Goal: Task Accomplishment & Management: Complete application form

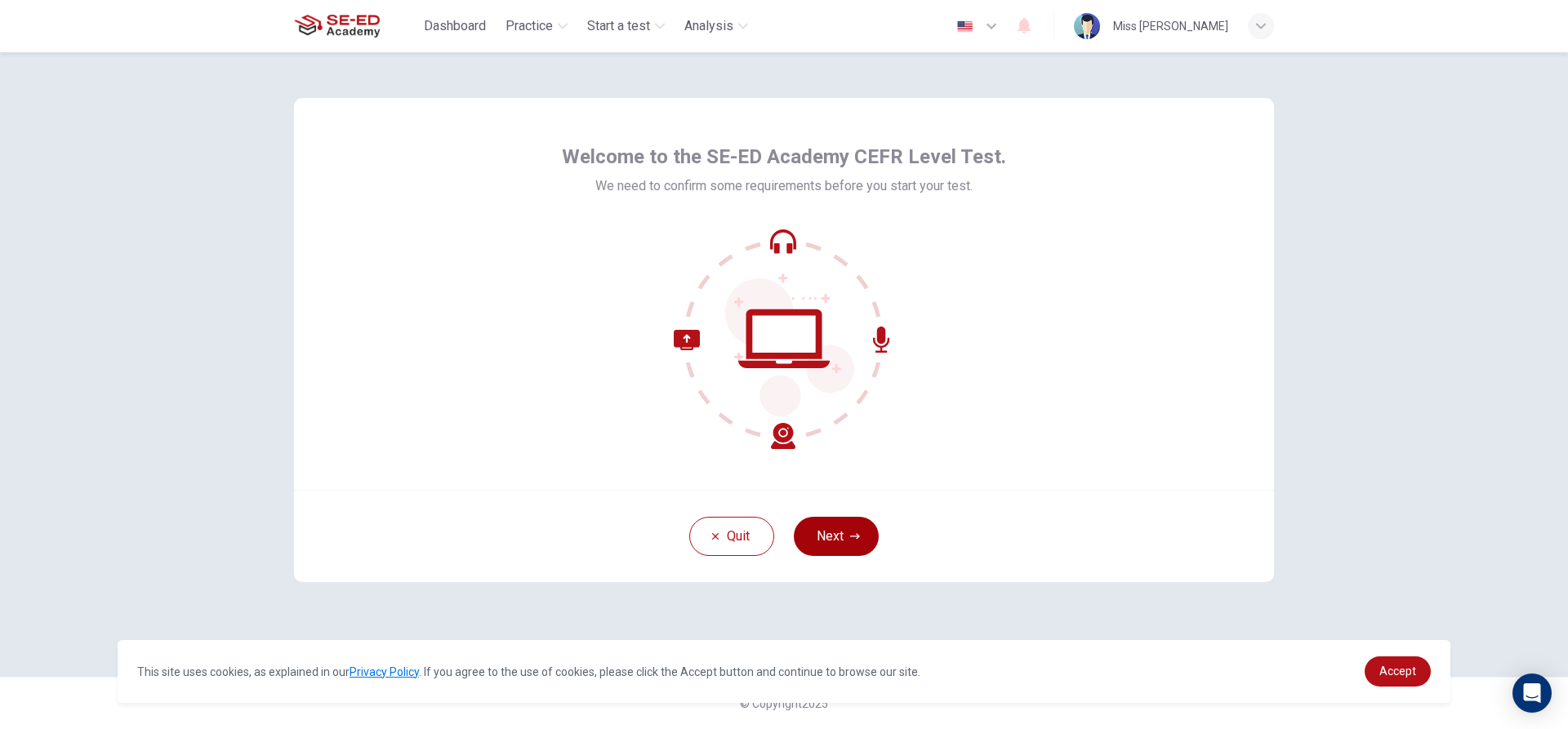
click at [852, 515] on div "Quit Next" at bounding box center [784, 536] width 980 height 93
click at [852, 525] on button "Next" at bounding box center [836, 536] width 85 height 40
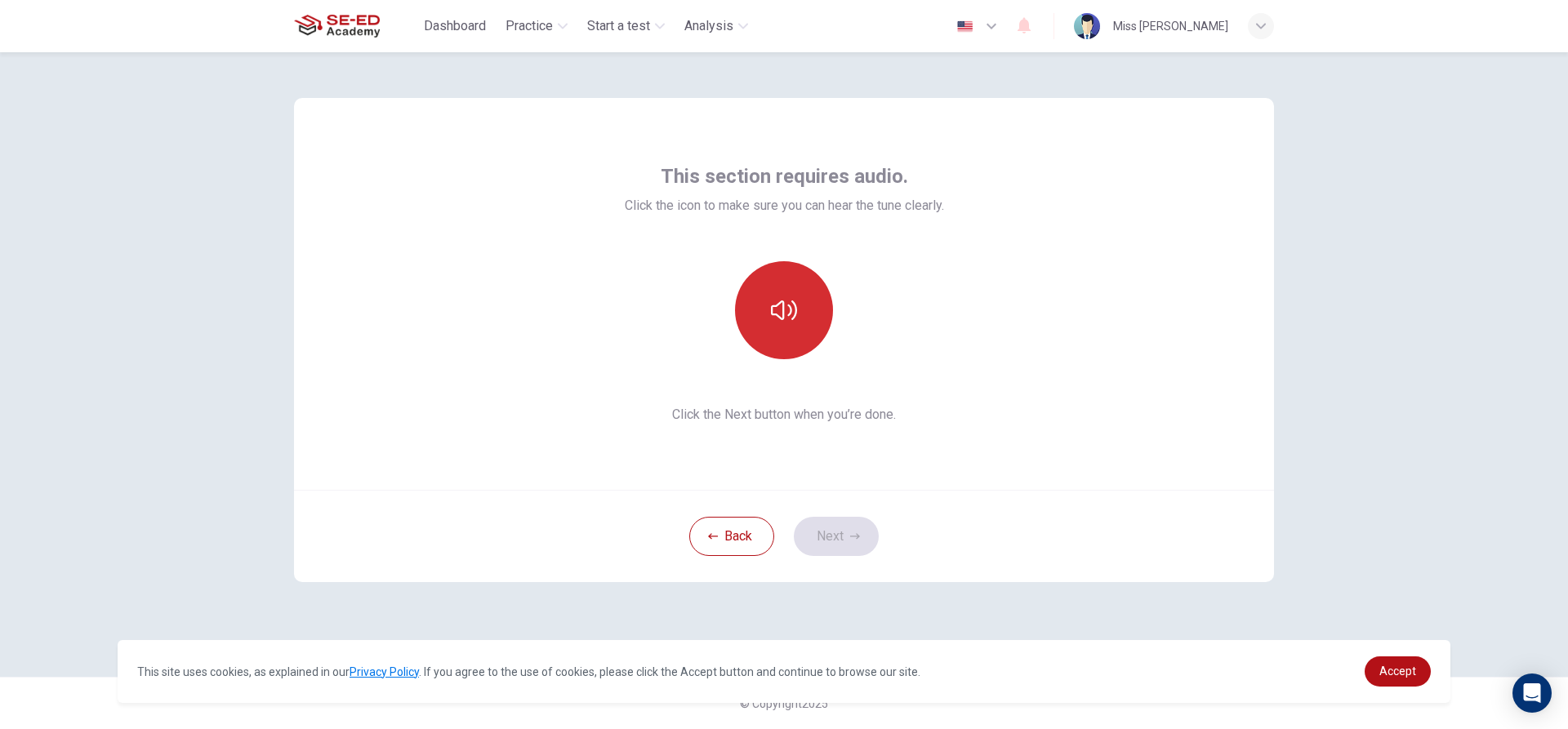
click at [807, 319] on button "button" at bounding box center [784, 310] width 98 height 98
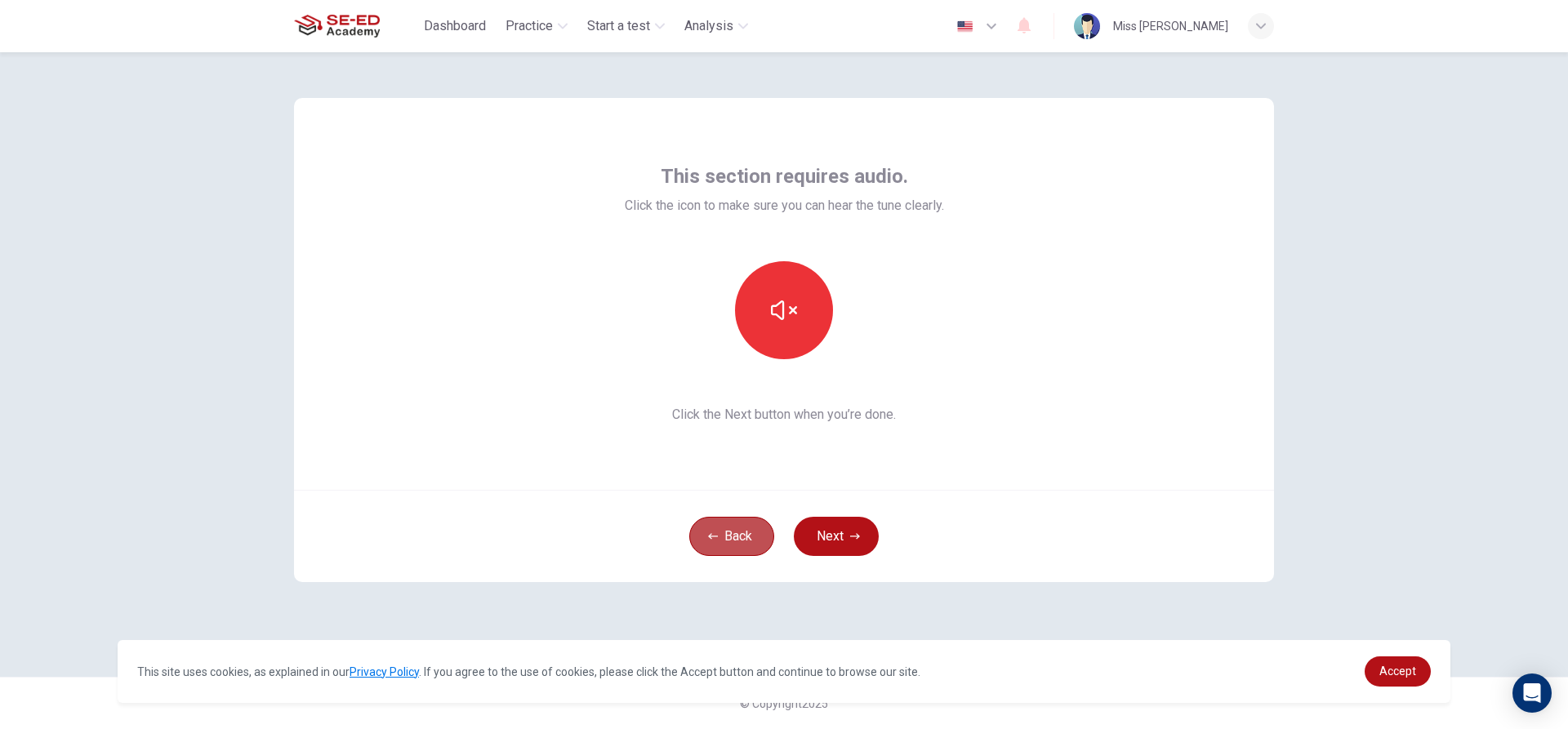
click at [764, 529] on button "Back" at bounding box center [732, 536] width 85 height 40
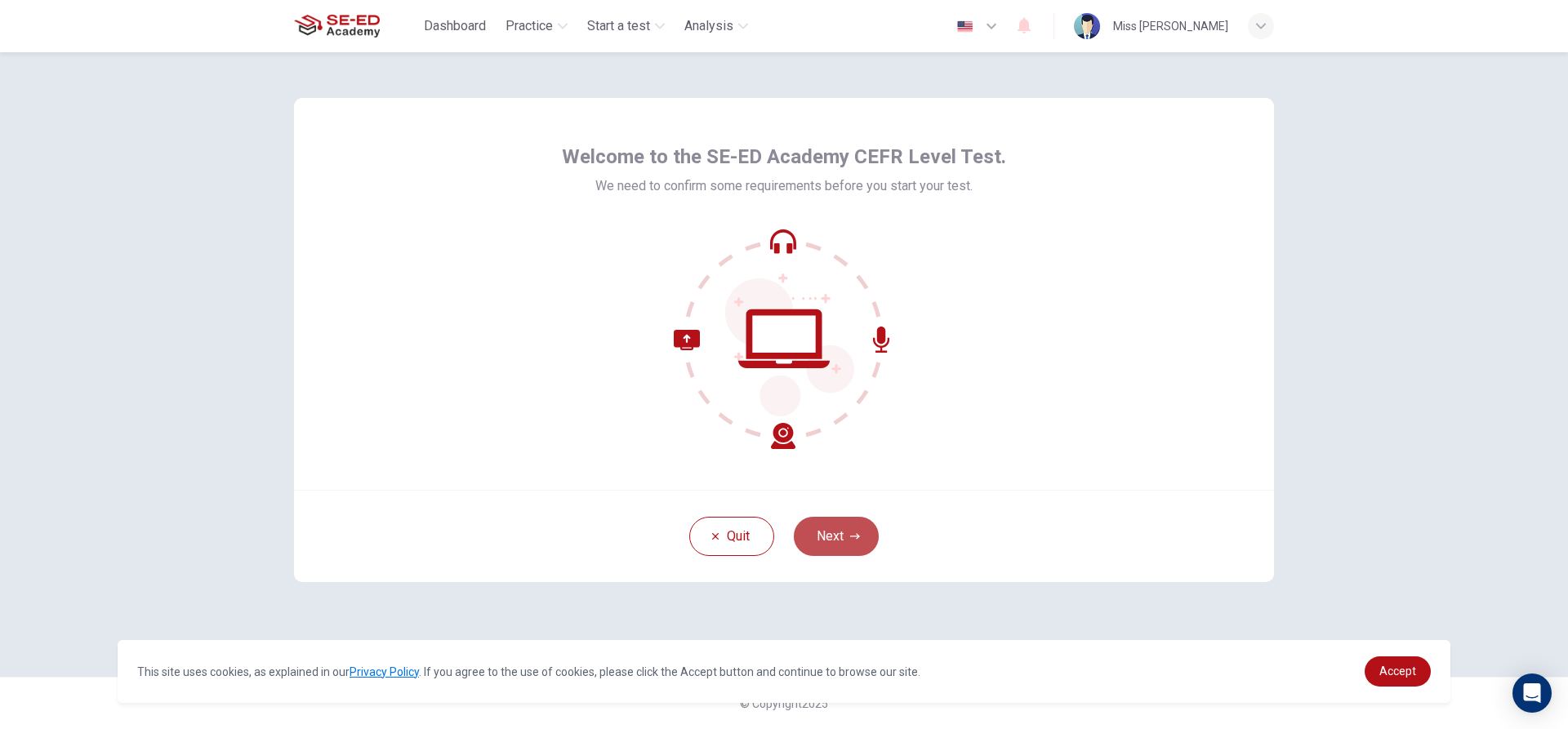
click at [839, 526] on button "Next" at bounding box center [836, 536] width 85 height 40
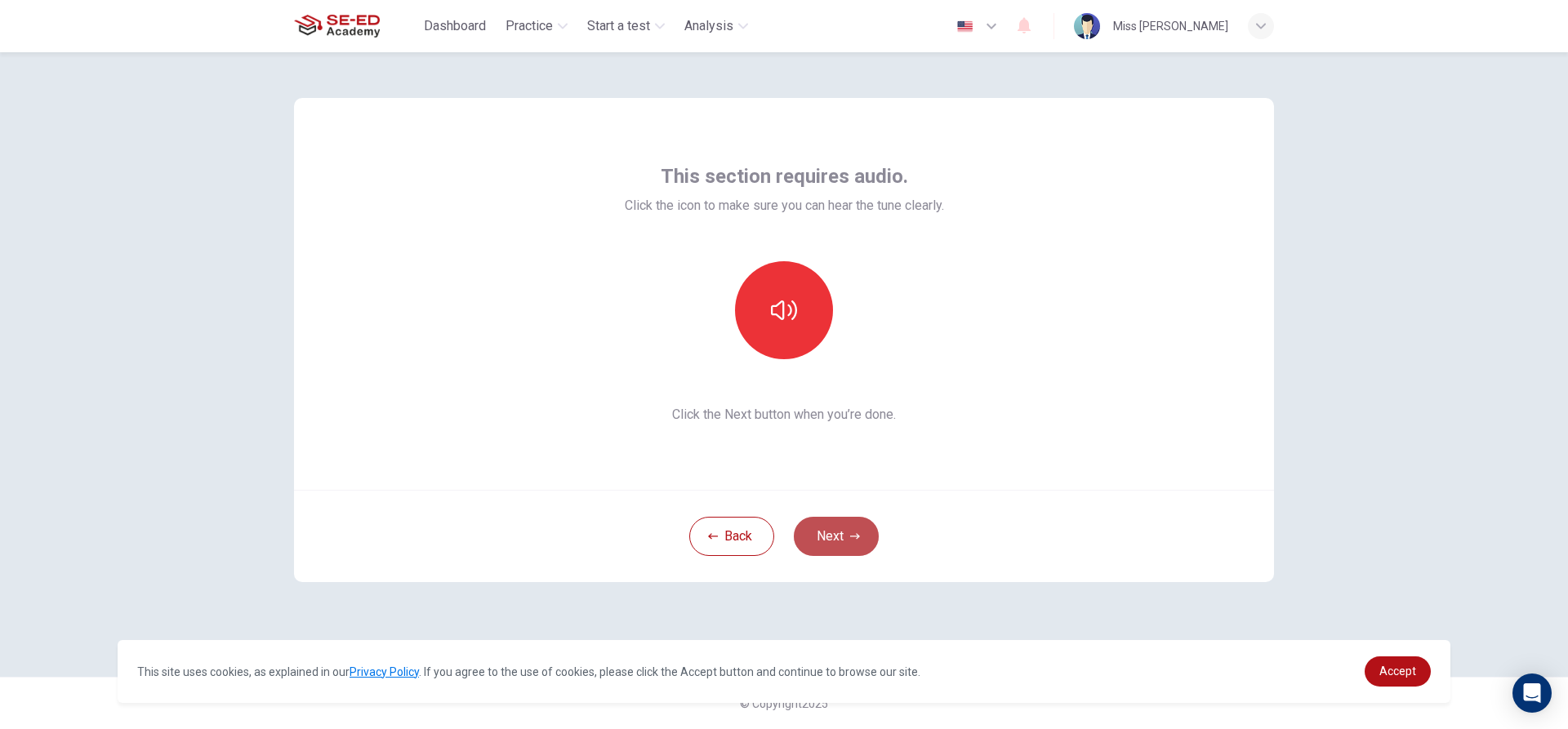
click at [839, 526] on button "Next" at bounding box center [836, 536] width 85 height 40
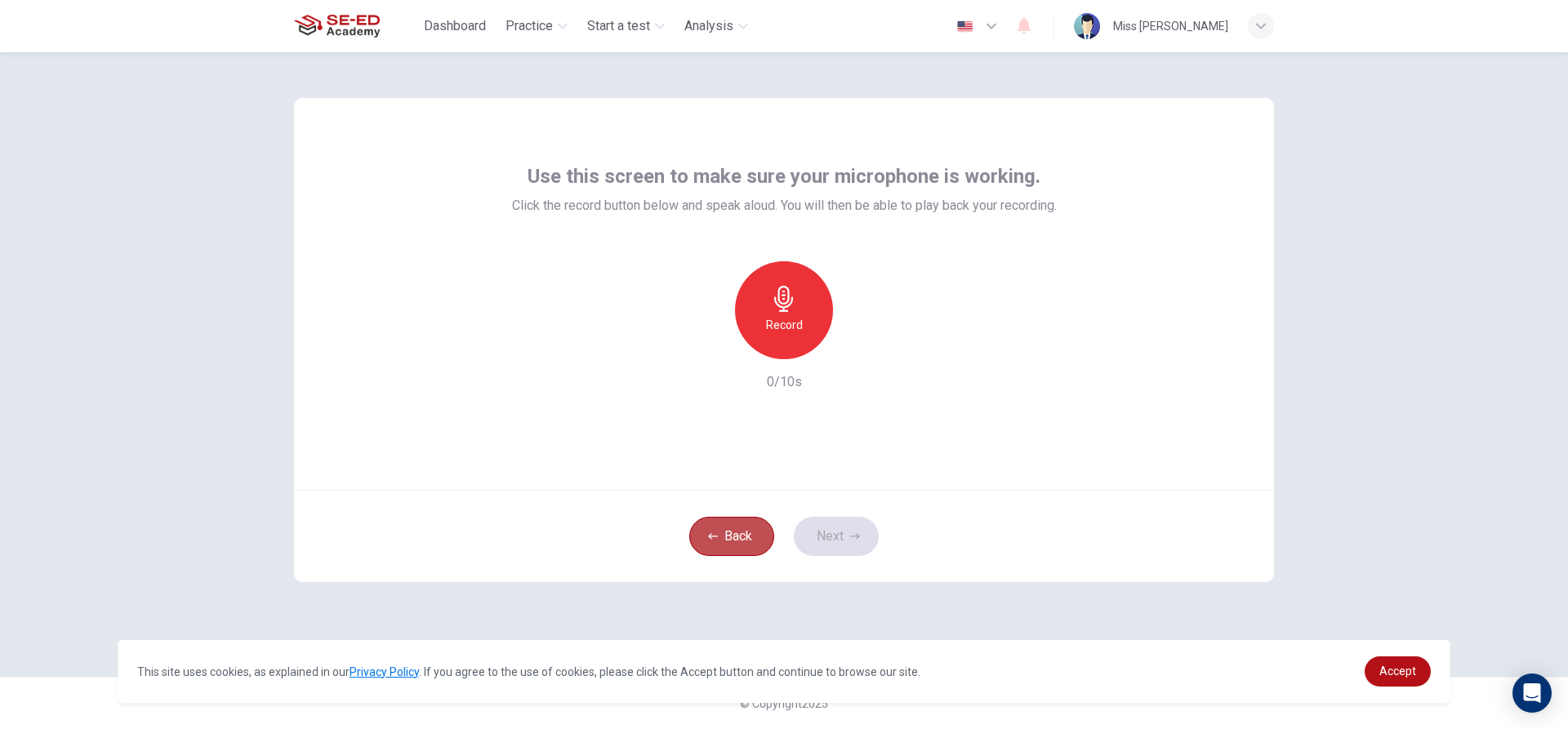
click at [761, 526] on button "Back" at bounding box center [732, 536] width 85 height 40
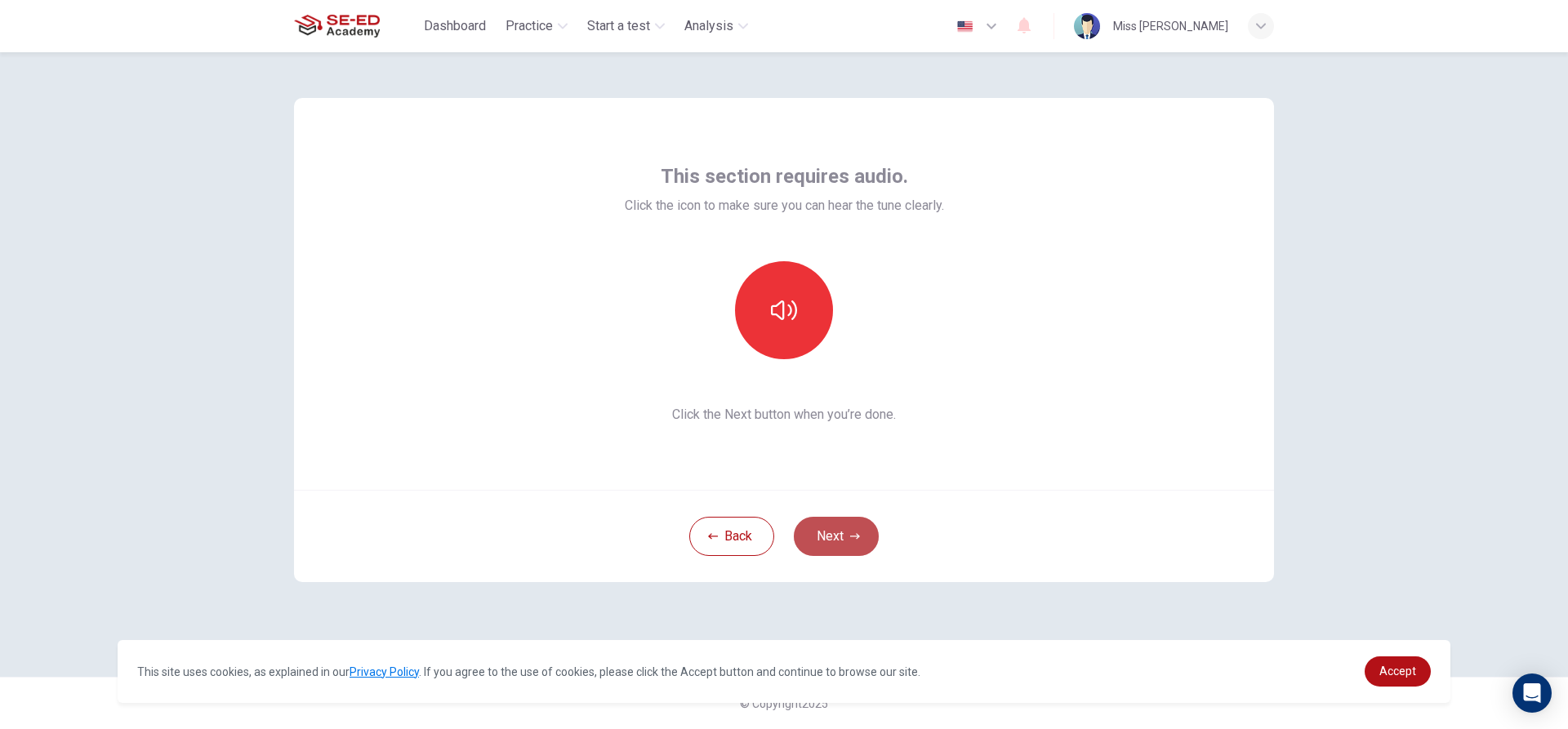
click at [811, 523] on button "Next" at bounding box center [836, 536] width 85 height 40
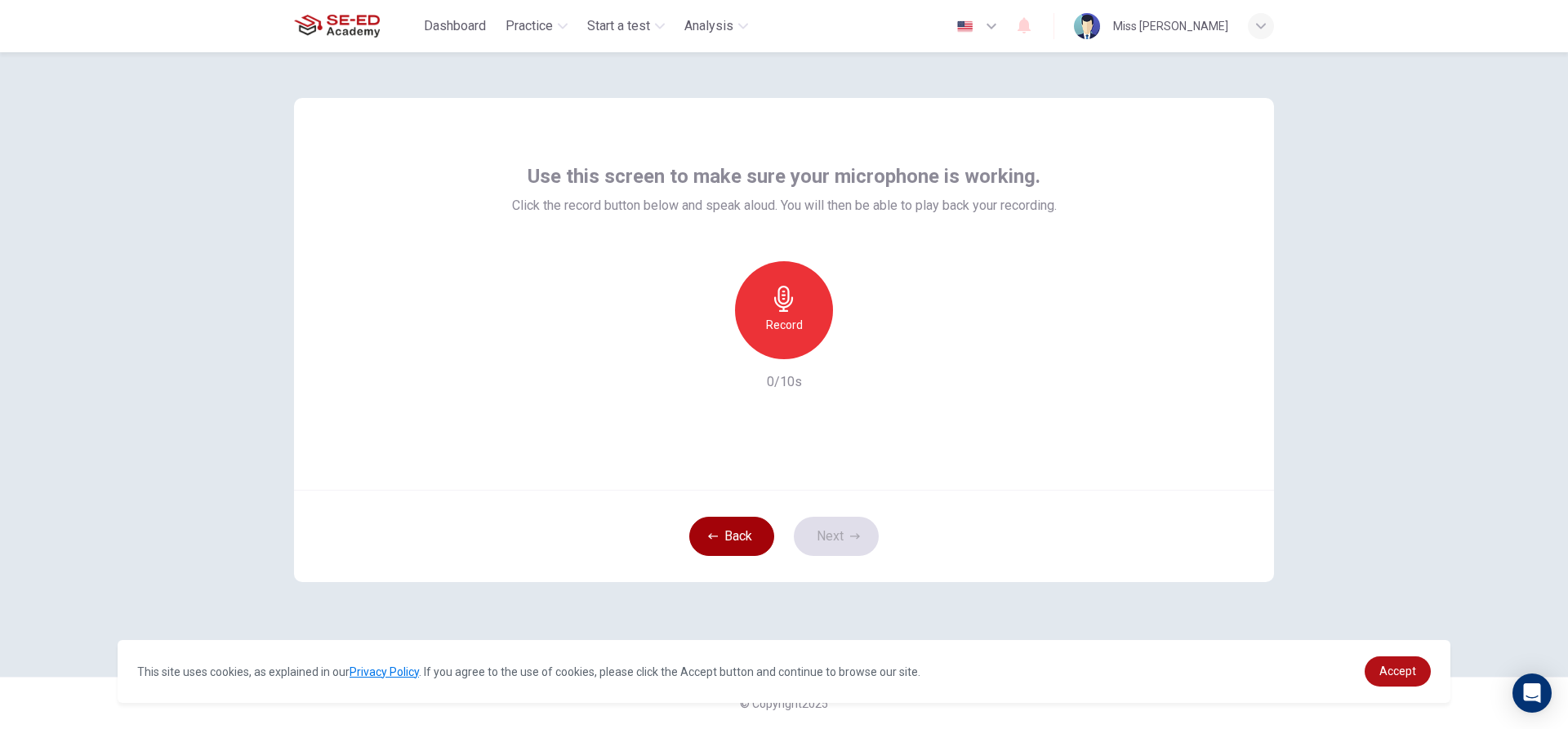
click at [761, 521] on button "Back" at bounding box center [732, 536] width 85 height 40
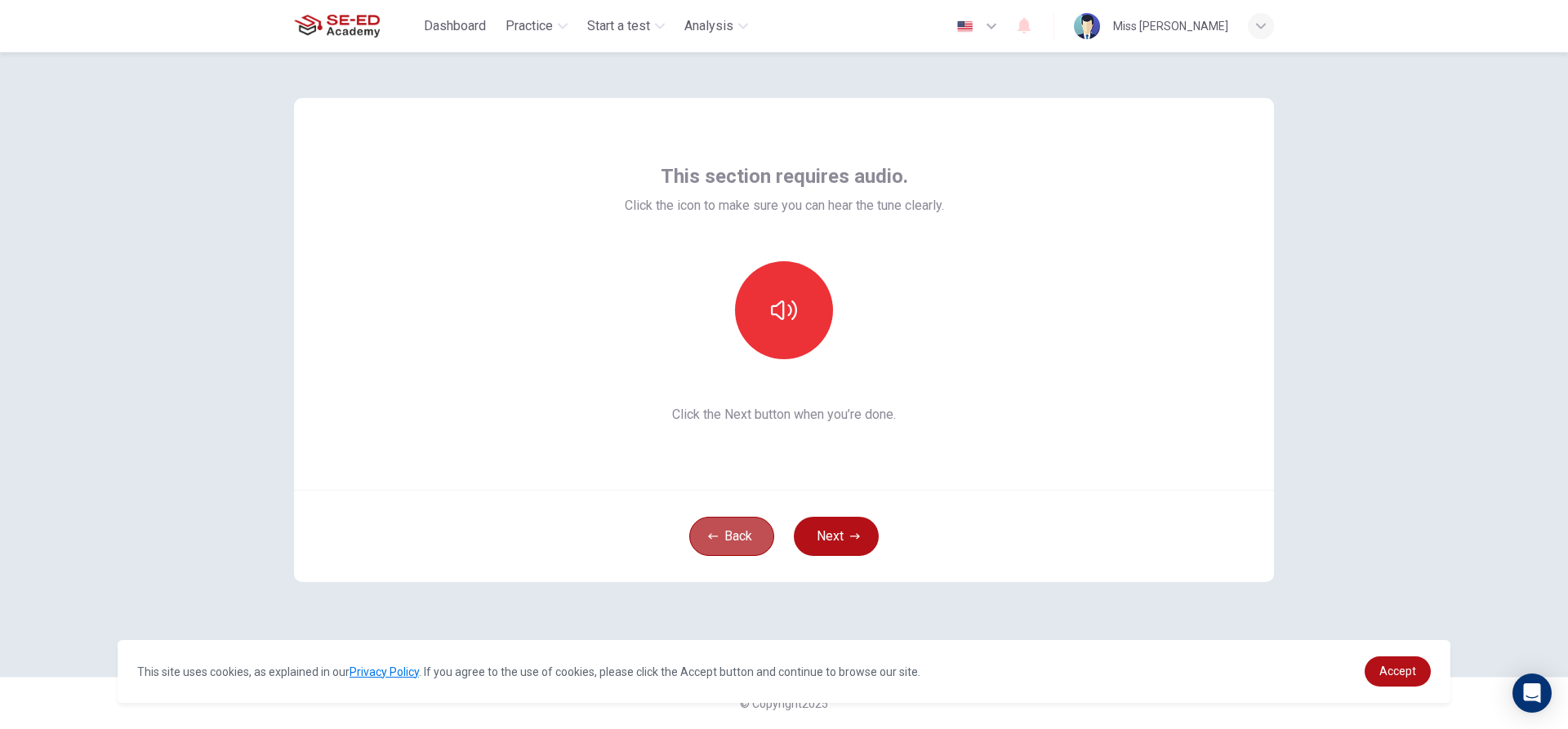
click at [752, 528] on button "Back" at bounding box center [732, 536] width 85 height 40
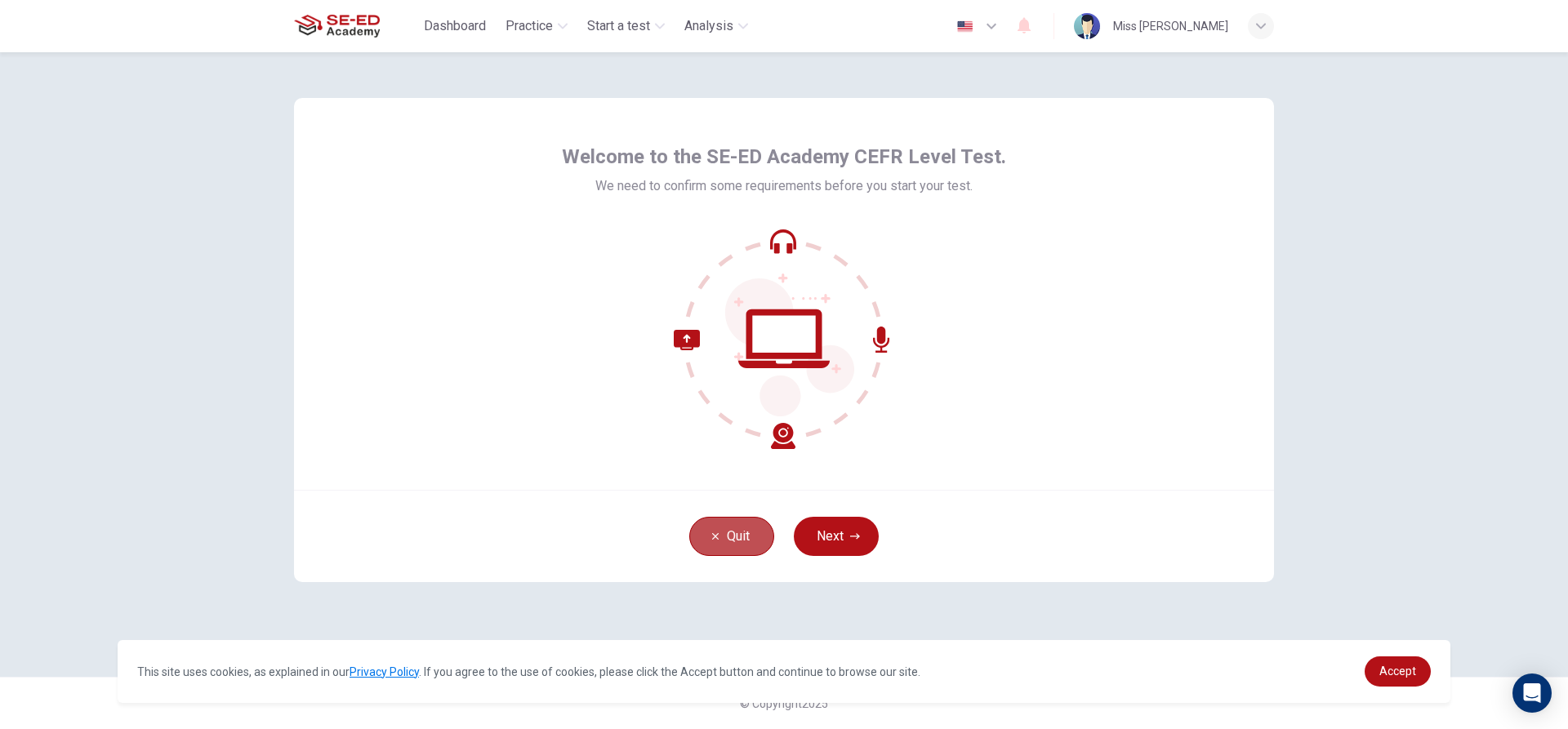
click at [752, 528] on button "Quit" at bounding box center [732, 536] width 85 height 40
click at [780, 357] on icon at bounding box center [784, 338] width 92 height 58
click at [797, 264] on icon at bounding box center [784, 338] width 221 height 220
click at [852, 527] on button "Next" at bounding box center [836, 536] width 85 height 40
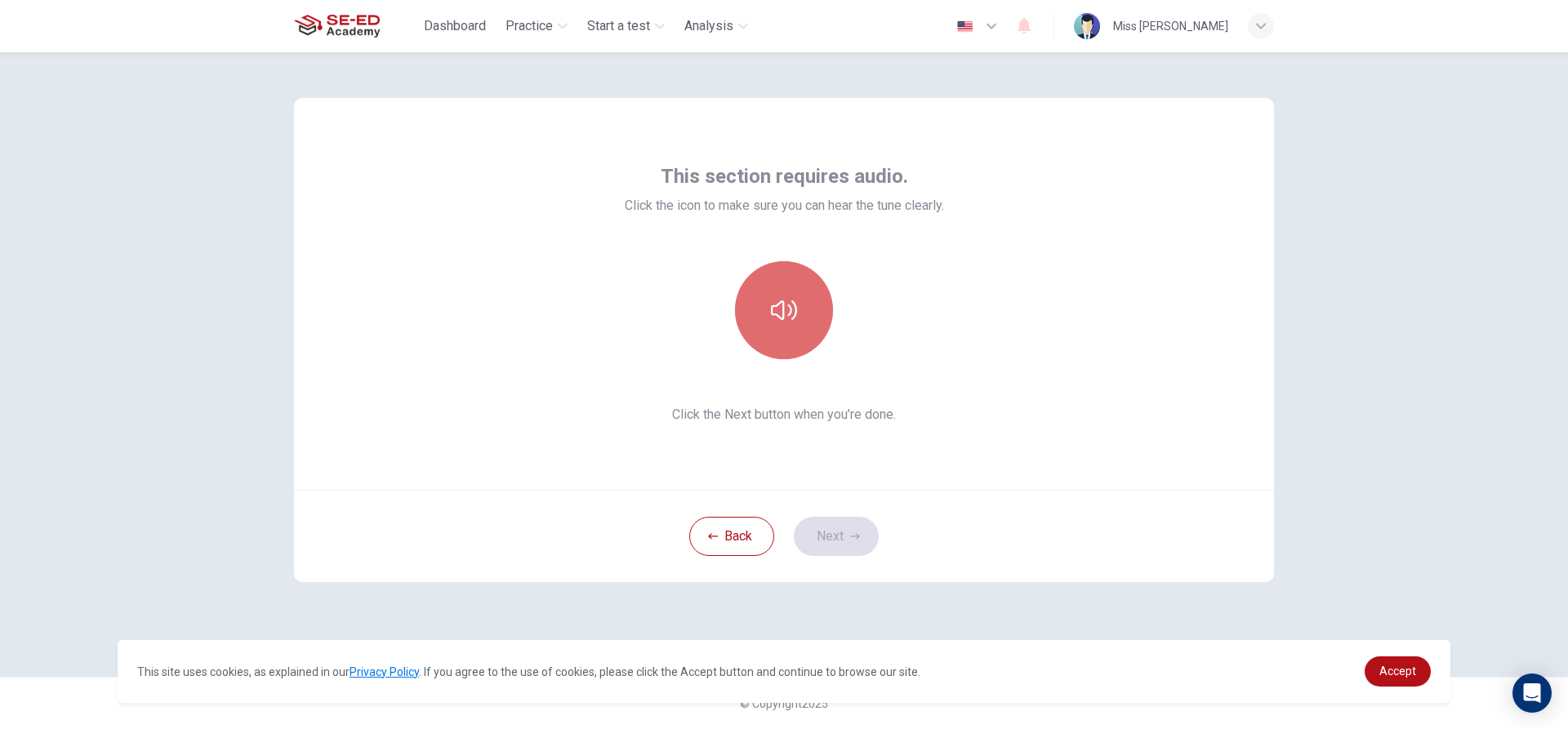
click at [784, 303] on icon "button" at bounding box center [784, 310] width 26 height 20
click at [846, 517] on button "Next" at bounding box center [836, 536] width 85 height 40
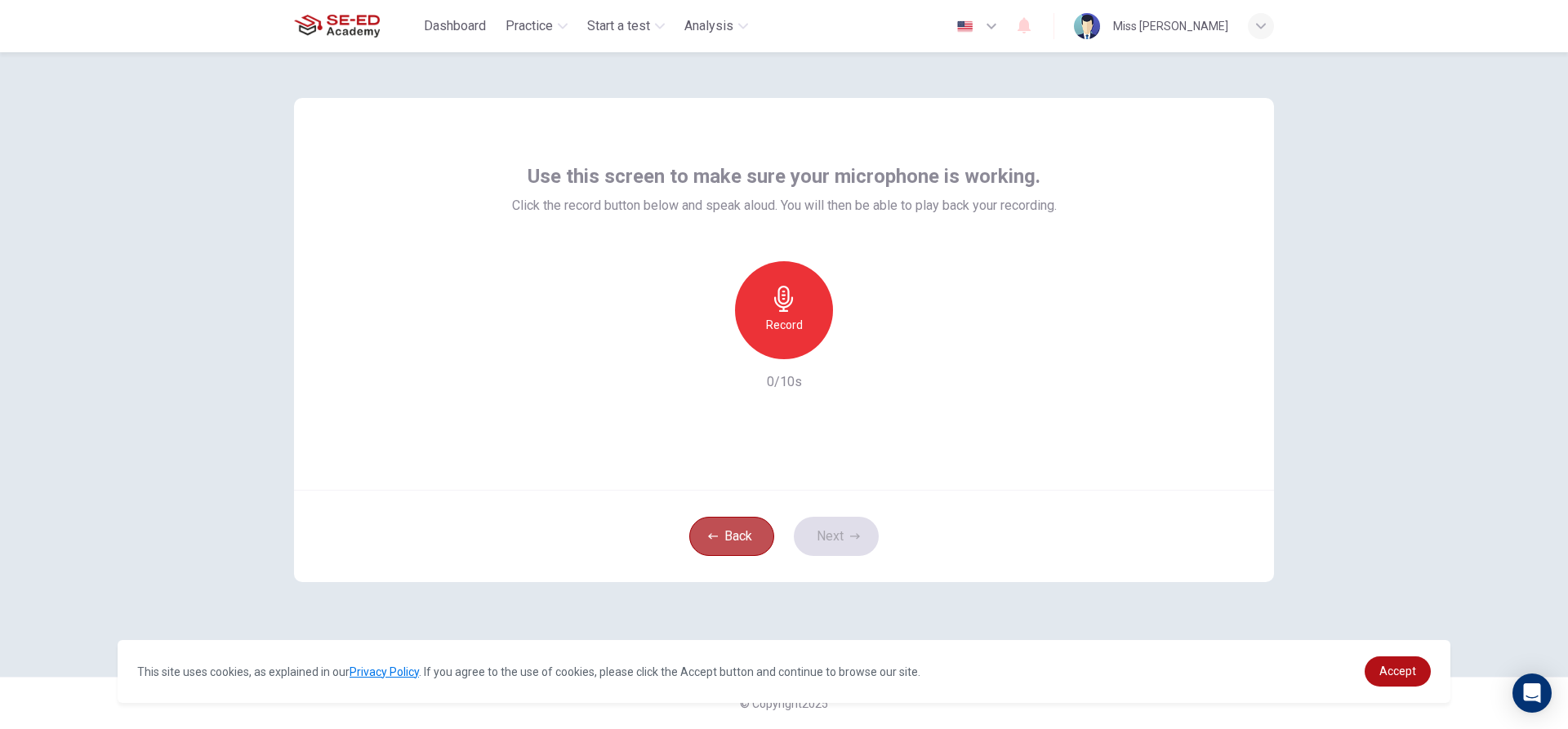
click at [752, 538] on button "Back" at bounding box center [732, 536] width 85 height 40
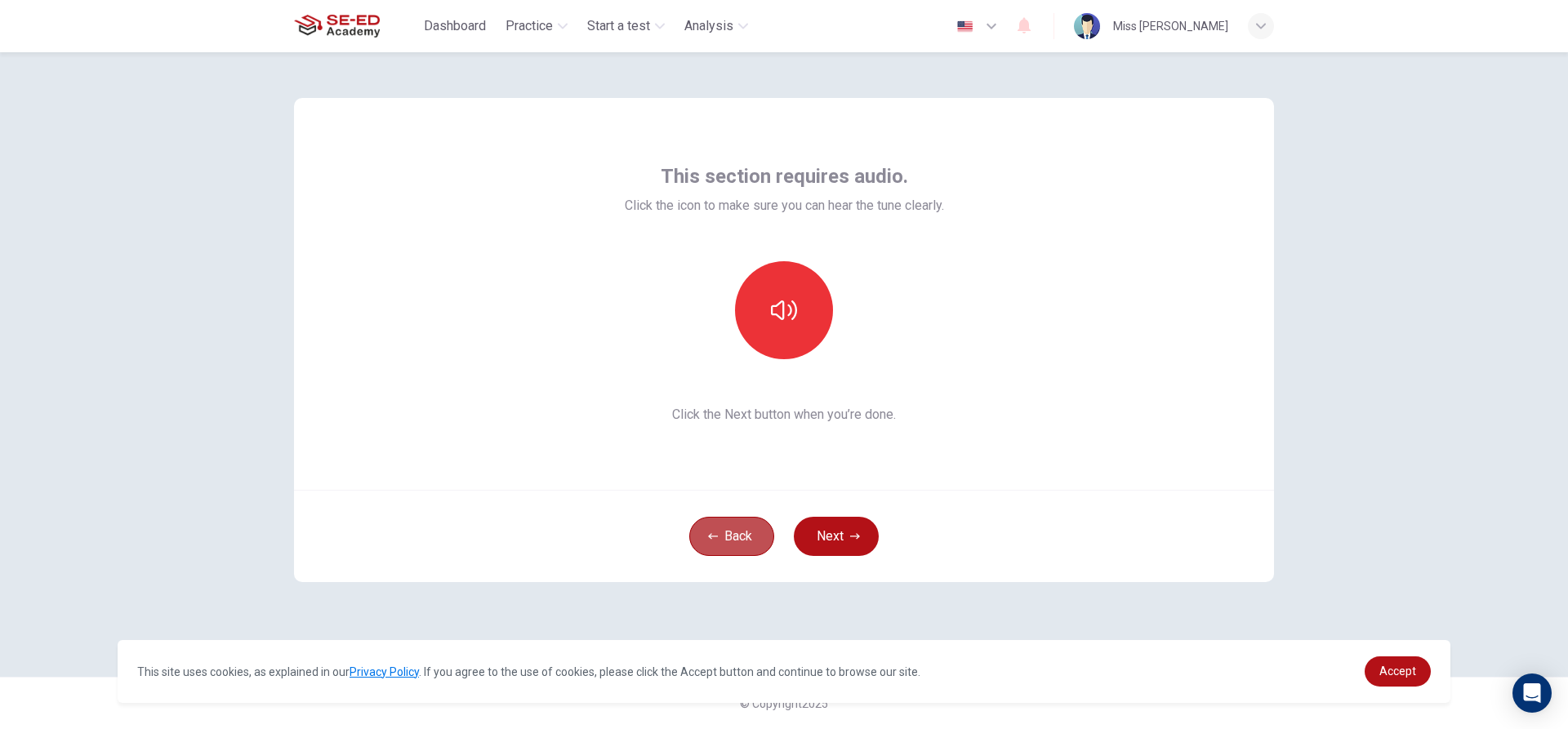
click at [752, 538] on button "Back" at bounding box center [732, 536] width 85 height 40
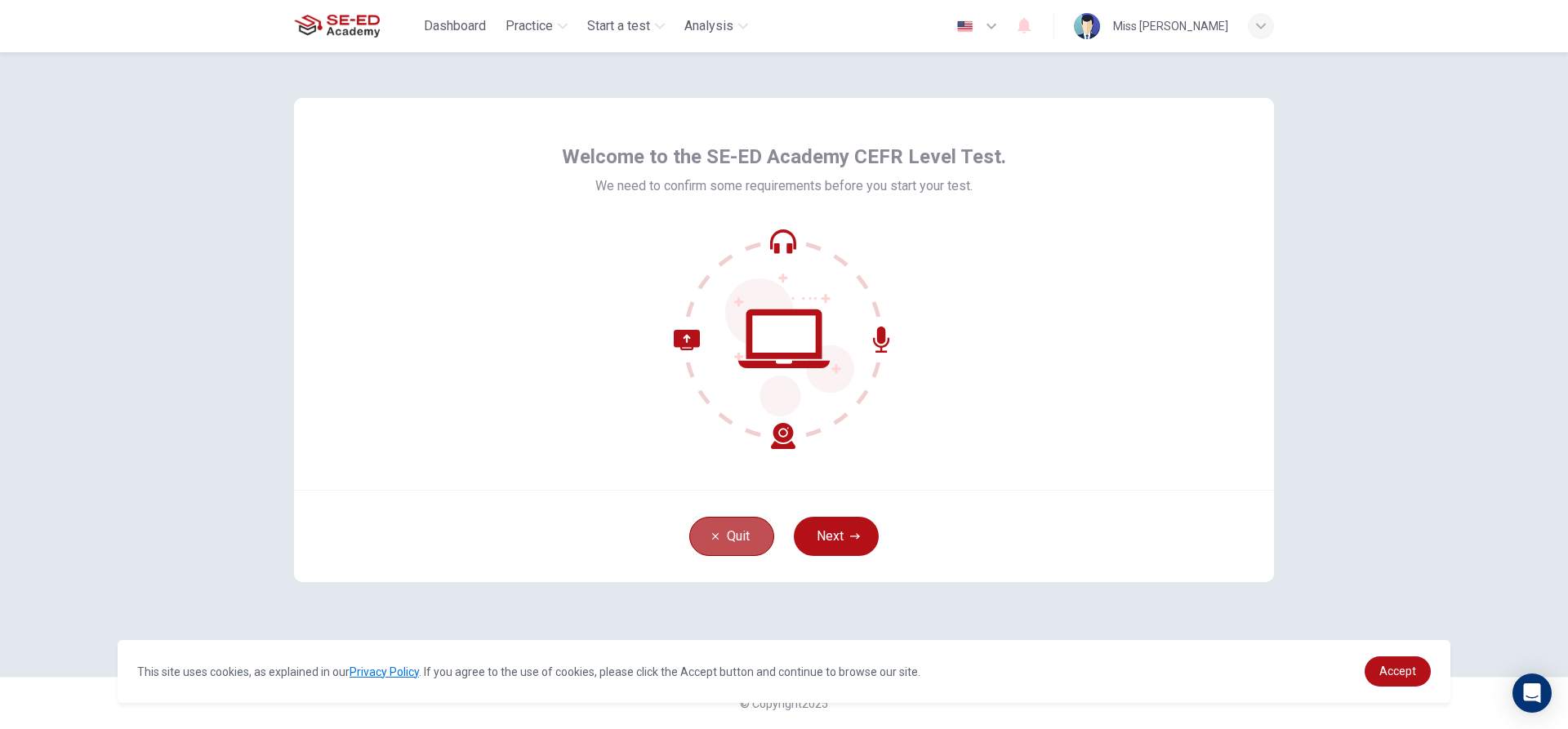
click at [752, 538] on button "Quit" at bounding box center [732, 536] width 85 height 40
click at [826, 531] on button "Next" at bounding box center [836, 536] width 85 height 40
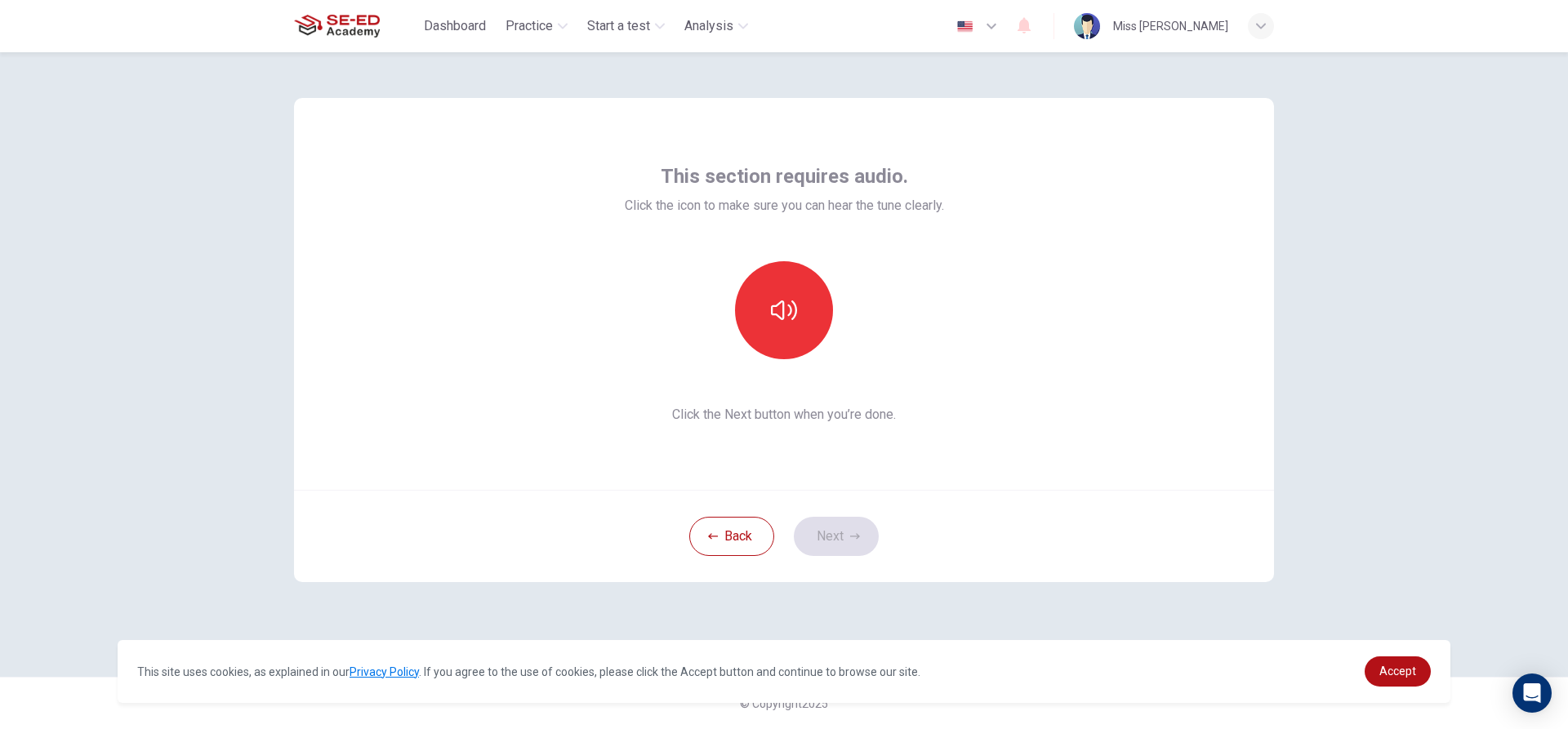
click at [827, 532] on div "Back Next" at bounding box center [784, 536] width 980 height 93
click at [826, 547] on div "Back Next" at bounding box center [784, 536] width 980 height 93
click at [771, 320] on icon "button" at bounding box center [784, 310] width 26 height 26
click at [851, 536] on icon "button" at bounding box center [855, 536] width 10 height 5
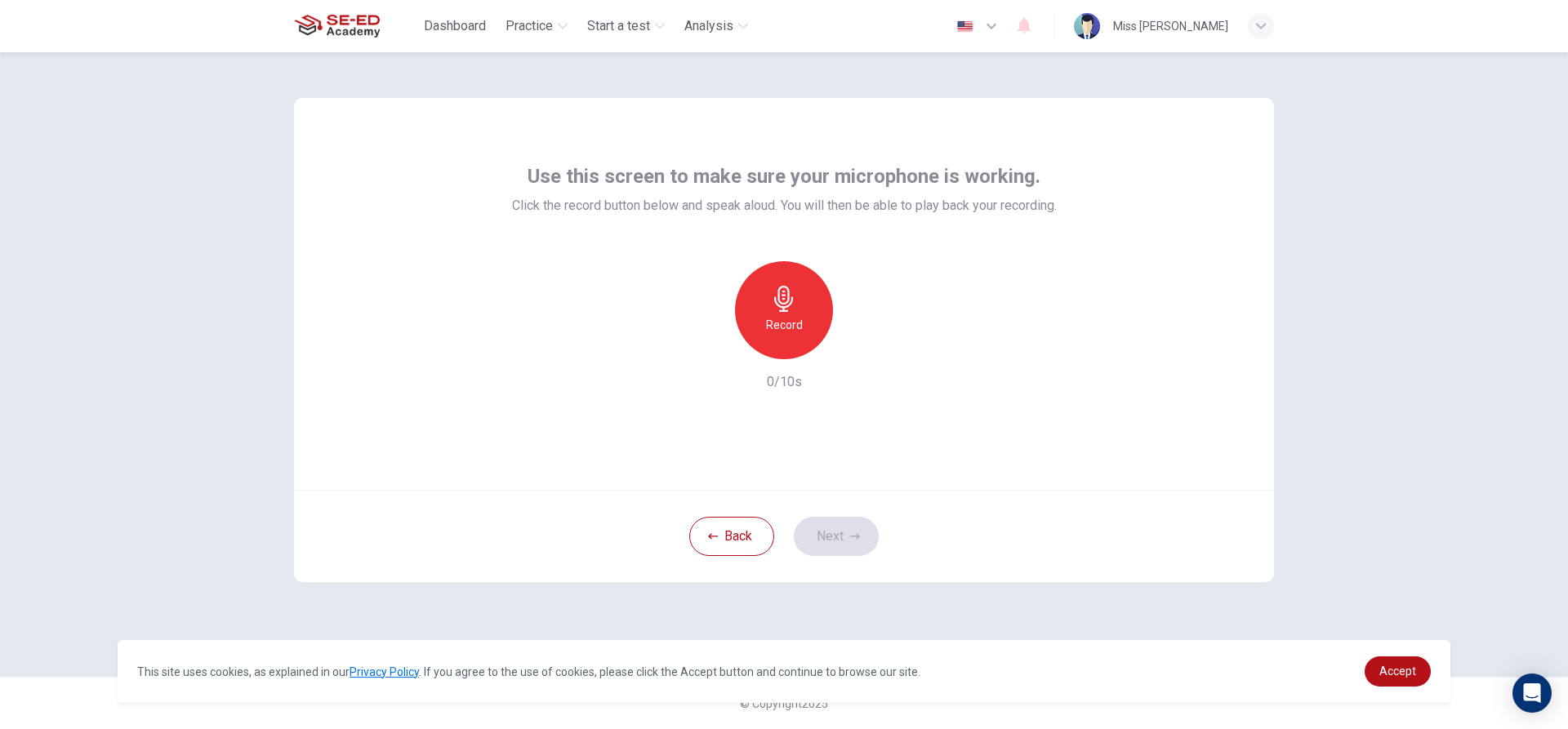
click at [798, 325] on h6 "Record" at bounding box center [784, 325] width 37 height 20
click at [786, 310] on icon "button" at bounding box center [783, 299] width 19 height 26
click at [700, 354] on div "button" at bounding box center [708, 346] width 26 height 26
click at [815, 328] on div "Record" at bounding box center [784, 310] width 98 height 98
click at [855, 528] on button "Next" at bounding box center [836, 536] width 85 height 40
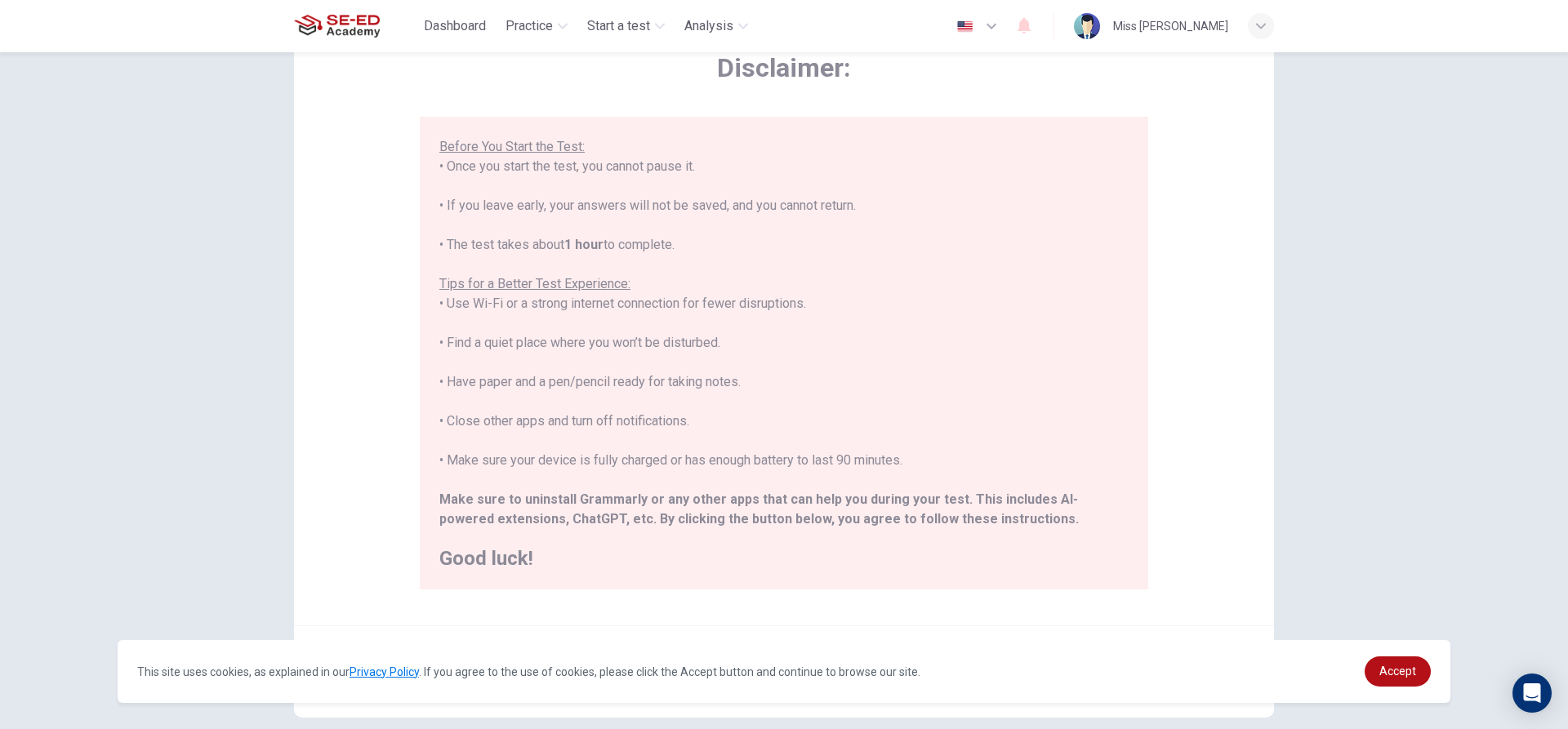
scroll to position [179, 0]
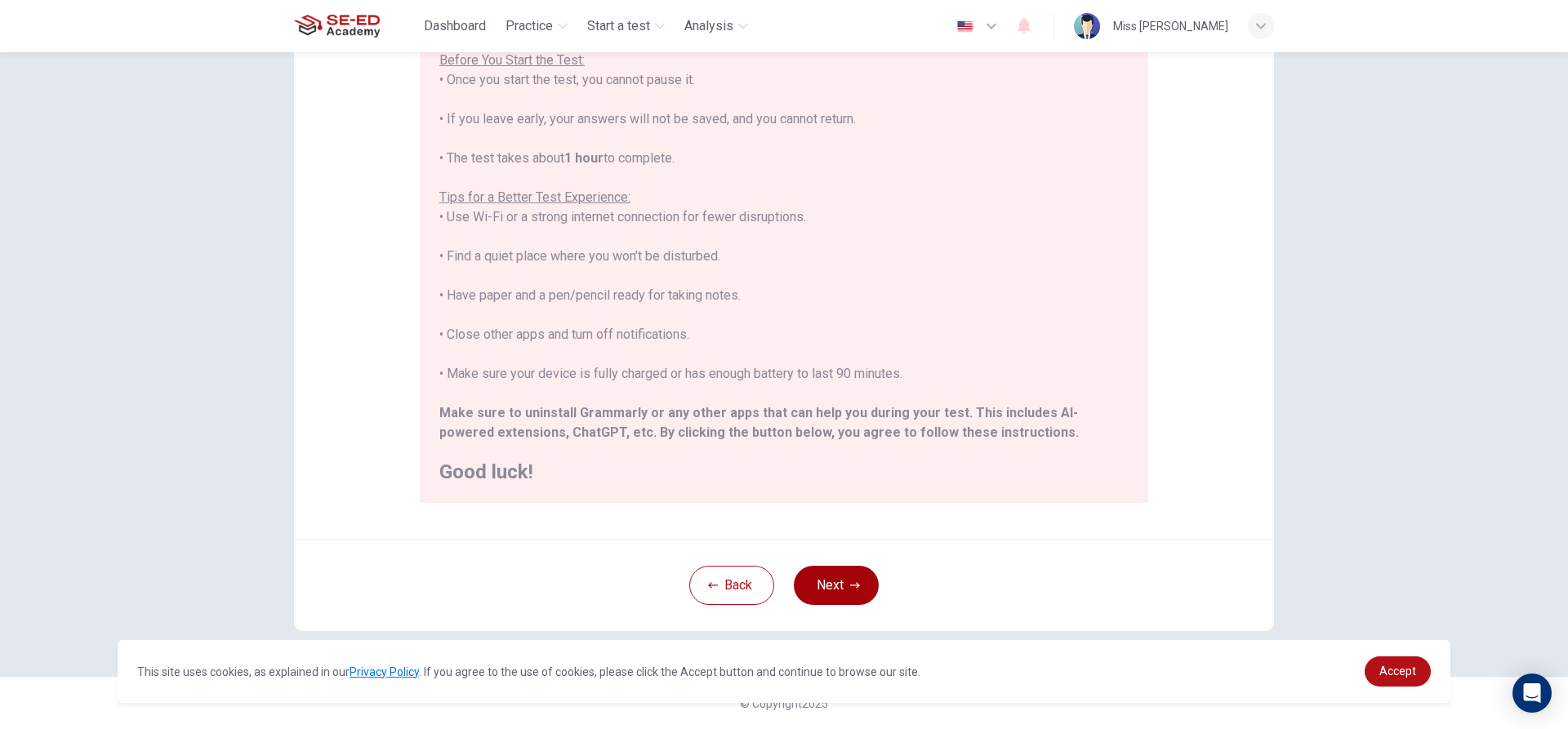
click at [853, 575] on button "Next" at bounding box center [836, 586] width 85 height 40
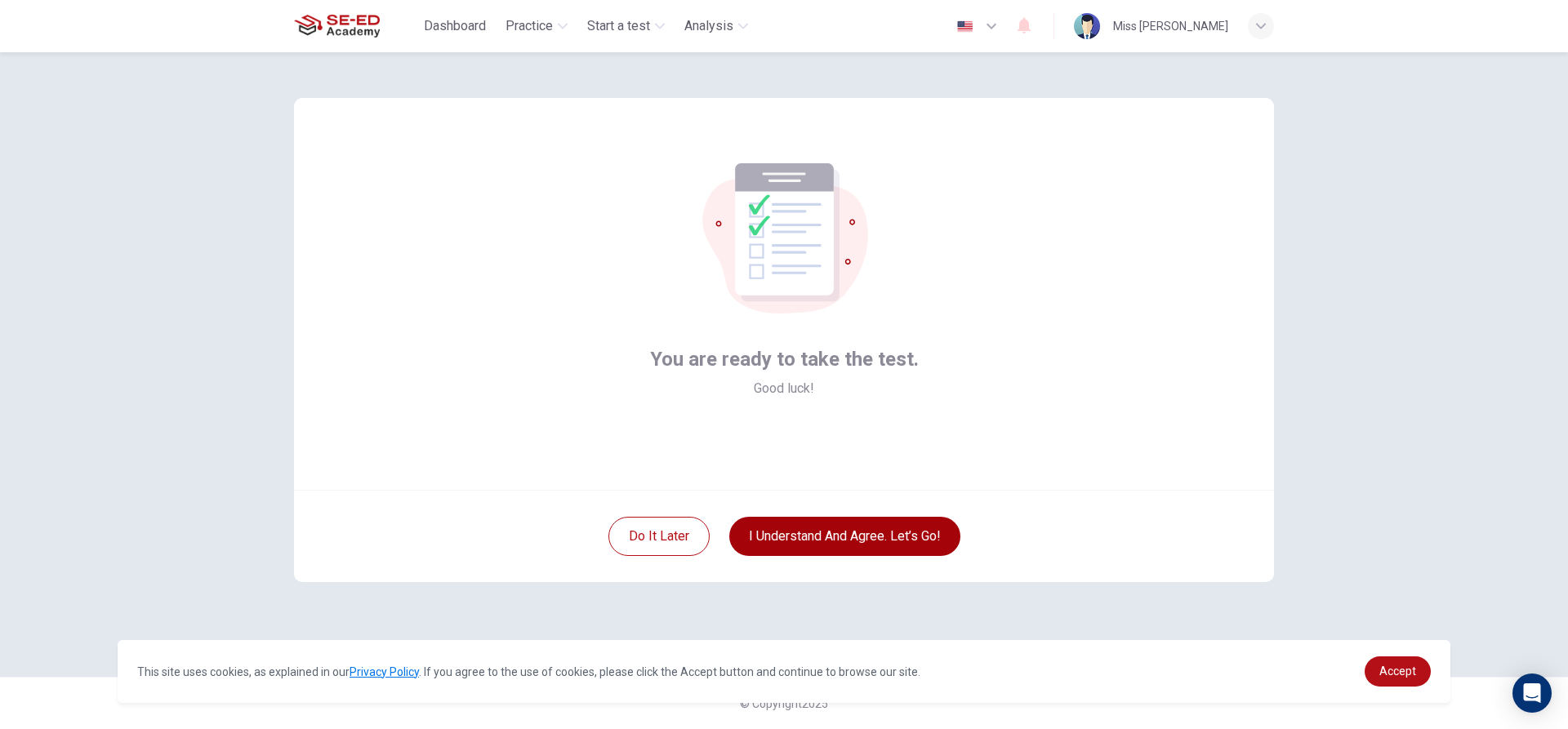
scroll to position [0, 0]
click at [906, 543] on button "I understand and agree. Let’s go!" at bounding box center [844, 536] width 231 height 40
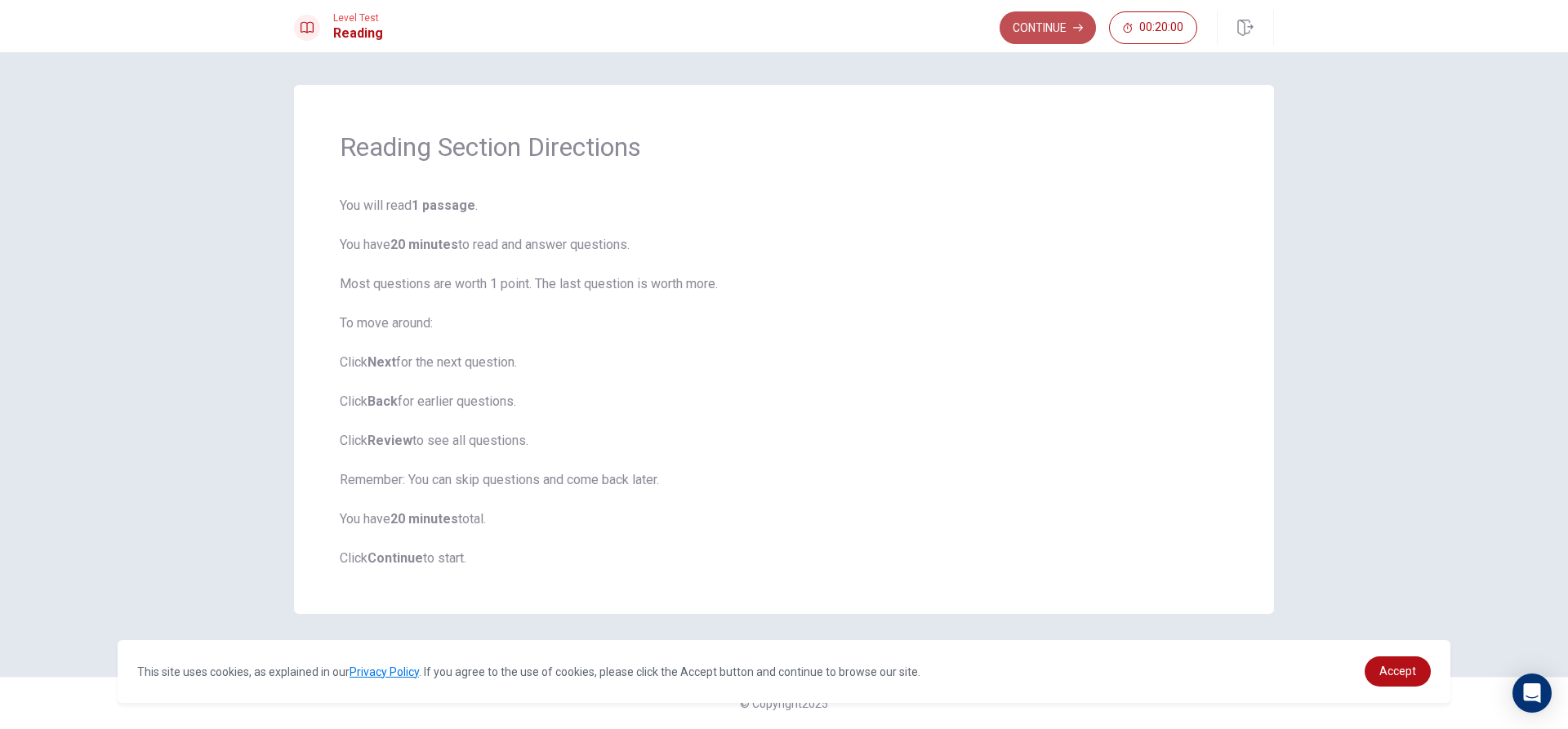
click at [1048, 32] on button "Continue" at bounding box center [1048, 28] width 96 height 32
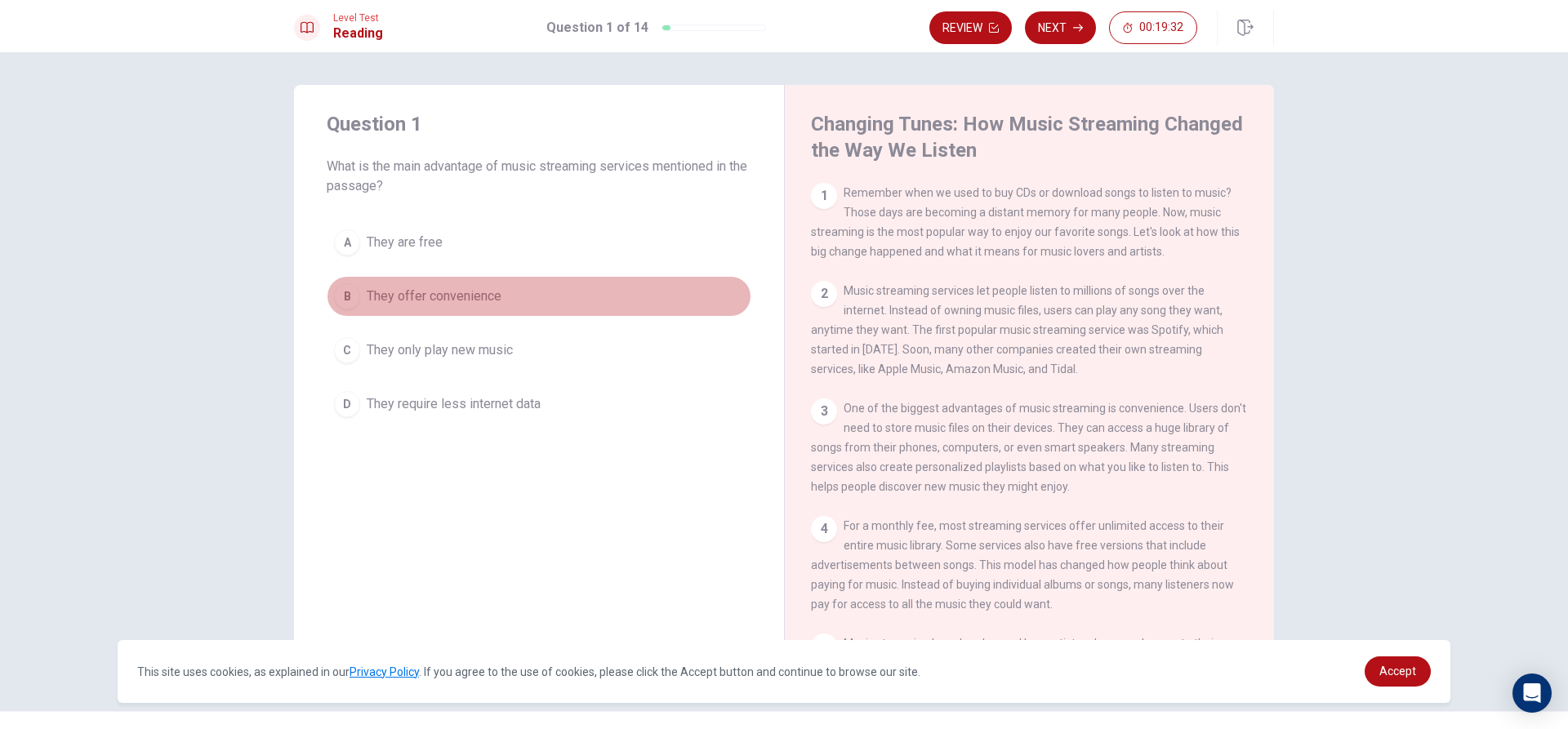
click at [449, 287] on span "They offer convenience" at bounding box center [434, 296] width 135 height 20
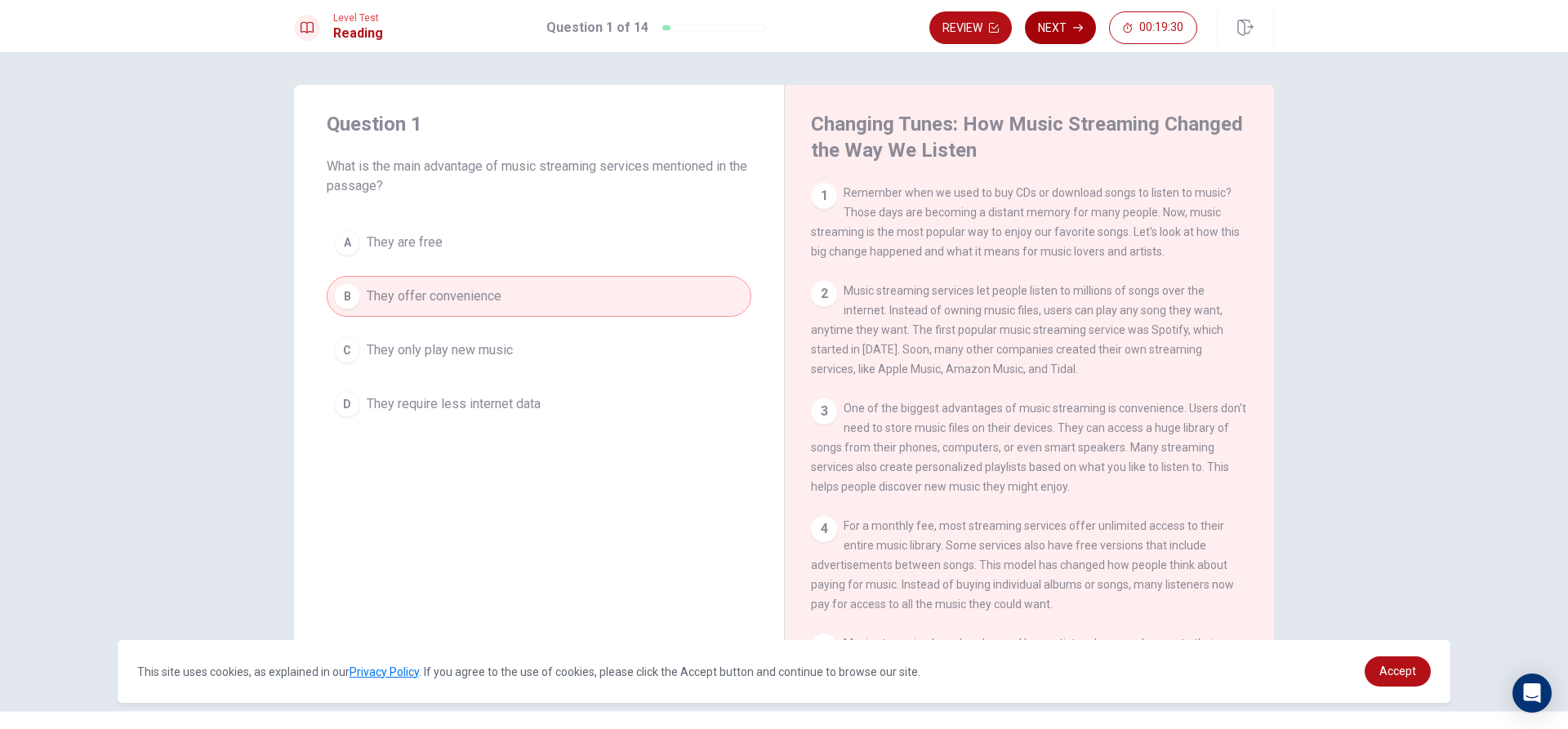
click at [1041, 19] on button "Next" at bounding box center [1060, 28] width 71 height 32
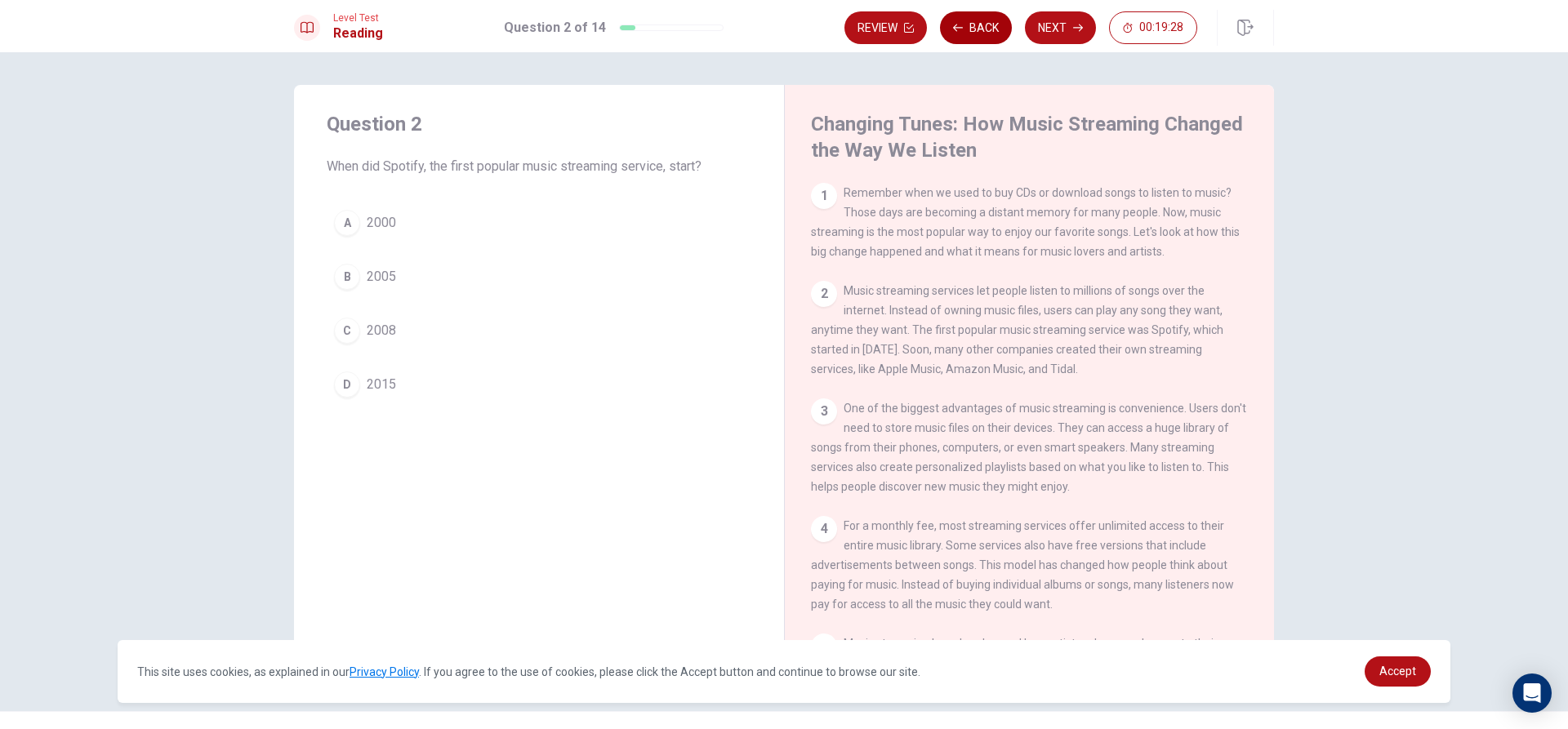
click at [966, 31] on button "Back" at bounding box center [976, 28] width 72 height 32
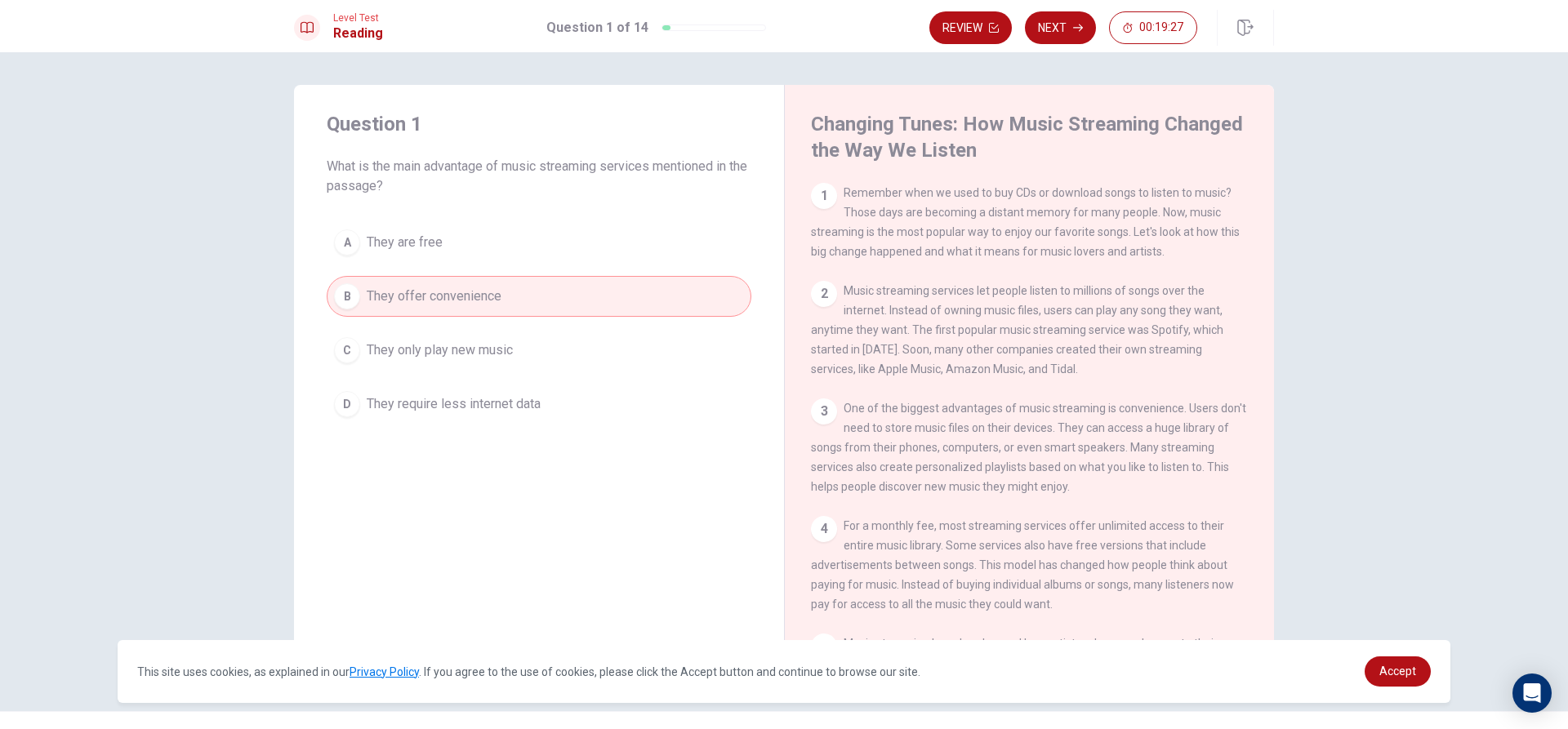
click at [428, 220] on div "Question 1 What is the main advantage of music streaming services mentioned in …" at bounding box center [539, 267] width 490 height 366
click at [428, 227] on button "A They are free" at bounding box center [539, 242] width 425 height 40
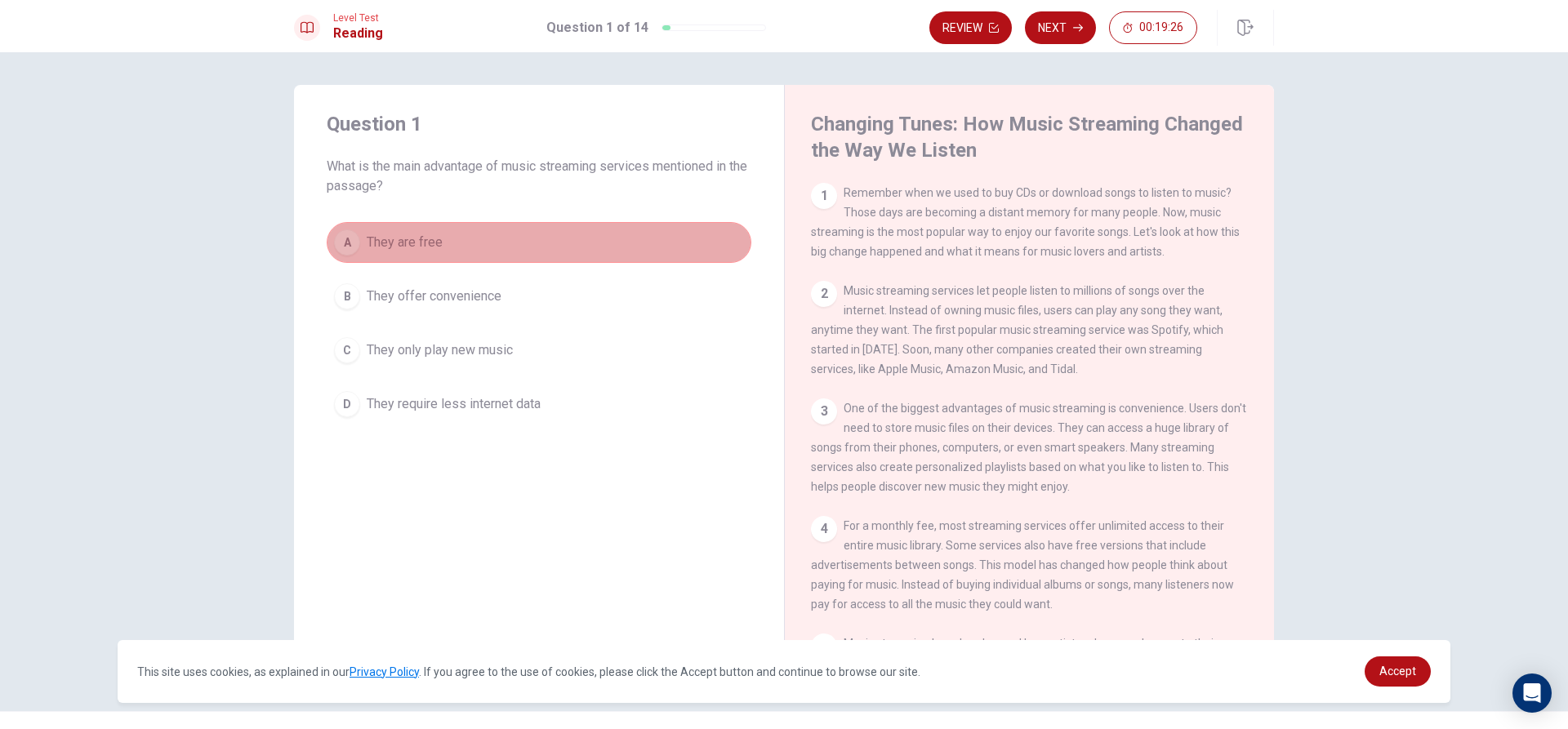
click at [432, 228] on button "A They are free" at bounding box center [539, 242] width 425 height 40
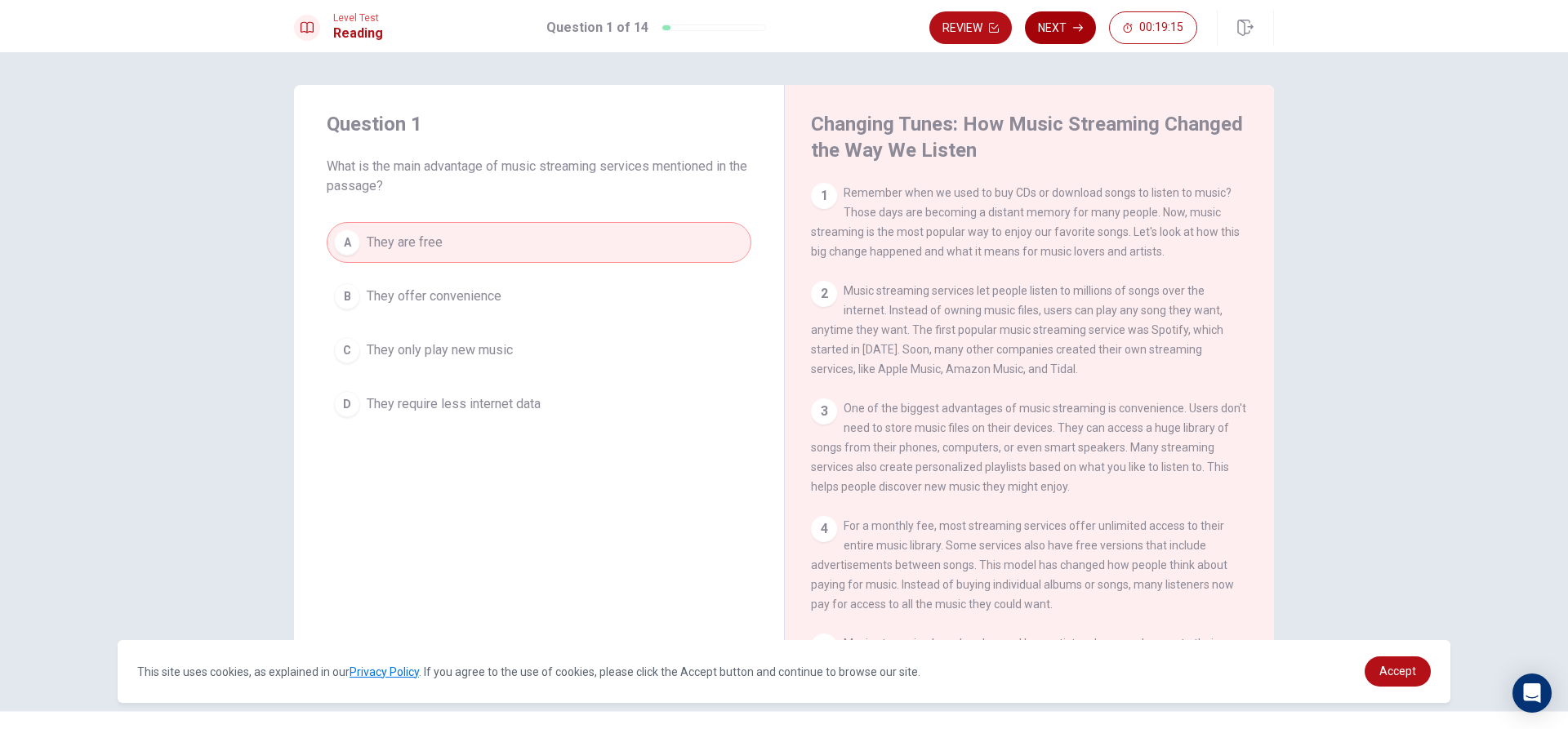
click at [1072, 36] on button "Next" at bounding box center [1060, 28] width 71 height 32
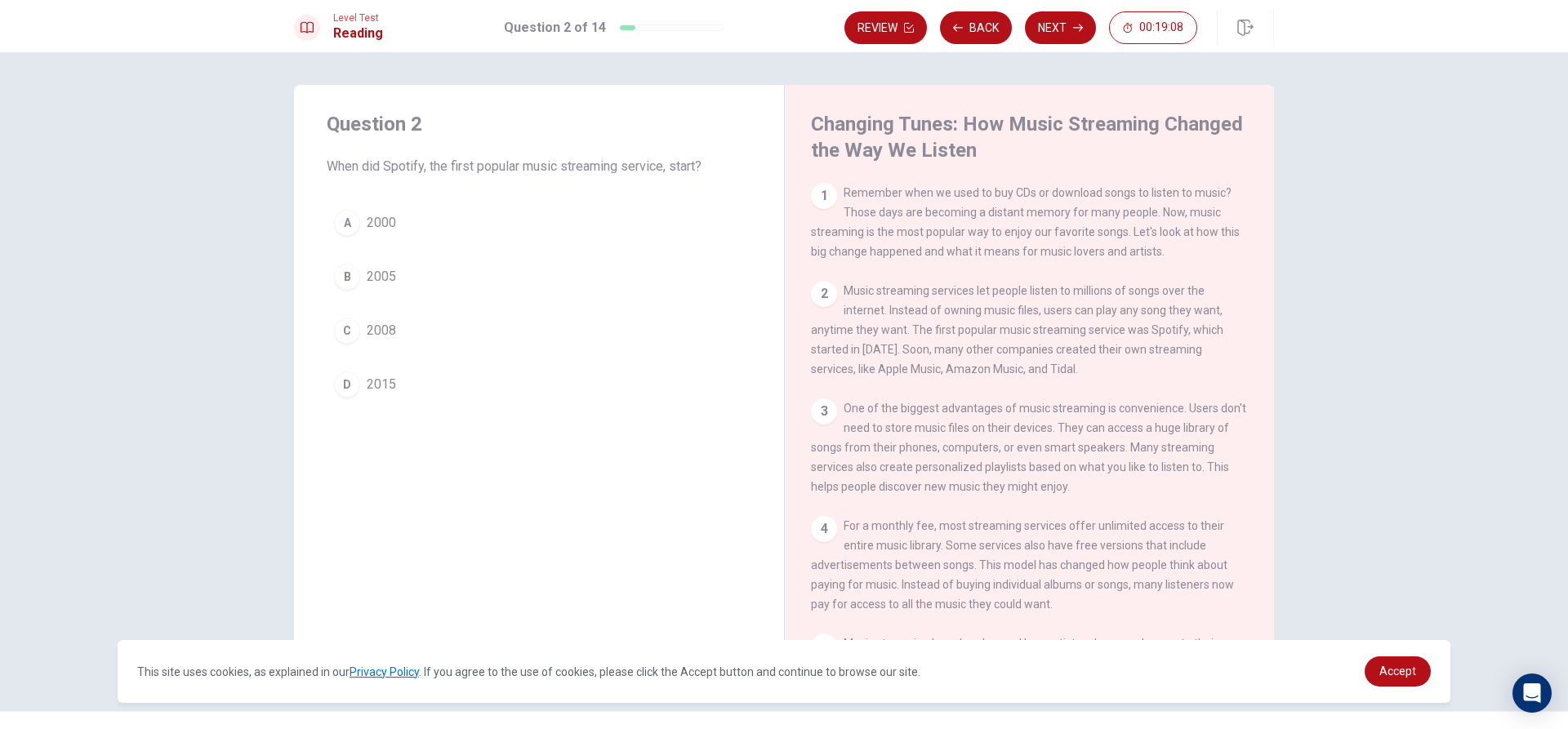
click at [456, 225] on button "A 2000" at bounding box center [539, 222] width 425 height 40
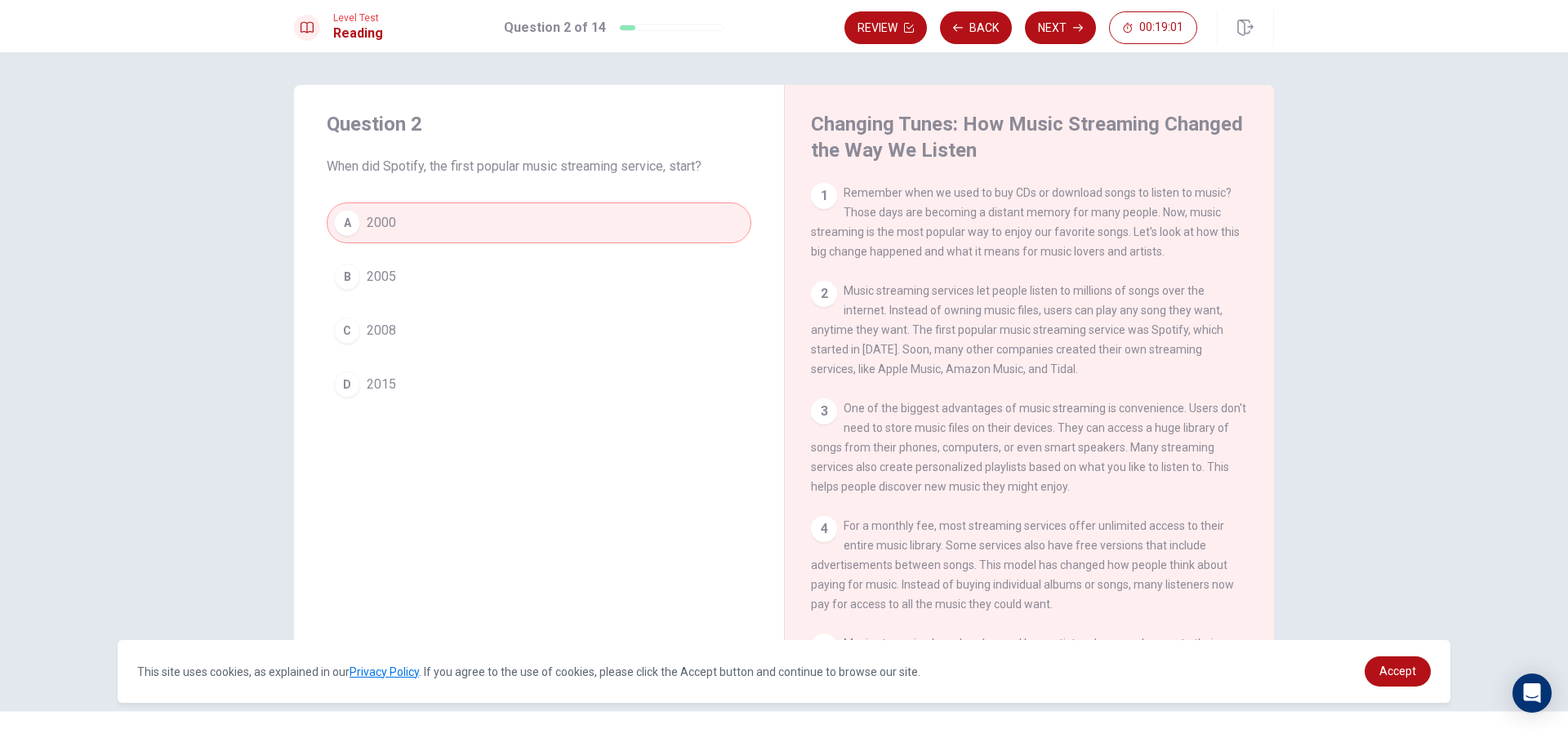
click at [624, 269] on button "B 2005" at bounding box center [539, 276] width 425 height 40
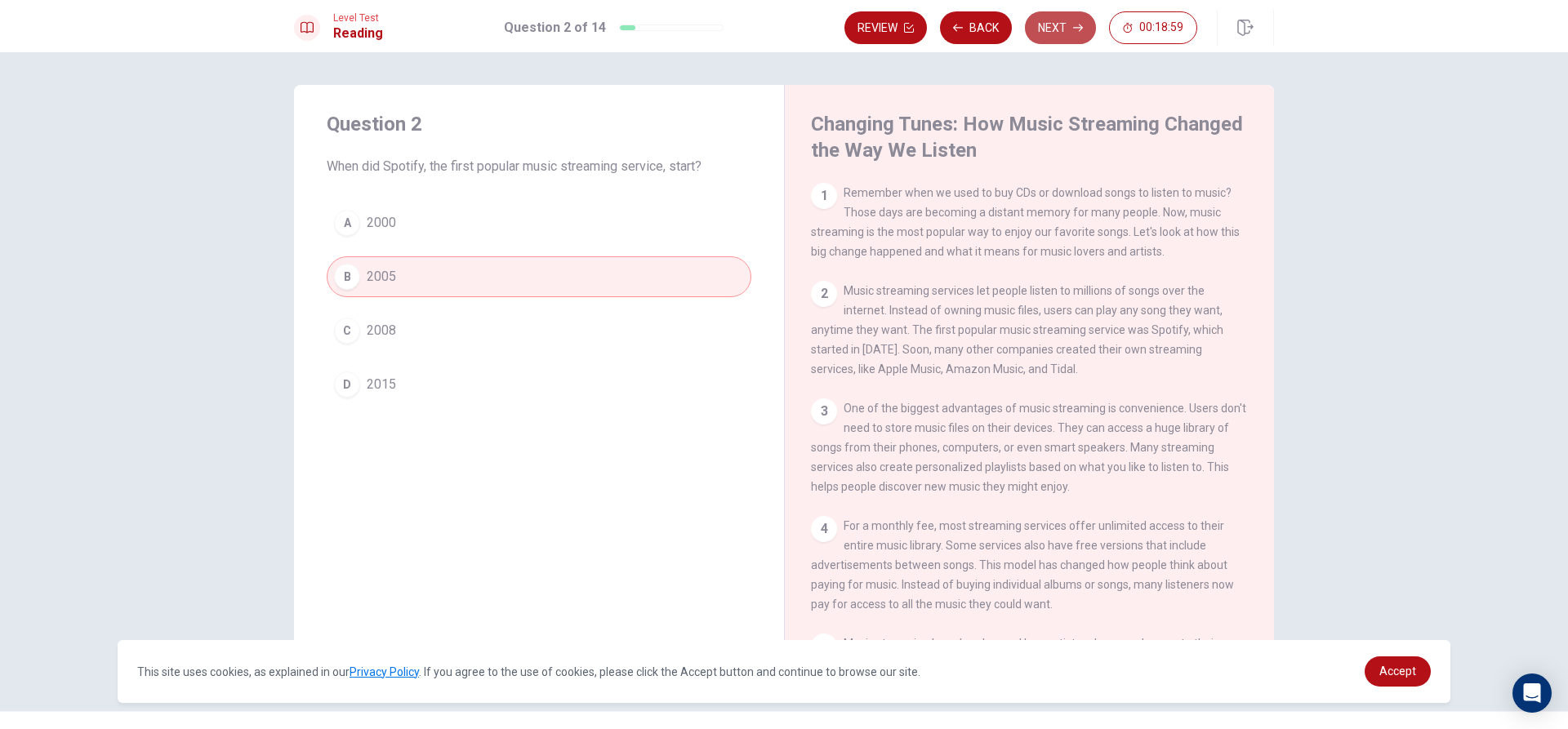
click at [1076, 34] on button "Next" at bounding box center [1060, 28] width 71 height 32
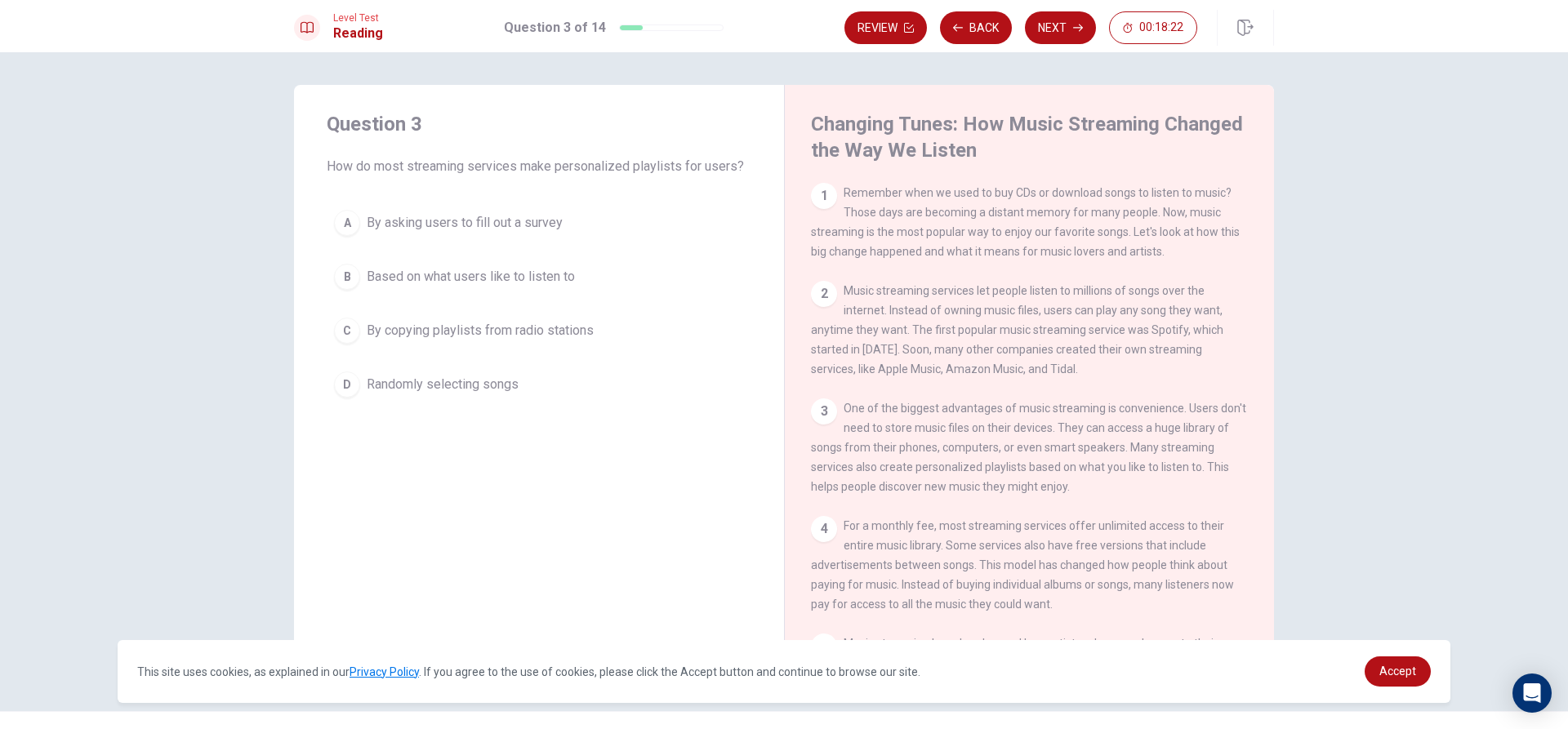
click at [663, 318] on button "C By copying playlists from radio stations" at bounding box center [539, 330] width 425 height 40
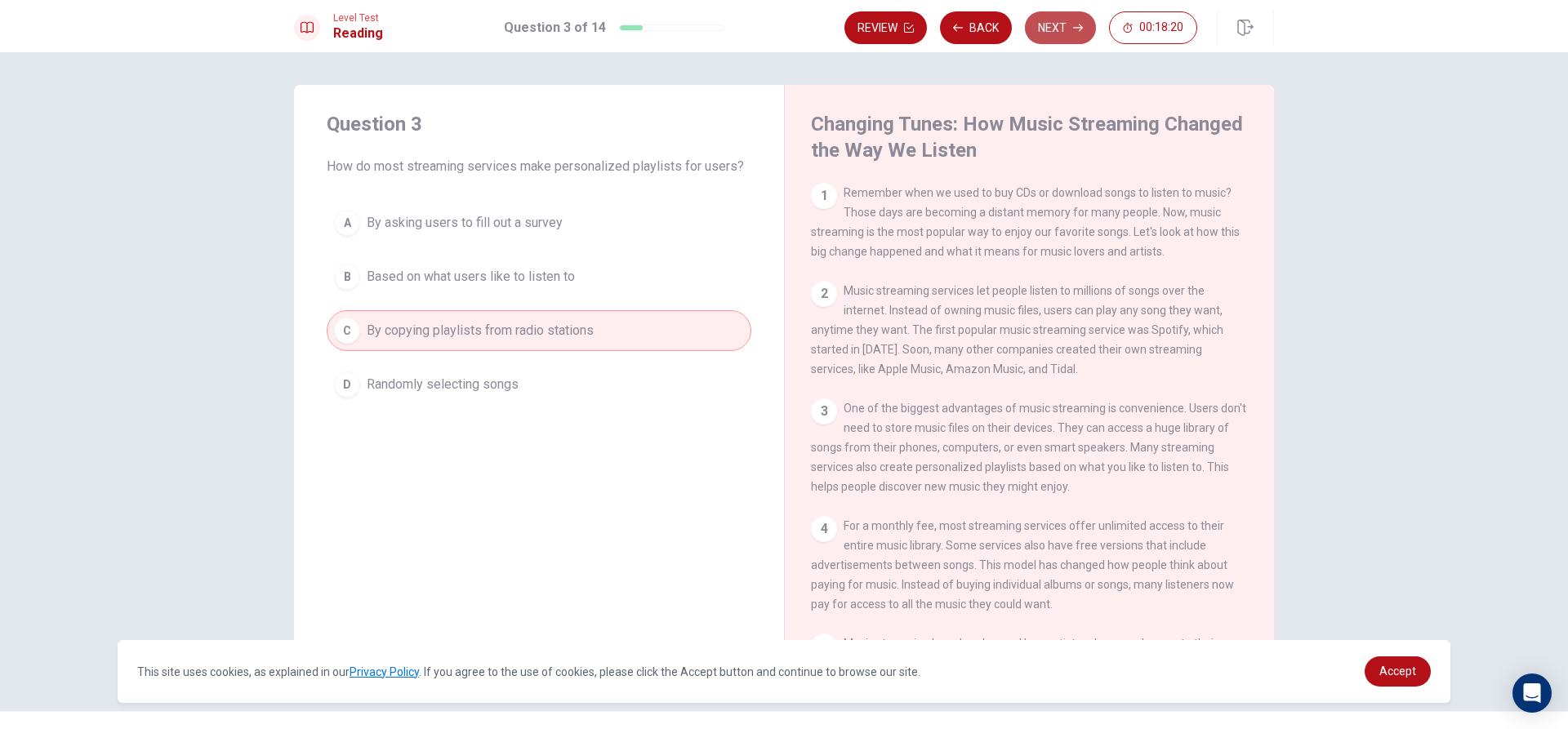
click at [1068, 29] on button "Next" at bounding box center [1060, 28] width 71 height 32
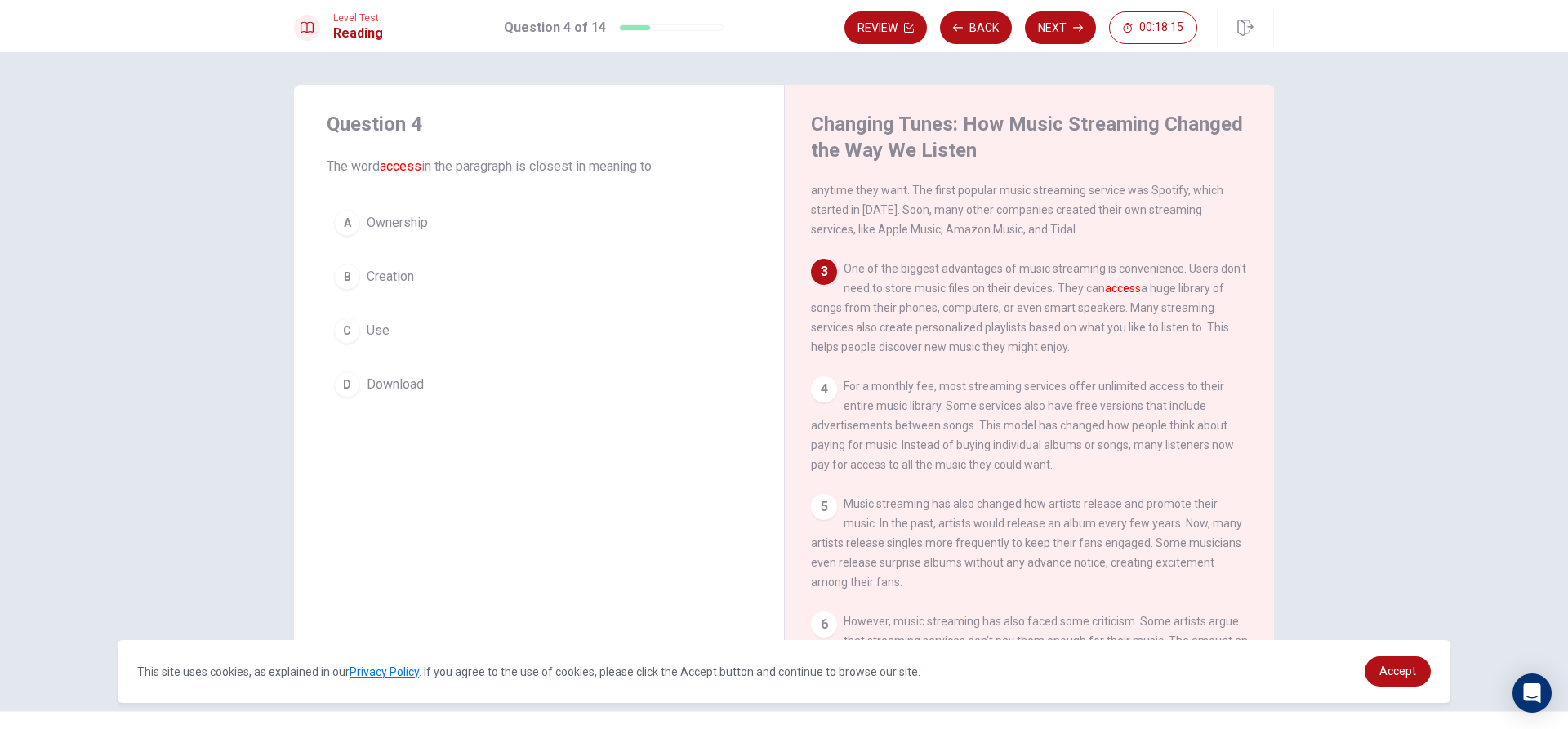
scroll to position [101, 0]
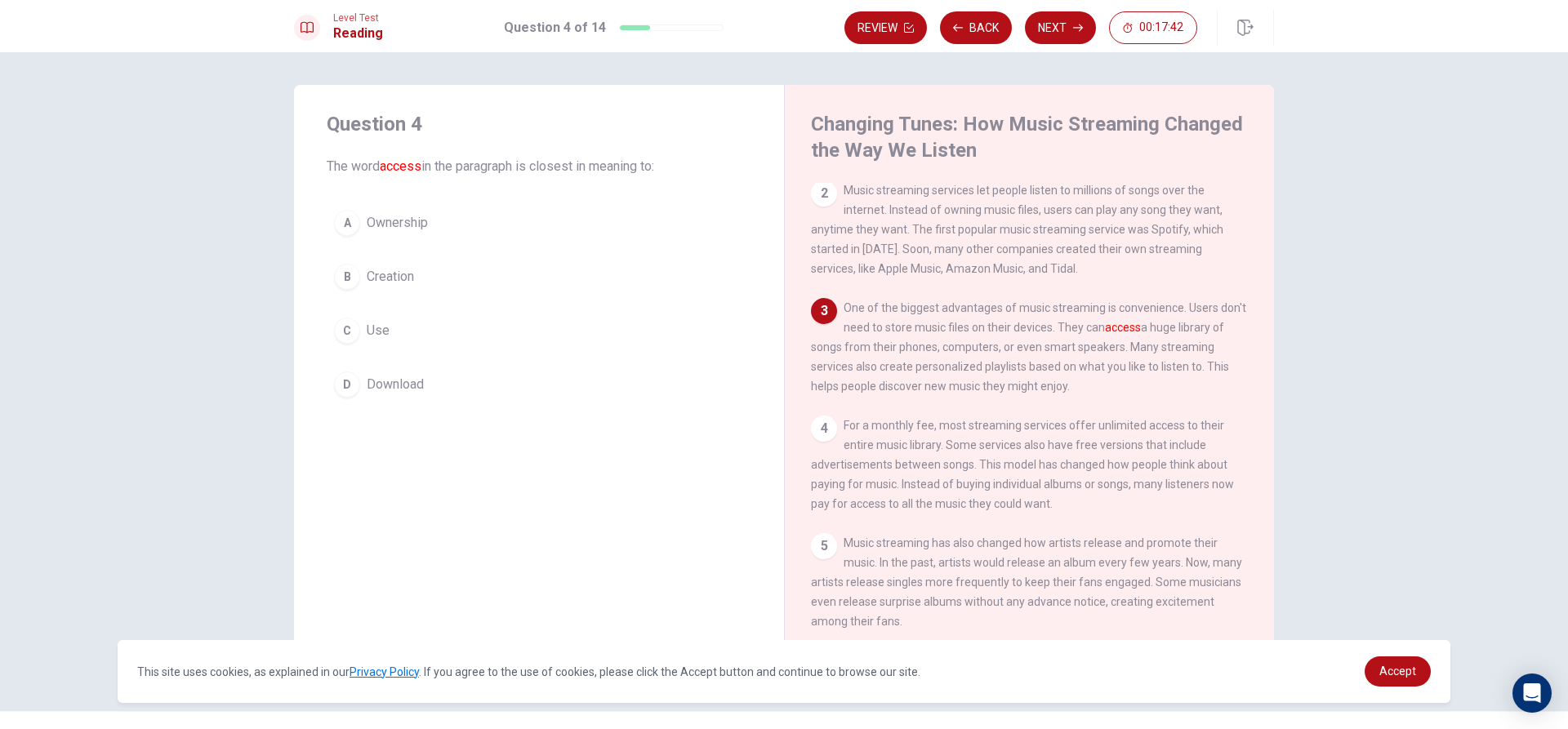
click at [547, 280] on button "B Creation" at bounding box center [539, 276] width 425 height 40
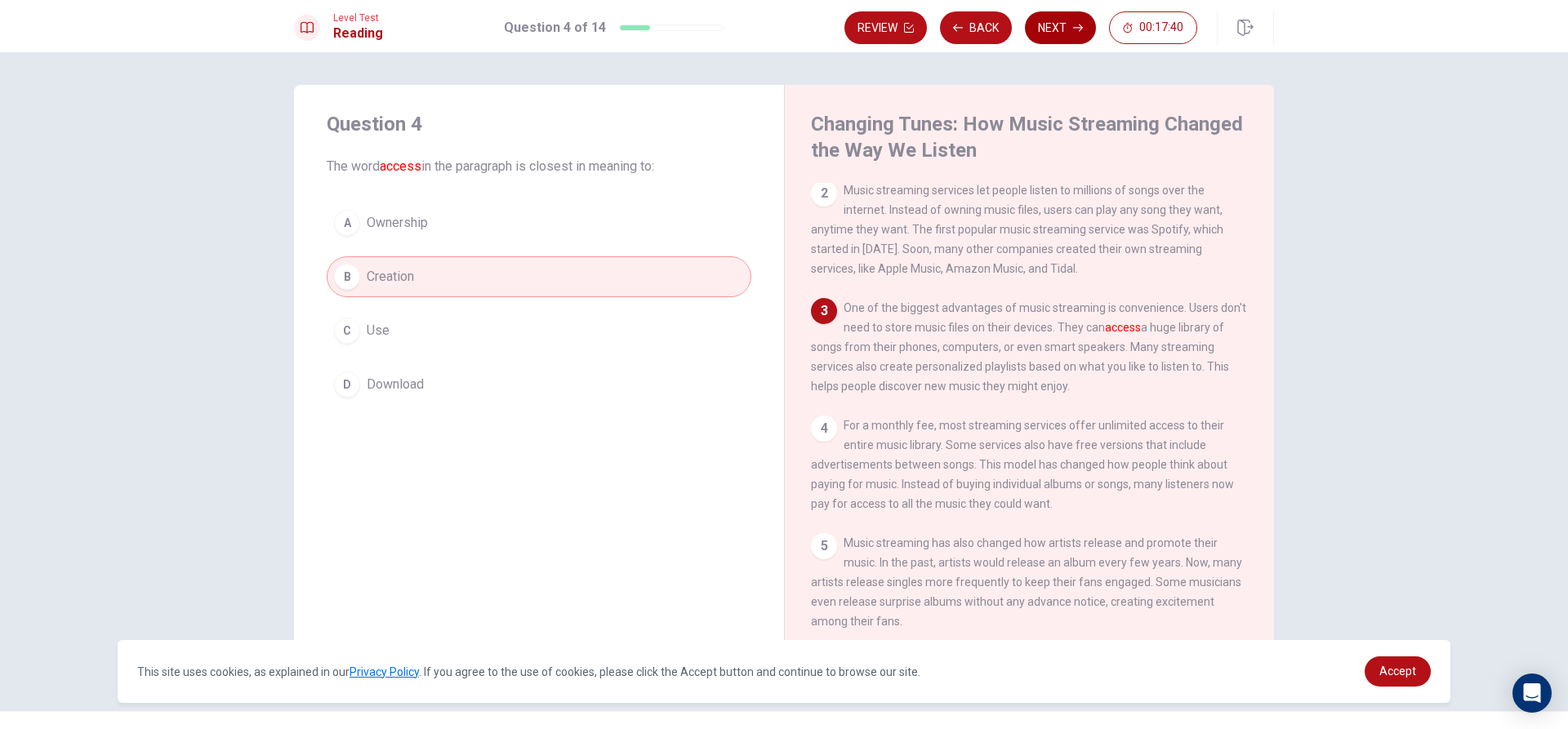
click at [1081, 32] on button "Next" at bounding box center [1060, 28] width 71 height 32
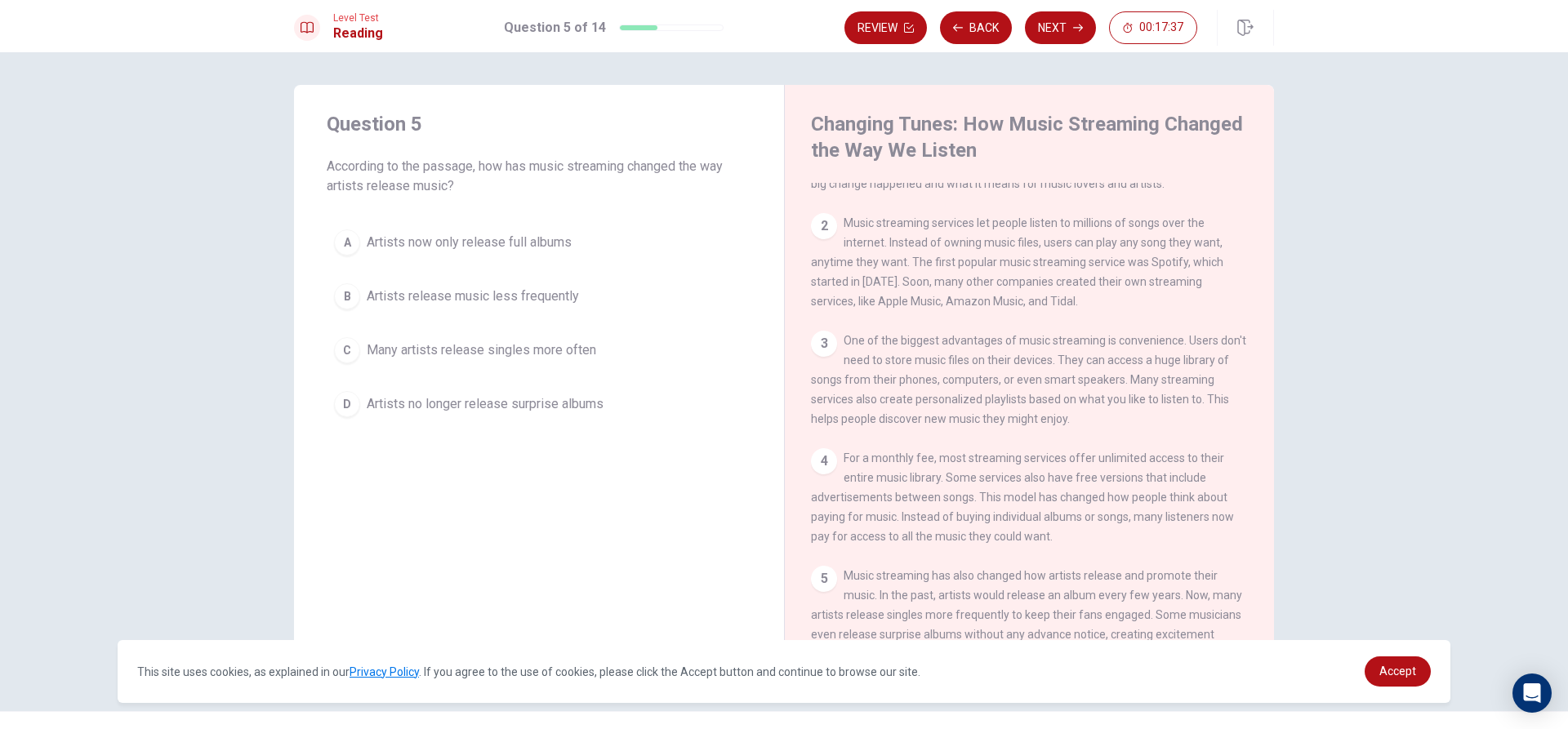
scroll to position [0, 0]
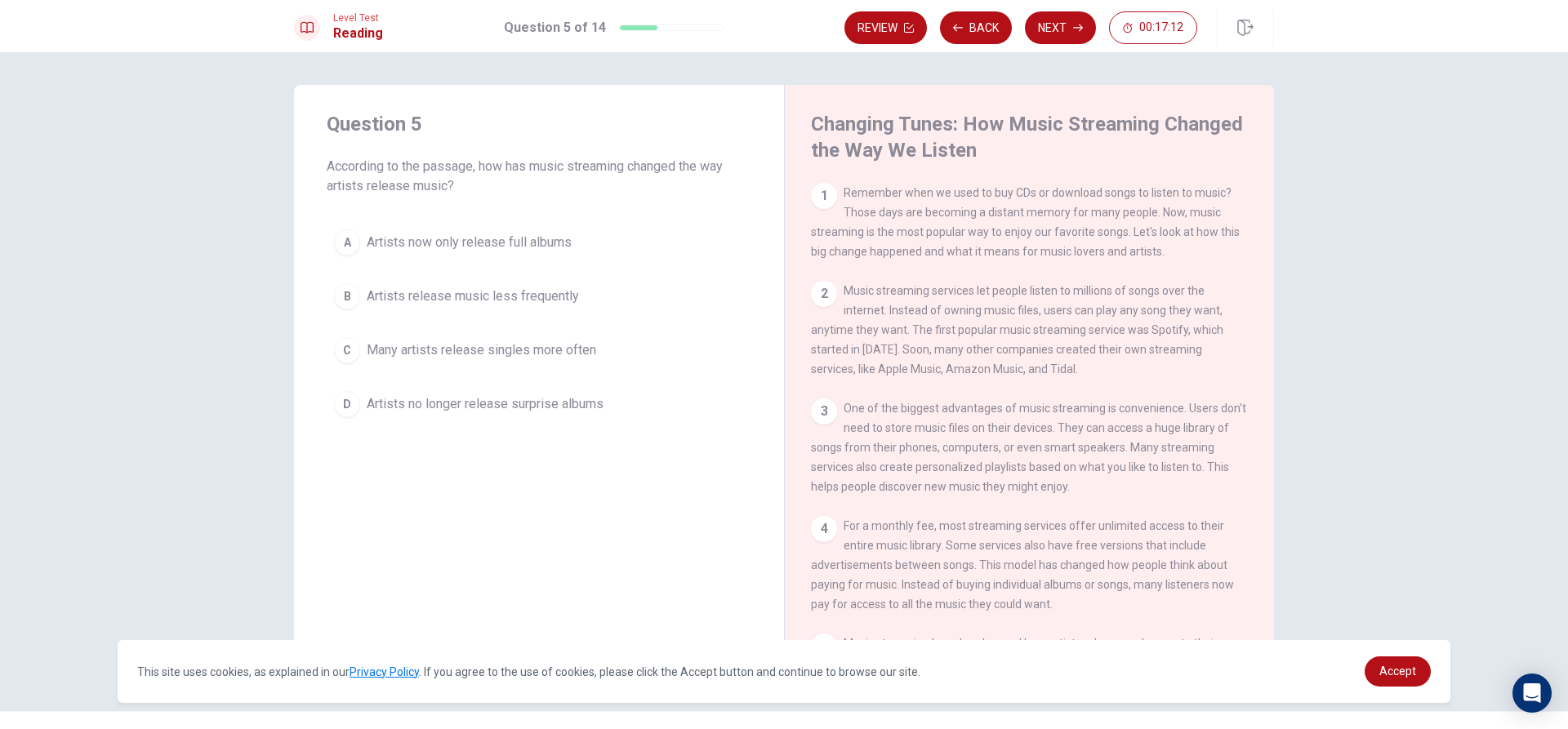
click at [606, 415] on button "D Artists no longer release surprise albums" at bounding box center [539, 403] width 425 height 40
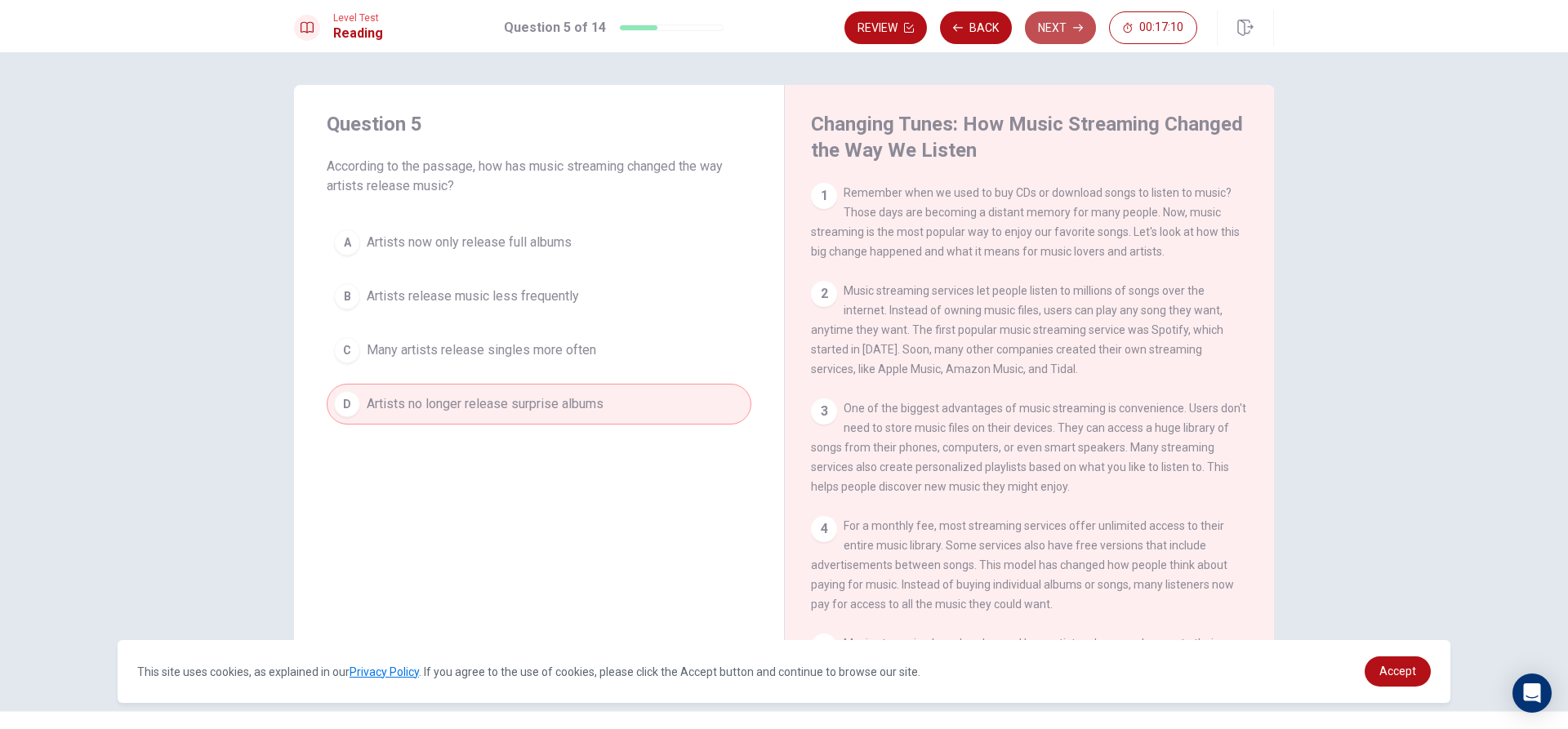
click at [1087, 40] on button "Next" at bounding box center [1060, 28] width 71 height 32
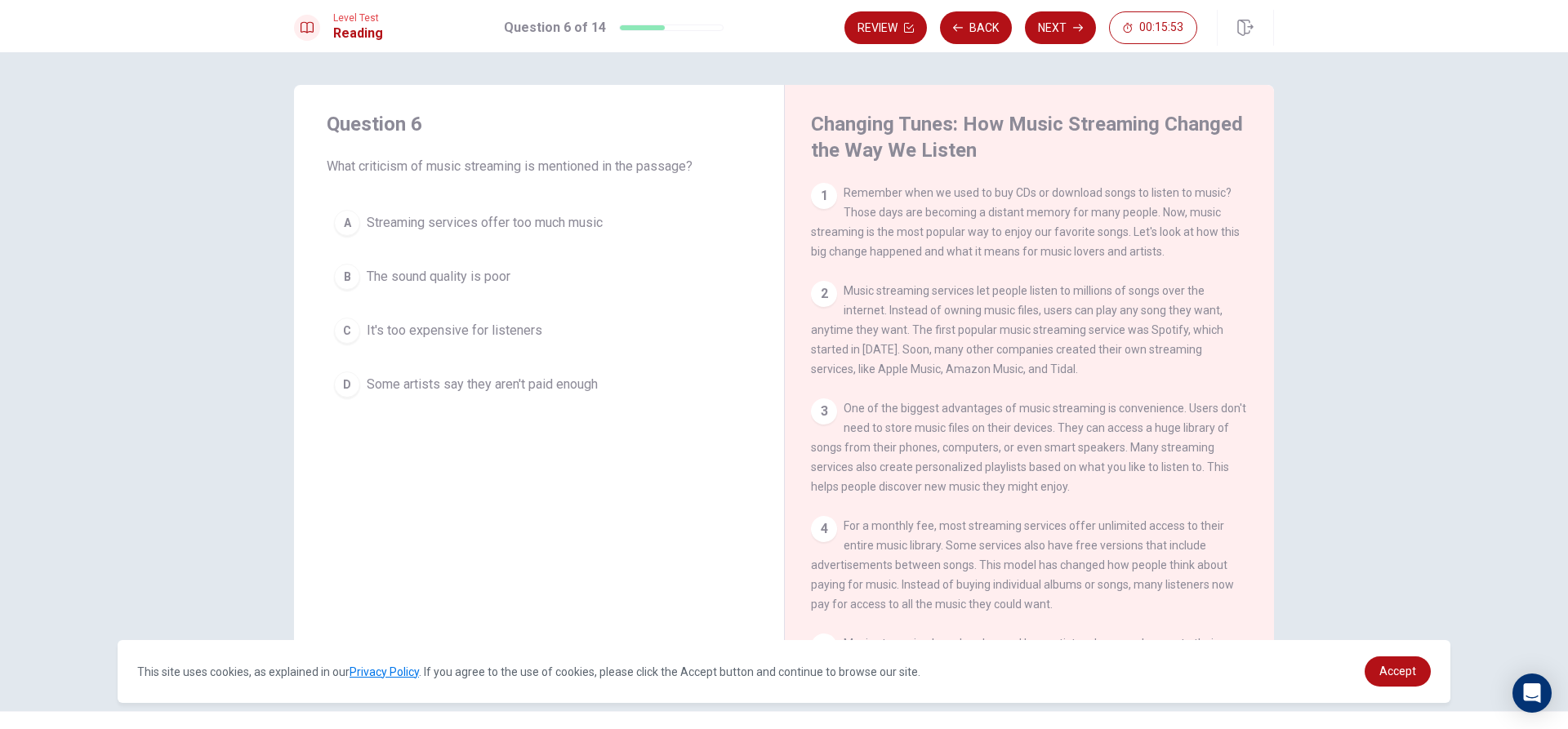
click at [601, 232] on span "Streaming services offer too much music" at bounding box center [484, 223] width 236 height 20
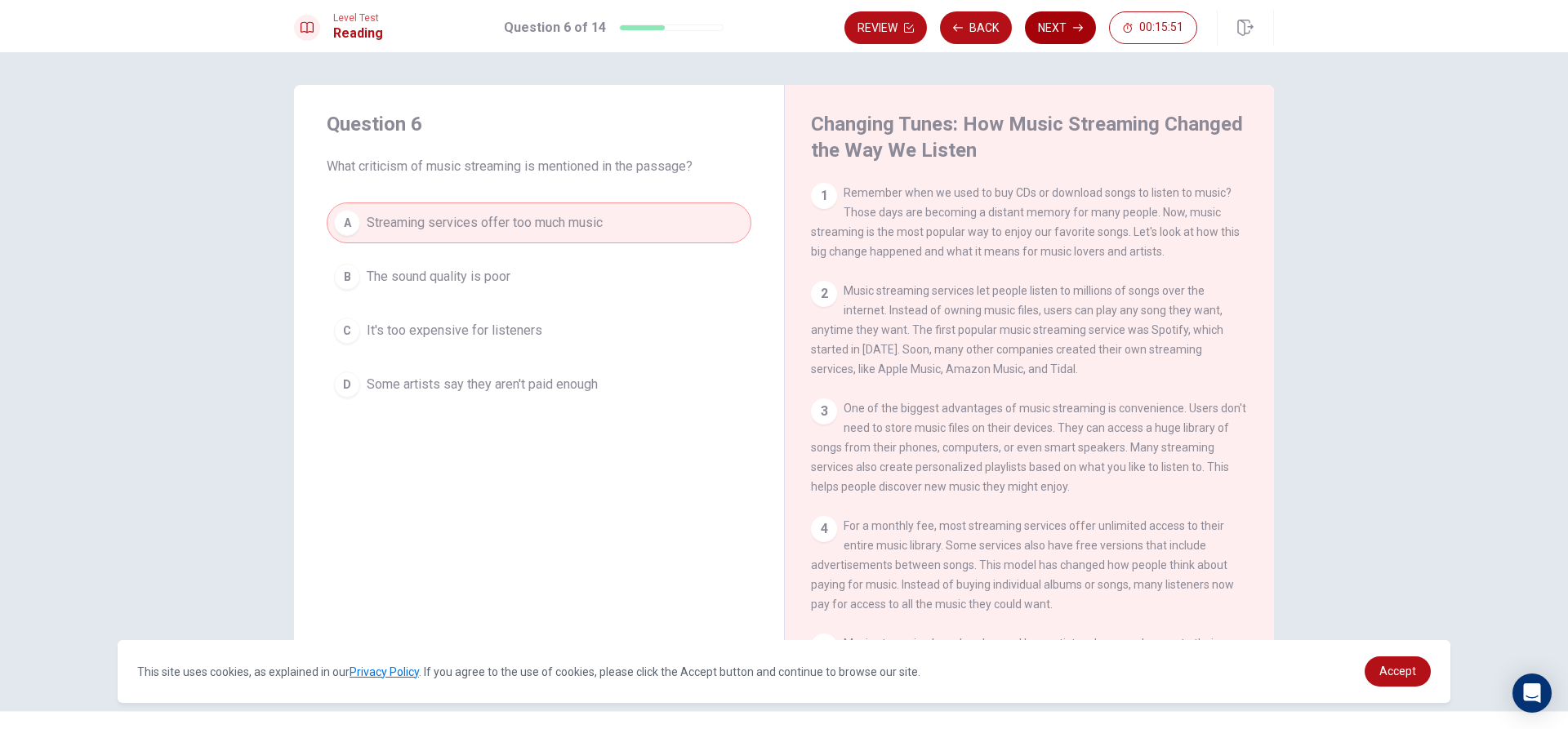
click at [1073, 38] on button "Next" at bounding box center [1060, 28] width 71 height 32
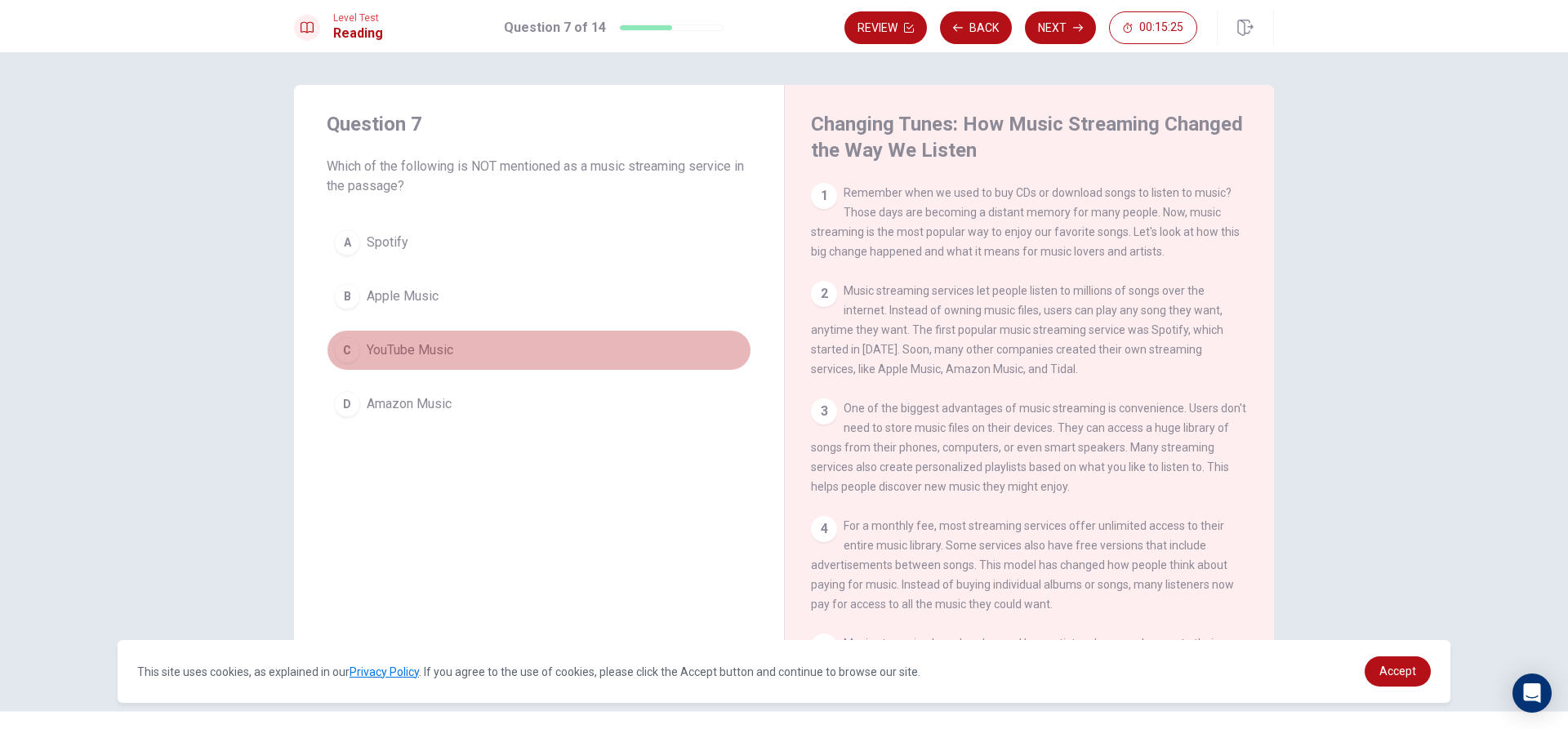
click at [527, 330] on button "C YouTube Music" at bounding box center [539, 350] width 425 height 40
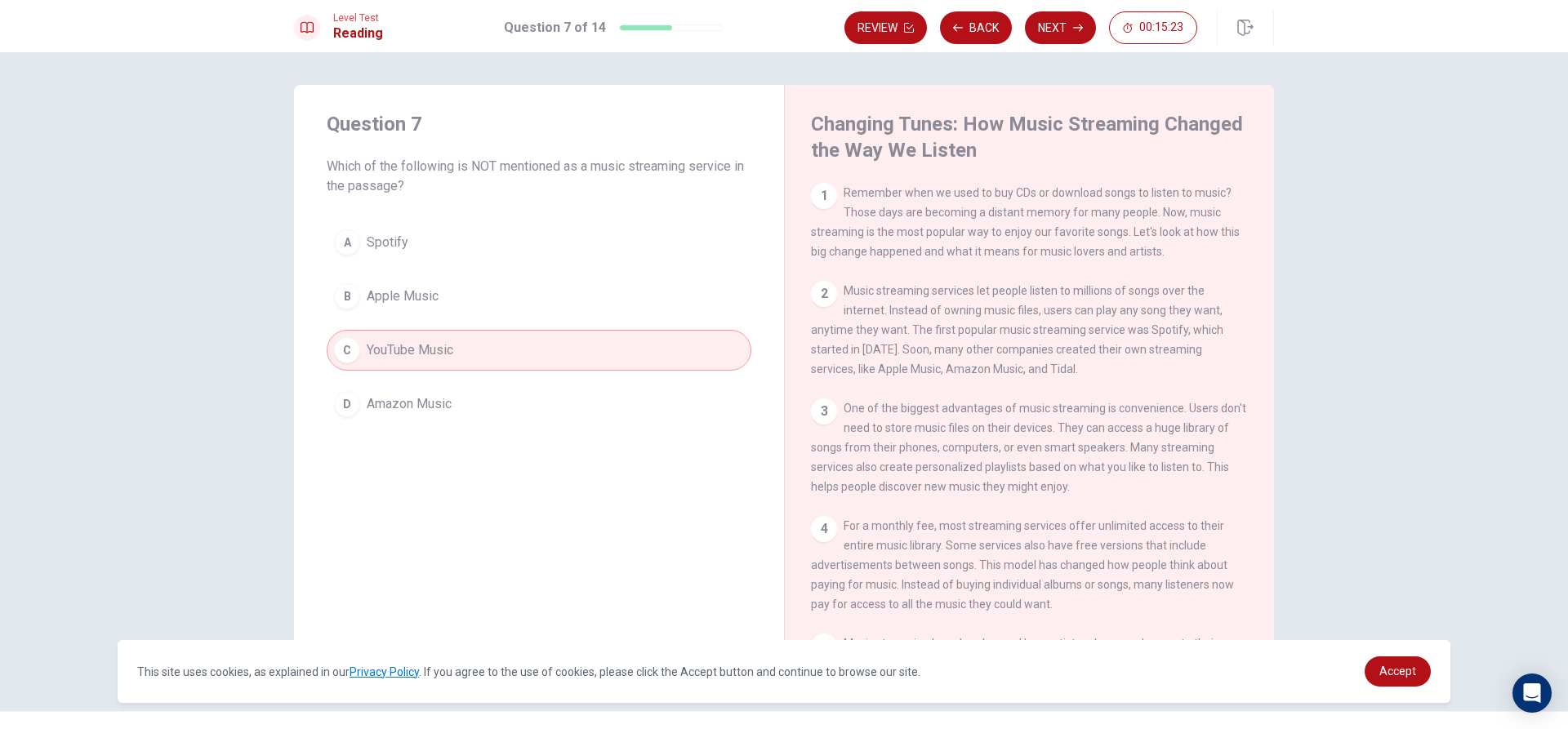
click at [680, 222] on button "A Spotify" at bounding box center [539, 242] width 425 height 40
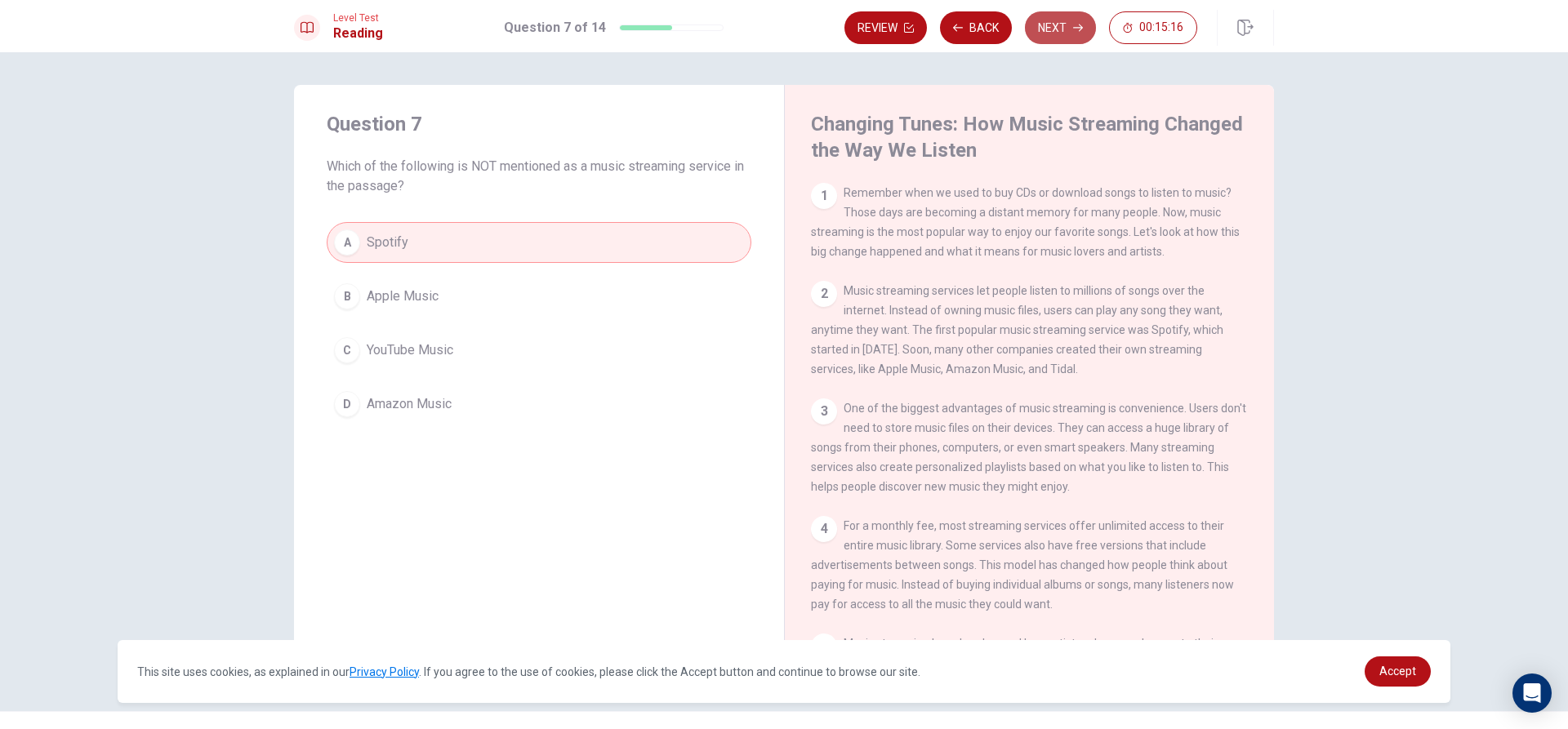
click at [1076, 32] on icon "button" at bounding box center [1077, 27] width 10 height 10
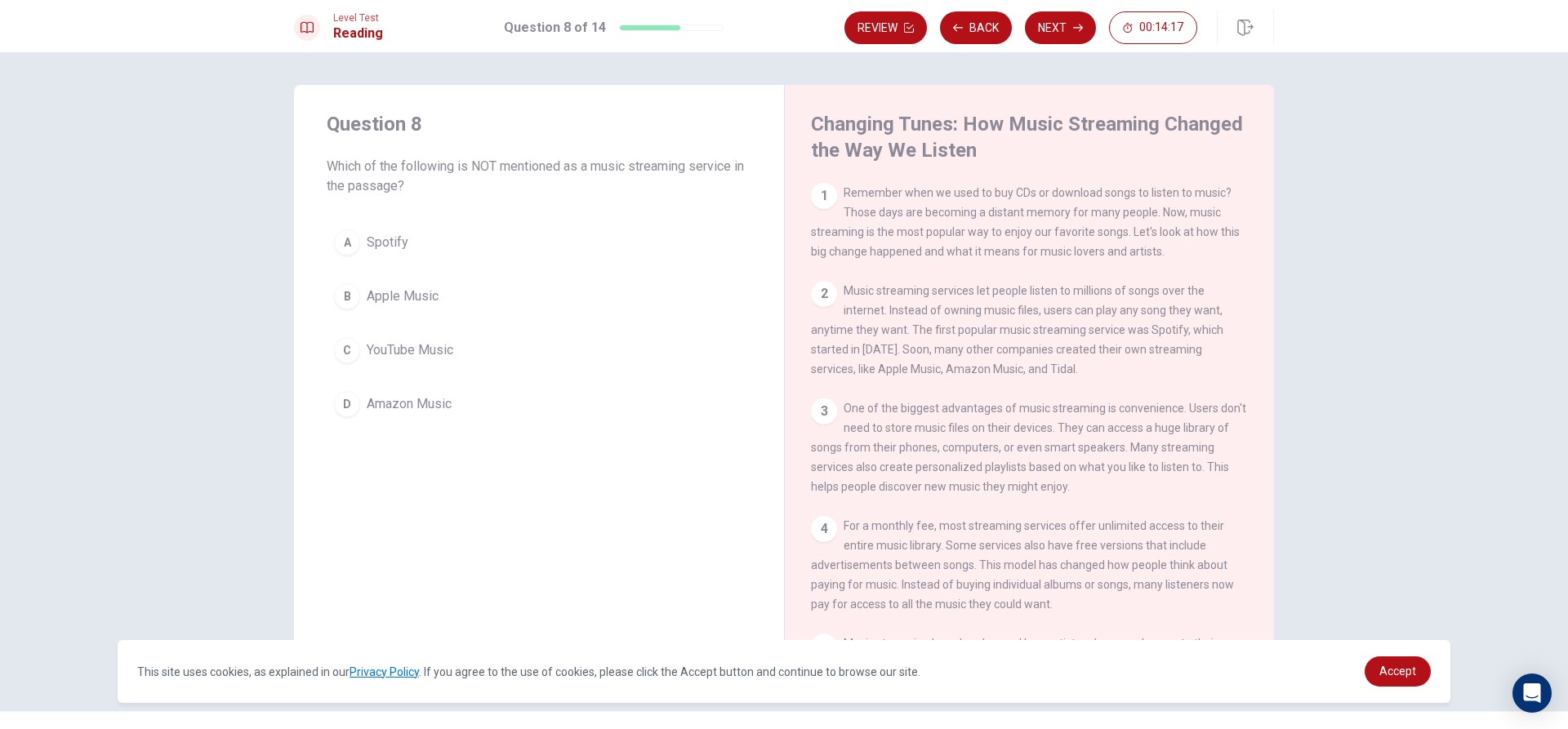
click at [582, 290] on button "B Apple Music" at bounding box center [539, 296] width 425 height 40
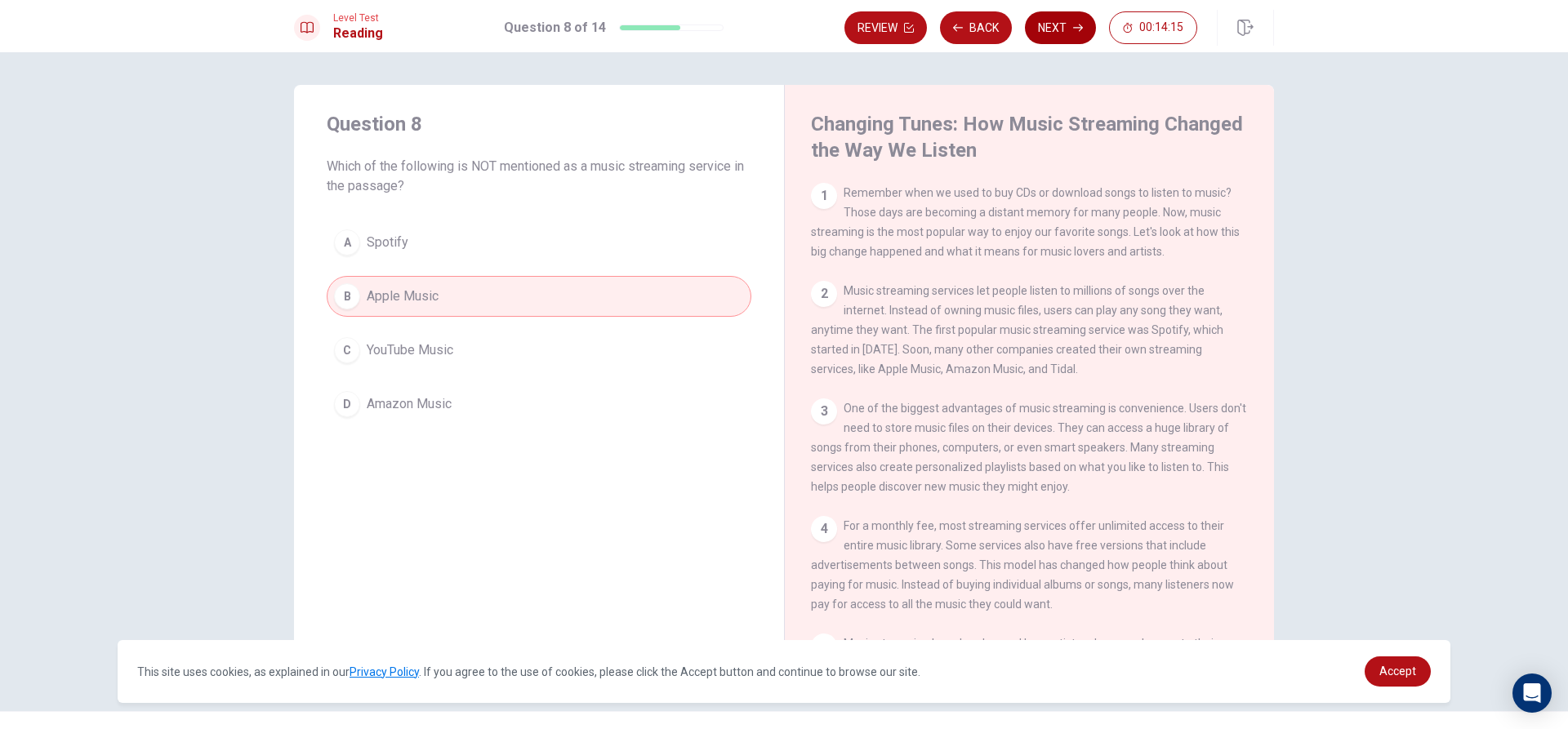
click at [1070, 26] on button "Next" at bounding box center [1060, 28] width 71 height 32
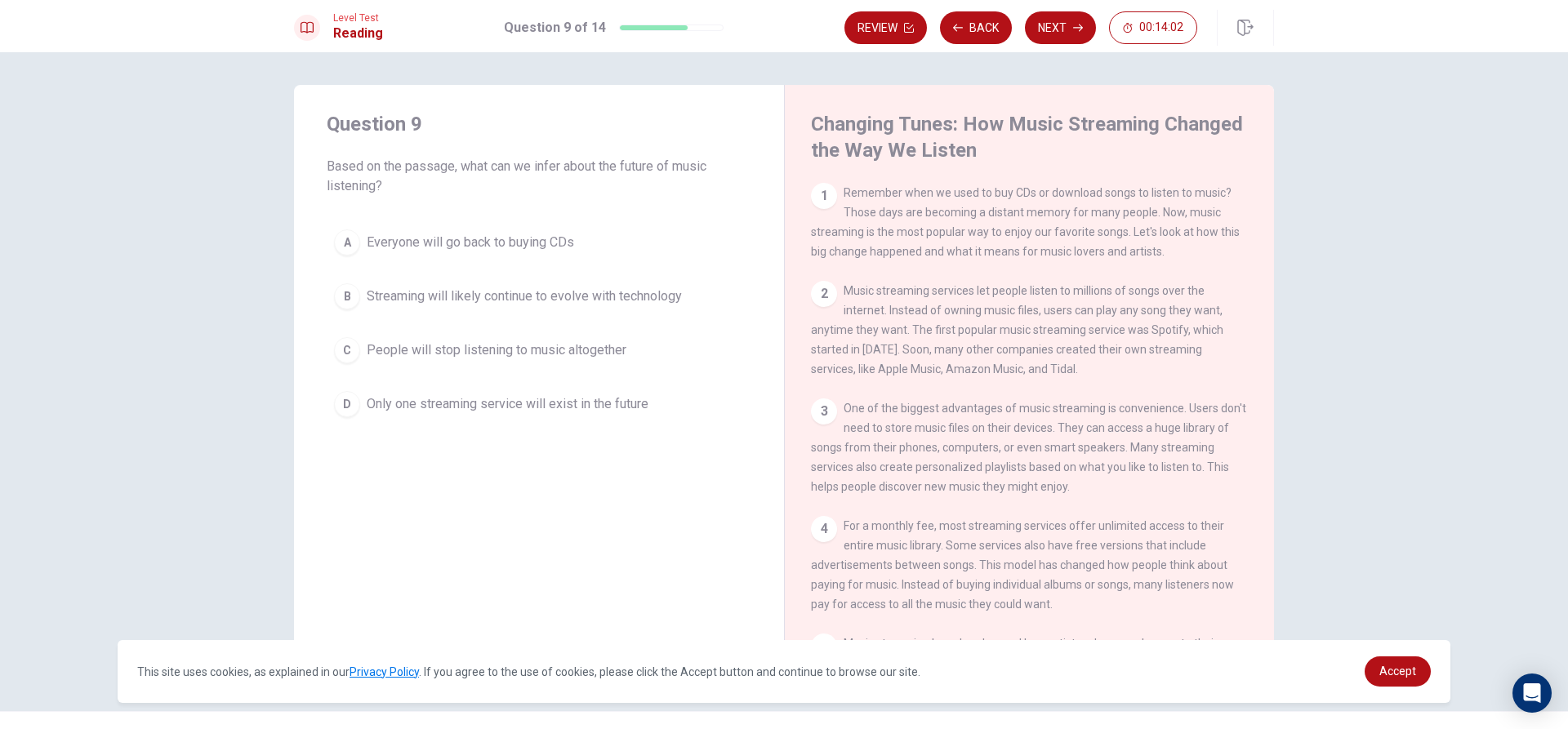
click at [584, 289] on span "Streaming will likely continue to evolve with technology" at bounding box center [524, 296] width 315 height 20
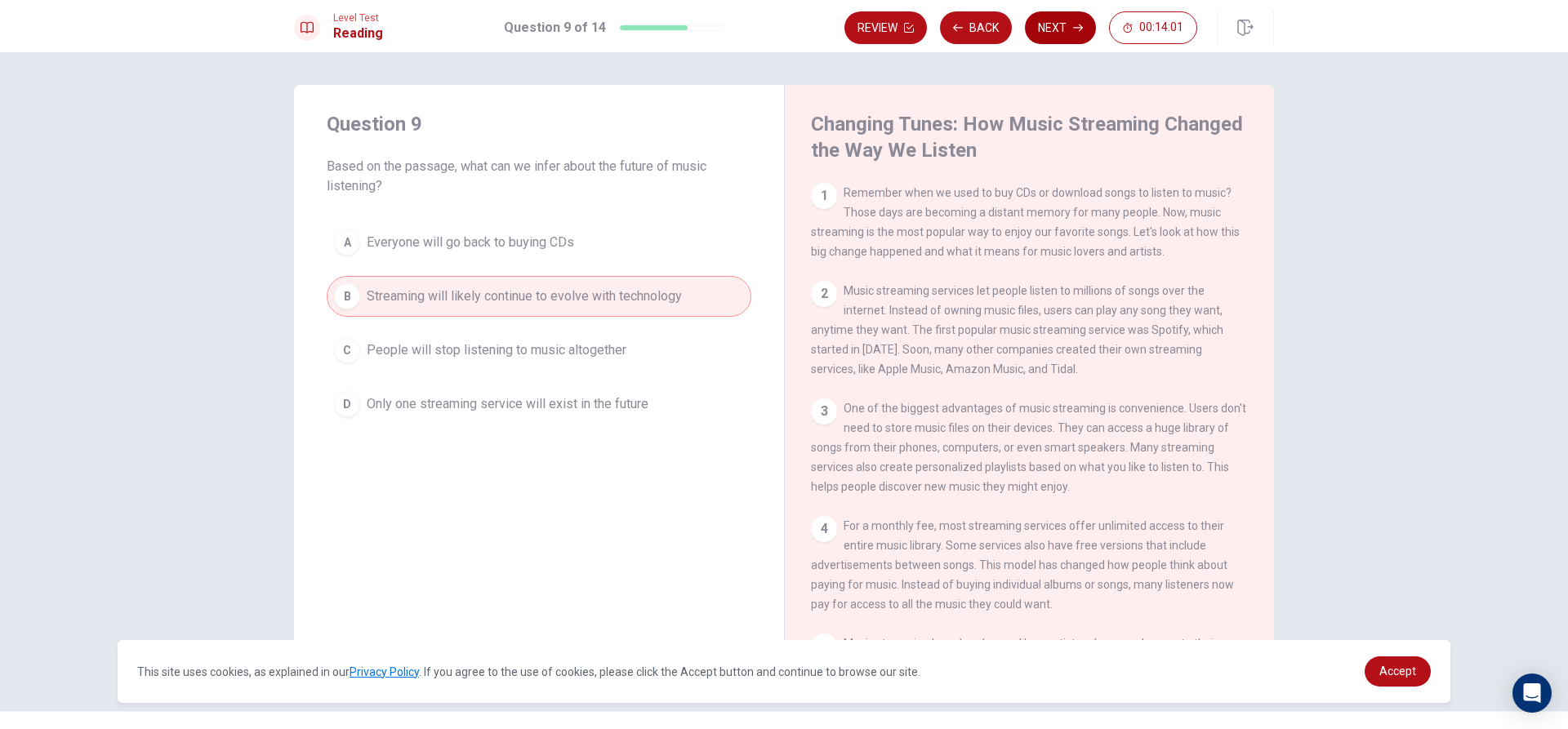
click at [1044, 23] on button "Next" at bounding box center [1060, 28] width 71 height 32
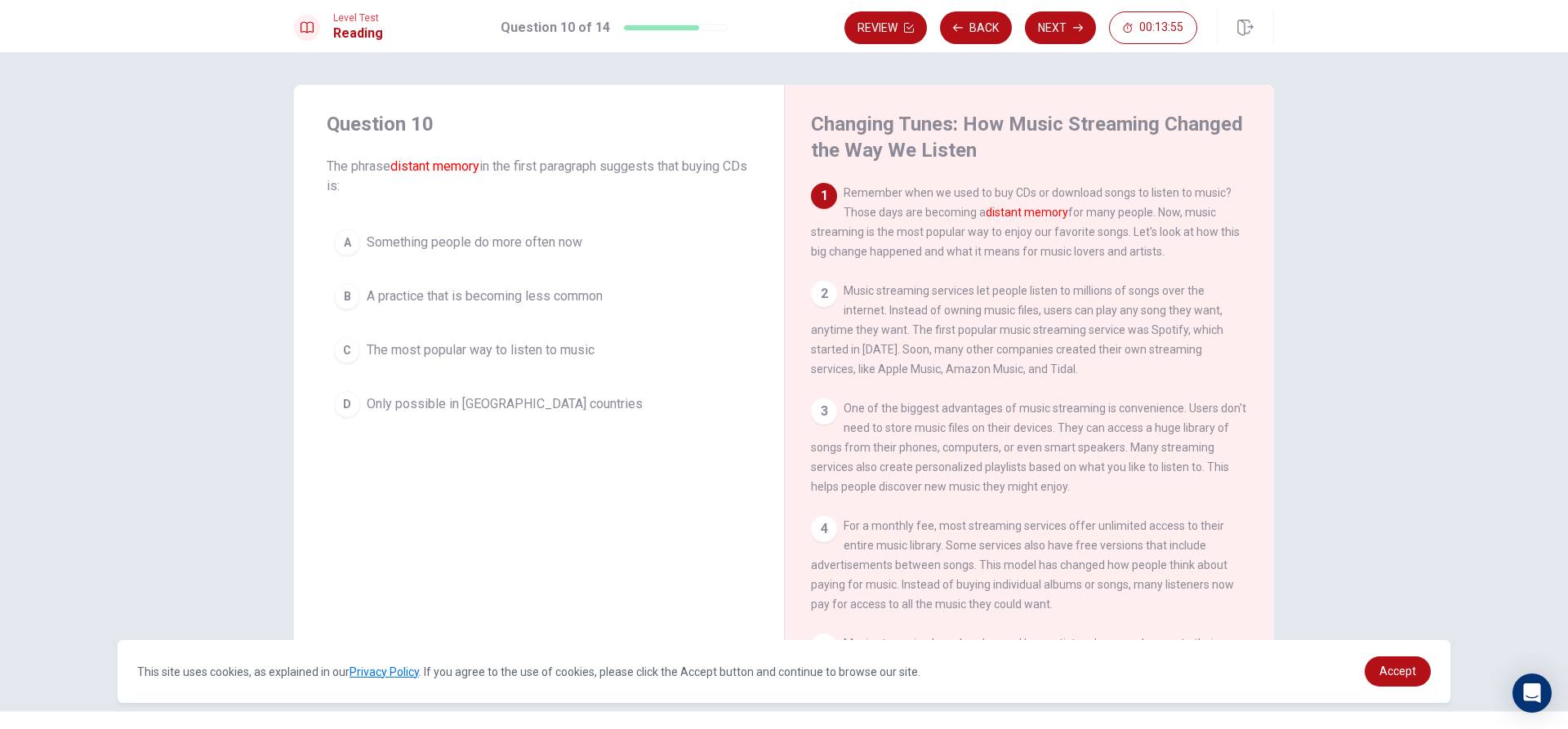
click at [684, 320] on div "A Something people do more often now B A practice that is becoming less common …" at bounding box center [539, 323] width 425 height 202
click at [689, 308] on button "B A practice that is becoming less common" at bounding box center [539, 296] width 425 height 40
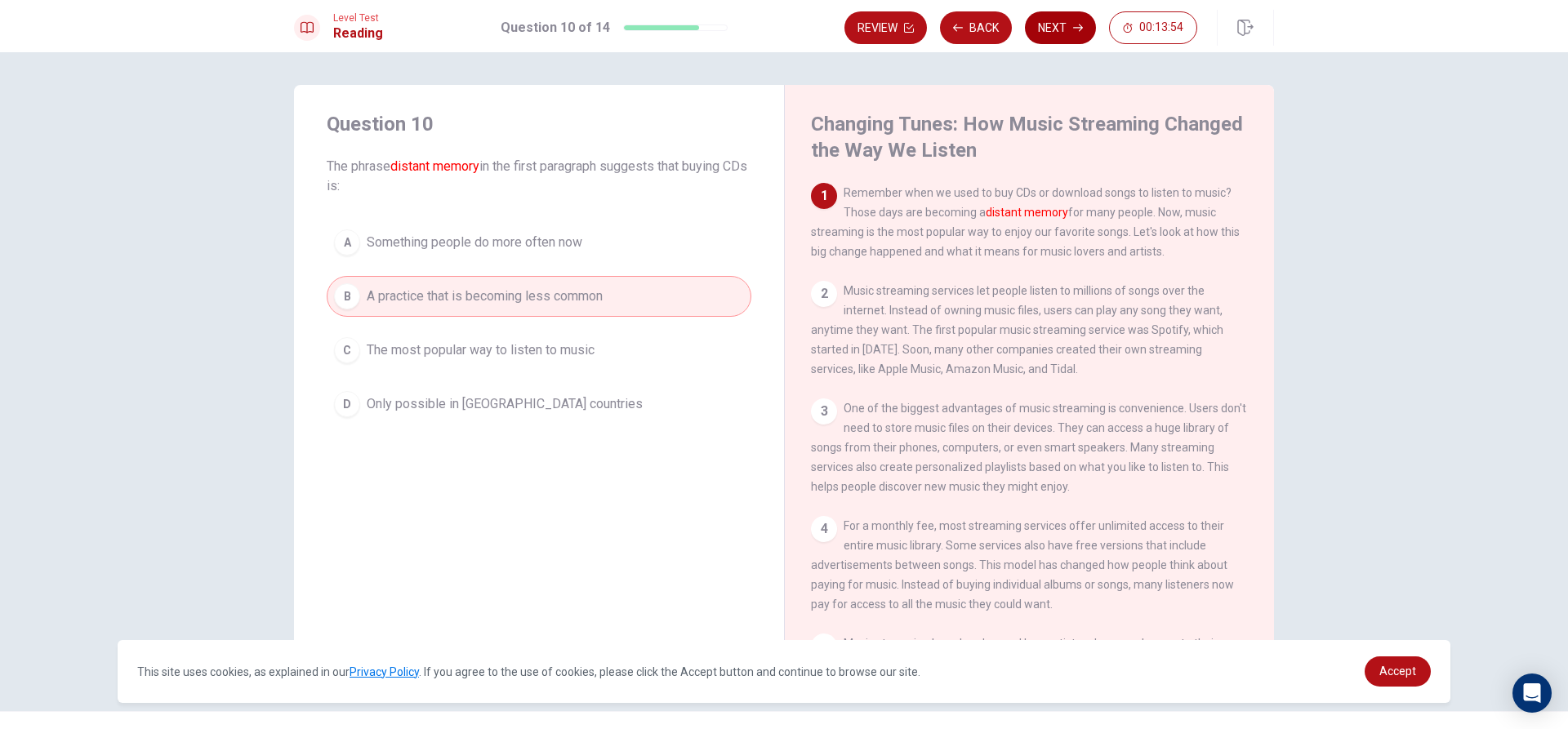
click at [1045, 29] on button "Next" at bounding box center [1060, 28] width 71 height 32
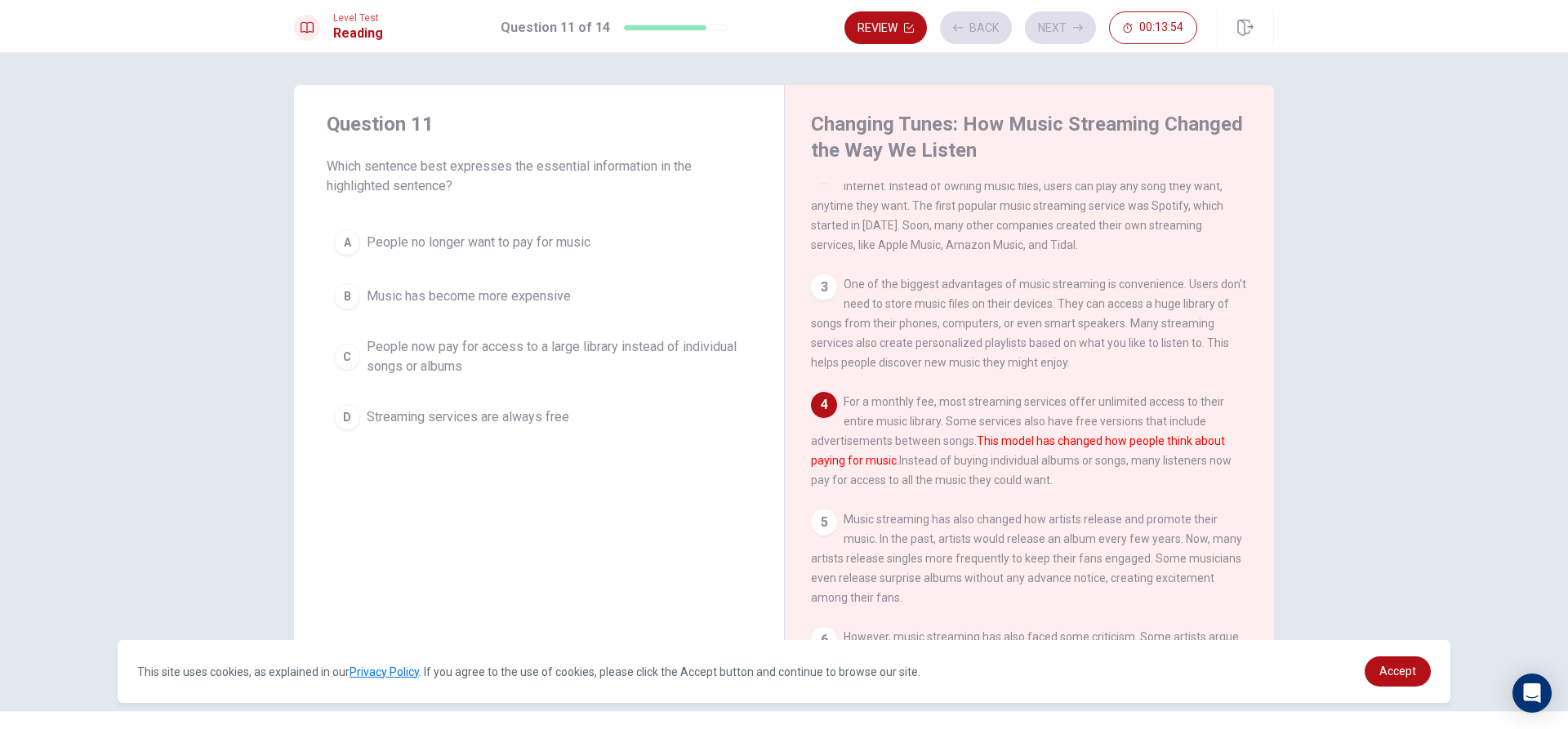
scroll to position [140, 0]
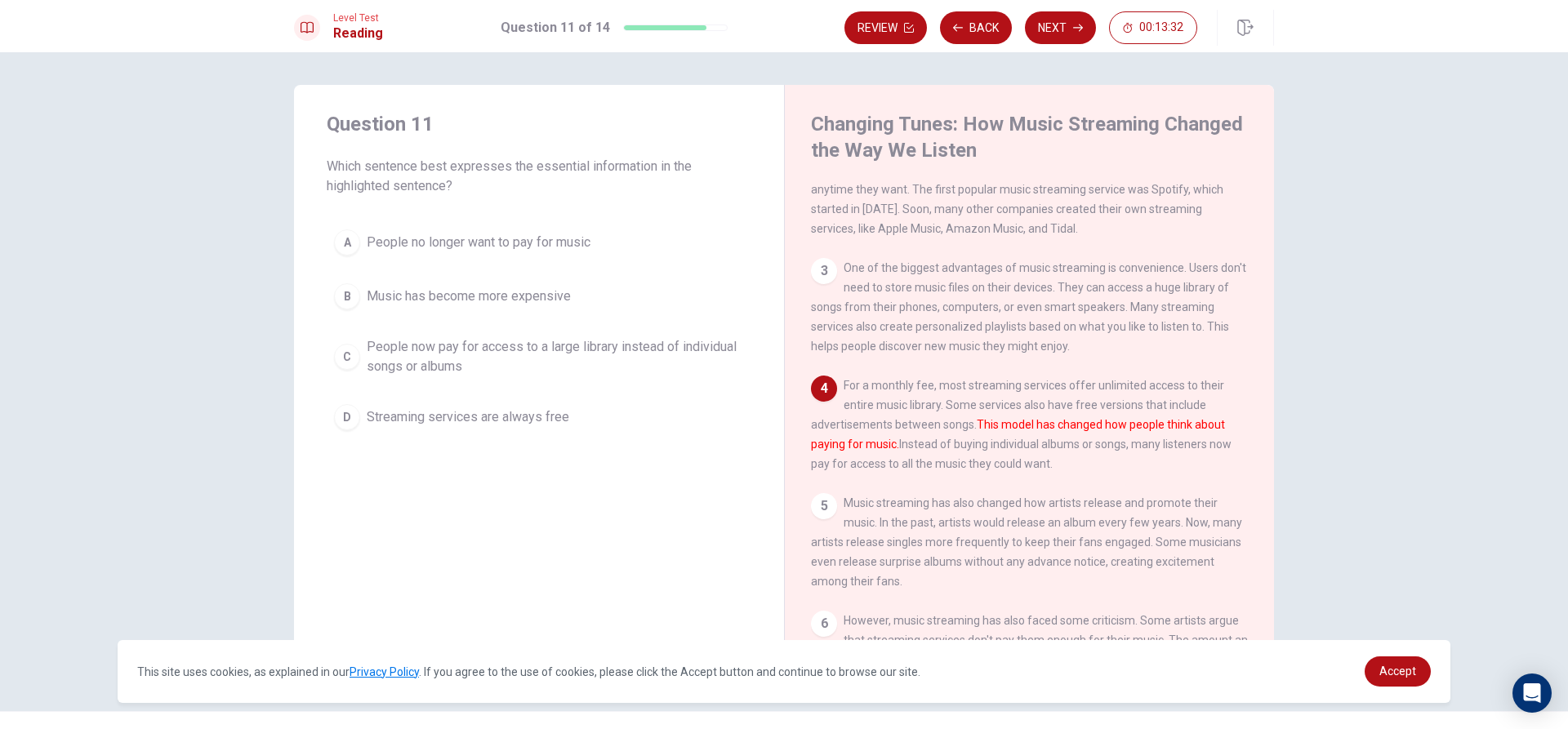
click at [656, 357] on span "People now pay for access to a large library instead of individual songs or alb…" at bounding box center [554, 357] width 377 height 40
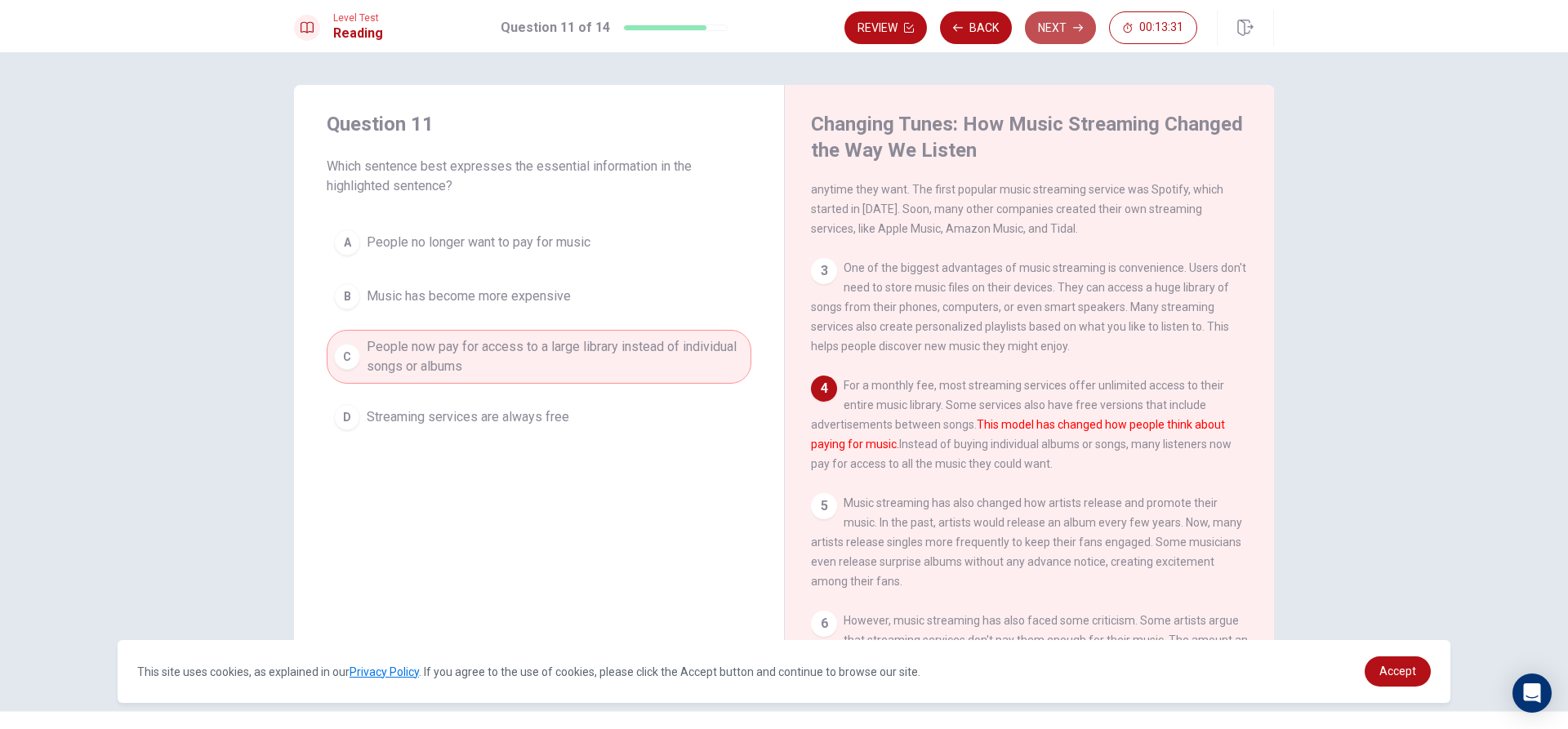
click at [1069, 40] on button "Next" at bounding box center [1060, 28] width 71 height 32
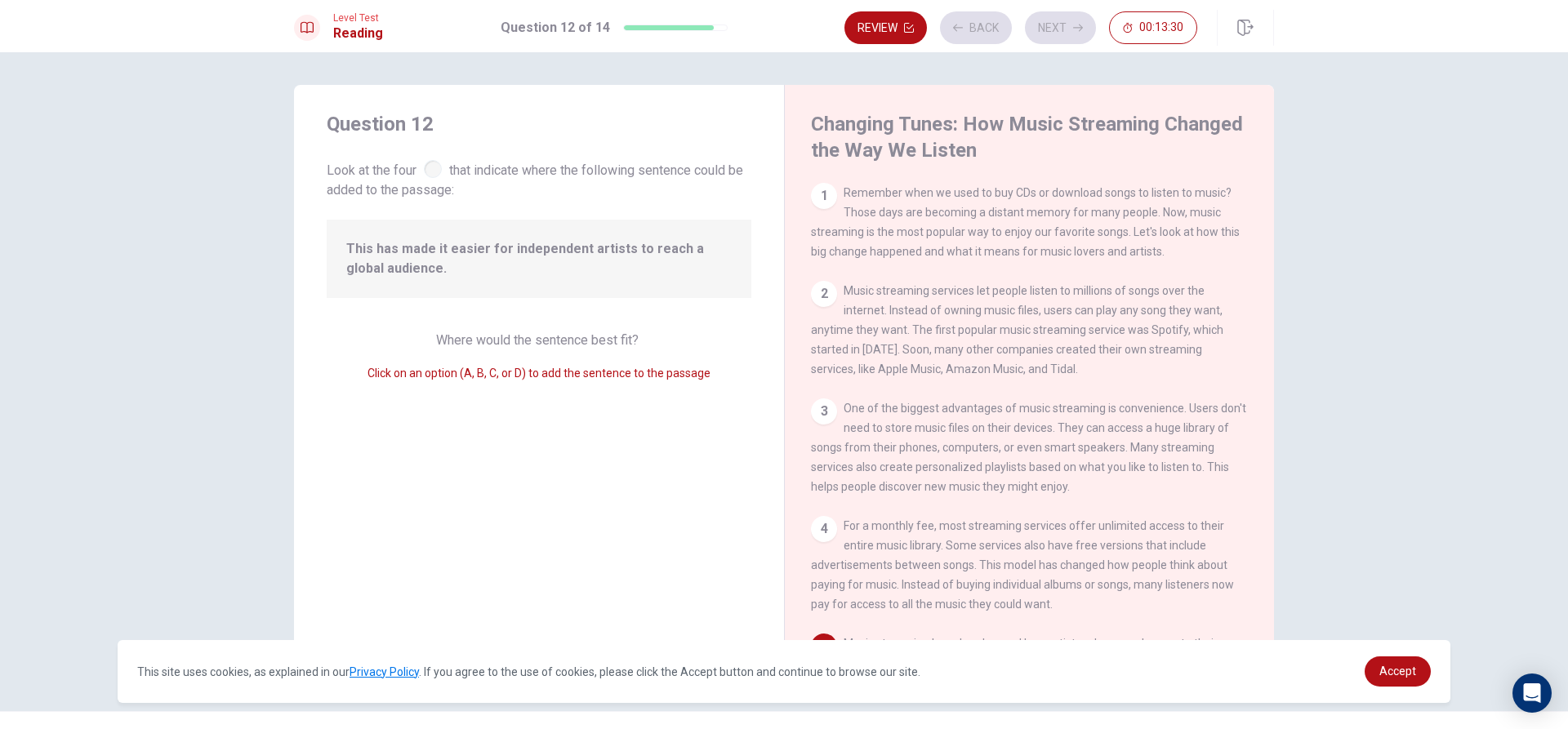
scroll to position [284, 0]
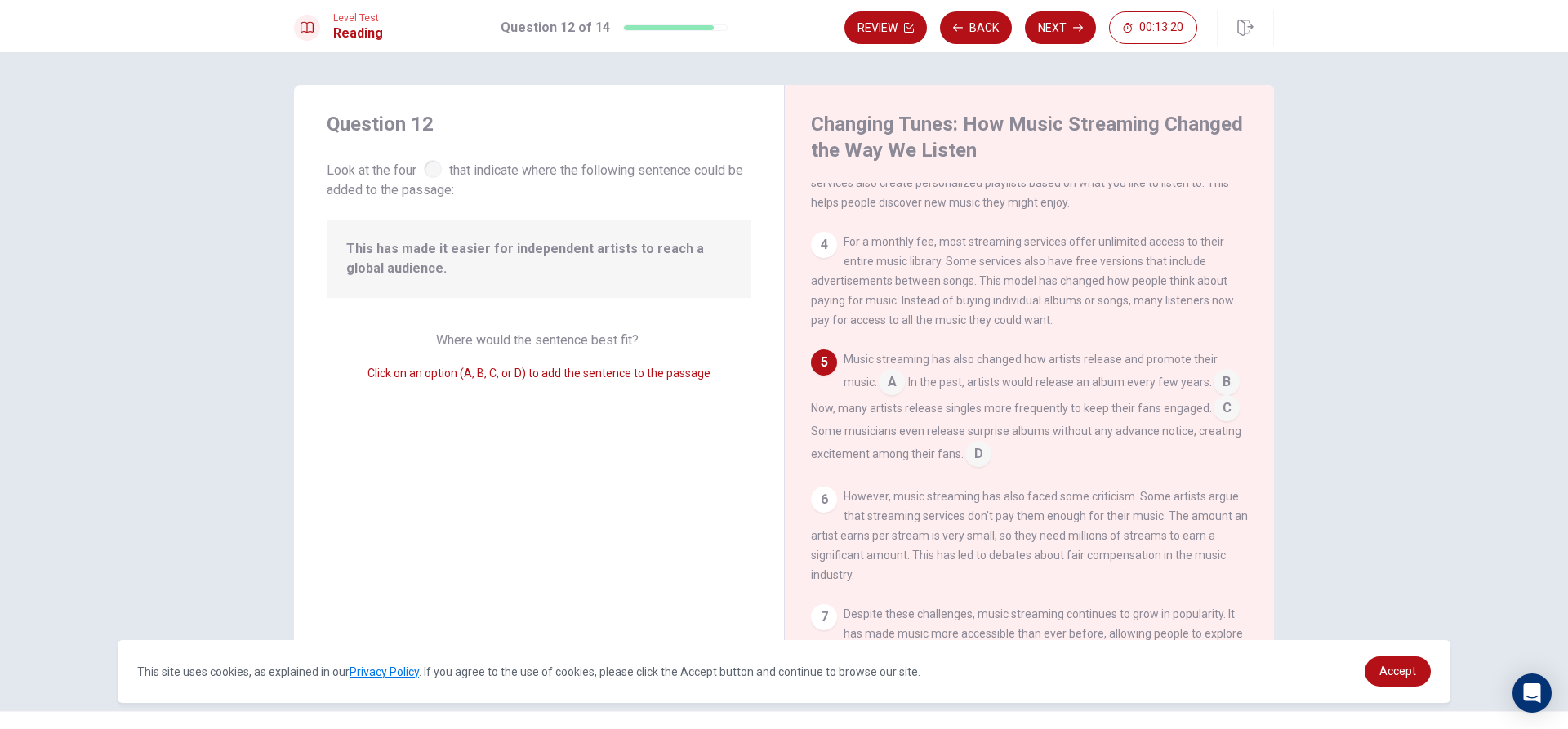
click at [432, 163] on div at bounding box center [433, 169] width 18 height 18
click at [503, 161] on span "Look at the four that indicate where the following sentence could be added to t…" at bounding box center [539, 178] width 425 height 43
click at [503, 198] on span "Look at the four that indicate where the following sentence could be added to t…" at bounding box center [539, 178] width 425 height 43
click at [473, 200] on div "Question 12 Look at the four that indicate where the following sentence could b…" at bounding box center [539, 382] width 490 height 594
click at [572, 318] on div "Question 12 Look at the four that indicate where the following sentence could b…" at bounding box center [539, 382] width 490 height 594
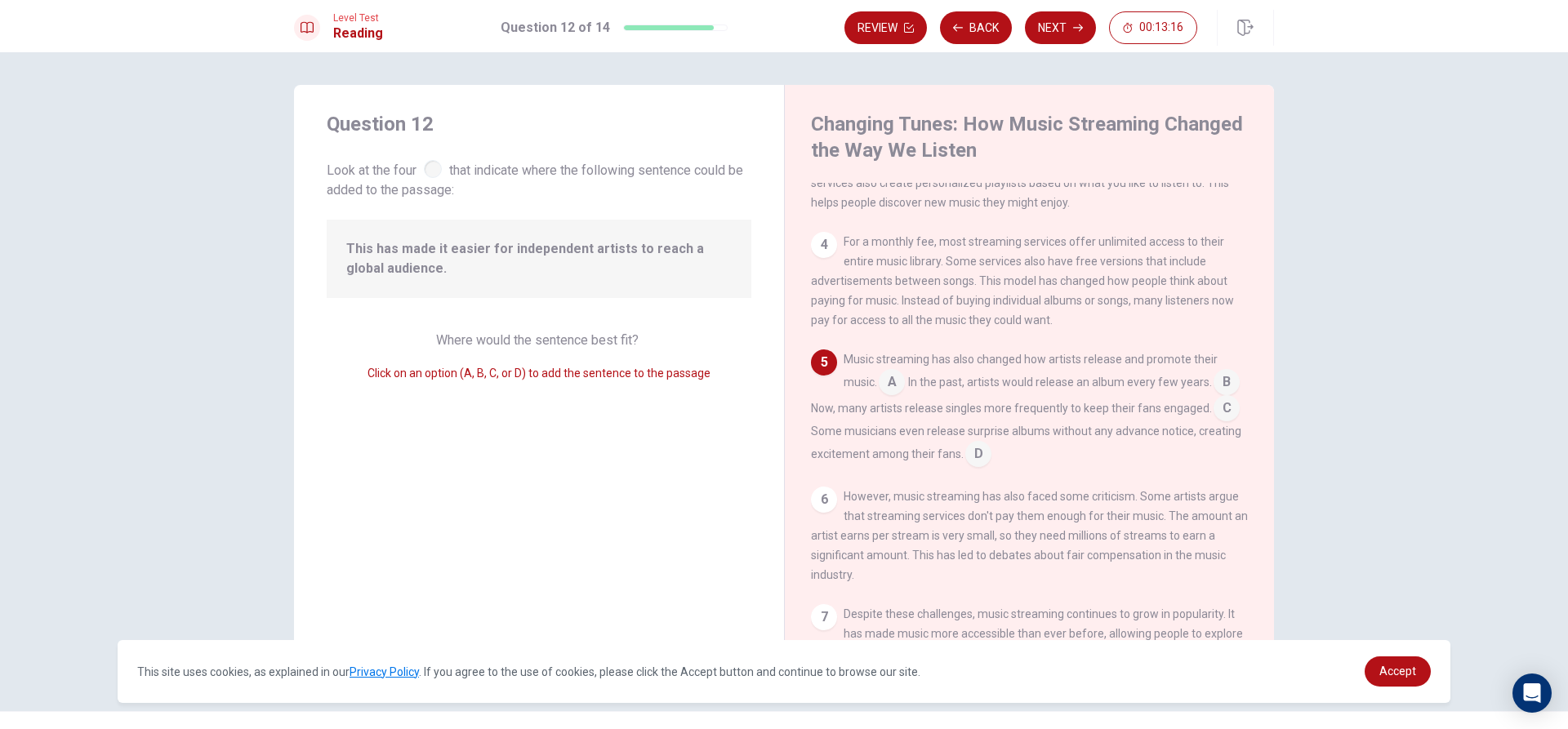
drag, startPoint x: 573, startPoint y: 331, endPoint x: 594, endPoint y: 338, distance: 22.1
click at [594, 338] on div "Where would the sentence best fit? Click on an option (A, B, C, or D) to add th…" at bounding box center [539, 356] width 425 height 52
click at [1055, 32] on button "Next" at bounding box center [1060, 28] width 71 height 32
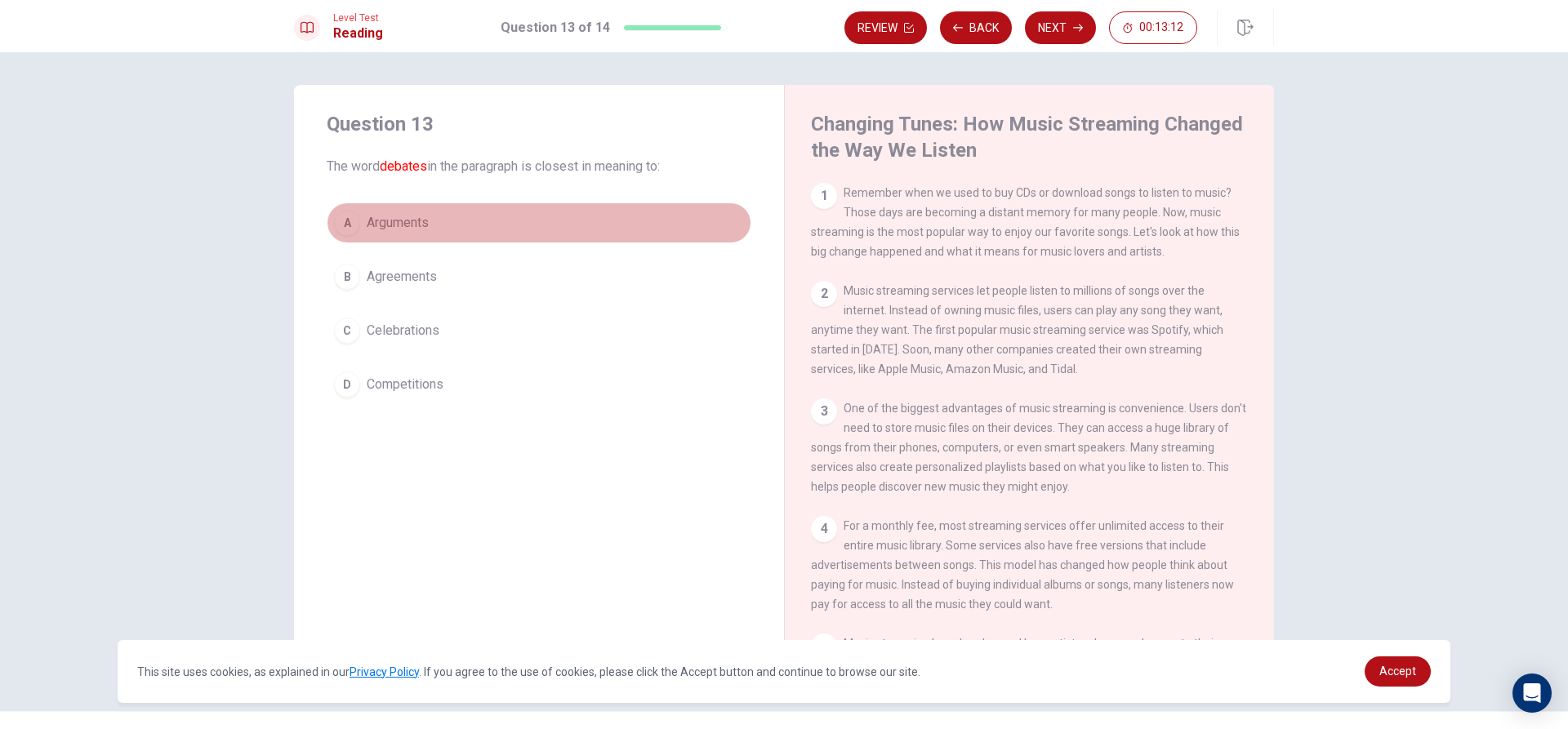
click at [483, 218] on button "A Arguments" at bounding box center [539, 222] width 425 height 40
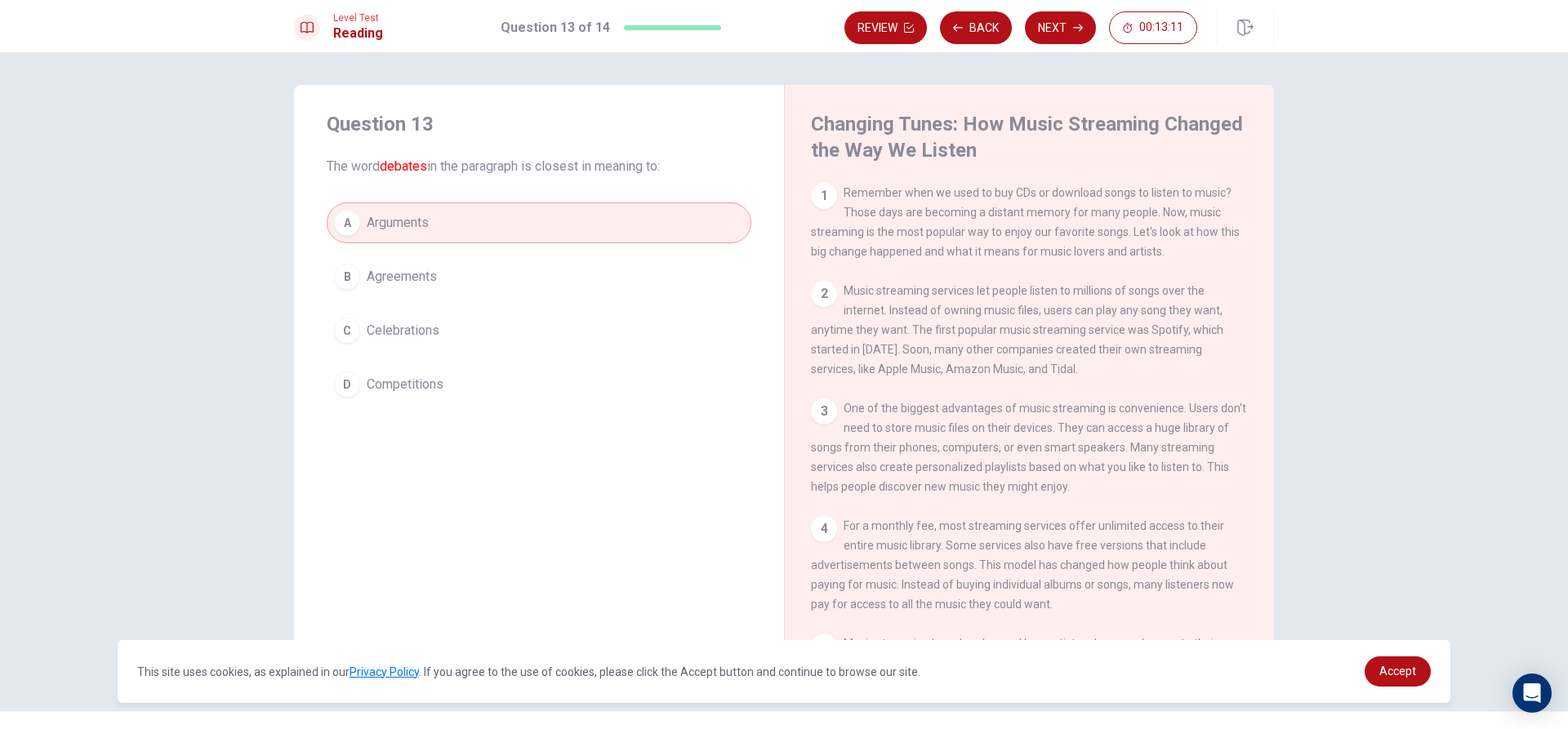
click at [469, 281] on button "B Agreements" at bounding box center [539, 276] width 425 height 40
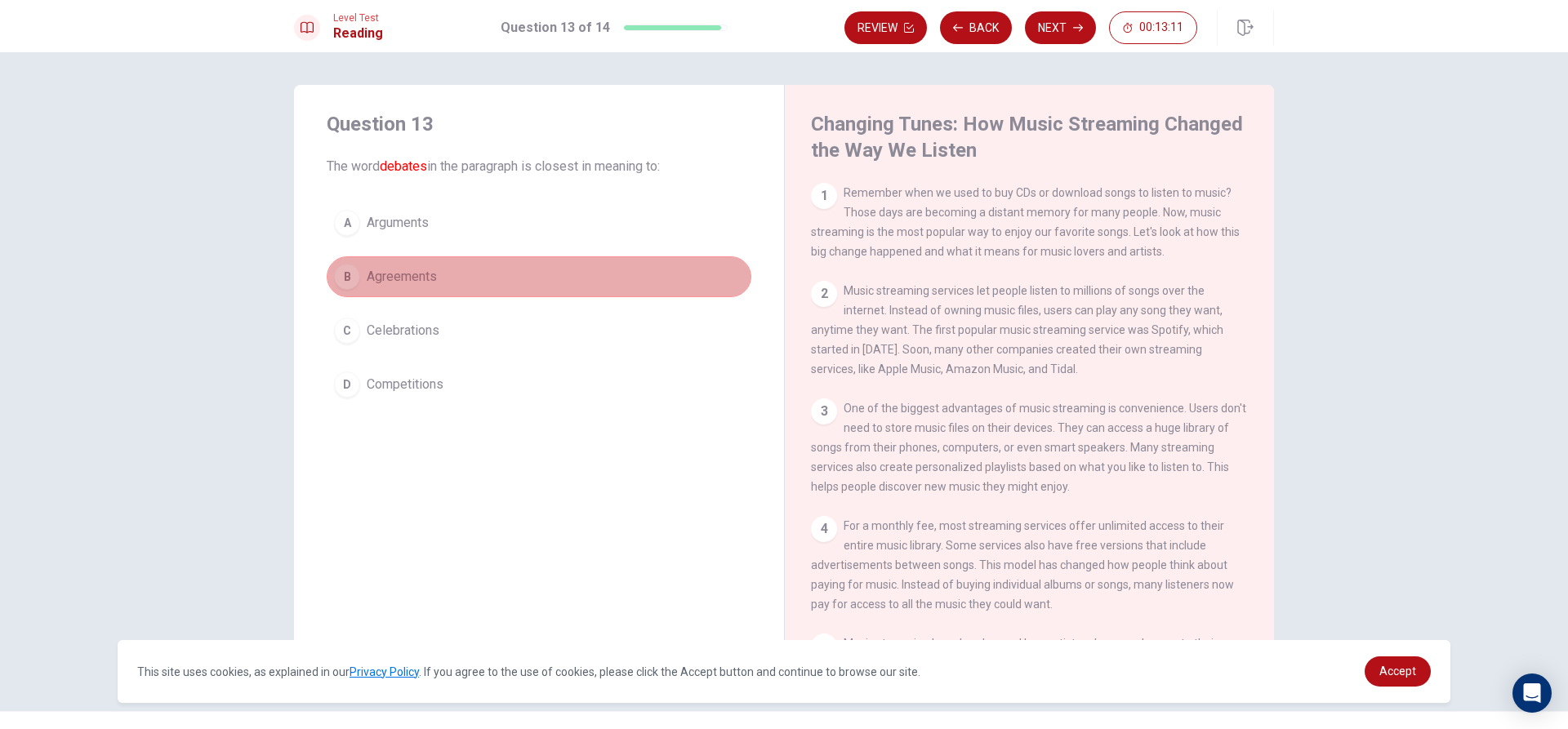
click at [469, 281] on button "B Agreements" at bounding box center [539, 276] width 425 height 40
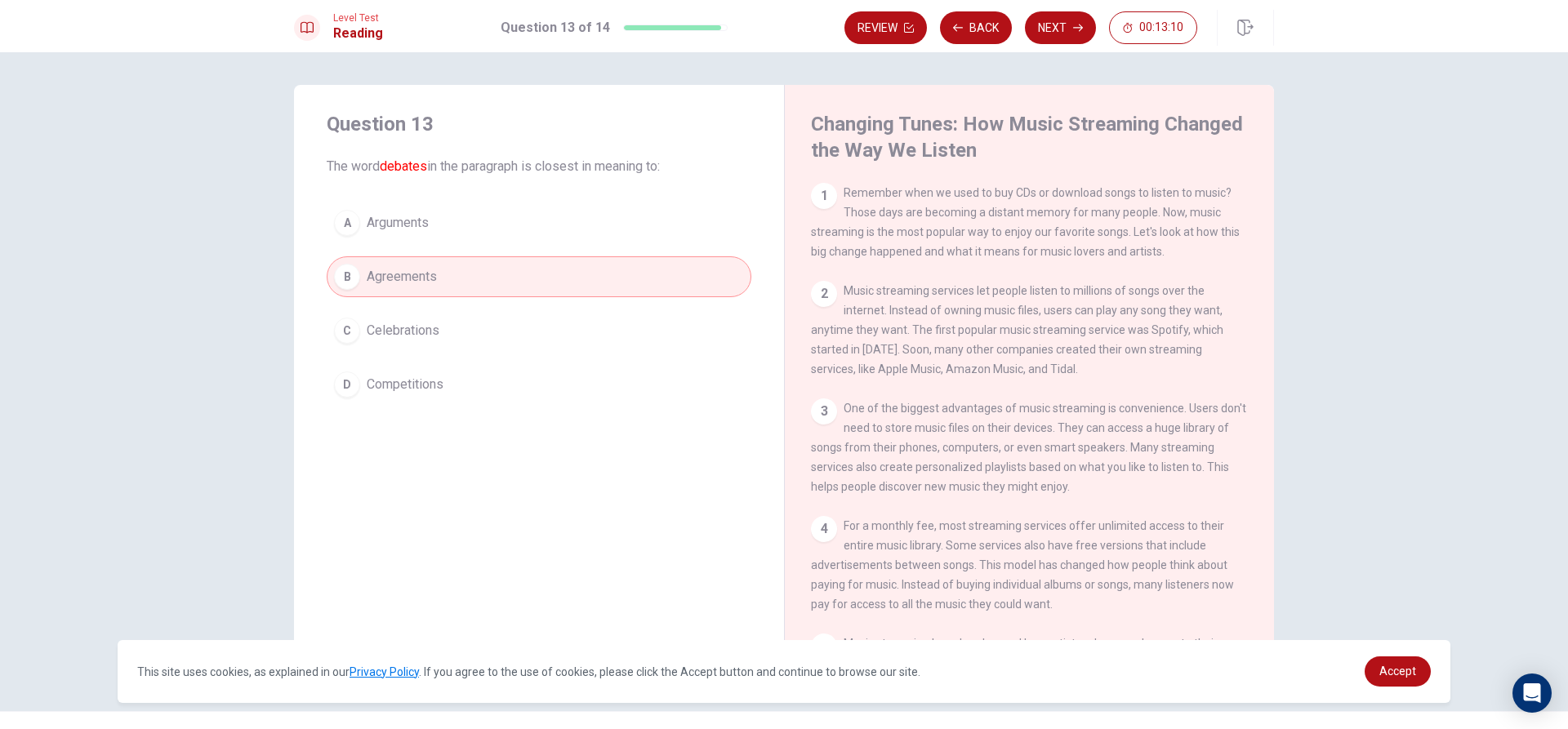
click at [461, 301] on div "A Arguments B Agreements C Celebrations D Competitions" at bounding box center [539, 303] width 425 height 202
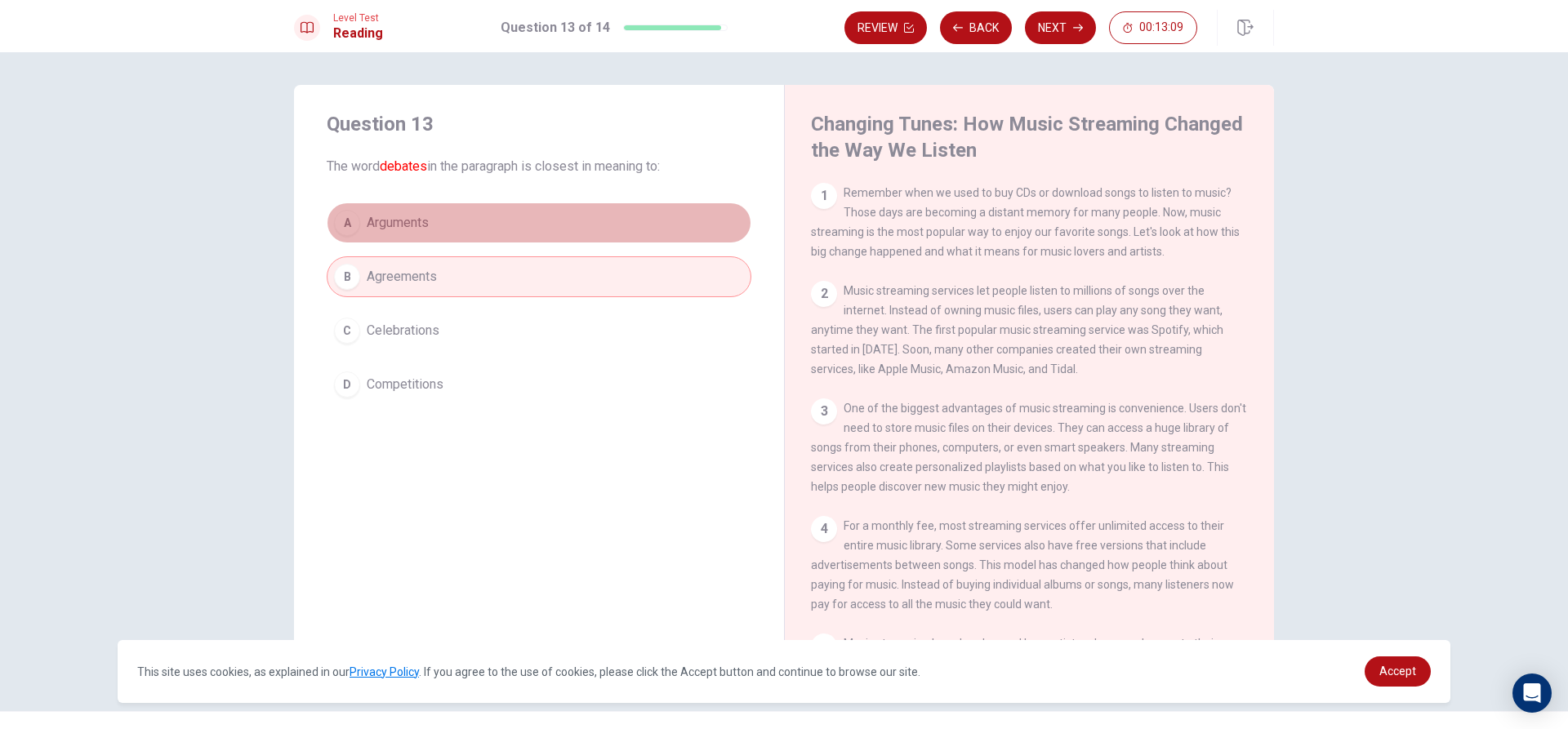
click at [482, 238] on button "A Arguments" at bounding box center [539, 222] width 425 height 40
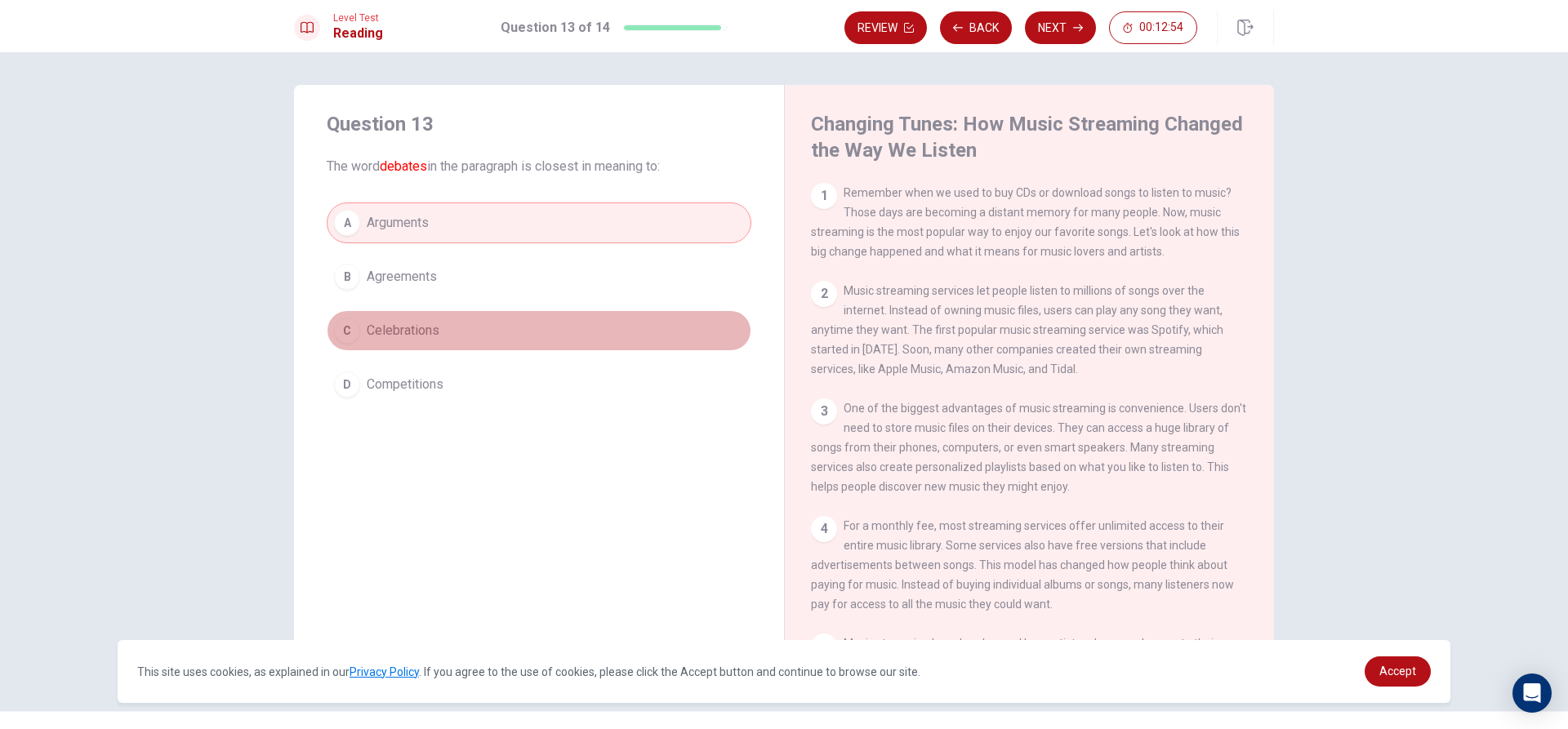
click at [504, 339] on button "C Celebrations" at bounding box center [539, 330] width 425 height 40
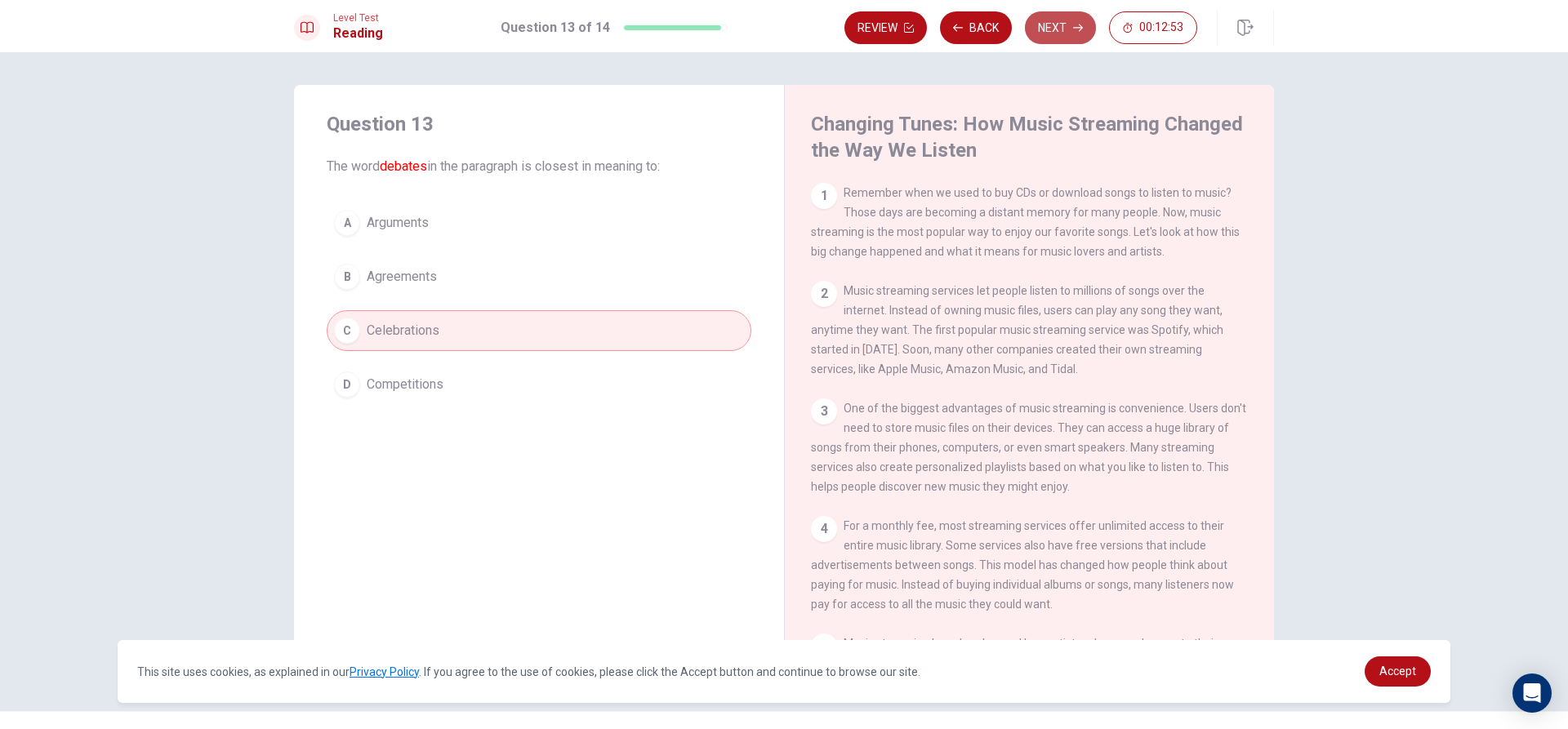
click at [1069, 24] on button "Next" at bounding box center [1060, 28] width 71 height 32
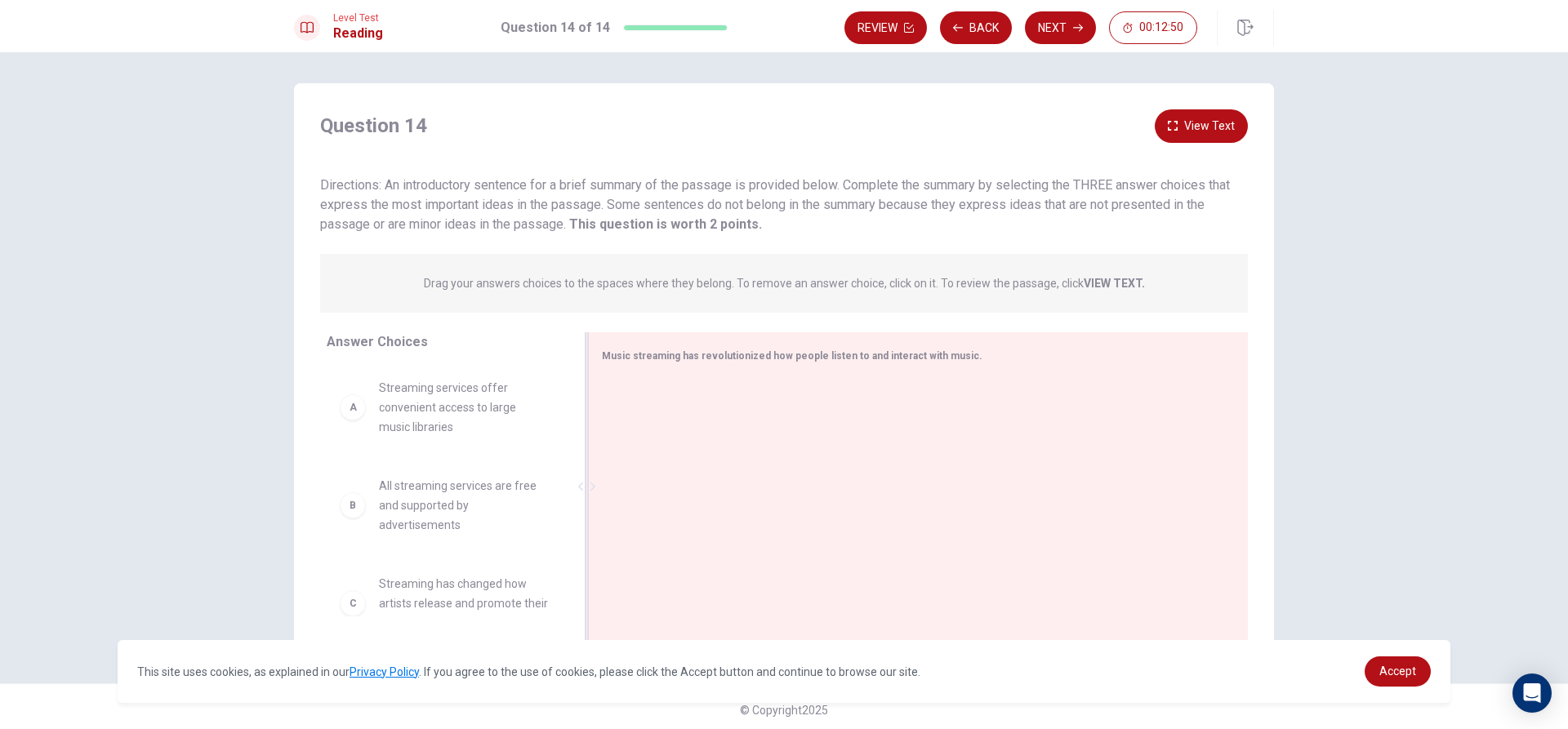
scroll to position [0, 0]
click at [1049, 32] on button "Next" at bounding box center [1060, 28] width 71 height 32
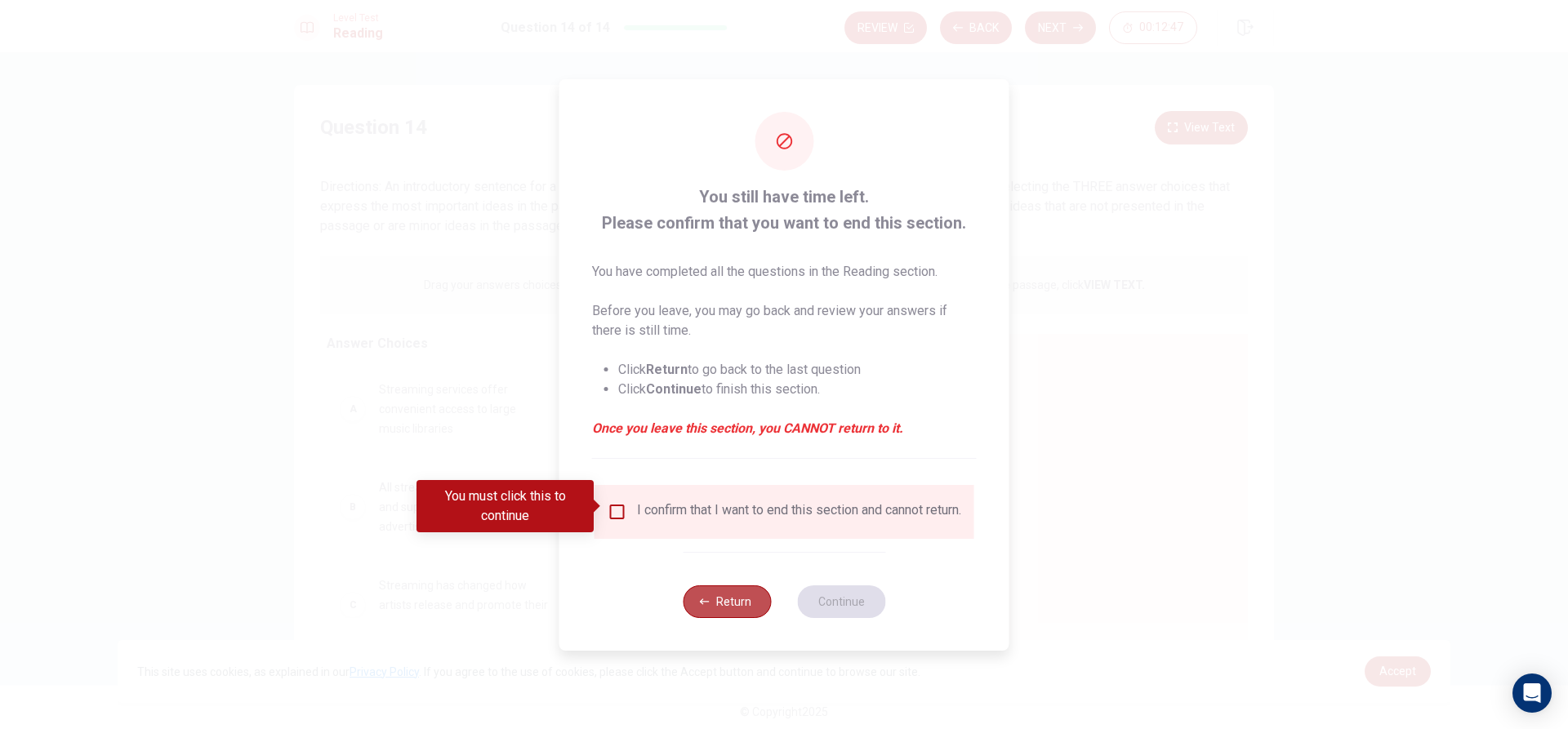
click at [747, 618] on button "Return" at bounding box center [727, 602] width 88 height 32
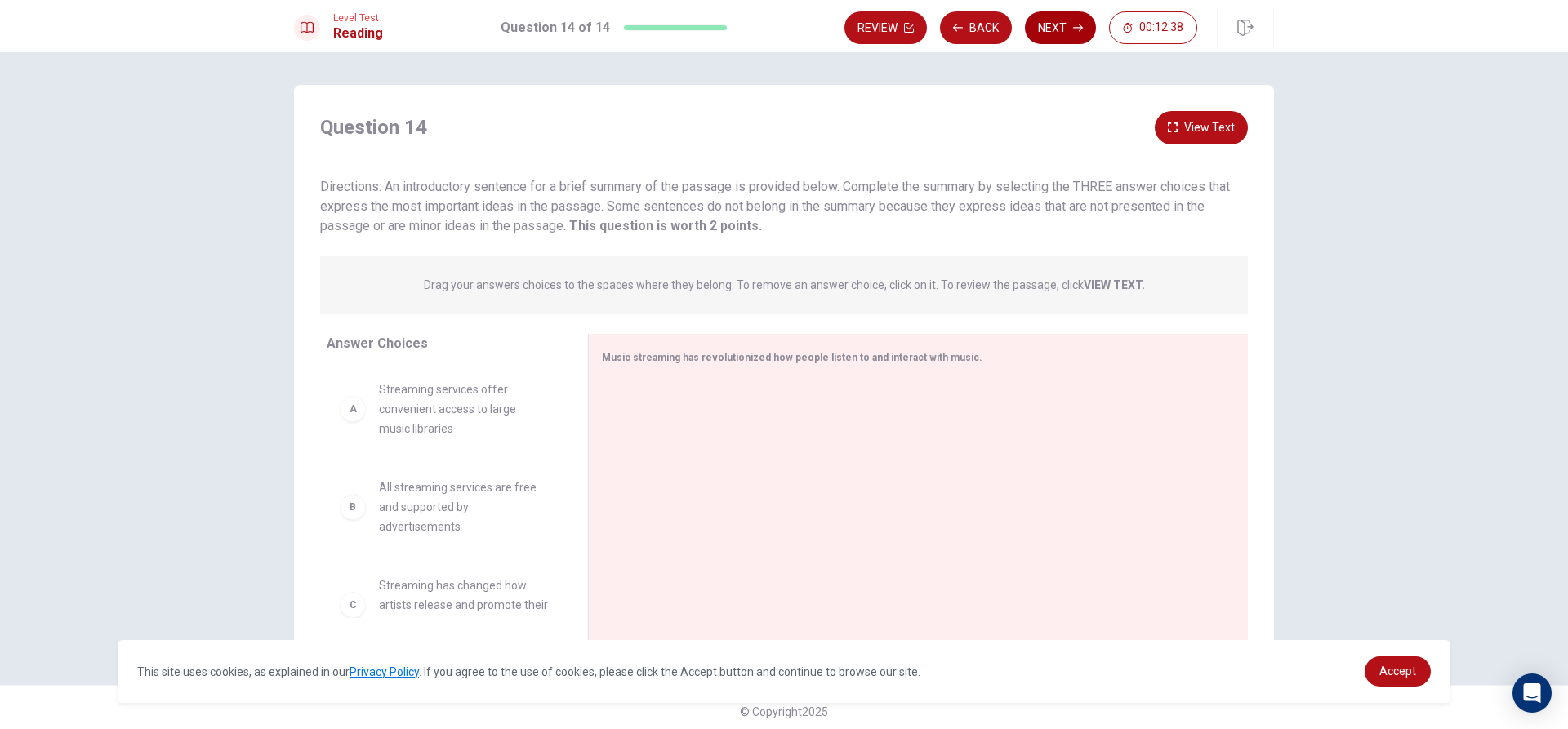
click at [1073, 27] on icon "button" at bounding box center [1077, 27] width 10 height 10
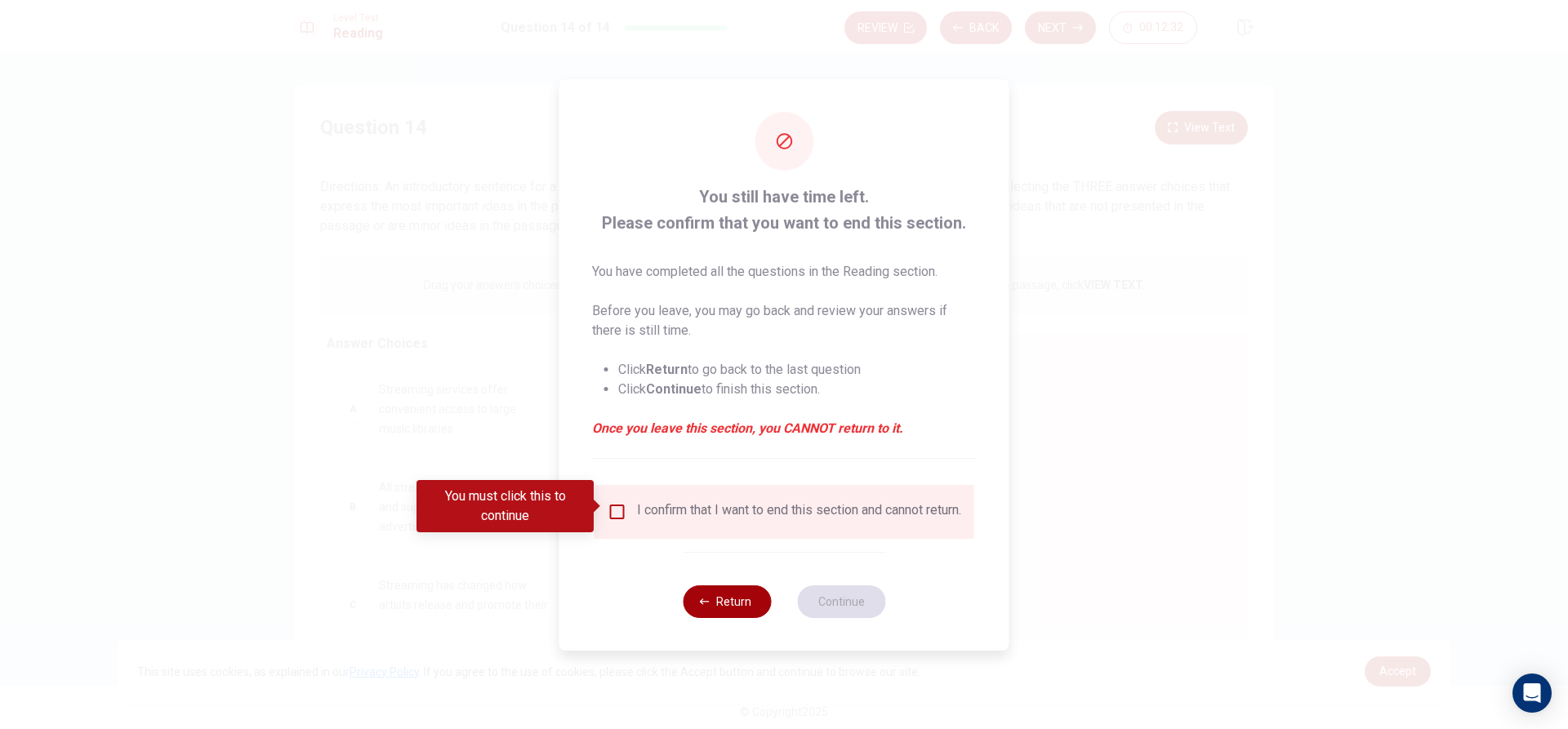
click at [736, 616] on button "Return" at bounding box center [727, 602] width 88 height 32
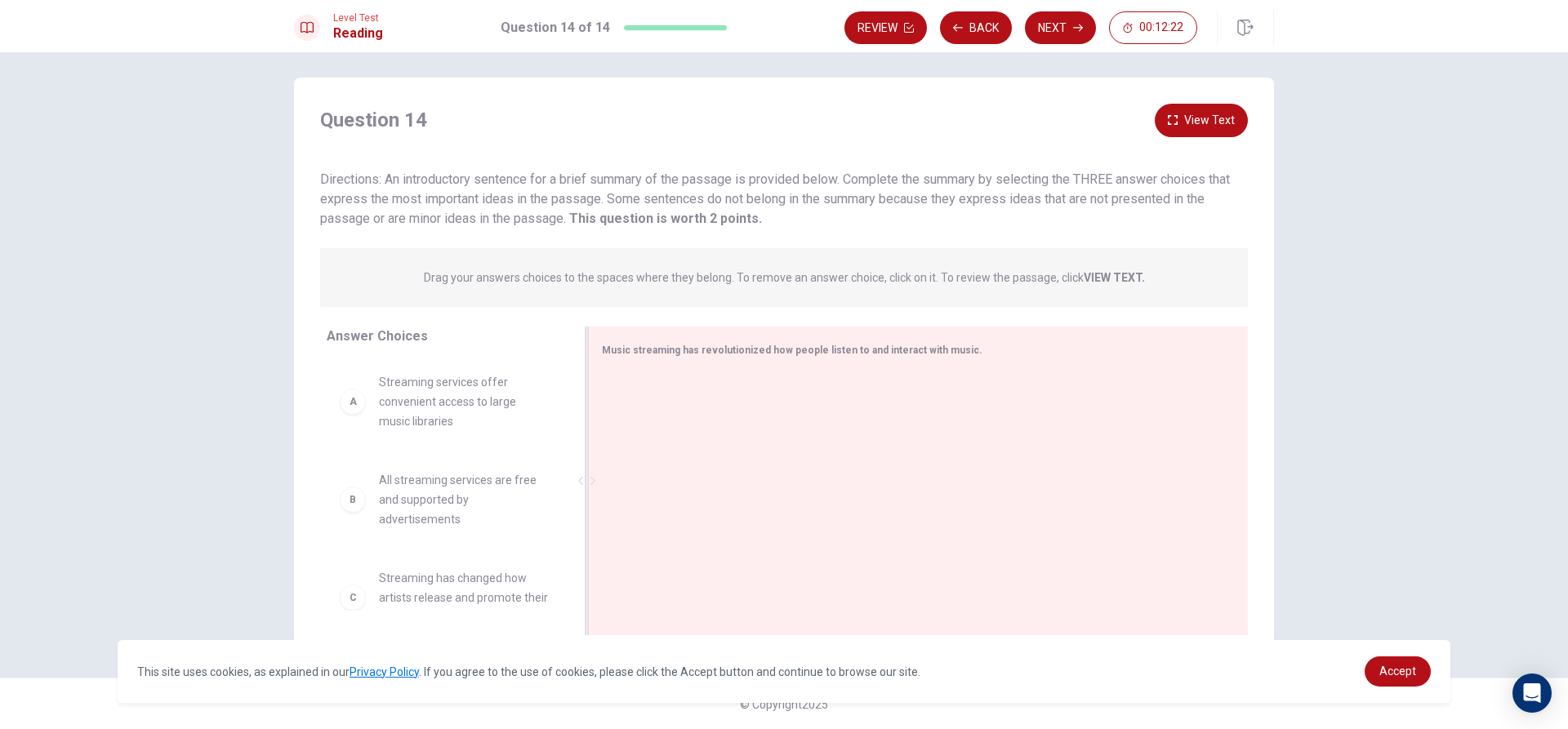
scroll to position [8, 0]
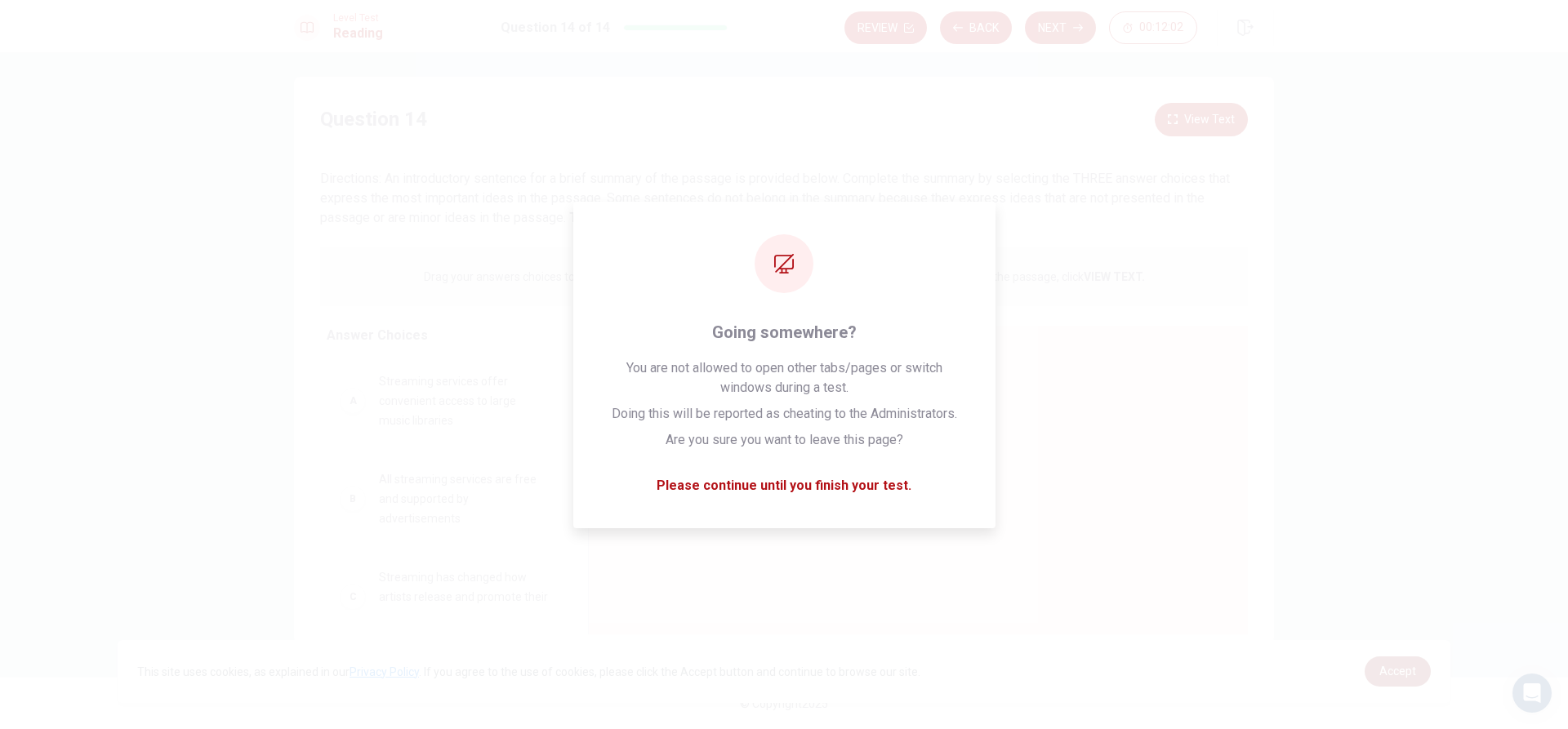
click at [1389, 667] on span "Accept" at bounding box center [1398, 671] width 37 height 14
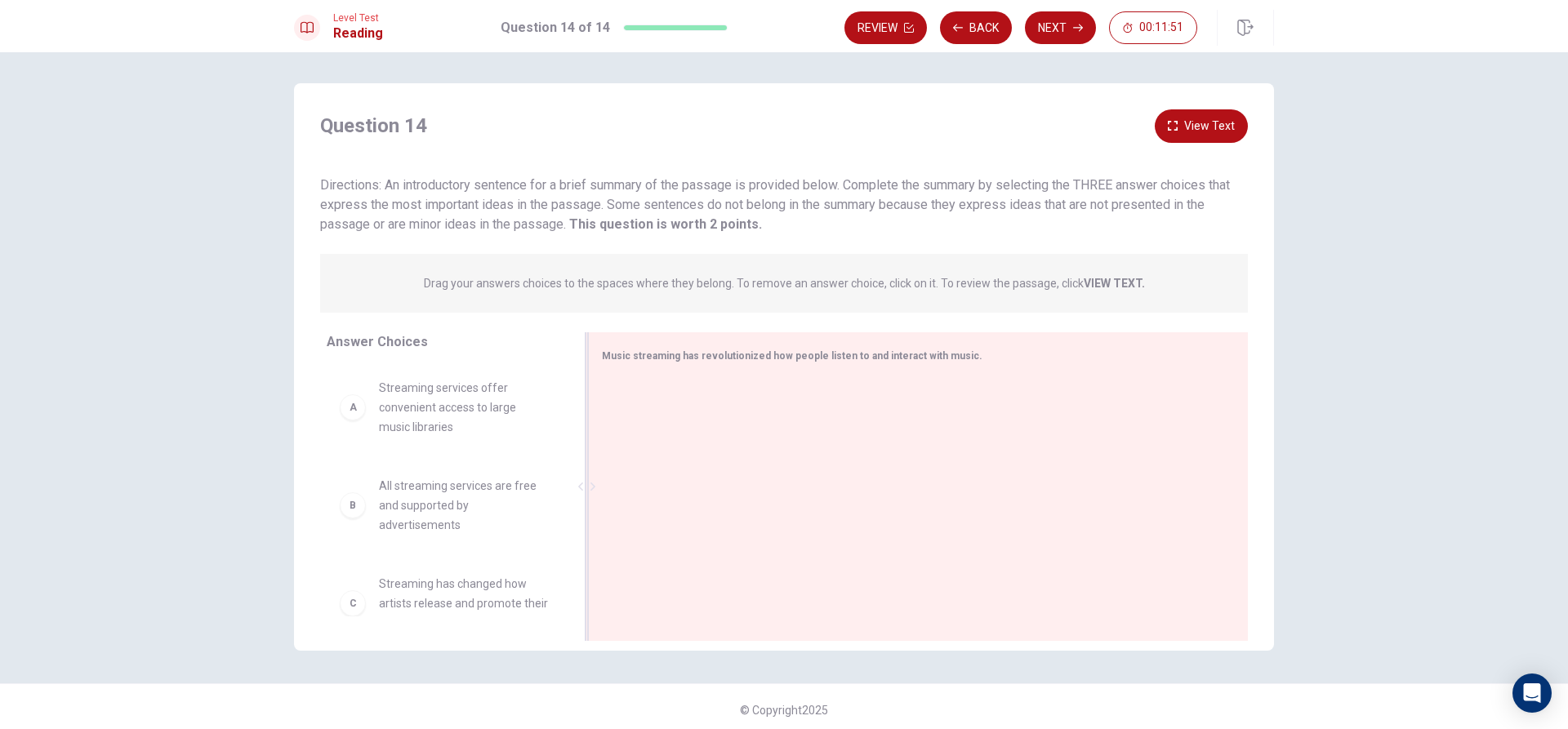
scroll to position [0, 0]
click at [410, 507] on span "All streaming services are free and supported by advertisements" at bounding box center [464, 507] width 170 height 58
drag, startPoint x: 562, startPoint y: 458, endPoint x: 572, endPoint y: 484, distance: 27.9
click at [557, 492] on div "A Streaming services offer convenient access to large music libraries B All str…" at bounding box center [451, 491] width 248 height 251
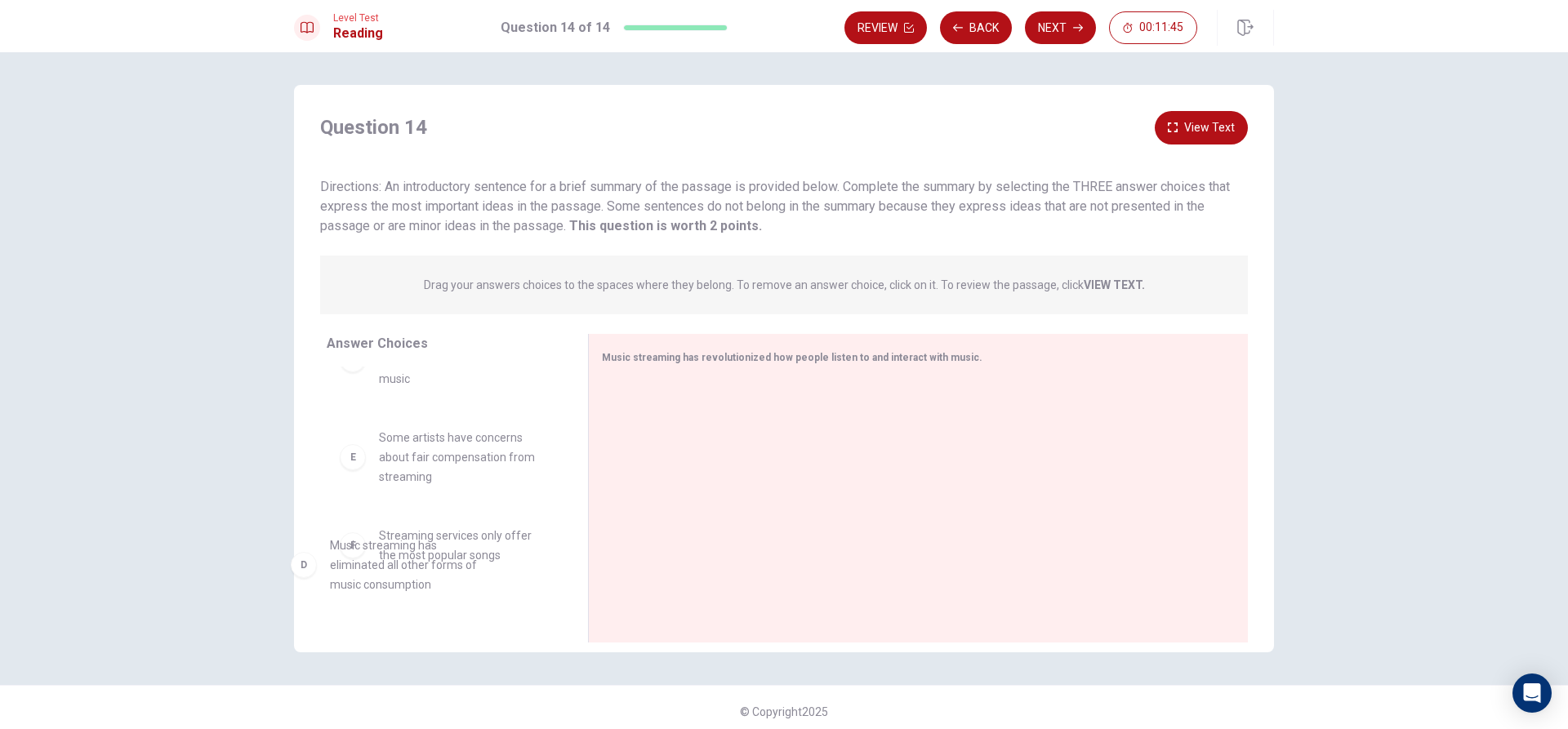
drag, startPoint x: 529, startPoint y: 499, endPoint x: 475, endPoint y: 592, distance: 107.5
click at [463, 484] on span "Some artists have concerns about fair compensation from streaming" at bounding box center [464, 454] width 170 height 58
click at [364, 551] on div "E Some artists have concerns about fair compensation from streaming" at bounding box center [444, 553] width 209 height 58
click at [350, 560] on div "E" at bounding box center [352, 553] width 26 height 26
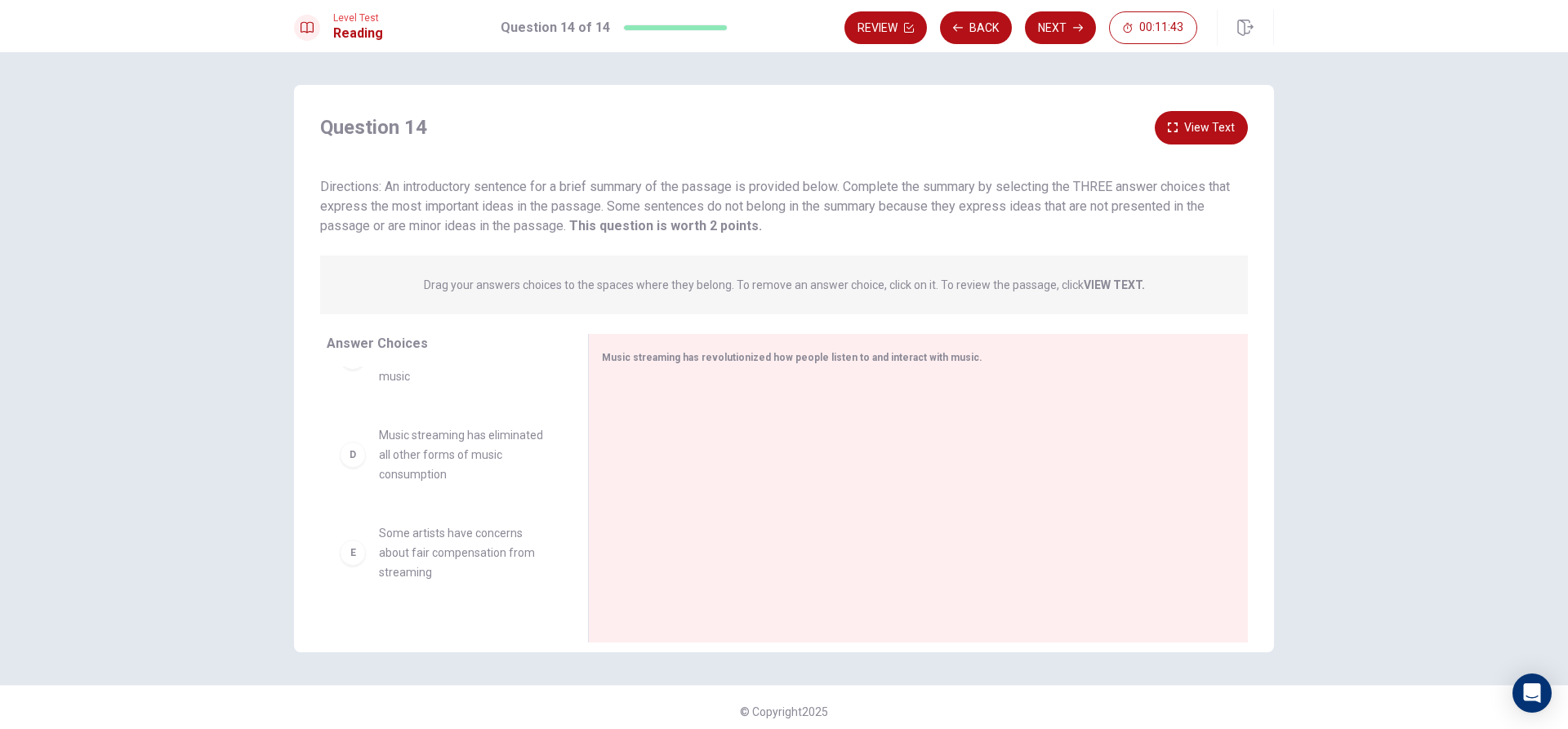
click at [389, 492] on div "D Music streaming has eliminated all other forms of music consumption" at bounding box center [444, 454] width 235 height 85
click at [480, 463] on span "Music streaming has eliminated all other forms of music consumption" at bounding box center [464, 454] width 170 height 58
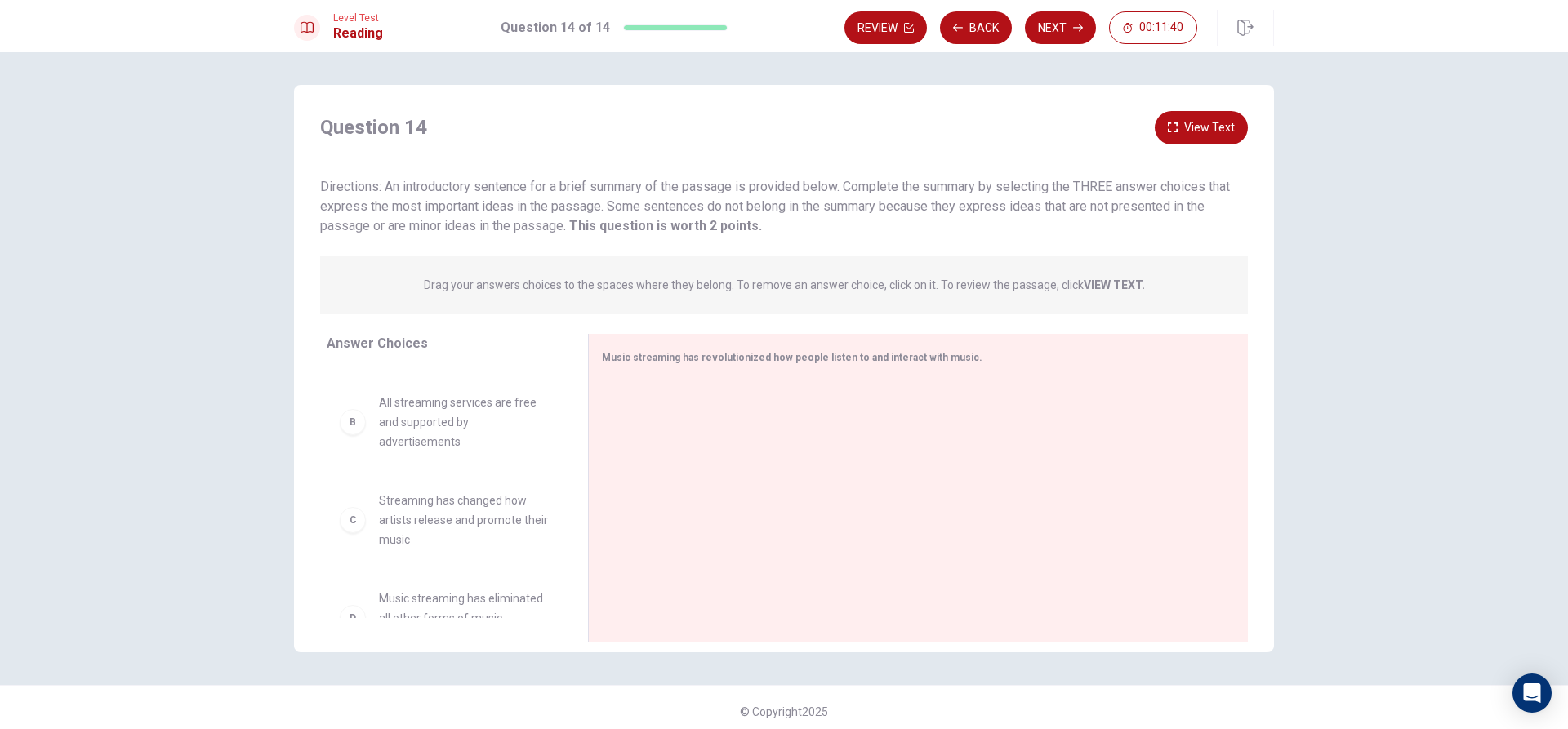
scroll to position [0, 0]
click at [372, 462] on div "A Streaming services offer convenient access to large music libraries B All str…" at bounding box center [444, 491] width 235 height 251
click at [342, 409] on div "A" at bounding box center [352, 409] width 26 height 26
click at [561, 271] on div "Drag your answers choices to the spaces where they belong. To remove an answer …" at bounding box center [784, 284] width 928 height 58
click at [671, 372] on div "Music streaming has revolutionized how people listen to and interact with music." at bounding box center [917, 488] width 660 height 309
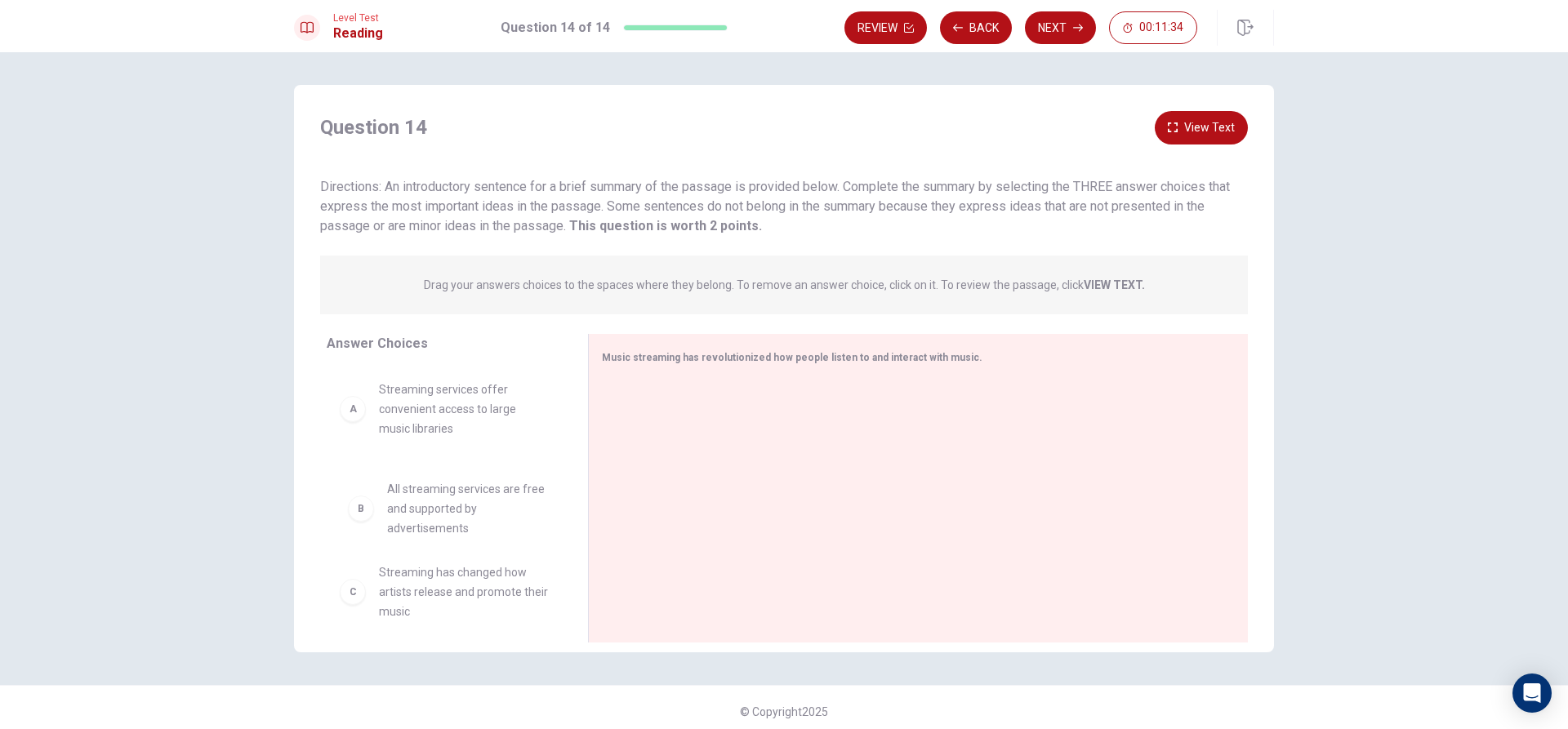
drag, startPoint x: 352, startPoint y: 508, endPoint x: 430, endPoint y: 500, distance: 78.4
click at [608, 233] on strong "This question is worth 2 points." at bounding box center [664, 225] width 196 height 15
click at [1124, 290] on strong "VIEW TEXT." at bounding box center [1114, 284] width 61 height 14
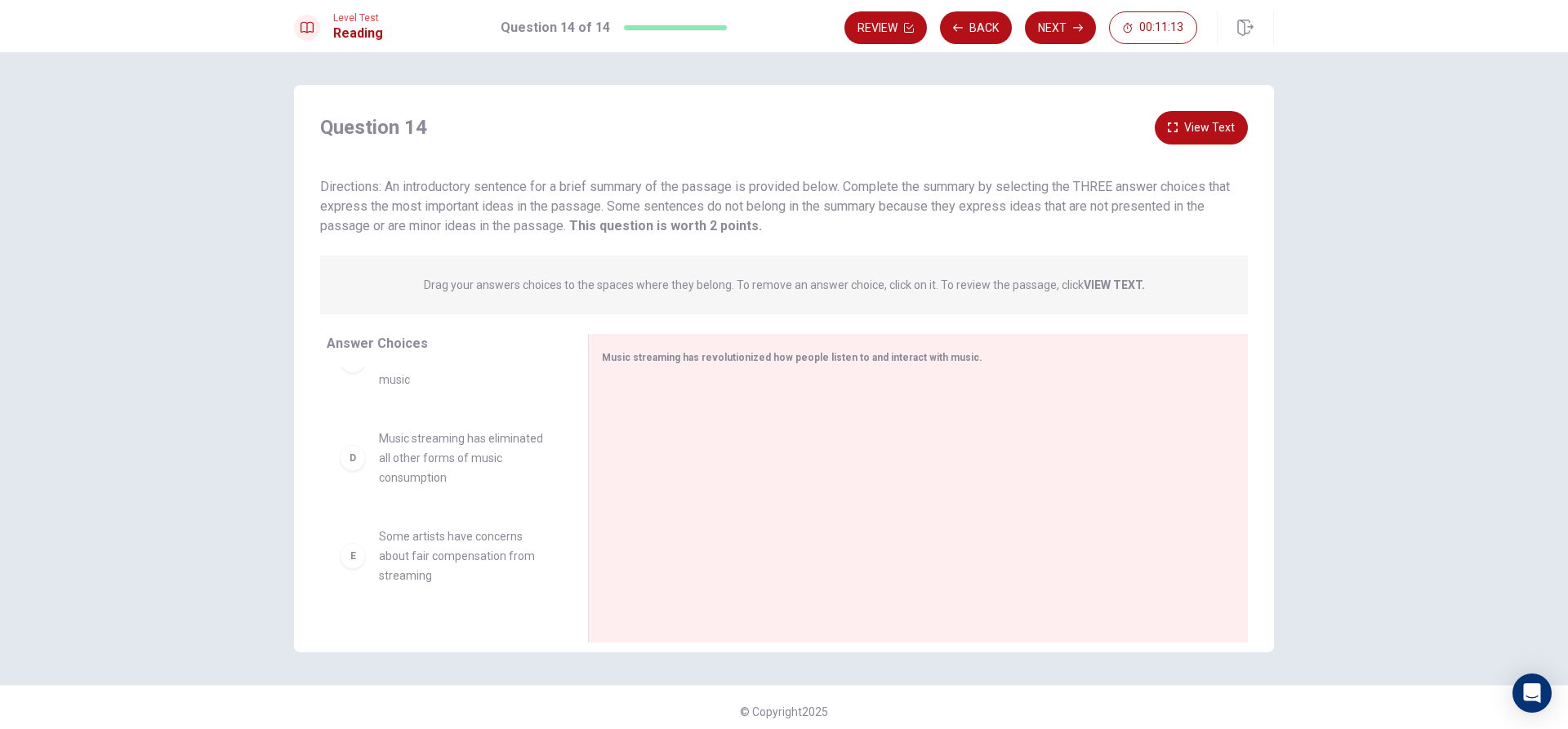
scroll to position [304, 0]
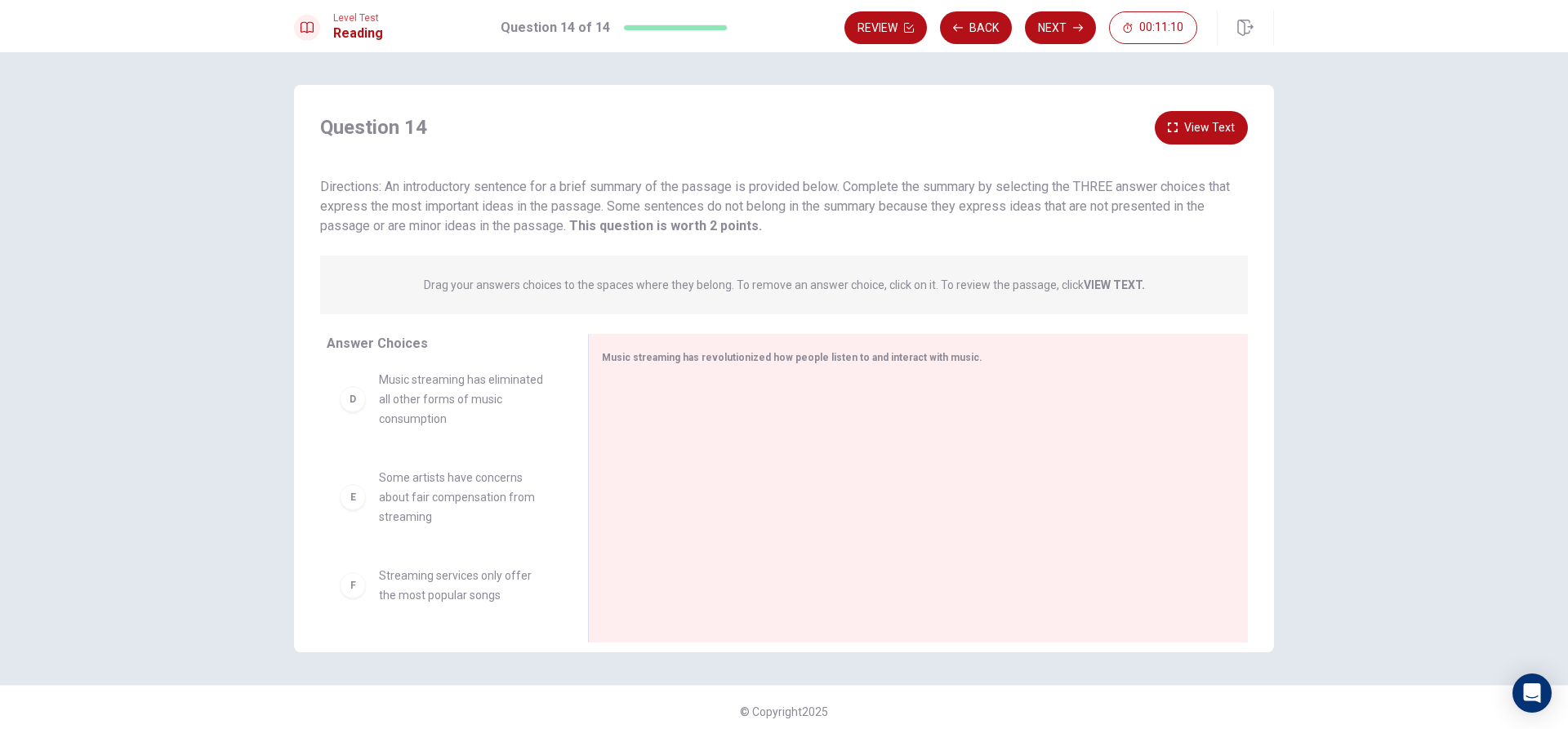
click at [354, 609] on div "F Streaming services only offer the most popular songs" at bounding box center [444, 585] width 235 height 66
drag, startPoint x: 351, startPoint y: 600, endPoint x: 399, endPoint y: 582, distance: 51.3
drag, startPoint x: 348, startPoint y: 401, endPoint x: 428, endPoint y: 403, distance: 80.0
drag, startPoint x: 353, startPoint y: 440, endPoint x: 383, endPoint y: 436, distance: 30.3
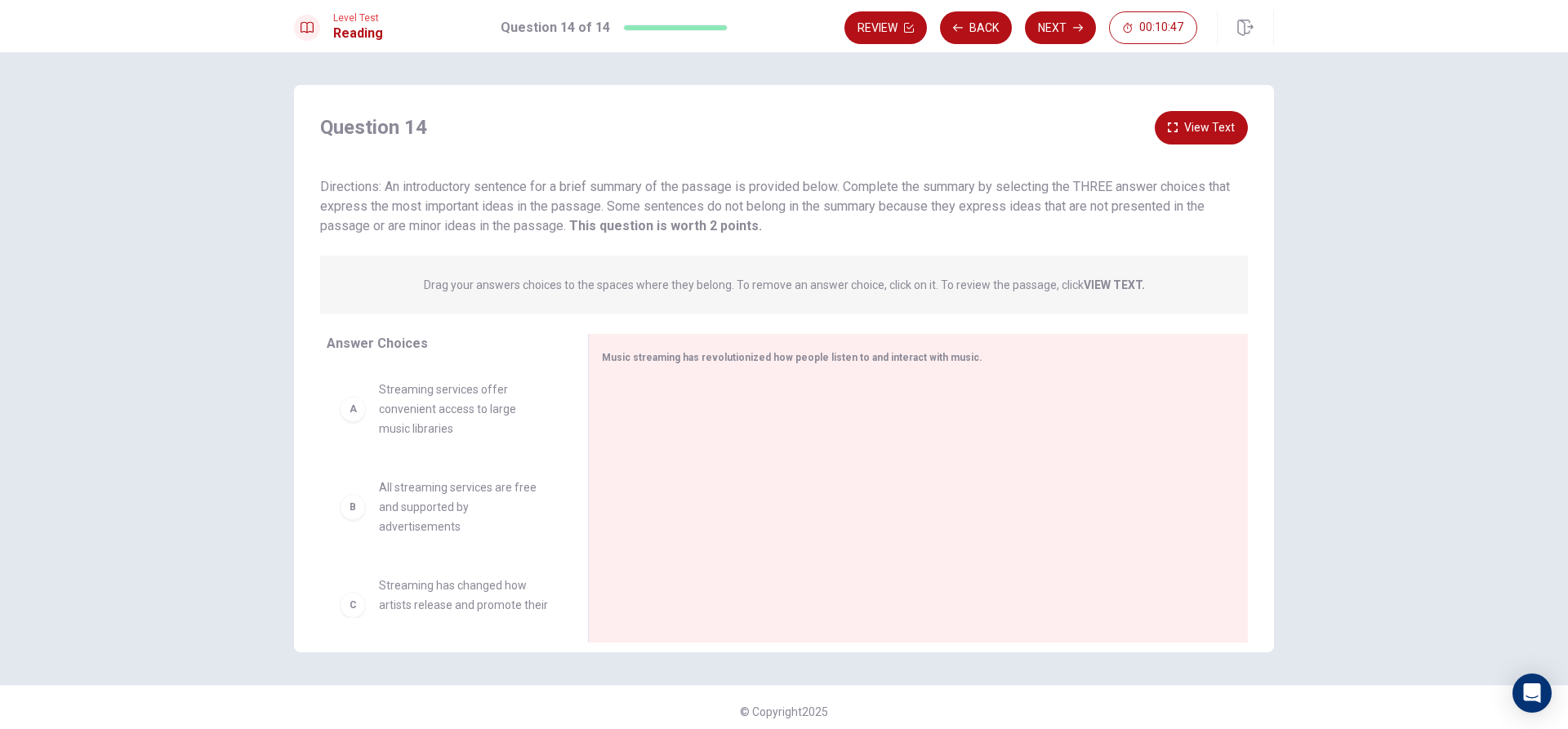
click at [464, 520] on span "All streaming services are free and supported by advertisements" at bounding box center [464, 507] width 170 height 58
drag, startPoint x: 414, startPoint y: 544, endPoint x: 636, endPoint y: 467, distance: 235.0
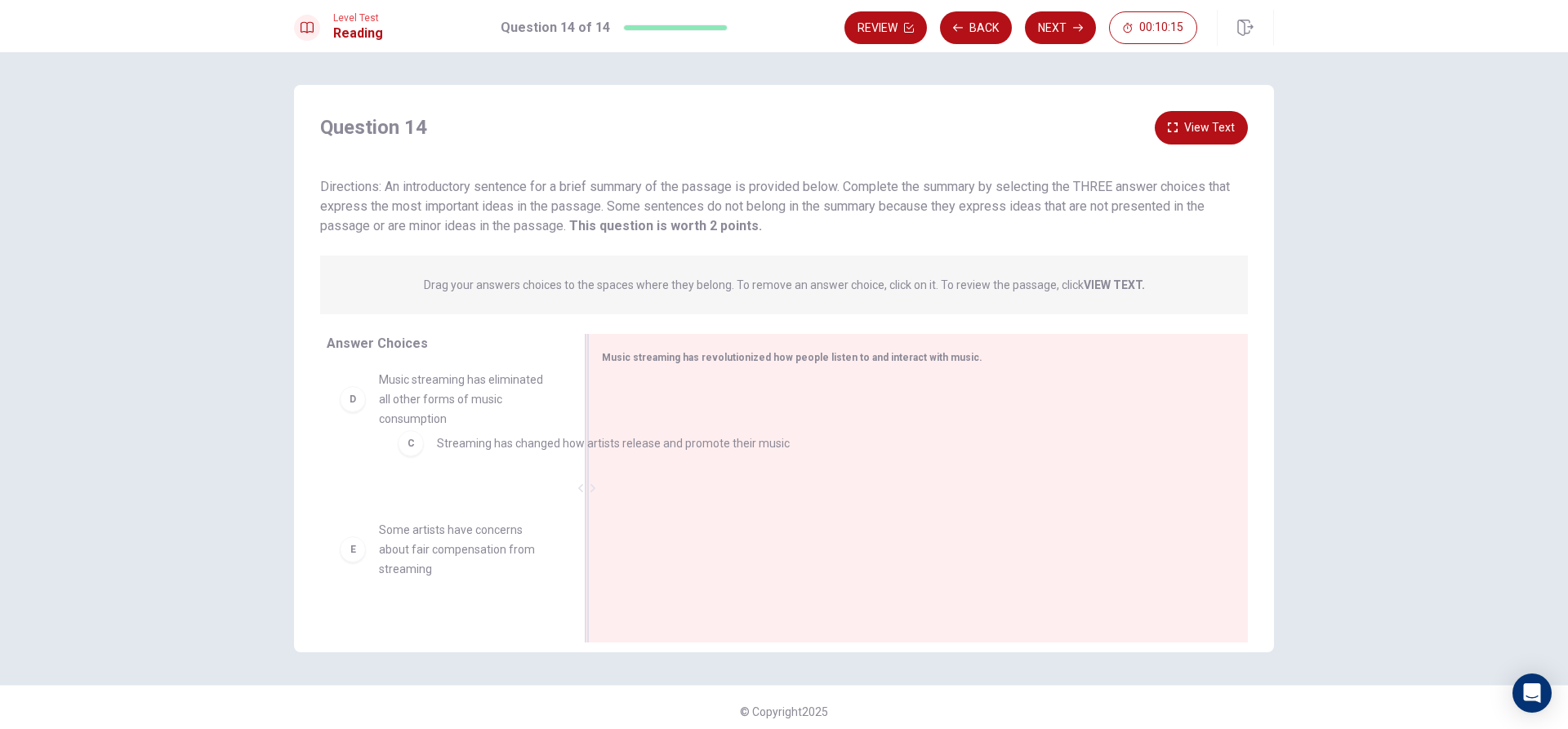
scroll to position [205, 0]
drag, startPoint x: 697, startPoint y: 423, endPoint x: 429, endPoint y: 474, distance: 272.8
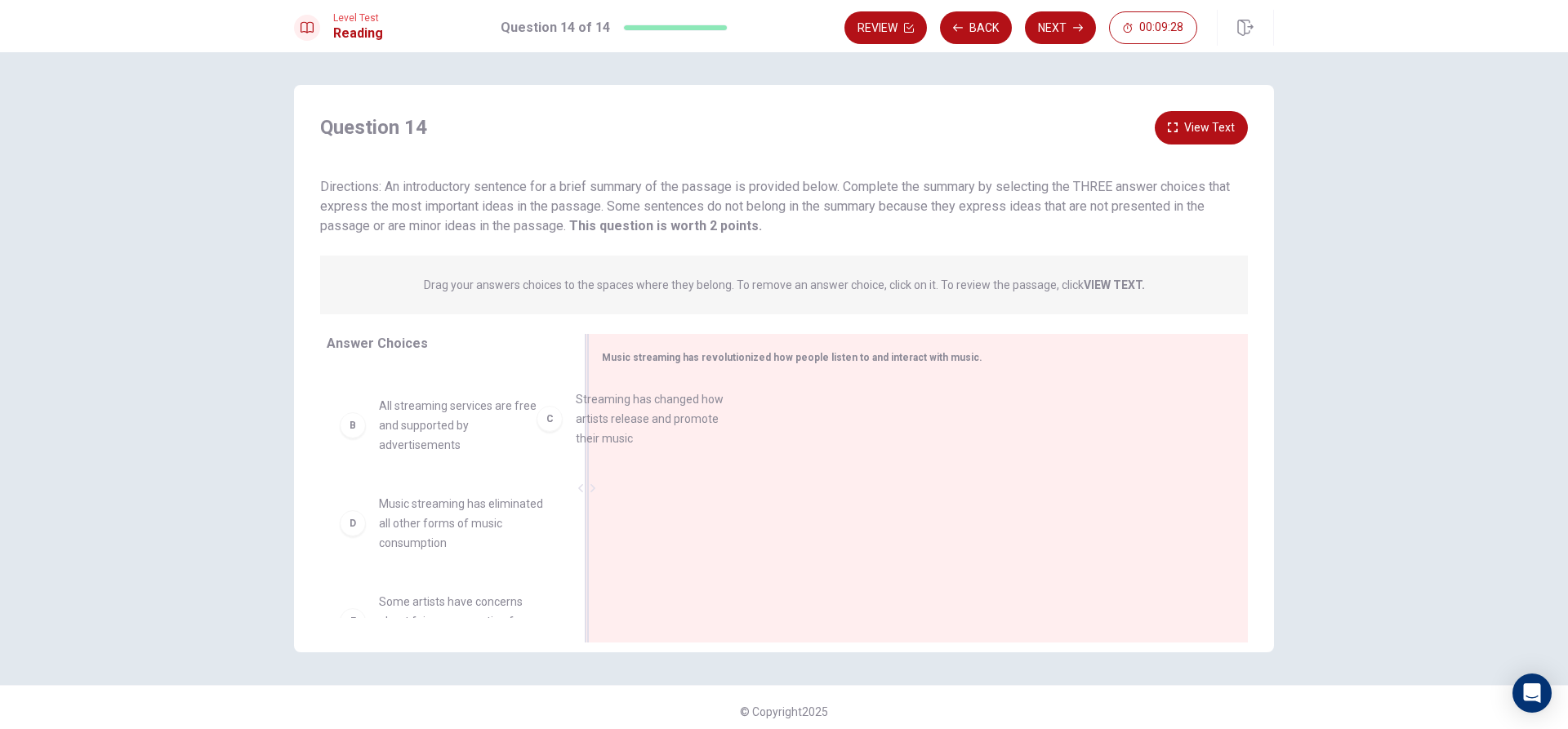
drag, startPoint x: 388, startPoint y: 516, endPoint x: 627, endPoint y: 393, distance: 268.8
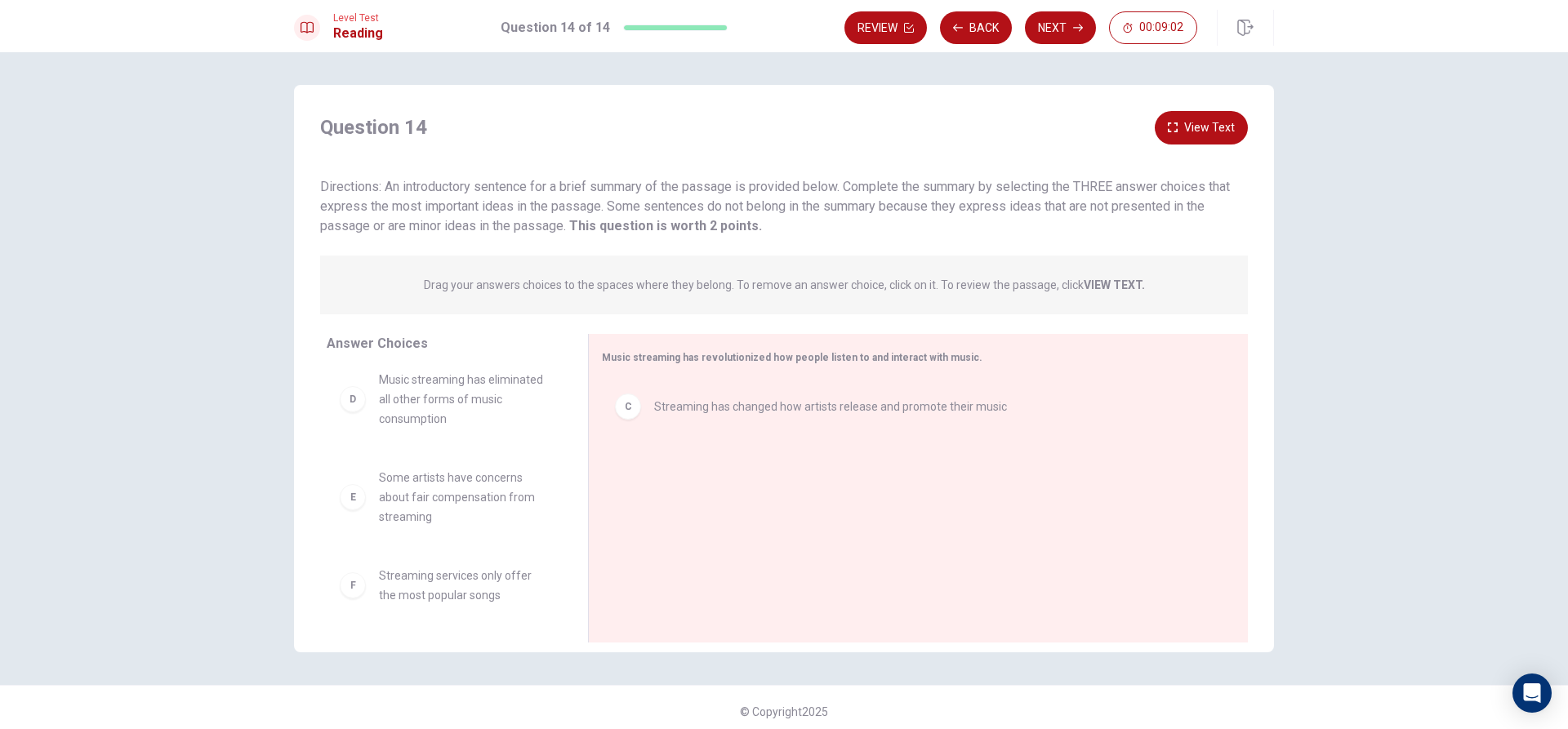
scroll to position [8, 0]
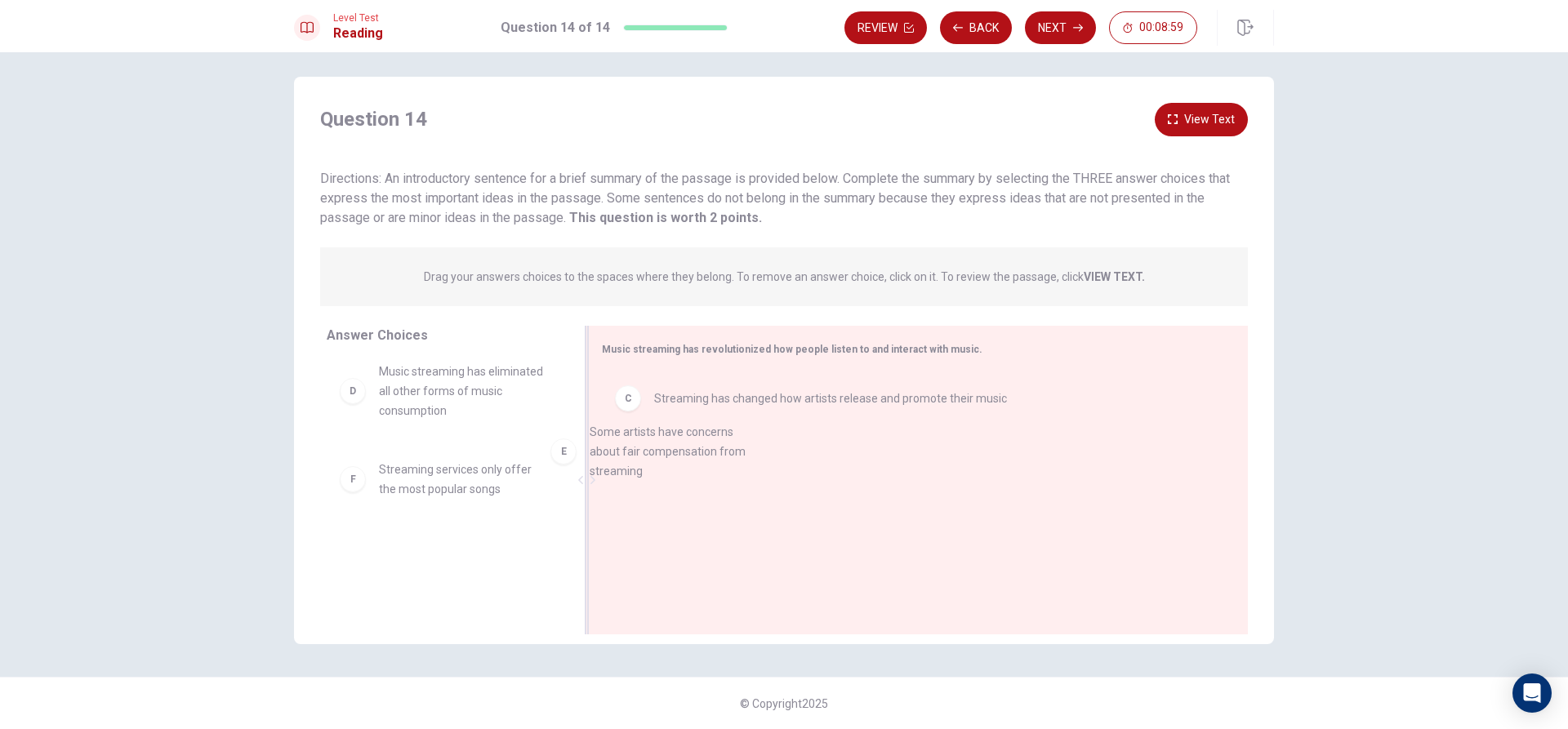
drag, startPoint x: 447, startPoint y: 491, endPoint x: 691, endPoint y: 456, distance: 246.5
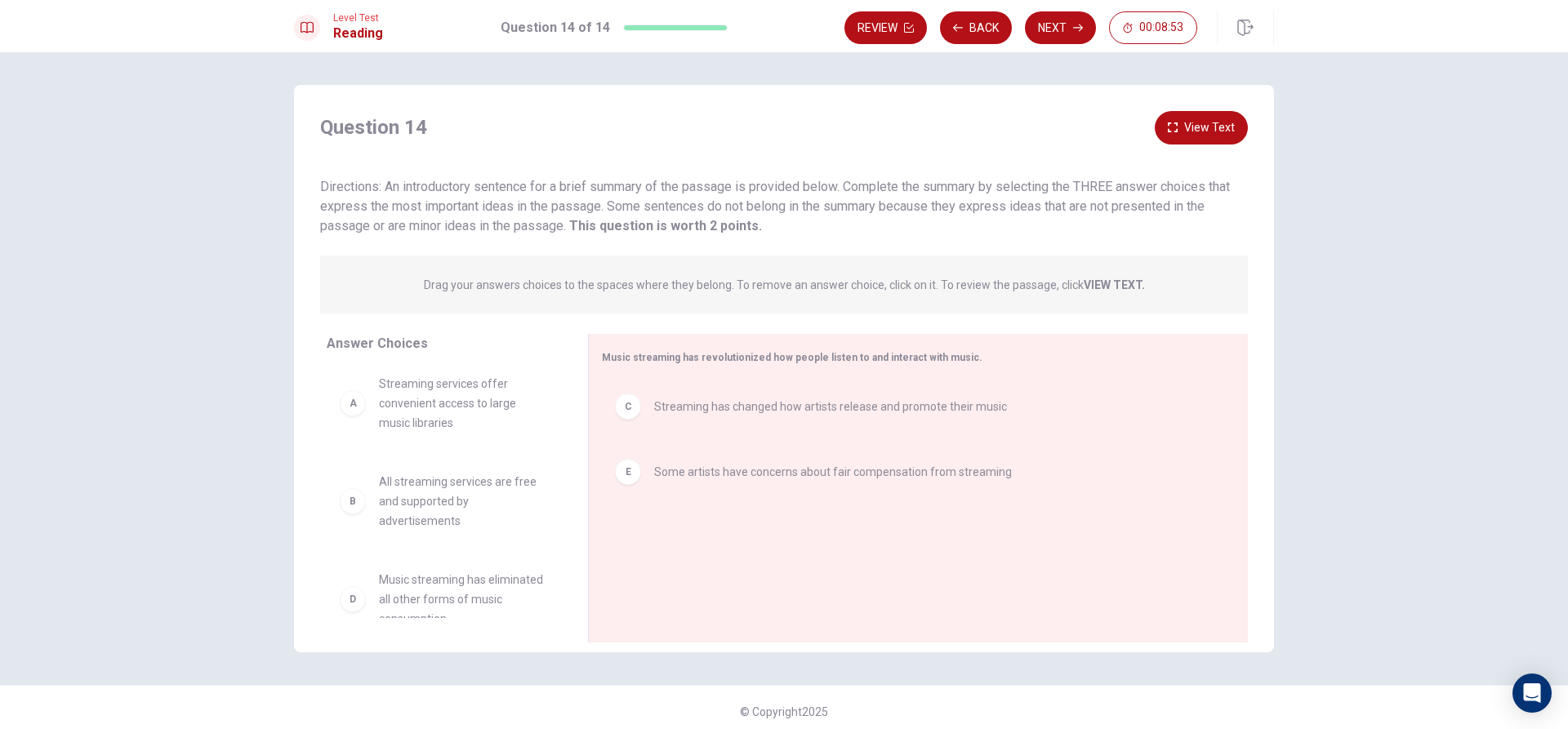
scroll to position [0, 0]
drag, startPoint x: 705, startPoint y: 493, endPoint x: 316, endPoint y: 481, distance: 389.2
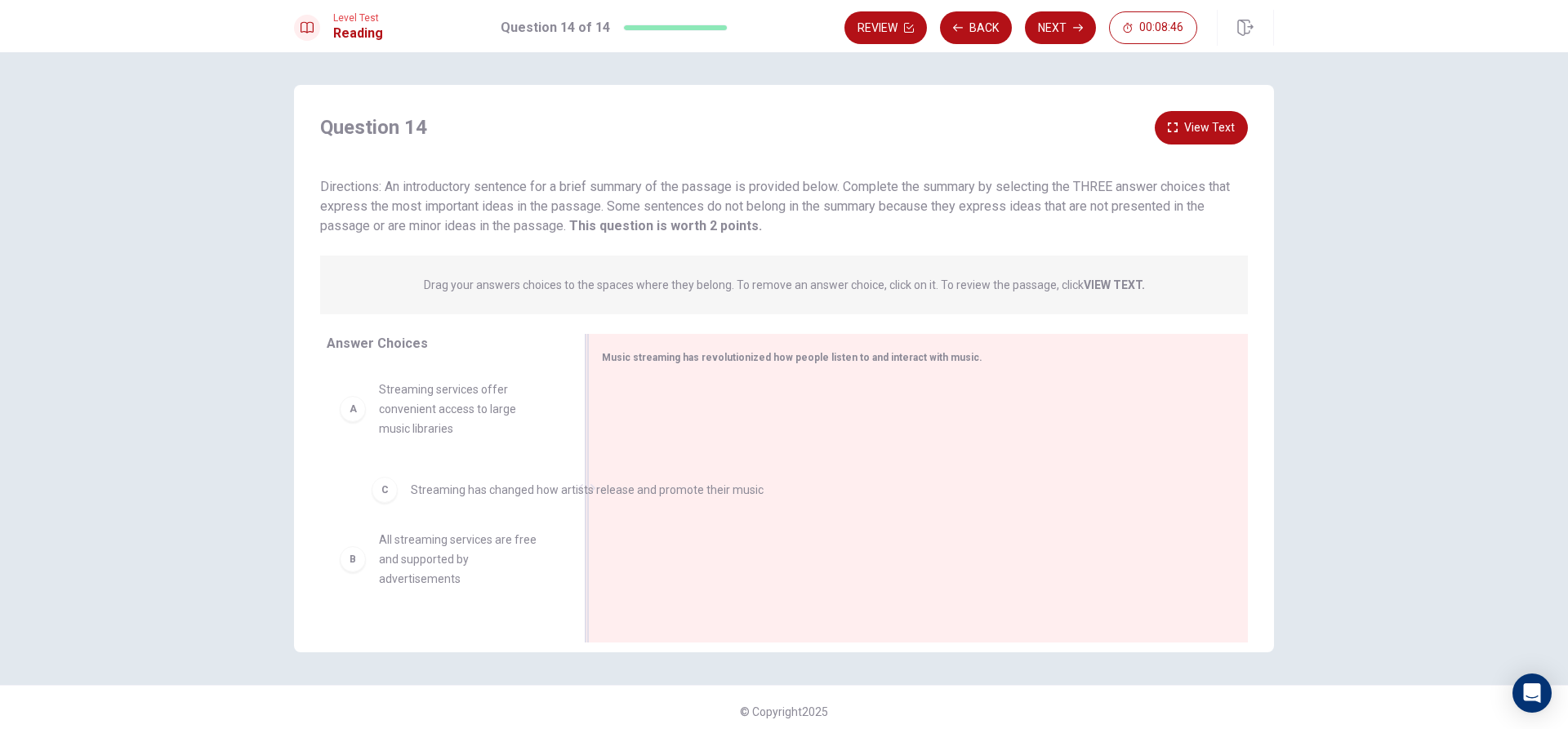
drag, startPoint x: 703, startPoint y: 410, endPoint x: 451, endPoint y: 508, distance: 270.4
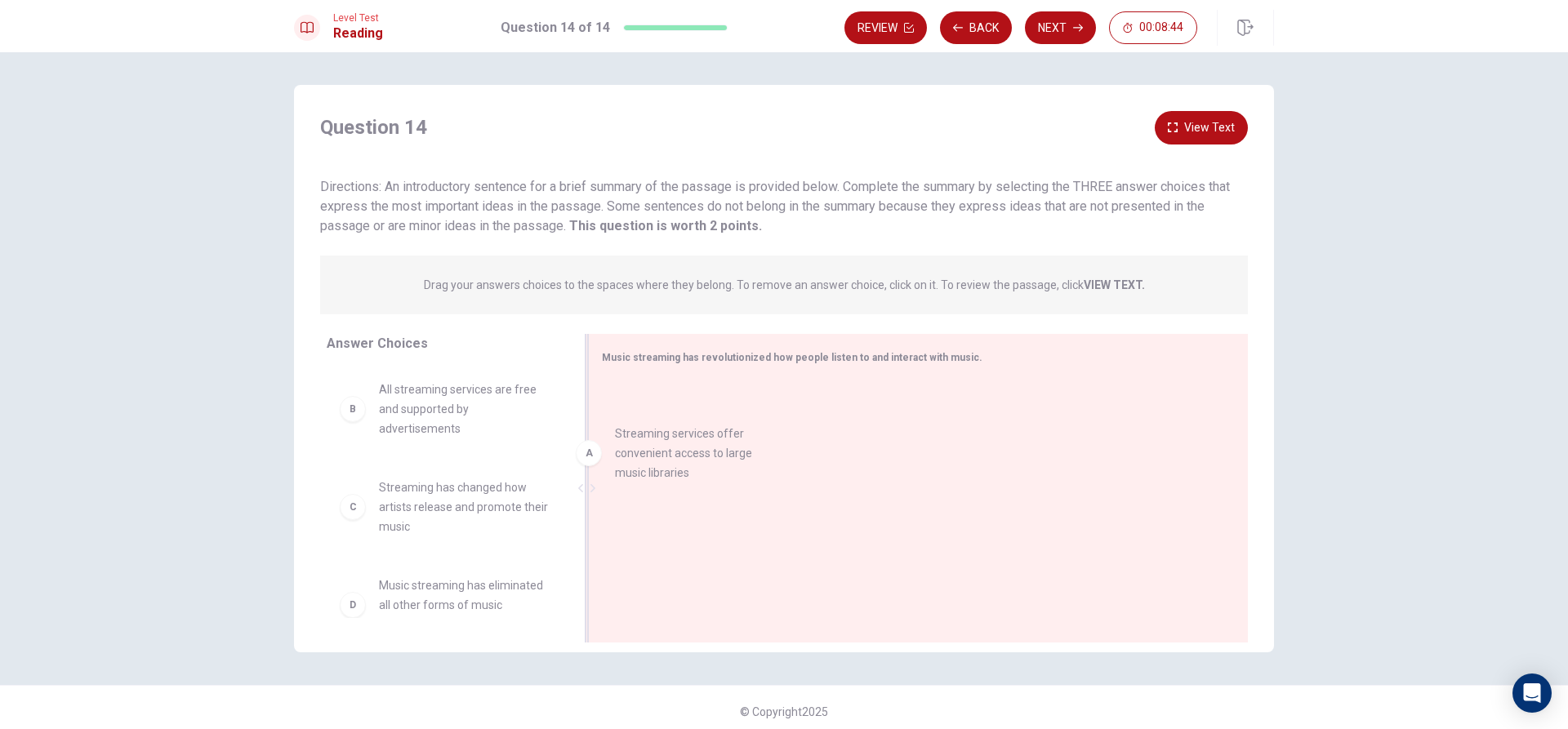
drag, startPoint x: 441, startPoint y: 413, endPoint x: 800, endPoint y: 437, distance: 359.8
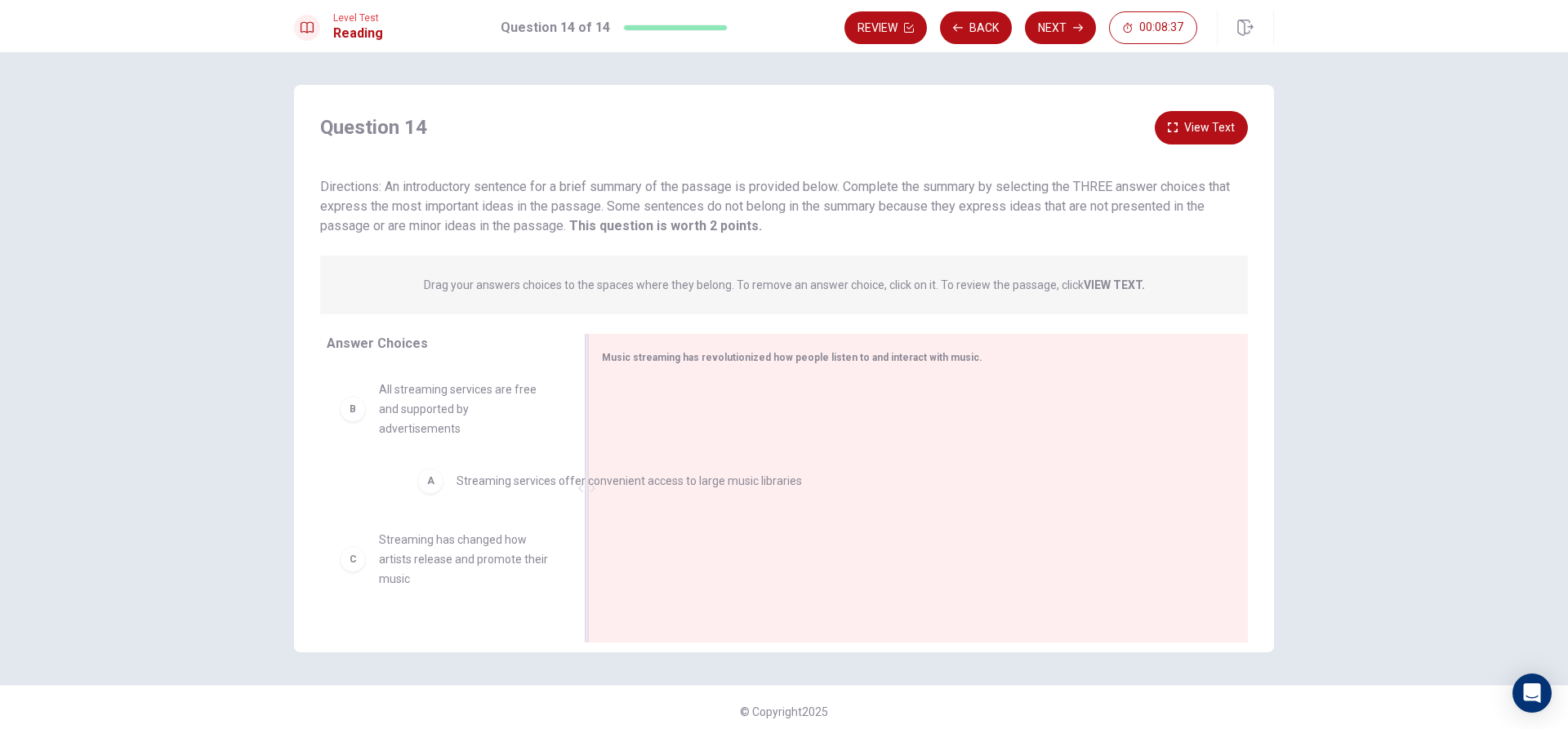
drag, startPoint x: 631, startPoint y: 411, endPoint x: 428, endPoint y: 490, distance: 217.8
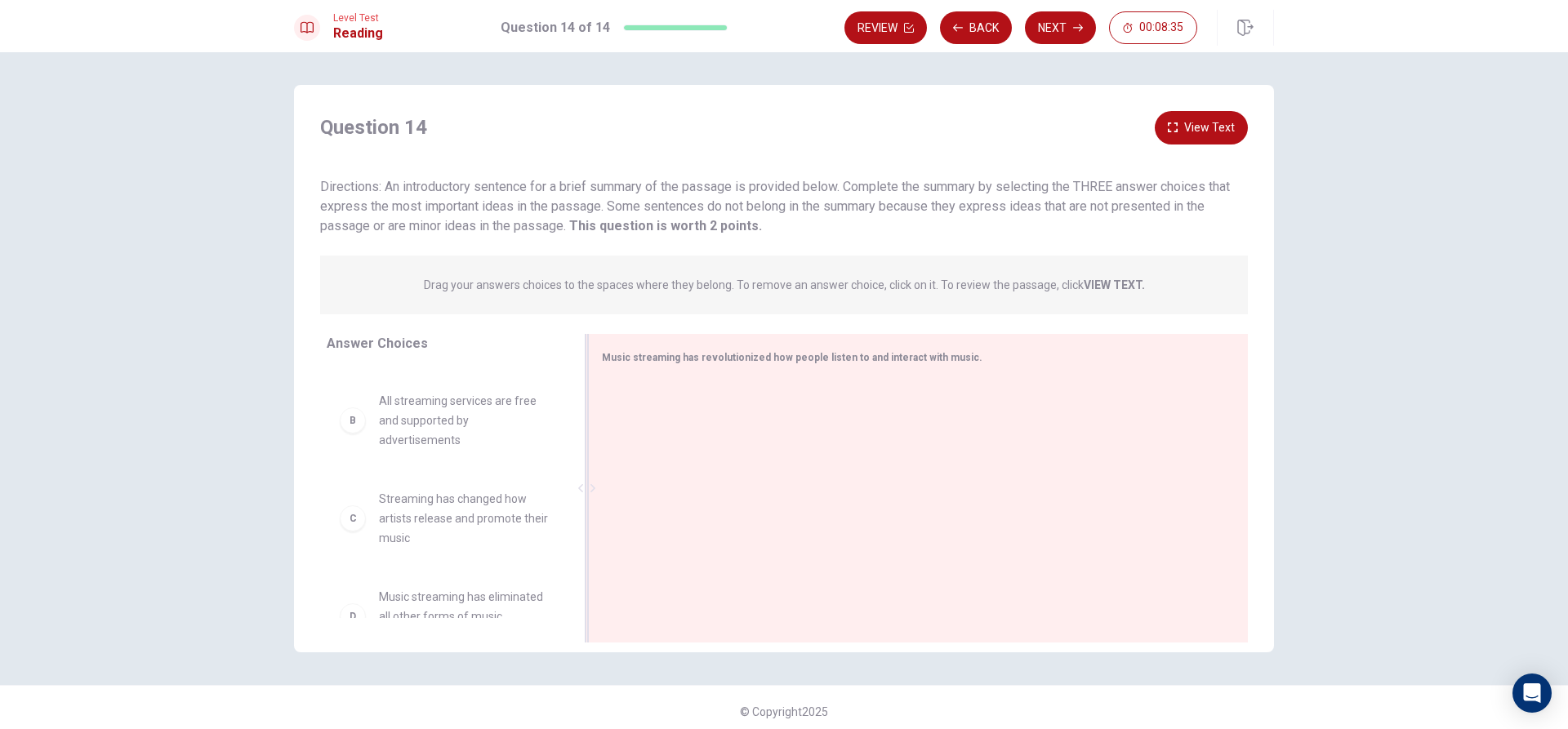
scroll to position [304, 0]
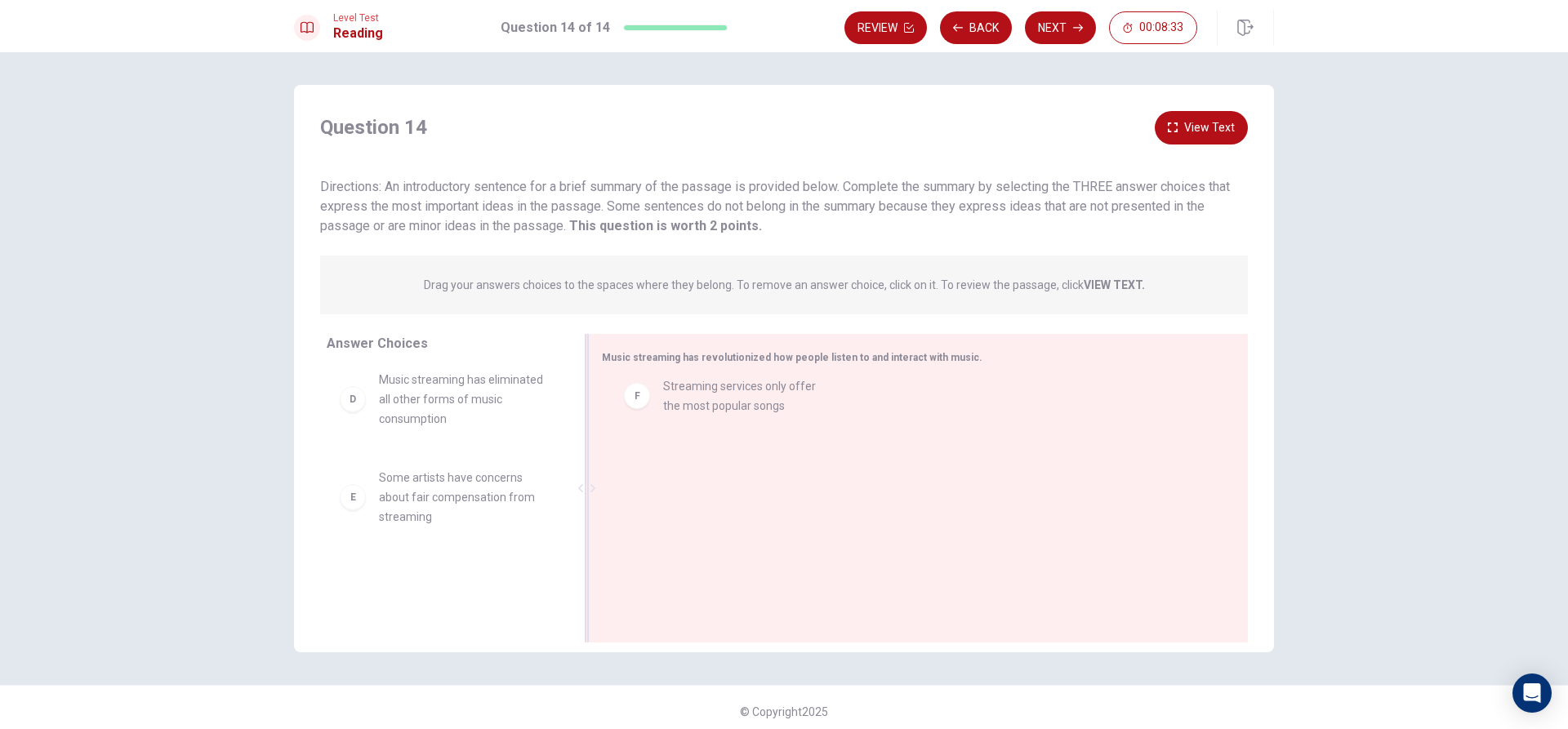
drag, startPoint x: 463, startPoint y: 586, endPoint x: 758, endPoint y: 392, distance: 353.1
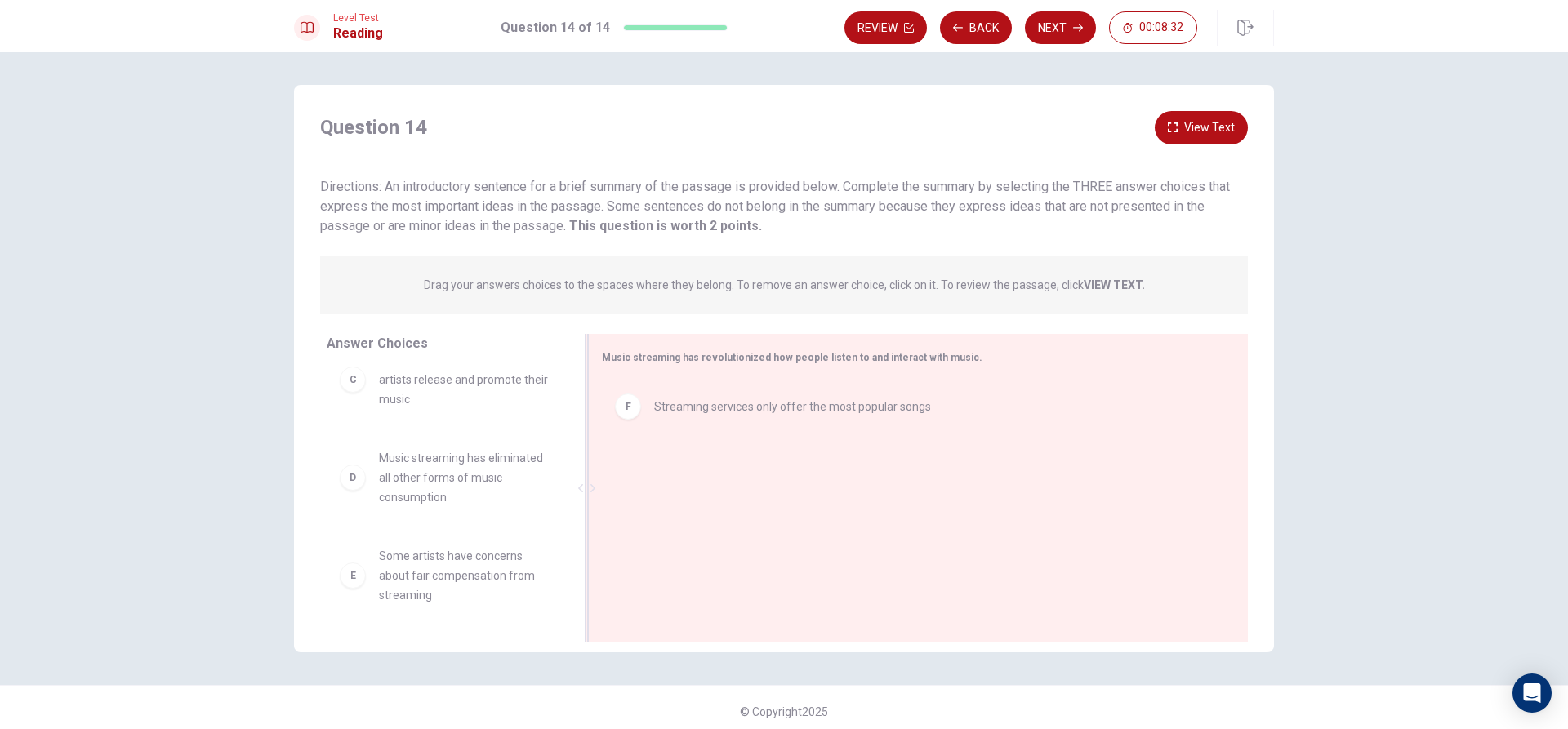
scroll to position [225, 0]
drag, startPoint x: 499, startPoint y: 493, endPoint x: 452, endPoint y: 549, distance: 73.1
drag, startPoint x: 631, startPoint y: 425, endPoint x: 379, endPoint y: 551, distance: 281.7
drag, startPoint x: 639, startPoint y: 409, endPoint x: 294, endPoint y: 522, distance: 363.0
drag, startPoint x: 629, startPoint y: 415, endPoint x: 317, endPoint y: 491, distance: 321.1
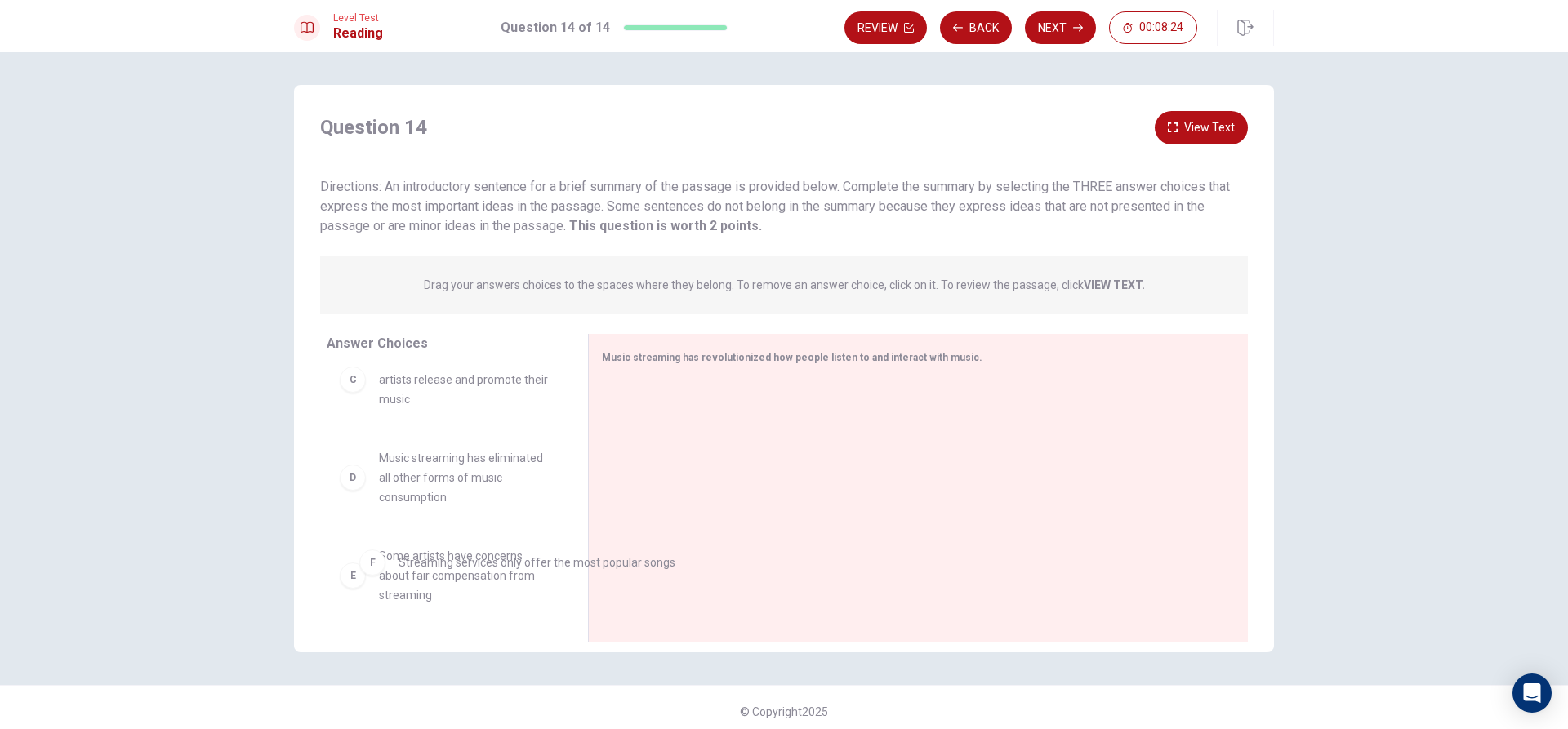
drag, startPoint x: 630, startPoint y: 420, endPoint x: 378, endPoint y: 577, distance: 296.9
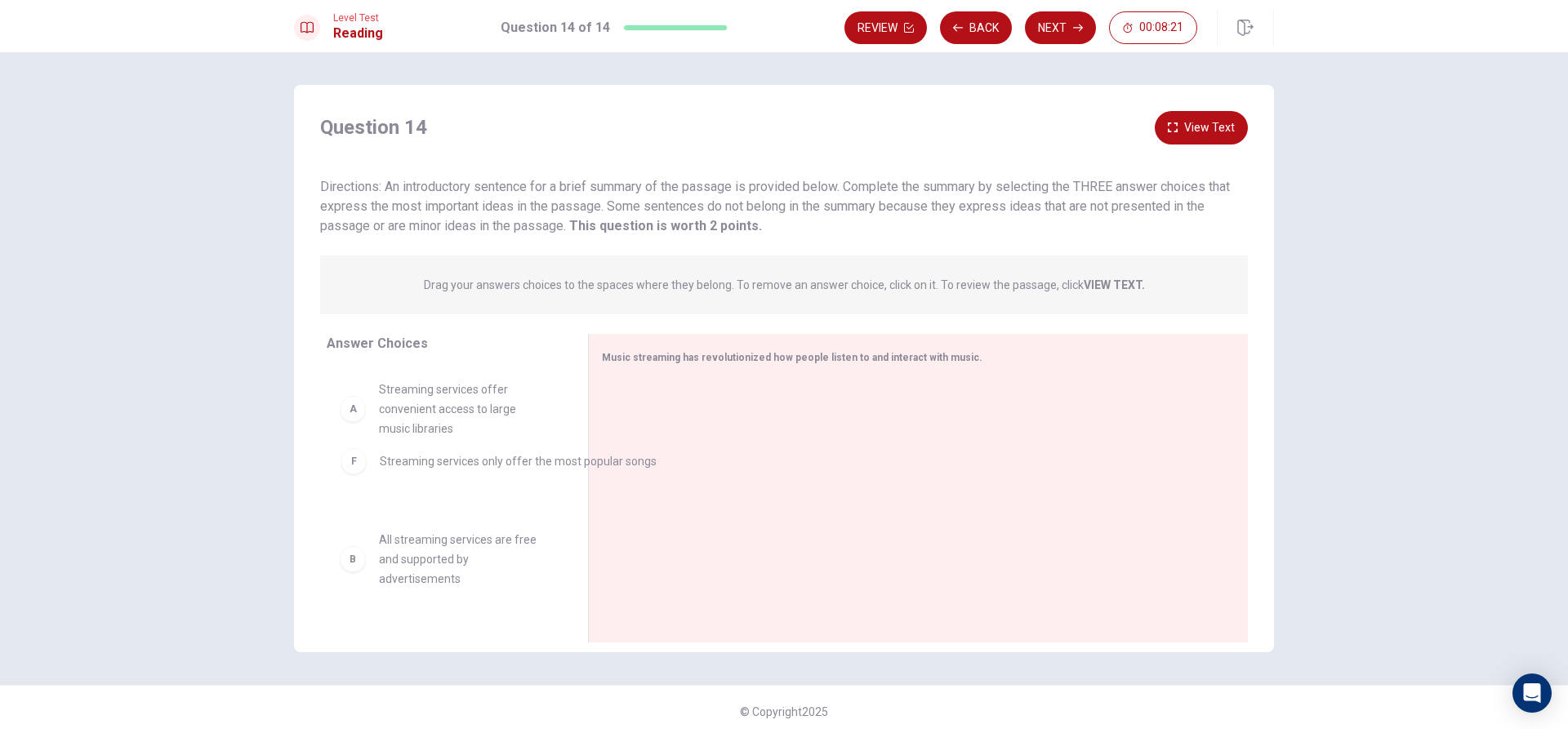
drag, startPoint x: 656, startPoint y: 418, endPoint x: 364, endPoint y: 474, distance: 297.3
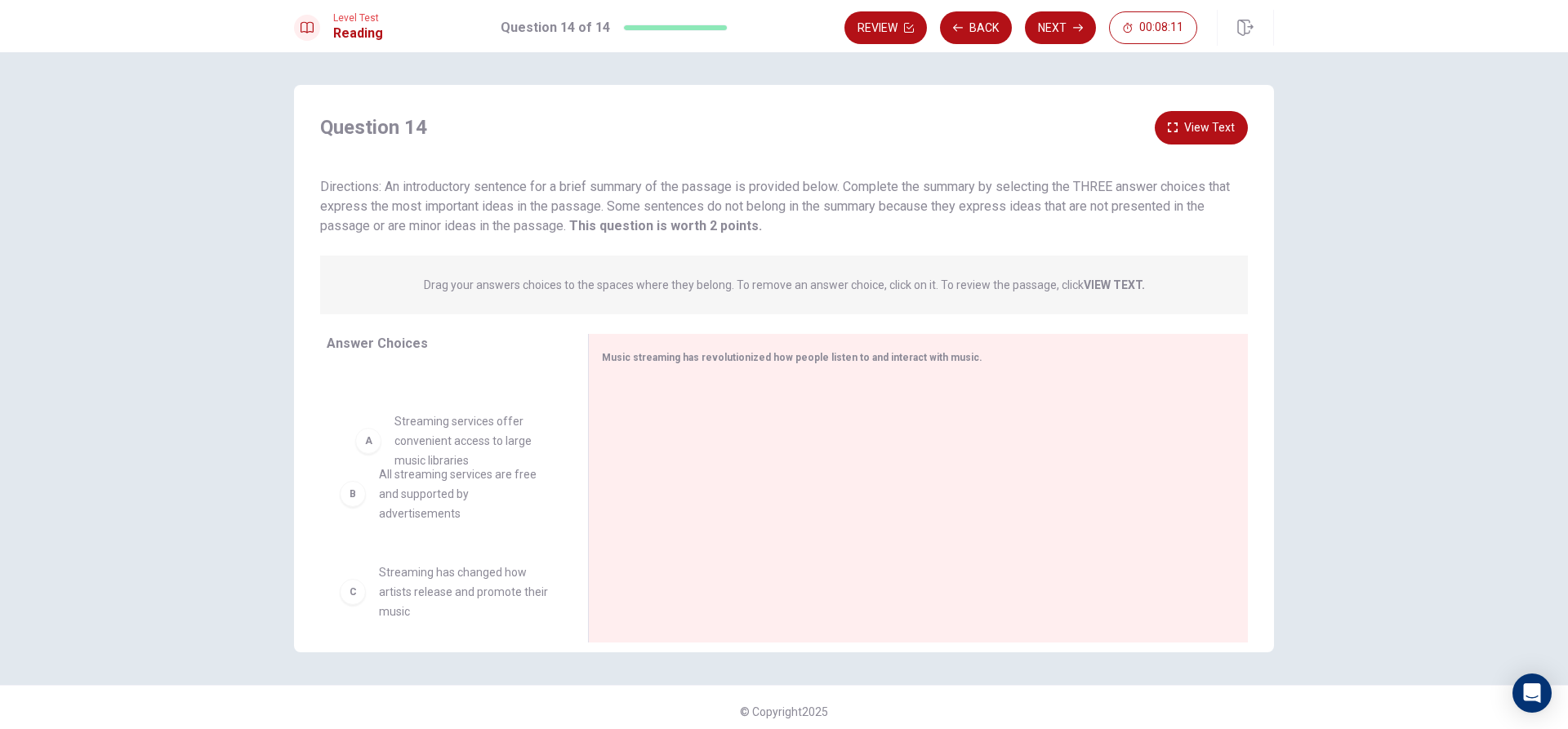
drag, startPoint x: 457, startPoint y: 450, endPoint x: 438, endPoint y: 479, distance: 34.7
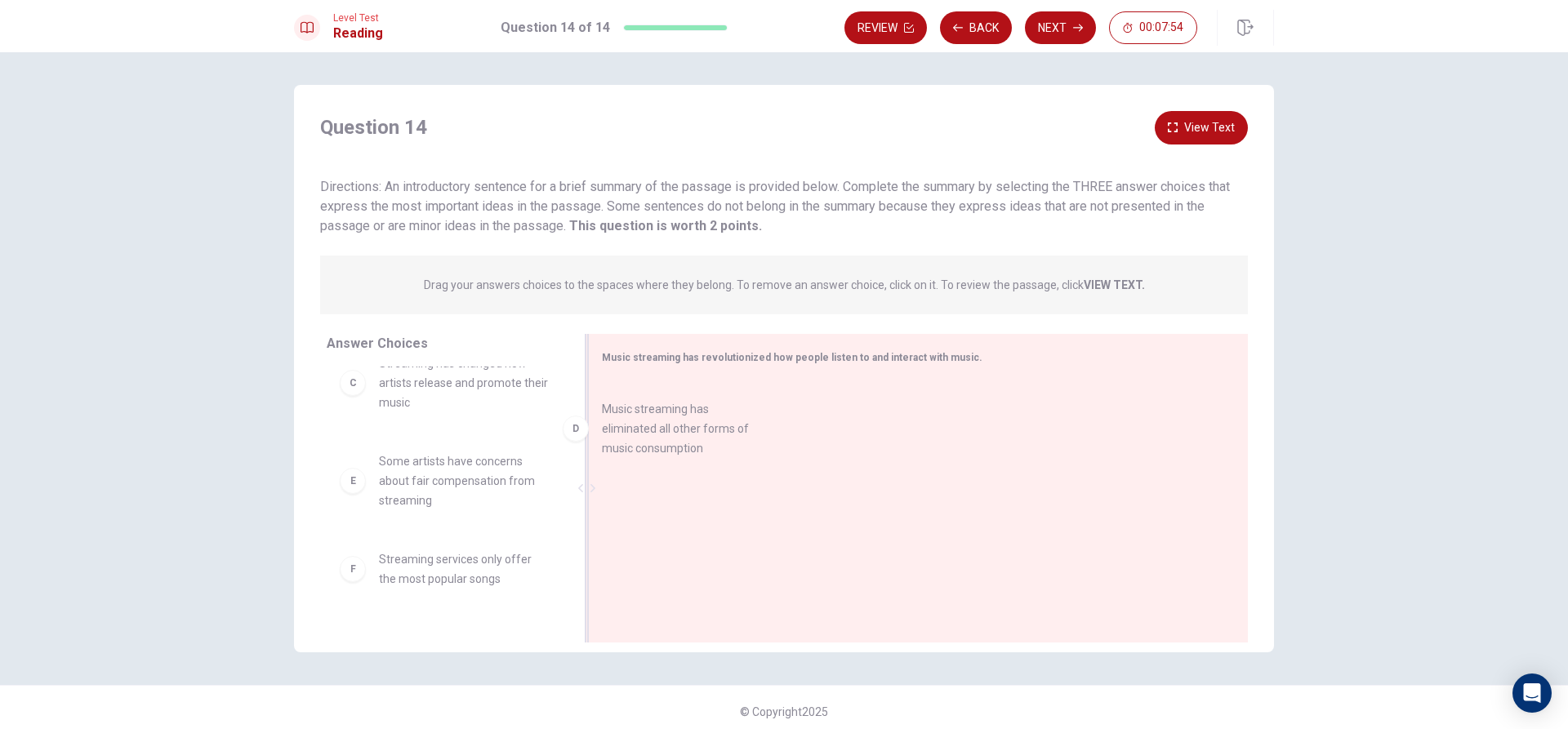
drag, startPoint x: 468, startPoint y: 472, endPoint x: 710, endPoint y: 416, distance: 248.4
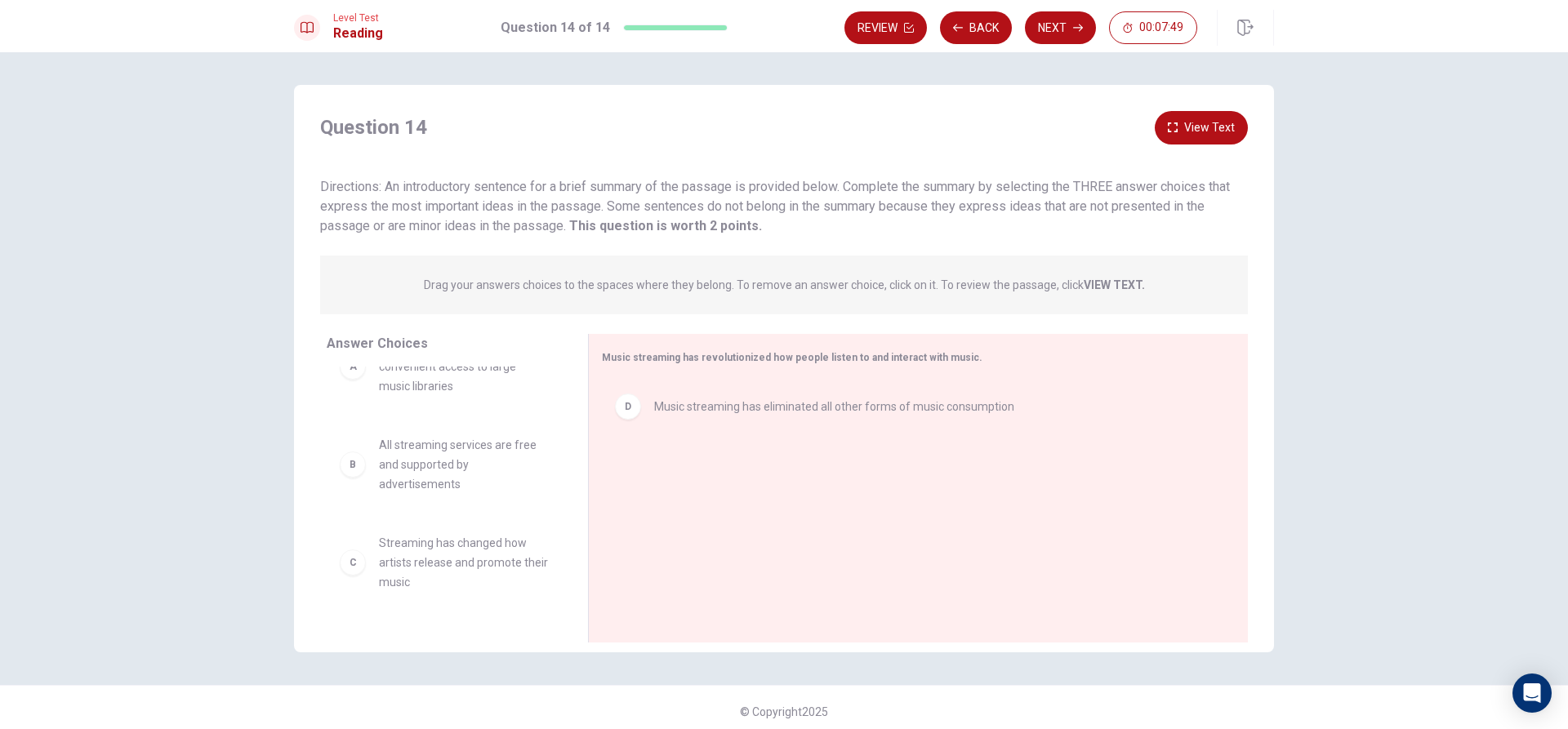
scroll to position [0, 0]
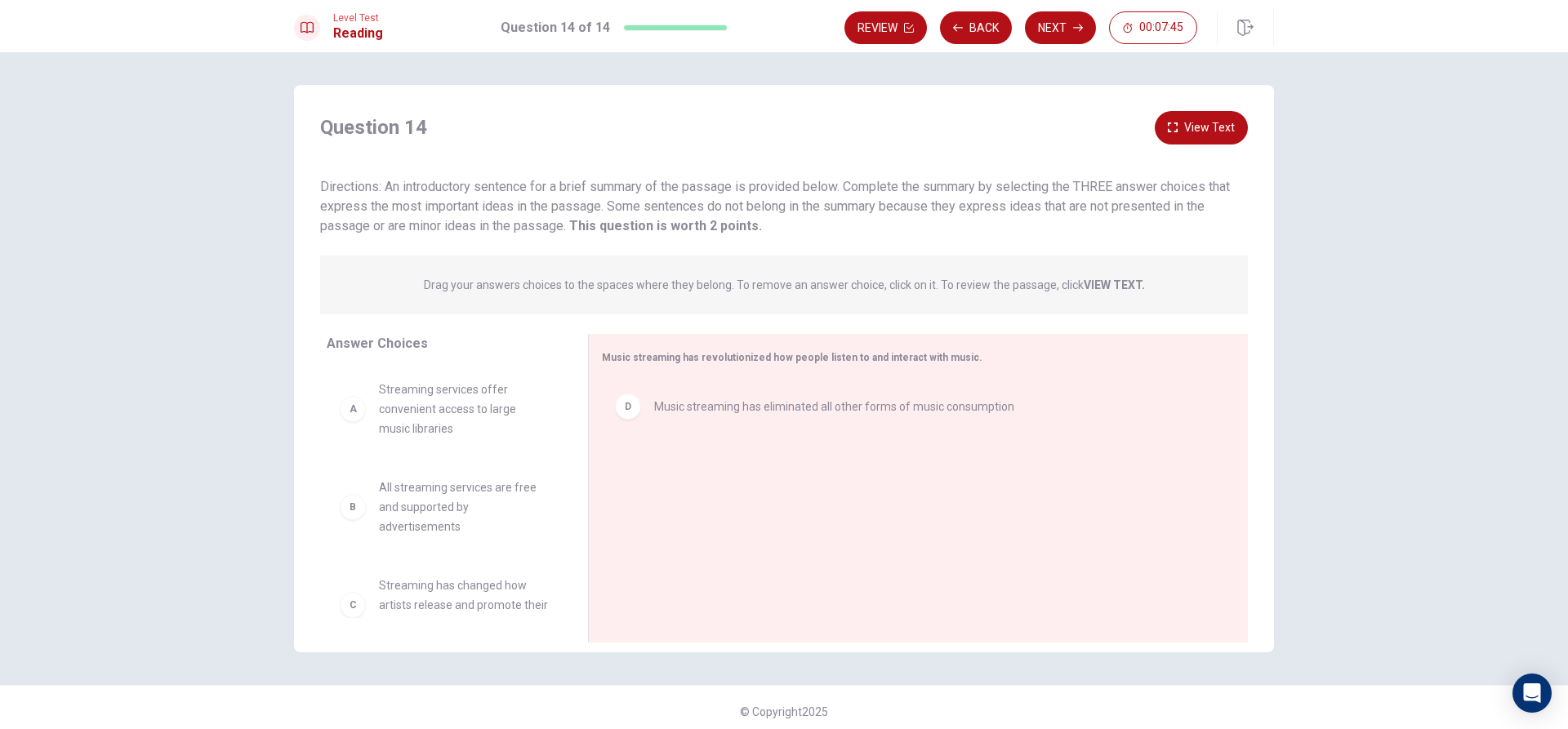
click at [469, 501] on span "All streaming services are free and supported by advertisements" at bounding box center [464, 507] width 170 height 58
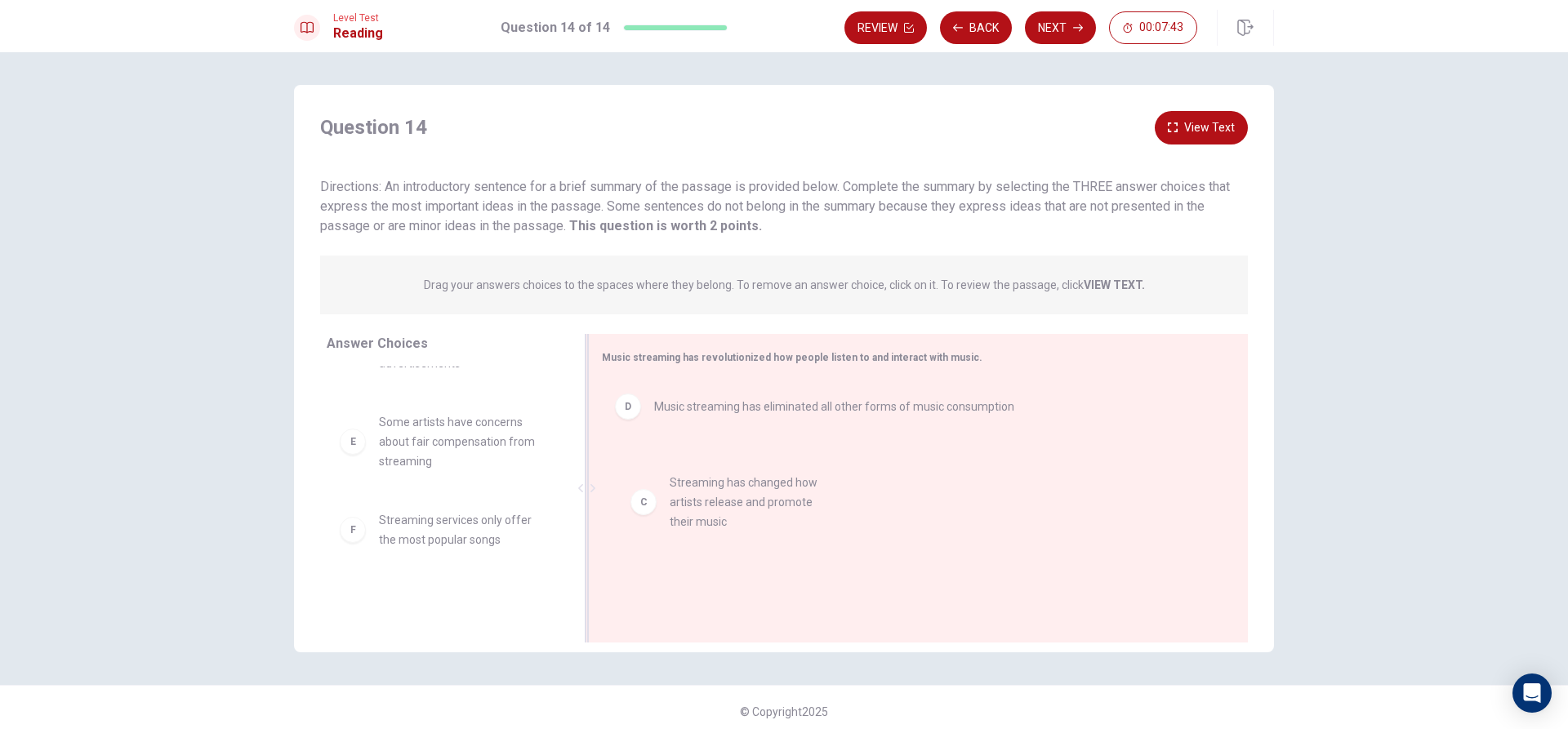
drag, startPoint x: 455, startPoint y: 459, endPoint x: 770, endPoint y: 518, distance: 320.5
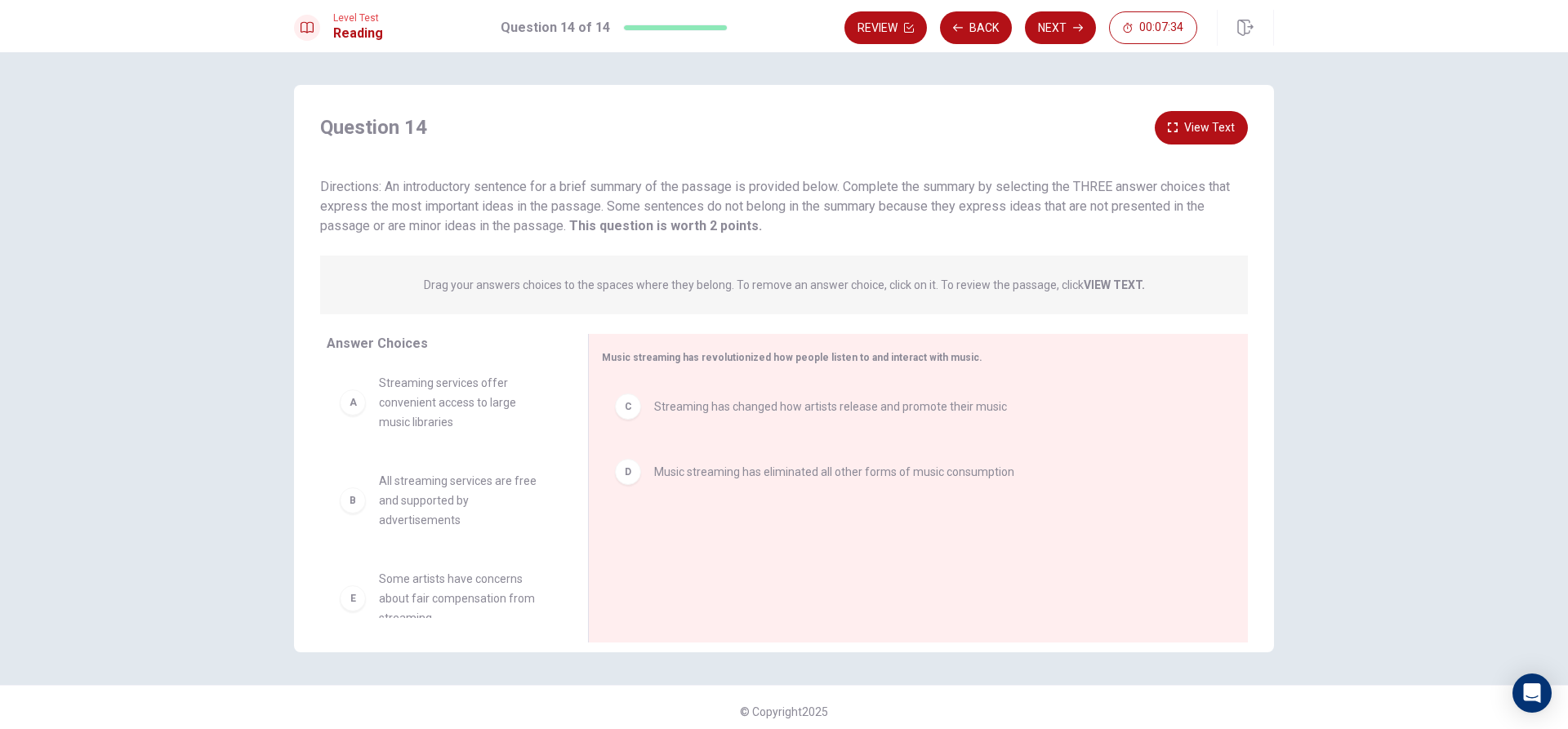
scroll to position [0, 0]
drag, startPoint x: 466, startPoint y: 496, endPoint x: 710, endPoint y: 534, distance: 246.9
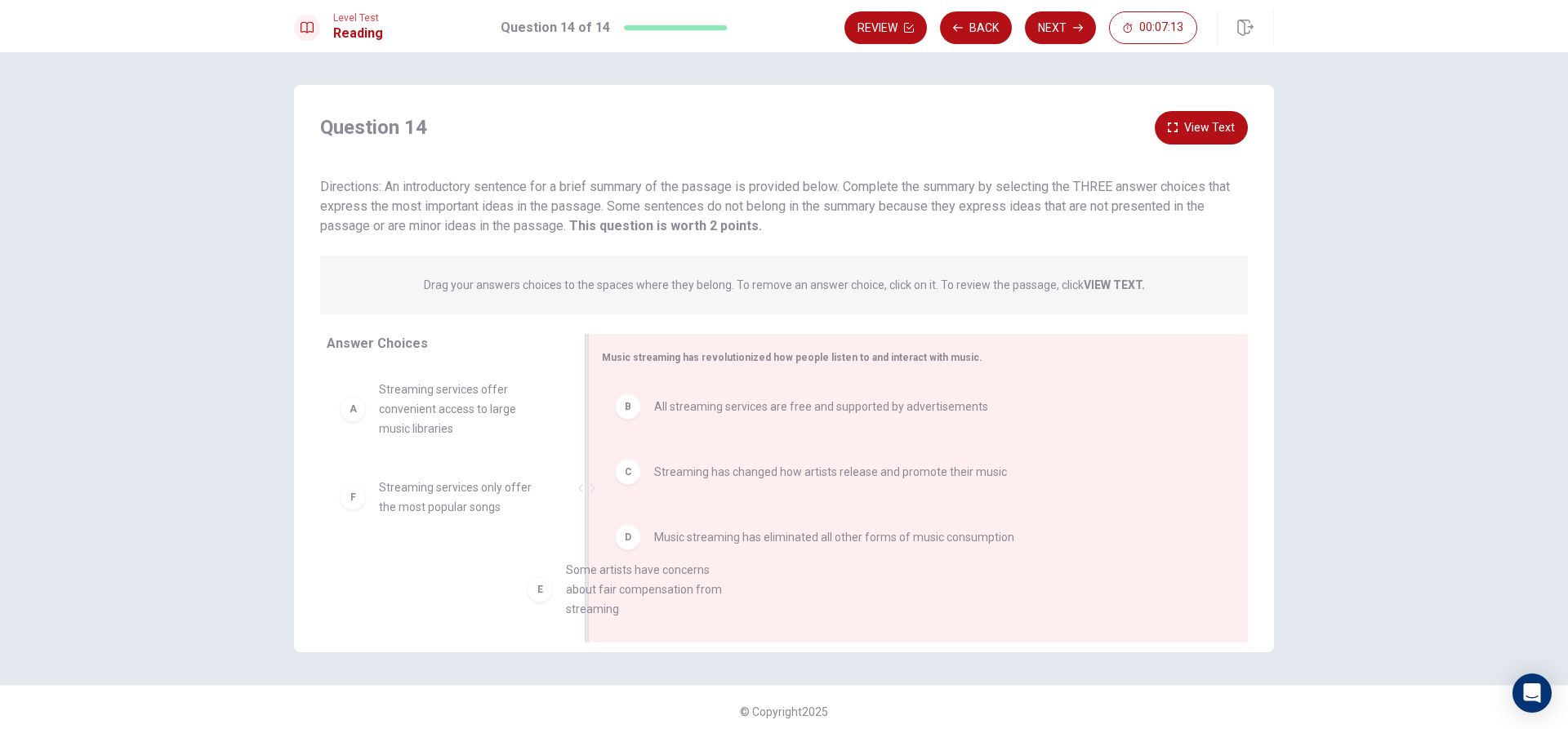
scroll to position [1, 0]
drag, startPoint x: 482, startPoint y: 520, endPoint x: 756, endPoint y: 632, distance: 296.0
drag, startPoint x: 428, startPoint y: 493, endPoint x: 692, endPoint y: 586, distance: 279.9
drag, startPoint x: 396, startPoint y: 496, endPoint x: 698, endPoint y: 587, distance: 315.4
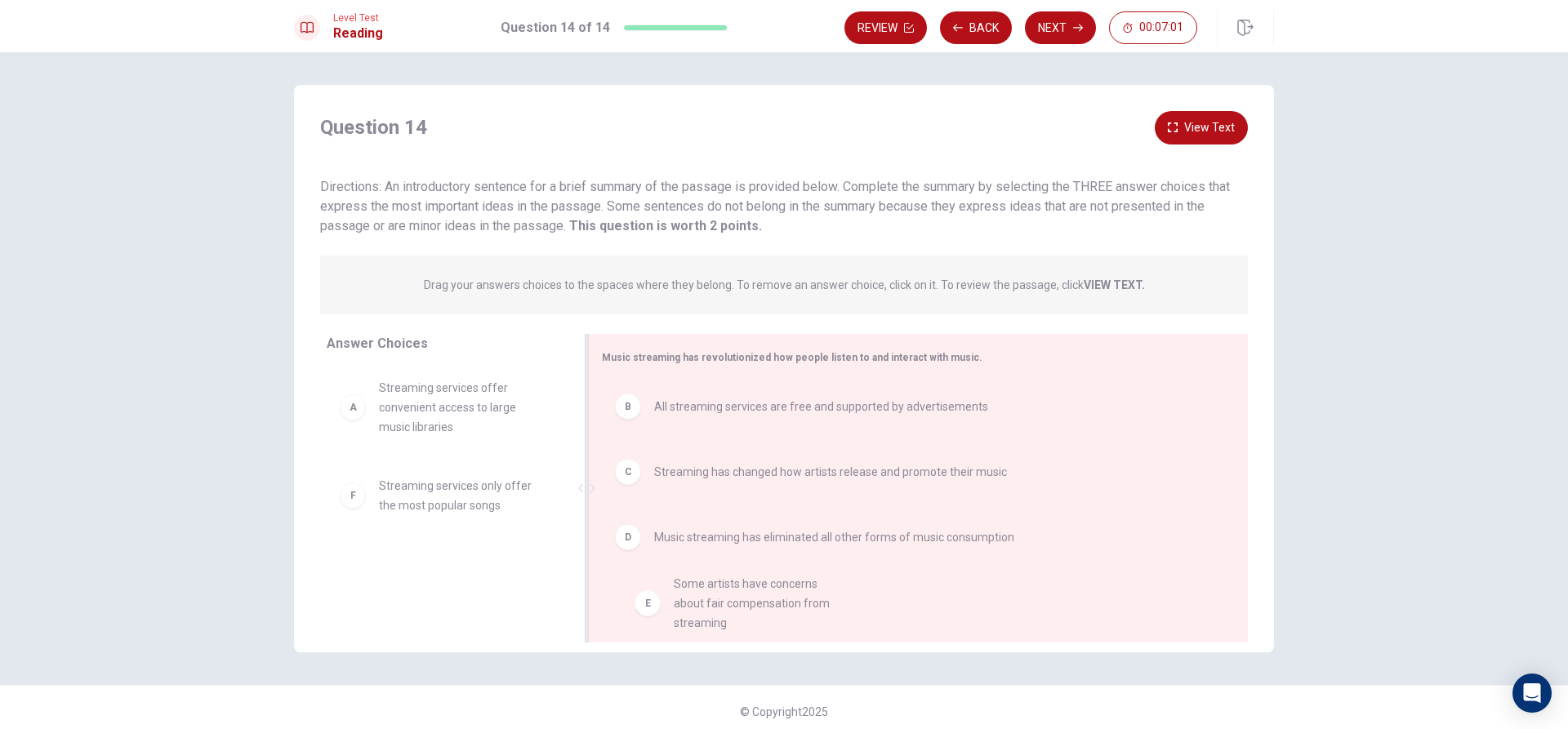
drag, startPoint x: 498, startPoint y: 480, endPoint x: 807, endPoint y: 584, distance: 326.0
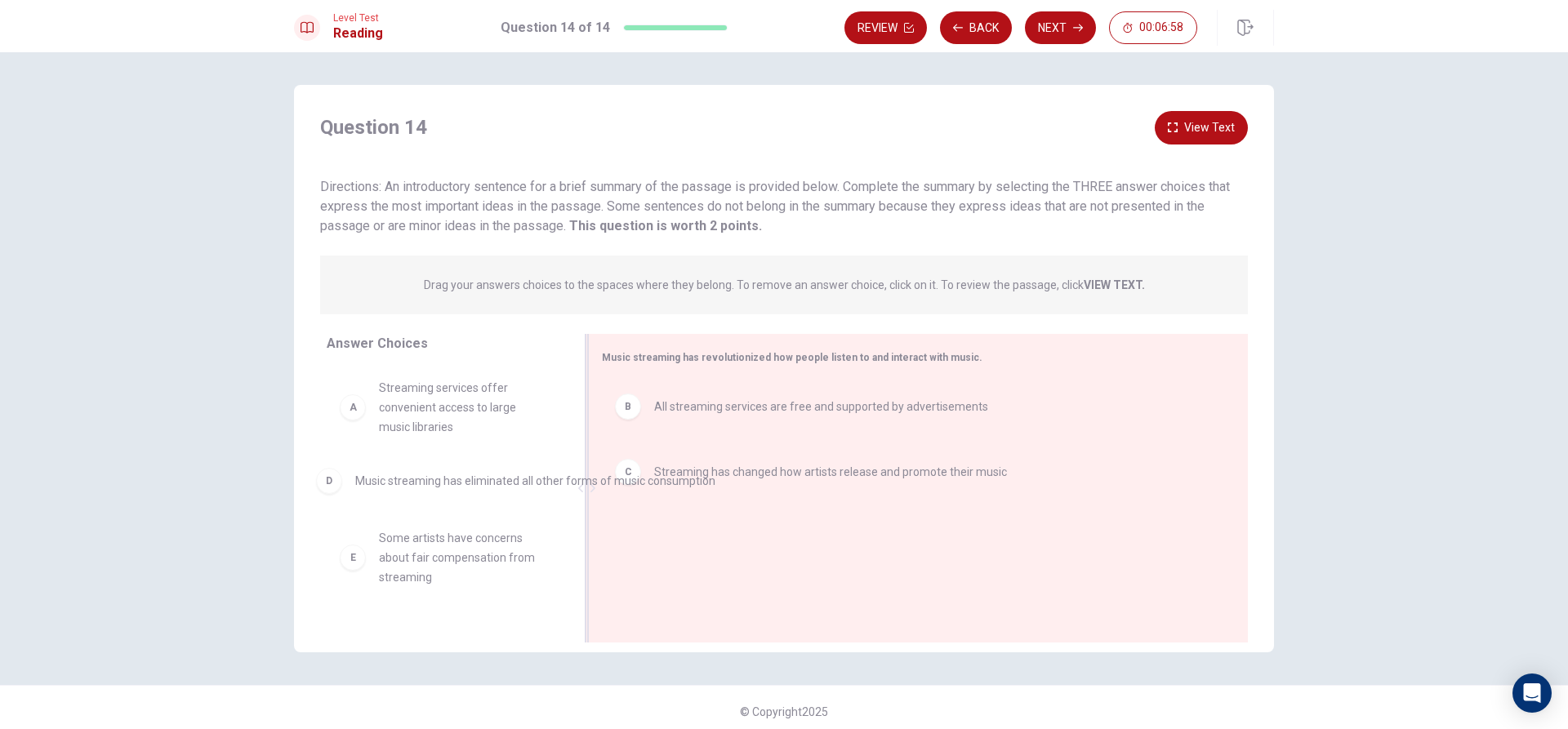
drag, startPoint x: 773, startPoint y: 543, endPoint x: 471, endPoint y: 485, distance: 307.5
drag, startPoint x: 635, startPoint y: 472, endPoint x: 447, endPoint y: 500, distance: 190.1
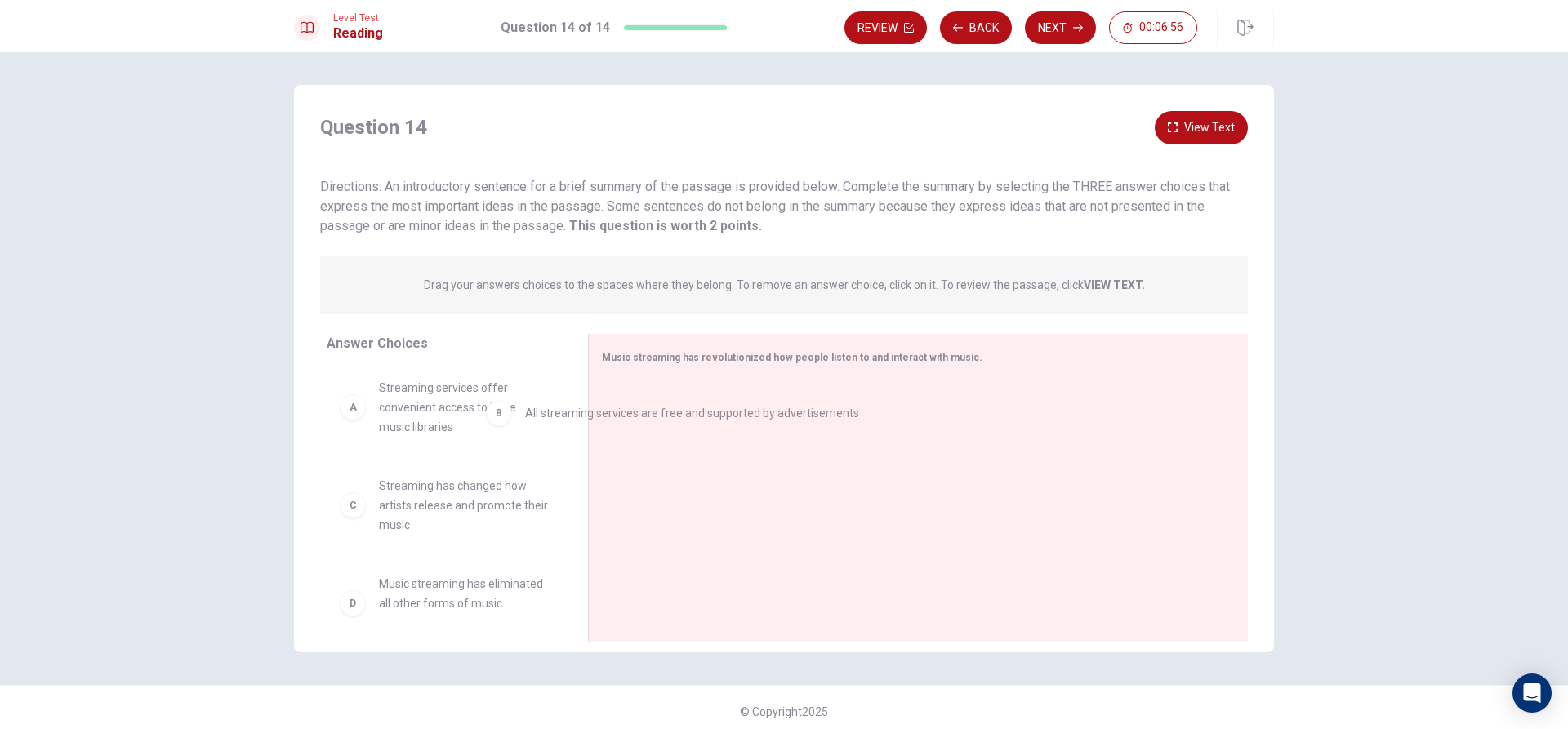
scroll to position [0, 0]
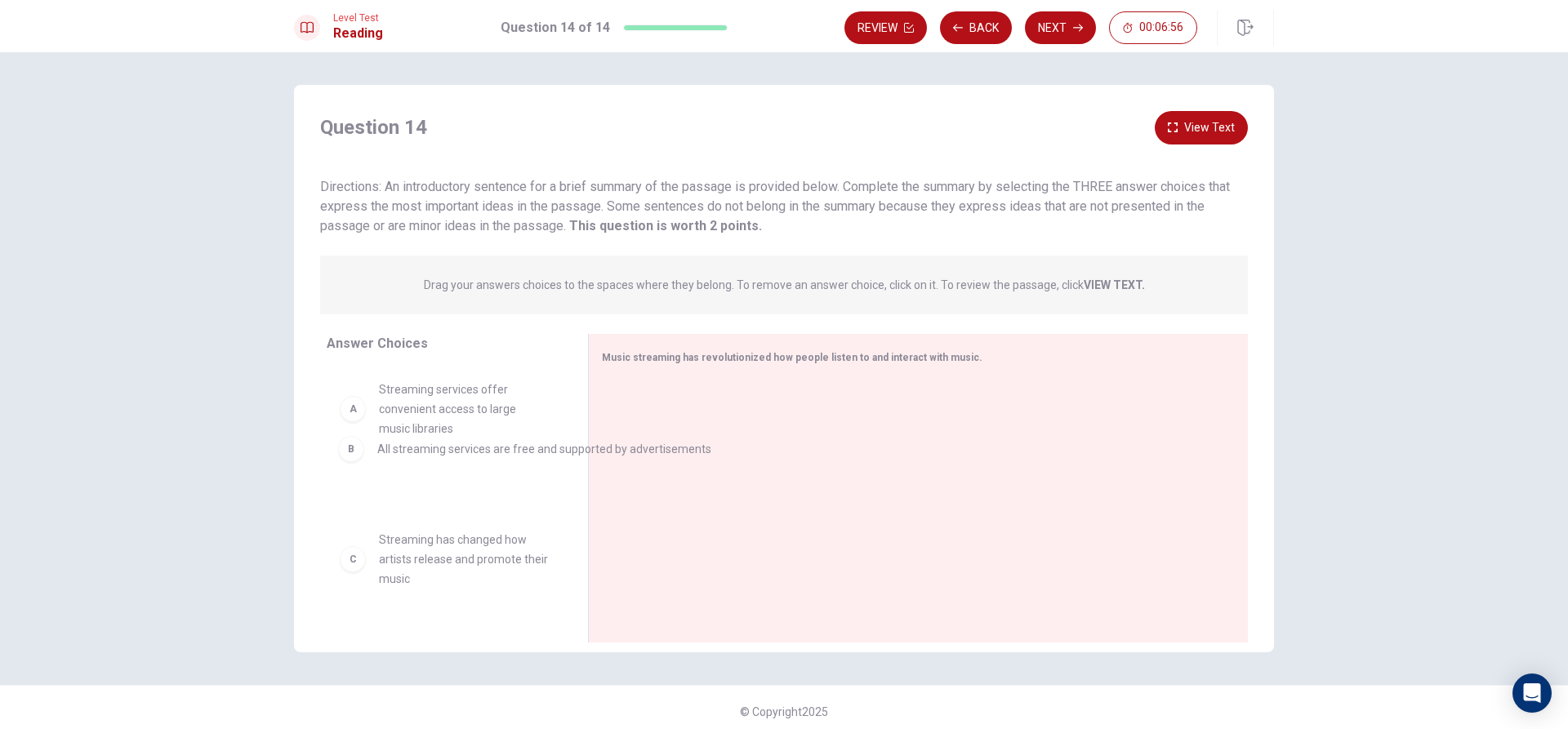
drag, startPoint x: 656, startPoint y: 410, endPoint x: 396, endPoint y: 448, distance: 262.8
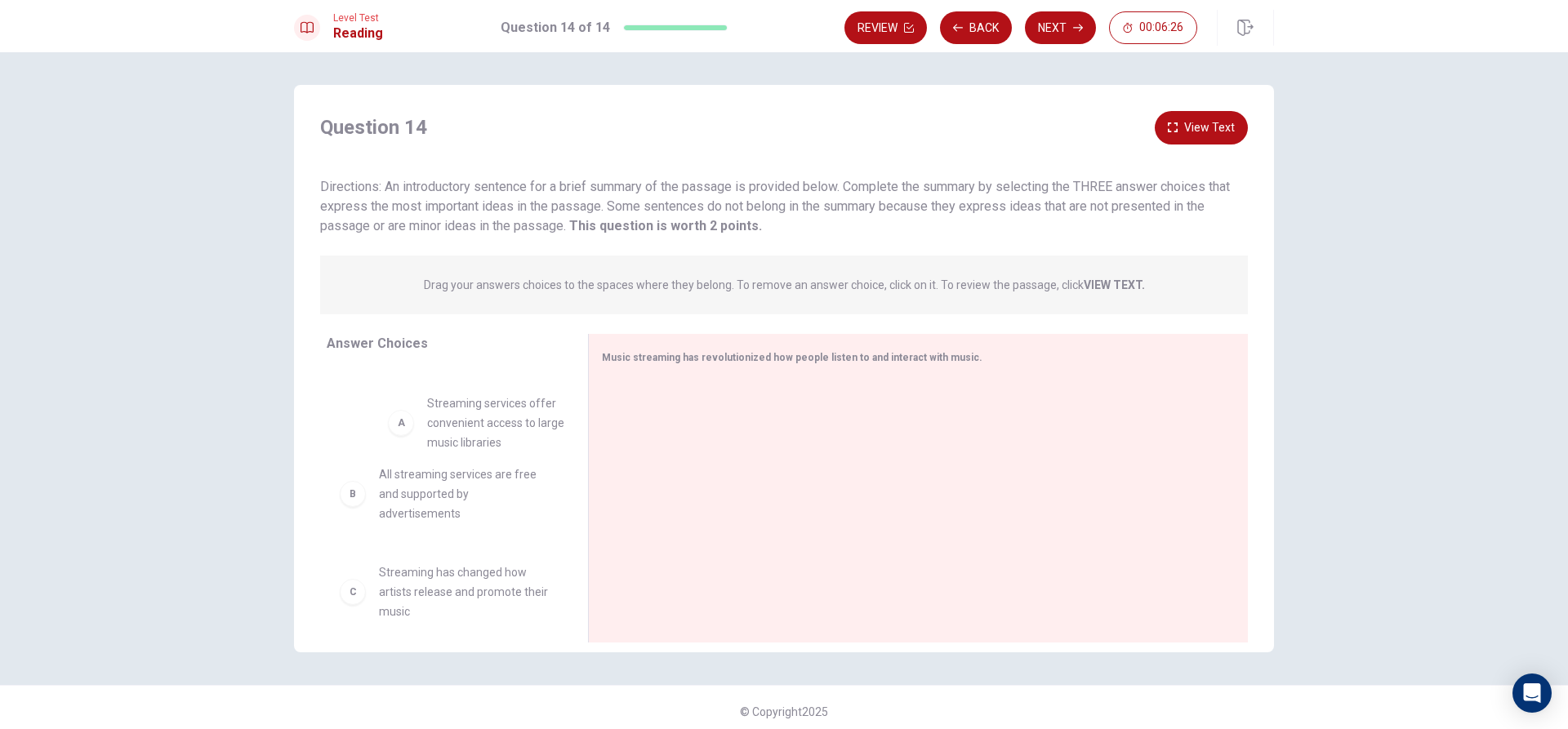
drag, startPoint x: 464, startPoint y: 428, endPoint x: 525, endPoint y: 443, distance: 62.8
drag, startPoint x: 478, startPoint y: 585, endPoint x: 783, endPoint y: 397, distance: 358.3
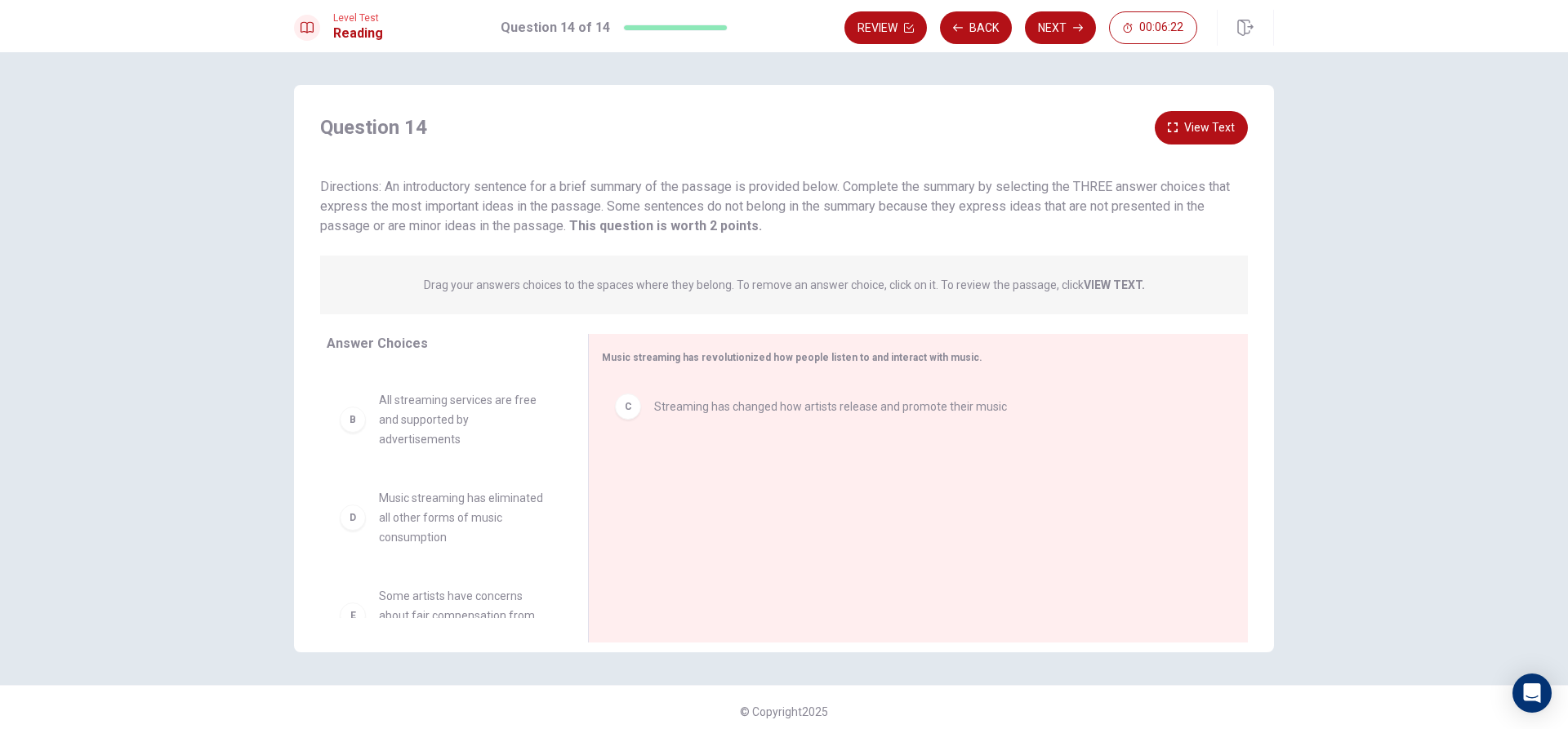
scroll to position [169, 0]
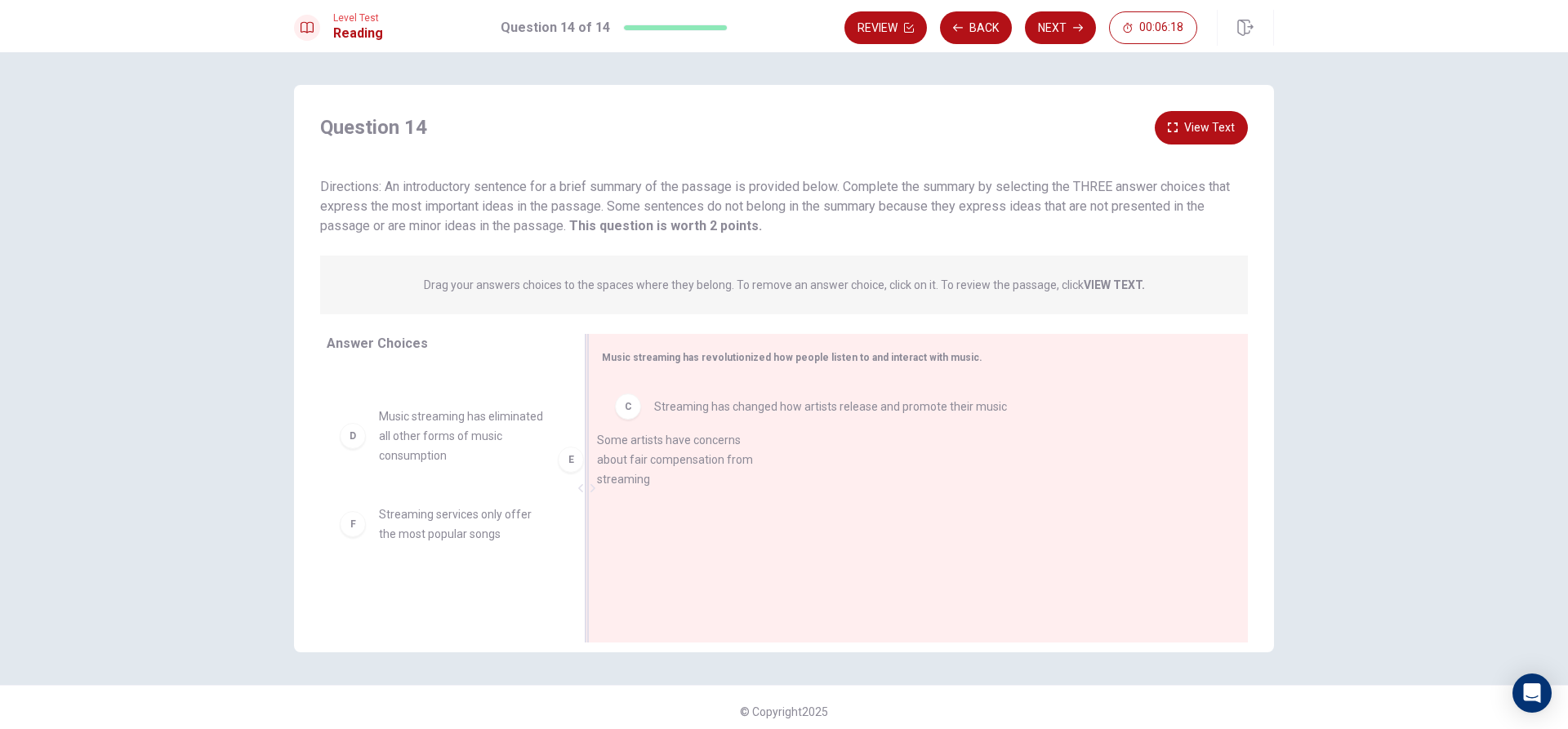
drag, startPoint x: 475, startPoint y: 544, endPoint x: 723, endPoint y: 465, distance: 260.3
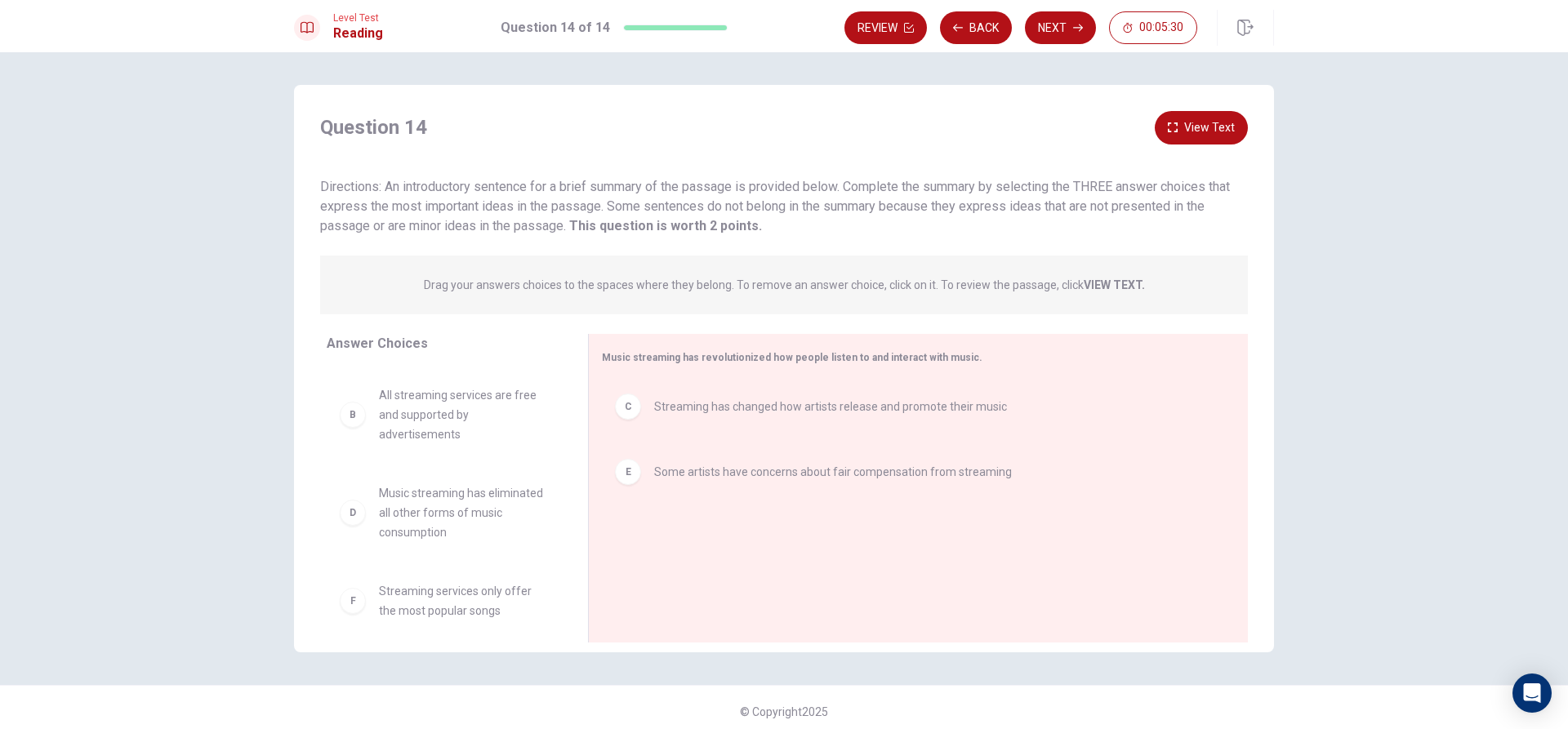
scroll to position [108, 0]
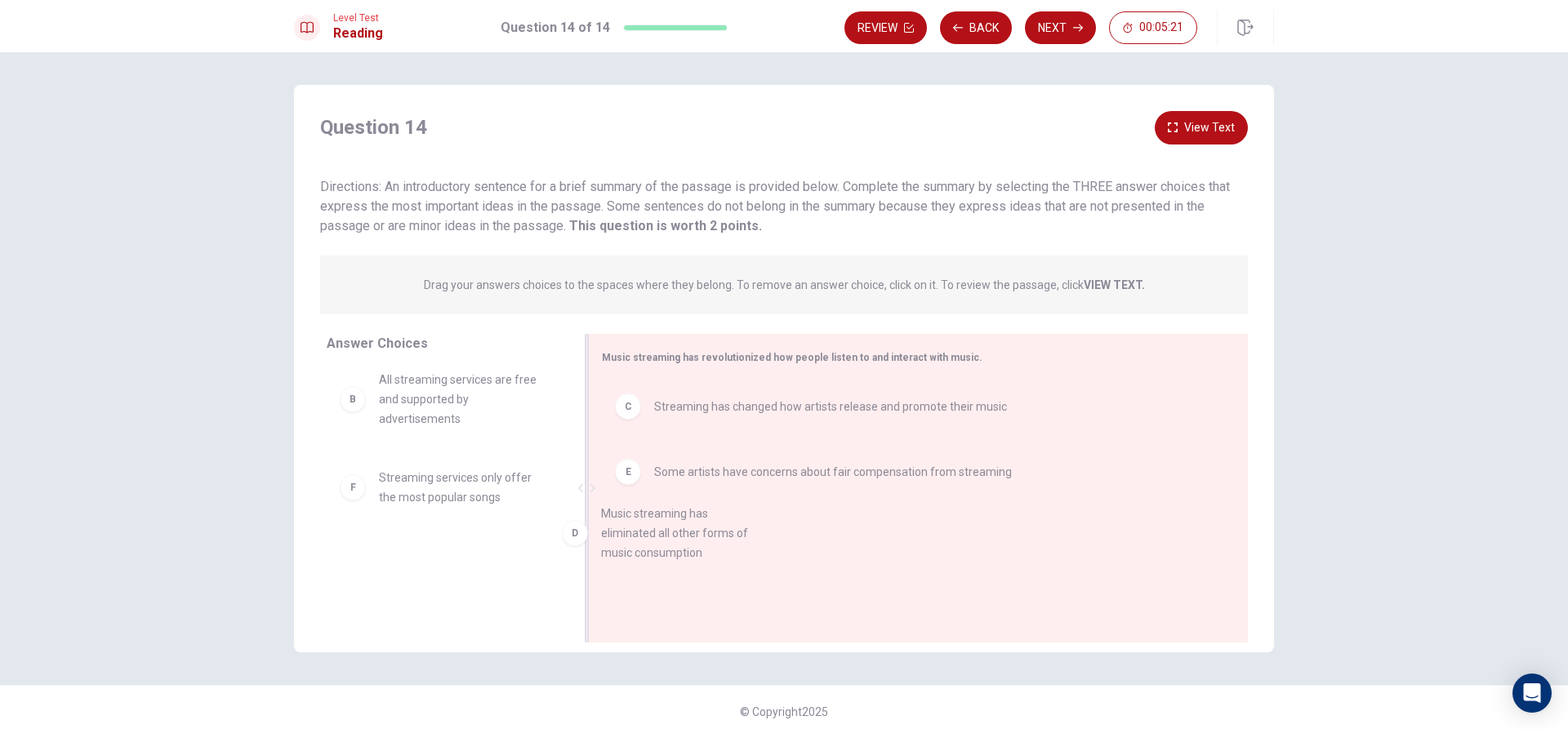
drag, startPoint x: 507, startPoint y: 521, endPoint x: 743, endPoint y: 559, distance: 239.0
drag, startPoint x: 498, startPoint y: 499, endPoint x: 888, endPoint y: 601, distance: 403.1
drag, startPoint x: 725, startPoint y: 504, endPoint x: 694, endPoint y: 534, distance: 43.1
click at [695, 534] on div "C Streaming has changed how artists release and promote their music D Music str…" at bounding box center [912, 490] width 620 height 219
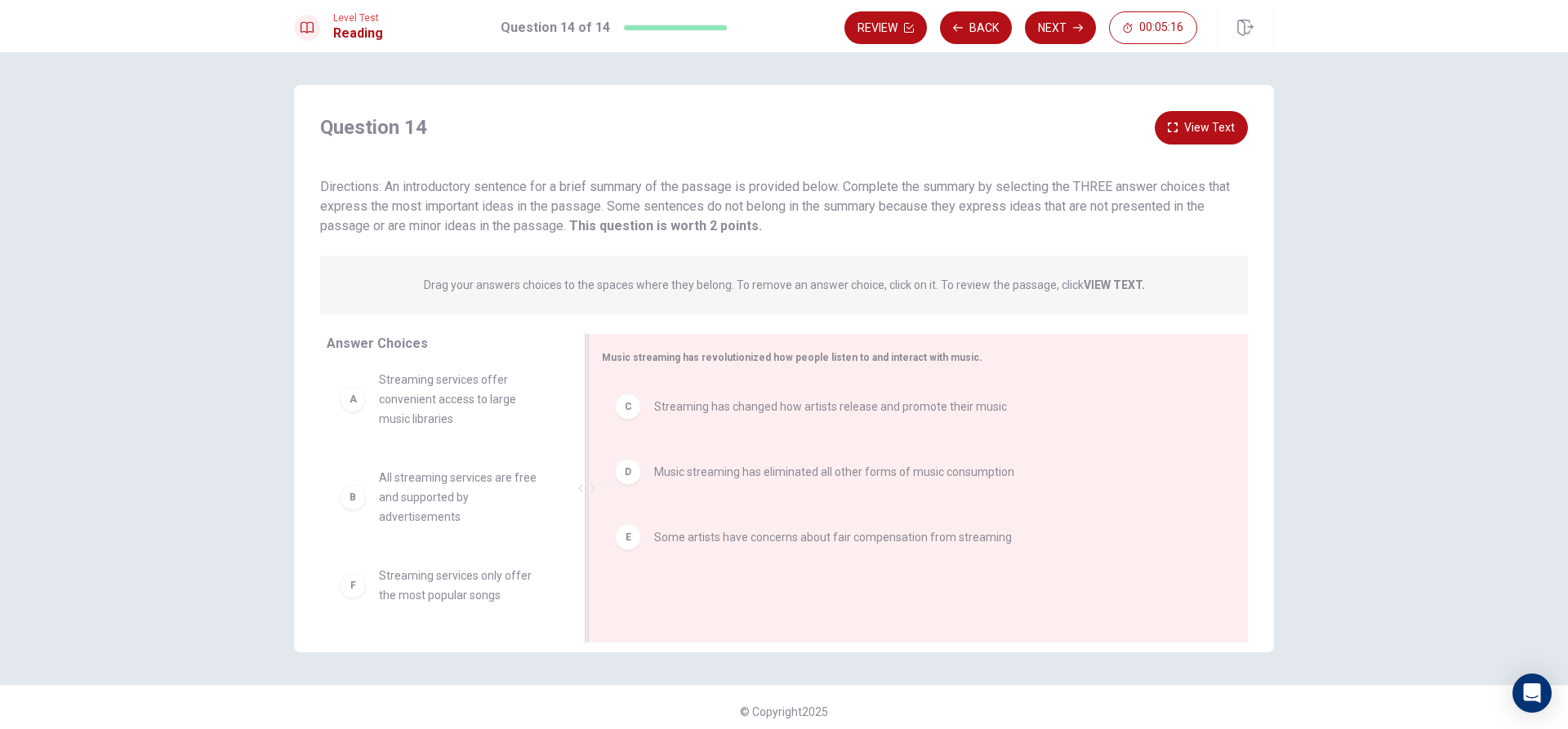
click at [695, 473] on span "Music streaming has eliminated all other forms of music consumption" at bounding box center [834, 472] width 360 height 20
drag, startPoint x: 532, startPoint y: 586, endPoint x: 796, endPoint y: 532, distance: 269.5
drag, startPoint x: 778, startPoint y: 538, endPoint x: 363, endPoint y: 497, distance: 417.0
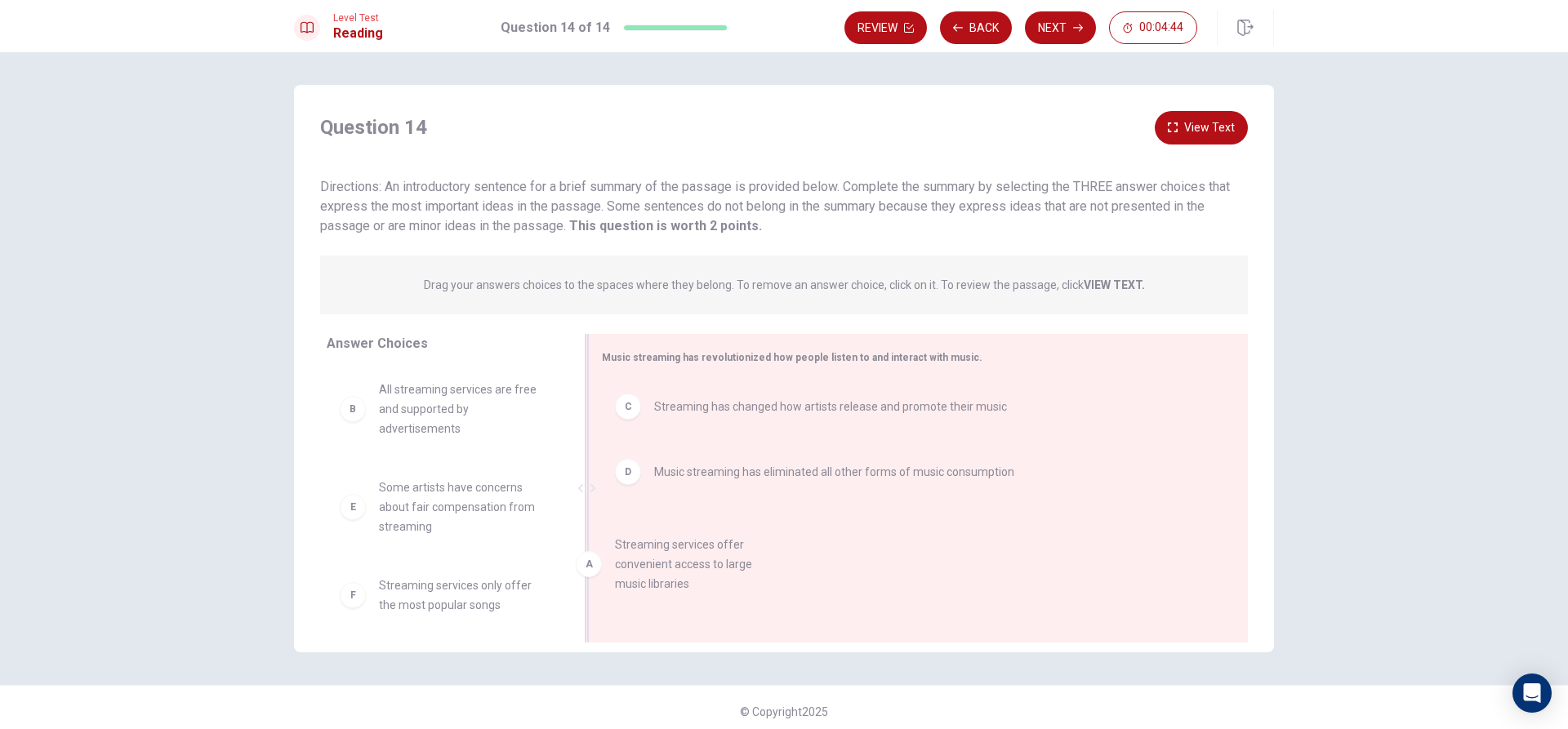
drag, startPoint x: 456, startPoint y: 423, endPoint x: 710, endPoint y: 587, distance: 302.3
click at [1050, 42] on button "Next" at bounding box center [1060, 28] width 71 height 32
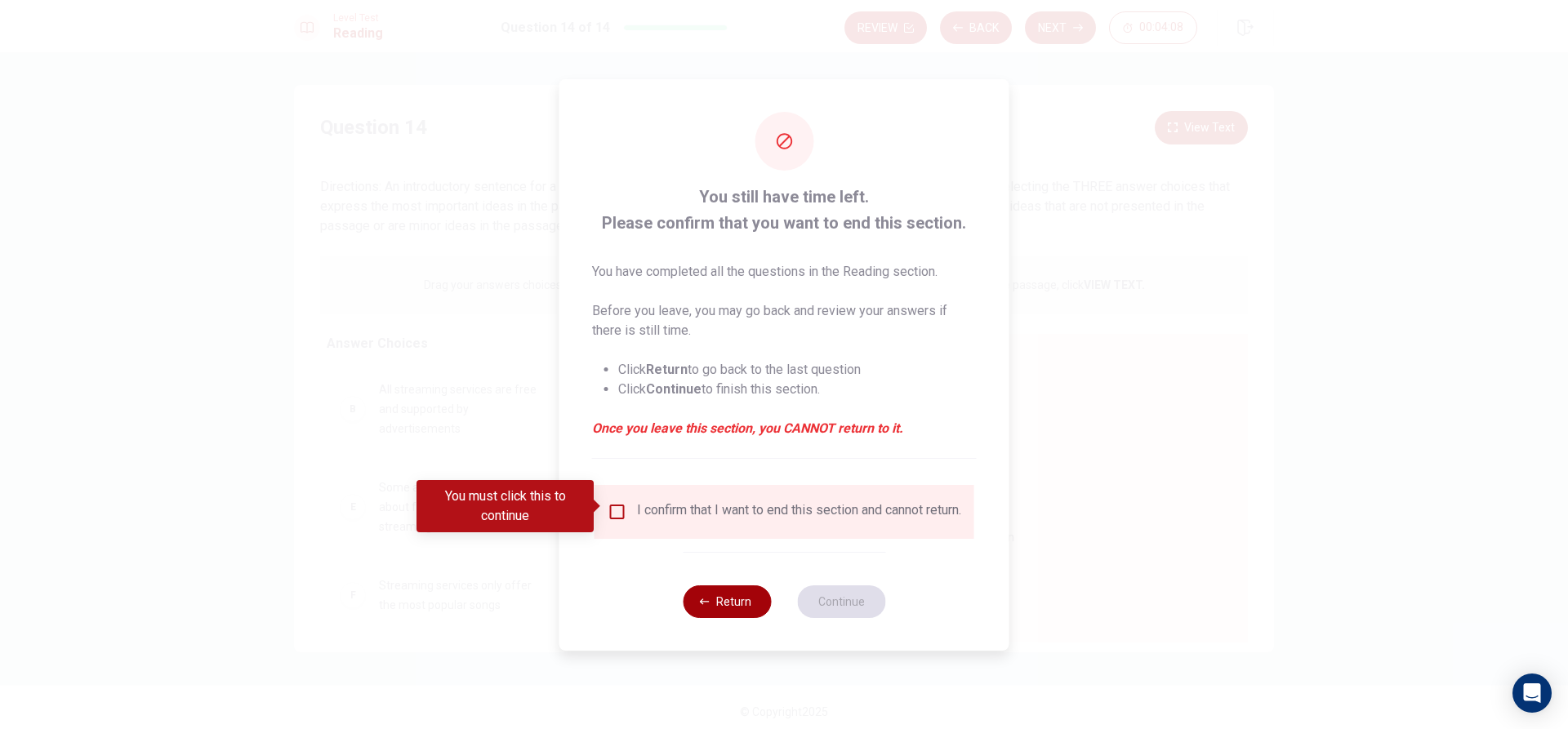
click at [742, 618] on button "Return" at bounding box center [727, 602] width 88 height 32
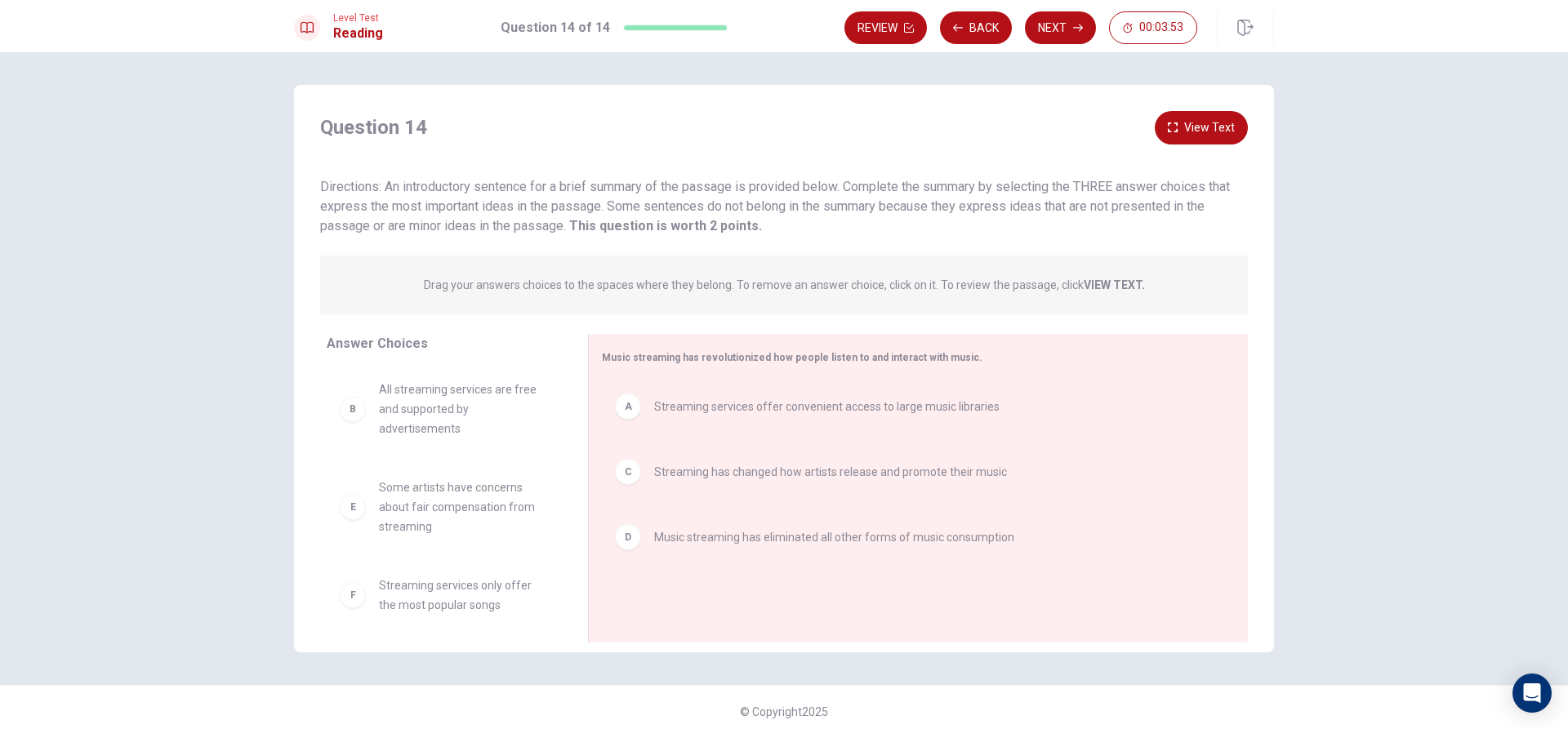
drag, startPoint x: 798, startPoint y: 425, endPoint x: 438, endPoint y: 507, distance: 369.2
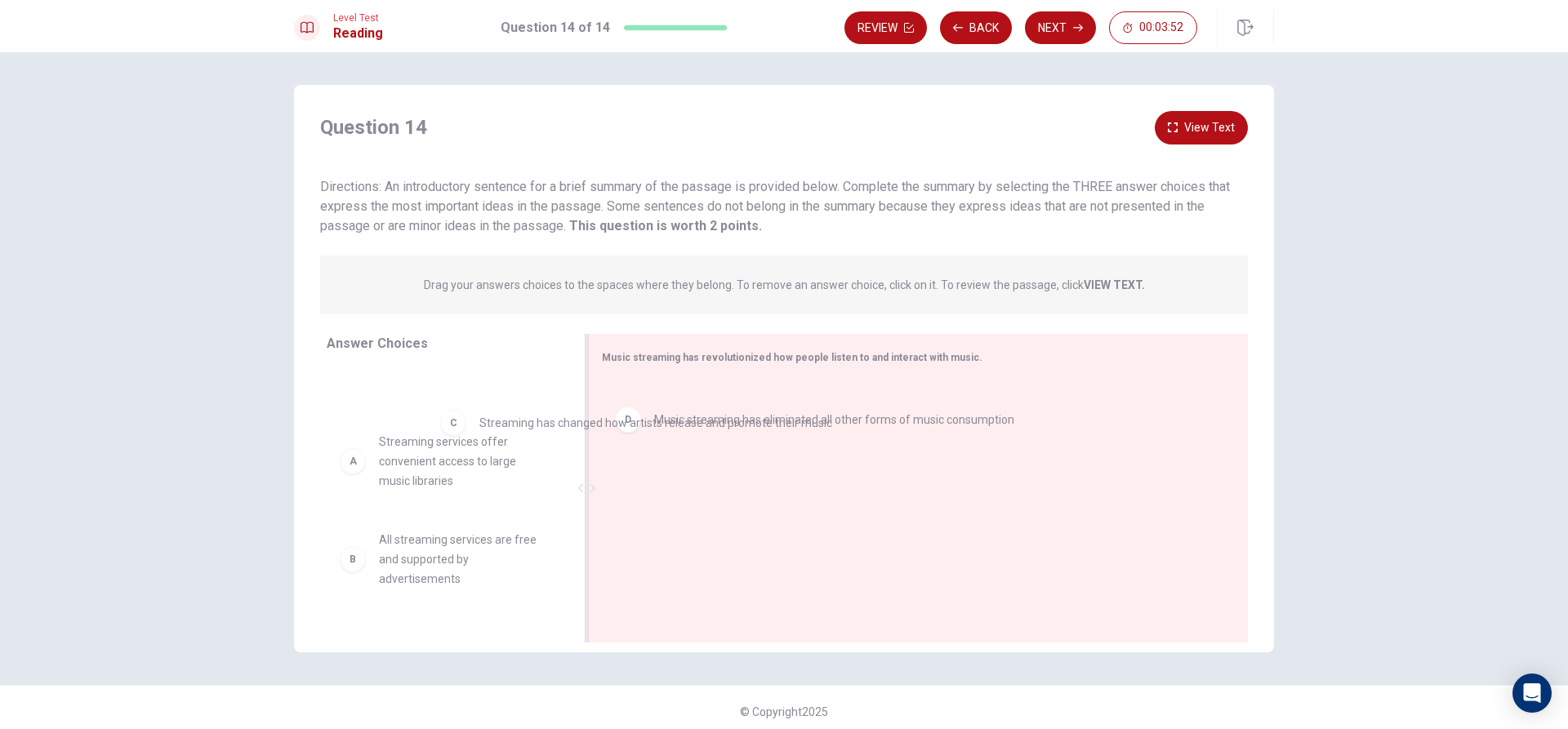
drag, startPoint x: 769, startPoint y: 417, endPoint x: 522, endPoint y: 450, distance: 249.2
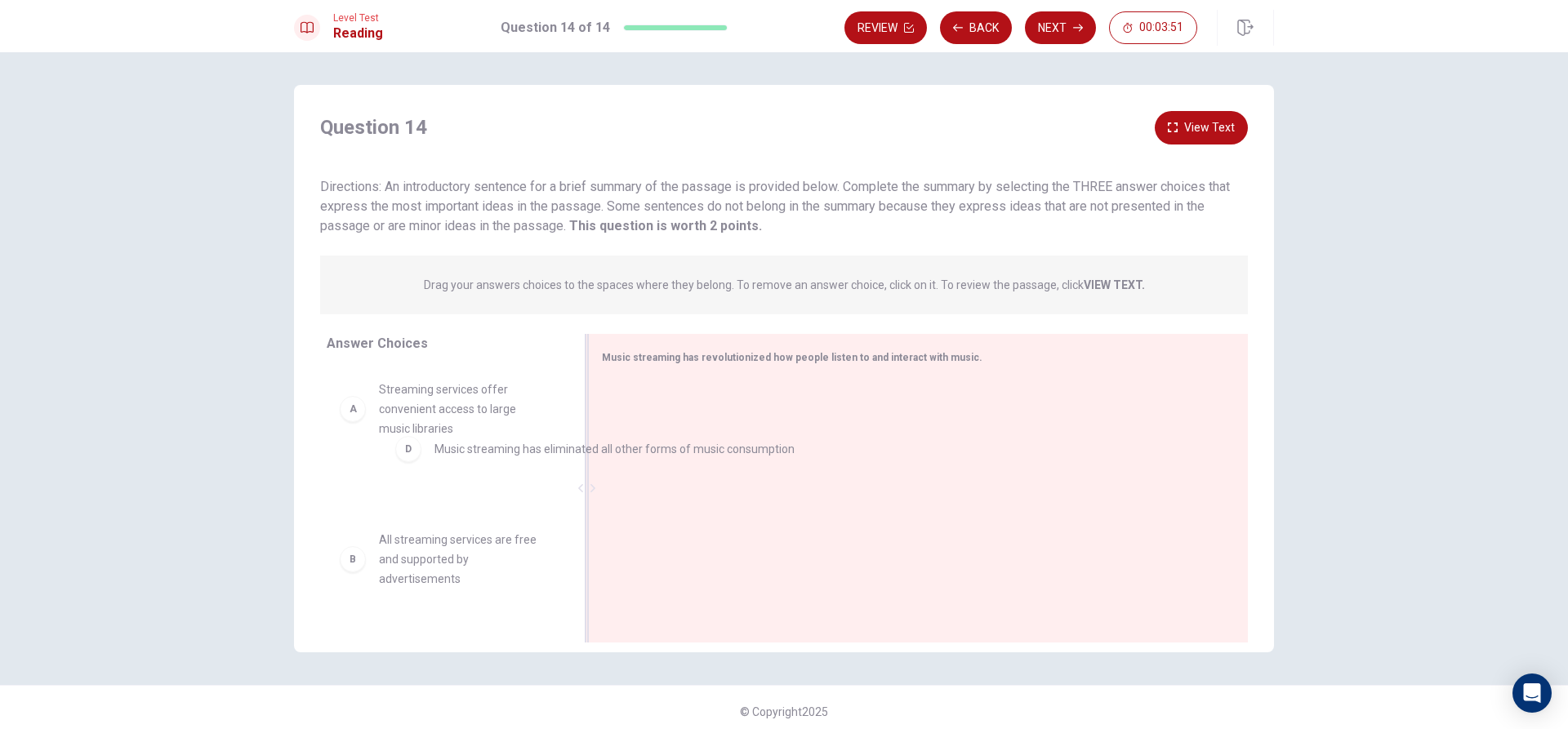
drag, startPoint x: 698, startPoint y: 427, endPoint x: 464, endPoint y: 471, distance: 238.1
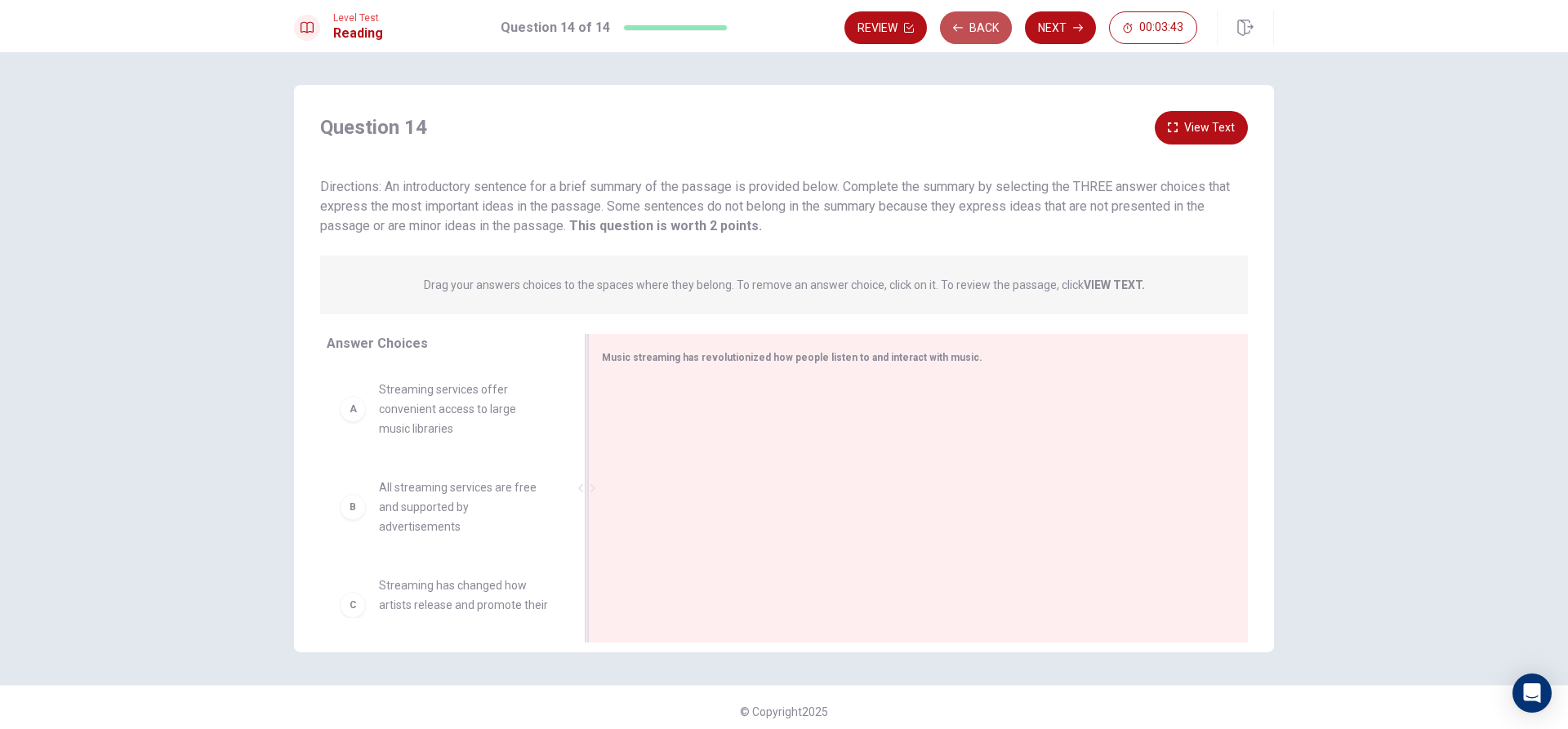
click at [973, 31] on button "Back" at bounding box center [976, 28] width 72 height 32
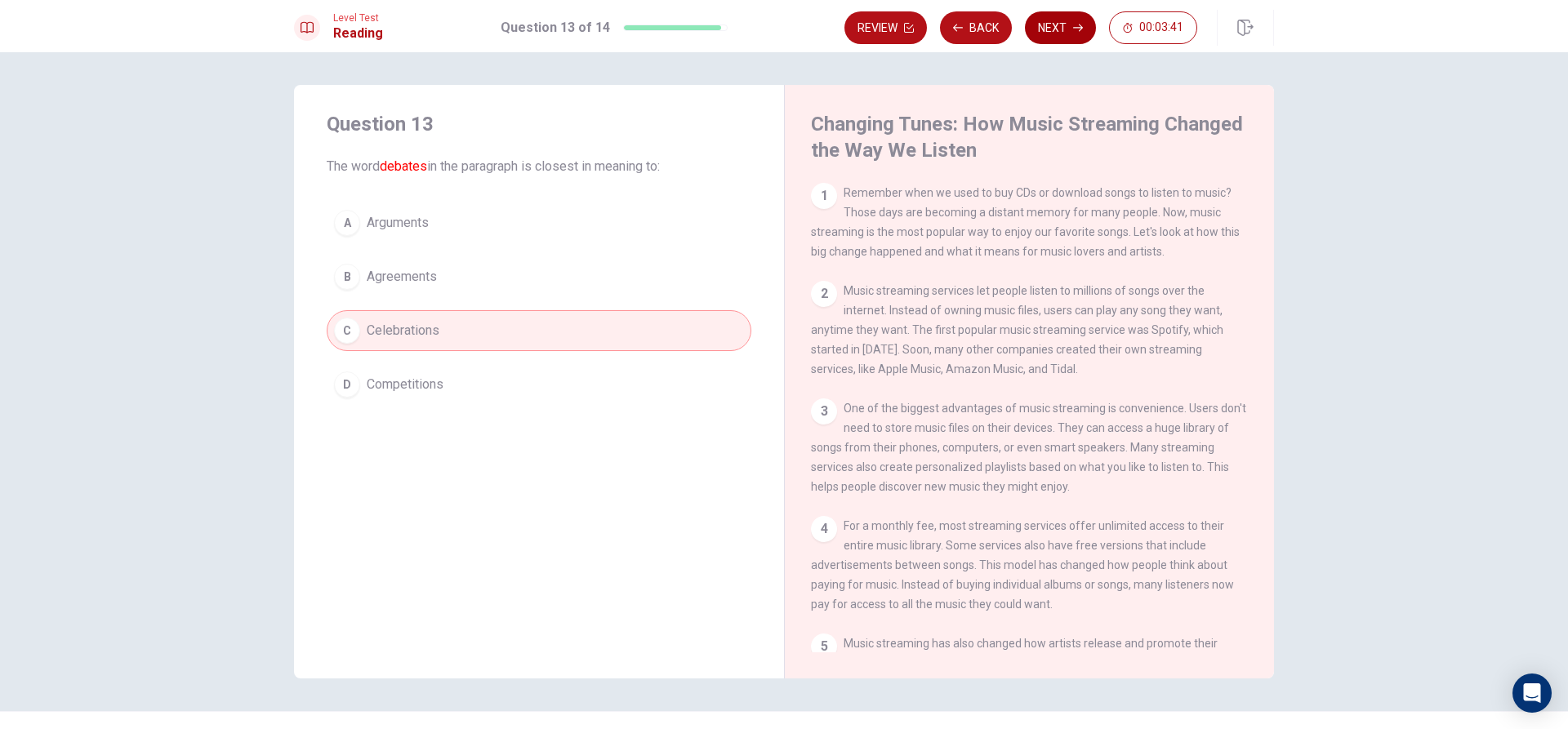
click at [1041, 34] on button "Next" at bounding box center [1060, 28] width 71 height 32
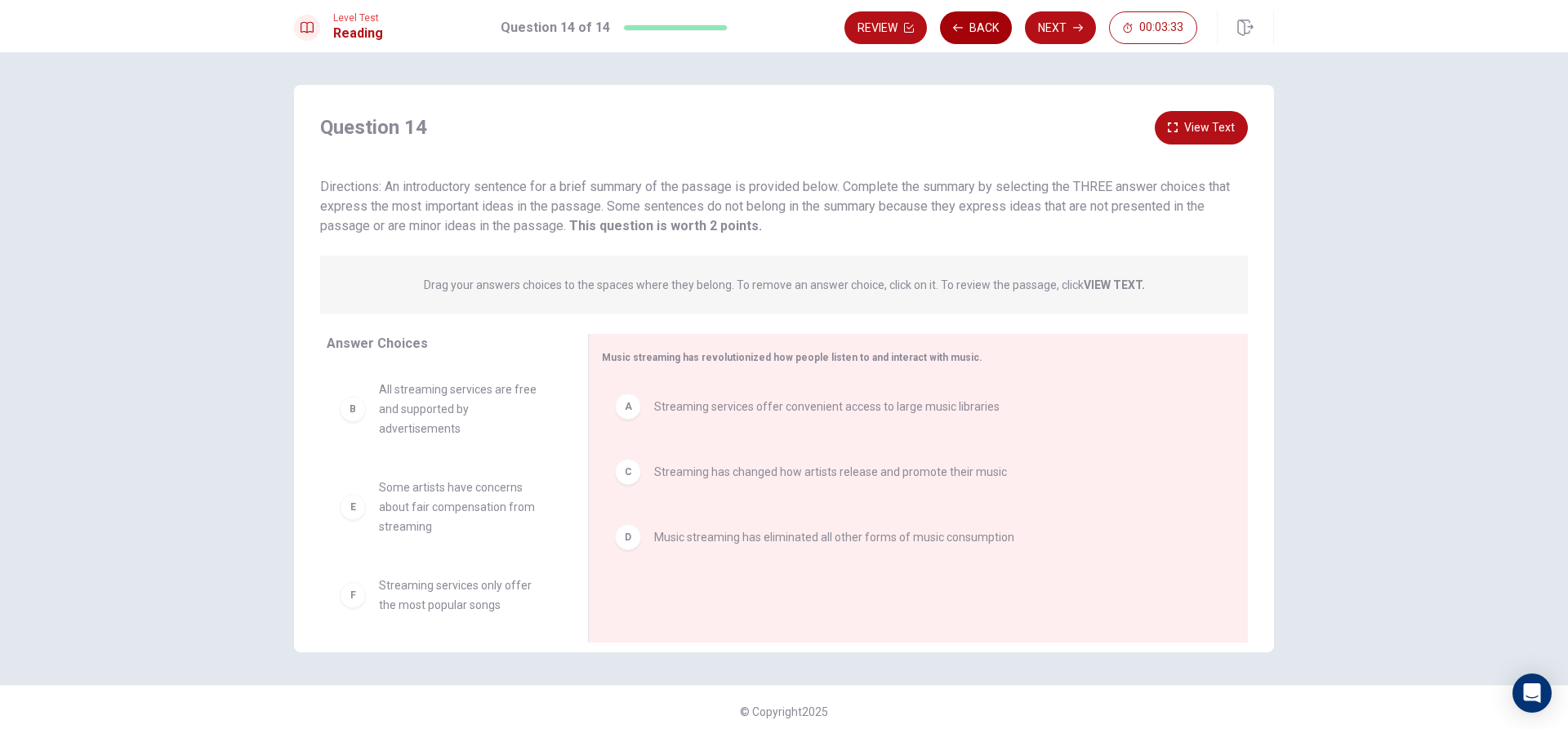
click at [984, 40] on button "Back" at bounding box center [976, 28] width 72 height 32
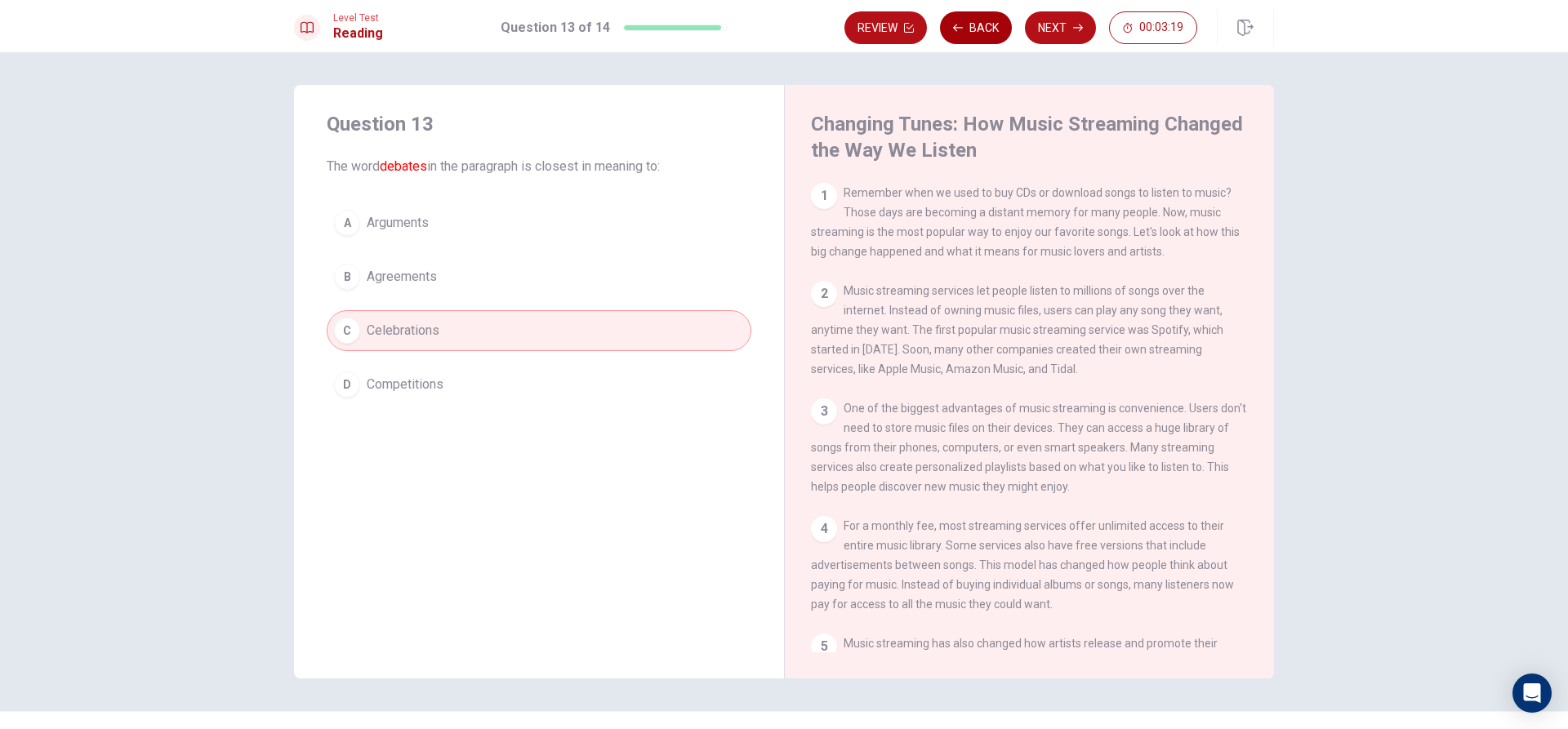
click at [979, 40] on button "Back" at bounding box center [976, 28] width 72 height 32
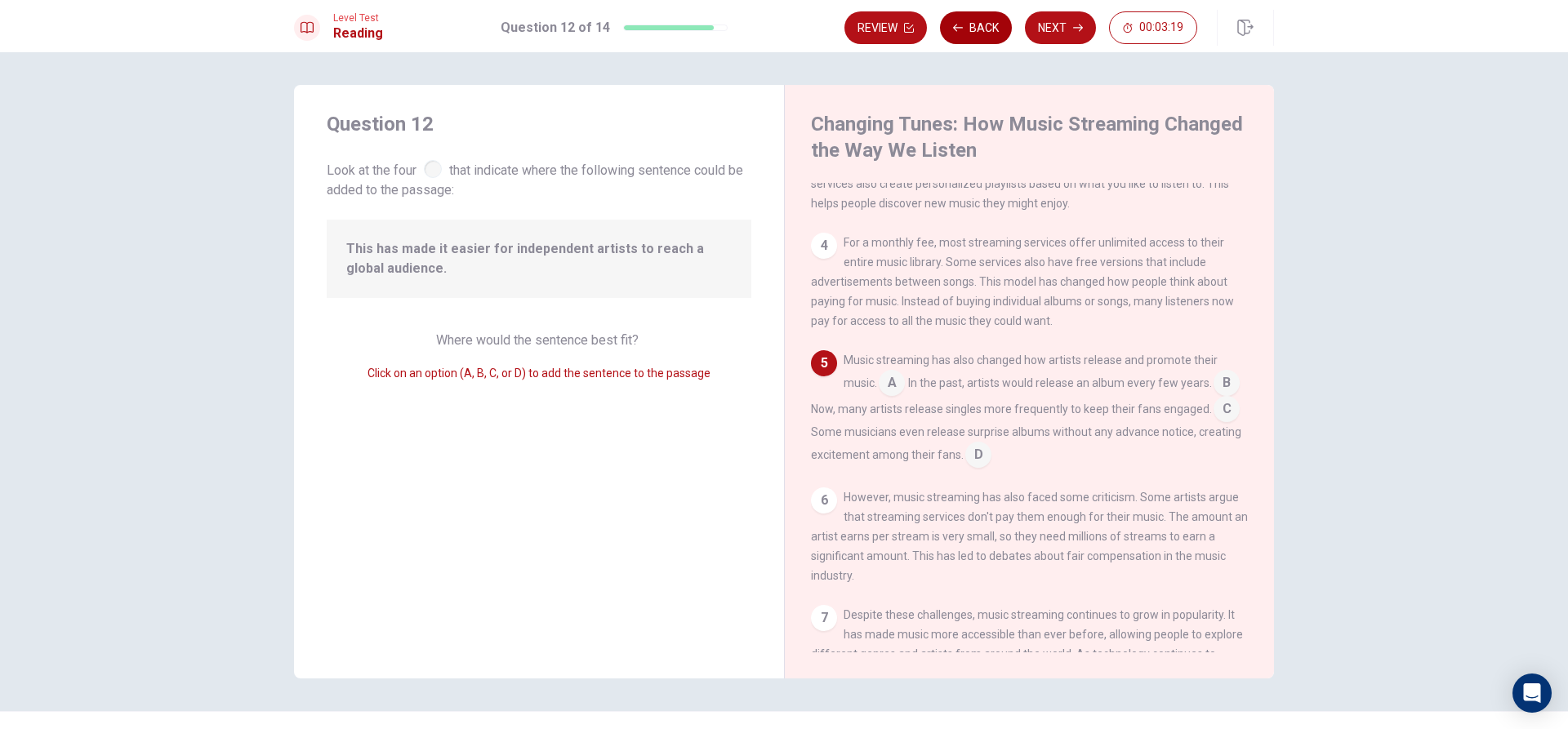
scroll to position [284, 0]
click at [1039, 24] on button "Next" at bounding box center [1060, 28] width 71 height 32
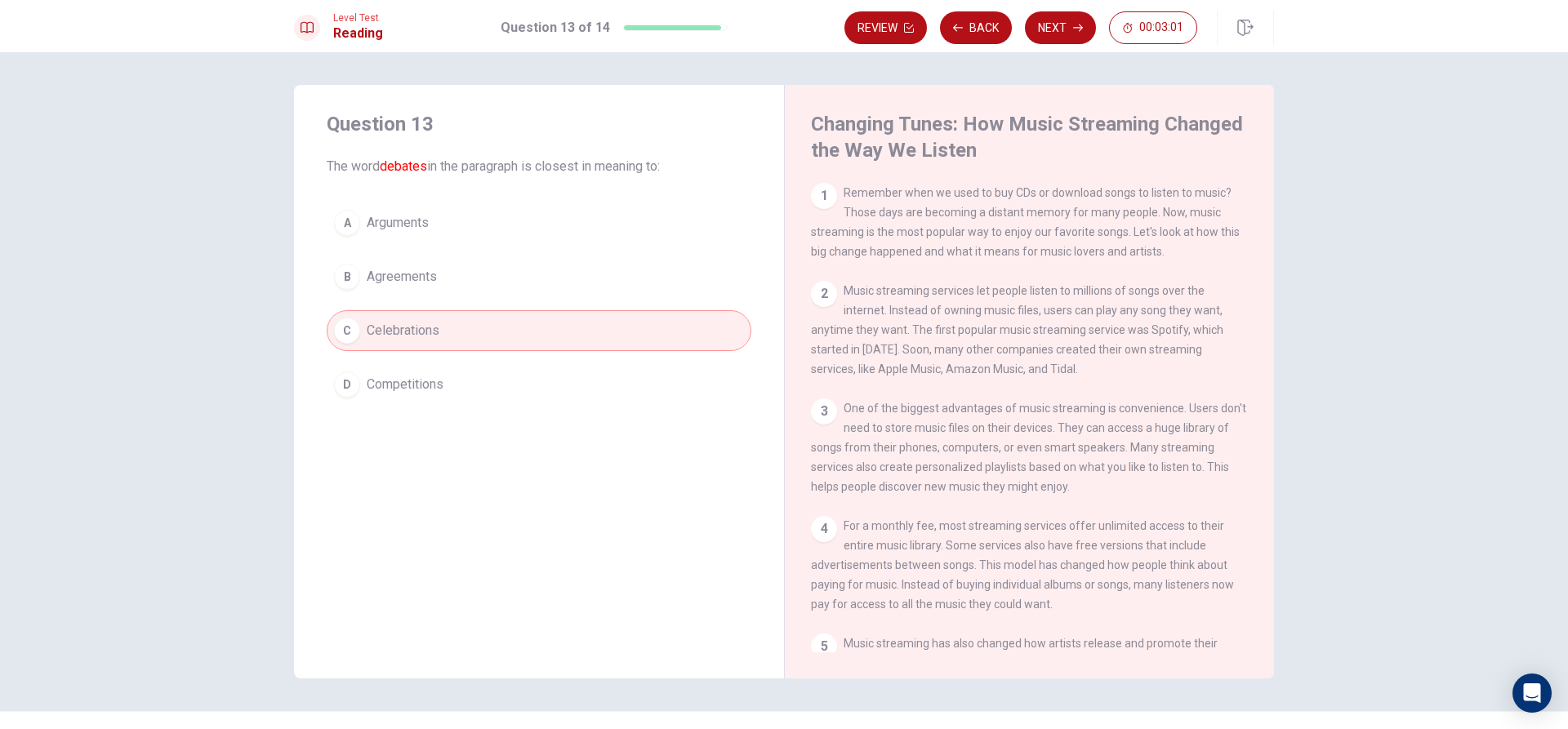
click at [426, 397] on button "D Competitions" at bounding box center [539, 384] width 425 height 40
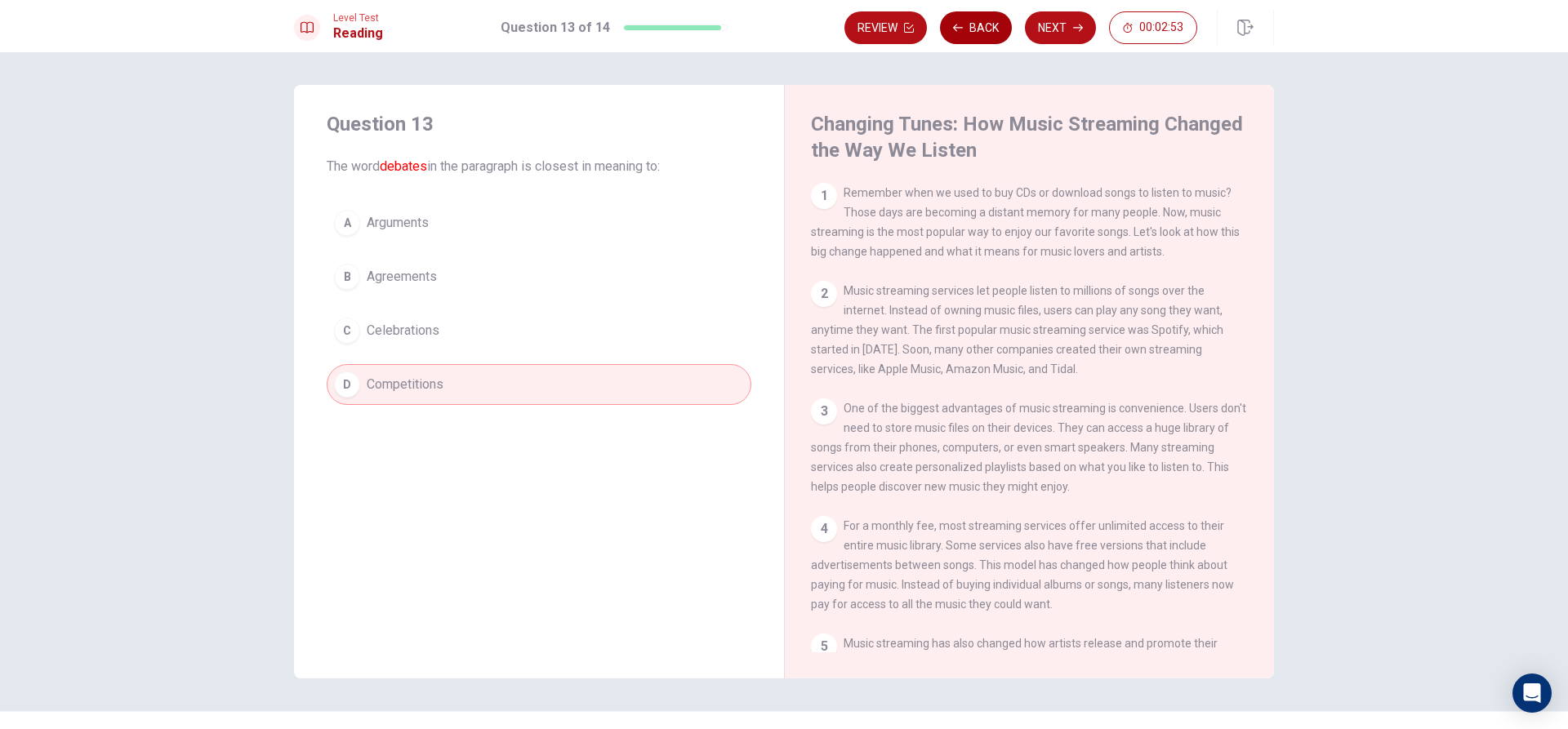
click at [997, 31] on button "Back" at bounding box center [976, 28] width 72 height 32
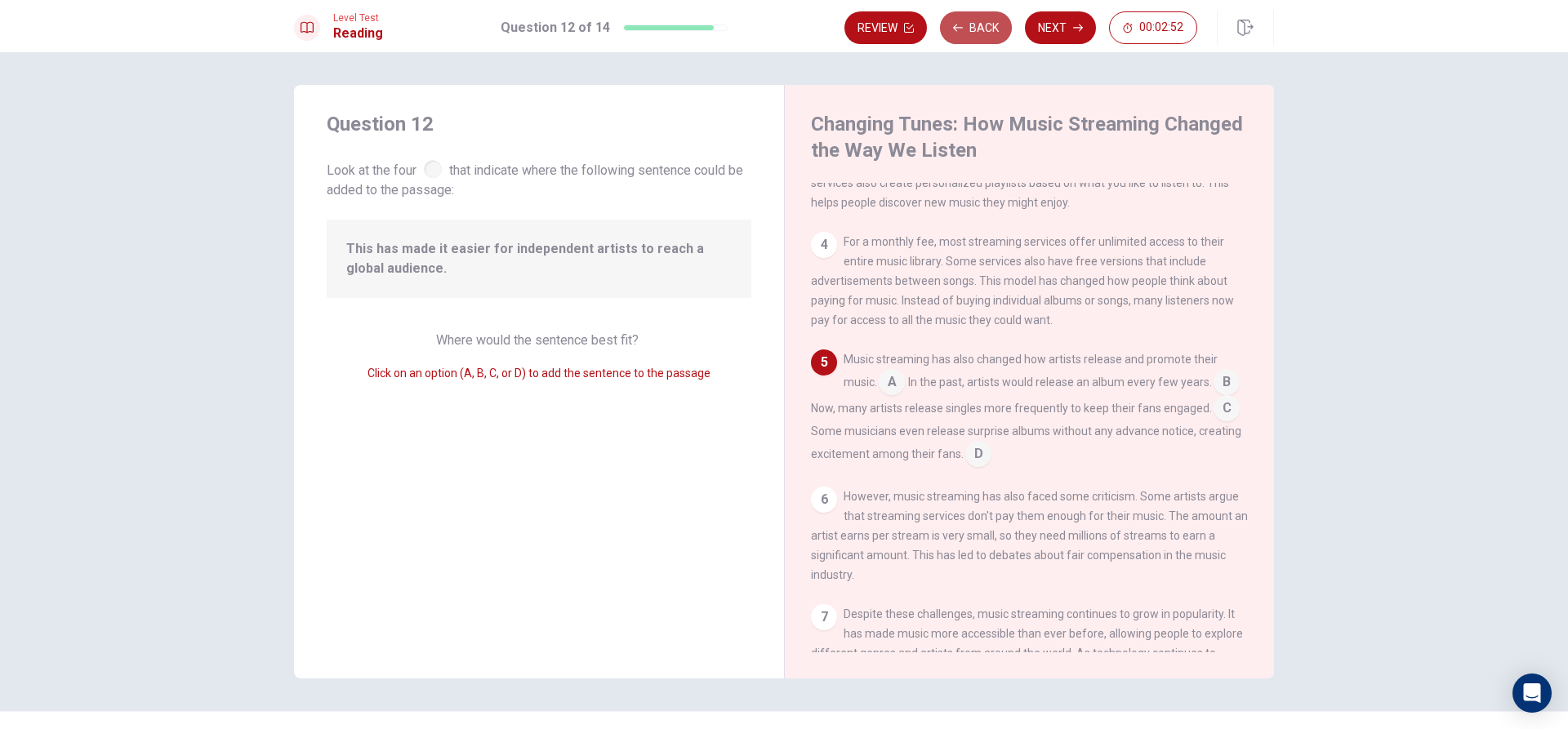
click at [997, 31] on button "Back" at bounding box center [976, 28] width 72 height 32
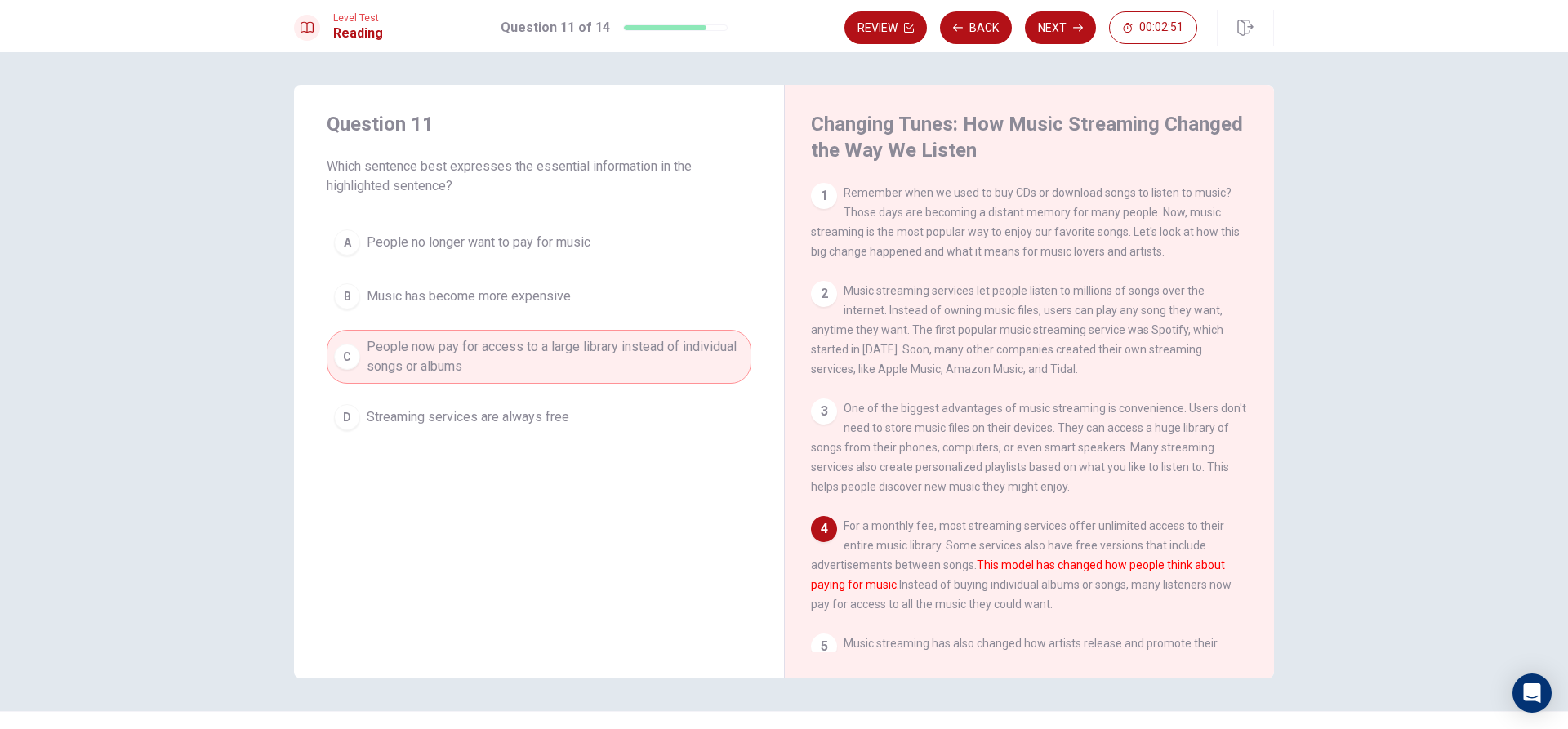
click at [983, 44] on div "Review Back Next 00:02:51" at bounding box center [1059, 28] width 429 height 36
click at [981, 39] on button "Back" at bounding box center [976, 28] width 72 height 32
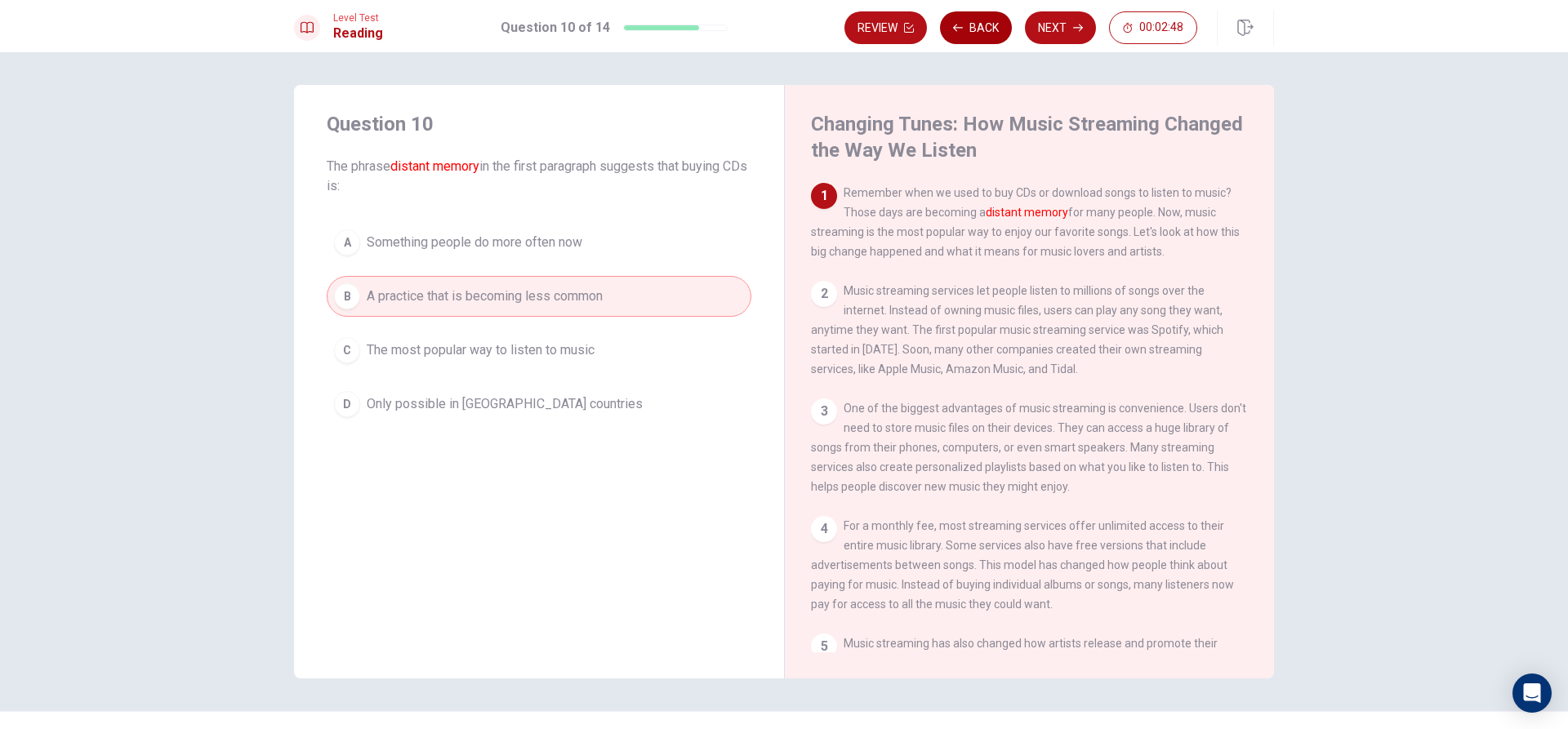
click at [981, 39] on button "Back" at bounding box center [976, 28] width 72 height 32
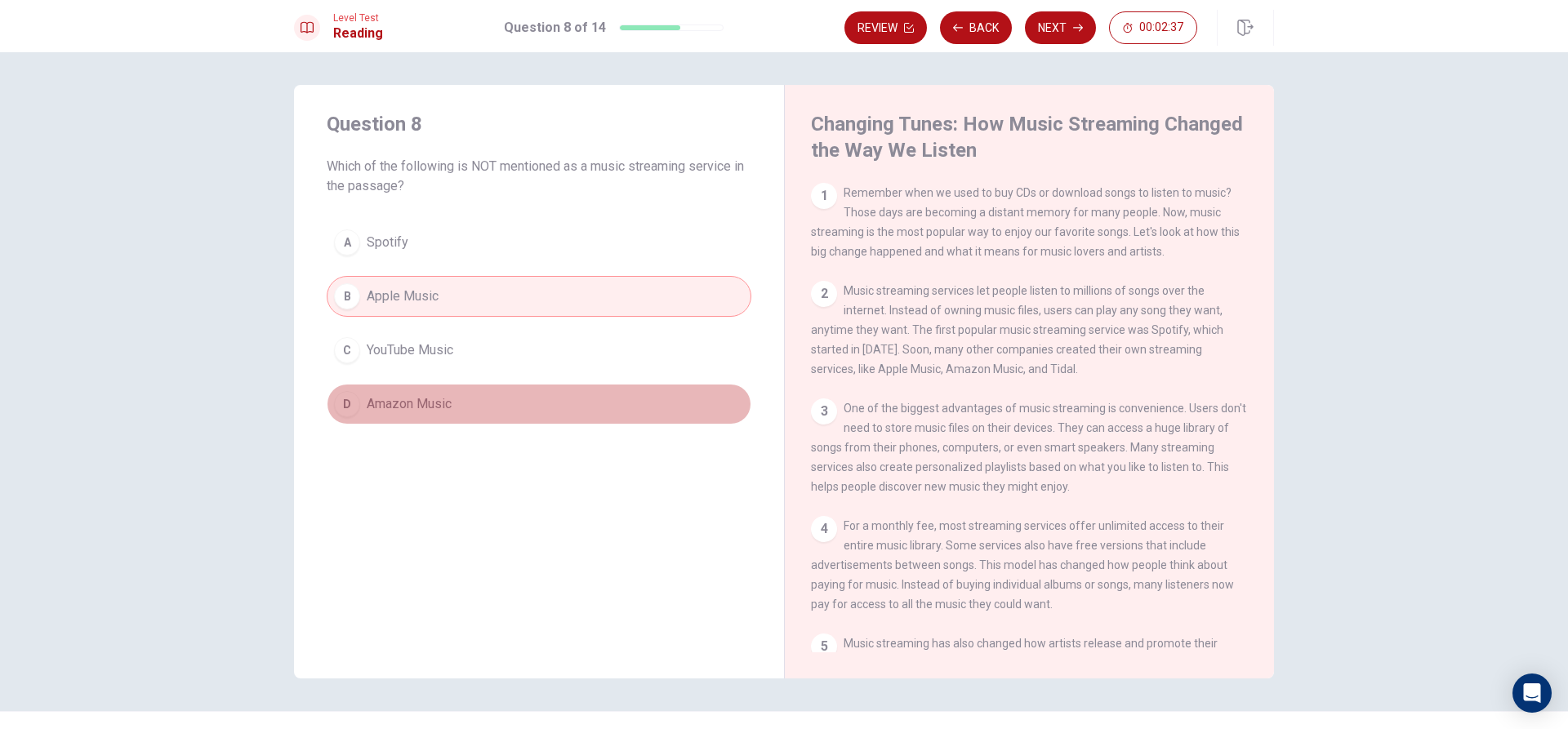
click at [698, 410] on button "D Amazon Music" at bounding box center [539, 403] width 425 height 40
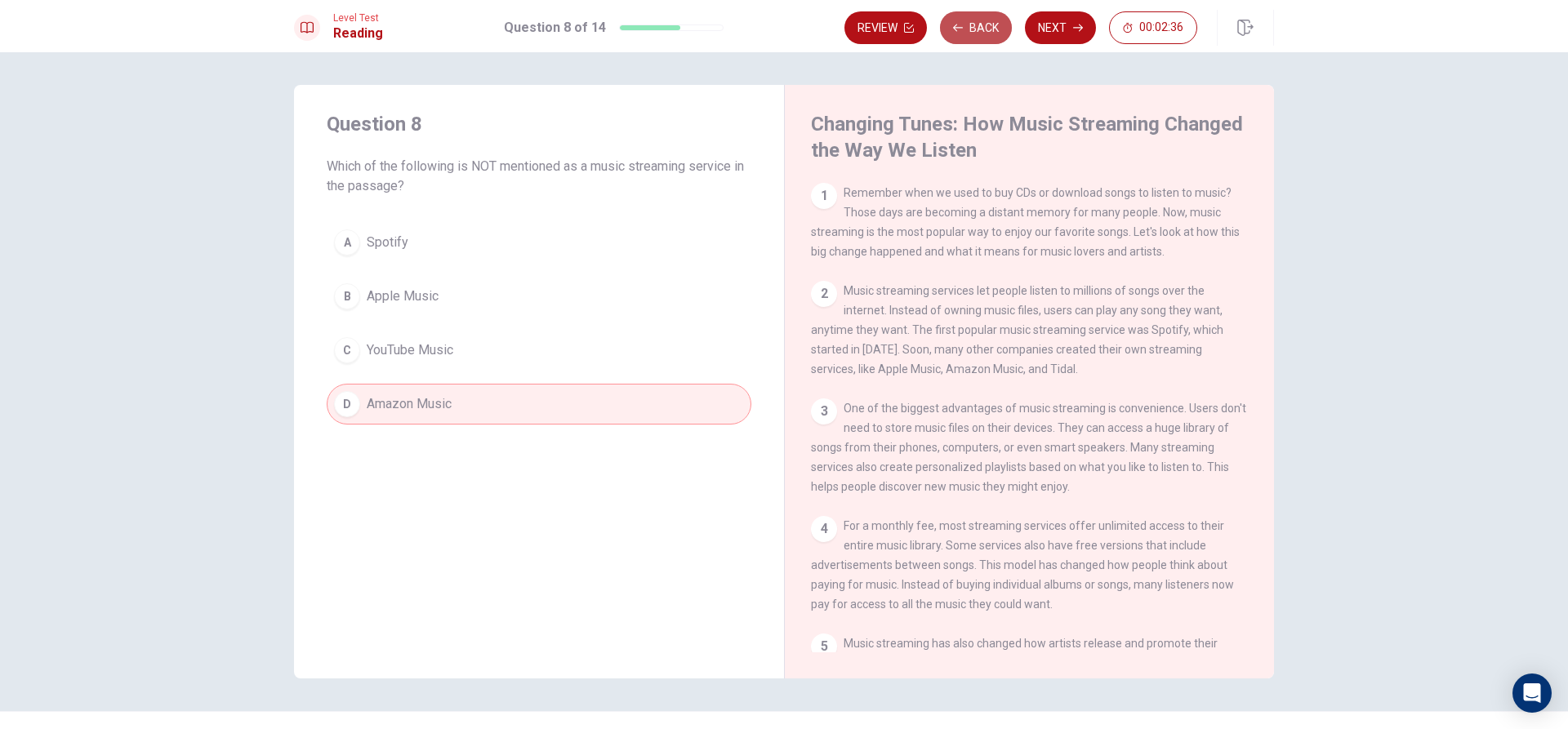
click at [958, 33] on button "Back" at bounding box center [976, 28] width 72 height 32
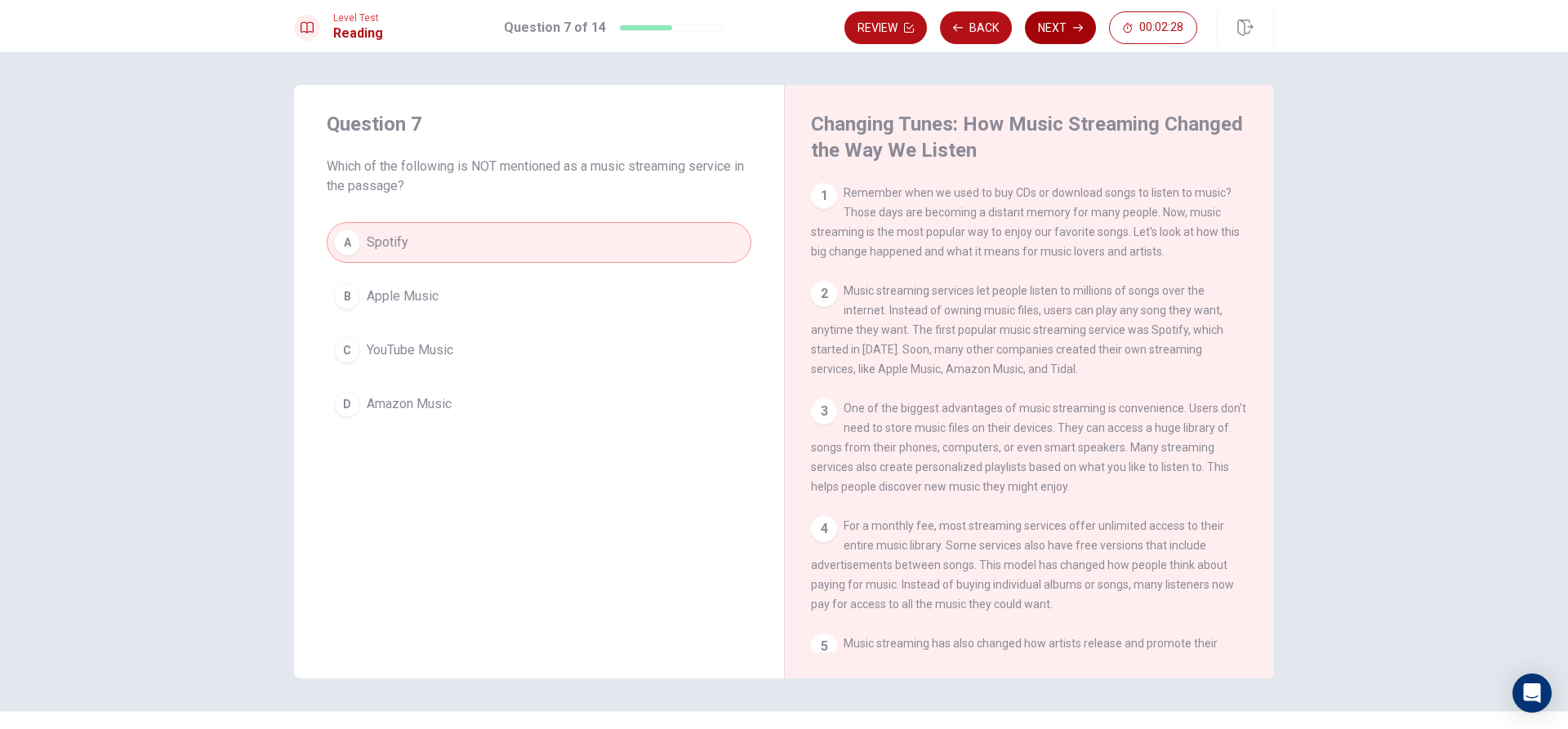
click at [1059, 25] on button "Next" at bounding box center [1060, 28] width 71 height 32
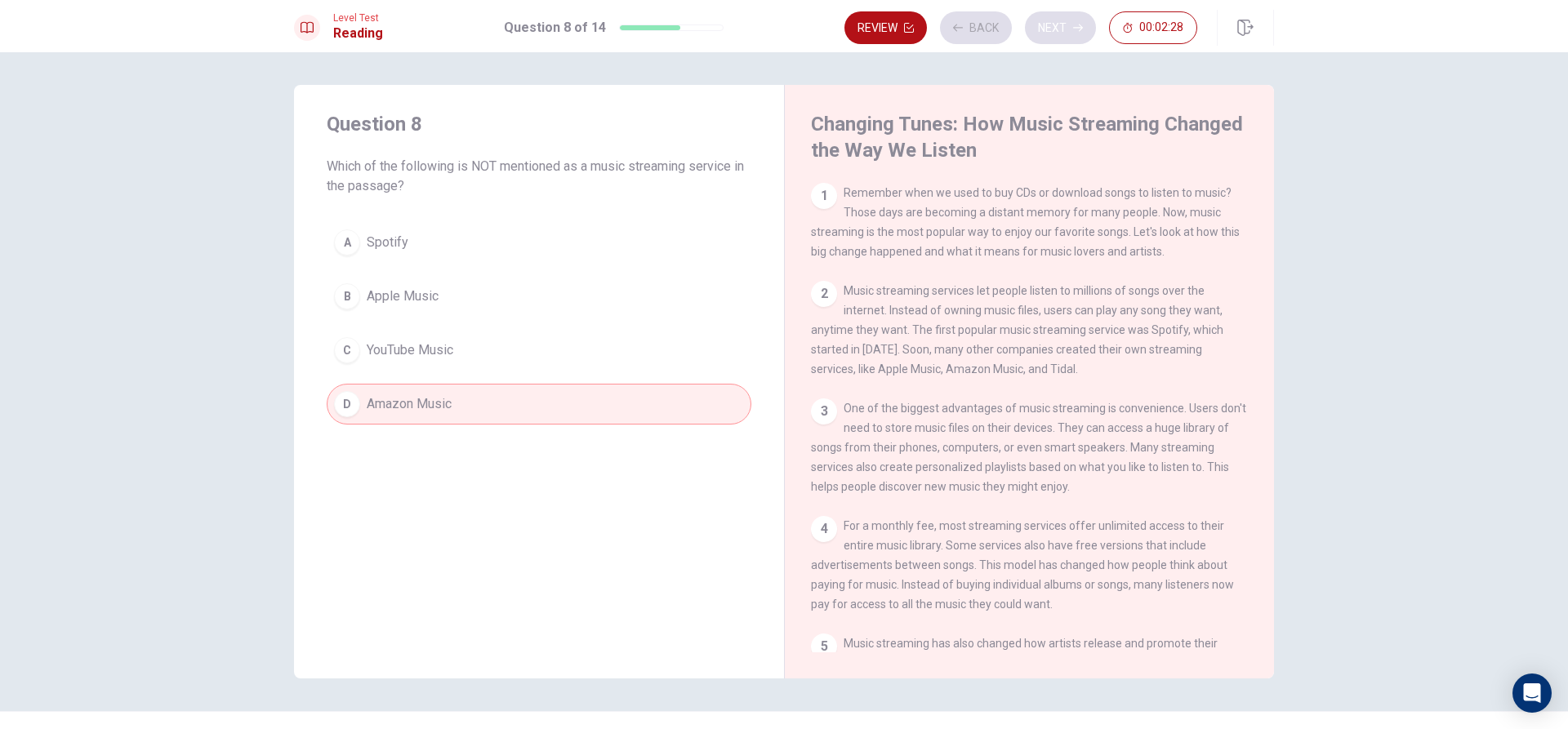
click at [1059, 25] on div "Review Back Next 00:02:28" at bounding box center [1021, 28] width 353 height 32
click at [1059, 25] on button "Next" at bounding box center [1060, 28] width 71 height 32
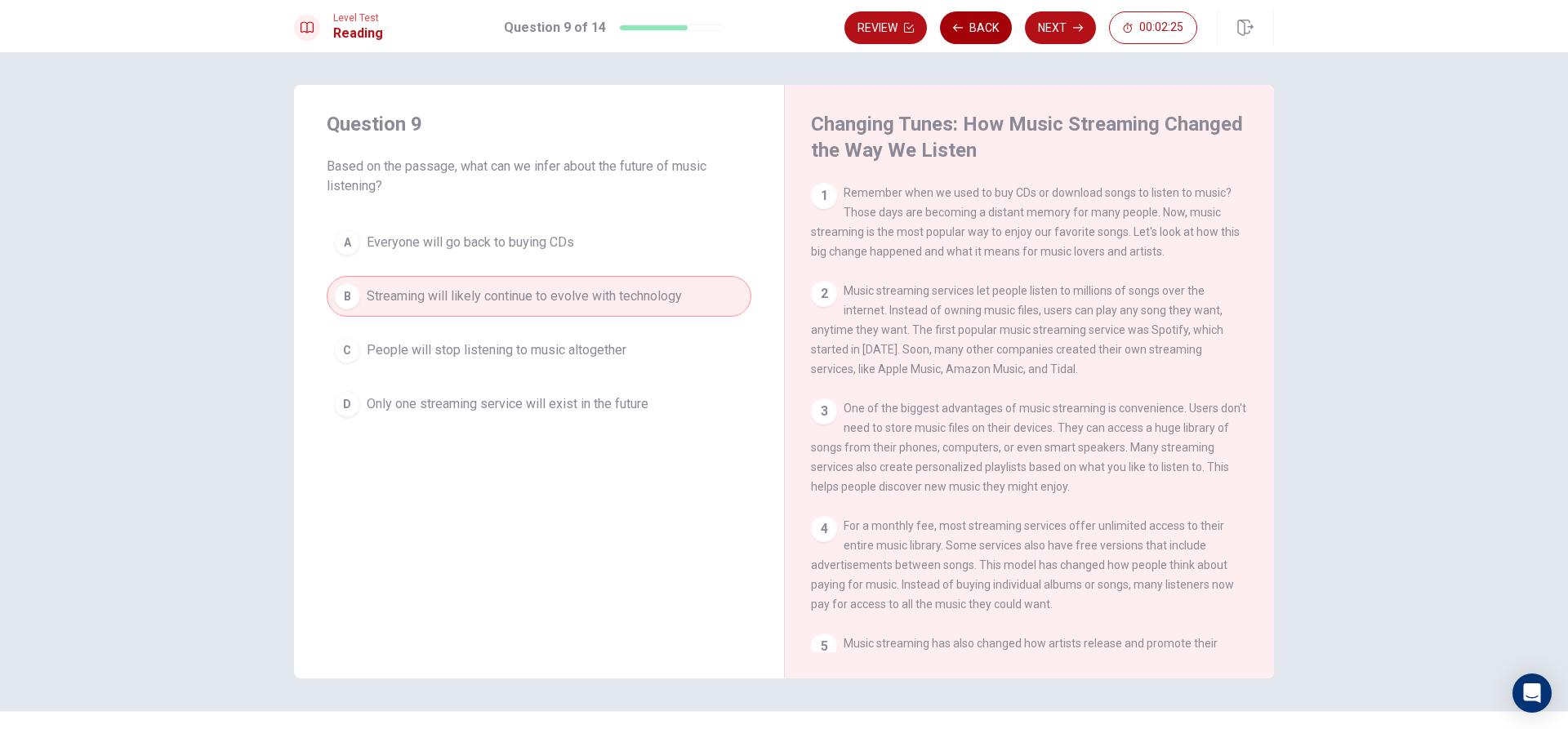
click at [1001, 43] on button "Back" at bounding box center [976, 28] width 72 height 32
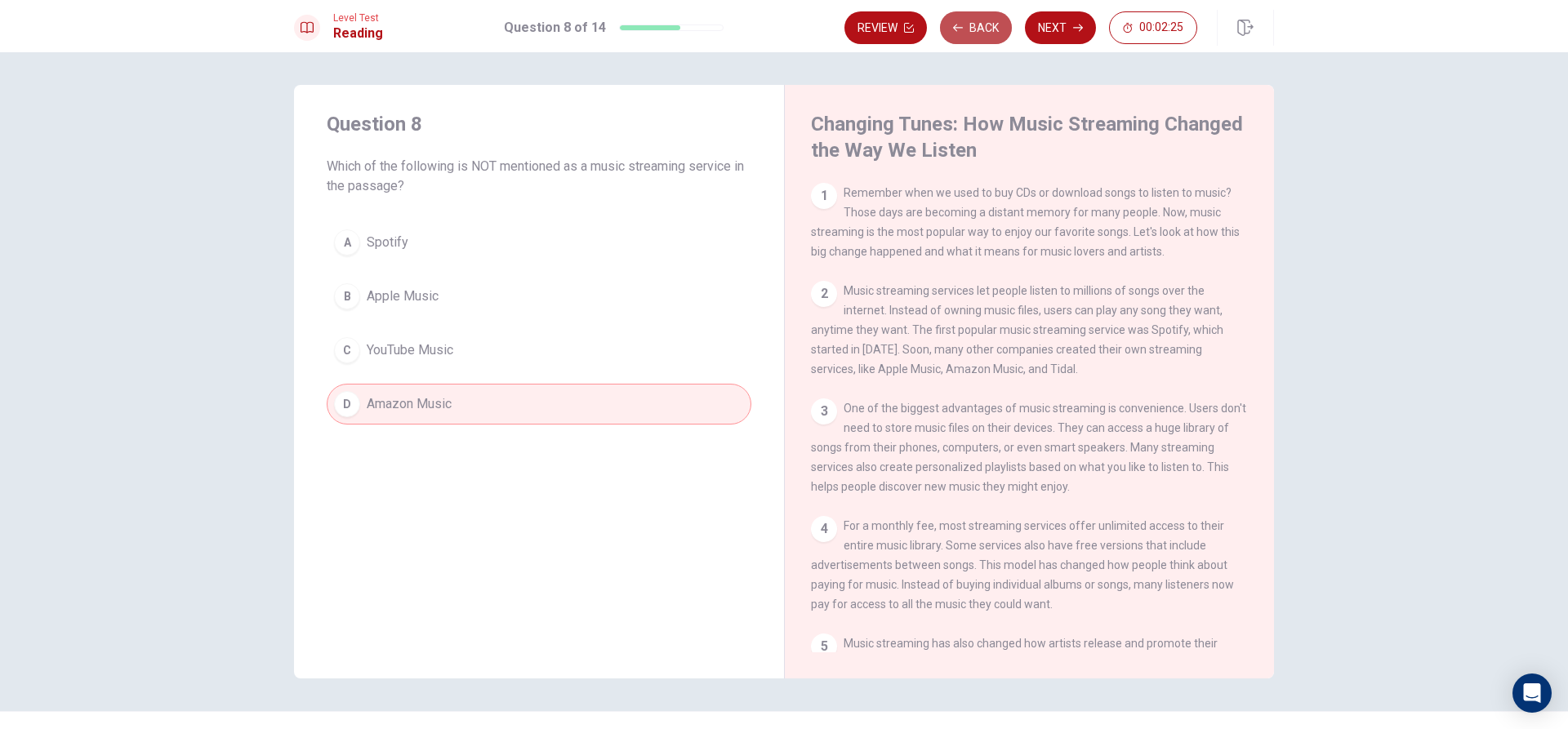
click at [988, 37] on button "Back" at bounding box center [976, 28] width 72 height 32
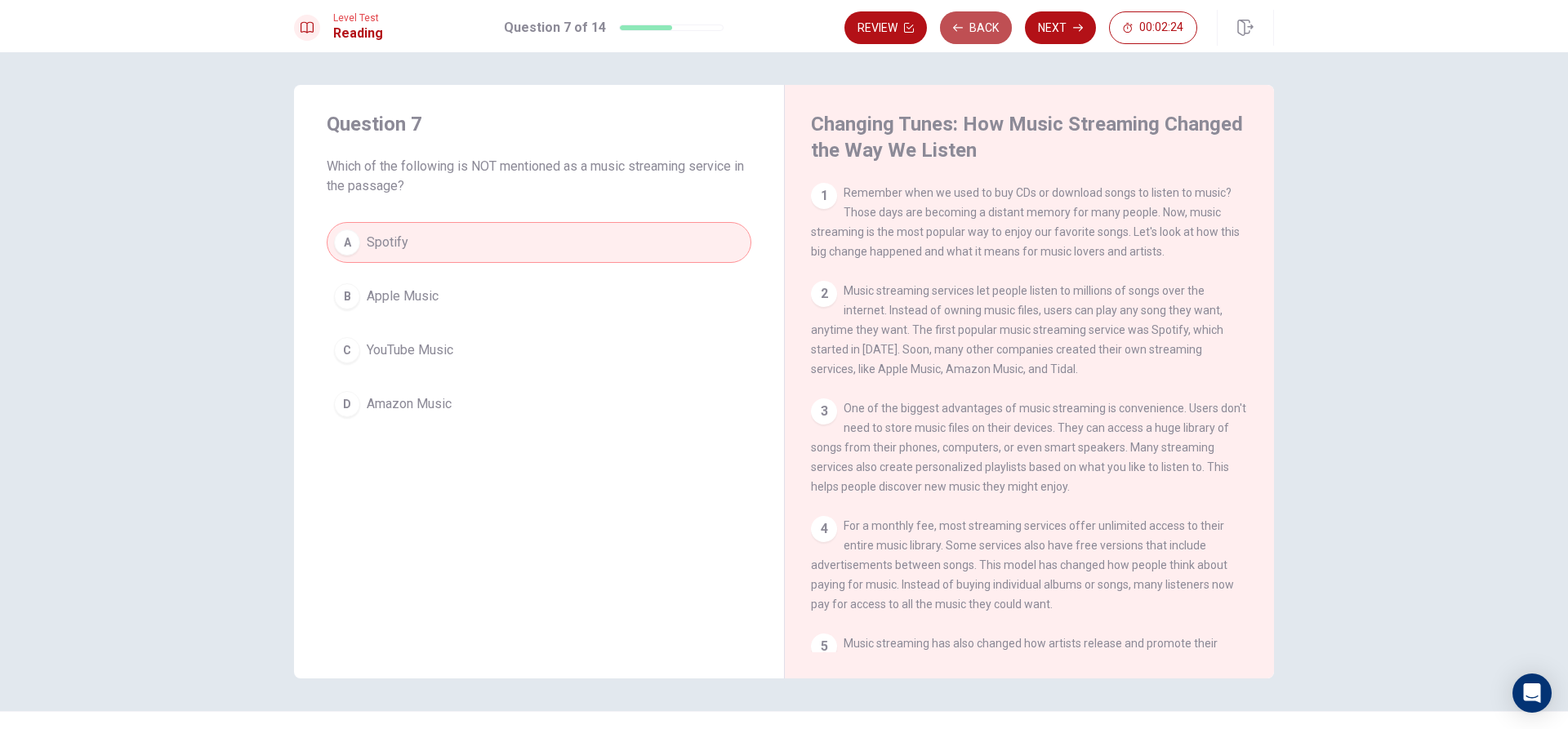
click at [988, 37] on button "Back" at bounding box center [976, 28] width 72 height 32
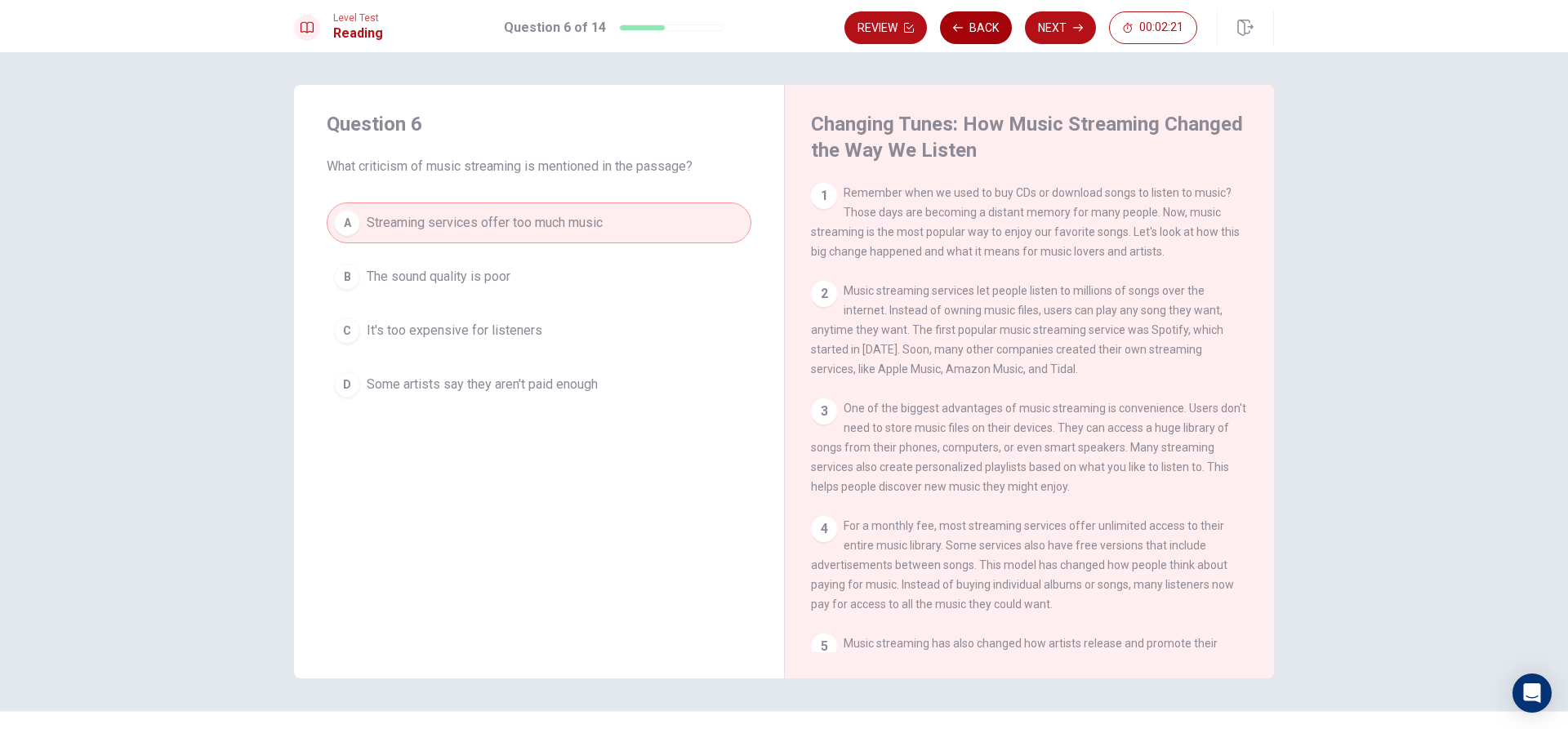
click at [988, 37] on button "Back" at bounding box center [976, 28] width 72 height 32
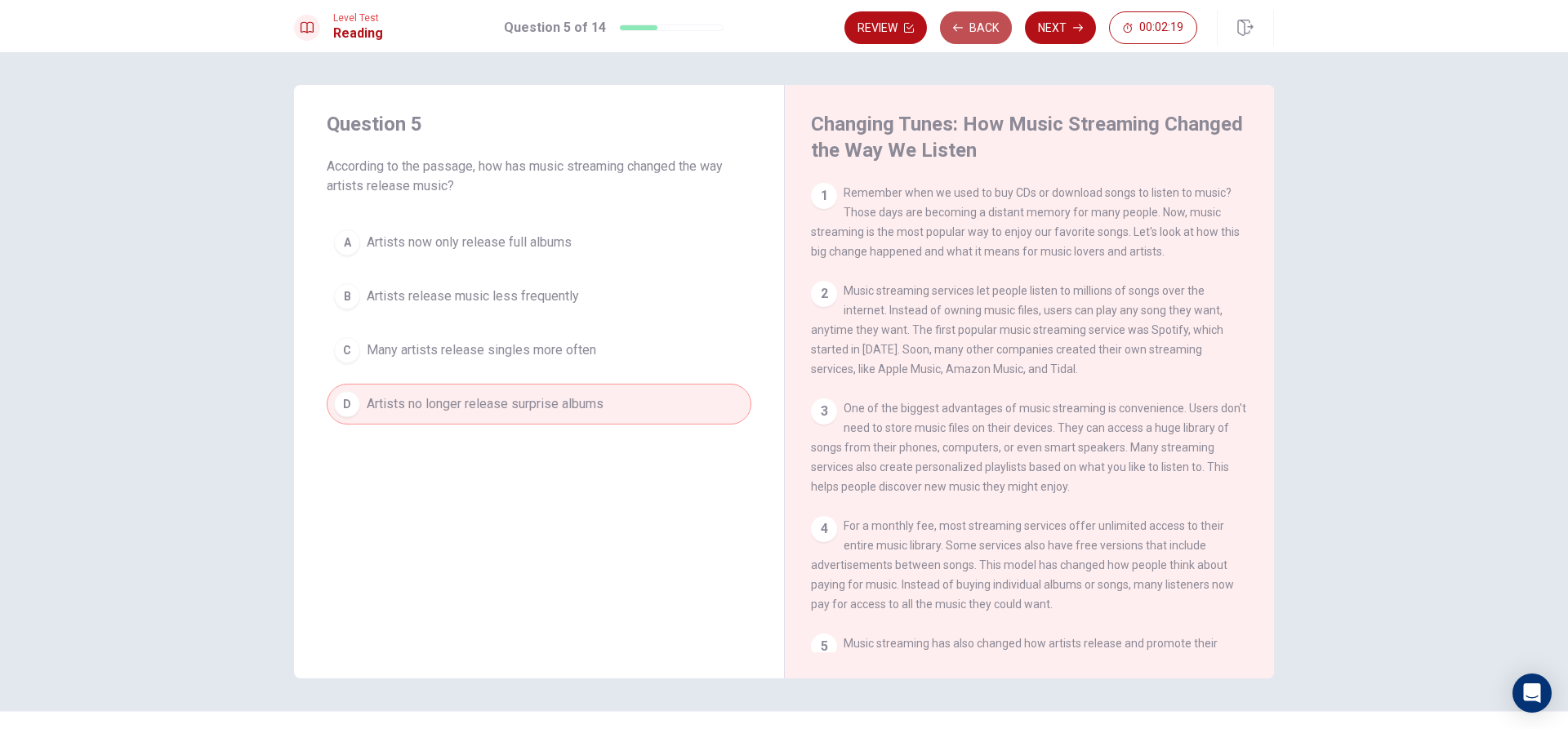
click at [988, 37] on button "Back" at bounding box center [976, 28] width 72 height 32
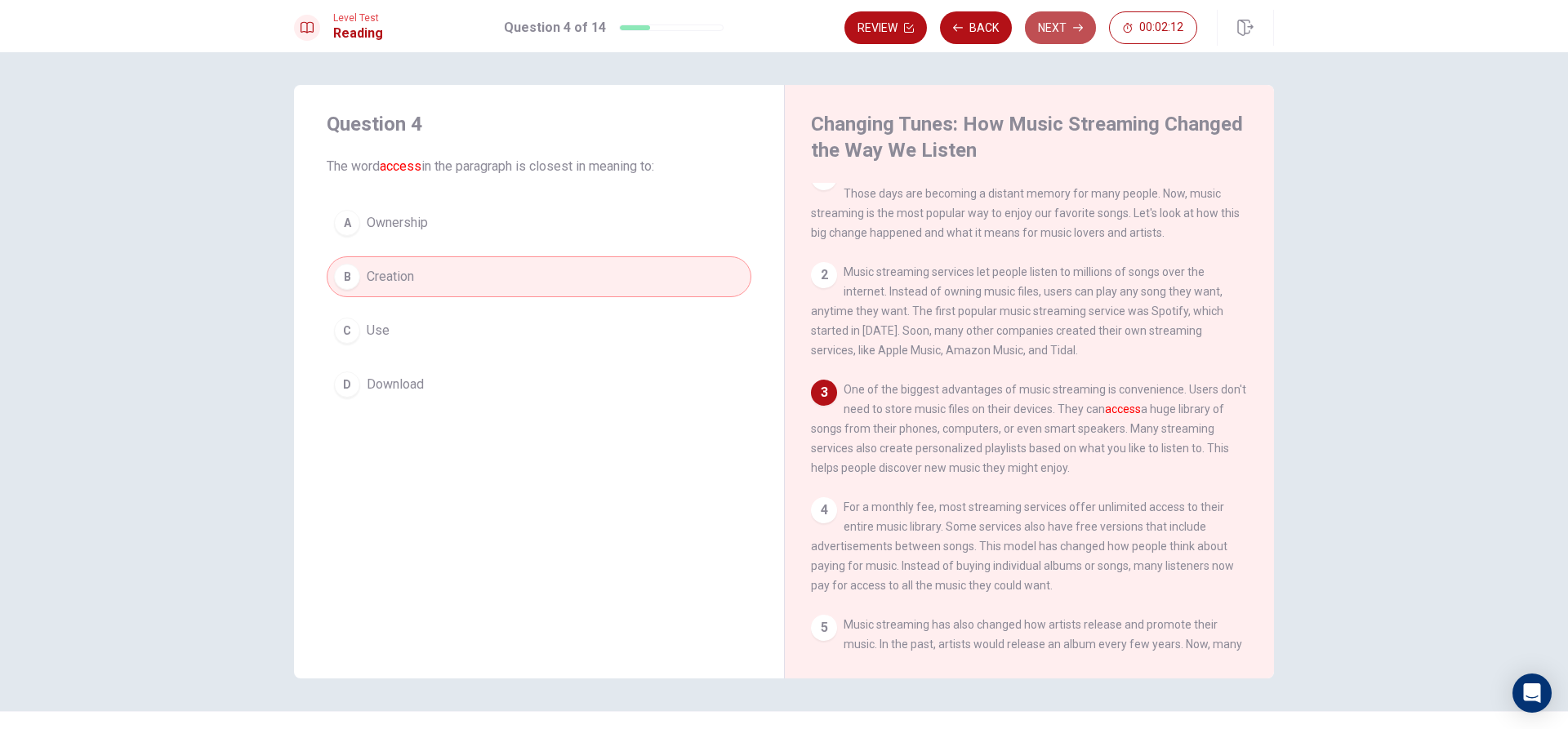
click at [1072, 40] on button "Next" at bounding box center [1060, 28] width 71 height 32
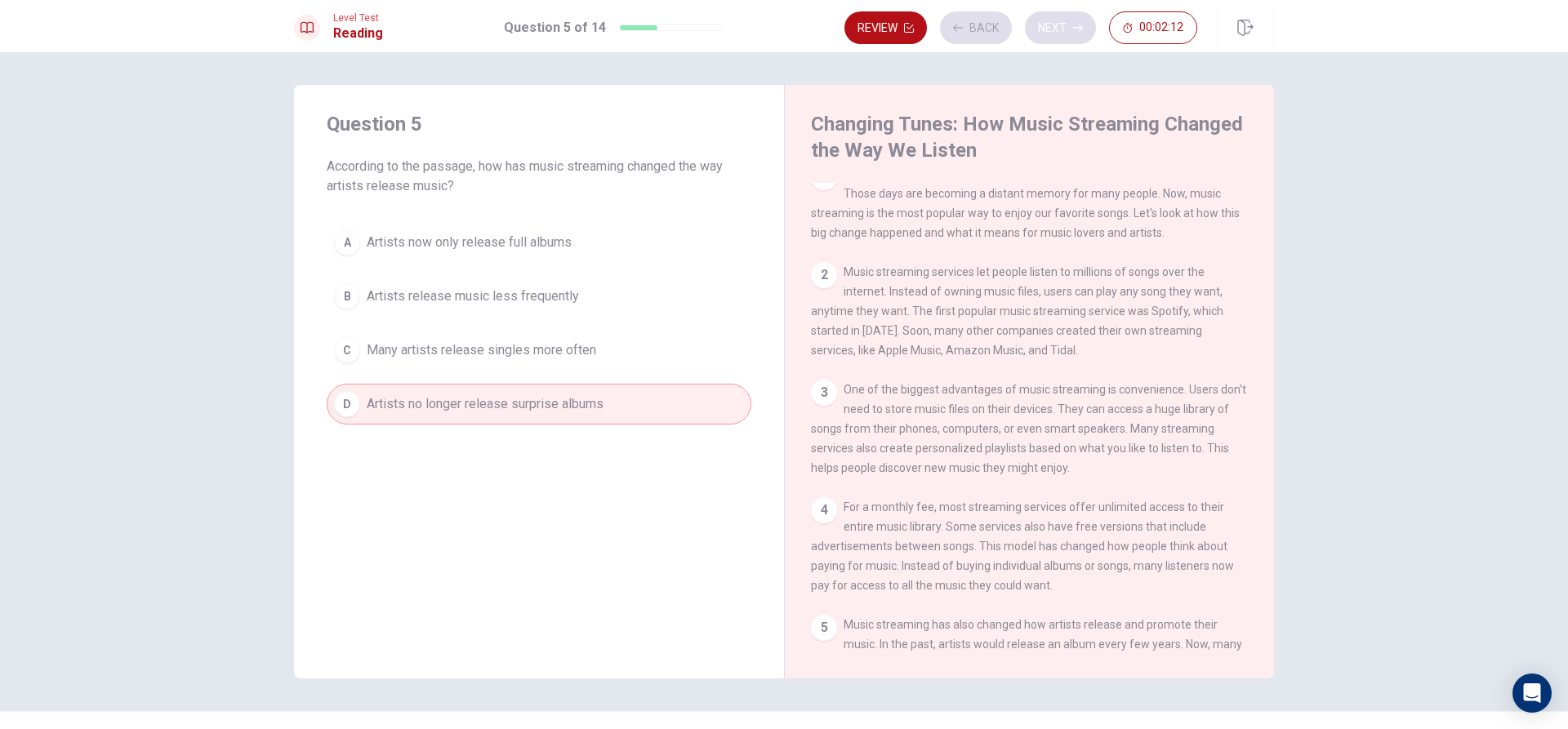
click at [1072, 40] on div "Review Back Next 00:02:12" at bounding box center [1021, 28] width 353 height 32
click at [1072, 40] on button "Next" at bounding box center [1060, 28] width 71 height 32
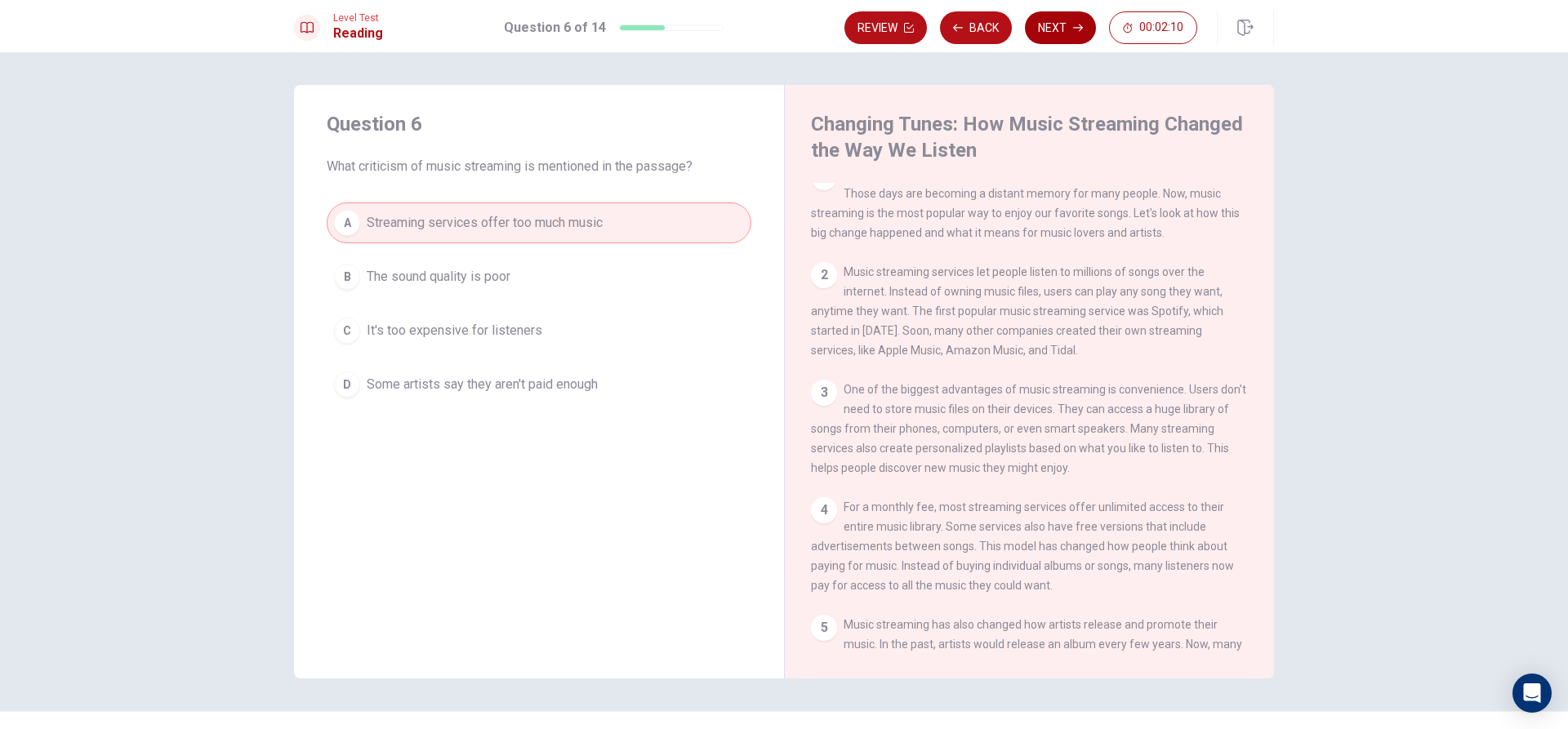
click at [1072, 40] on button "Next" at bounding box center [1060, 28] width 71 height 32
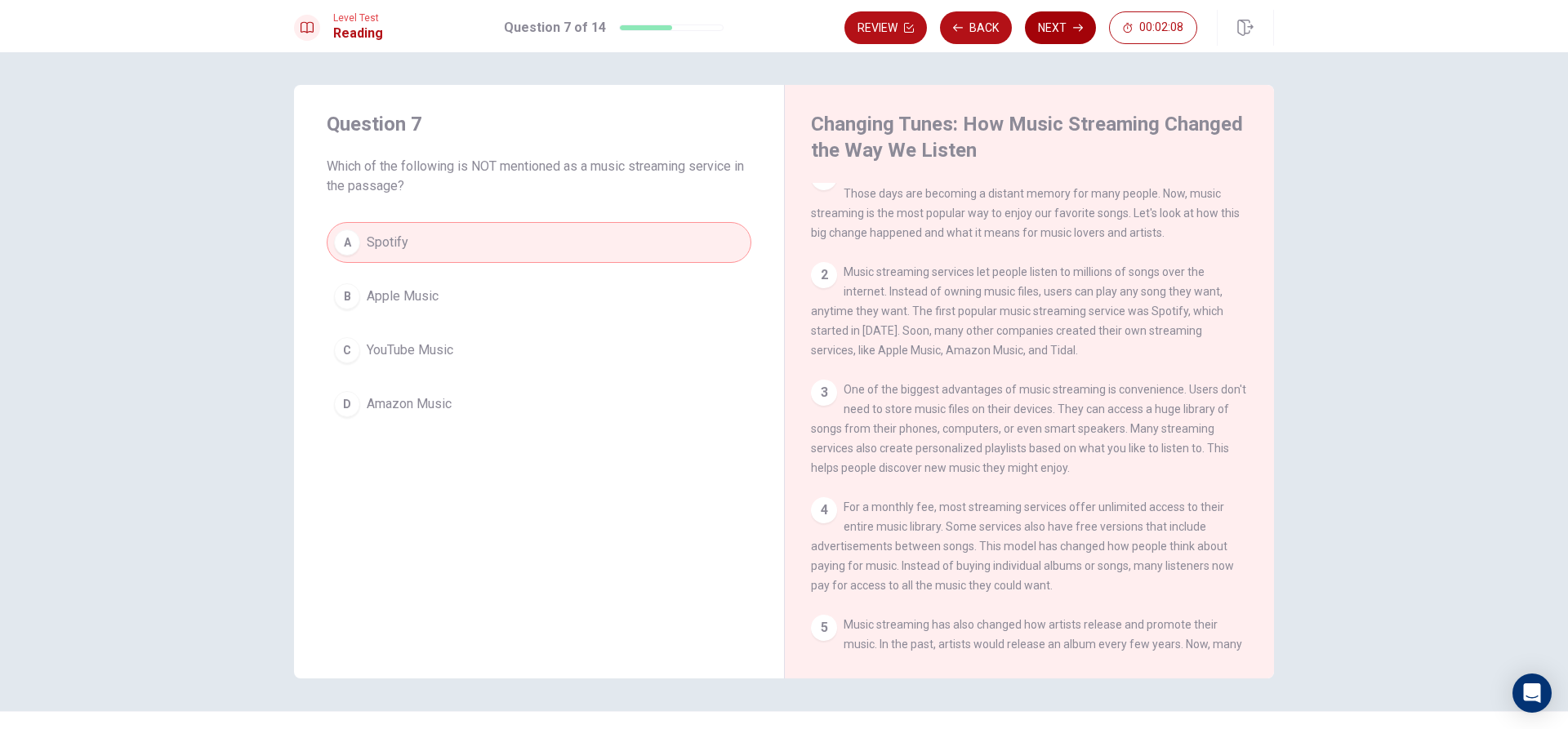
click at [1072, 40] on button "Next" at bounding box center [1060, 28] width 71 height 32
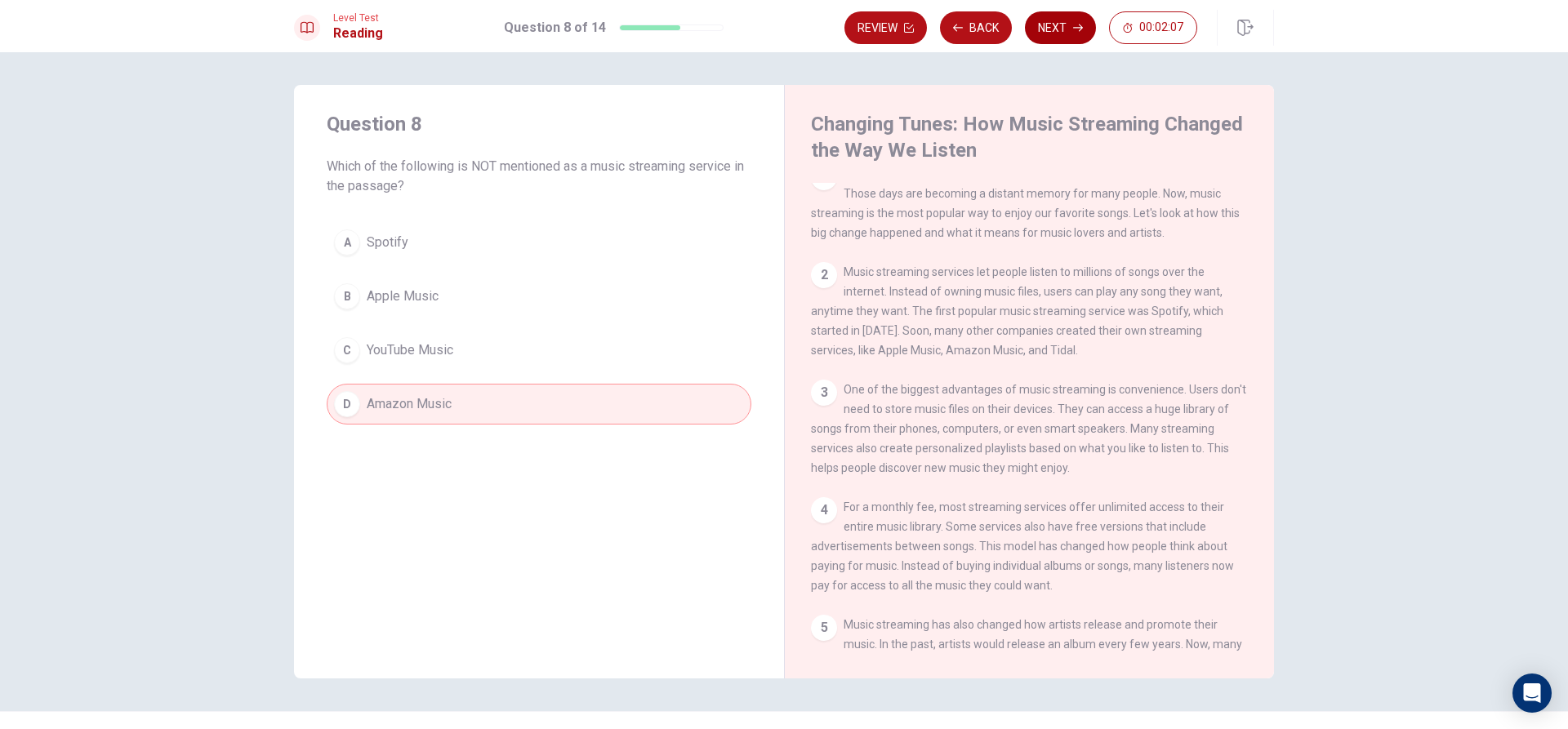
click at [1072, 40] on div "Review Back Next 00:02:07" at bounding box center [1021, 28] width 353 height 32
click at [1072, 40] on button "Next" at bounding box center [1060, 28] width 71 height 32
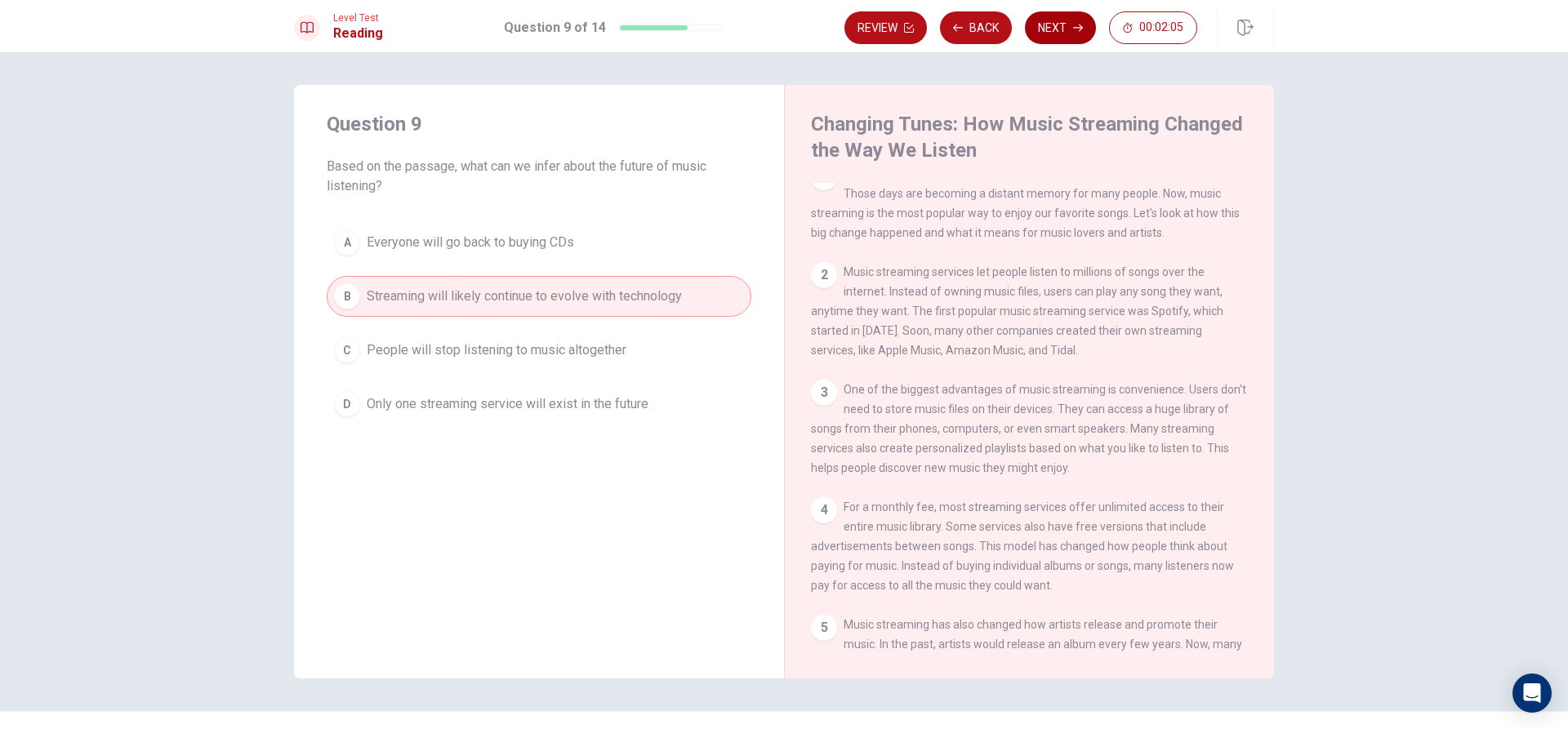
click at [1072, 40] on button "Next" at bounding box center [1060, 28] width 71 height 32
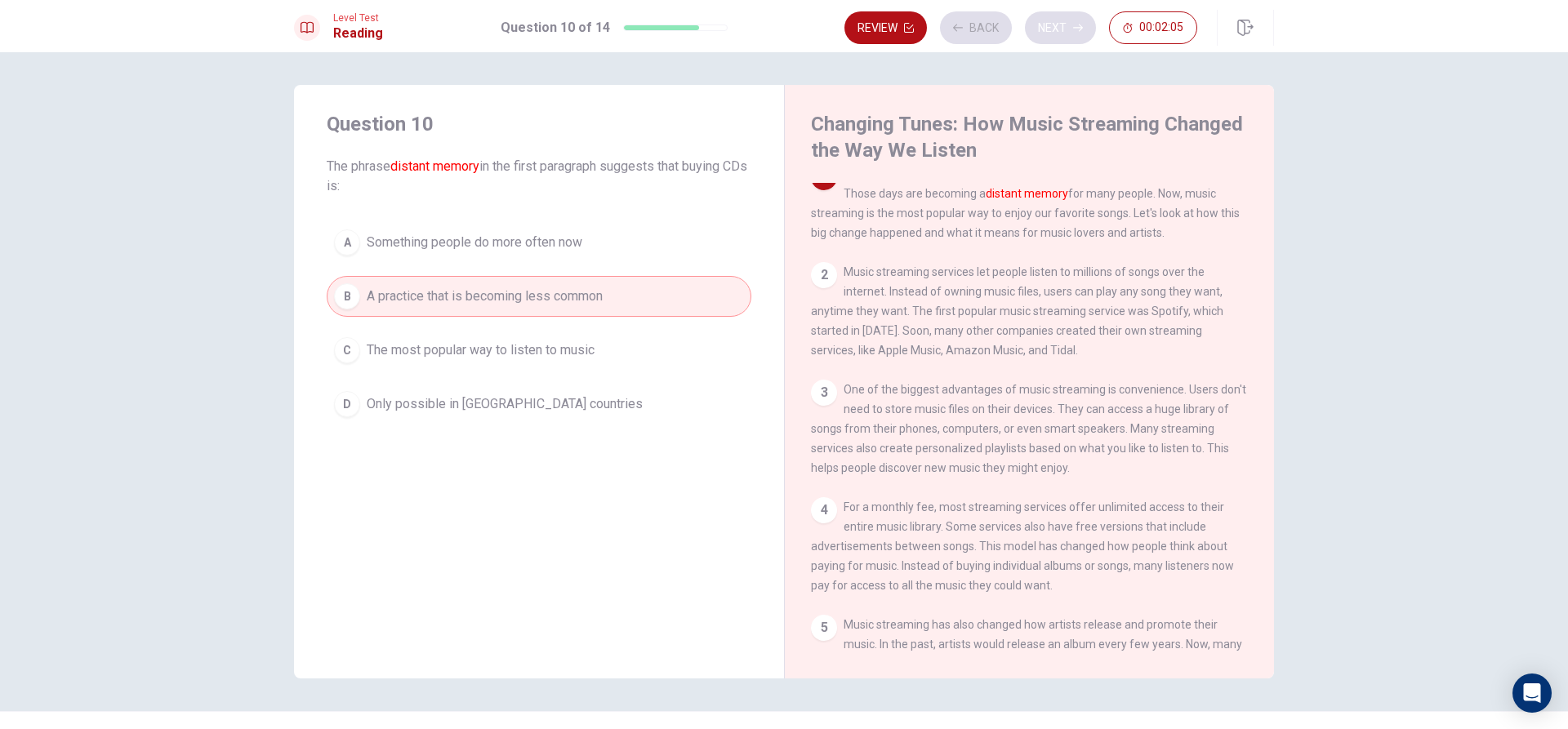
scroll to position [0, 0]
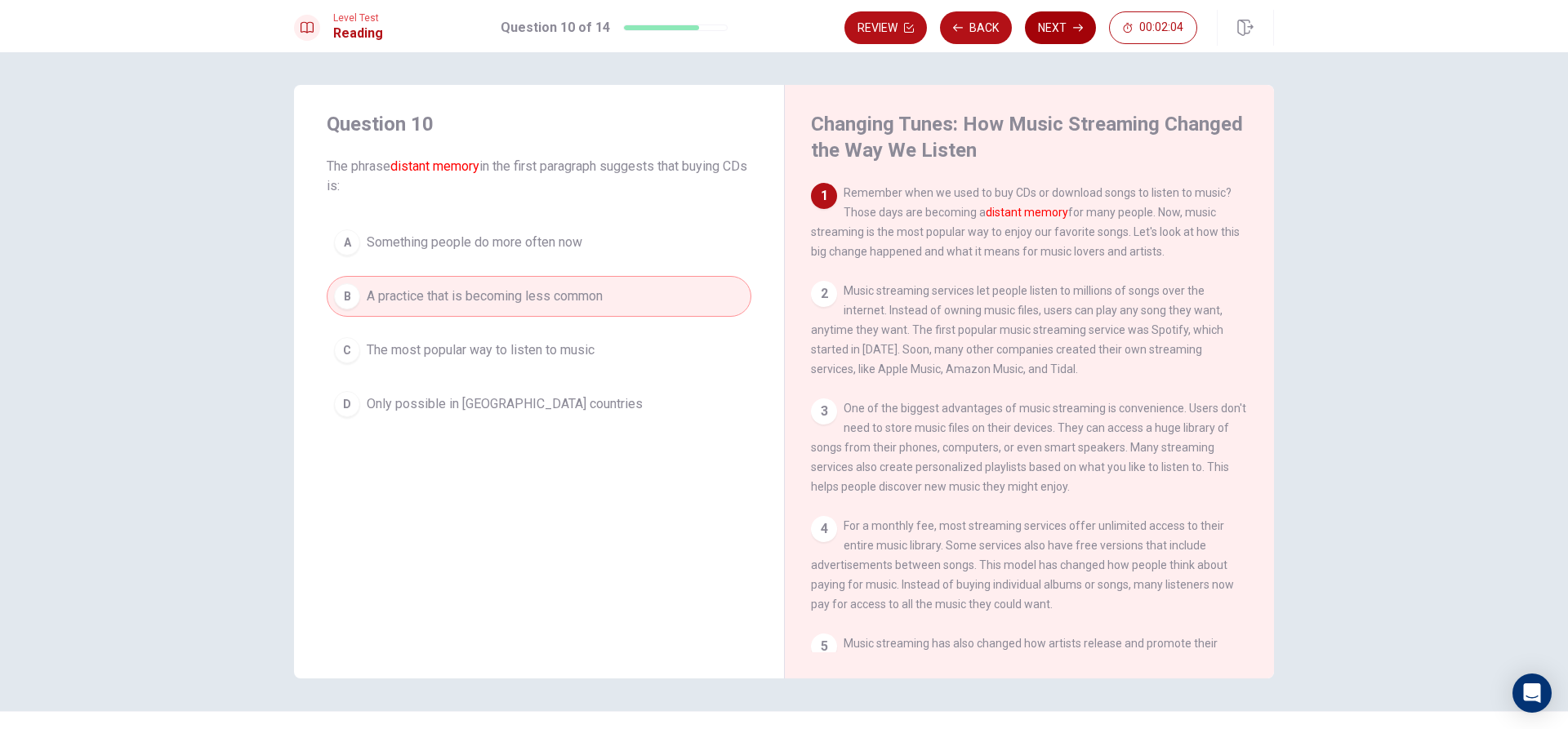
click at [1072, 40] on button "Next" at bounding box center [1060, 28] width 71 height 32
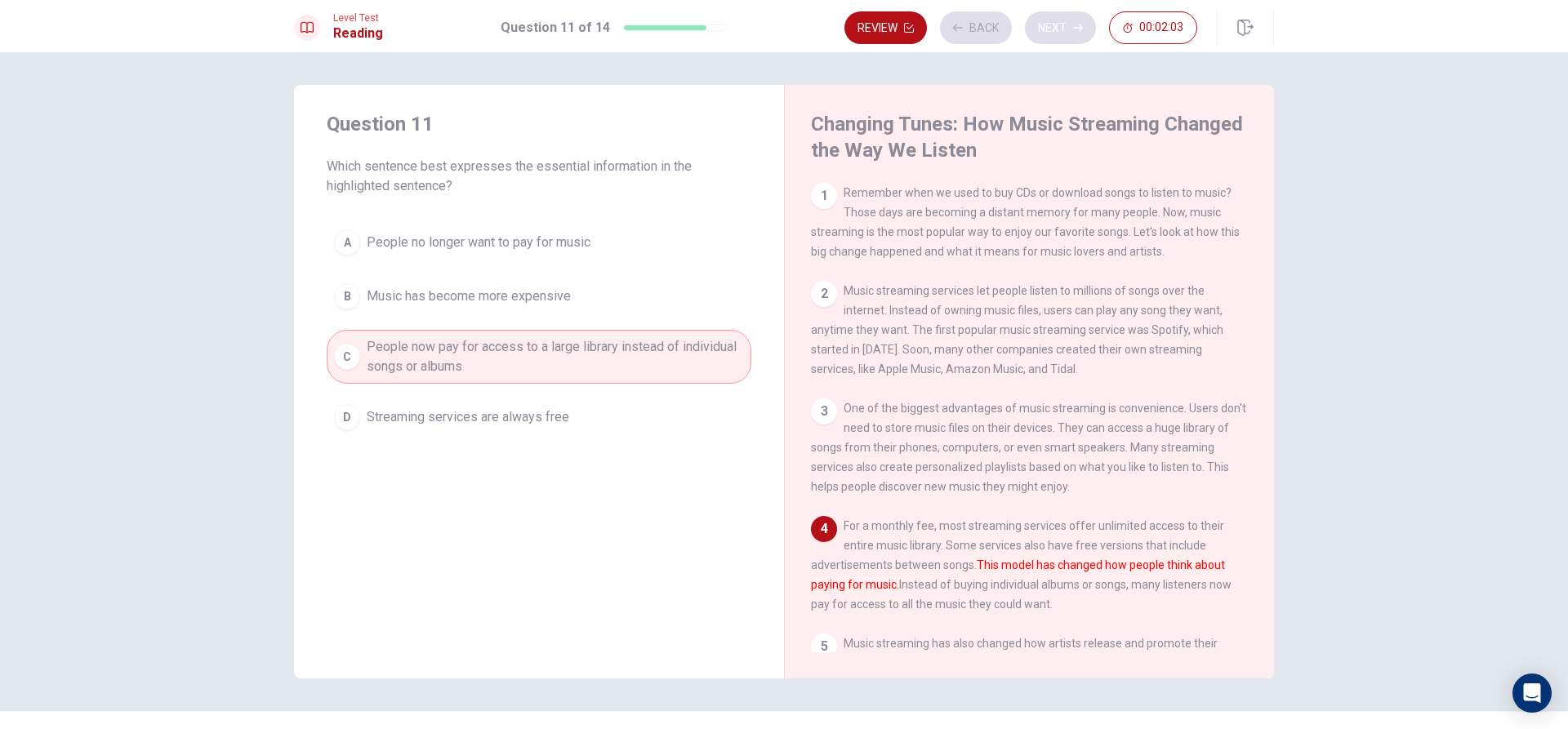
scroll to position [140, 0]
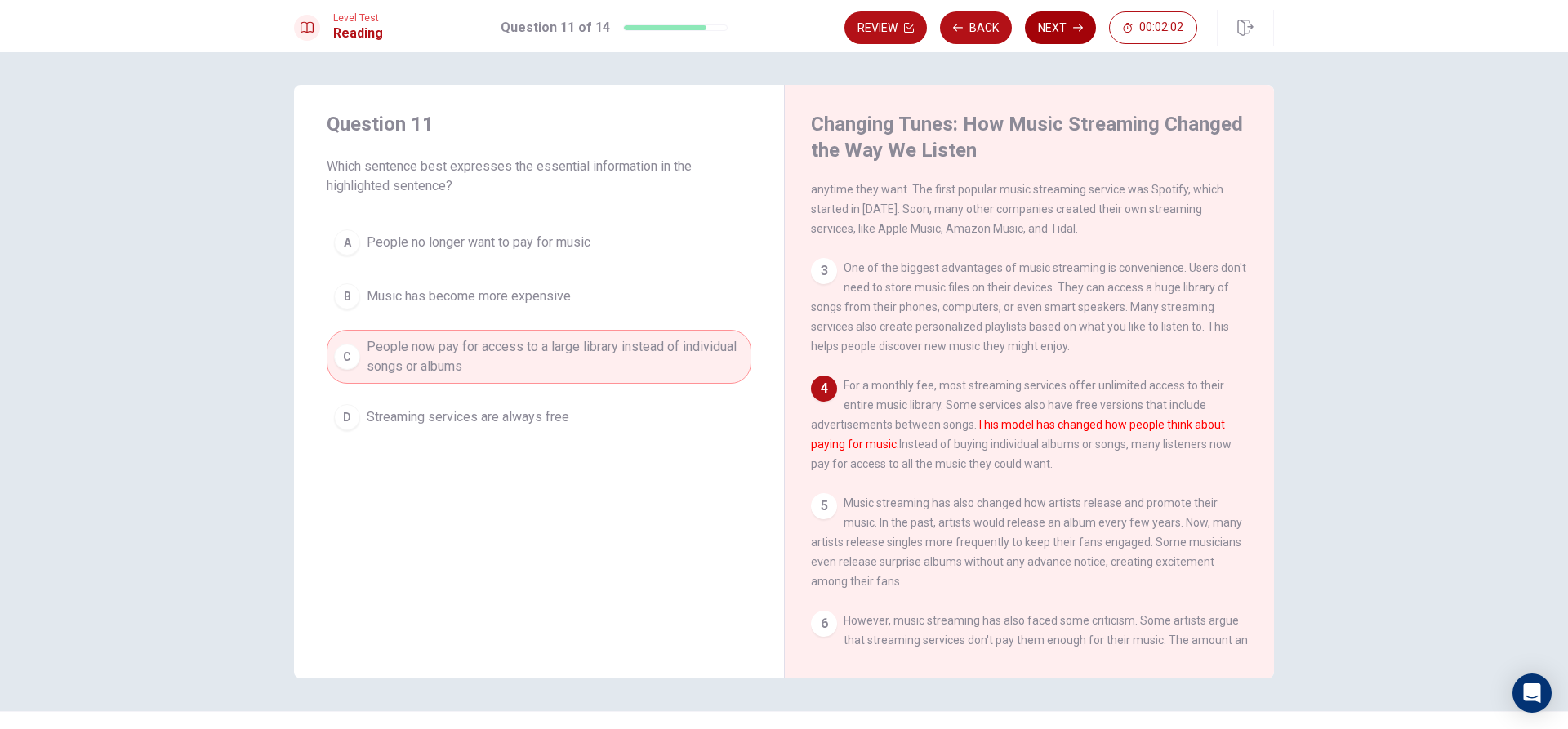
click at [1072, 40] on button "Next" at bounding box center [1060, 28] width 71 height 32
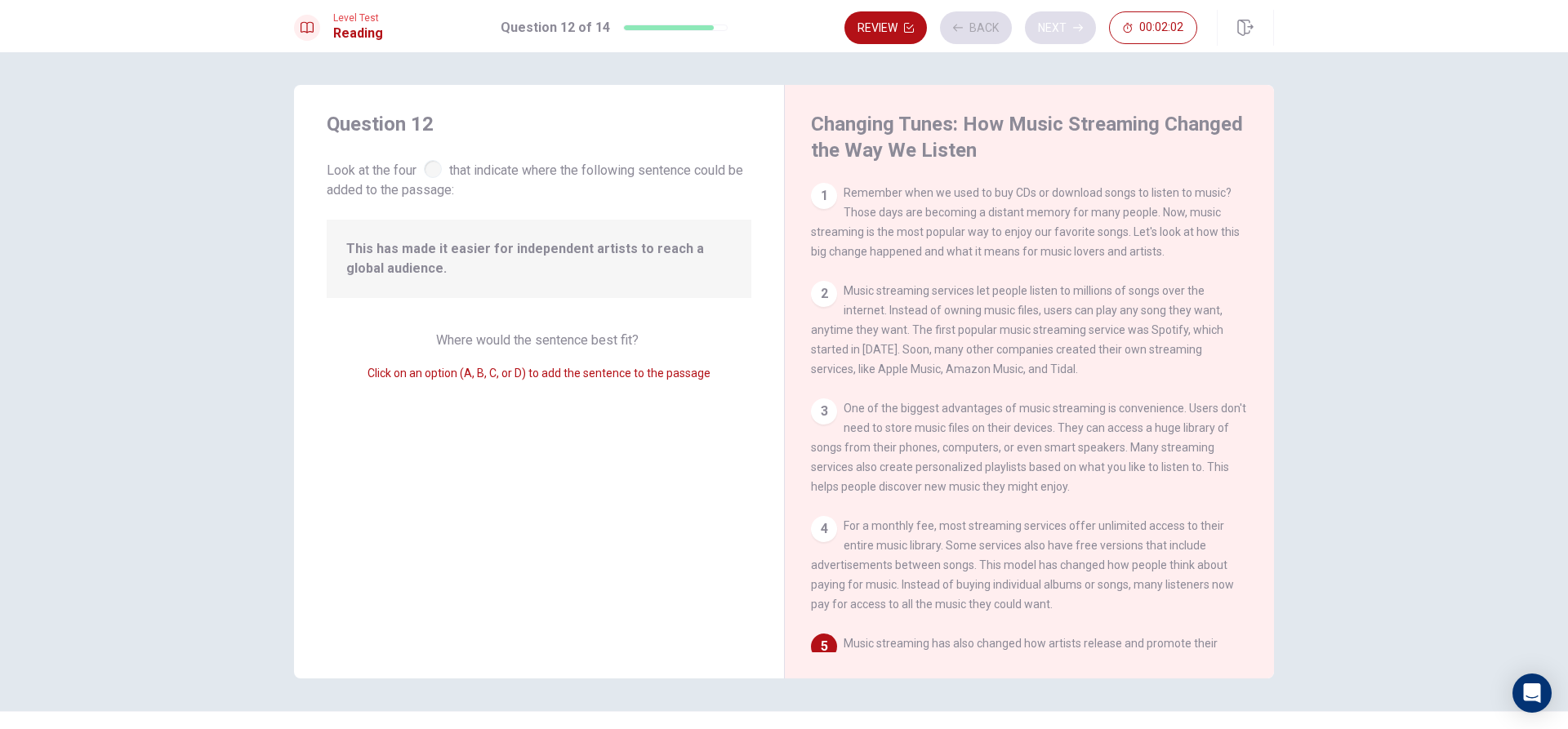
scroll to position [284, 0]
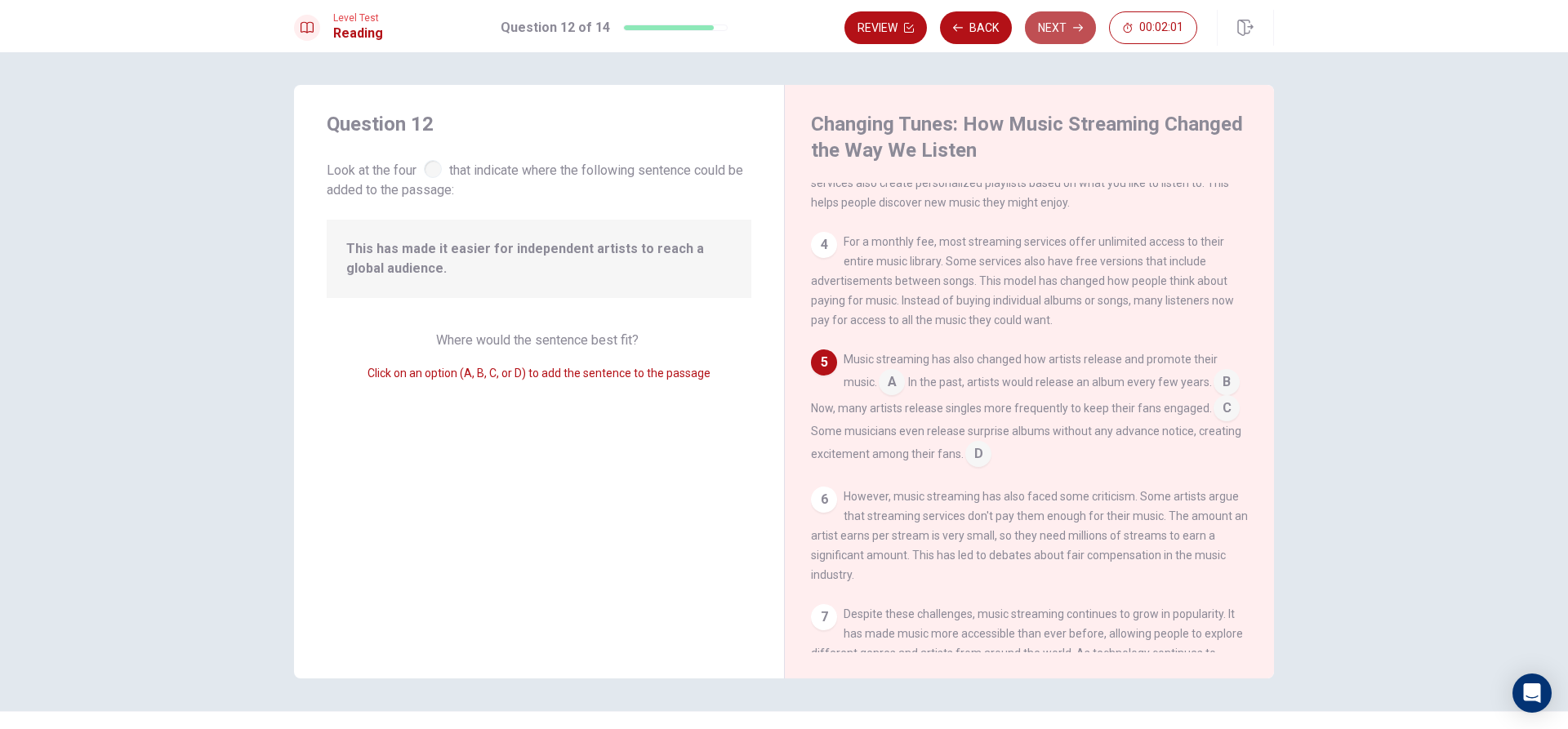
click at [1072, 40] on button "Next" at bounding box center [1060, 28] width 71 height 32
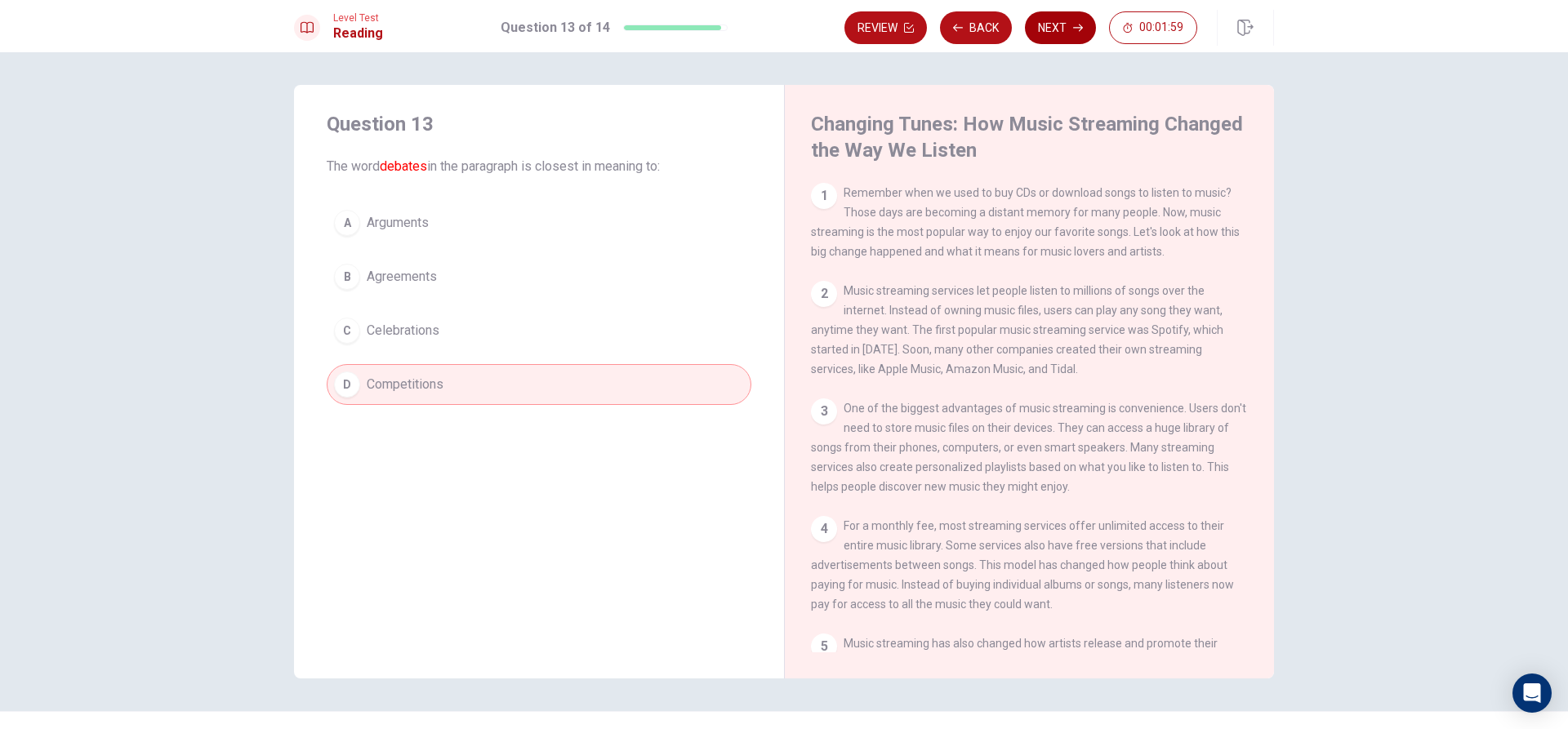
click at [1072, 40] on button "Next" at bounding box center [1060, 28] width 71 height 32
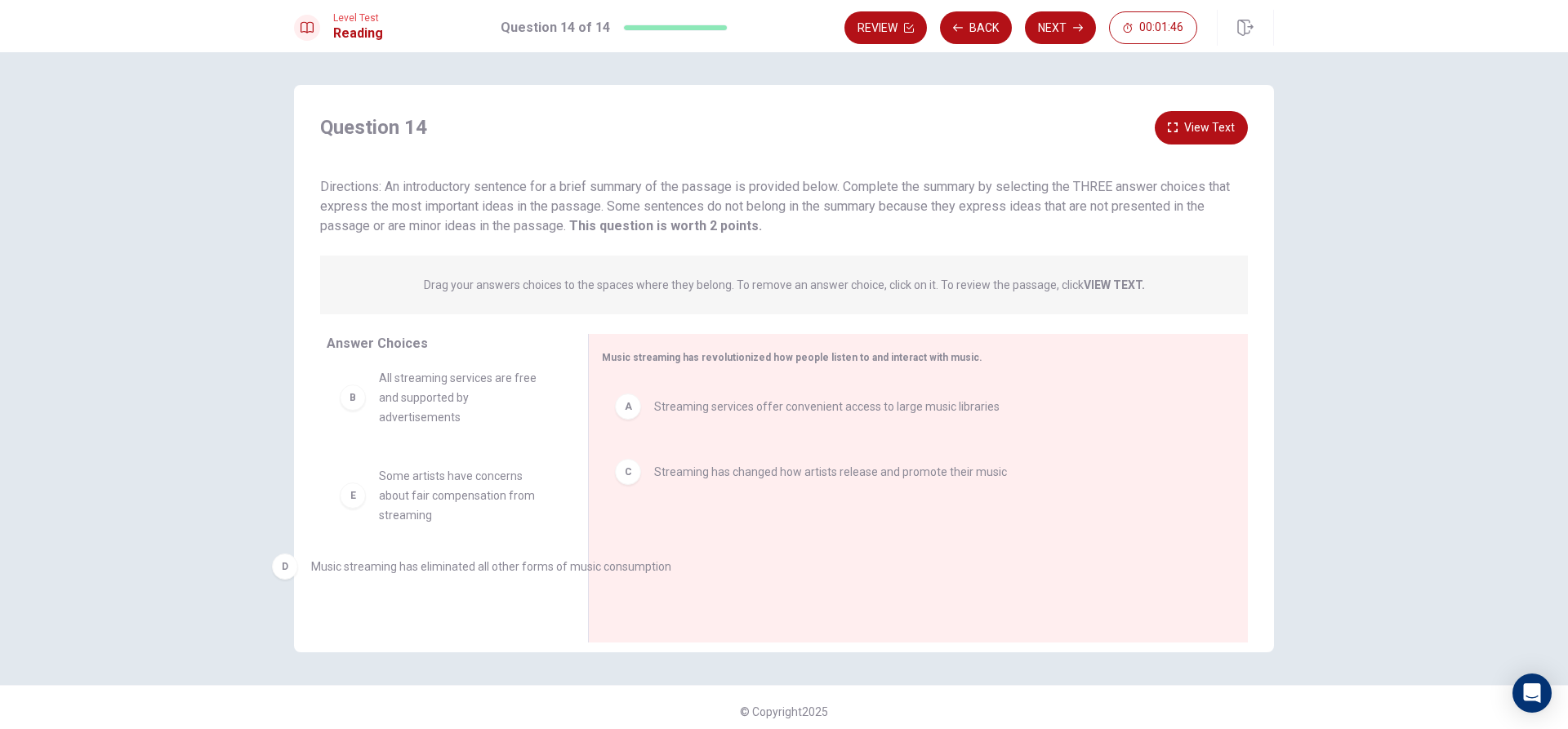
drag, startPoint x: 685, startPoint y: 536, endPoint x: 365, endPoint y: 544, distance: 320.1
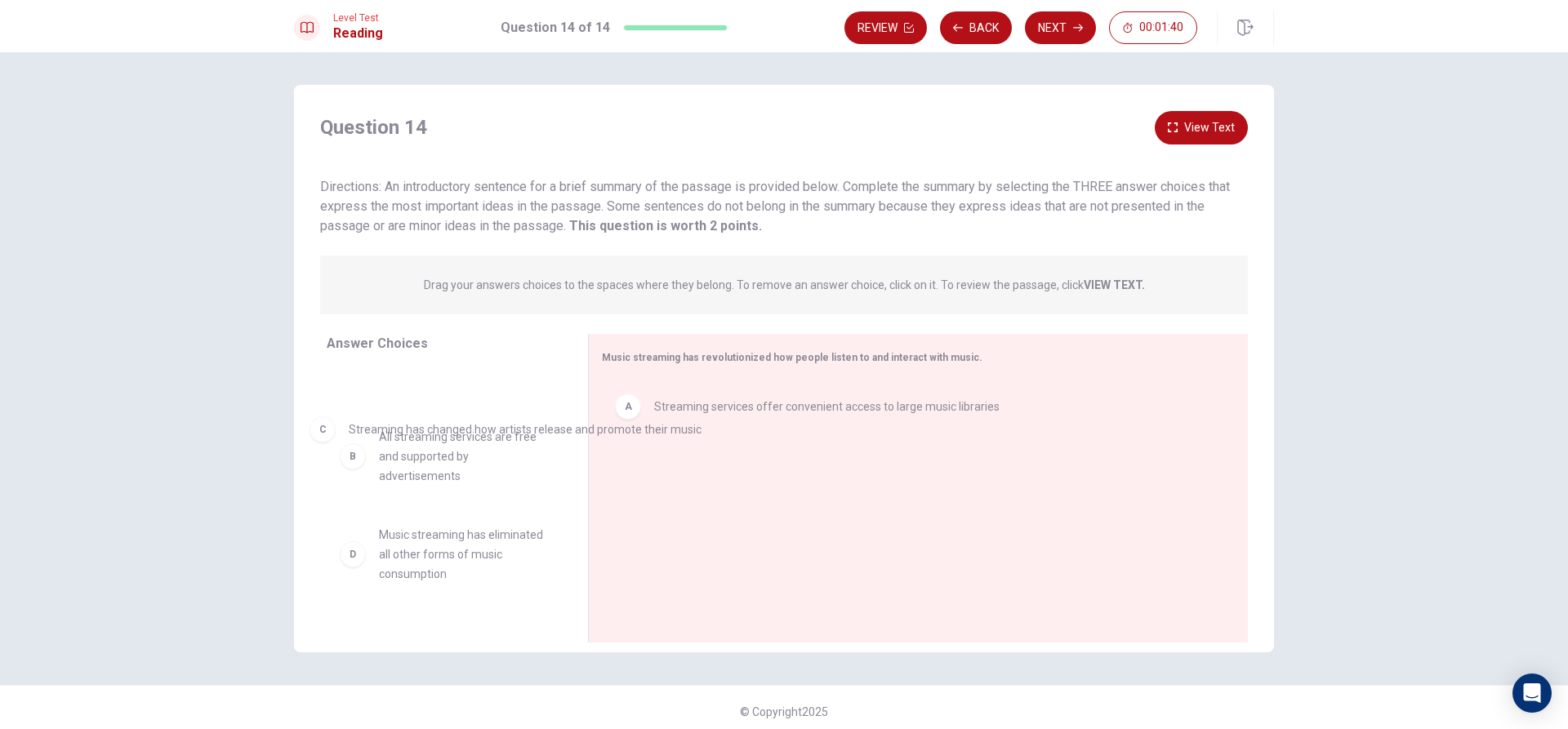
drag, startPoint x: 671, startPoint y: 472, endPoint x: 356, endPoint y: 430, distance: 317.8
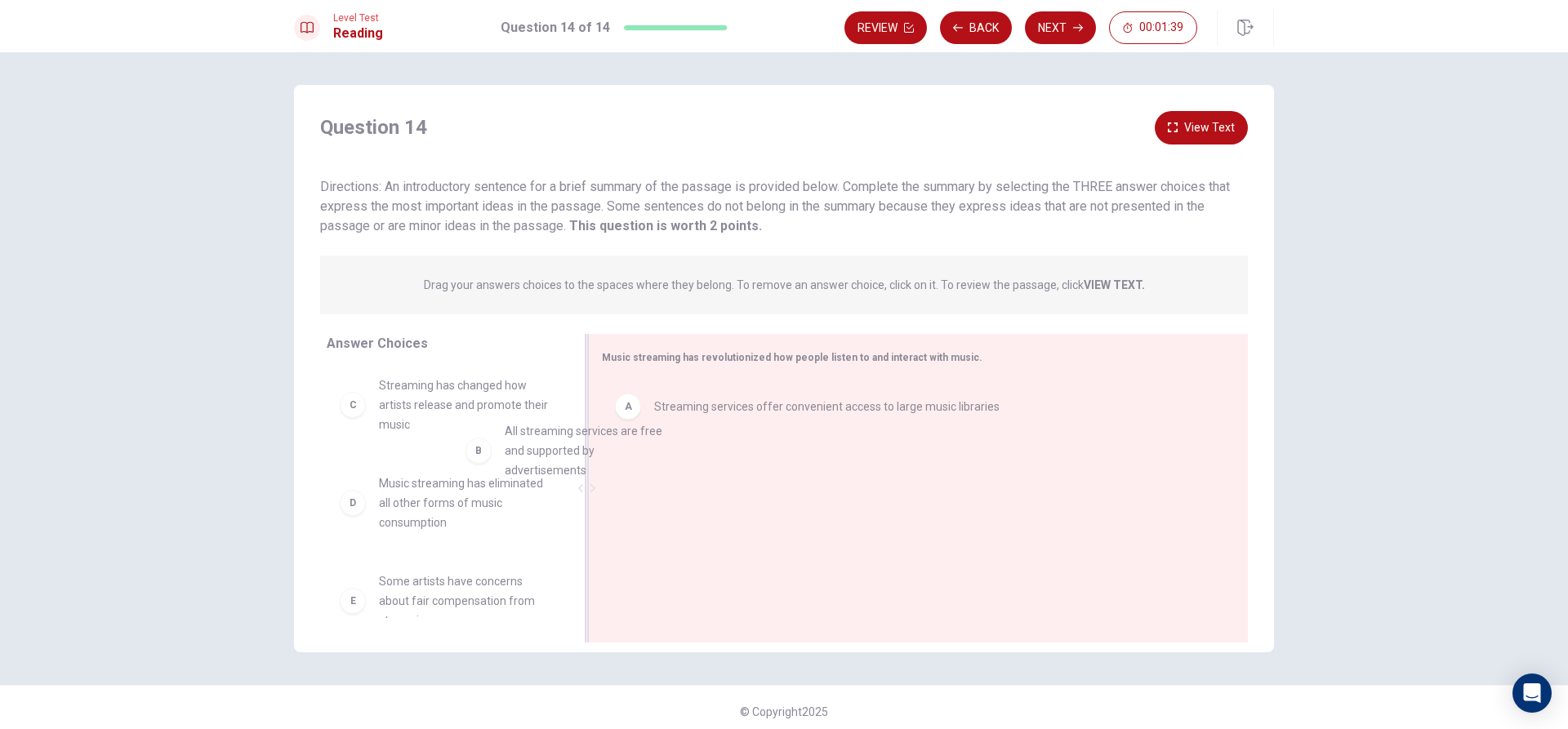
scroll to position [0, 0]
drag, startPoint x: 440, startPoint y: 445, endPoint x: 896, endPoint y: 536, distance: 465.0
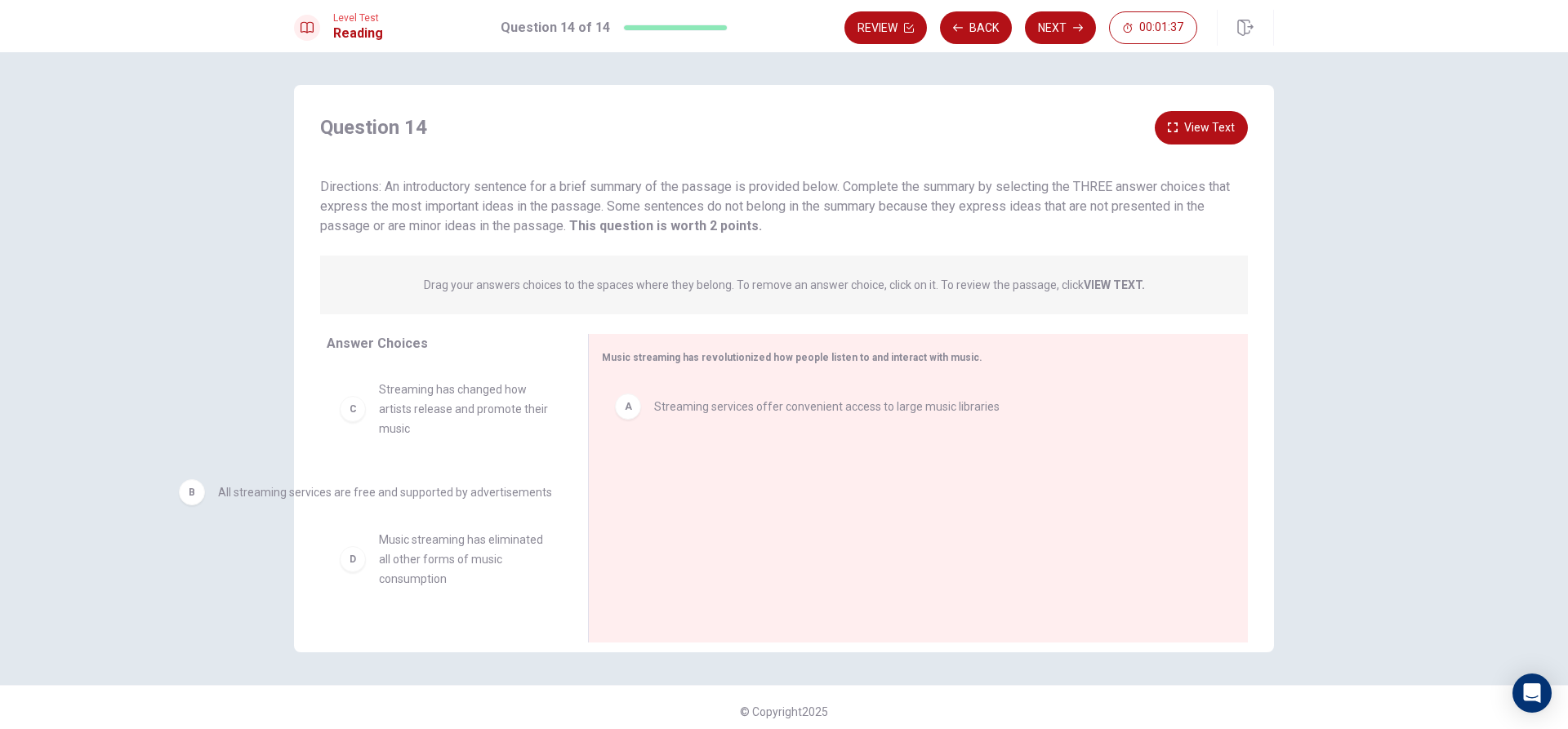
drag, startPoint x: 779, startPoint y: 483, endPoint x: 333, endPoint y: 508, distance: 446.7
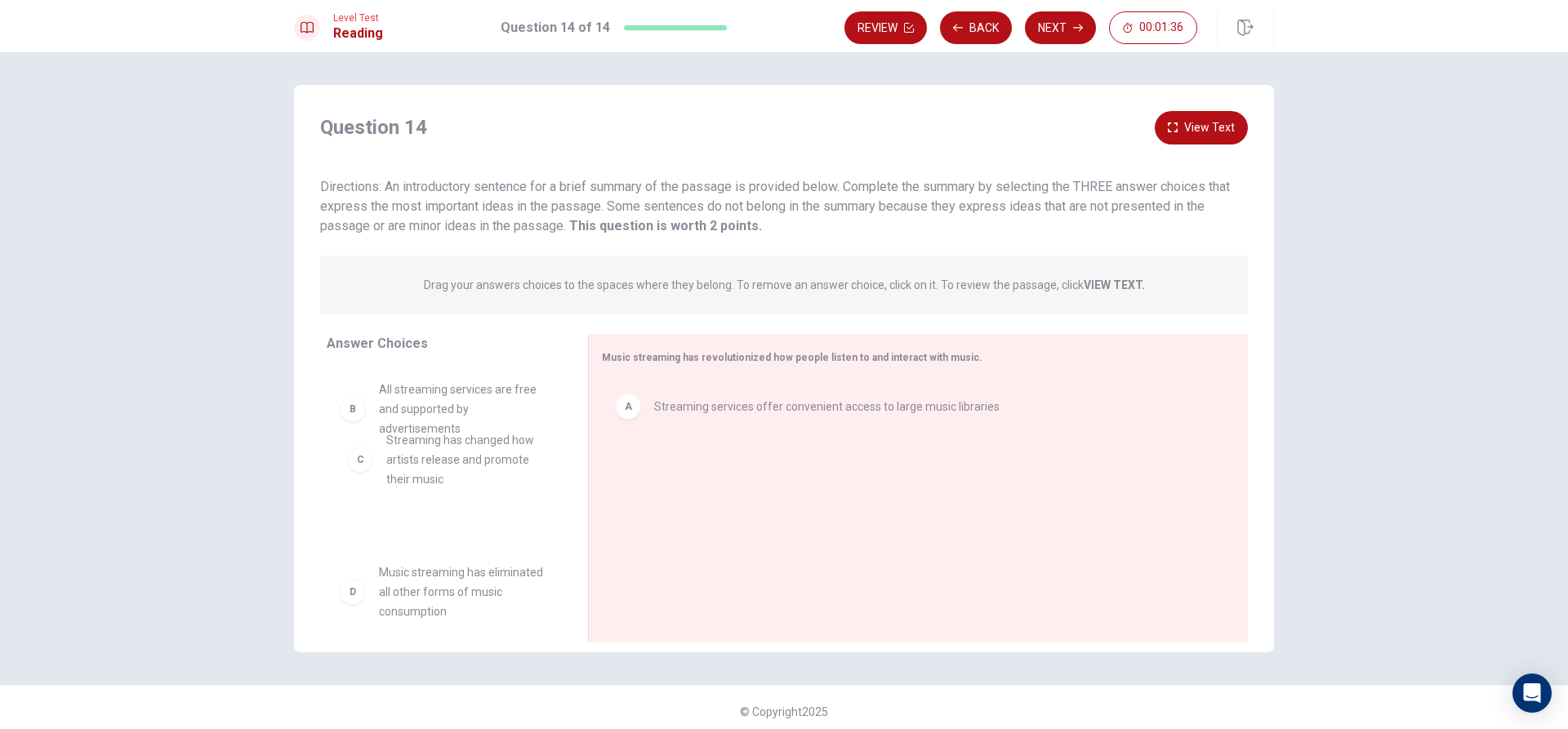
drag, startPoint x: 422, startPoint y: 549, endPoint x: 442, endPoint y: 457, distance: 94.1
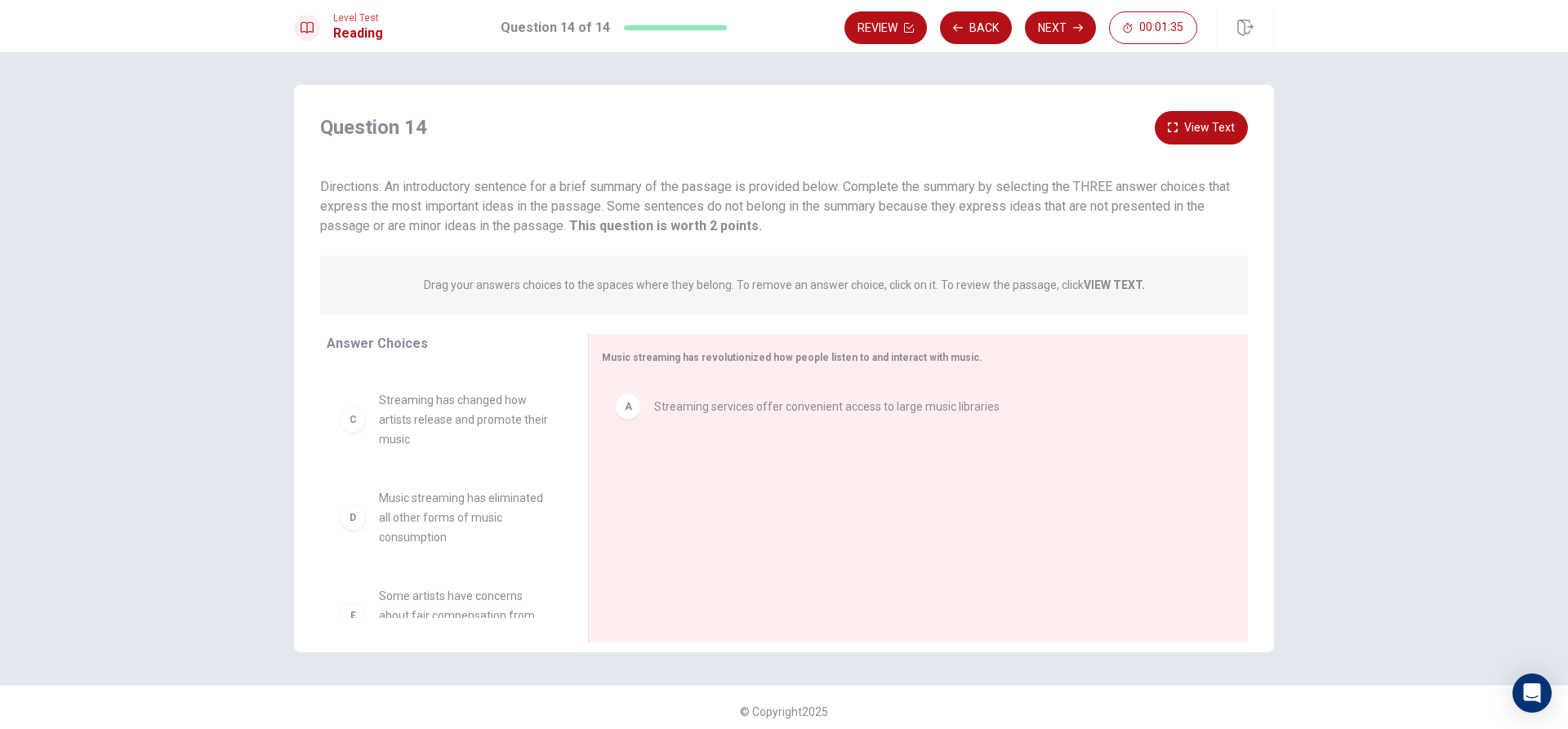
scroll to position [206, 0]
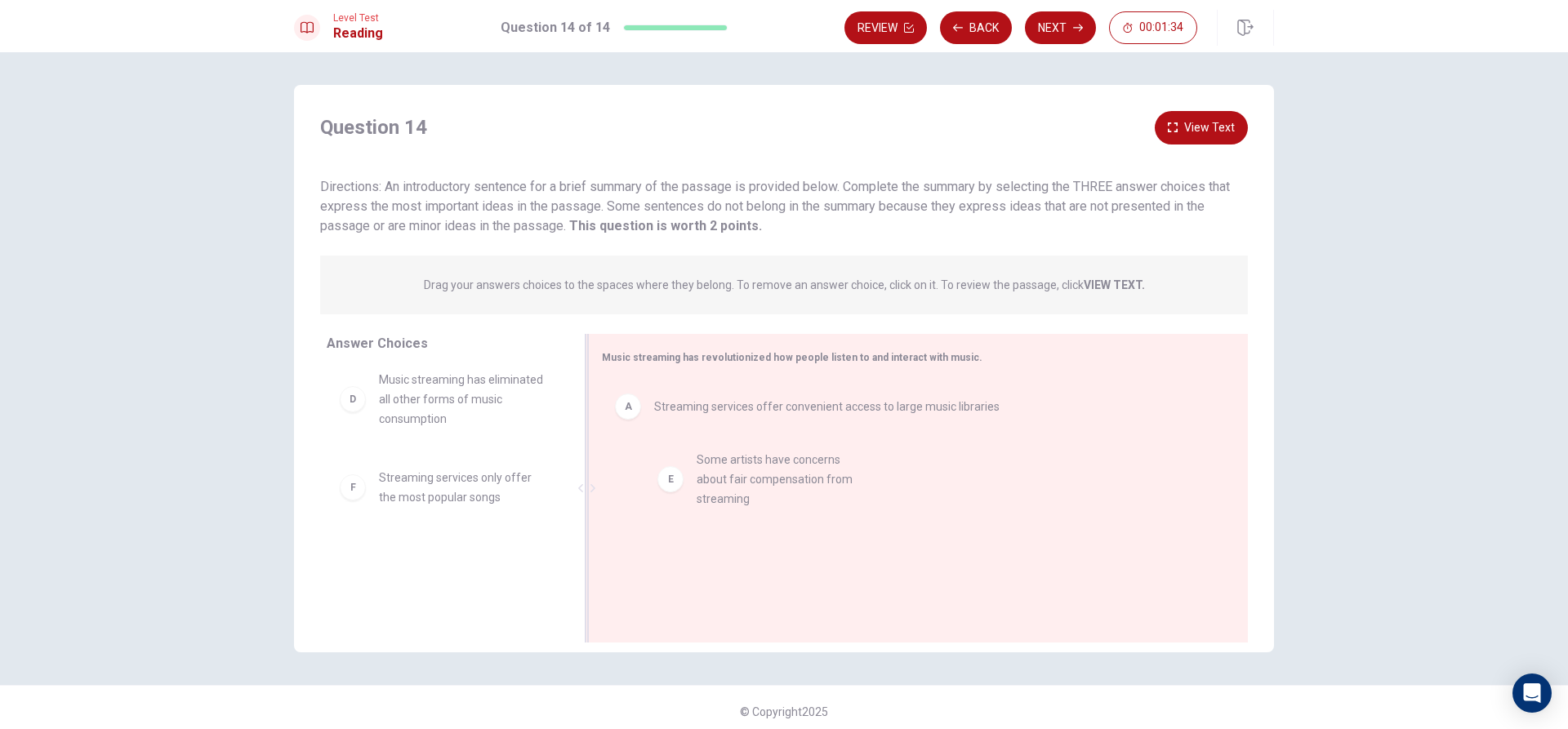
drag, startPoint x: 419, startPoint y: 497, endPoint x: 816, endPoint y: 465, distance: 398.3
drag, startPoint x: 816, startPoint y: 464, endPoint x: 567, endPoint y: 481, distance: 249.6
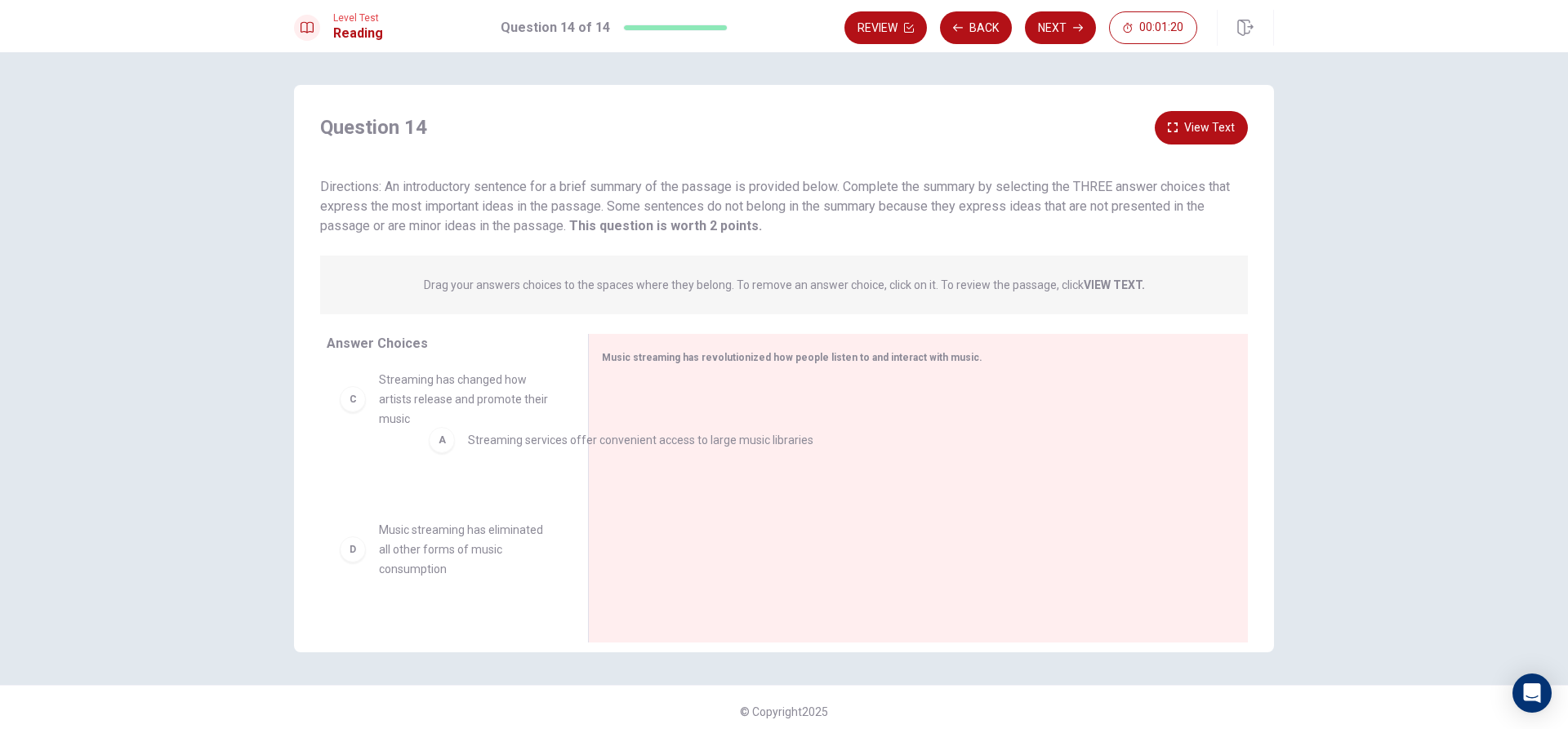
drag, startPoint x: 780, startPoint y: 405, endPoint x: 555, endPoint y: 455, distance: 230.5
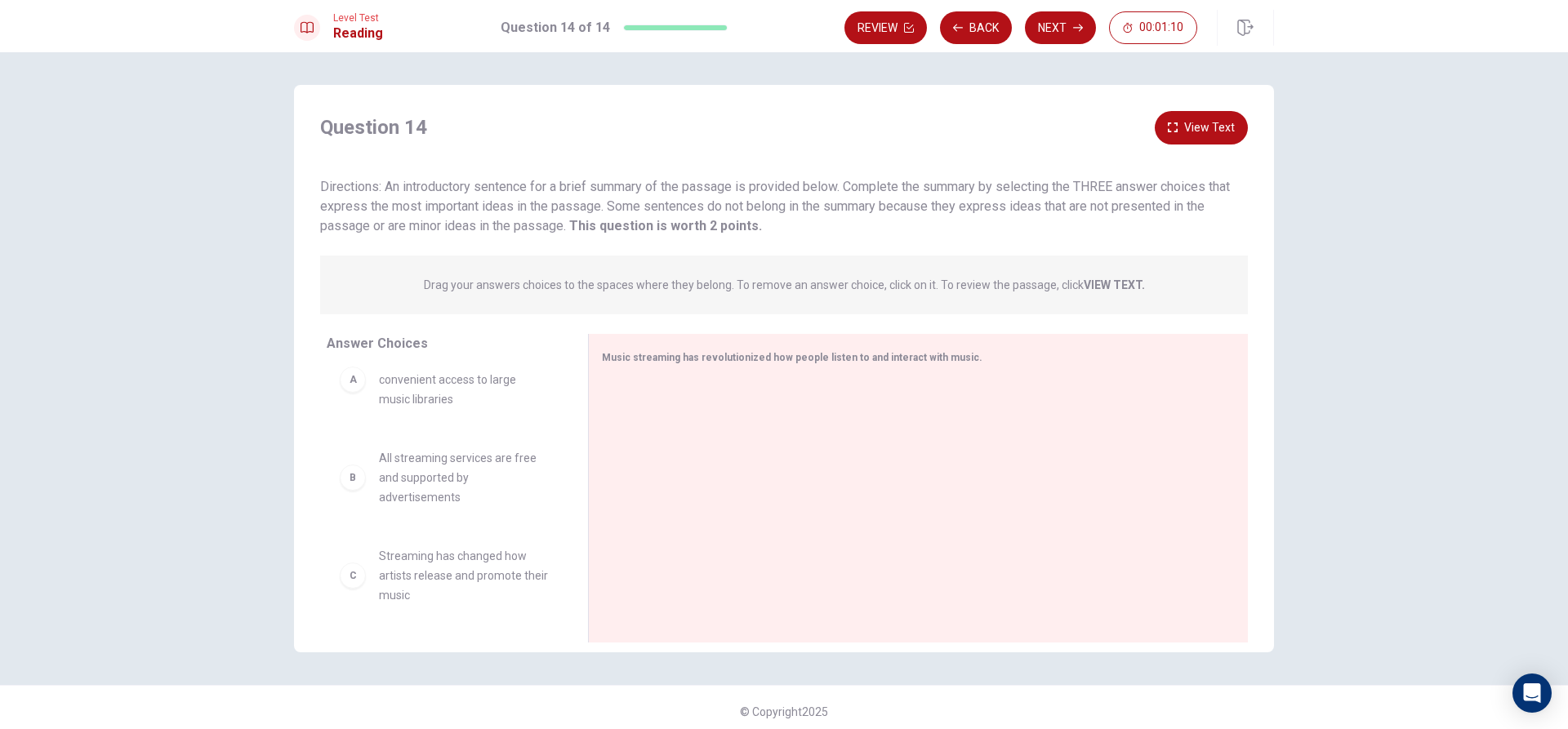
scroll to position [0, 0]
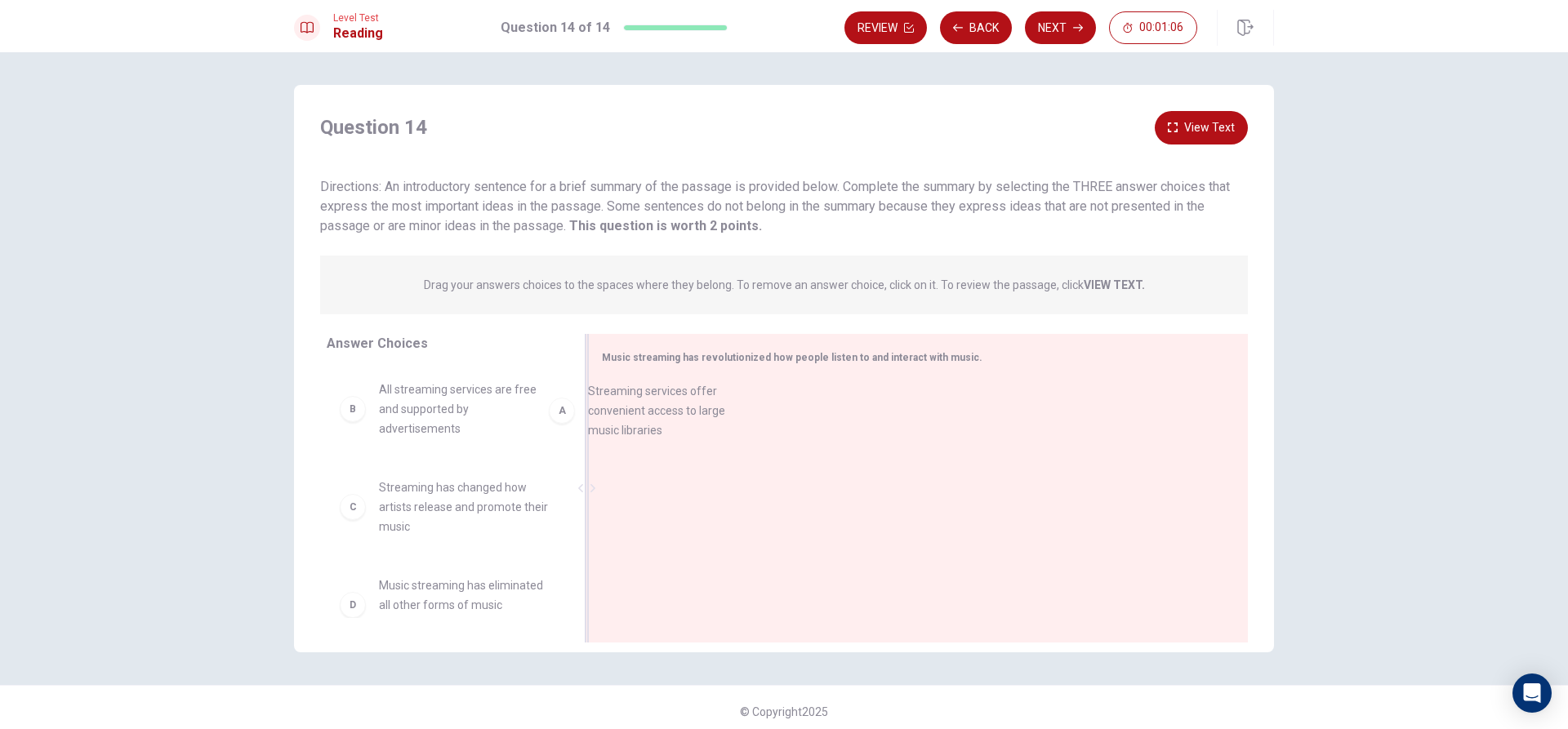
drag, startPoint x: 517, startPoint y: 428, endPoint x: 748, endPoint y: 428, distance: 231.0
click at [492, 511] on span "Streaming has changed how artists release and promote their music" at bounding box center [464, 507] width 170 height 58
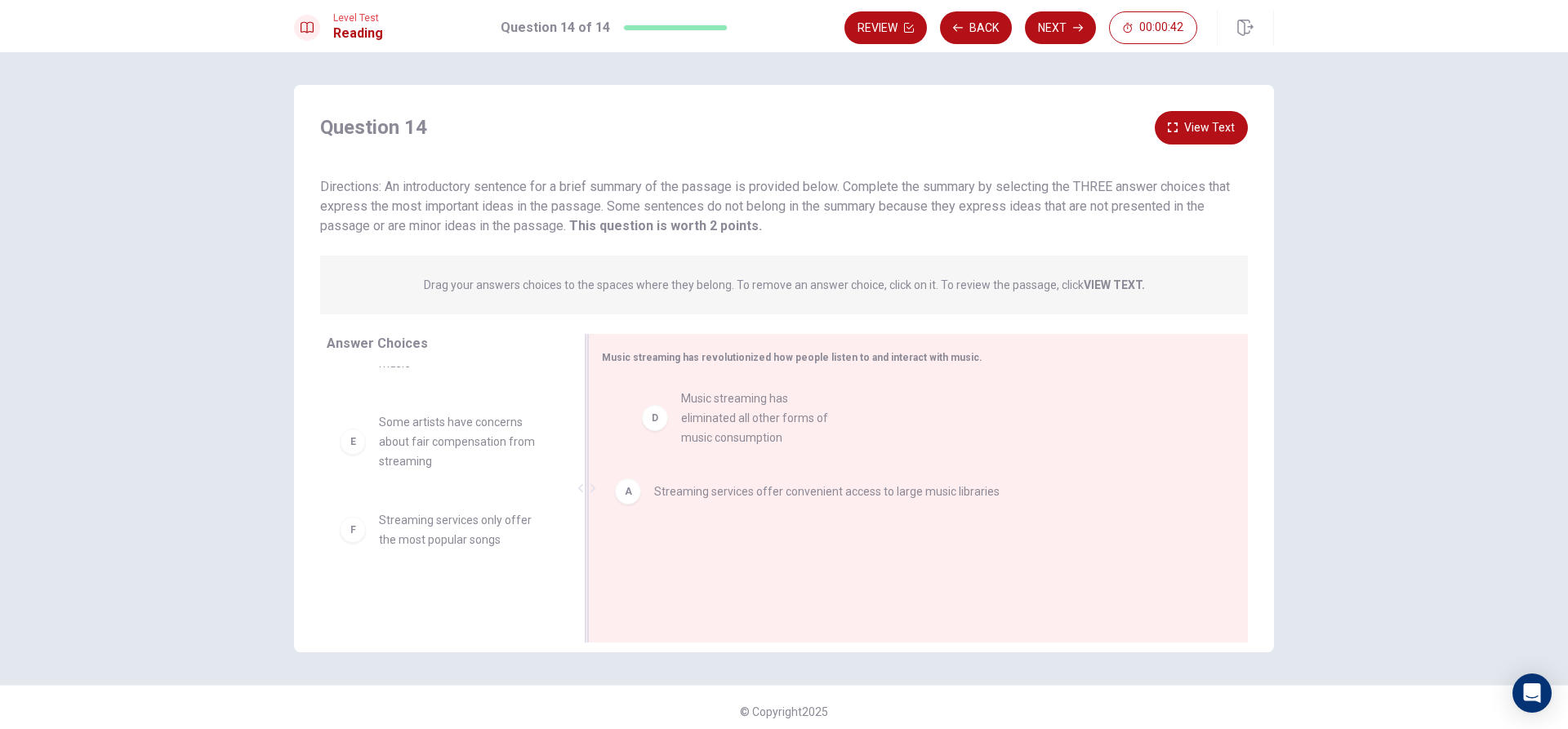
drag, startPoint x: 513, startPoint y: 477, endPoint x: 825, endPoint y: 455, distance: 312.8
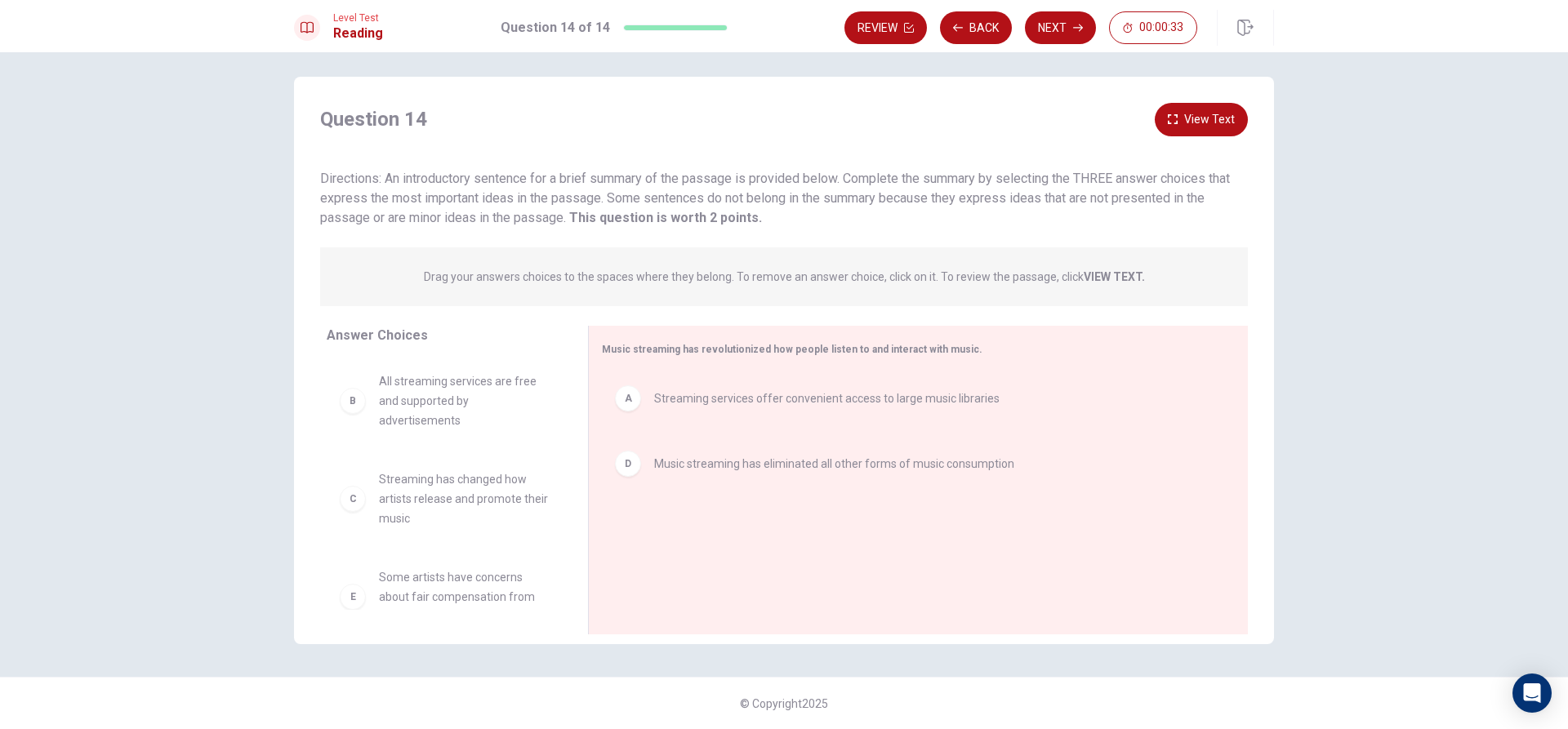
scroll to position [82, 0]
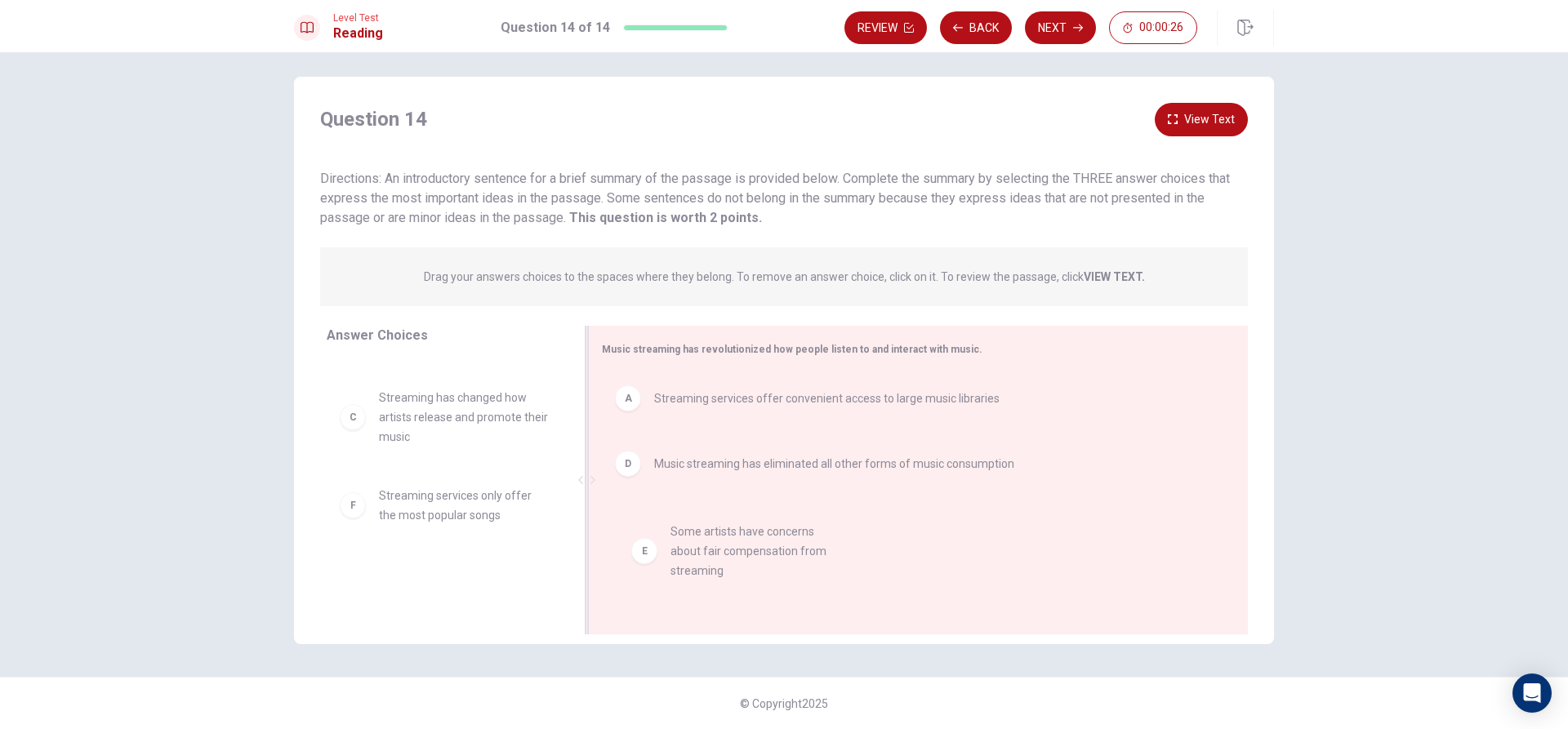
drag, startPoint x: 481, startPoint y: 531, endPoint x: 783, endPoint y: 567, distance: 304.1
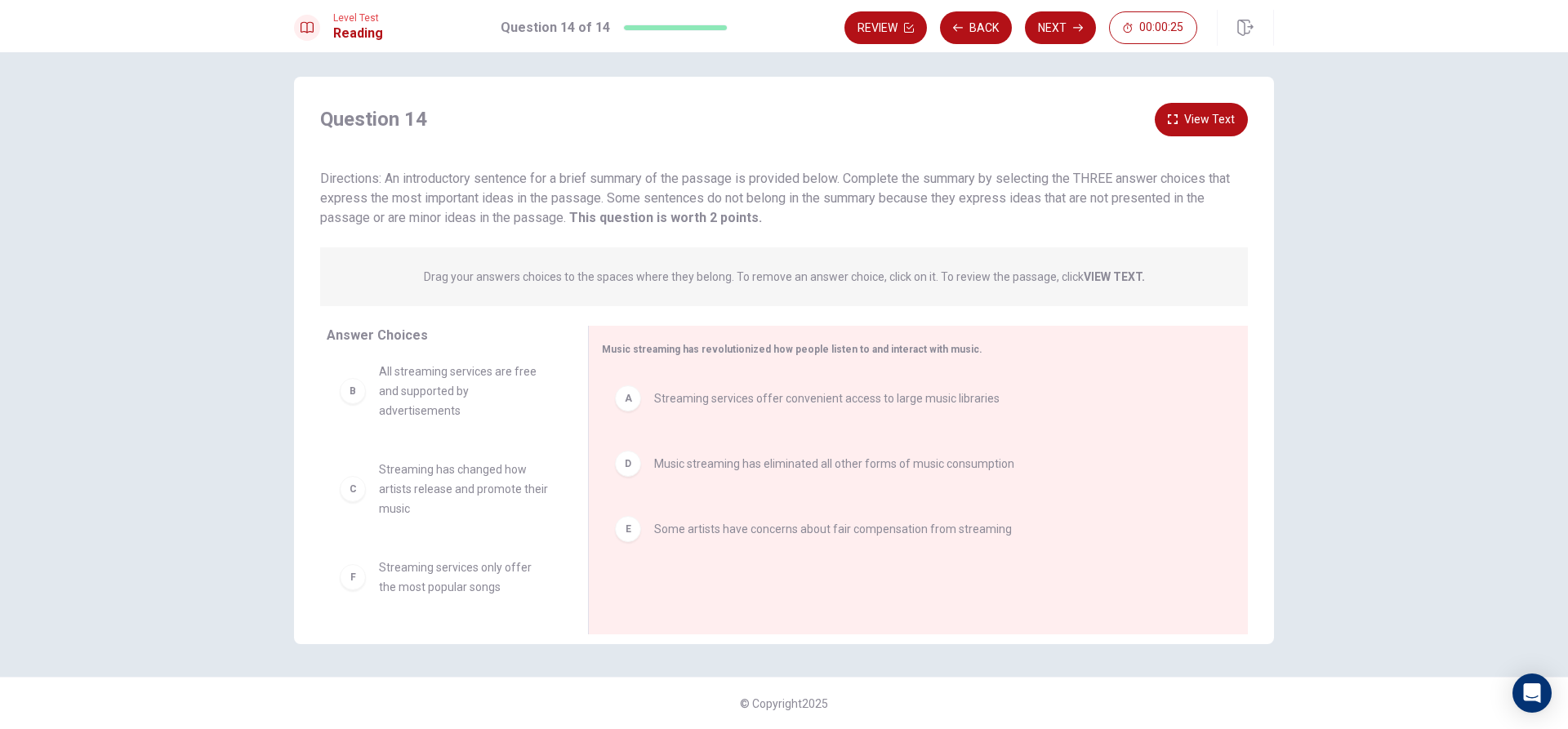
scroll to position [10, 0]
click at [1040, 29] on button "Next" at bounding box center [1060, 28] width 71 height 32
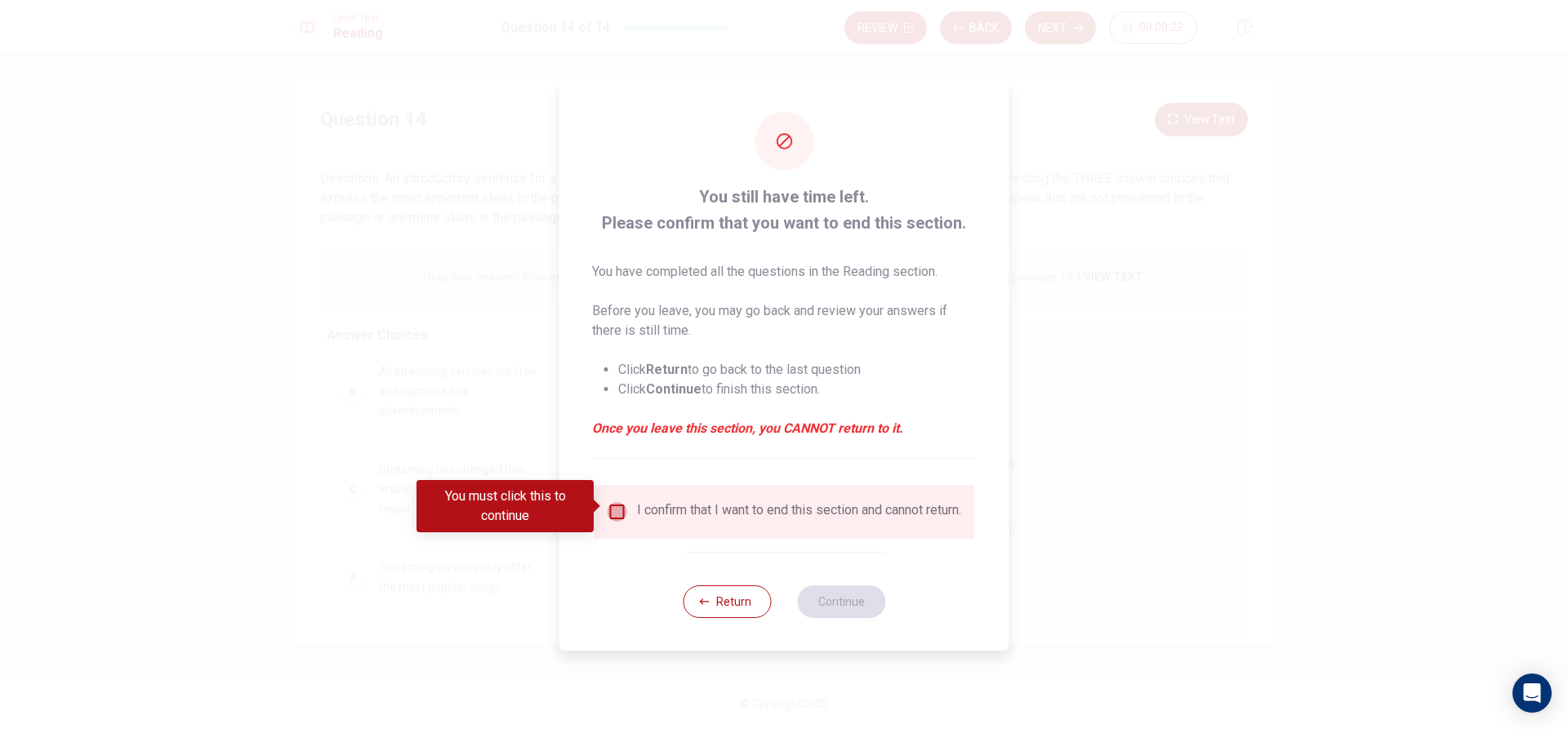
click at [608, 507] on input "You must click this to continue" at bounding box center [617, 512] width 20 height 20
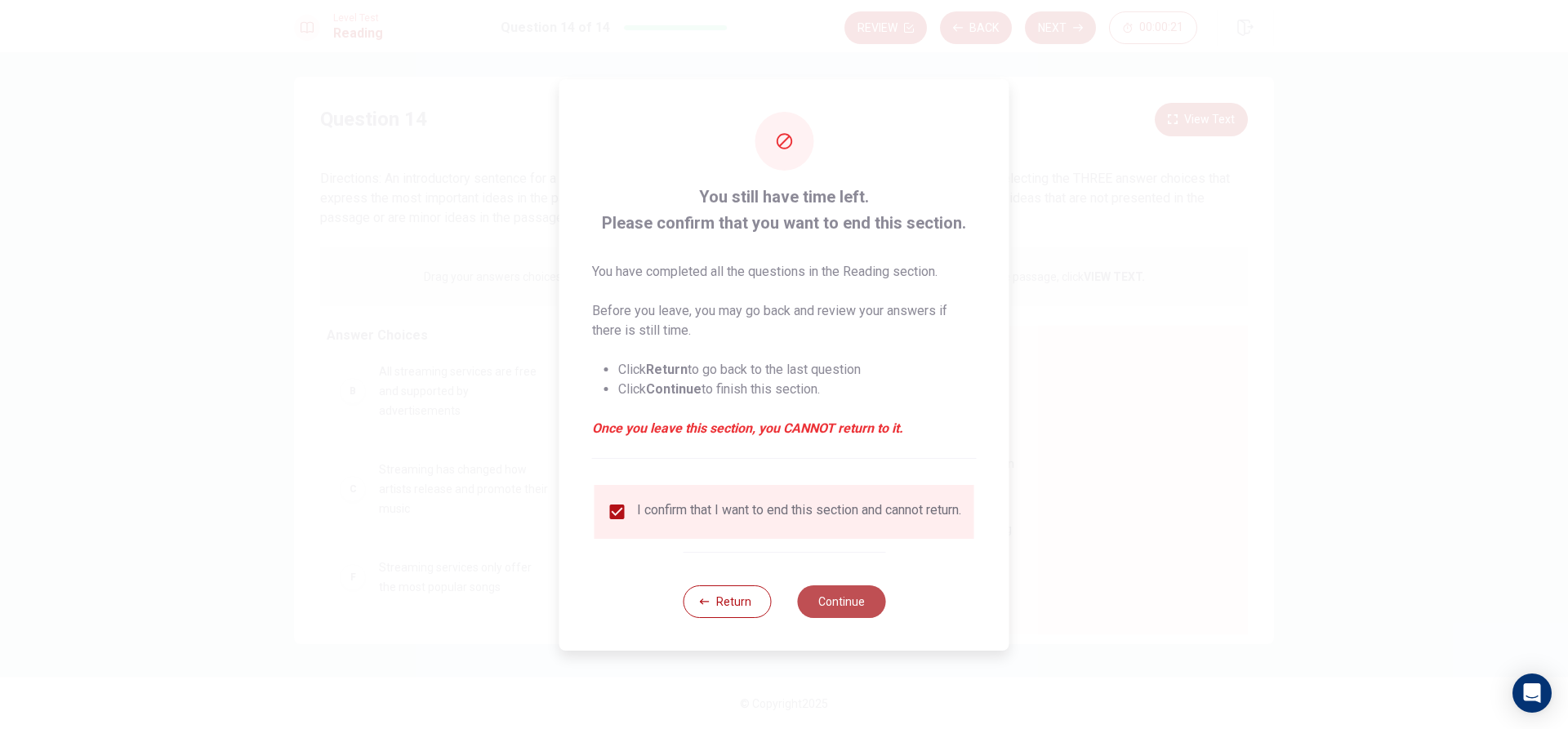
click at [816, 601] on button "Continue" at bounding box center [842, 602] width 88 height 32
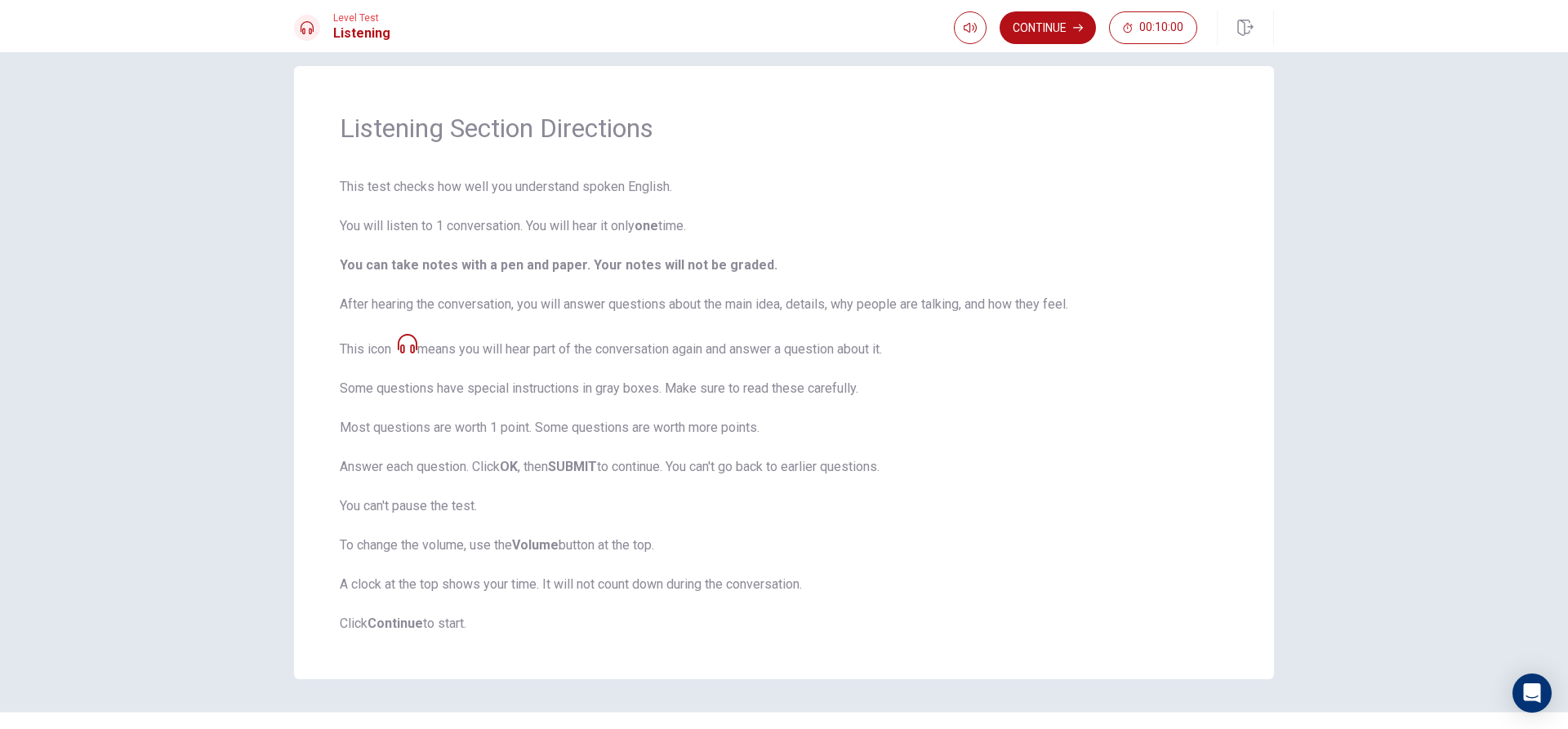
scroll to position [0, 0]
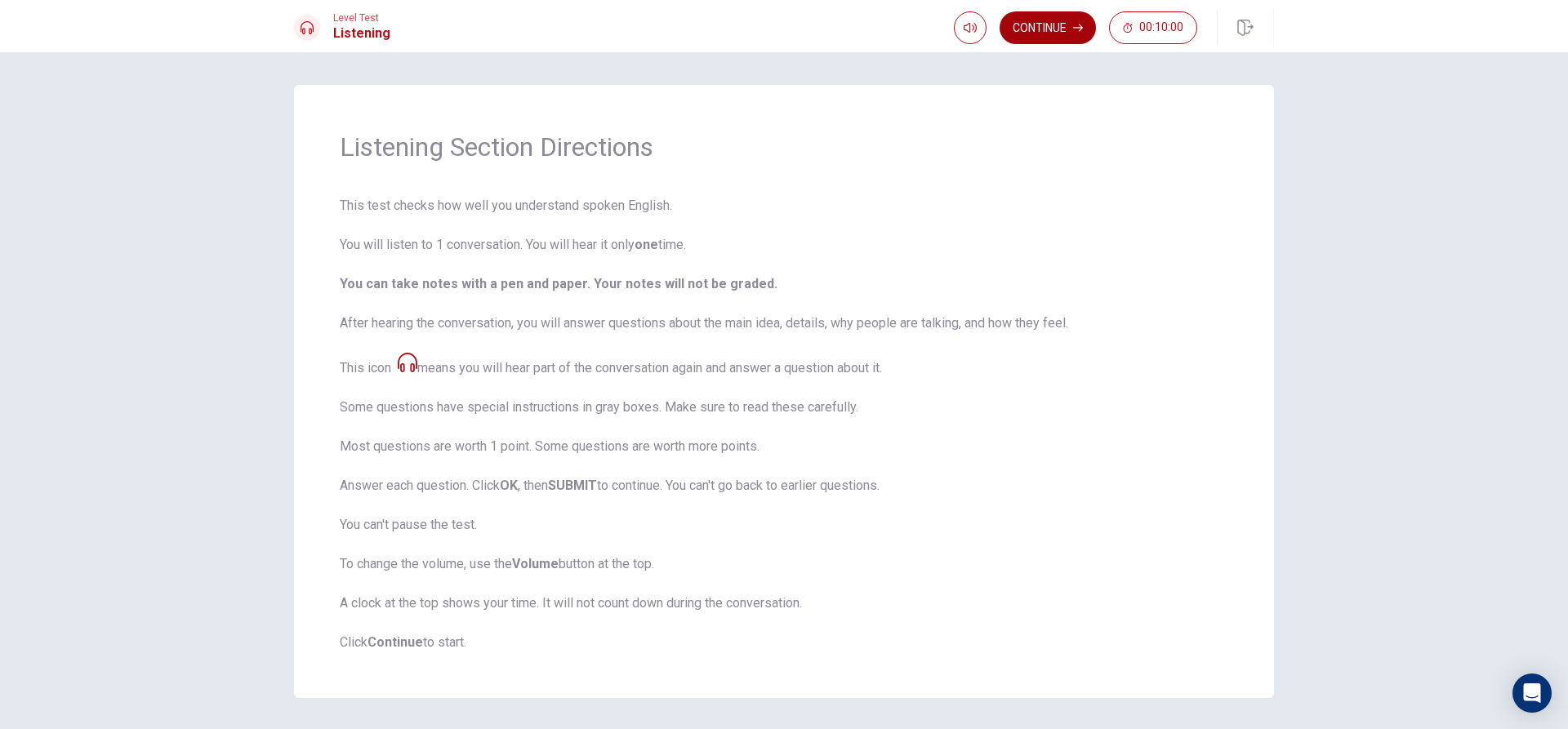
click at [1036, 35] on button "Continue" at bounding box center [1048, 28] width 96 height 32
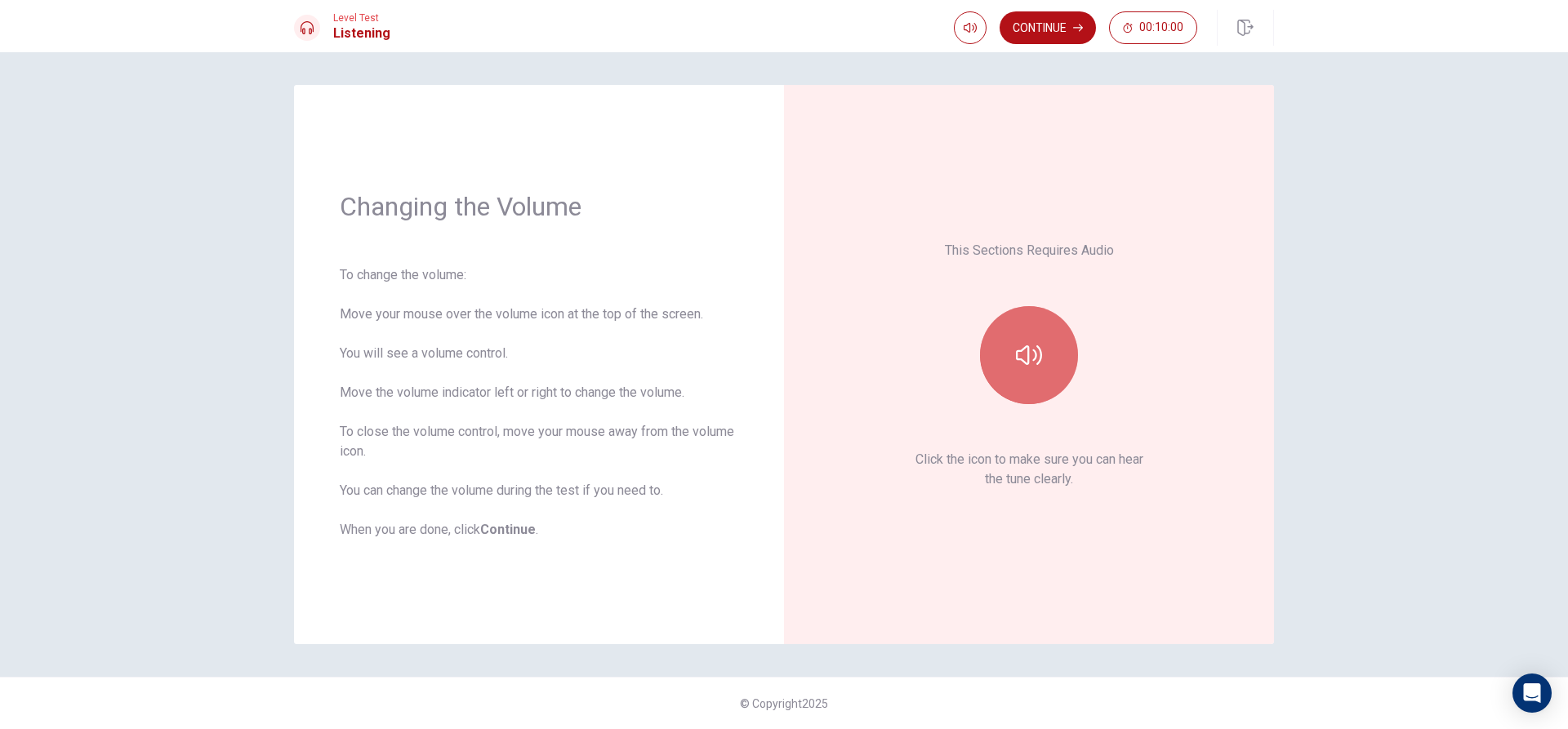
click at [1012, 337] on button "button" at bounding box center [1029, 355] width 98 height 98
click at [1071, 38] on button "Continue" at bounding box center [1048, 28] width 96 height 32
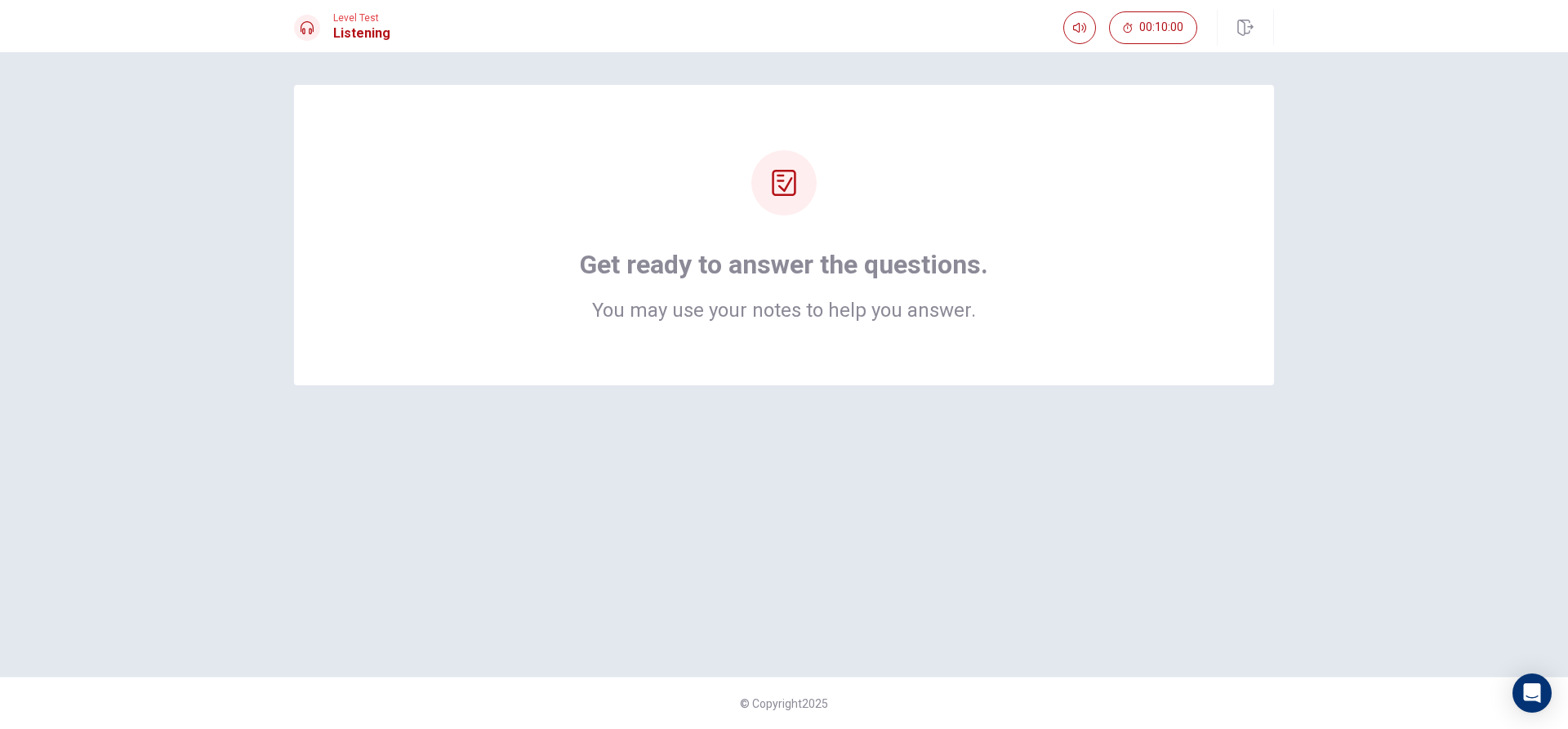
click at [771, 212] on div at bounding box center [784, 183] width 66 height 66
click at [781, 202] on div at bounding box center [784, 183] width 66 height 66
click at [960, 228] on div "Get ready to answer the questions. You may use your notes to help you answer." at bounding box center [784, 235] width 850 height 170
click at [941, 314] on h2 "You may use your notes to help you answer." at bounding box center [784, 310] width 409 height 20
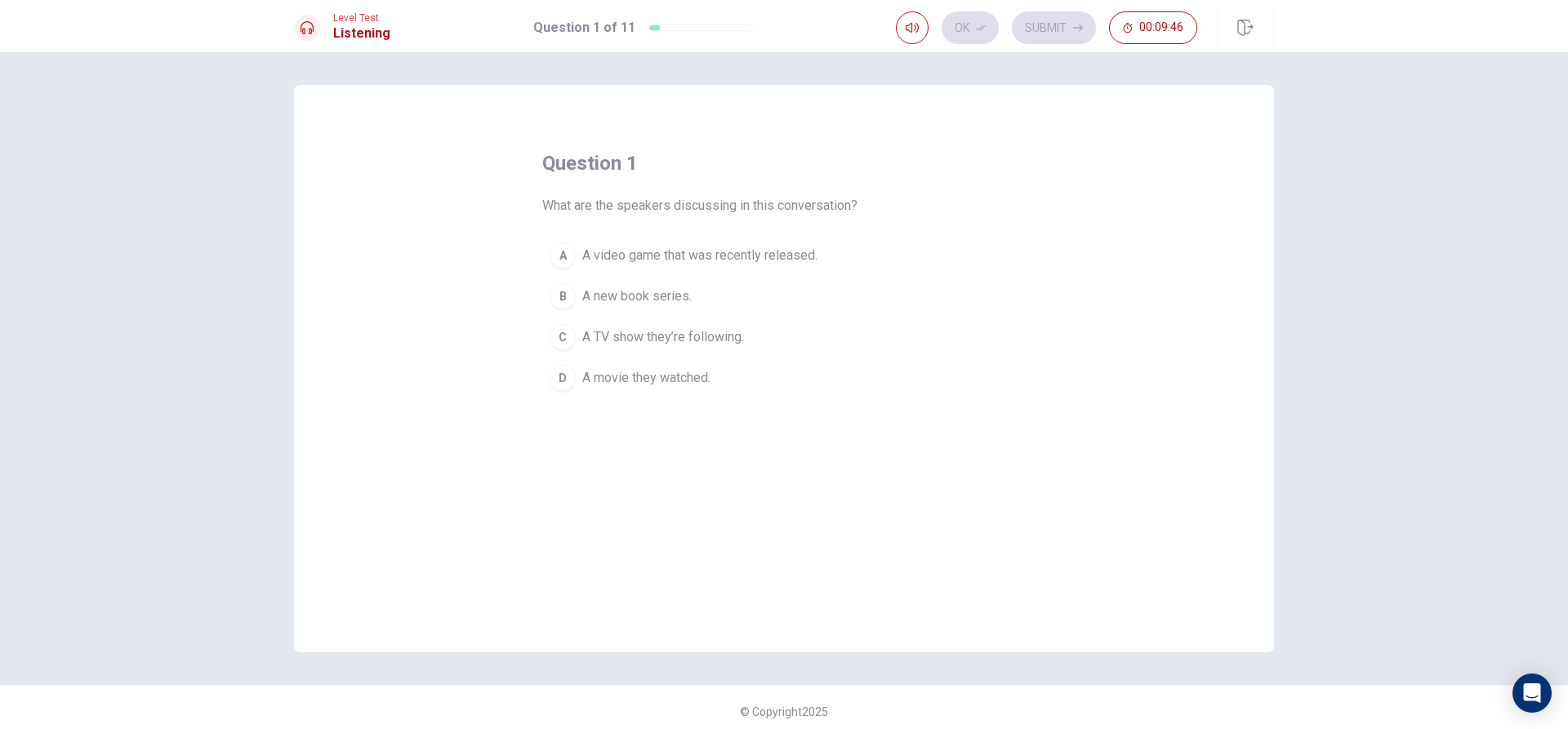
click at [734, 256] on span "A video game that was recently released." at bounding box center [699, 256] width 235 height 20
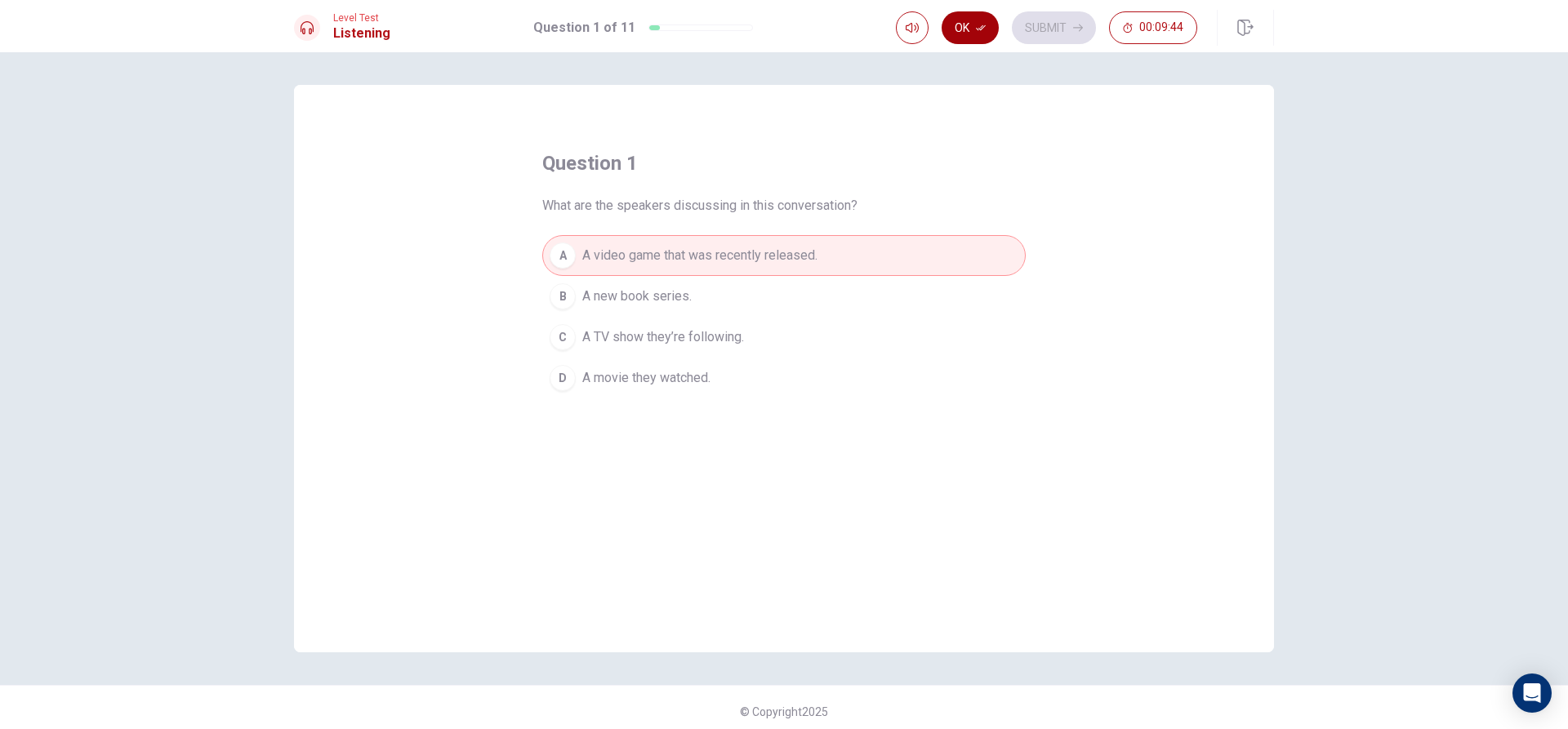
click at [973, 29] on button "Ok" at bounding box center [970, 28] width 58 height 32
click at [1022, 25] on button "Submit" at bounding box center [1053, 28] width 84 height 32
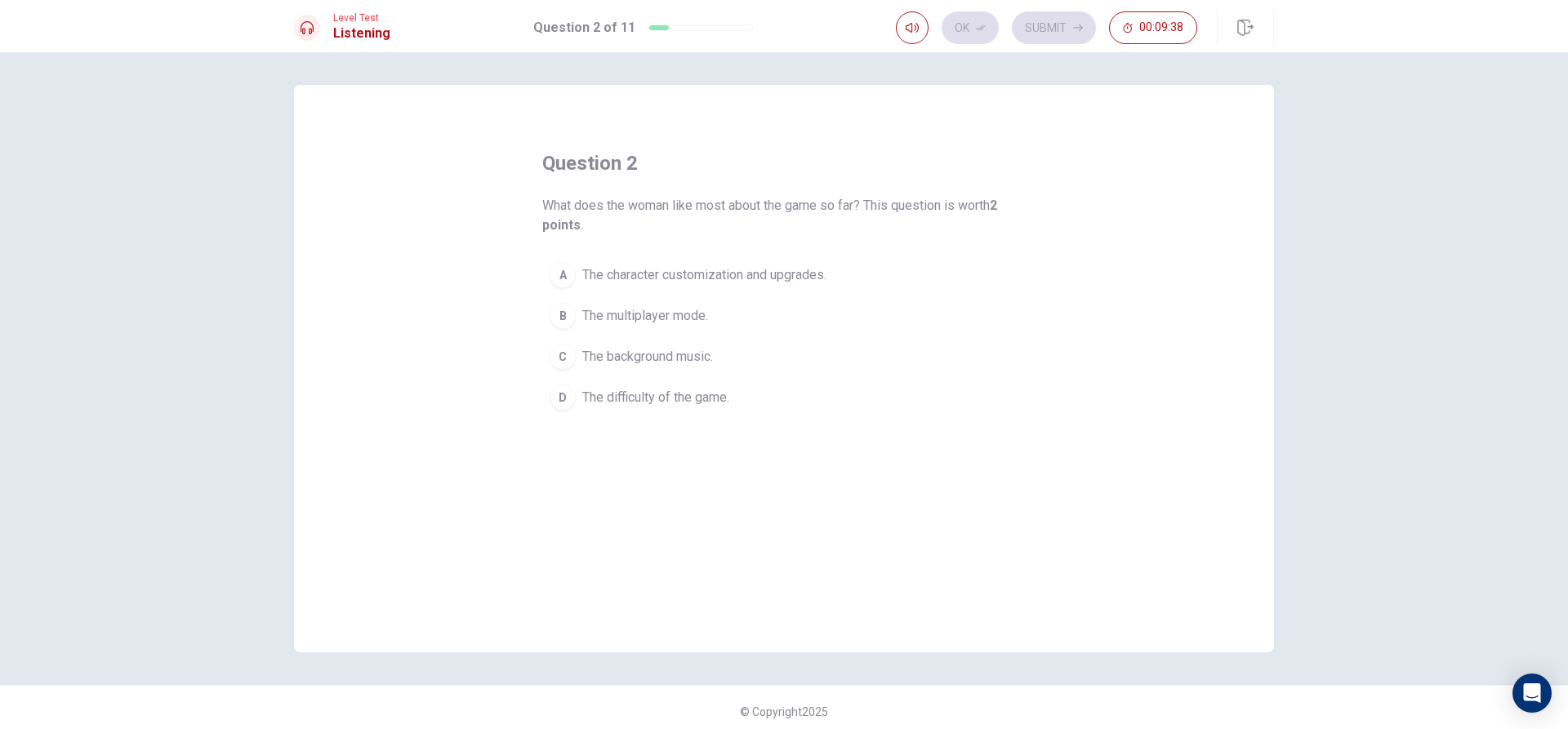
click at [945, 35] on div "Ok Submit 00:09:38" at bounding box center [1046, 28] width 302 height 32
click at [806, 259] on button "A The character customization and upgrades." at bounding box center [784, 274] width 483 height 40
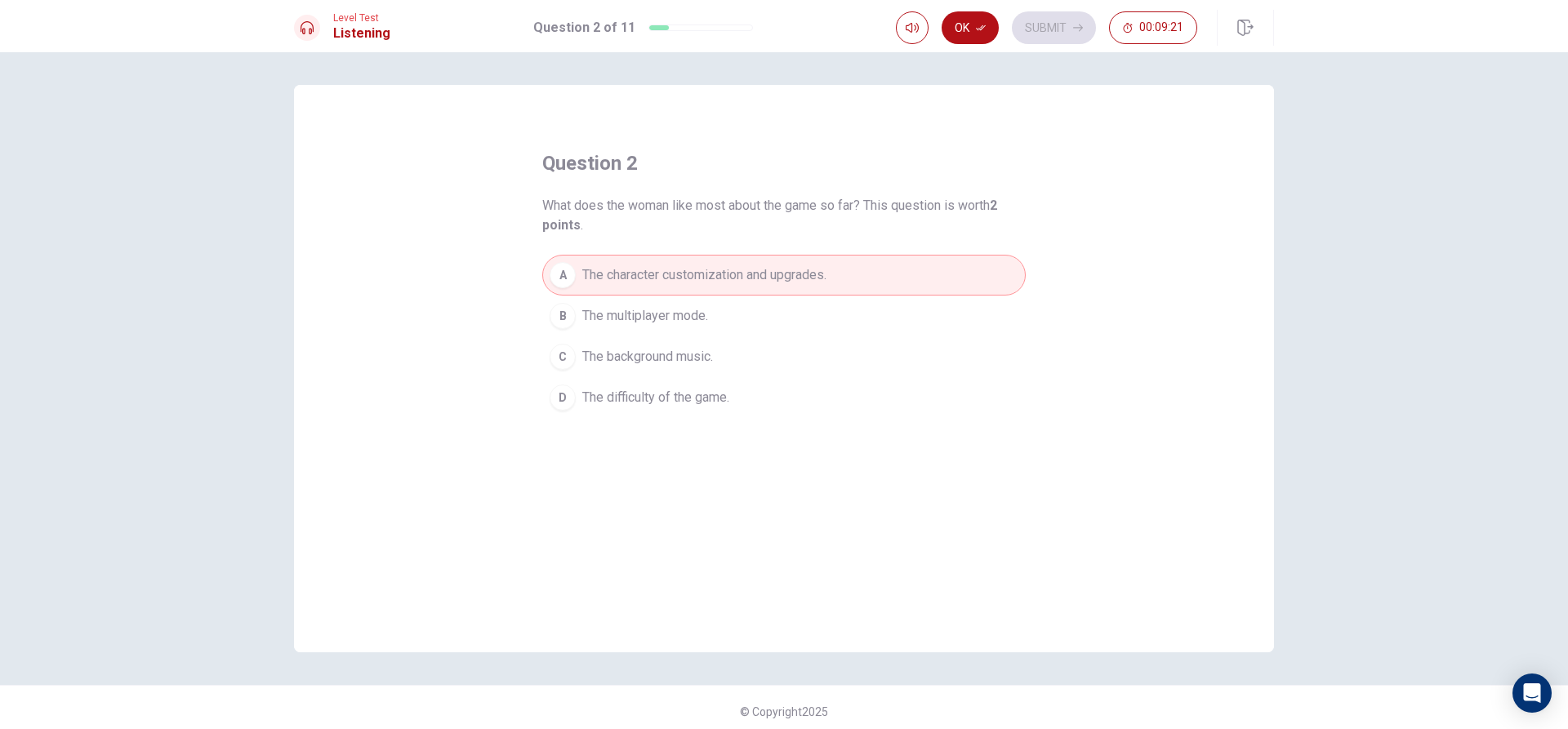
click at [981, 44] on div "Ok Submit 00:09:21" at bounding box center [1085, 28] width 378 height 36
click at [986, 37] on button "Ok" at bounding box center [970, 28] width 58 height 32
click at [1036, 31] on button "Submit" at bounding box center [1053, 28] width 84 height 32
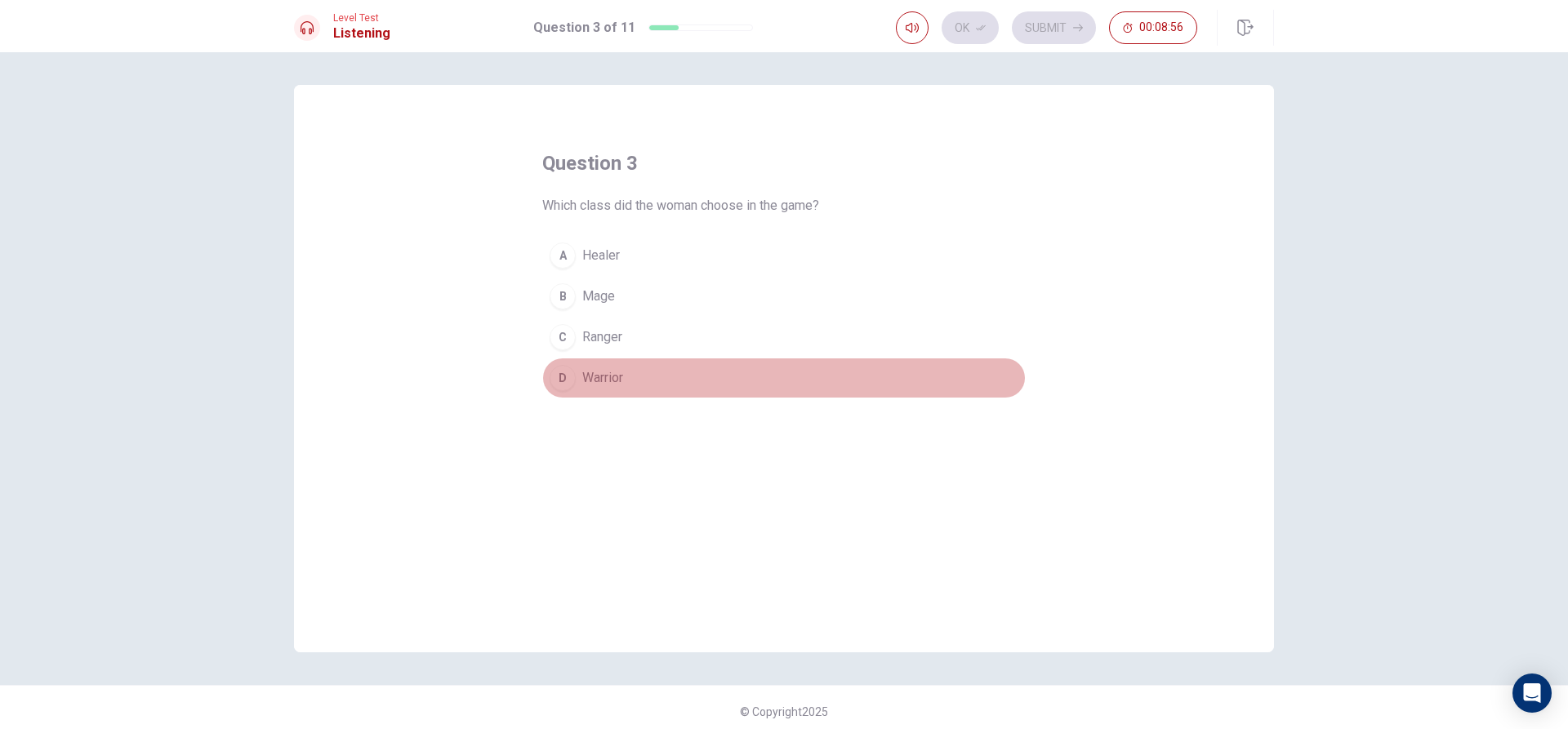
click at [677, 370] on button "D Warrior" at bounding box center [784, 377] width 483 height 40
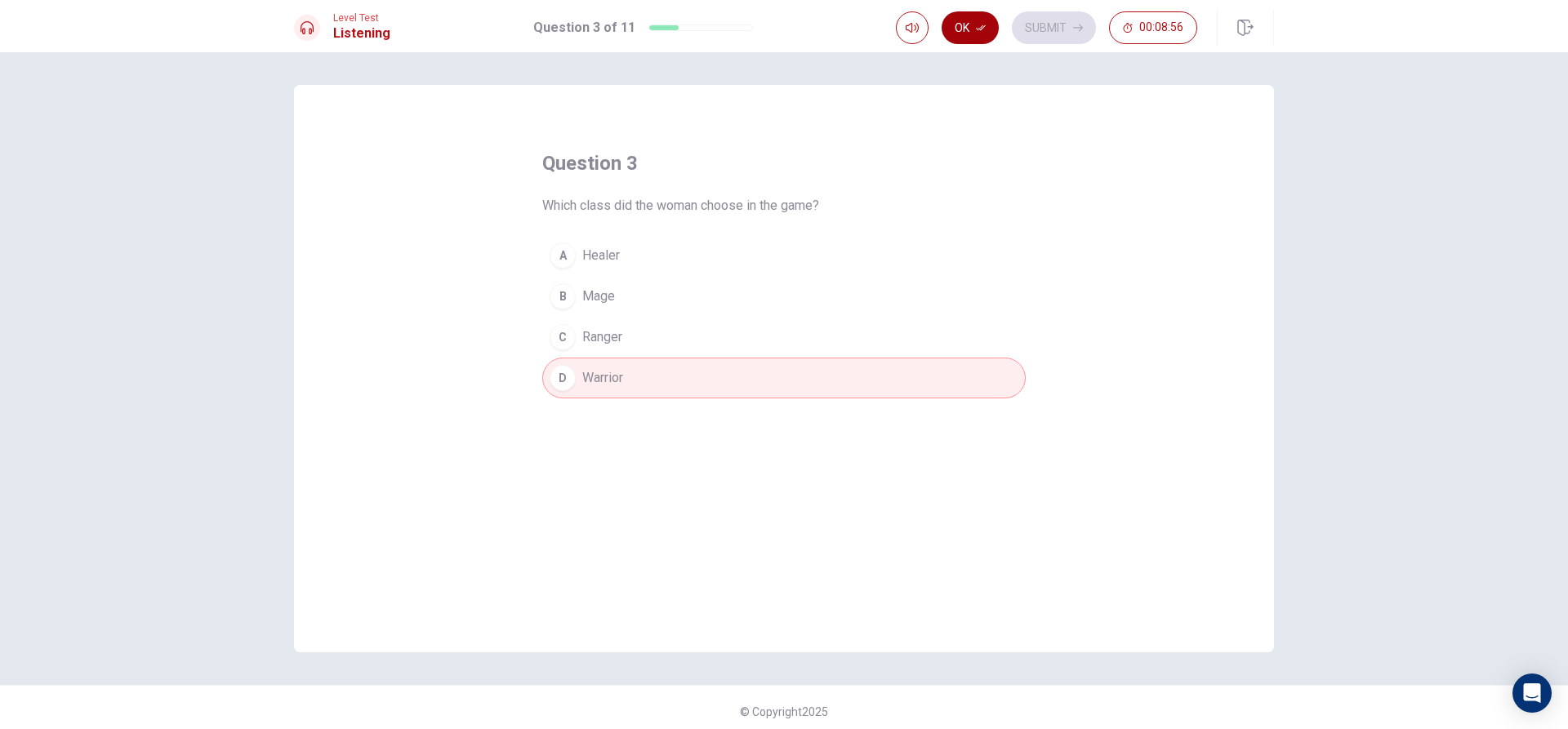
click at [980, 27] on icon "button" at bounding box center [980, 27] width 10 height 10
click at [1041, 21] on button "Submit" at bounding box center [1053, 28] width 84 height 32
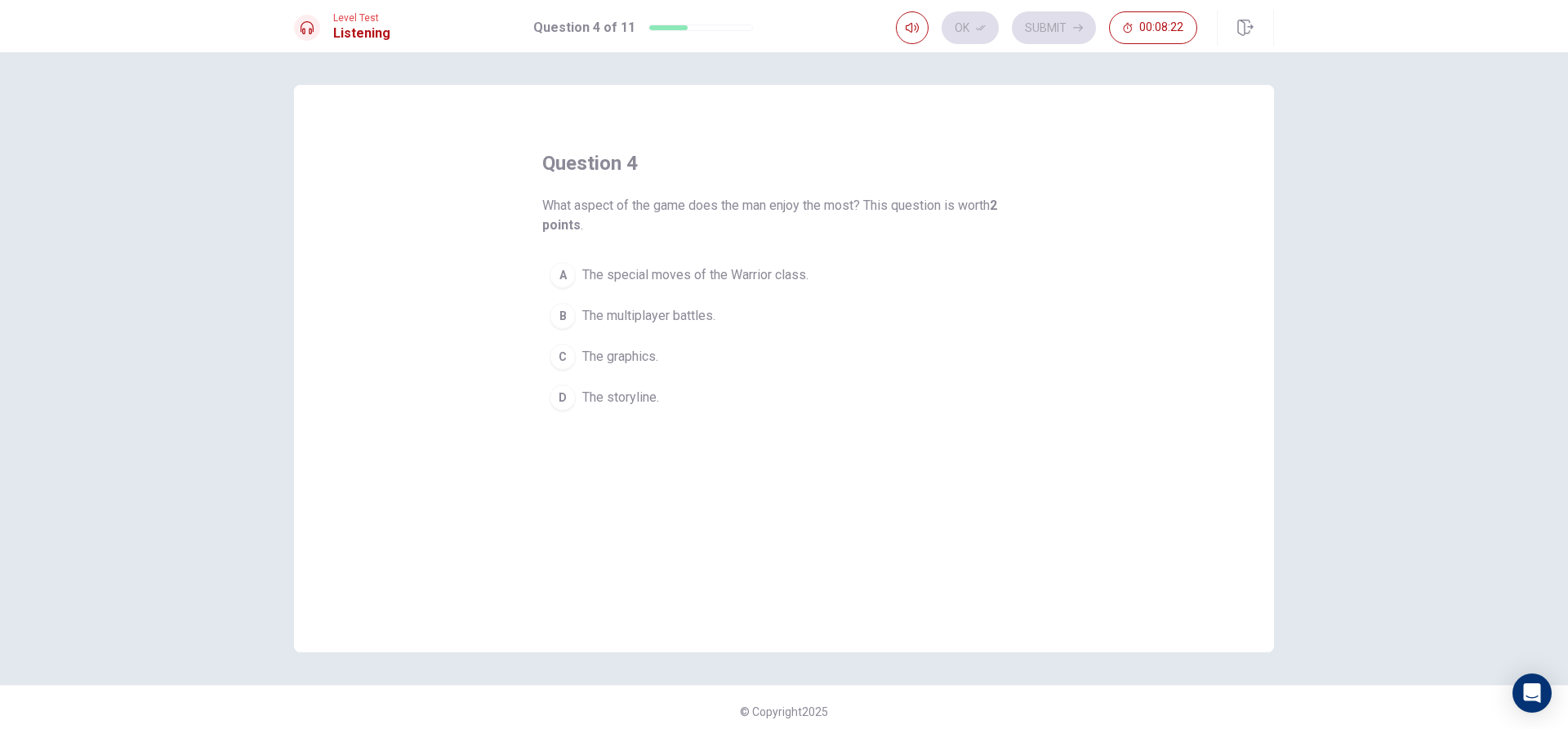
click at [725, 256] on button "A The special moves of the Warrior class." at bounding box center [784, 274] width 483 height 40
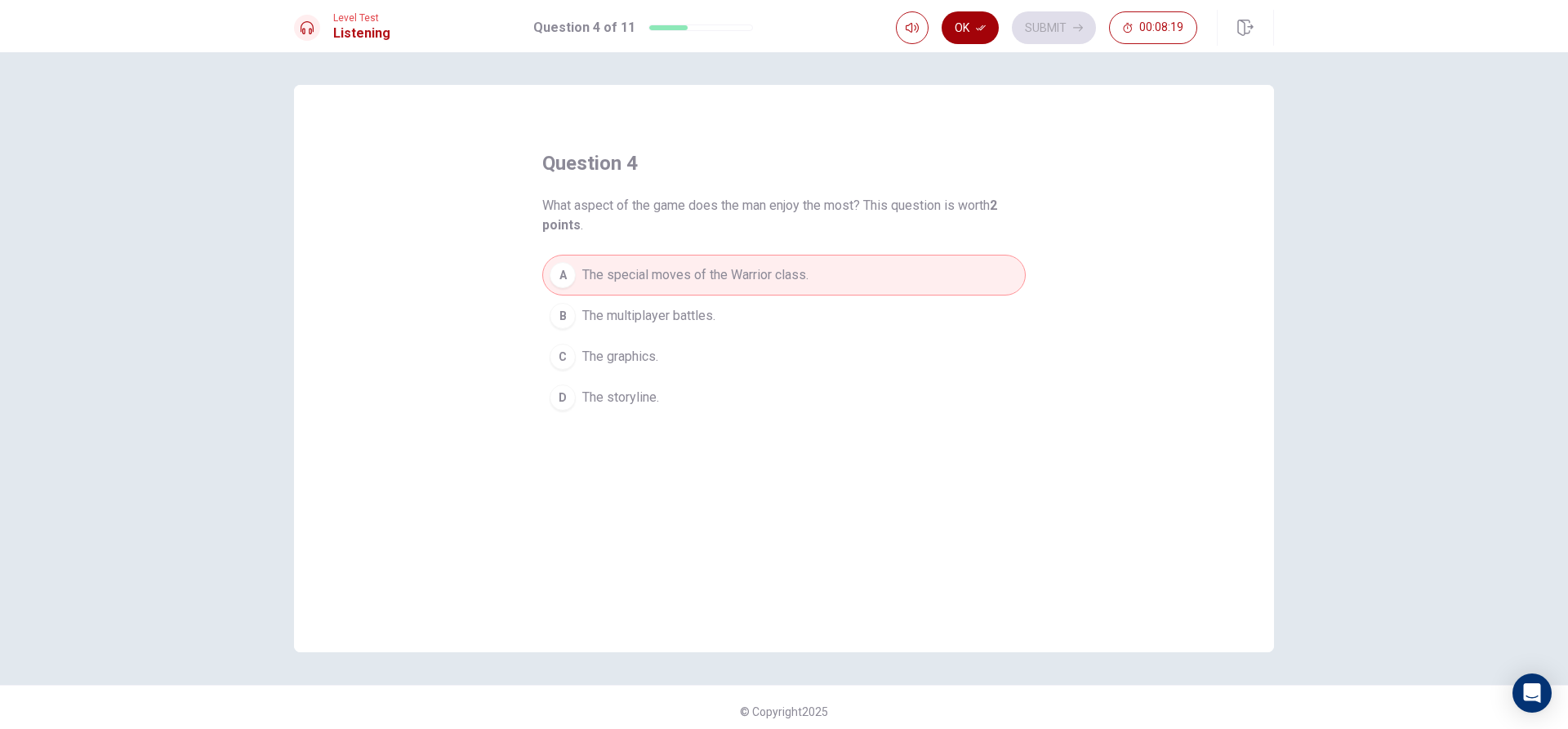
click at [980, 31] on icon "button" at bounding box center [980, 27] width 10 height 10
click at [1045, 28] on button "Submit" at bounding box center [1053, 28] width 84 height 32
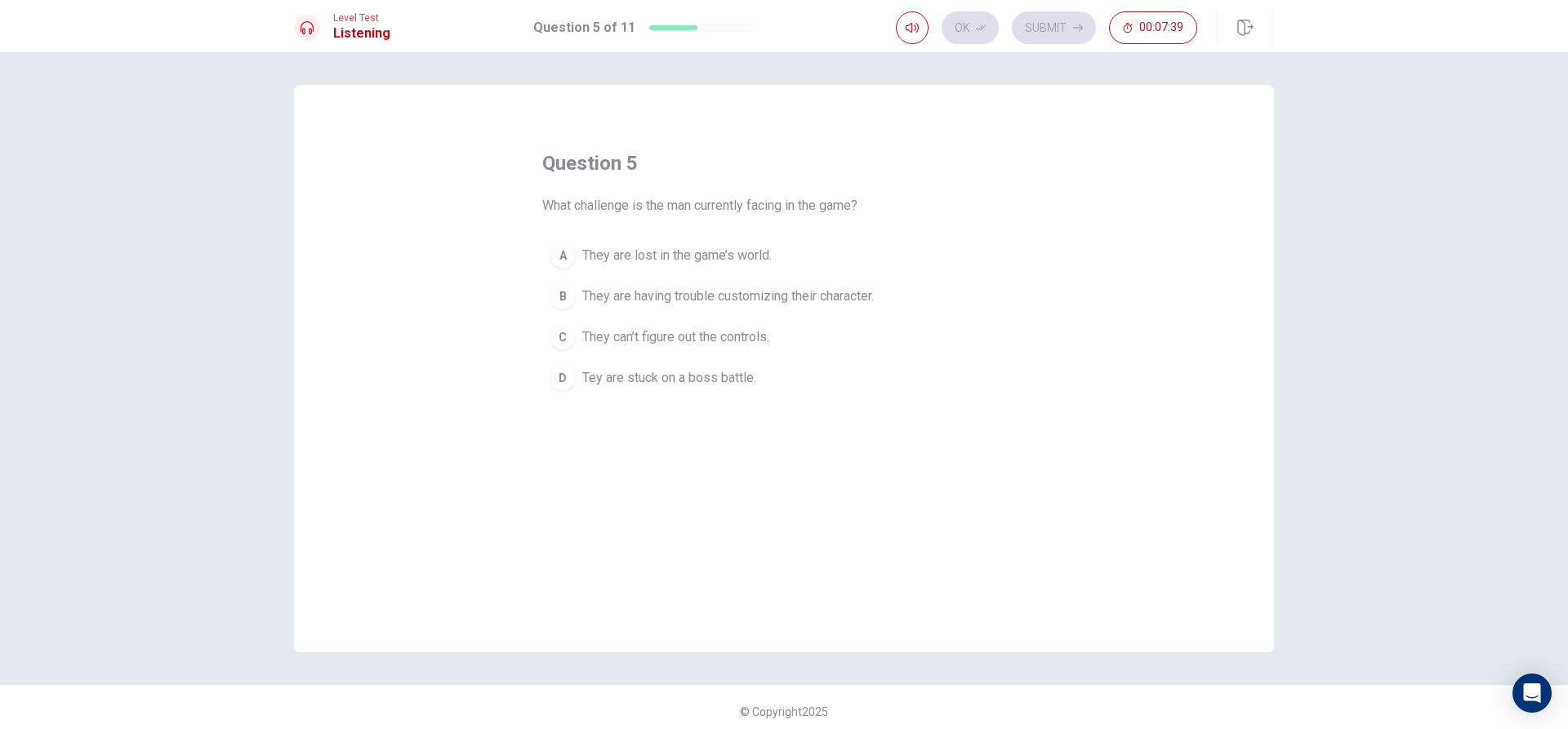
click at [872, 291] on span "They are having trouble customizing their character." at bounding box center [728, 296] width 292 height 20
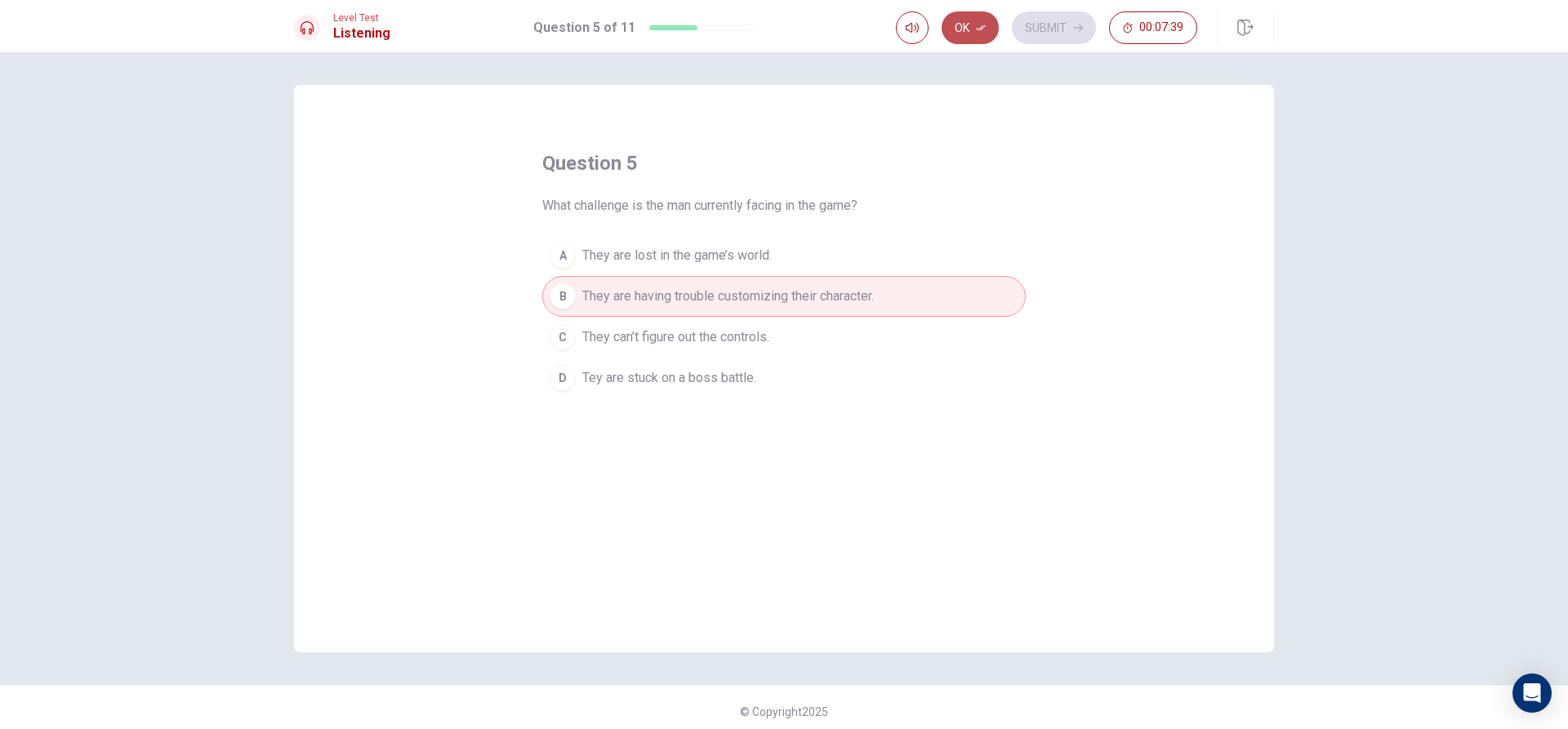
click at [975, 14] on button "Ok" at bounding box center [970, 28] width 58 height 32
click at [1032, 22] on button "Submit" at bounding box center [1053, 28] width 84 height 32
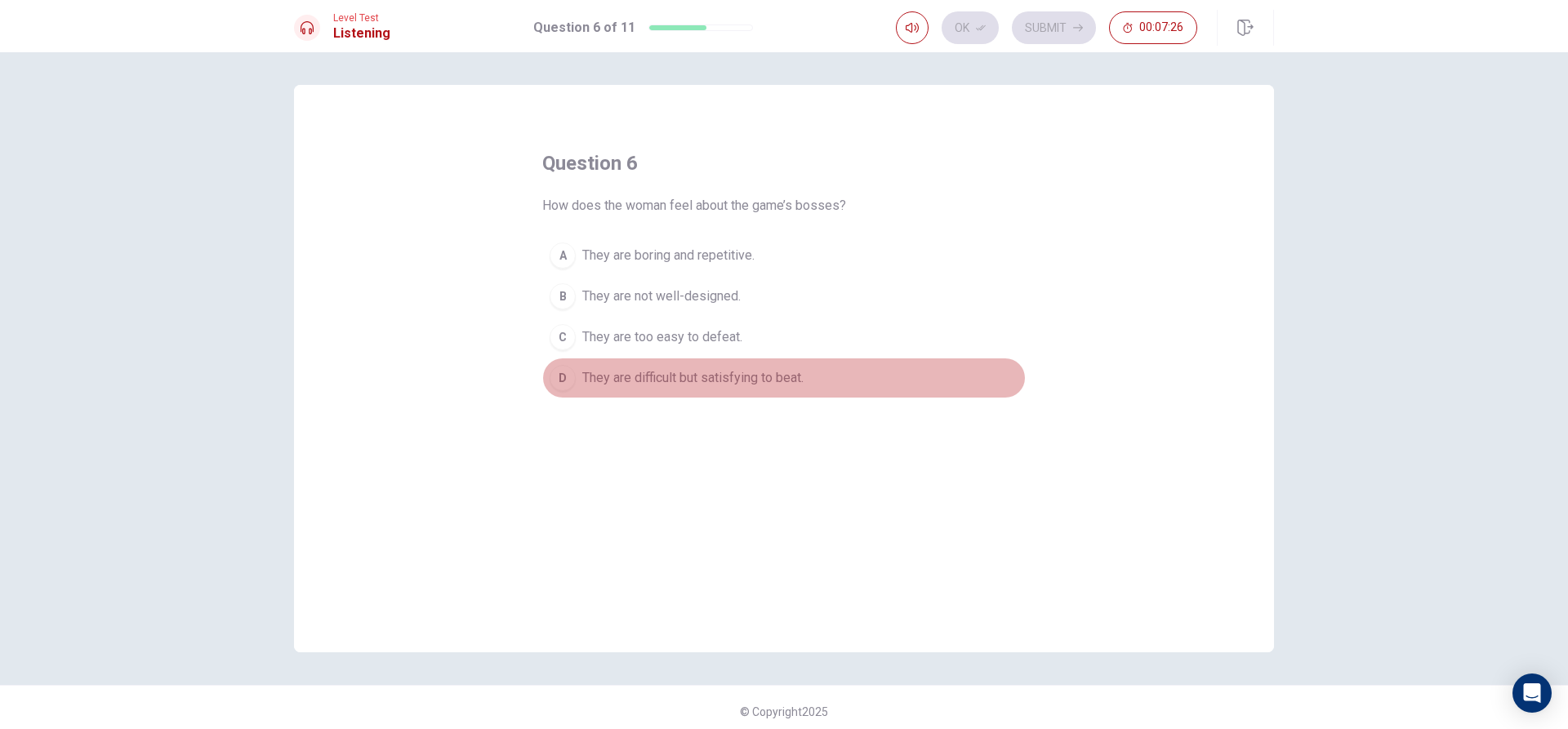
click at [704, 378] on span "They are difficult but satisfying to beat." at bounding box center [693, 378] width 221 height 20
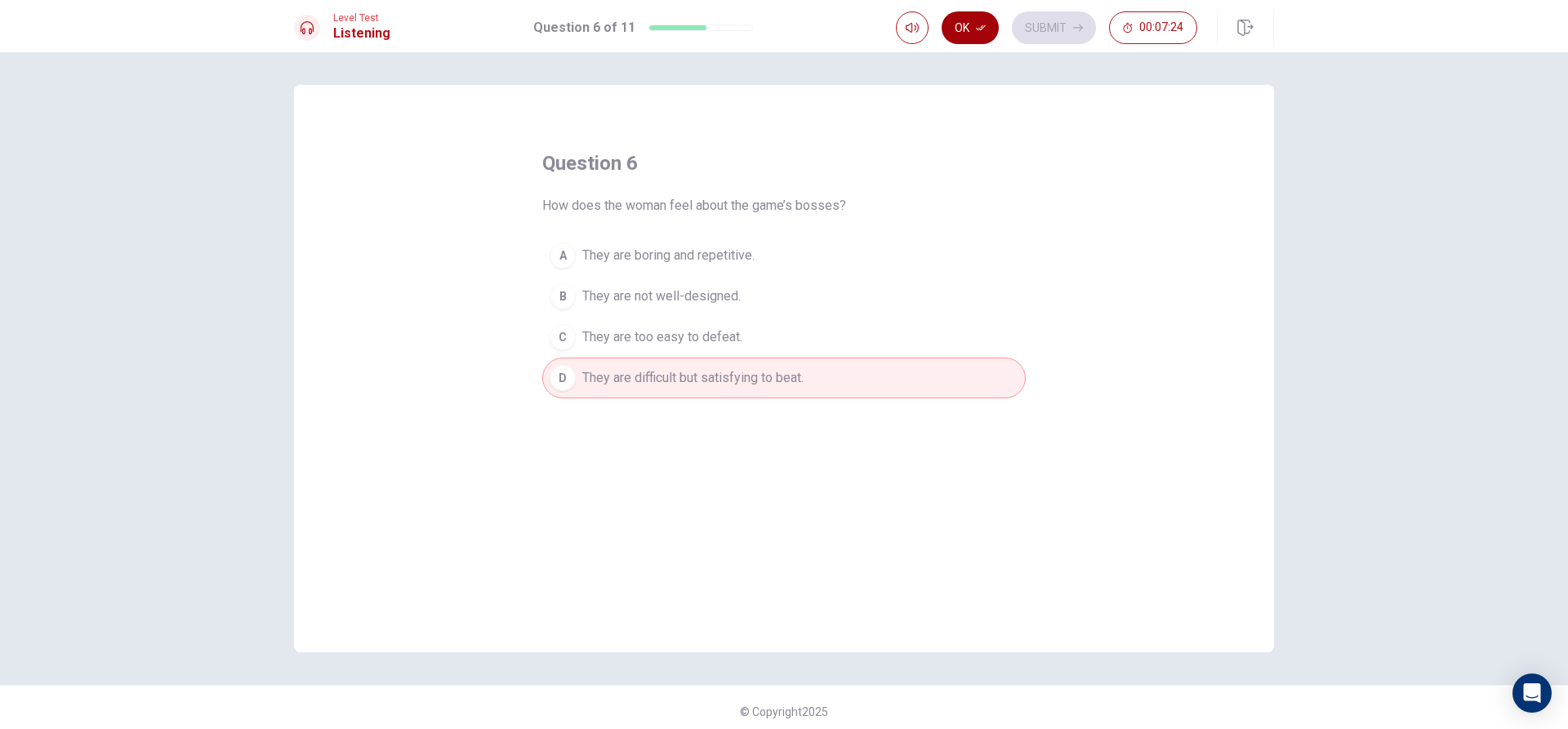
click at [963, 24] on button "Ok" at bounding box center [970, 28] width 58 height 32
click at [1050, 28] on button "Submit" at bounding box center [1053, 28] width 84 height 32
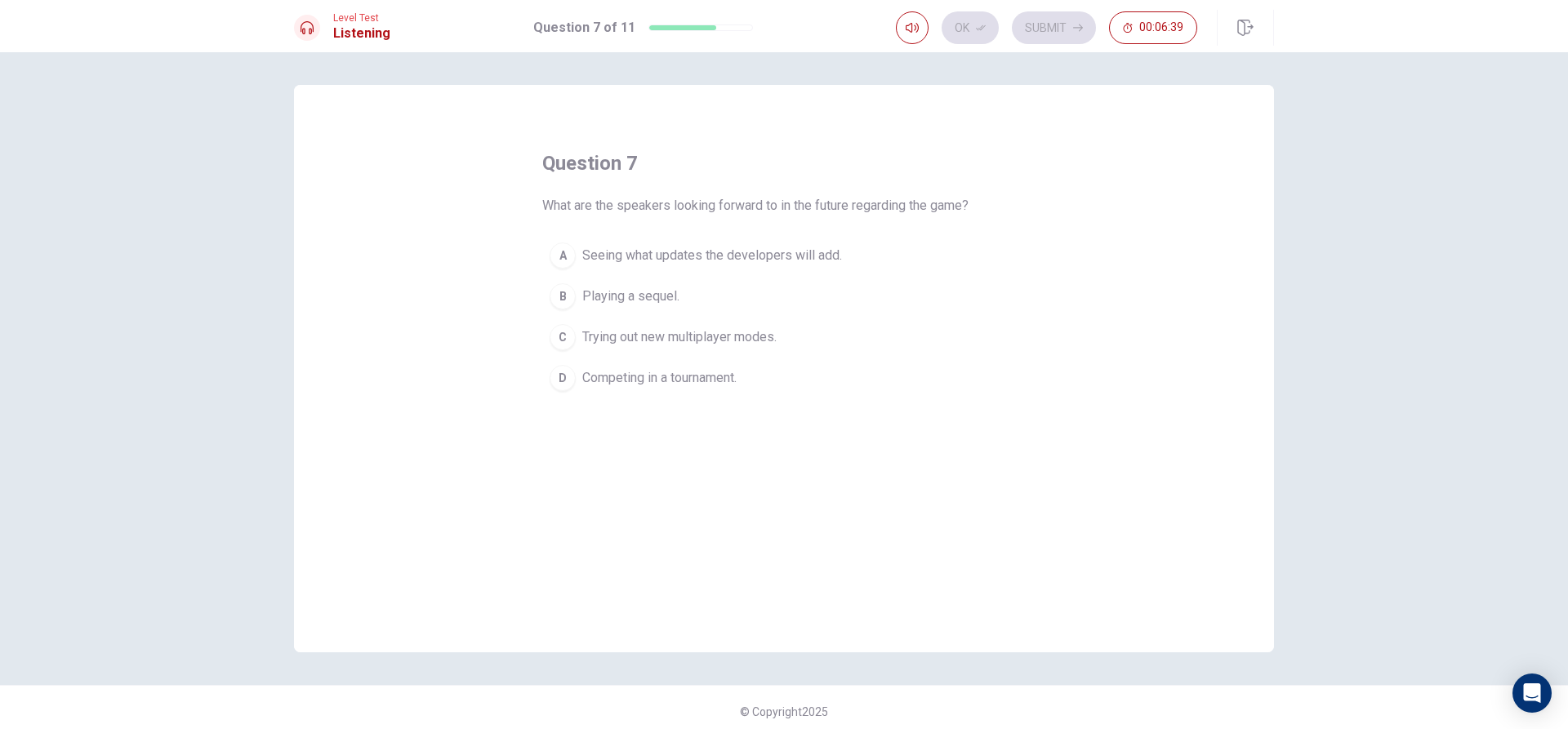
click at [865, 255] on button "A Seeing what updates the developers will add." at bounding box center [784, 255] width 483 height 40
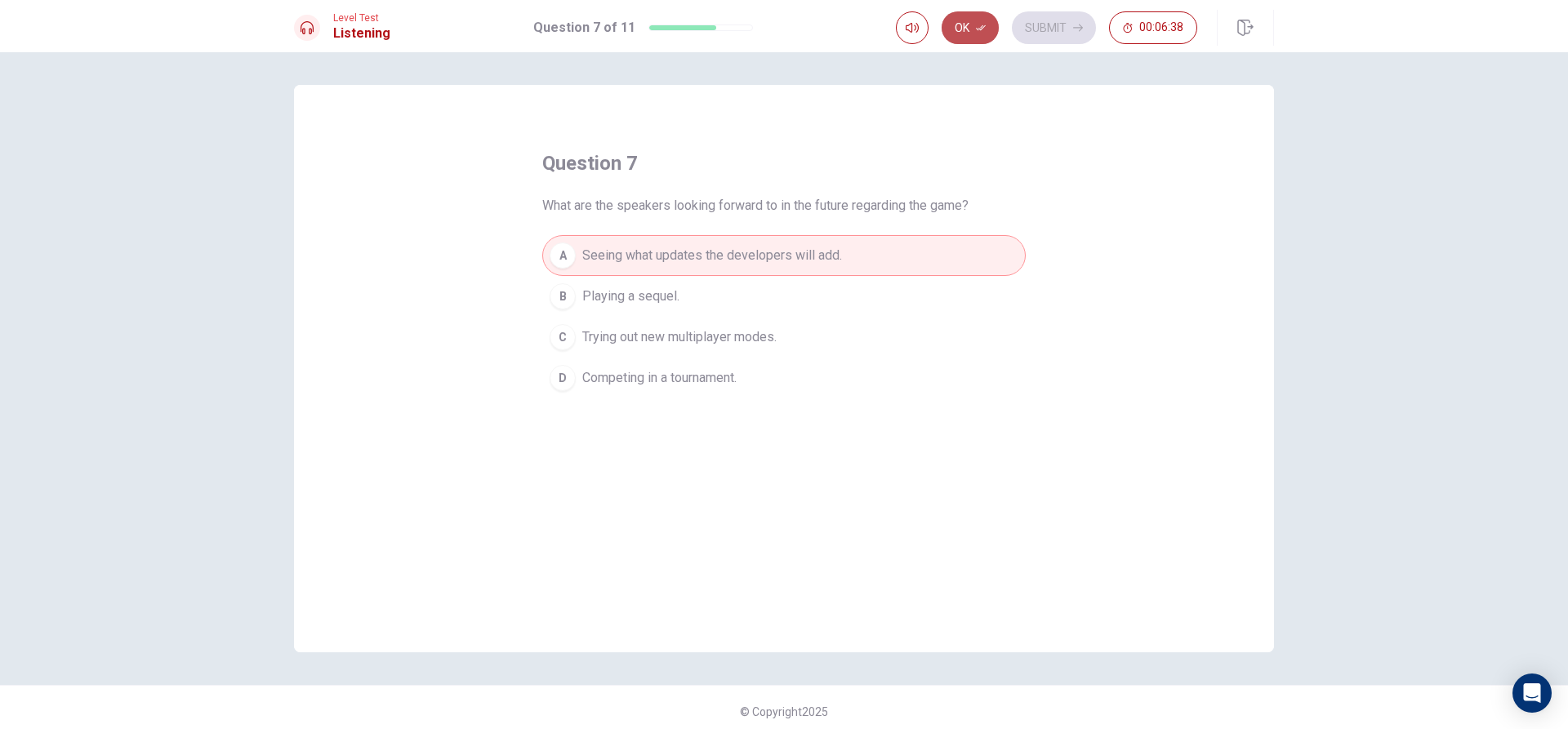
click at [969, 40] on button "Ok" at bounding box center [970, 28] width 58 height 32
click at [1056, 40] on button "Submit" at bounding box center [1053, 28] width 84 height 32
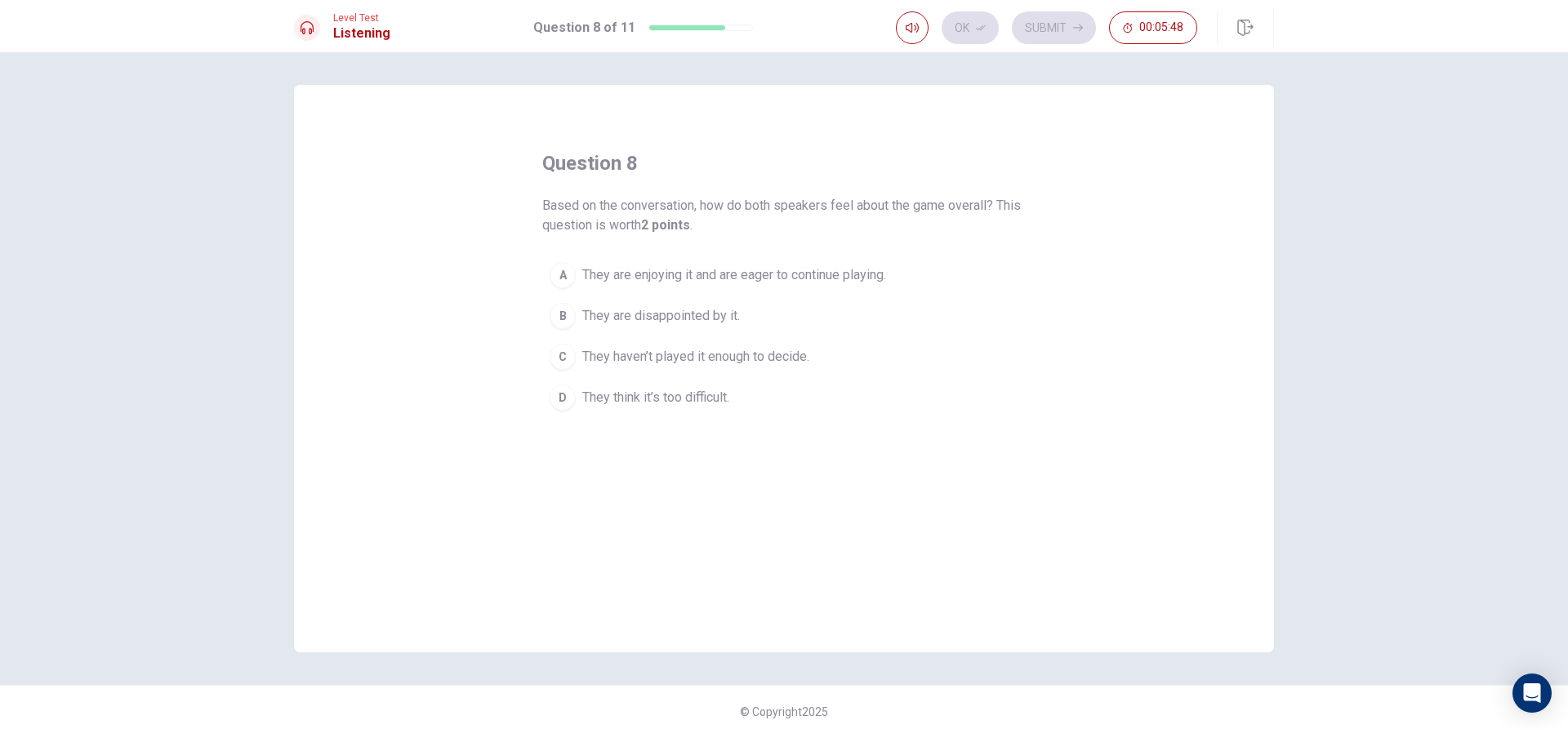
click at [892, 267] on button "A They are enjoying it and are eager to continue playing." at bounding box center [784, 274] width 483 height 40
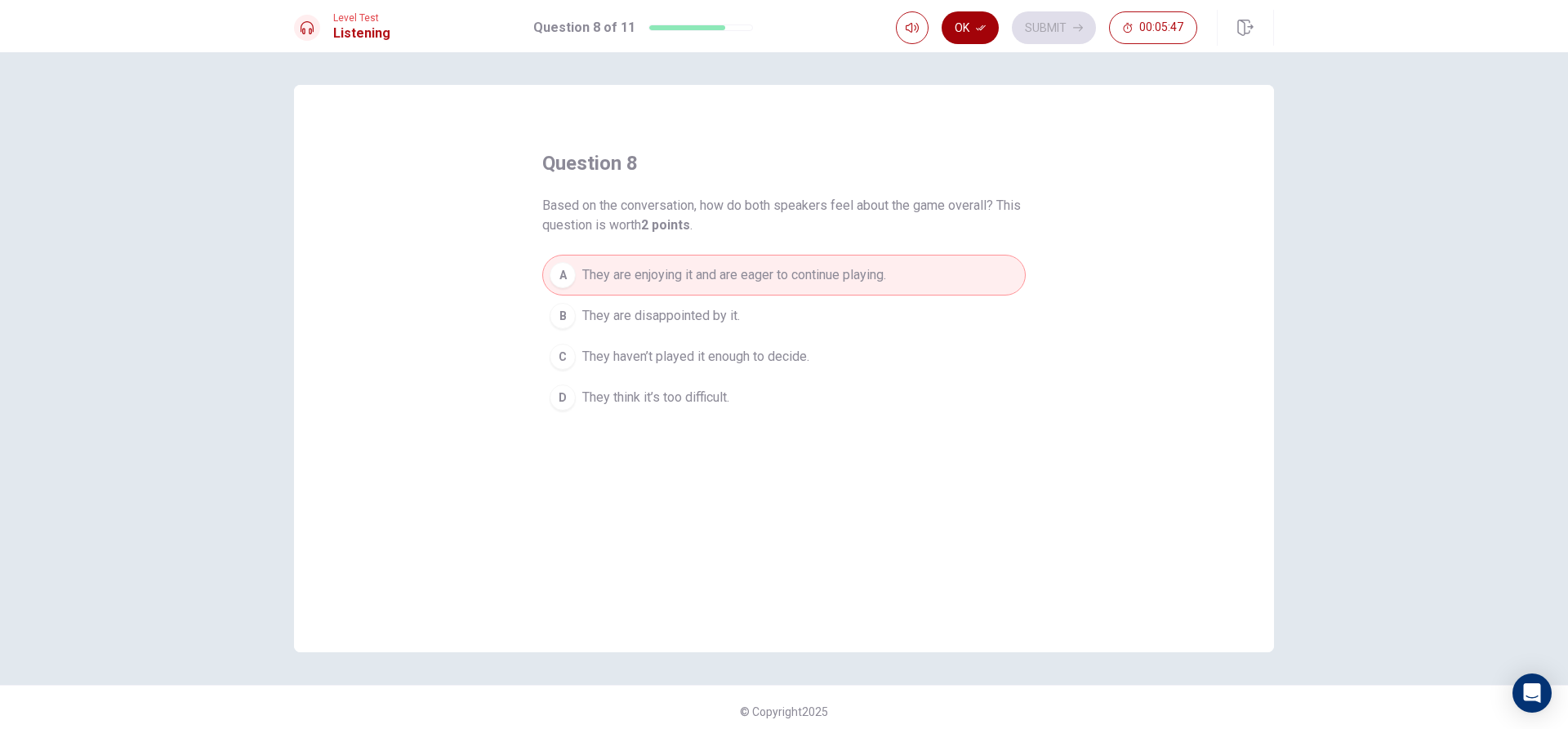
click at [987, 33] on button "Ok" at bounding box center [970, 28] width 58 height 32
click at [1058, 14] on button "Submit" at bounding box center [1053, 28] width 84 height 32
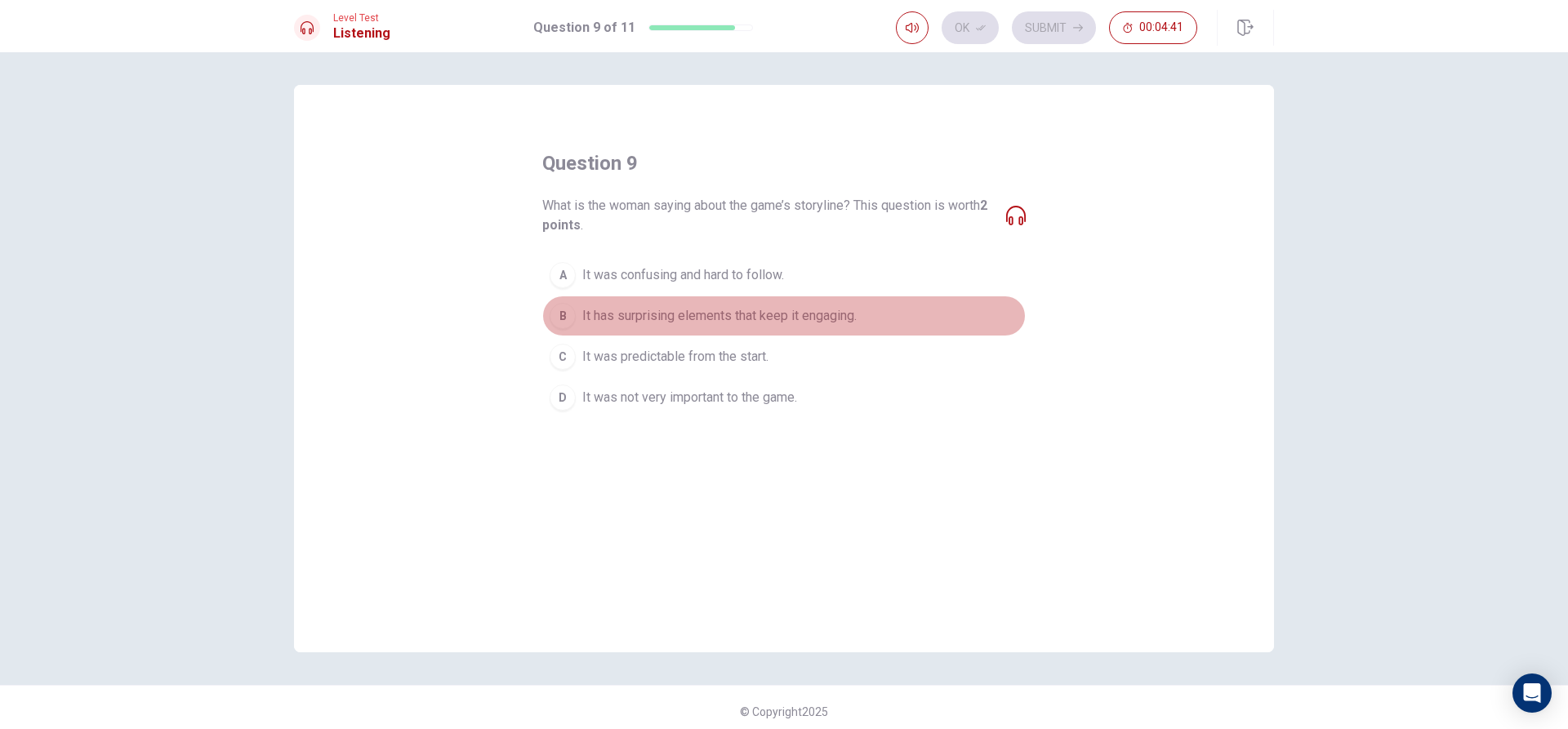
click at [849, 308] on span "It has surprising elements that keep it engaging." at bounding box center [719, 316] width 275 height 20
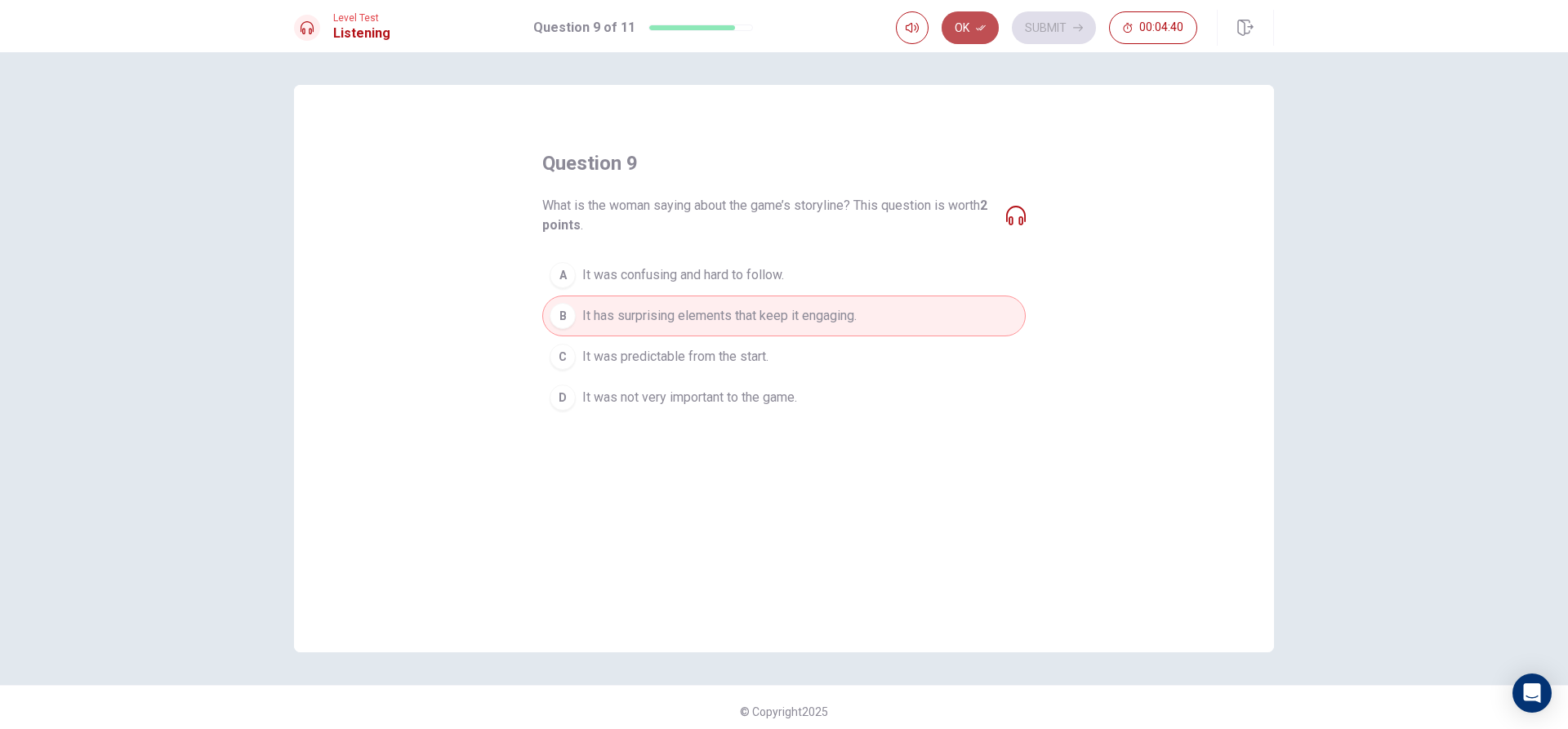
click at [987, 23] on button "Ok" at bounding box center [970, 28] width 58 height 32
click at [1051, 31] on button "Submit" at bounding box center [1053, 28] width 84 height 32
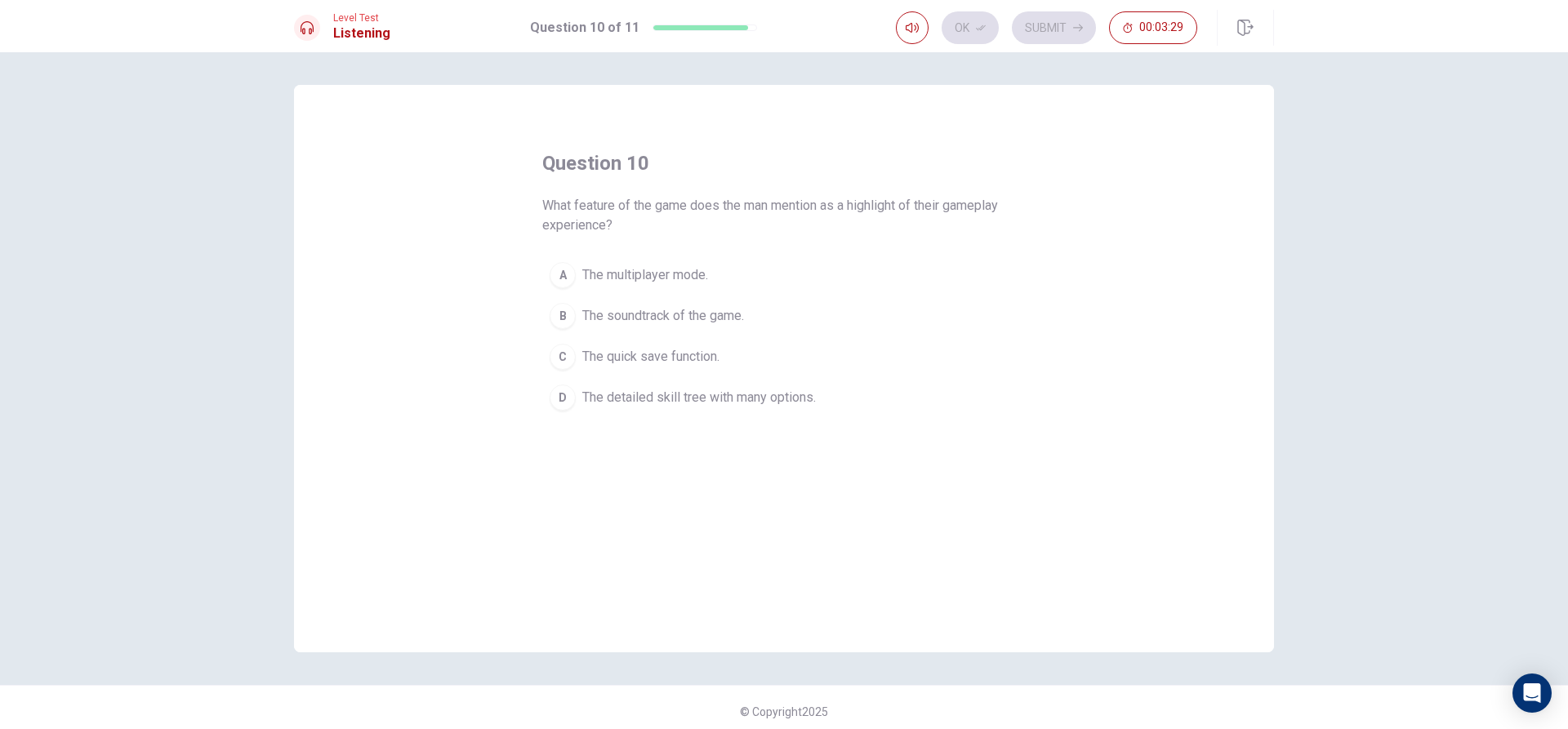
drag, startPoint x: 549, startPoint y: 209, endPoint x: 832, endPoint y: 186, distance: 283.9
click at [832, 186] on div "question 10 What feature of the game does the man mention as a highlight of the…" at bounding box center [784, 284] width 483 height 268
drag, startPoint x: 785, startPoint y: 214, endPoint x: 797, endPoint y: 196, distance: 21.6
click at [797, 196] on span "What feature of the game does the man mention as a highlight of their gameplay …" at bounding box center [784, 216] width 483 height 40
click at [790, 400] on span "The detailed skill tree with many options." at bounding box center [699, 398] width 234 height 20
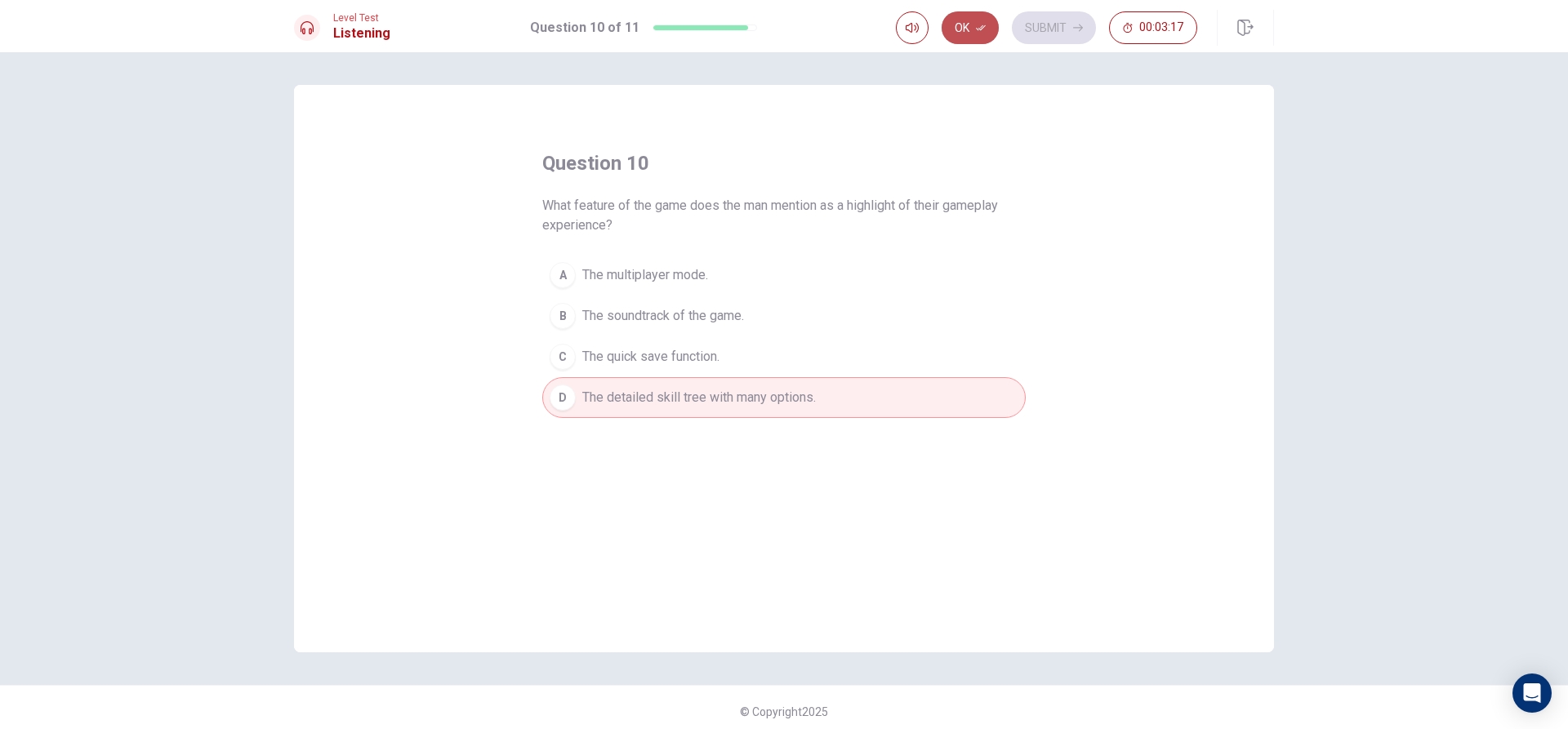
click at [978, 37] on button "Ok" at bounding box center [970, 28] width 58 height 32
click at [1080, 32] on icon "button" at bounding box center [1077, 27] width 10 height 10
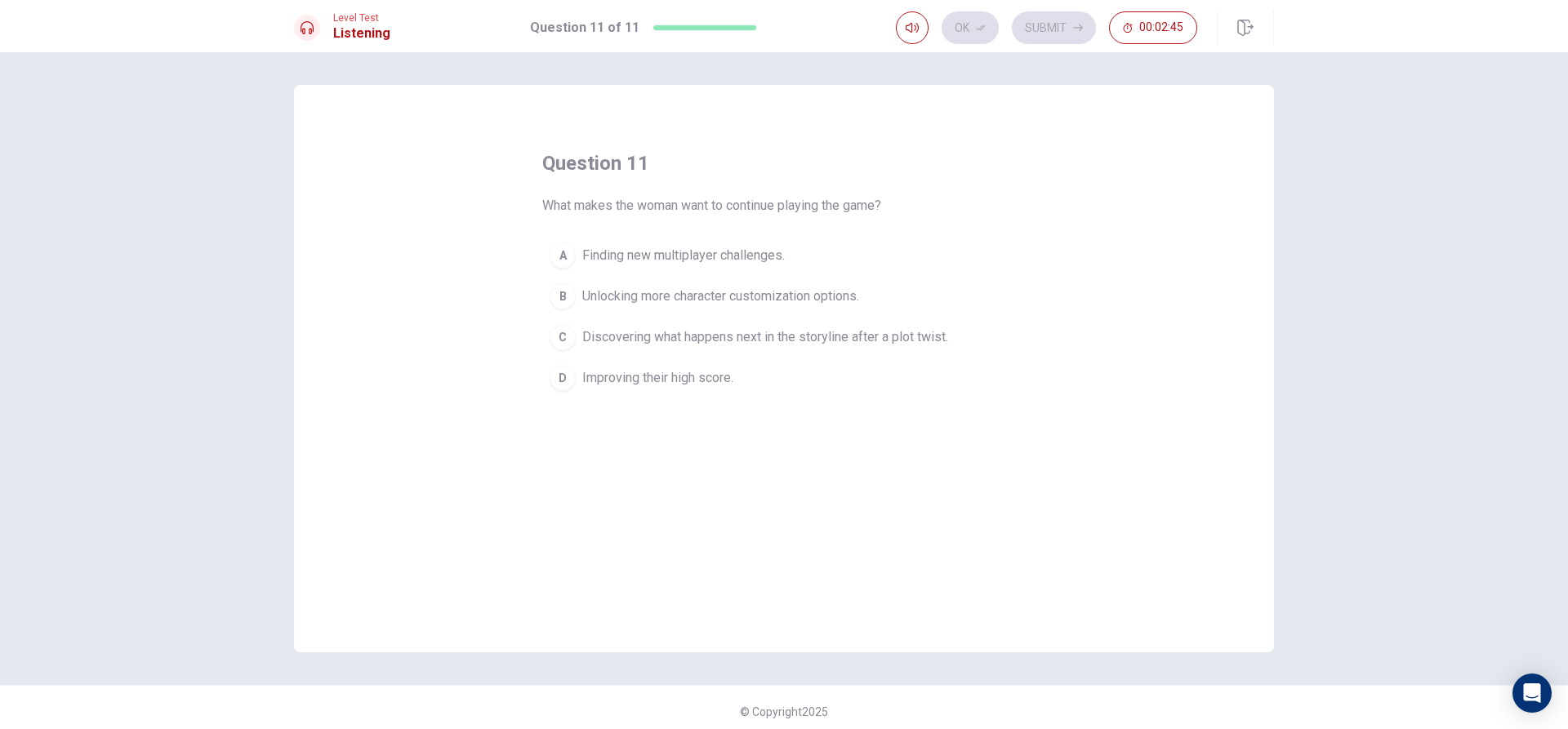
click at [1161, 343] on div "question 11 What makes the woman want to continue playing the game? A Finding n…" at bounding box center [784, 368] width 980 height 568
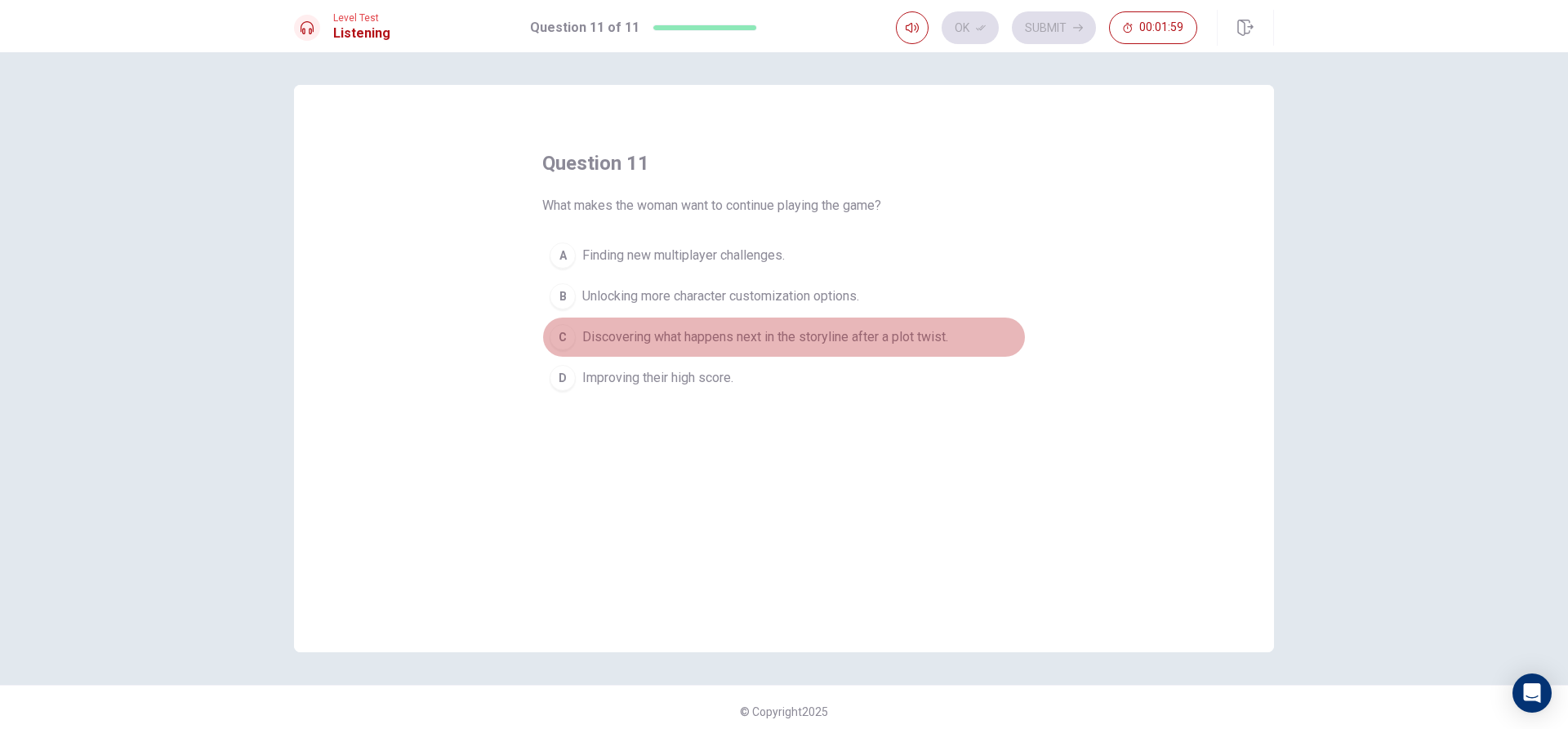
click at [703, 338] on span "Discovering what happens next in the storyline after a plot twist." at bounding box center [765, 338] width 366 height 20
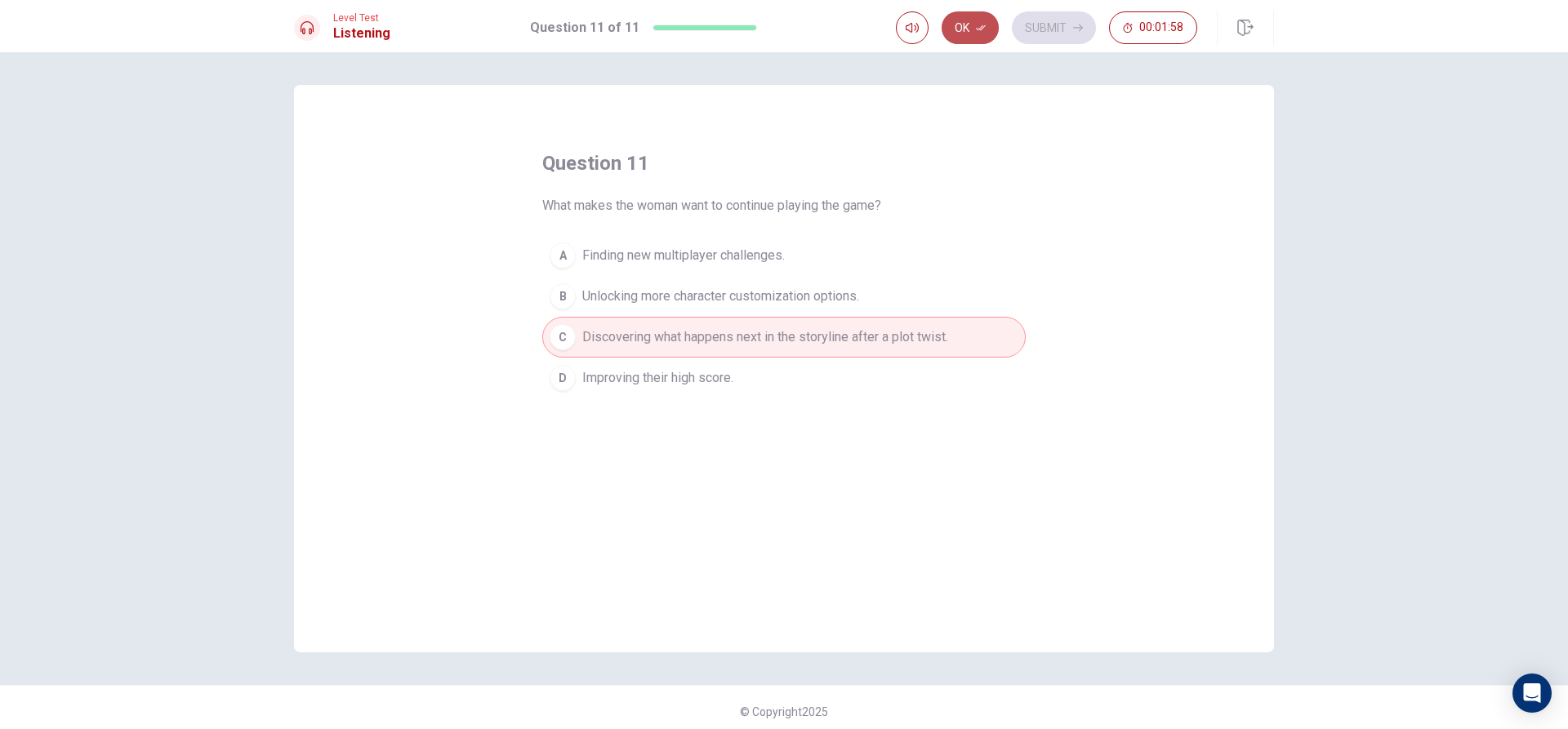
click at [989, 26] on button "Ok" at bounding box center [970, 28] width 58 height 32
click at [1042, 28] on button "Submit" at bounding box center [1053, 28] width 84 height 32
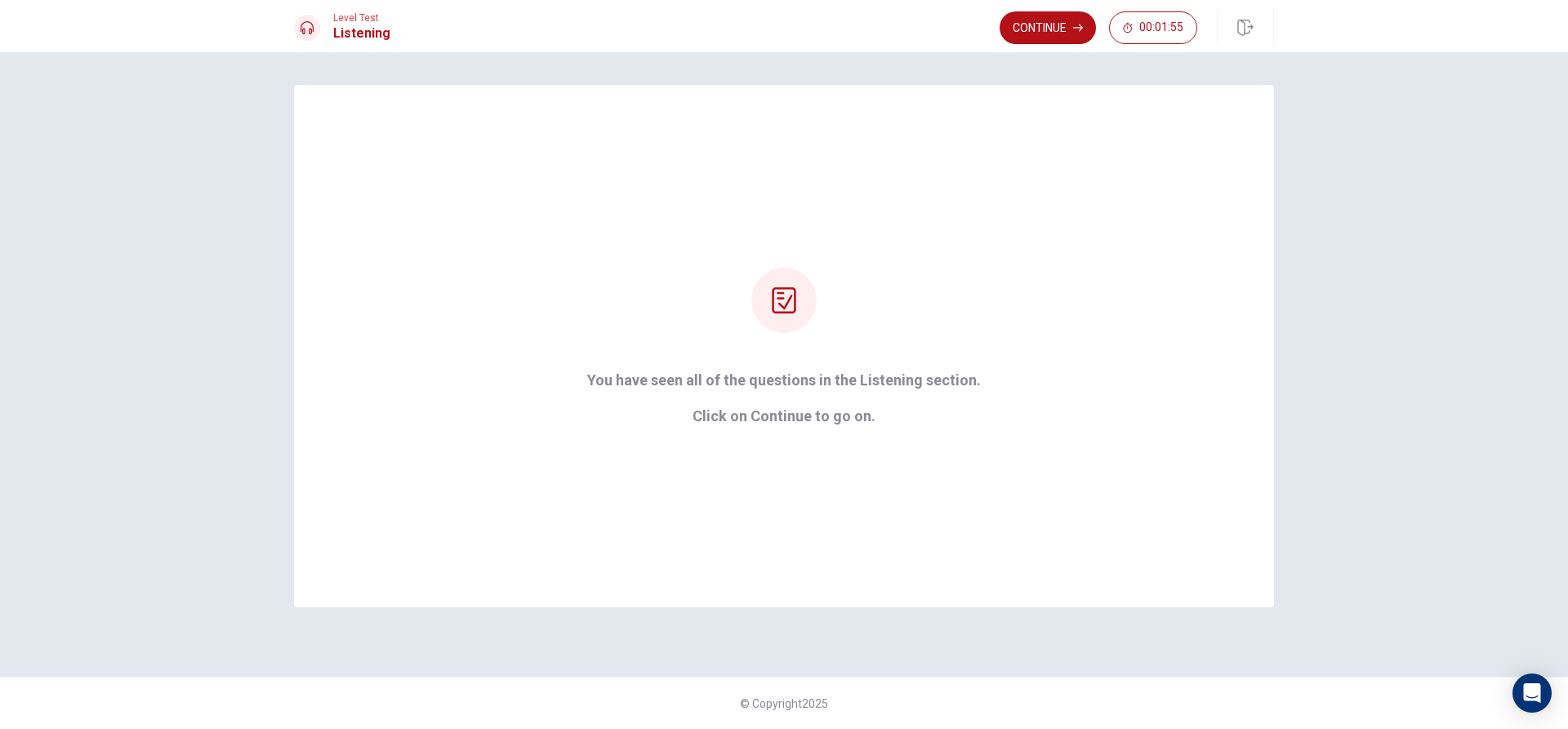
click at [1042, 28] on button "Continue" at bounding box center [1048, 28] width 96 height 32
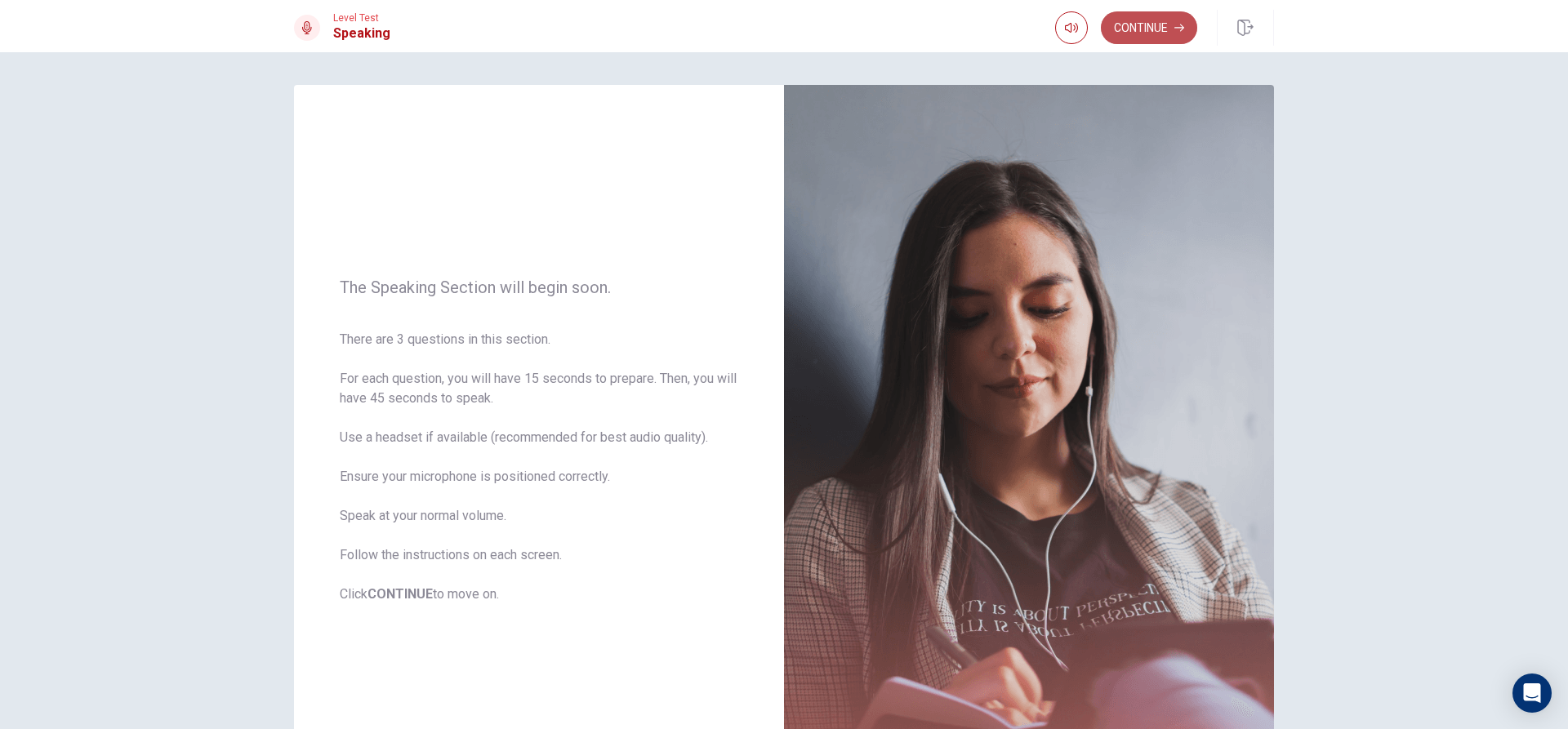
click at [1157, 31] on button "Continue" at bounding box center [1149, 28] width 96 height 32
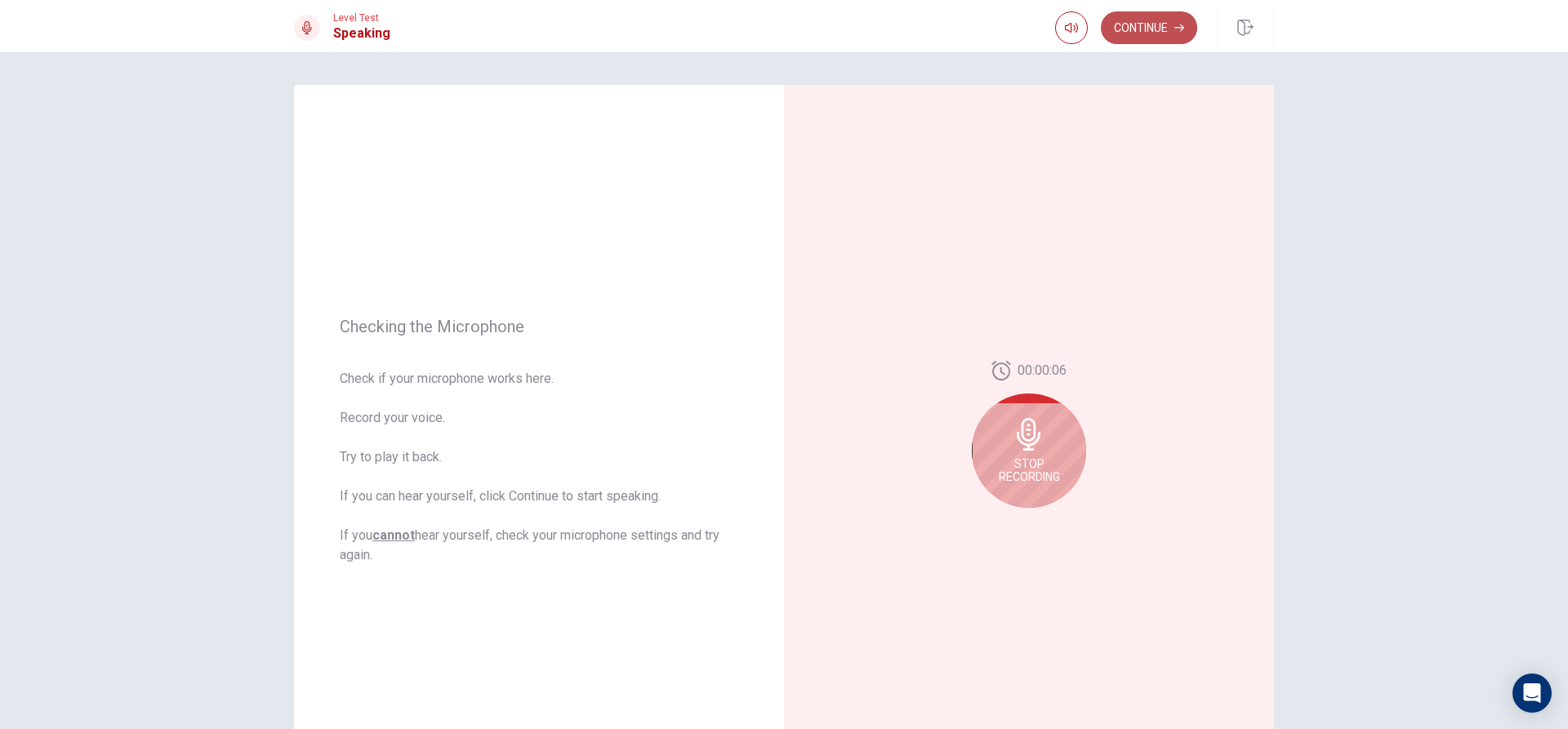
click at [1137, 40] on button "Continue" at bounding box center [1149, 28] width 96 height 32
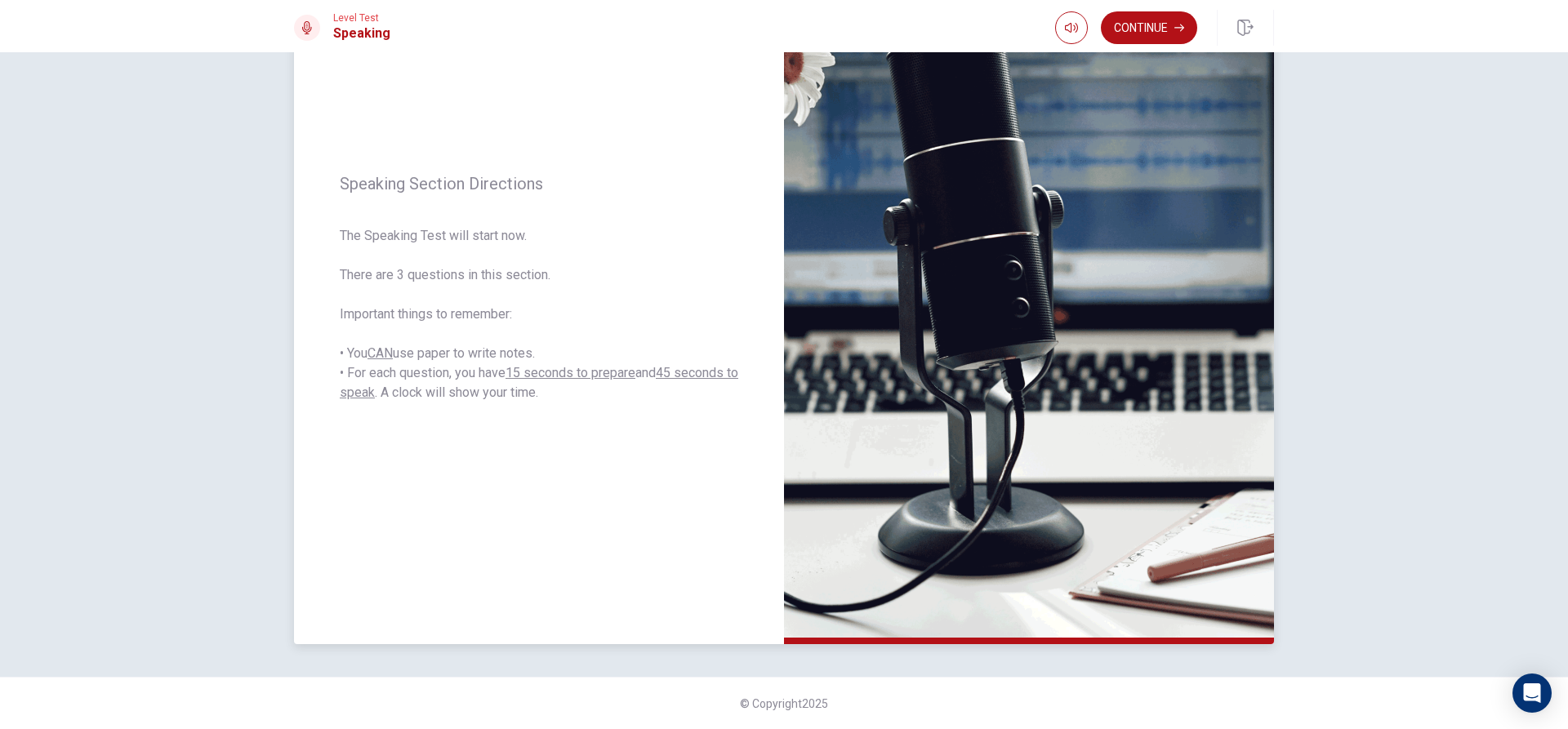
scroll to position [71, 0]
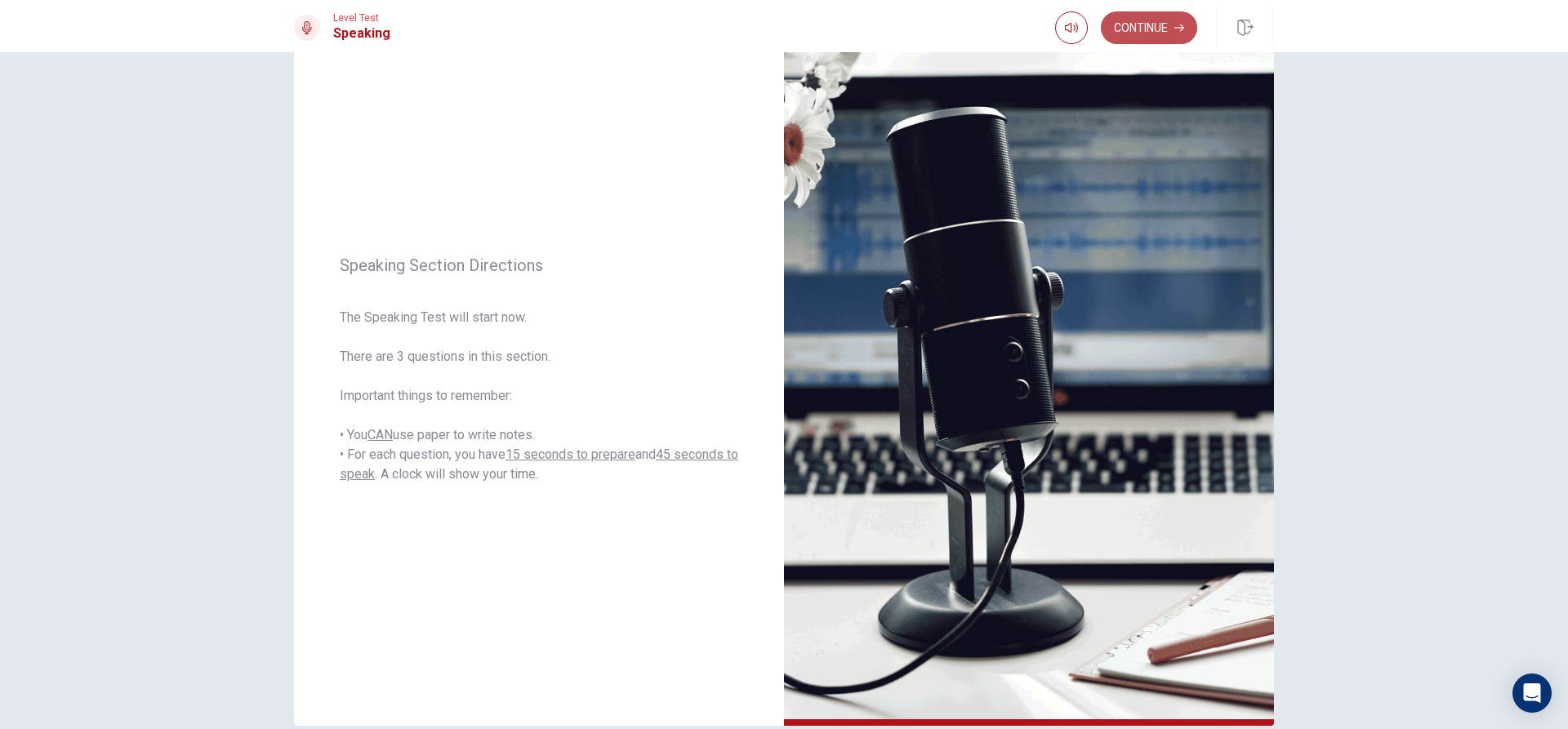
click at [1176, 34] on button "Continue" at bounding box center [1149, 28] width 96 height 32
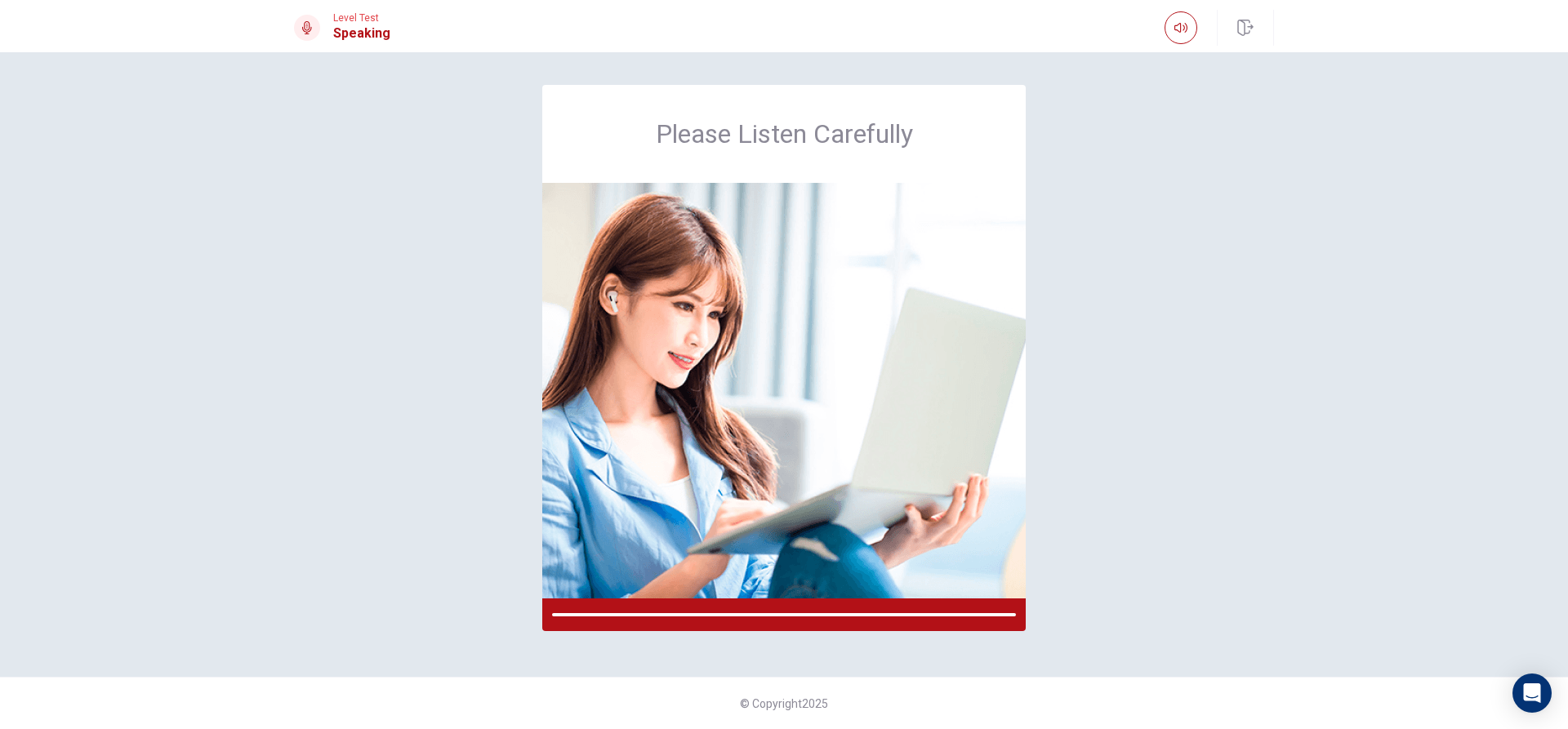
scroll to position [0, 0]
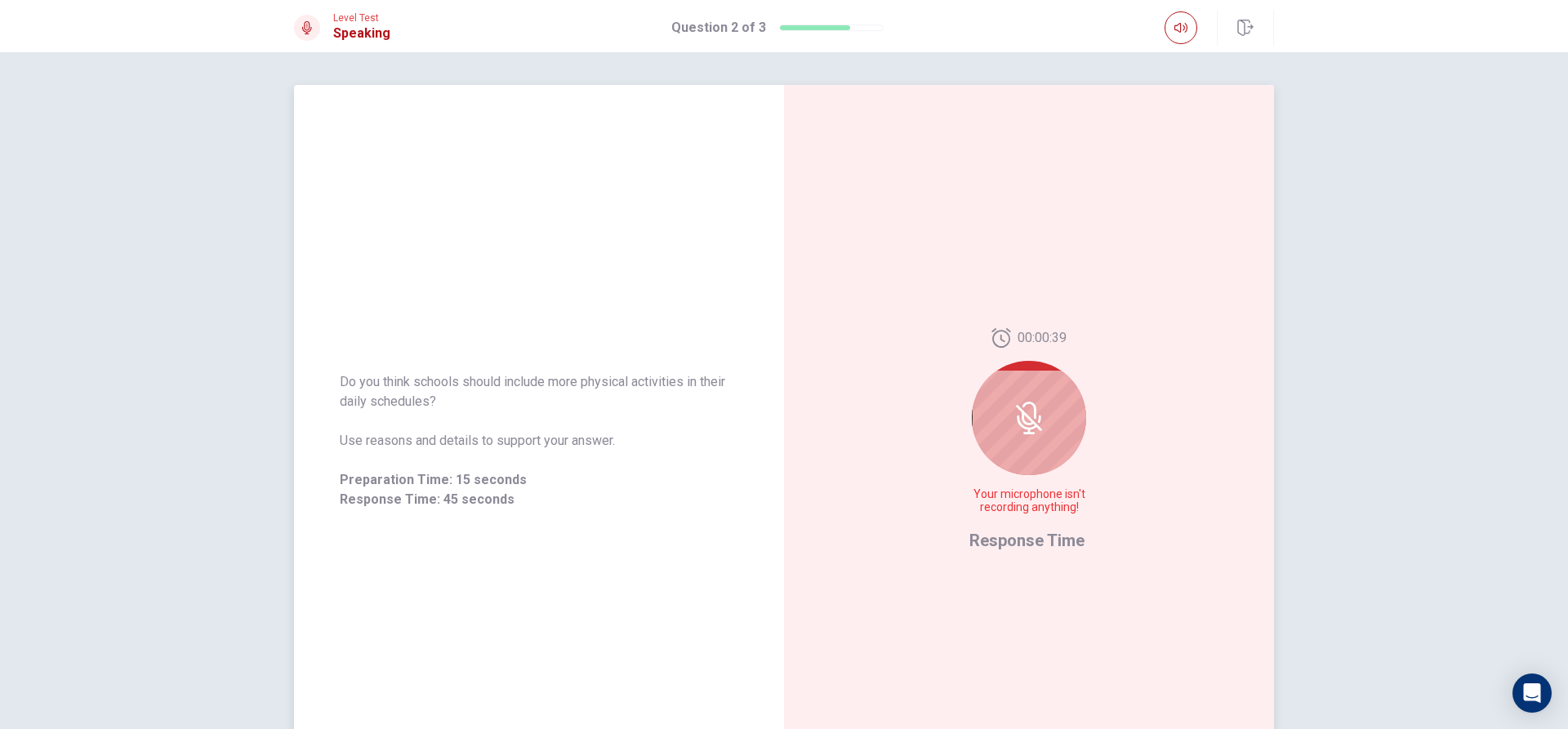
click at [1037, 400] on div at bounding box center [1029, 418] width 114 height 114
drag, startPoint x: 1037, startPoint y: 400, endPoint x: 1010, endPoint y: 426, distance: 37.5
click at [1036, 400] on div at bounding box center [1029, 418] width 114 height 114
click at [1010, 466] on div at bounding box center [1029, 418] width 114 height 114
click at [1014, 511] on span "Your microphone isn't recording anything!" at bounding box center [1029, 501] width 119 height 26
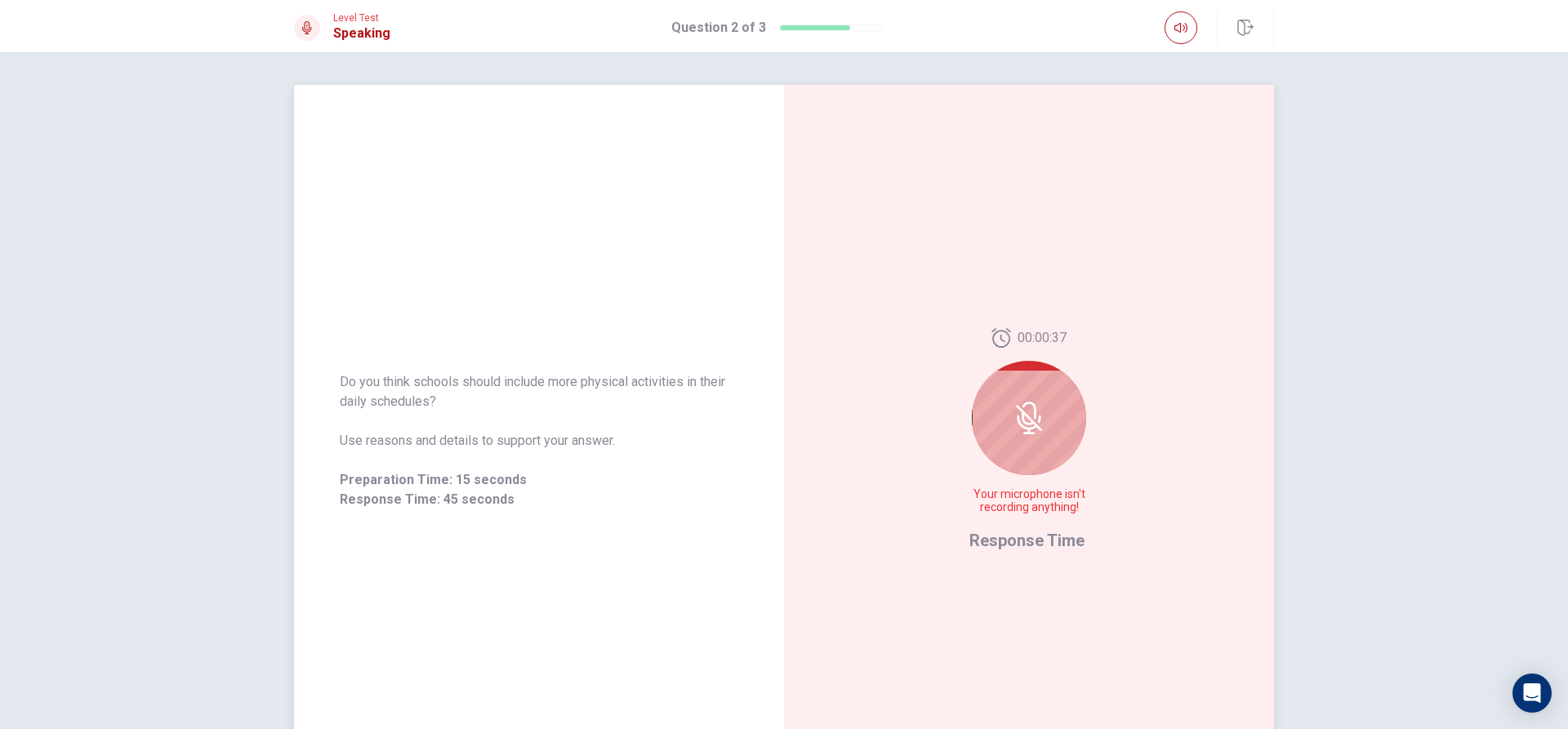
drag, startPoint x: 1023, startPoint y: 513, endPoint x: 1044, endPoint y: 512, distance: 21.0
click at [1039, 513] on span "Your microphone isn't recording anything!" at bounding box center [1029, 501] width 119 height 26
click at [1055, 508] on span "Your microphone isn't recording anything!" at bounding box center [1029, 501] width 119 height 26
drag, startPoint x: 1055, startPoint y: 508, endPoint x: 1028, endPoint y: 517, distance: 28.5
click at [1048, 510] on span "Your microphone isn't recording anything!" at bounding box center [1029, 501] width 119 height 26
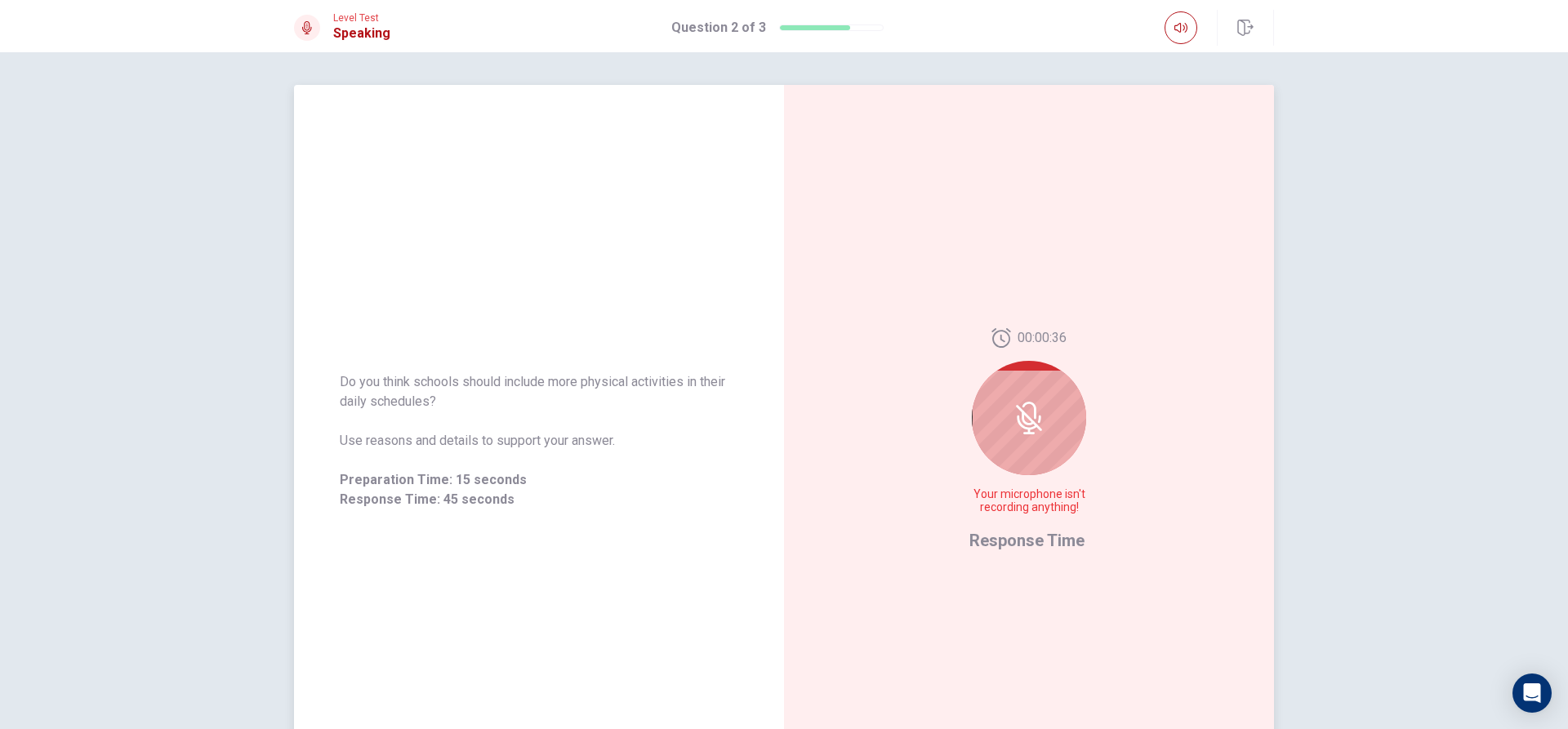
drag, startPoint x: 1019, startPoint y: 570, endPoint x: 1019, endPoint y: 595, distance: 25.0
click at [1019, 595] on div "00:00:36 Your microphone isn't recording anything! Response Time" at bounding box center [1029, 440] width 490 height 712
click at [1028, 542] on span "Response Time" at bounding box center [1027, 541] width 115 height 20
click at [1036, 419] on div at bounding box center [1029, 418] width 114 height 114
drag, startPoint x: 1036, startPoint y: 352, endPoint x: 1043, endPoint y: 342, distance: 12.2
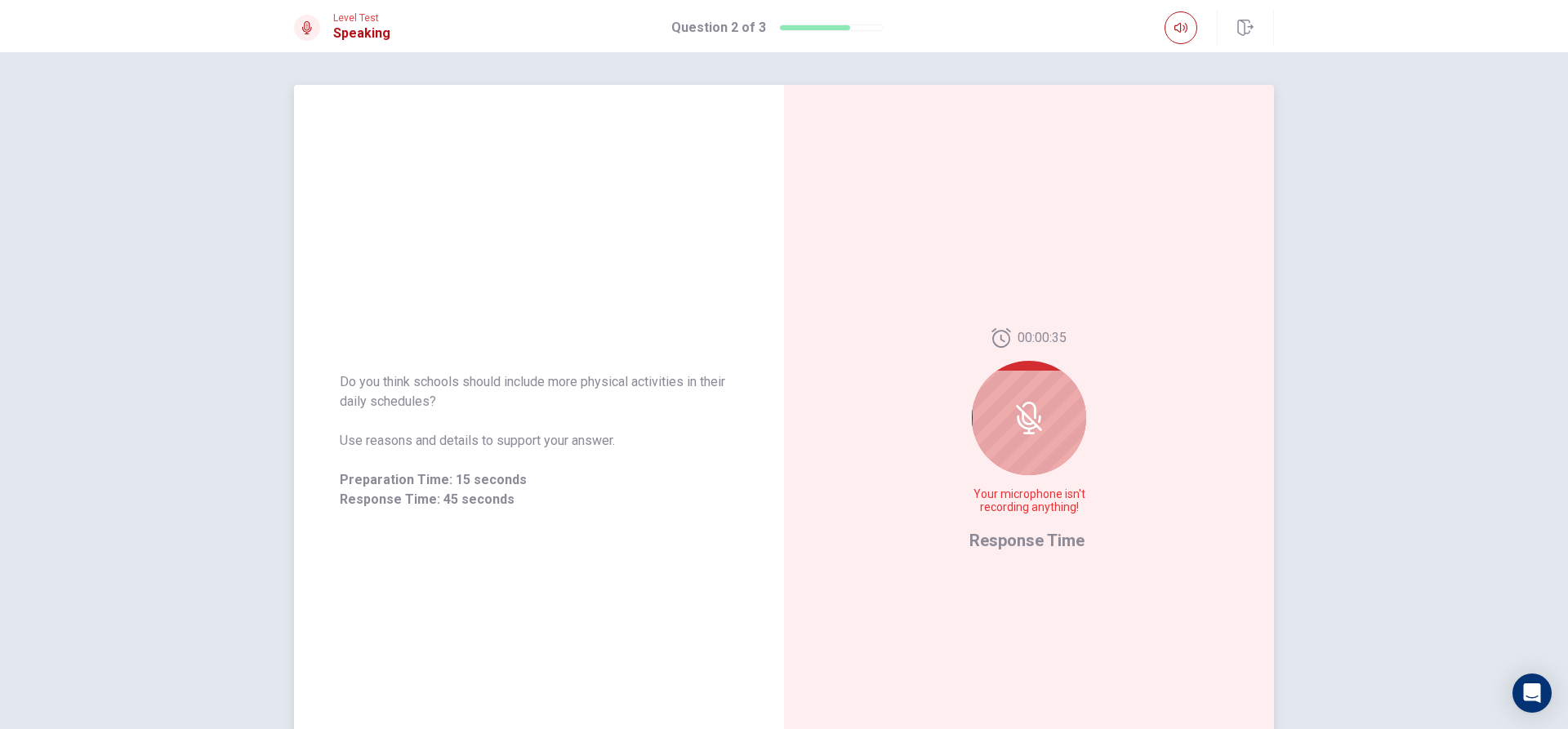
click at [1036, 347] on div "00:00:35 Your microphone isn't recording anything!" at bounding box center [1029, 428] width 119 height 199
drag, startPoint x: 1043, startPoint y: 342, endPoint x: 1053, endPoint y: 339, distance: 10.4
click at [1053, 339] on span "00:00:34" at bounding box center [1042, 338] width 49 height 20
click at [1060, 339] on span "00:00:33" at bounding box center [1042, 338] width 49 height 20
drag, startPoint x: 1046, startPoint y: 345, endPoint x: 997, endPoint y: 475, distance: 138.9
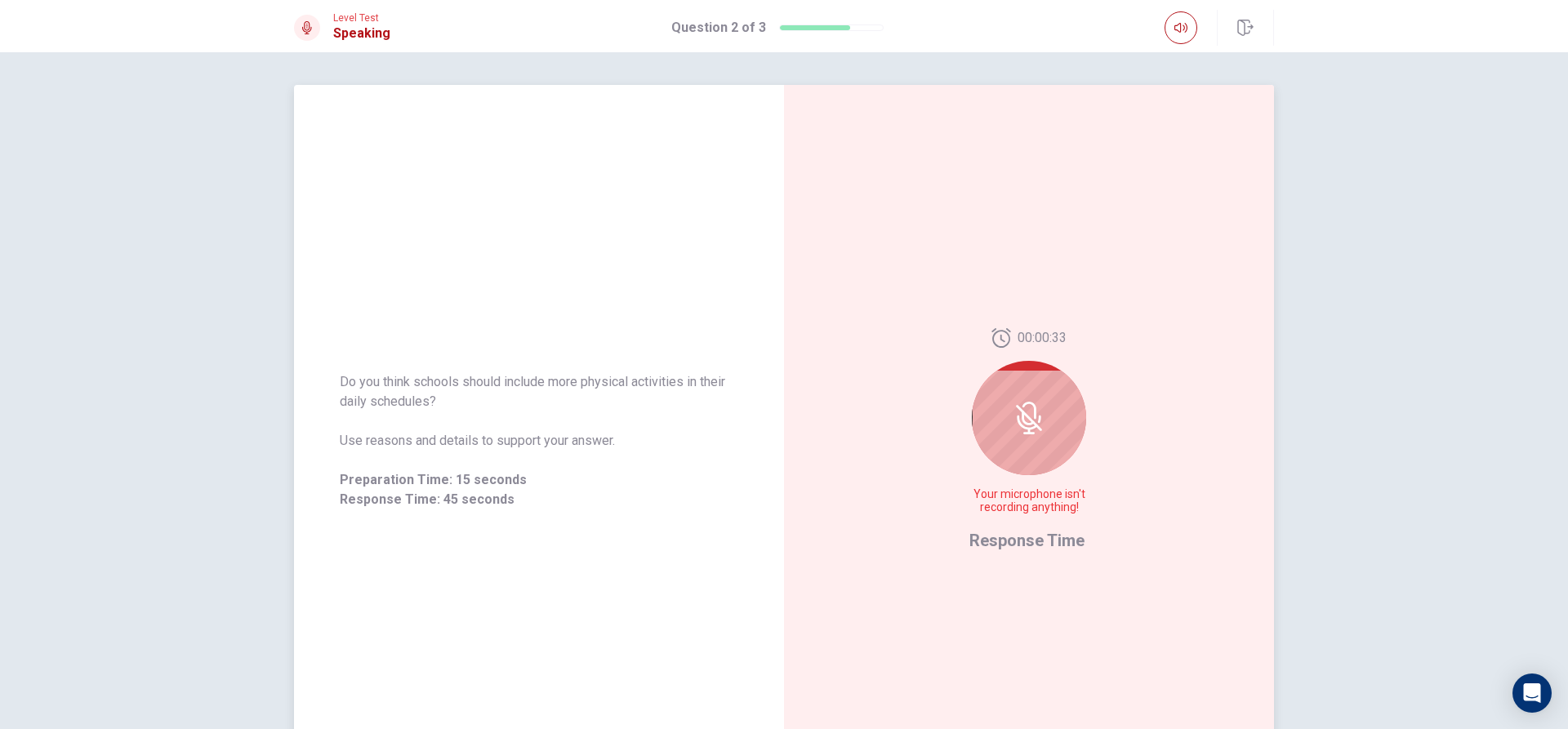
click at [997, 475] on div "00:00:33 Your microphone isn't recording anything!" at bounding box center [1029, 428] width 119 height 199
click at [1001, 454] on div at bounding box center [1029, 418] width 114 height 114
click at [1001, 447] on div at bounding box center [1029, 418] width 114 height 114
click at [1041, 428] on icon at bounding box center [1029, 418] width 32 height 32
click at [1017, 433] on icon at bounding box center [1029, 418] width 32 height 32
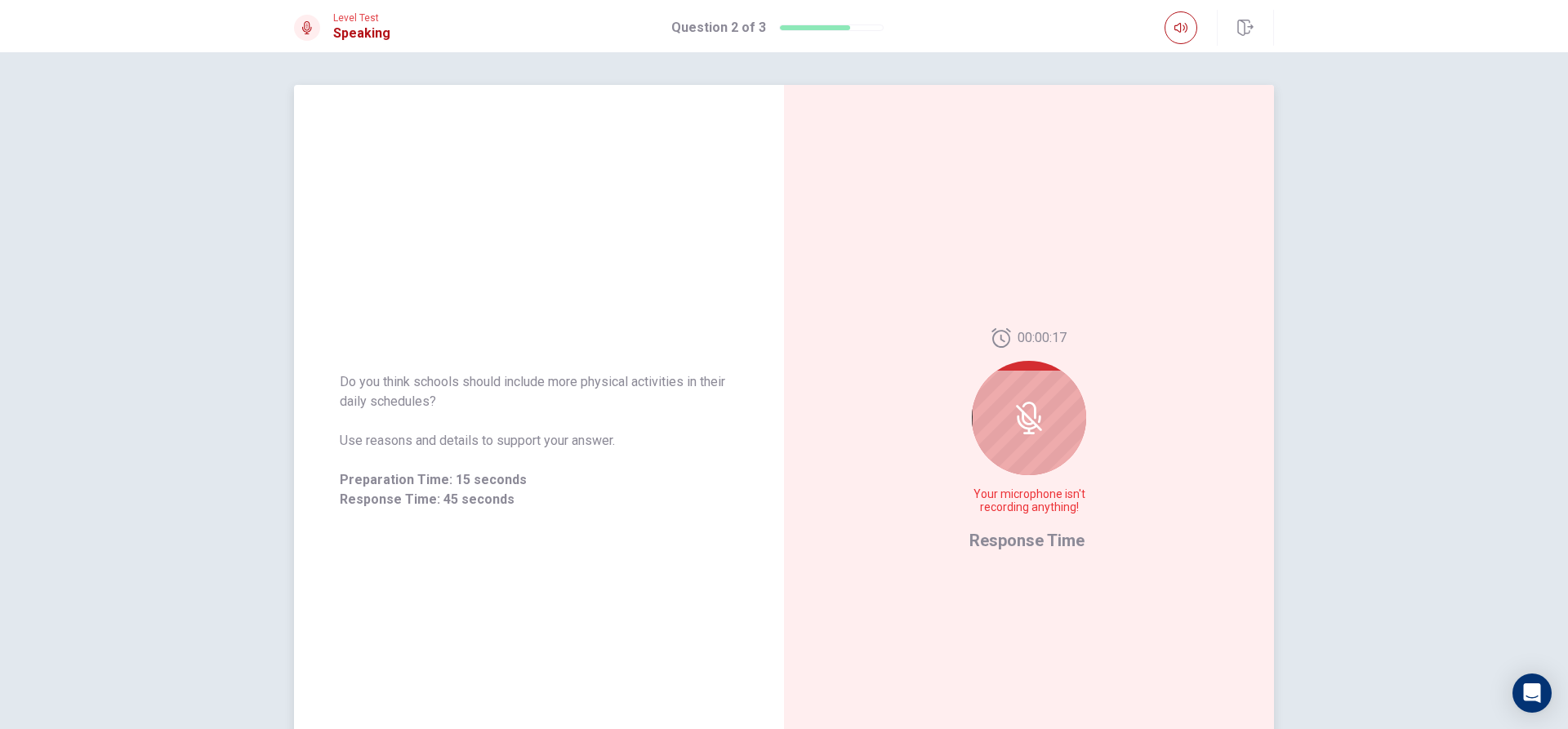
click at [1006, 496] on div "00:00:17 Your microphone isn't recording anything!" at bounding box center [1029, 428] width 119 height 199
click at [1006, 507] on span "Your microphone isn't recording anything!" at bounding box center [1029, 501] width 119 height 26
drag, startPoint x: 1020, startPoint y: 509, endPoint x: 1041, endPoint y: 512, distance: 21.2
click at [1041, 512] on span "Your microphone isn't recording anything!" at bounding box center [1029, 501] width 119 height 26
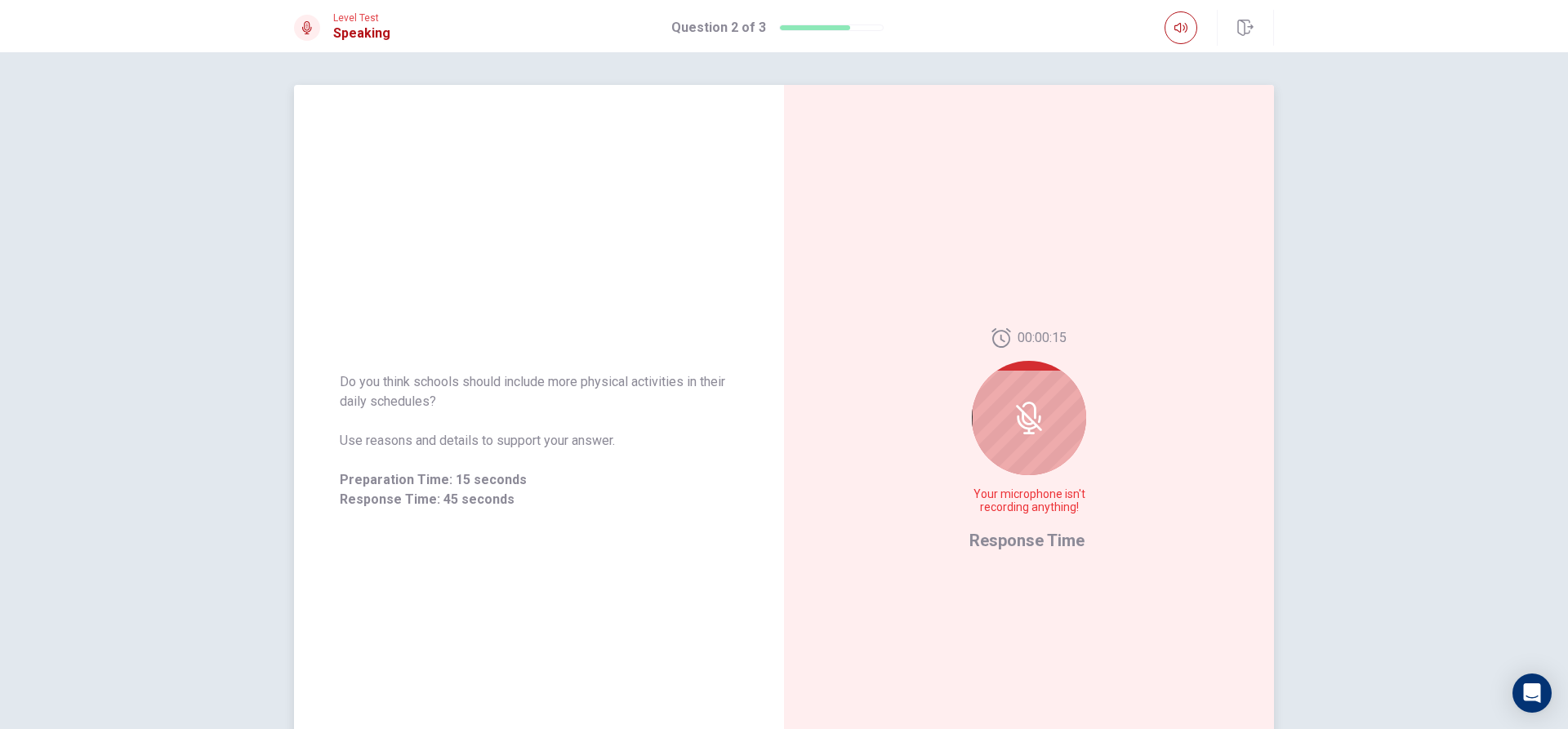
click at [1050, 442] on div at bounding box center [1029, 418] width 114 height 114
click at [1071, 522] on div "00:00:14 Your microphone isn't recording anything!" at bounding box center [1029, 428] width 119 height 199
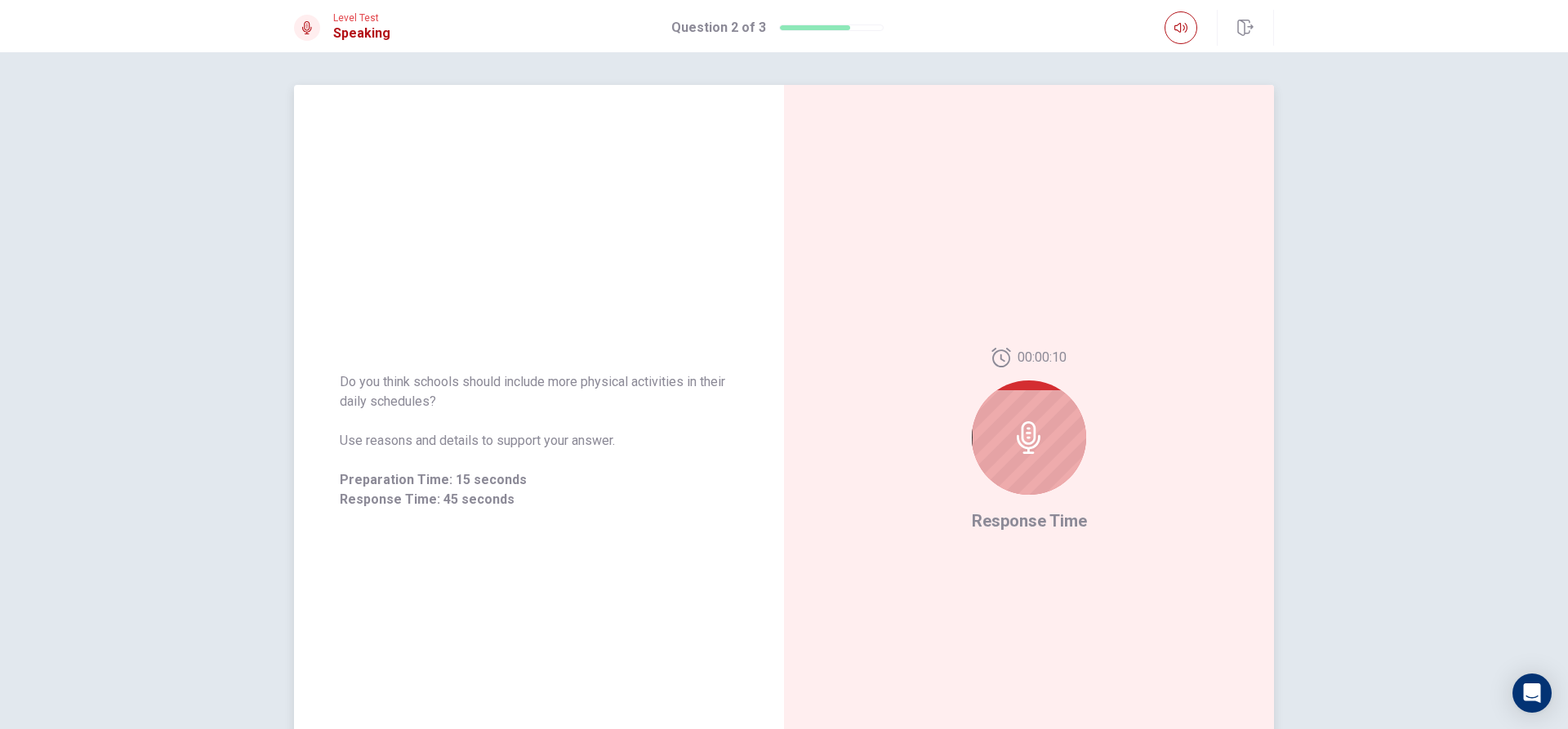
click at [1041, 430] on icon at bounding box center [1029, 437] width 32 height 32
drag, startPoint x: 1017, startPoint y: 436, endPoint x: 1035, endPoint y: 444, distance: 19.7
click at [1034, 444] on icon at bounding box center [1029, 437] width 32 height 32
click at [1035, 444] on icon at bounding box center [1029, 437] width 32 height 32
click at [1044, 428] on div at bounding box center [1029, 437] width 114 height 114
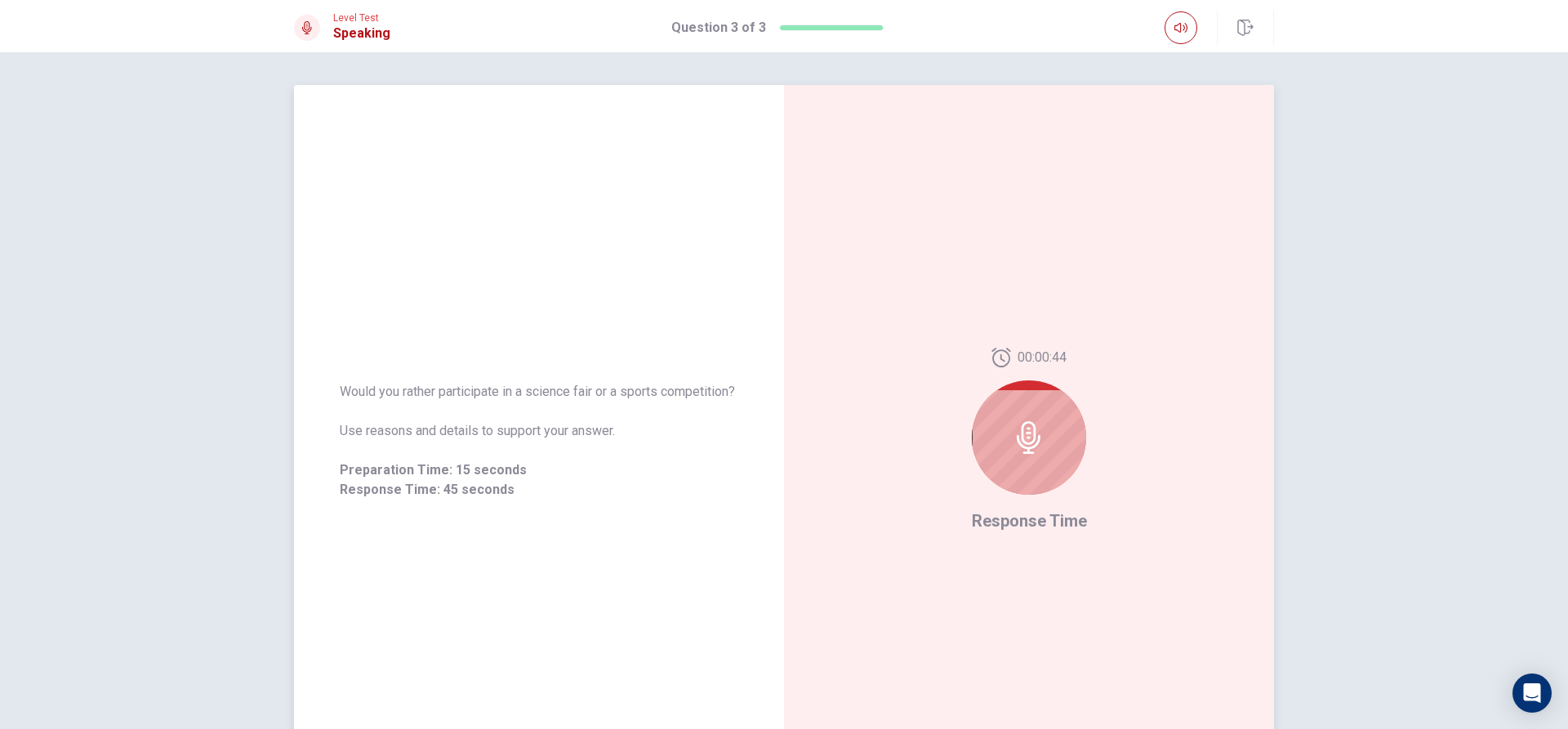
click at [1058, 360] on span "00:00:44" at bounding box center [1042, 358] width 49 height 20
click at [1027, 418] on div at bounding box center [1029, 437] width 114 height 114
click at [1026, 525] on span "Response Time" at bounding box center [1030, 521] width 115 height 20
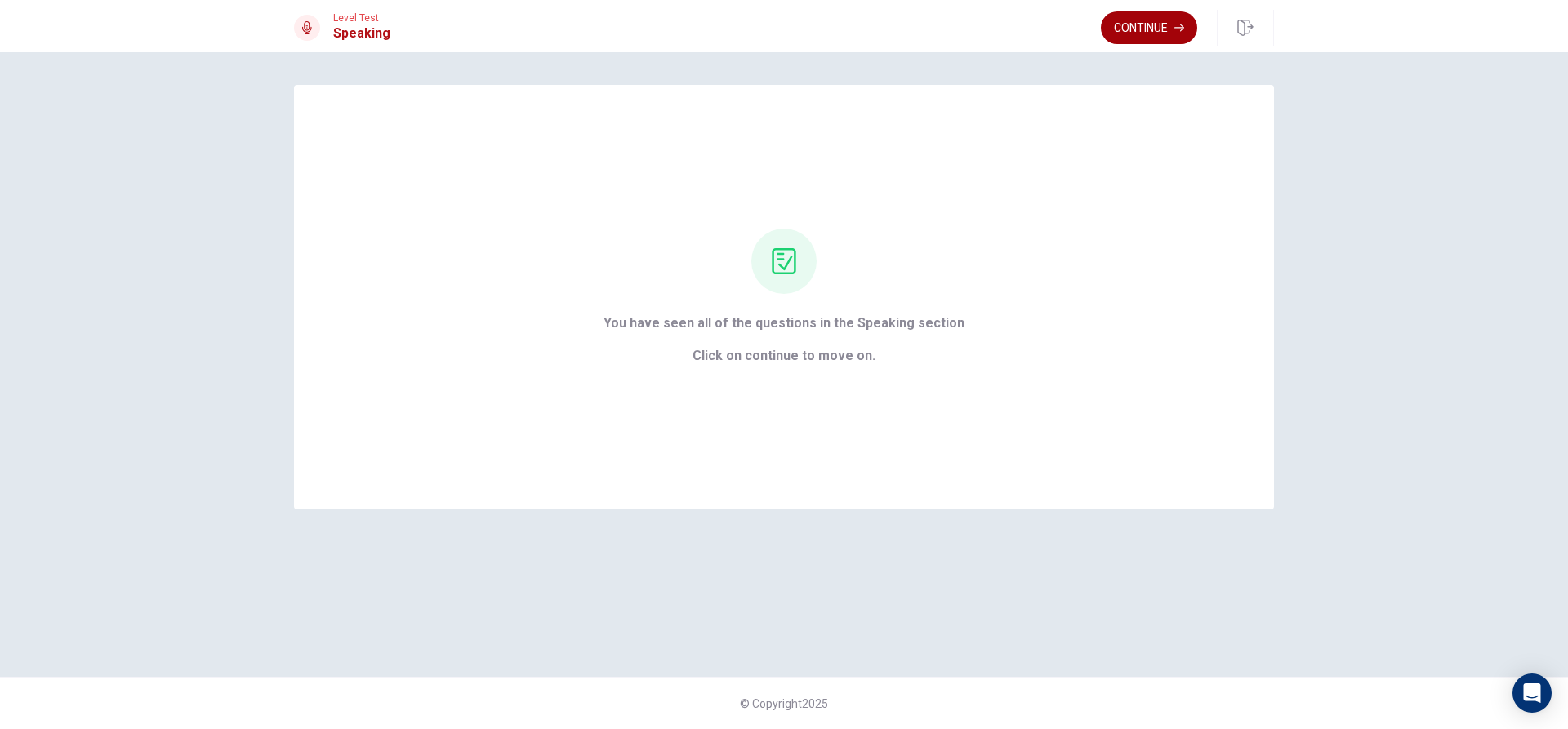
click at [1139, 35] on button "Continue" at bounding box center [1149, 28] width 96 height 32
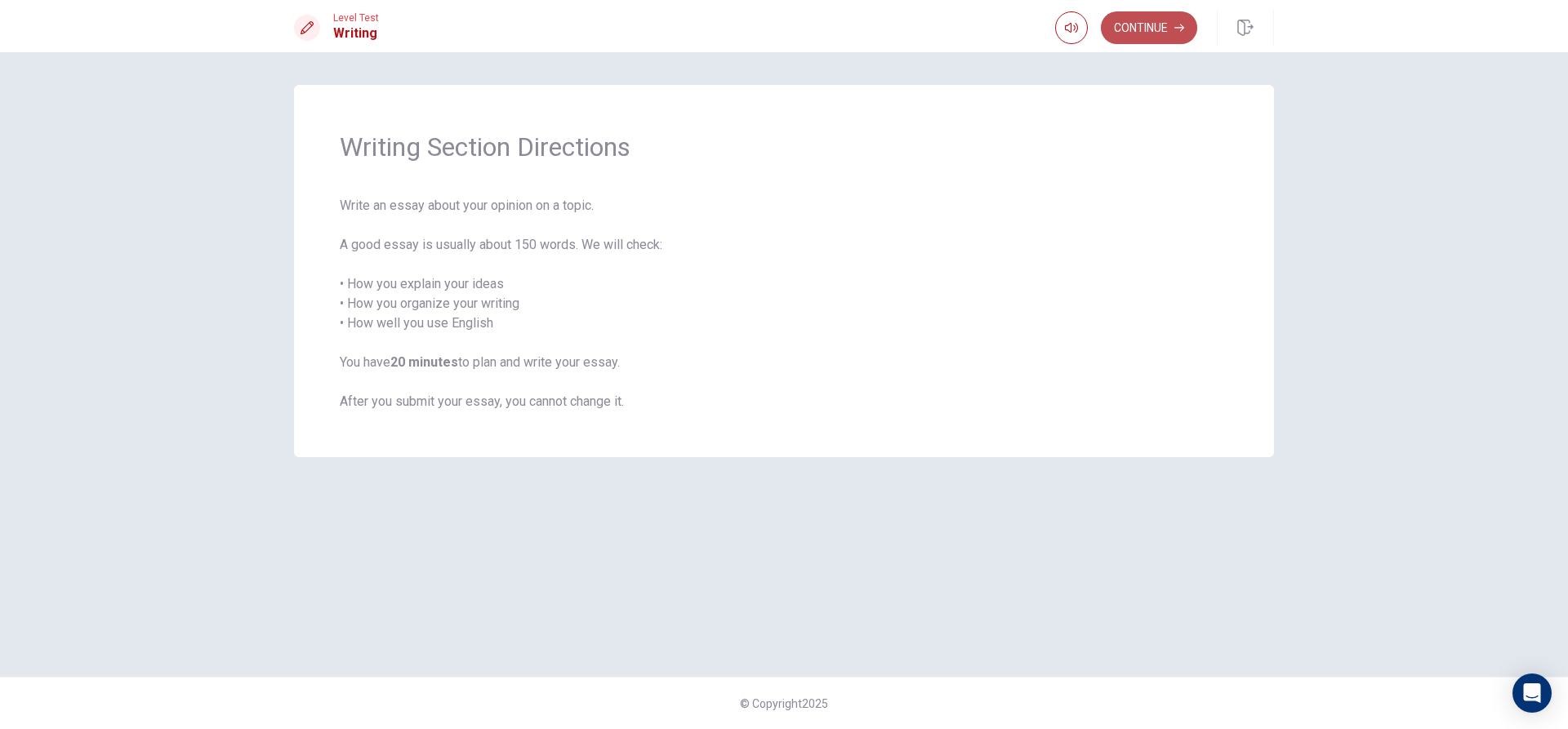
click at [1166, 31] on button "Continue" at bounding box center [1149, 28] width 96 height 32
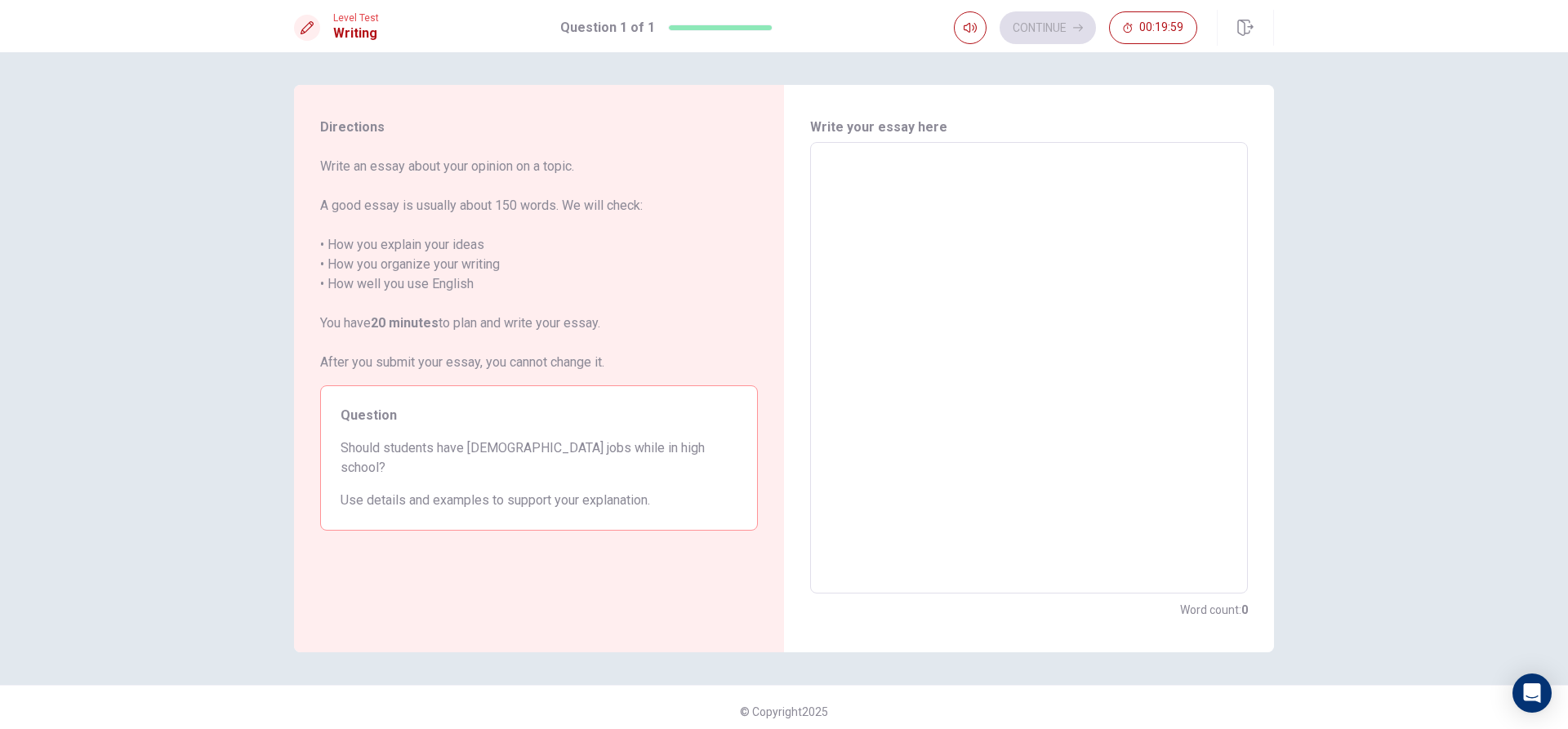
click at [1037, 221] on textarea at bounding box center [1029, 368] width 415 height 425
type textarea "s"
type textarea "x"
type textarea "se"
type textarea "x"
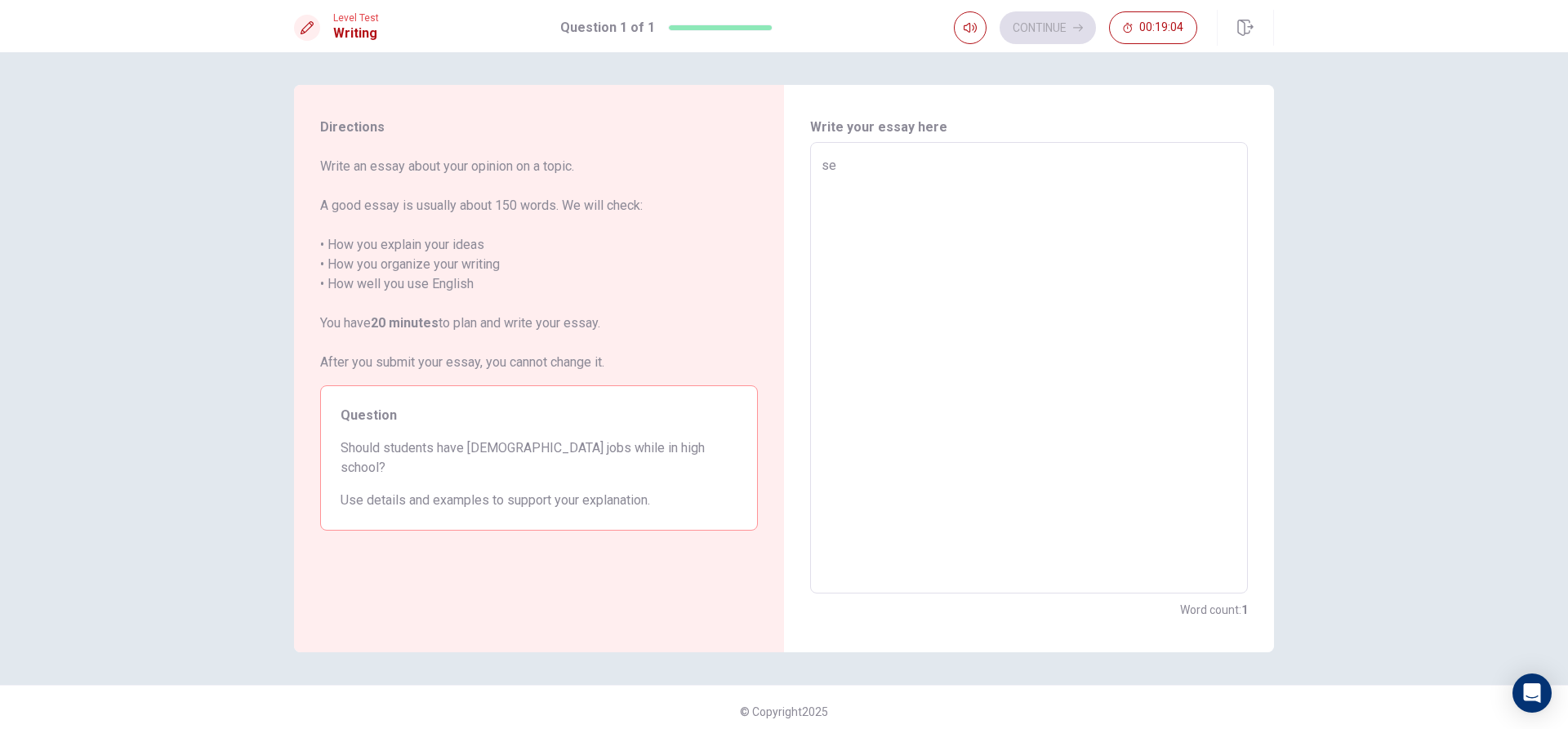
type textarea "sel"
type textarea "x"
type textarea "sell"
type textarea "x"
type textarea "sell"
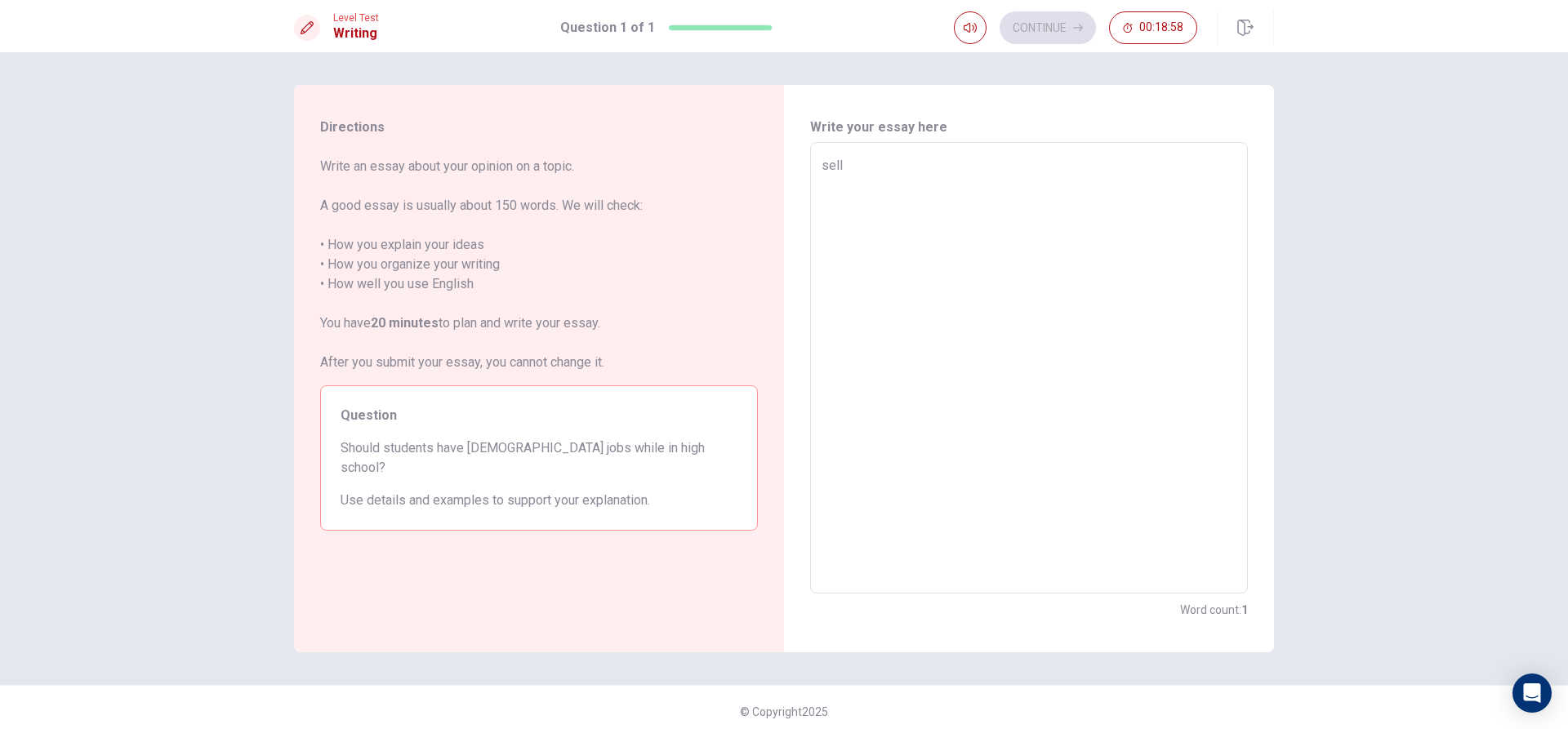
type textarea "x"
type textarea "sell f"
type textarea "x"
type textarea "sell fo"
type textarea "x"
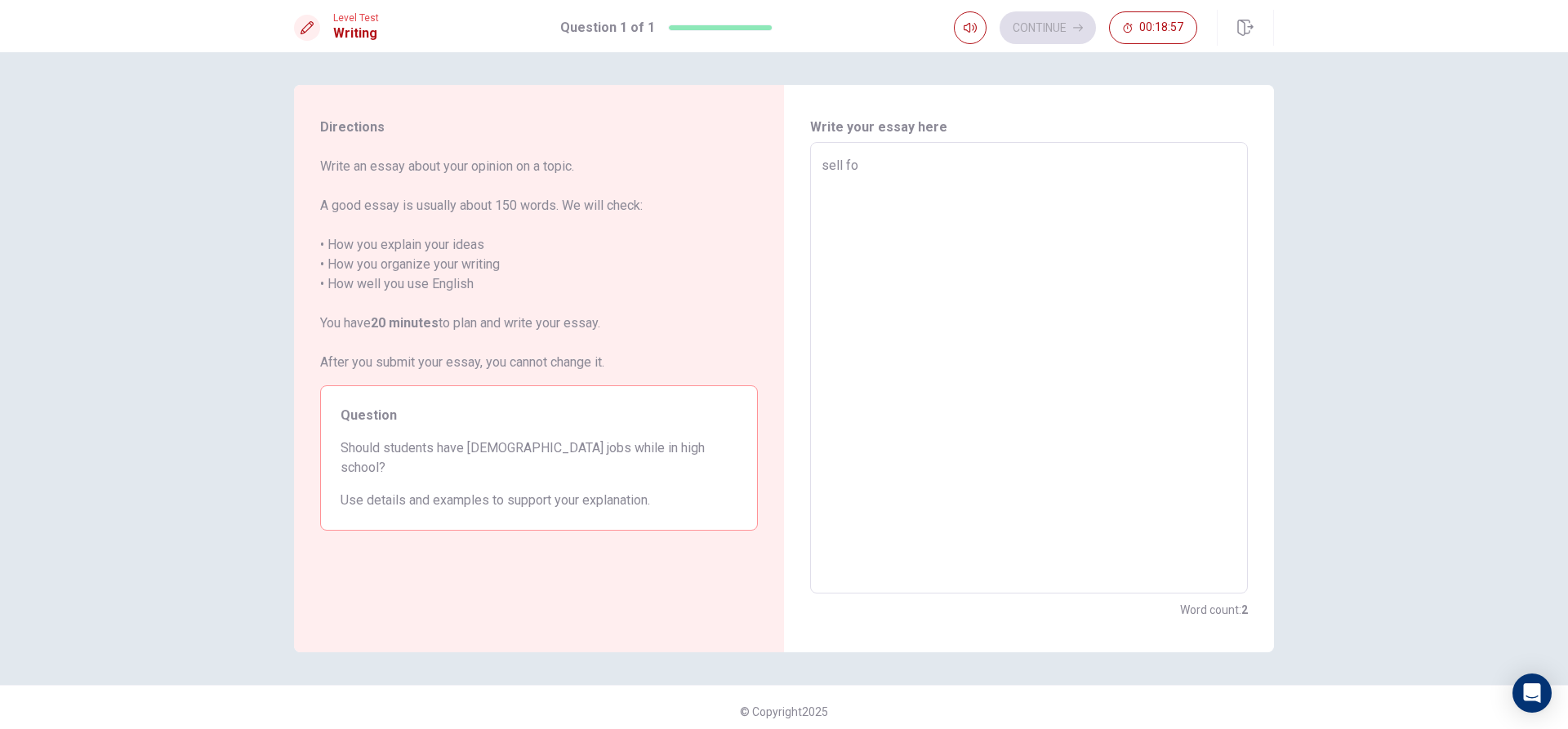
type textarea "sell foo"
type textarea "x"
type textarea "sell food"
type textarea "x"
type textarea "sell food"
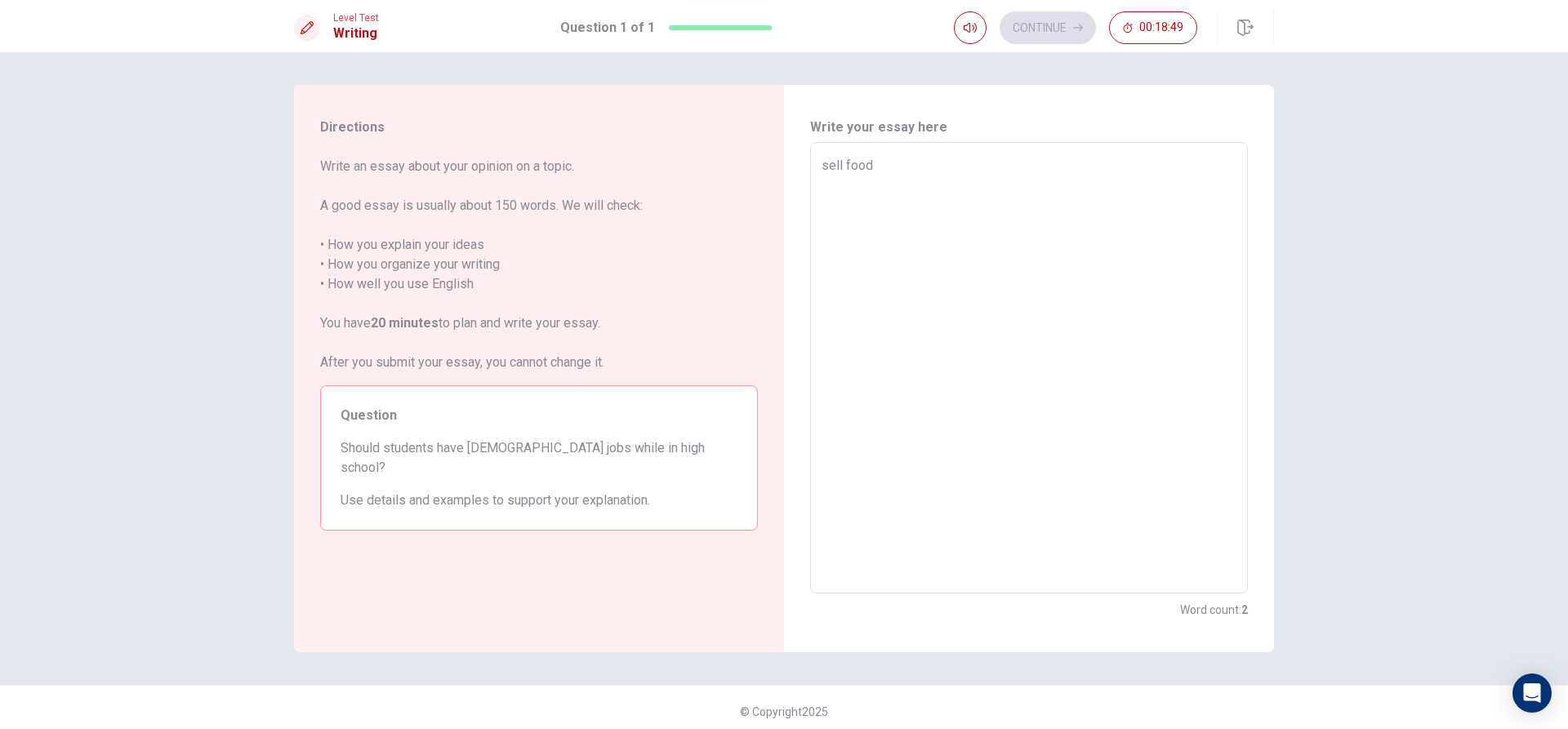
type textarea "x"
type textarea "sell food"
type textarea "x"
type textarea "sell foo"
type textarea "x"
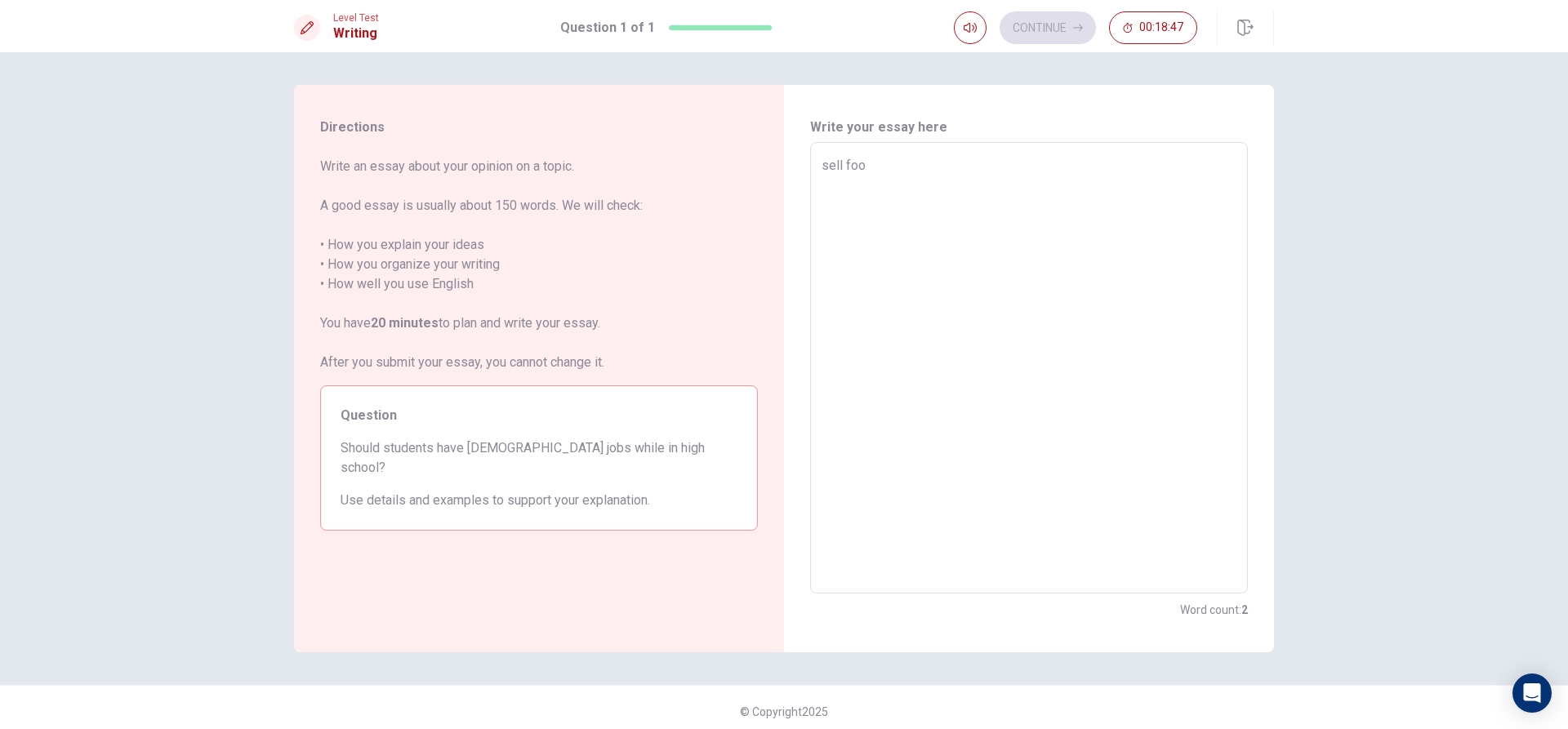
type textarea "sell fo"
type textarea "x"
type textarea "sell f"
type textarea "x"
type textarea "sell"
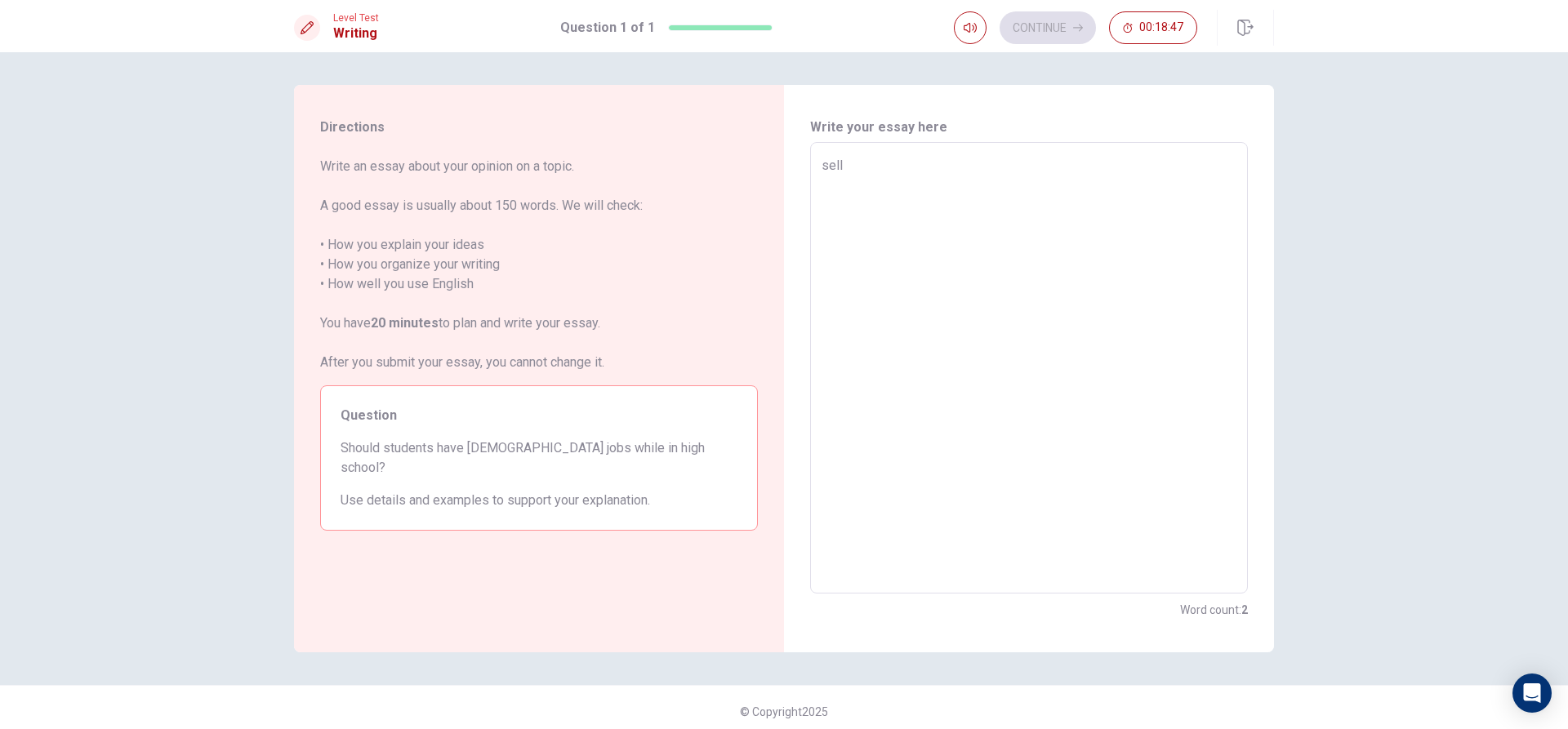
type textarea "x"
type textarea "sell"
type textarea "x"
type textarea "sel"
type textarea "x"
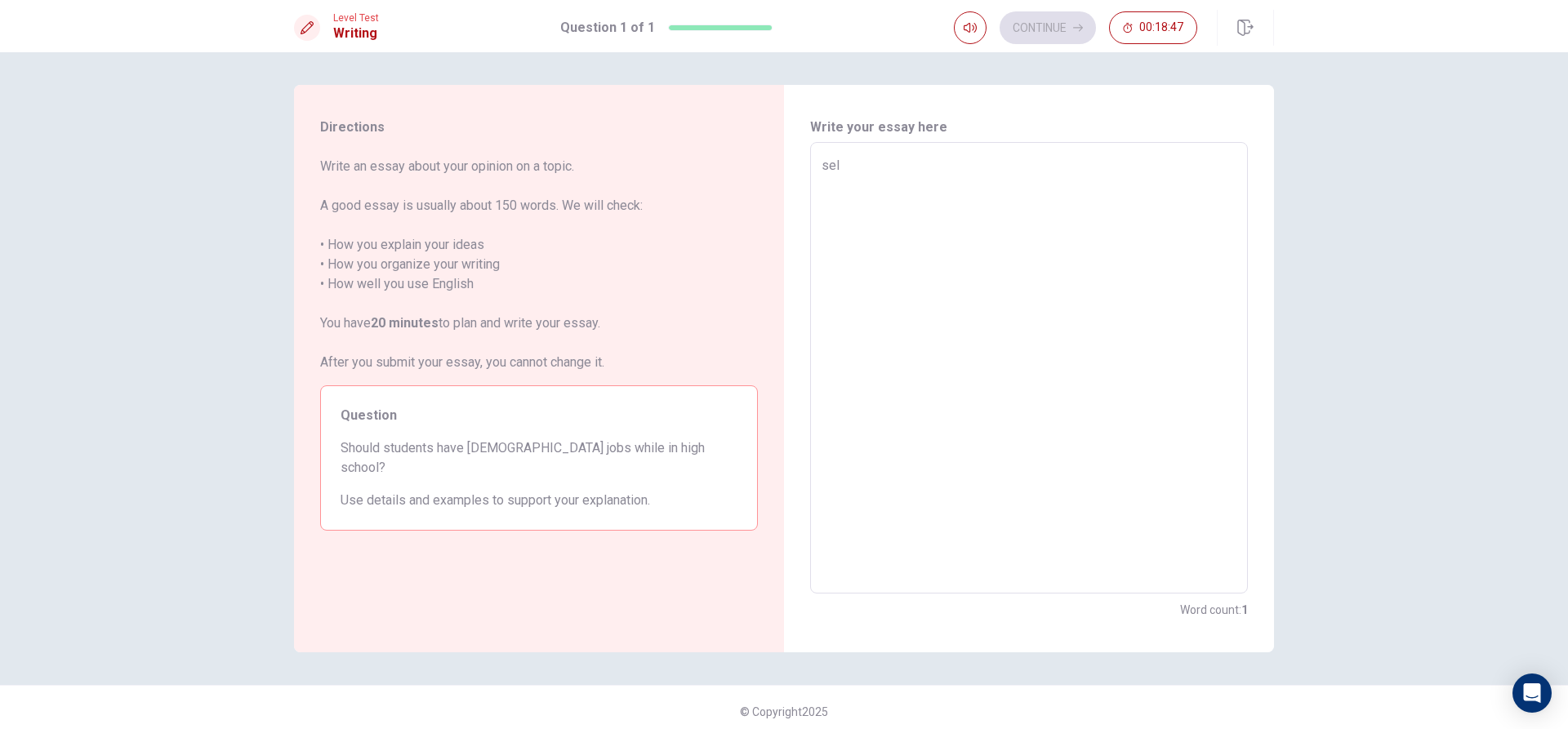
type textarea "se"
type textarea "x"
type textarea "s"
type textarea "x"
type textarea "p"
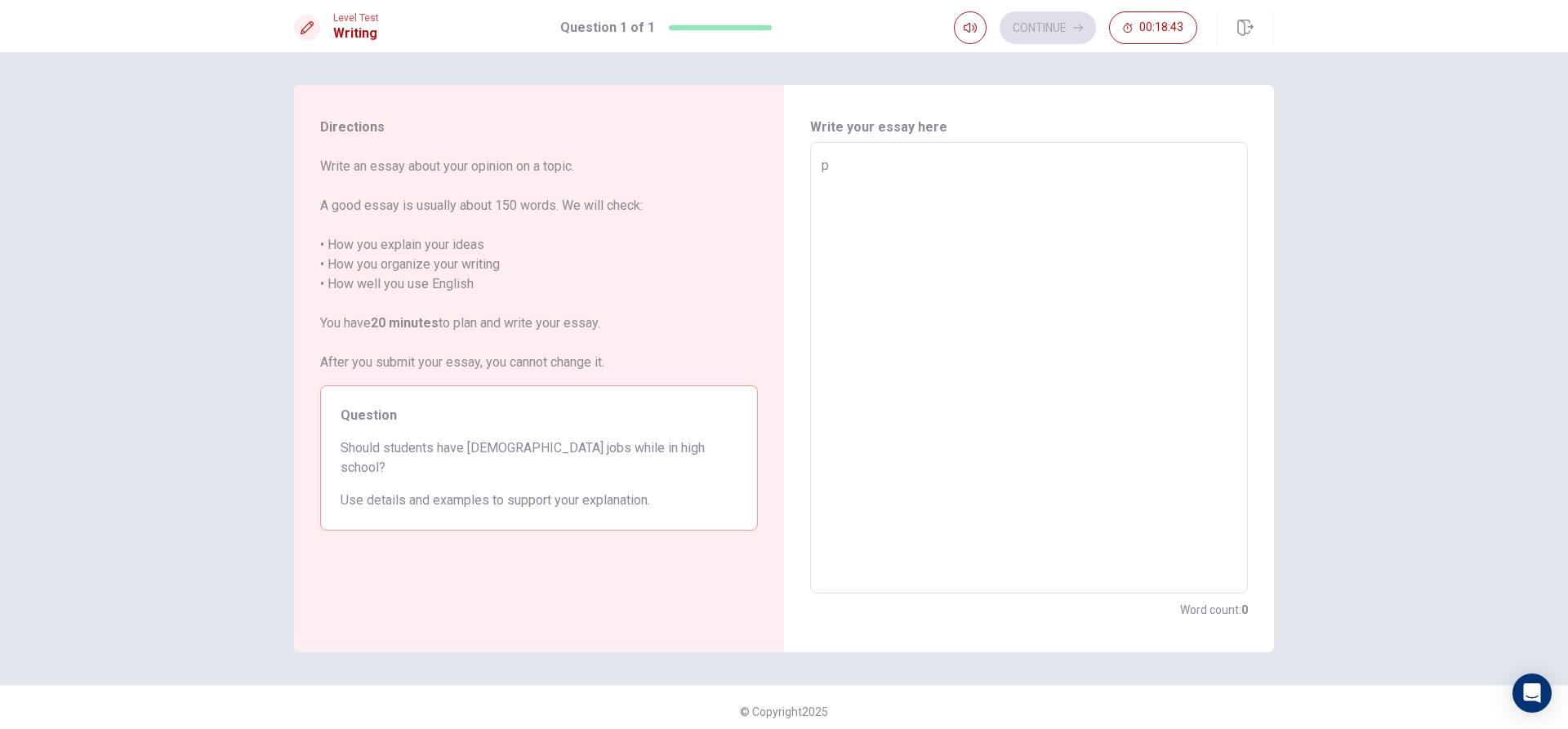
type textarea "x"
type textarea "pa"
type textarea "x"
type textarea "p"
type textarea "x"
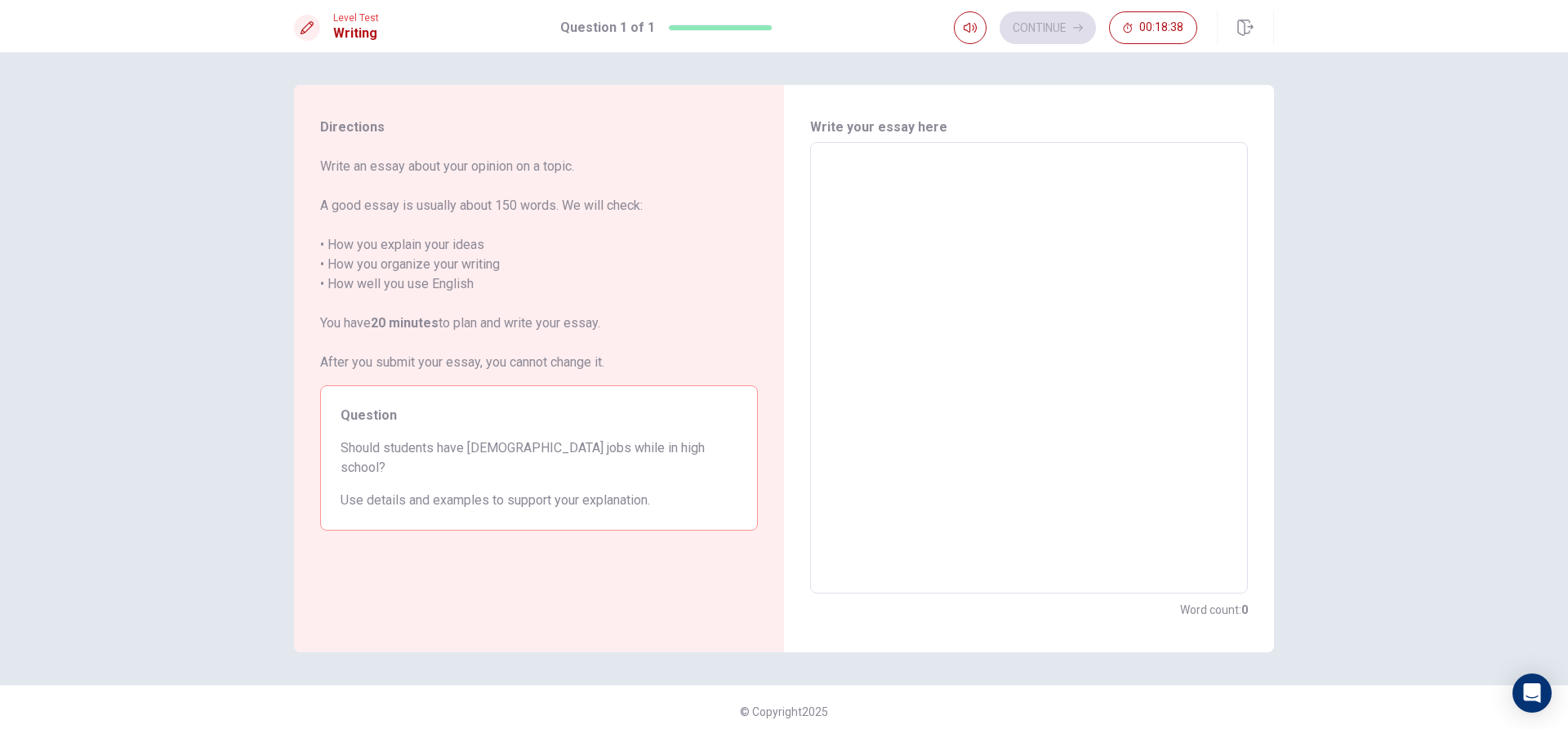
type textarea "s"
type textarea "x"
type textarea "st"
type textarea "x"
type textarea "stu"
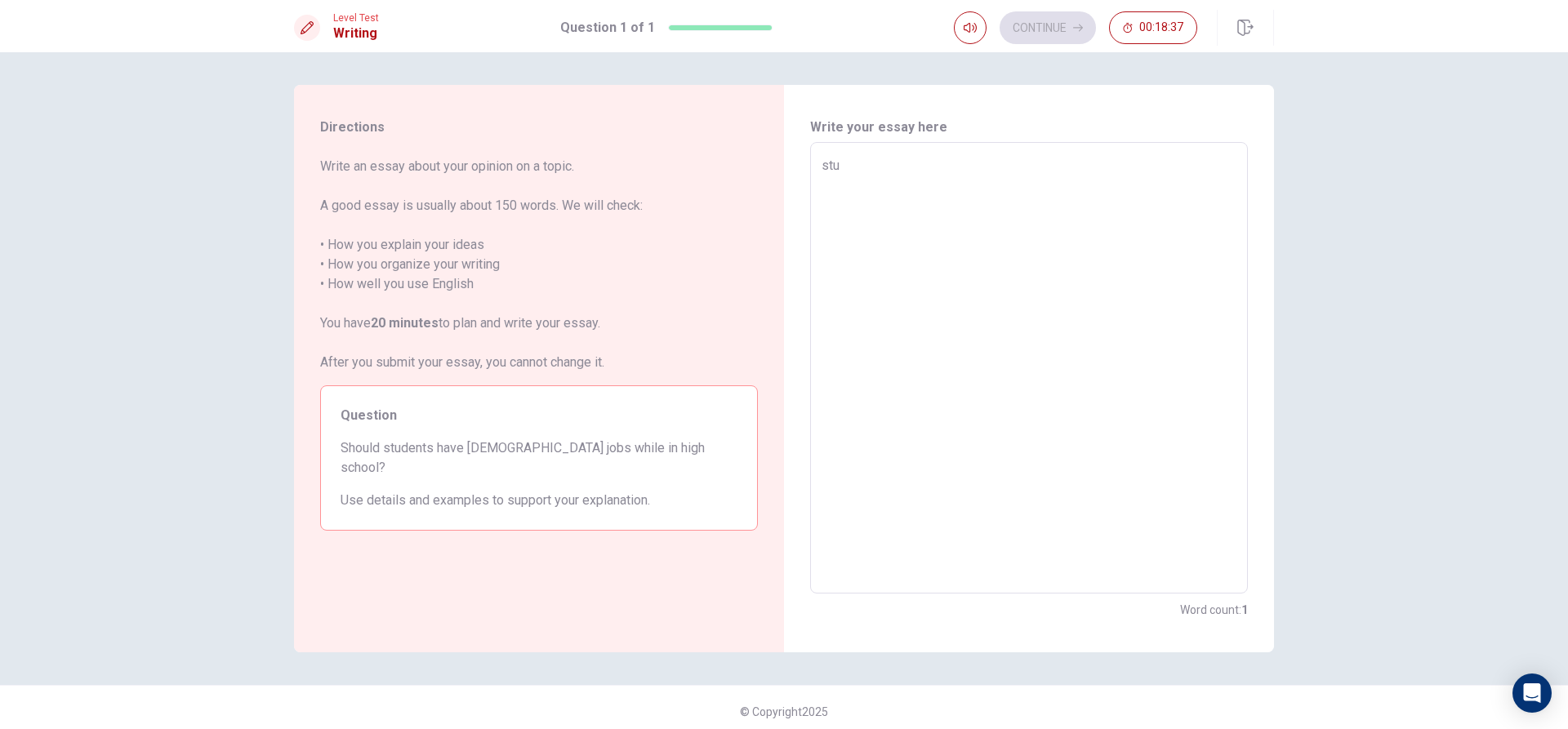
type textarea "x"
type textarea "stud"
type textarea "x"
type textarea "stude"
type textarea "x"
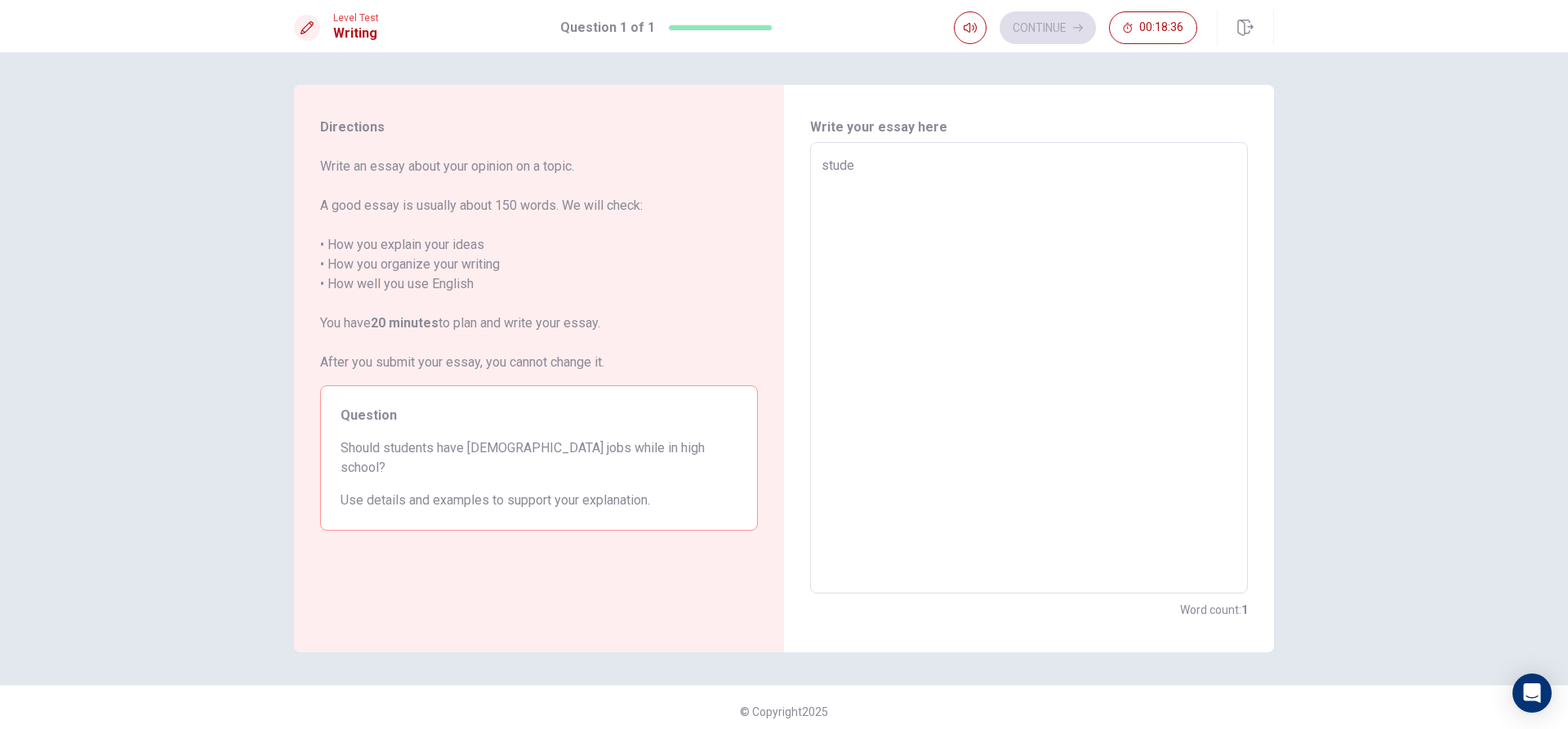
type textarea "studen"
type textarea "x"
type textarea "student"
type textarea "x"
type textarea "students"
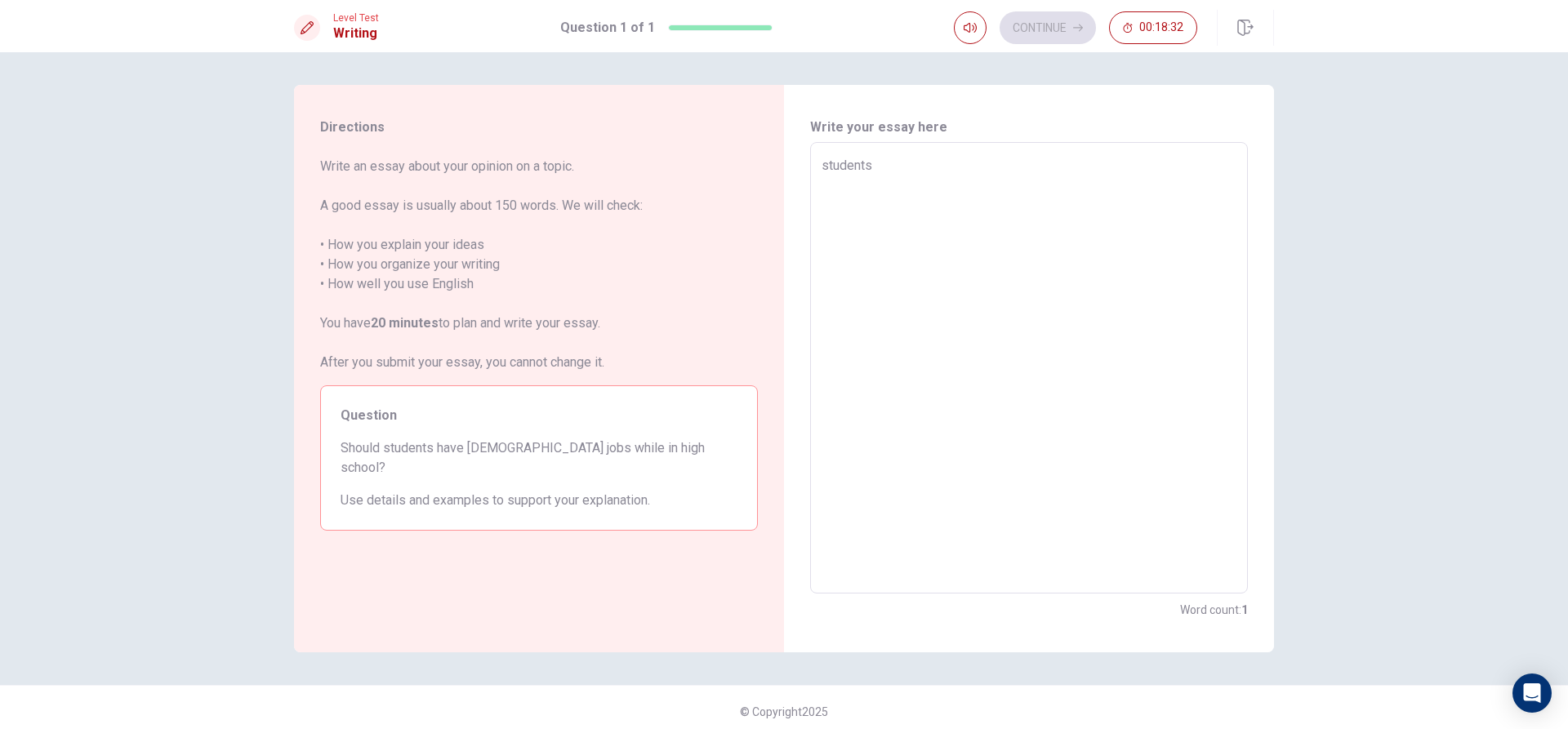
type textarea "x"
type textarea "students"
type textarea "x"
type textarea "students h"
type textarea "x"
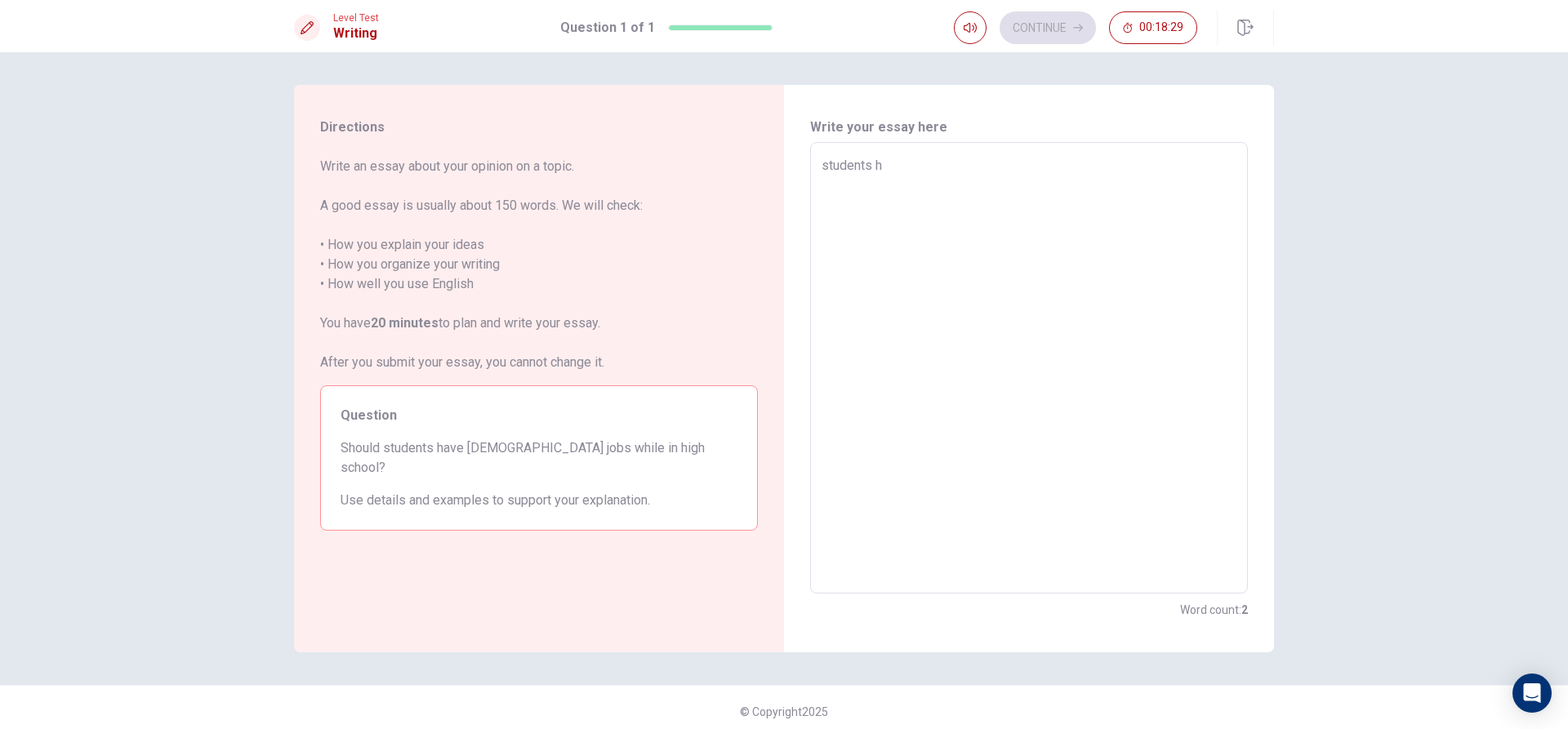
type textarea "students ha"
type textarea "x"
type textarea "students hav"
type textarea "x"
type textarea "students have"
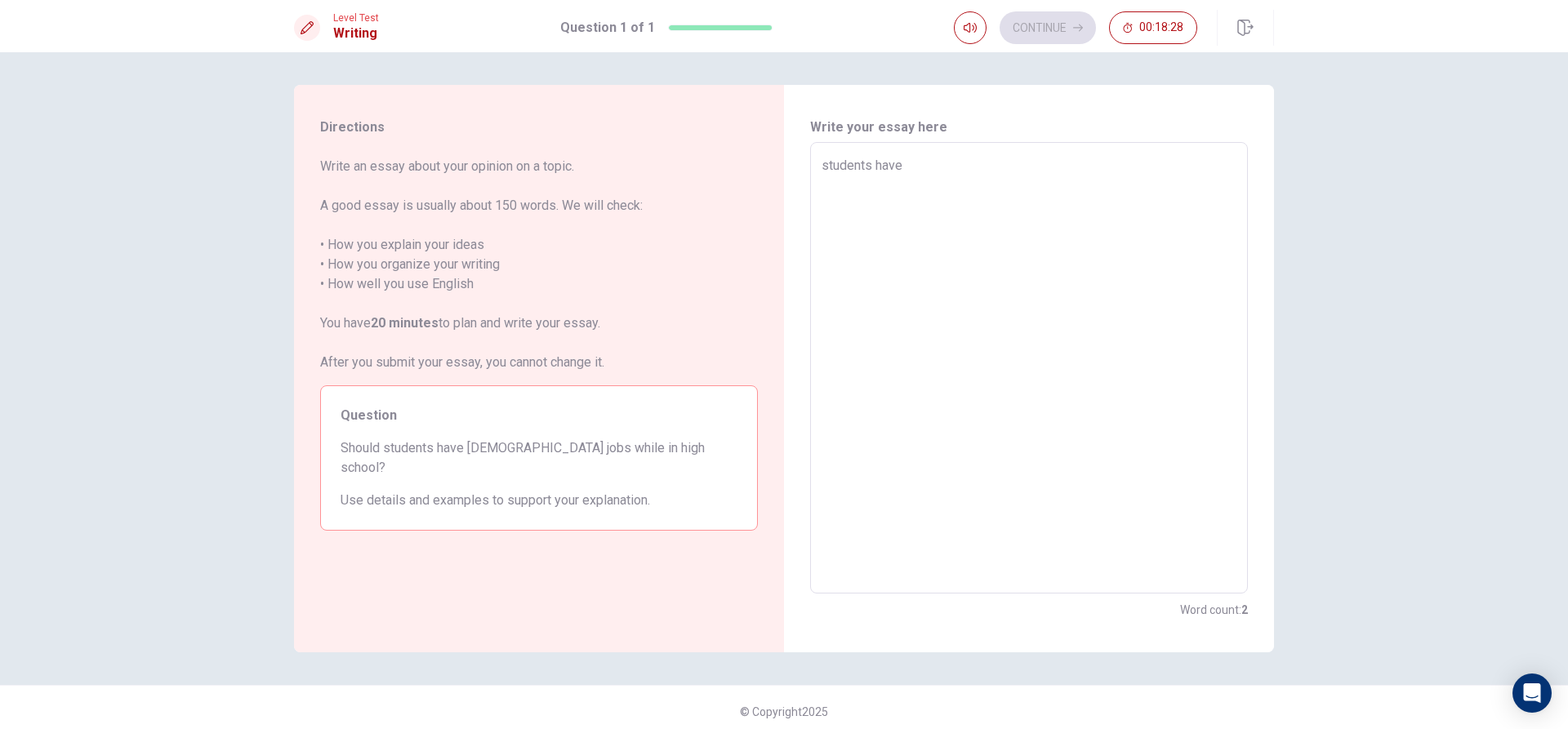
type textarea "x"
type textarea "students have"
type textarea "x"
type textarea "students have p"
type textarea "x"
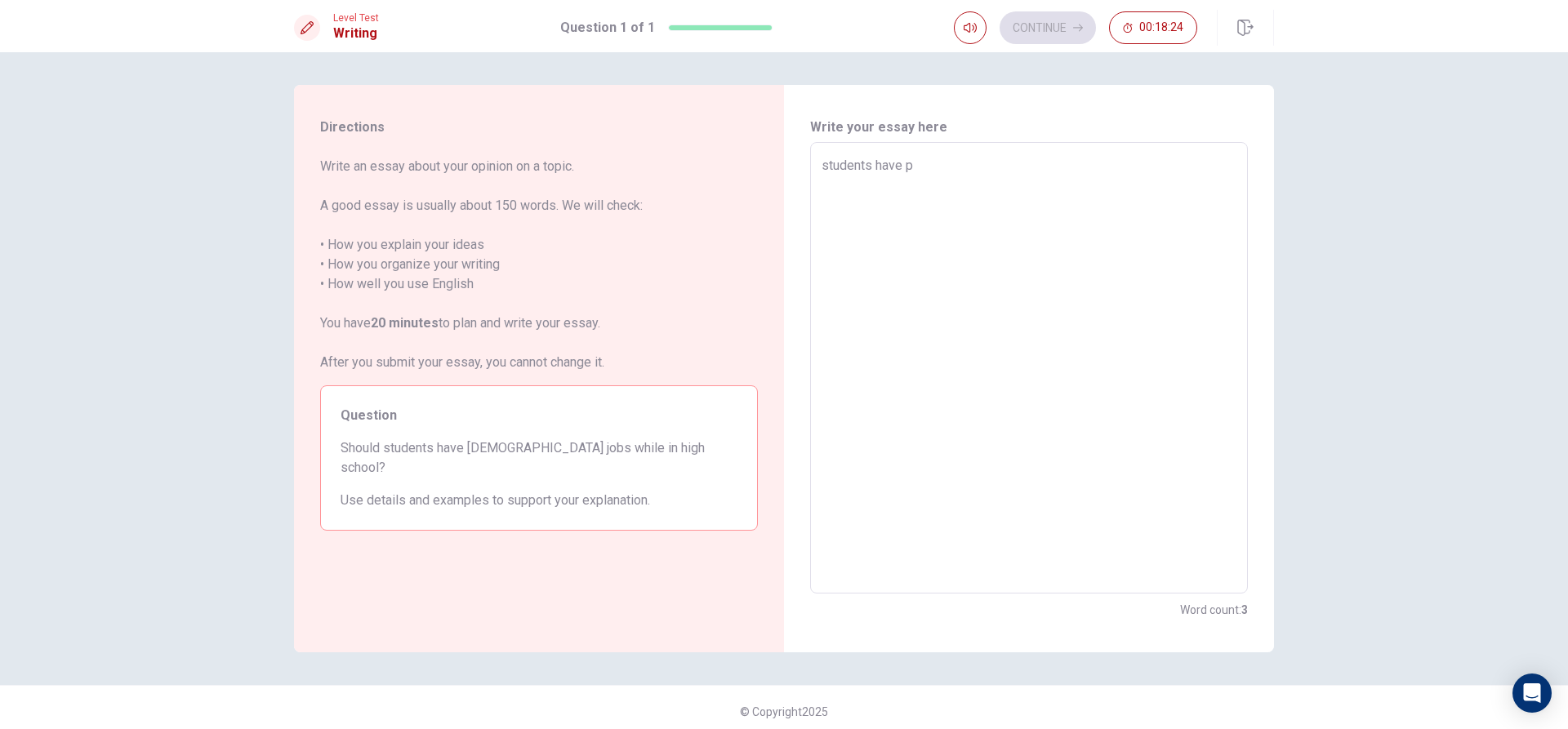
type textarea "students have pa"
type textarea "x"
type textarea "students have par"
type textarea "x"
type textarea "students have part"
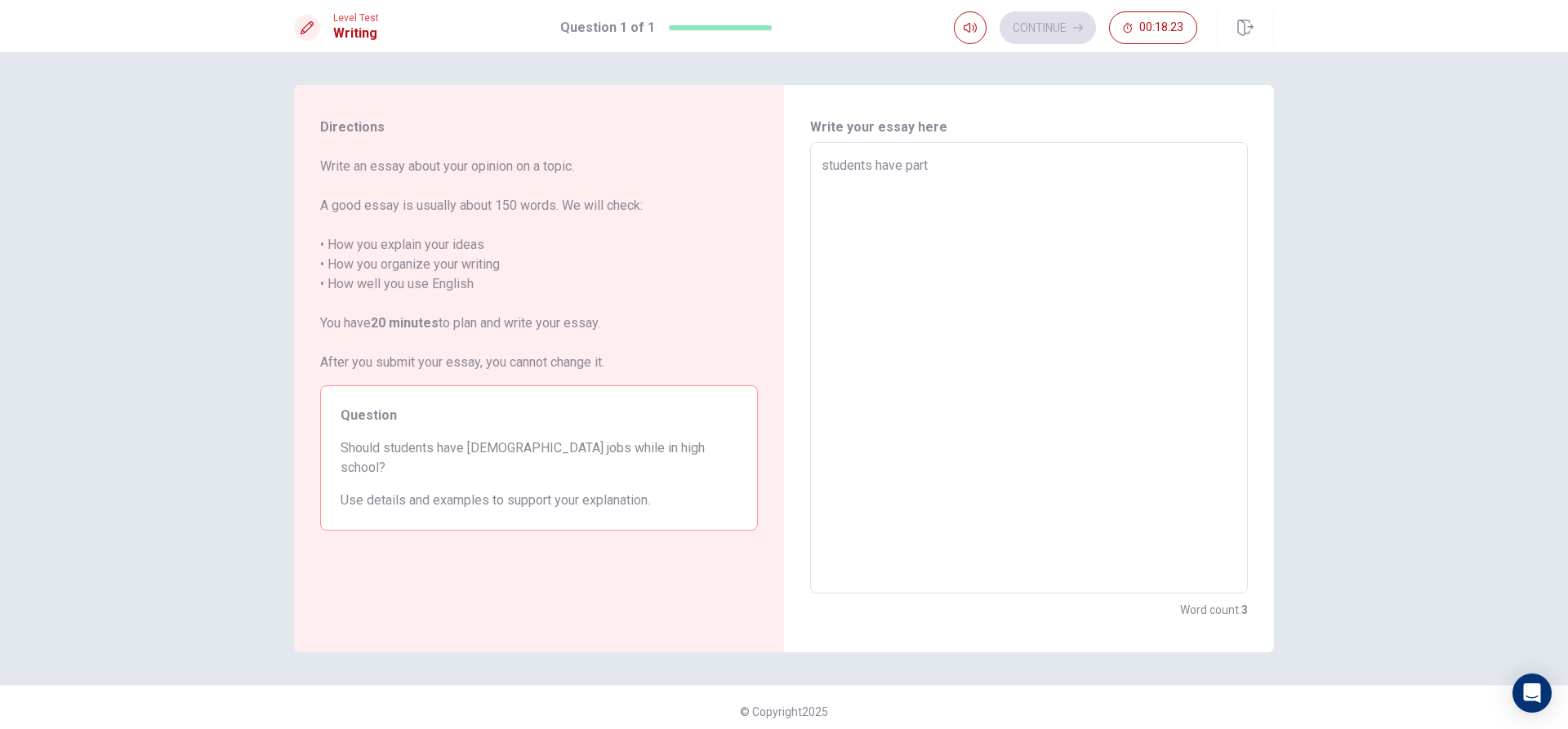
type textarea "x"
type textarea "students have part"
type textarea "x"
type textarea "students have part t"
type textarea "x"
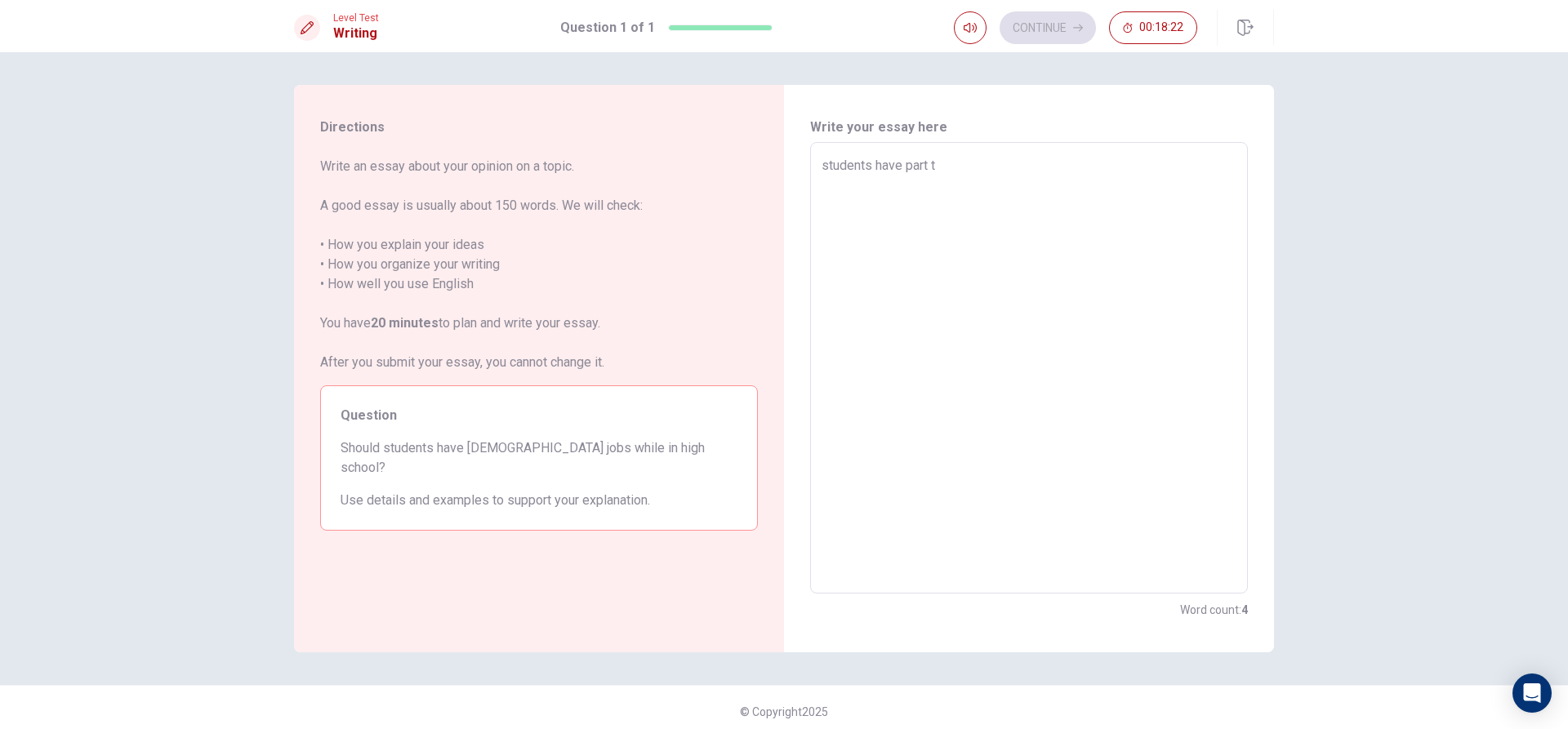
type textarea "students have part ti"
type textarea "x"
type textarea "students have part [PERSON_NAME]"
type textarea "x"
type textarea "students have part time"
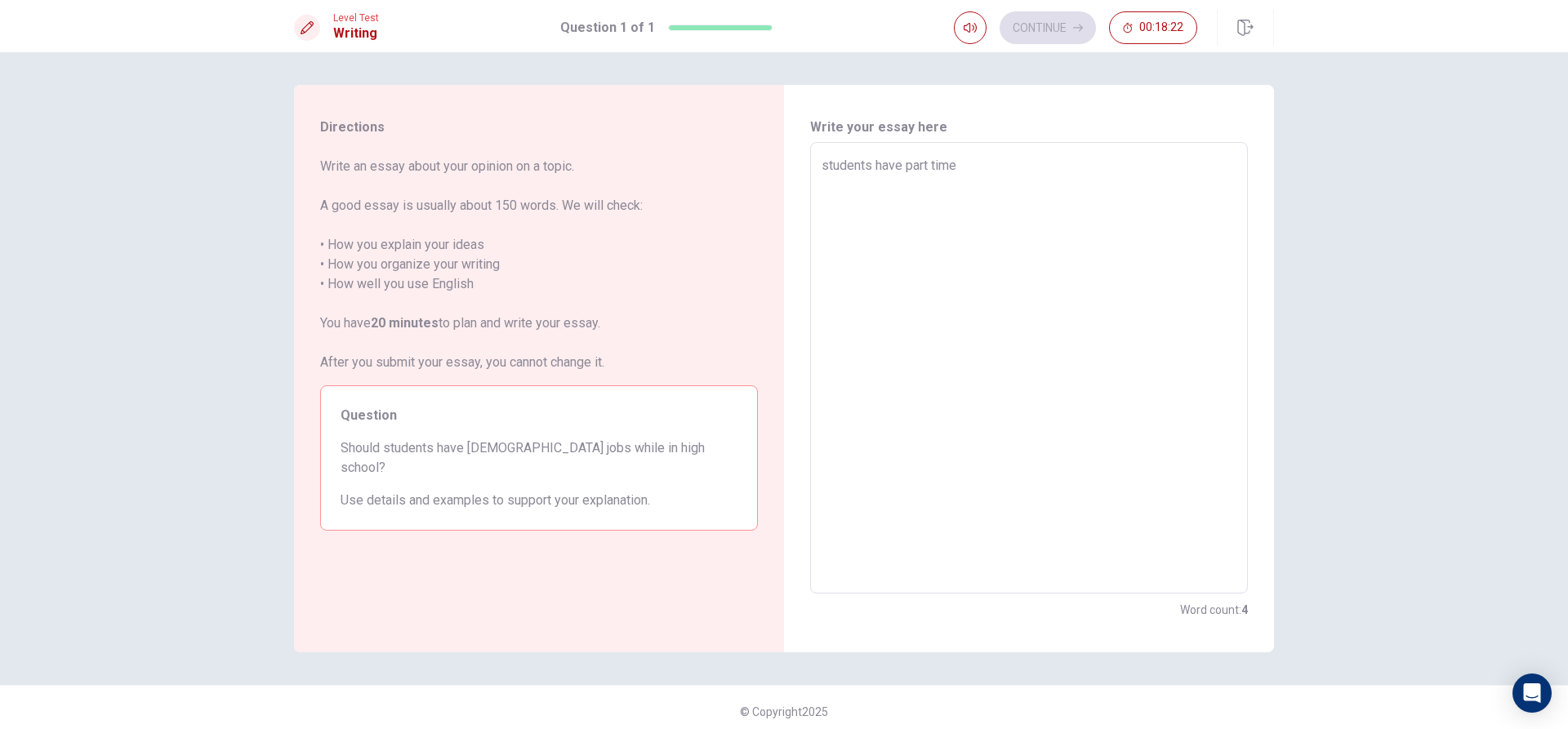
type textarea "x"
type textarea "students have part time"
type textarea "x"
type textarea "students have part time j"
type textarea "x"
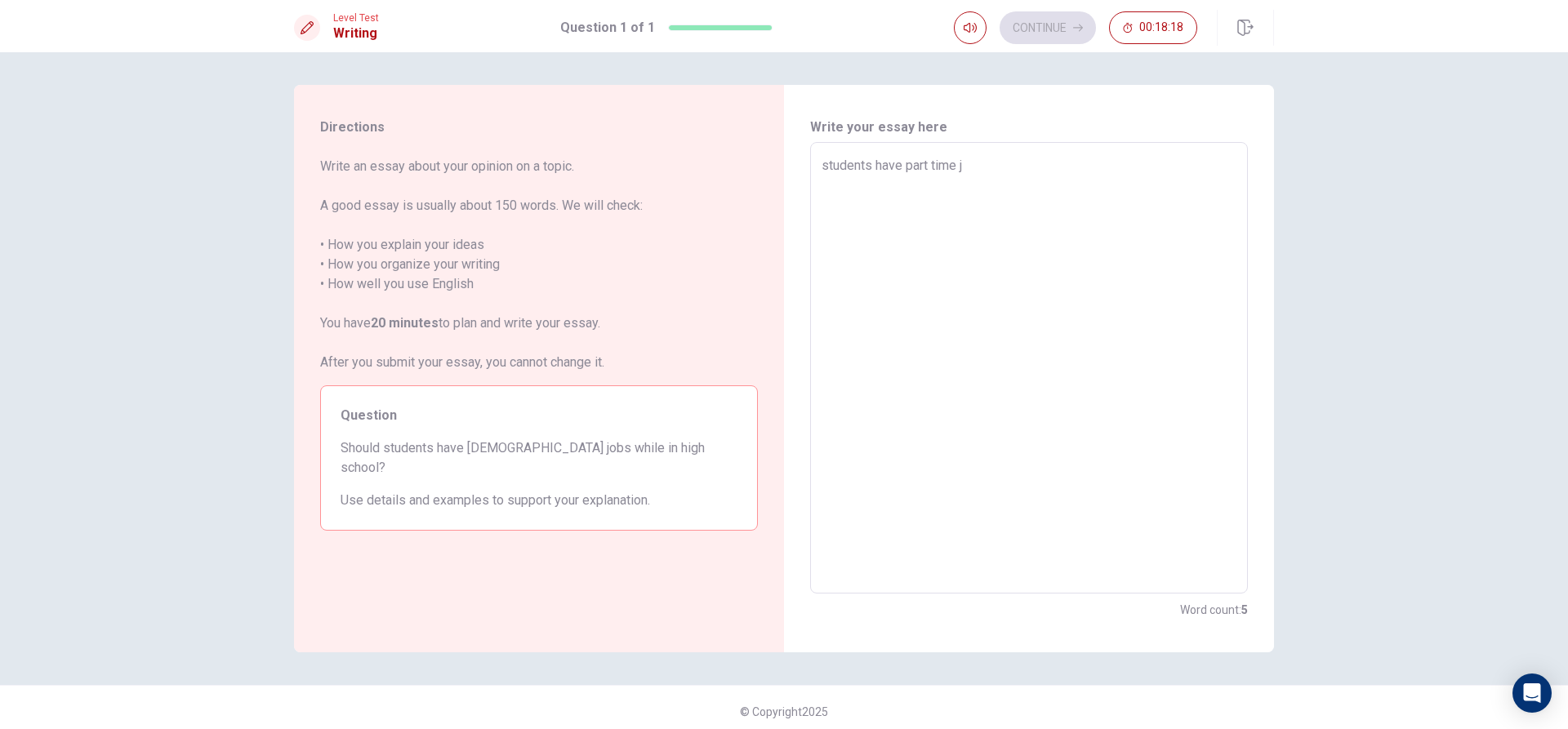
type textarea "students have part time jo"
type textarea "x"
type textarea "students have [DEMOGRAPHIC_DATA] job"
type textarea "x"
type textarea "students have [DEMOGRAPHIC_DATA] jobs"
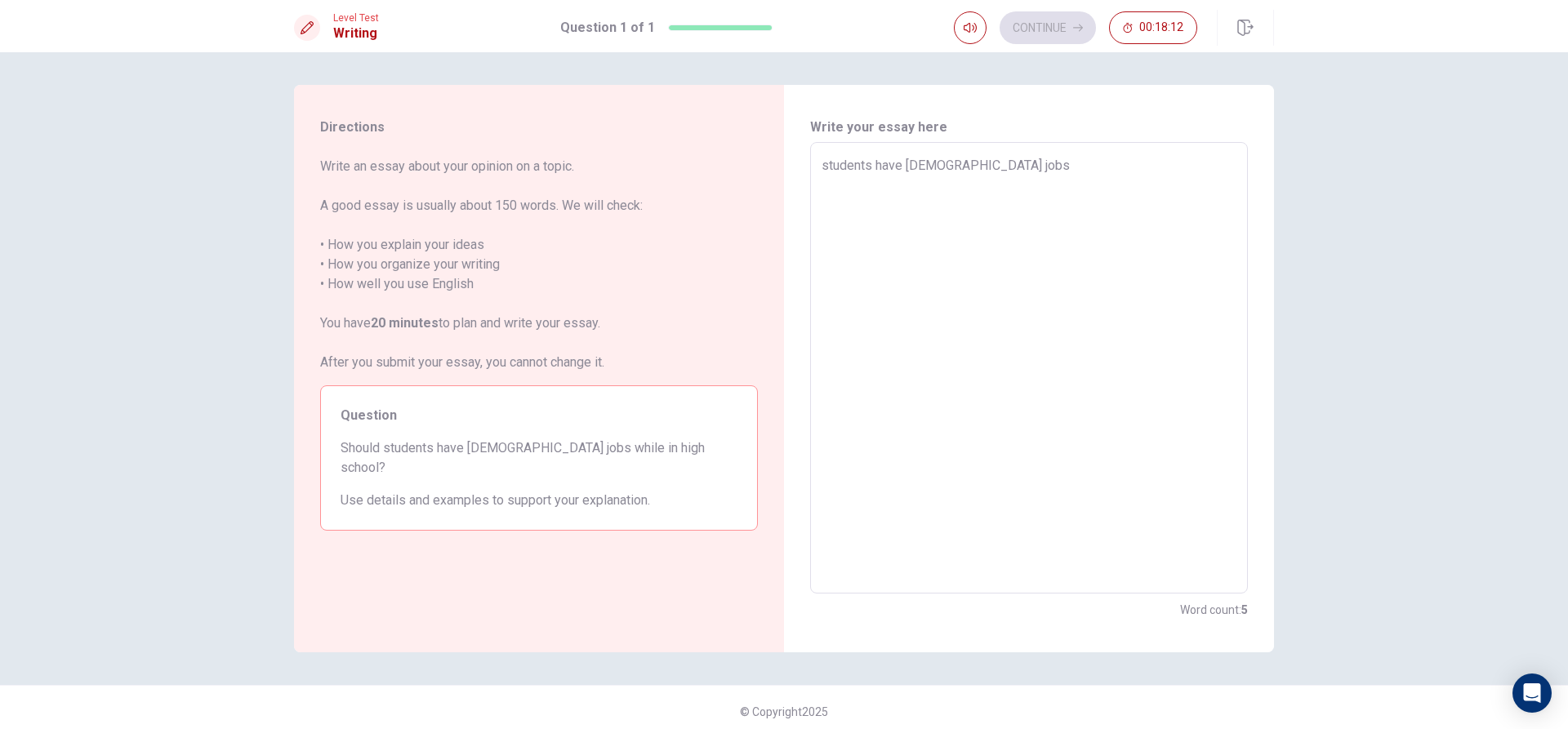
type textarea "x"
type textarea "students have [DEMOGRAPHIC_DATA] jobs"
type textarea "x"
type textarea "students have [DEMOGRAPHIC_DATA] jobs"
type textarea "x"
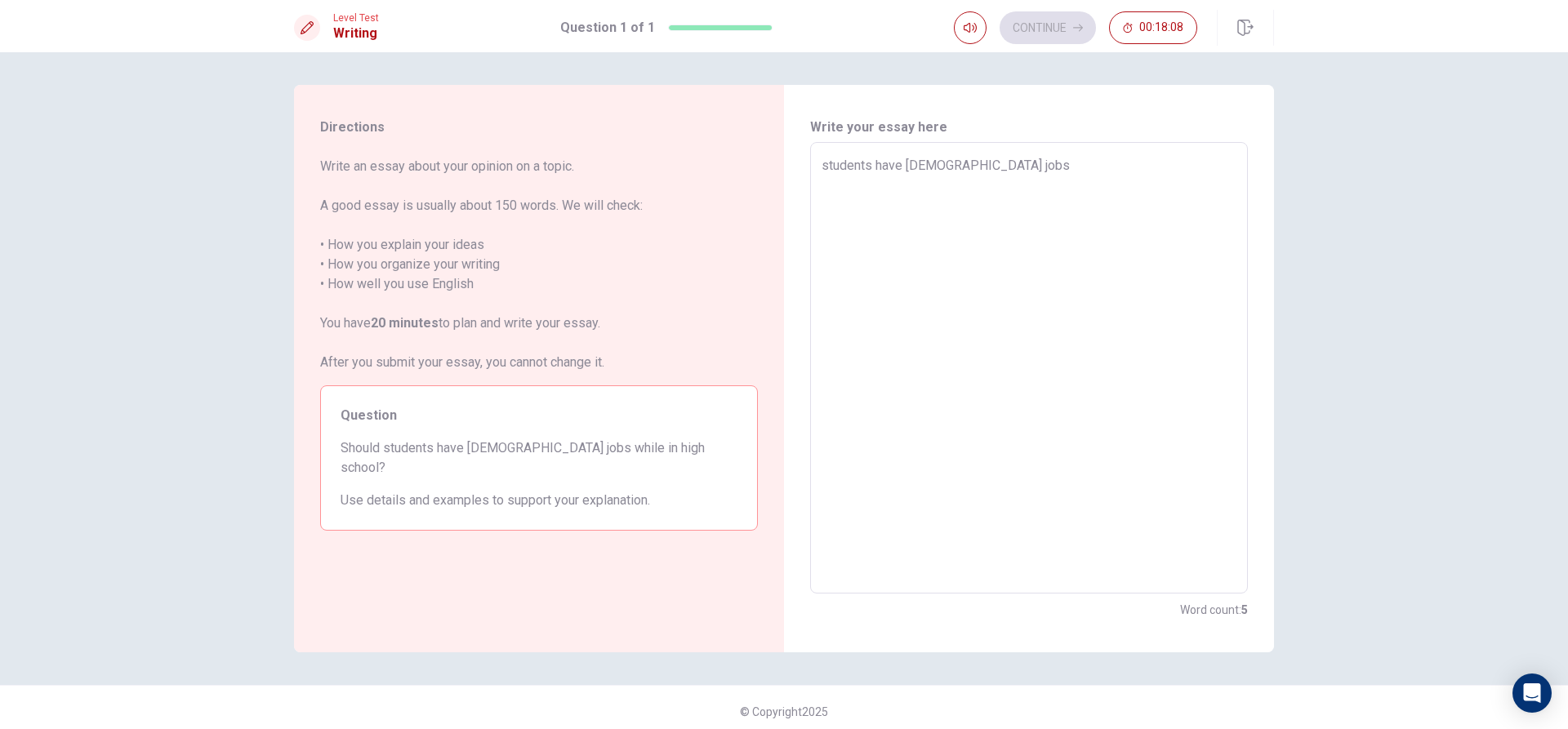
type textarea "students have [DEMOGRAPHIC_DATA] job"
type textarea "x"
type textarea "students have part time jo"
type textarea "x"
type textarea "students have part time j"
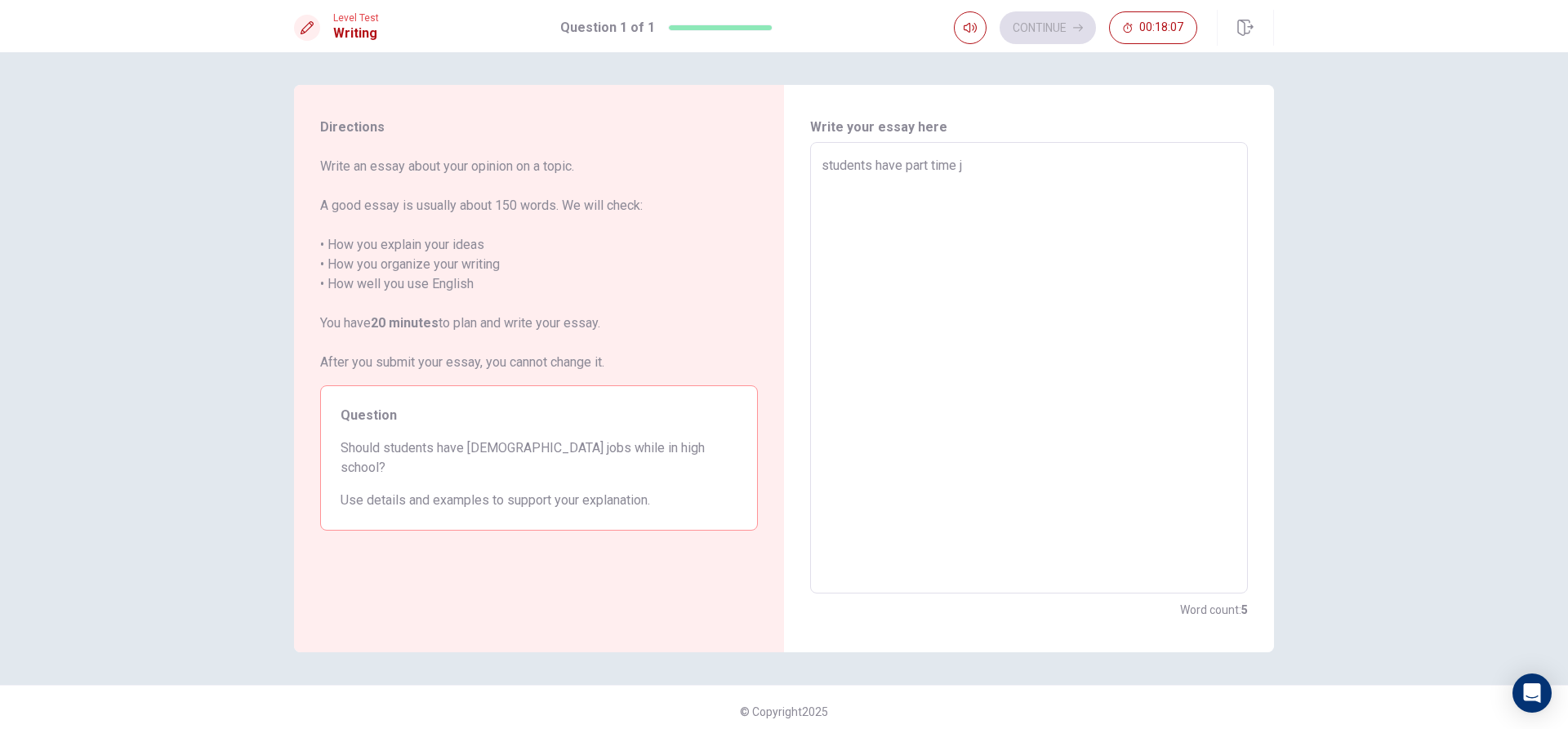
type textarea "x"
type textarea "students have part time"
type textarea "x"
type textarea "students have part time j"
type textarea "x"
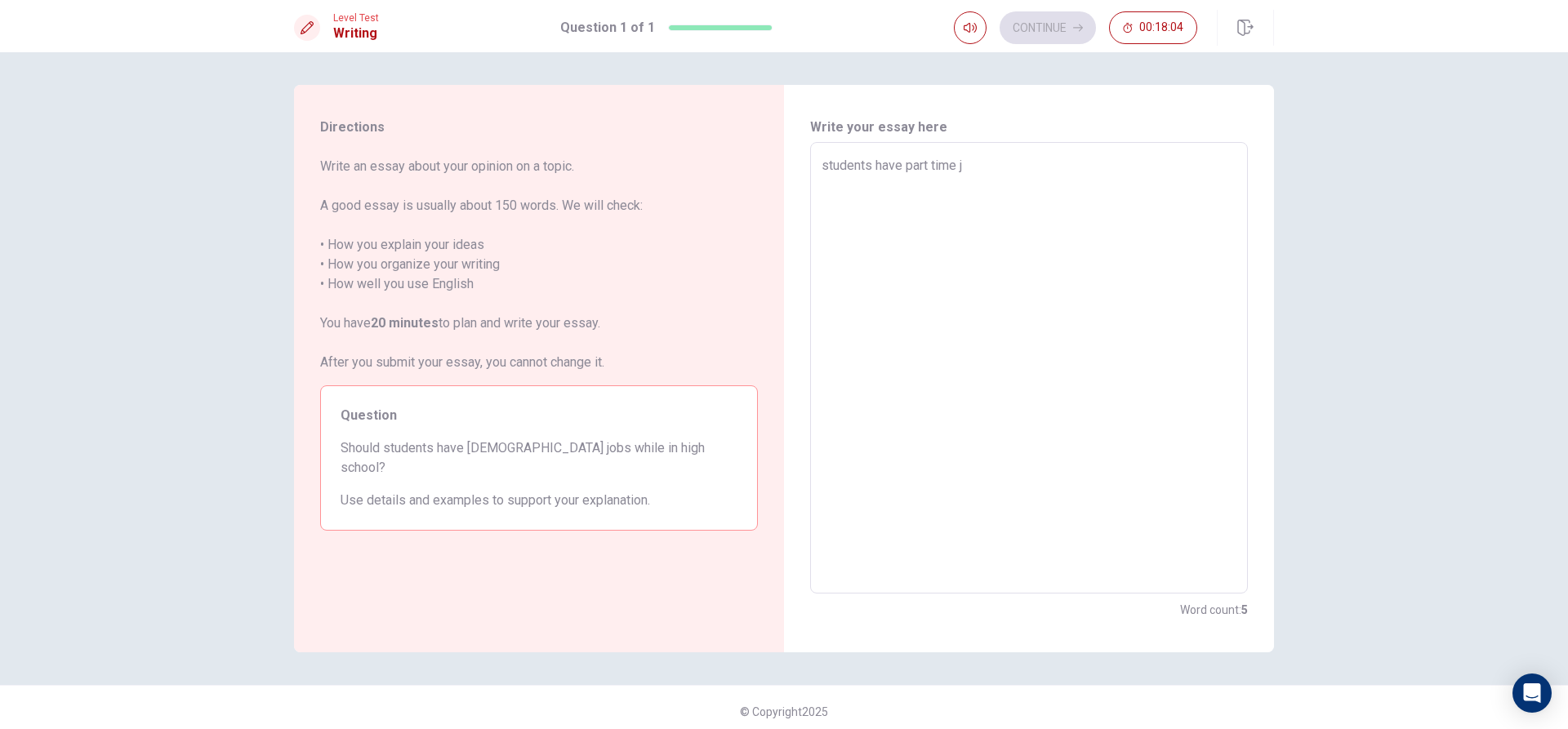
type textarea "students have part time jo"
type textarea "x"
type textarea "students have [DEMOGRAPHIC_DATA] job"
type textarea "x"
type textarea "students have [DEMOGRAPHIC_DATA] jobs"
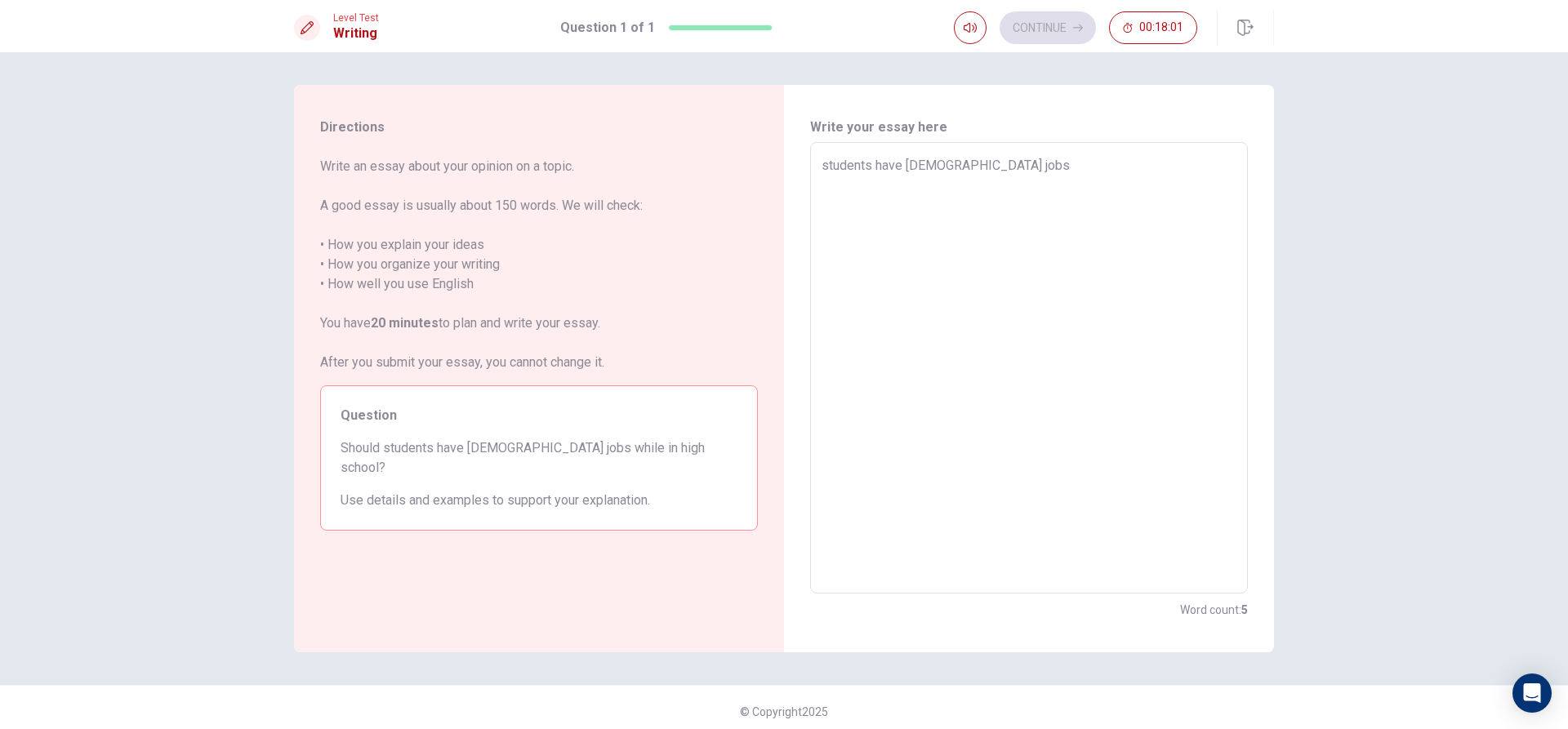
type textarea "x"
type textarea "students have [DEMOGRAPHIC_DATA] jobs"
type textarea "x"
type textarea "students have [DEMOGRAPHIC_DATA] jobs i"
type textarea "x"
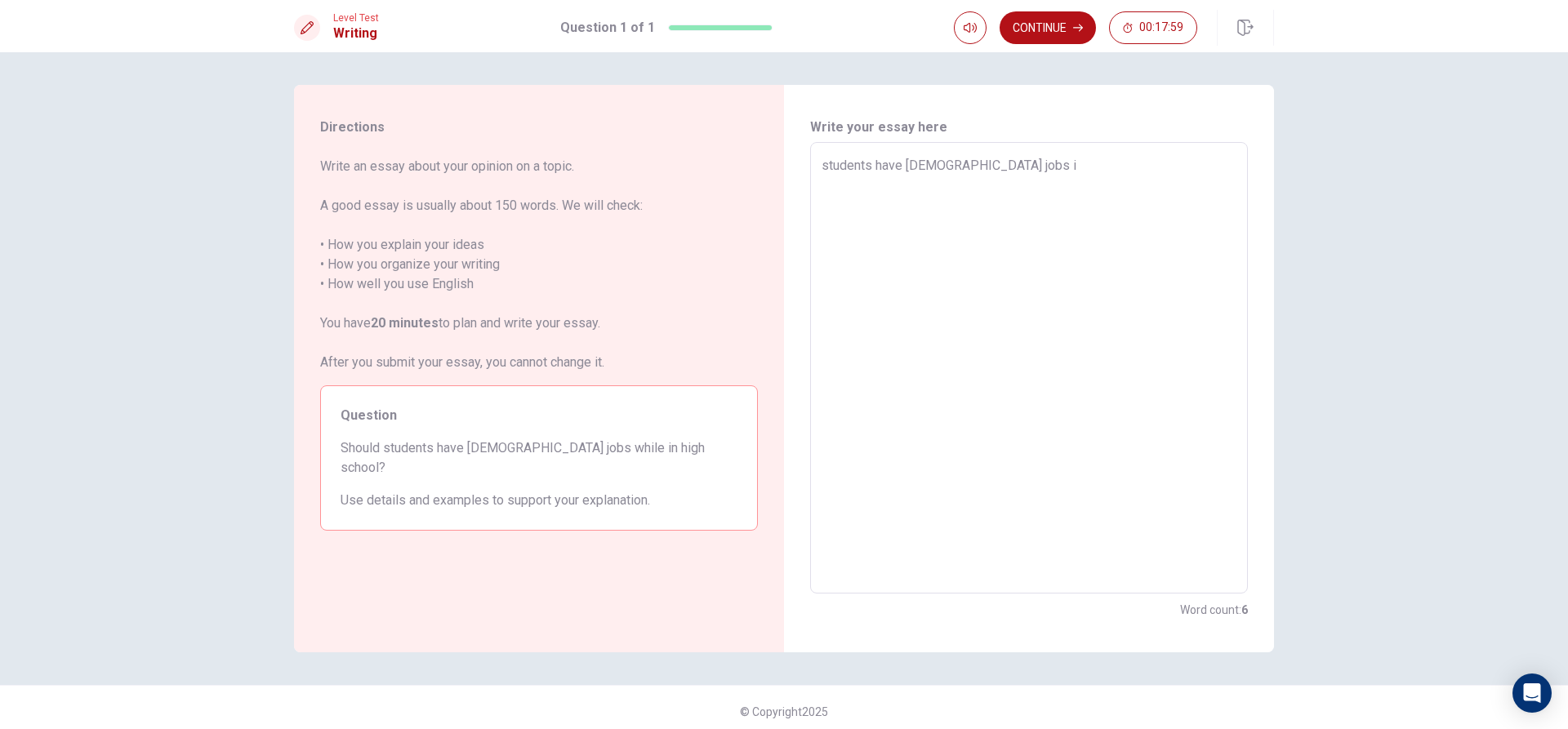
type textarea "students have [DEMOGRAPHIC_DATA] jobs is"
type textarea "x"
type textarea "students have [DEMOGRAPHIC_DATA] jobs is"
type textarea "x"
type textarea "students have [DEMOGRAPHIC_DATA] jobs is"
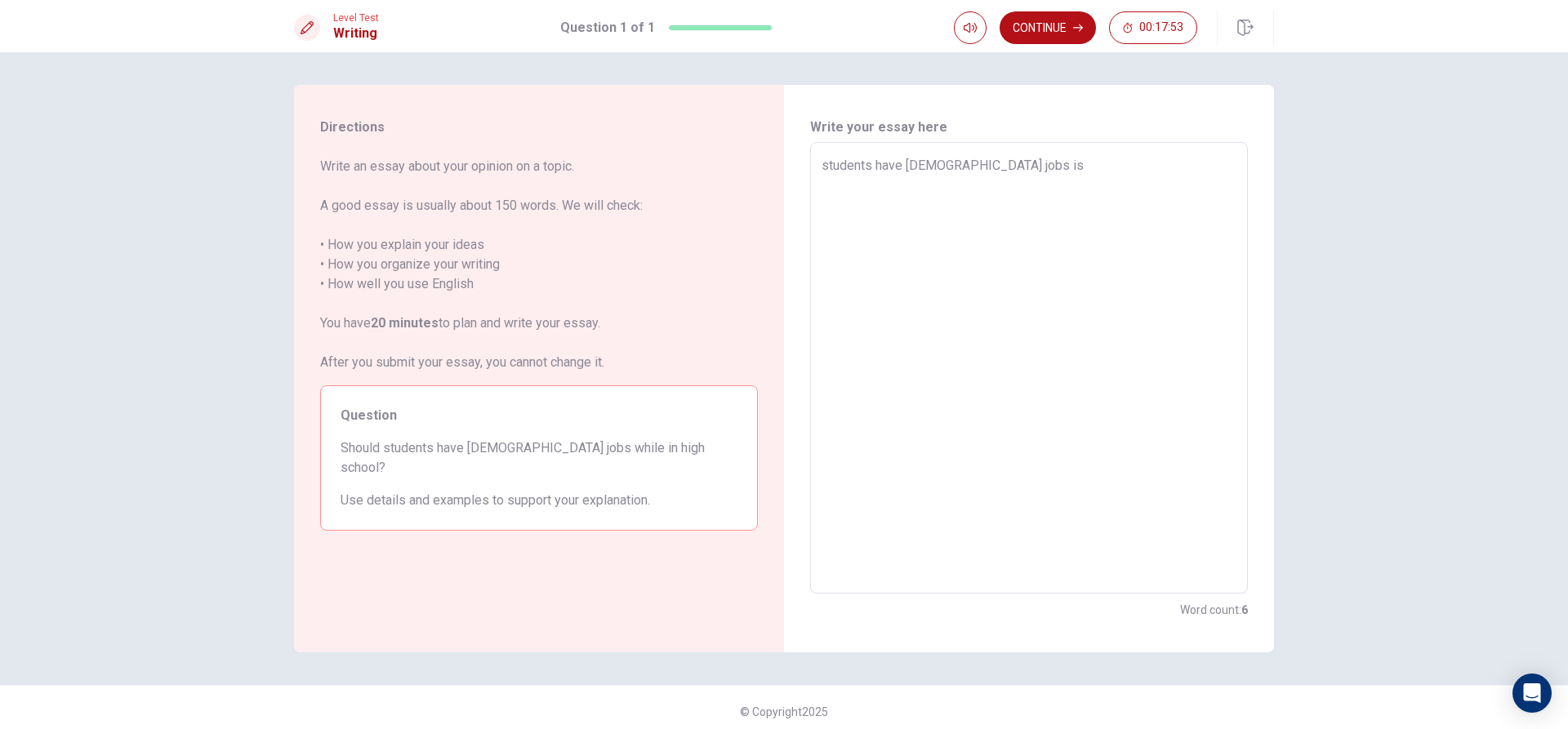
type textarea "x"
type textarea "students have [DEMOGRAPHIC_DATA] jobs i"
type textarea "x"
type textarea "students have [DEMOGRAPHIC_DATA] jobs"
type textarea "x"
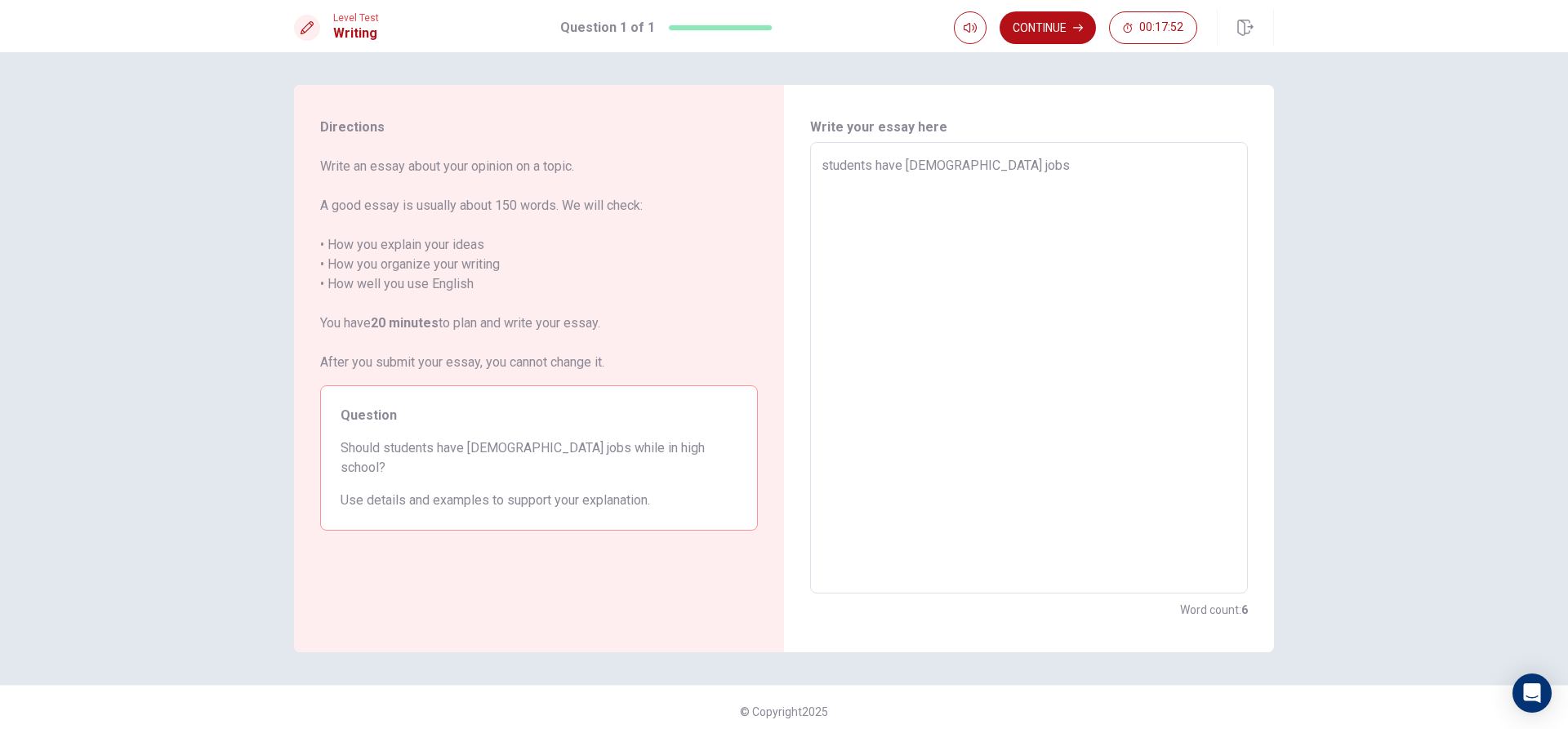
type textarea "students have [DEMOGRAPHIC_DATA] jobs"
type textarea "x"
type textarea "students have [DEMOGRAPHIC_DATA] job"
type textarea "x"
type textarea "students have part time jo"
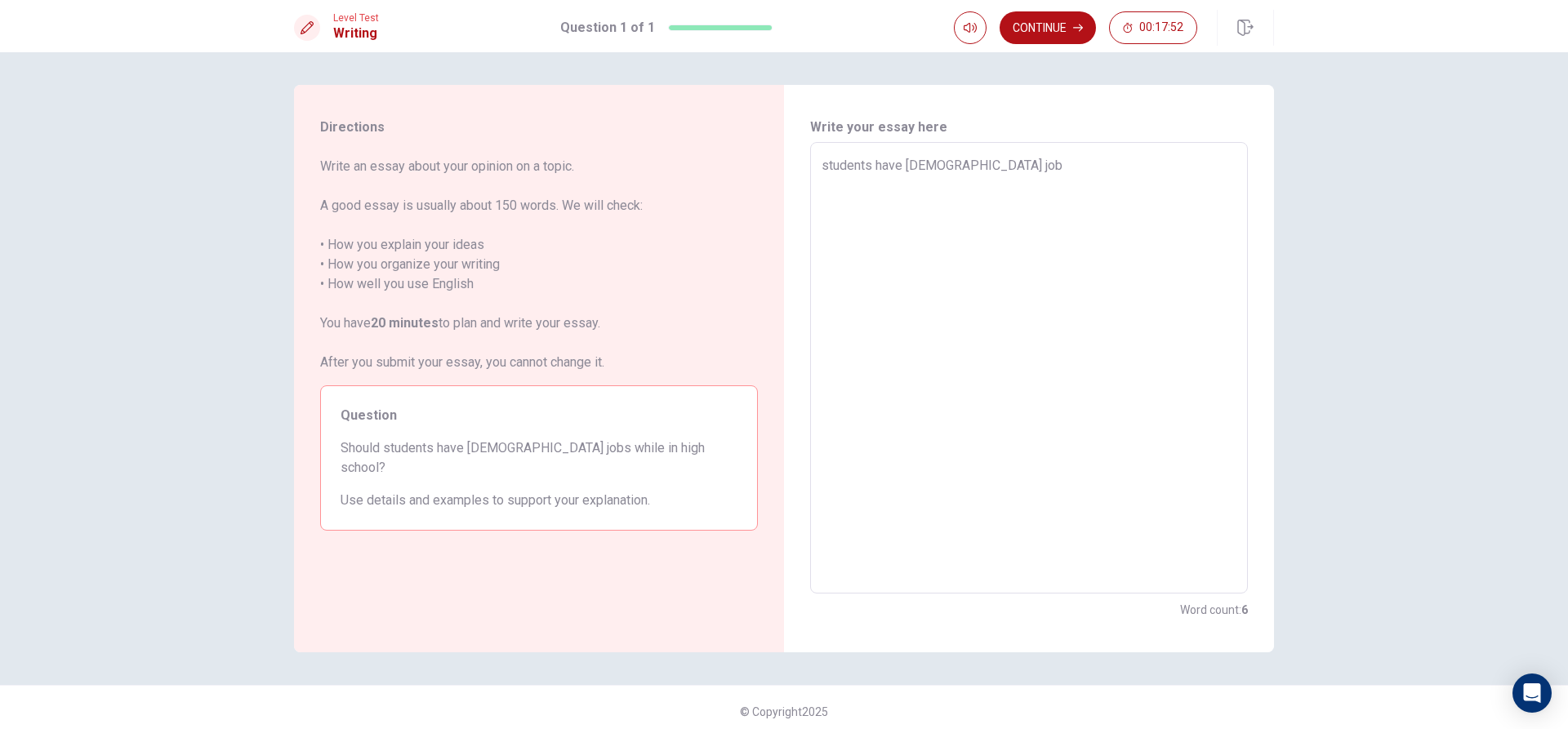
type textarea "x"
type textarea "students have part time j"
type textarea "x"
type textarea "students have part time"
type textarea "x"
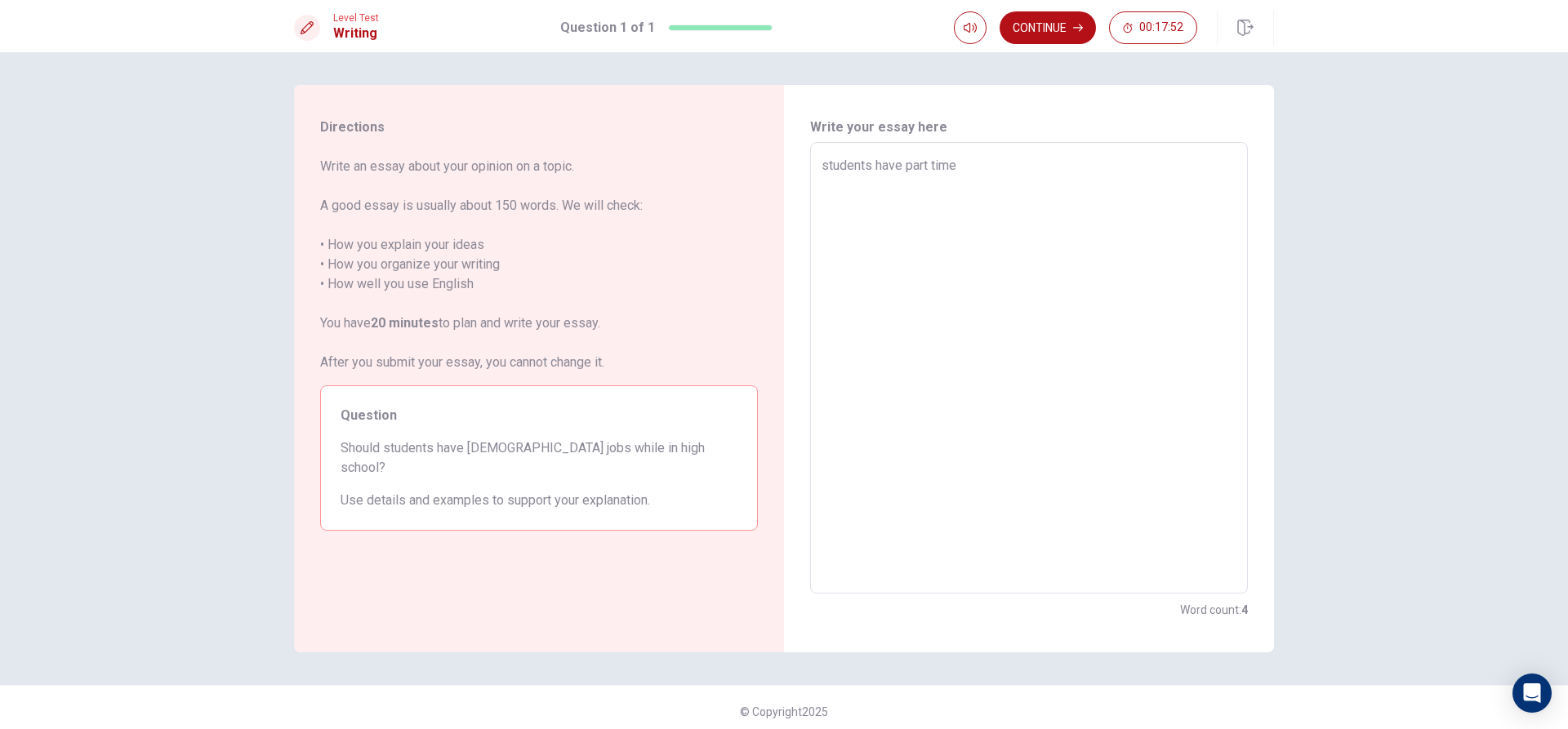
type textarea "students have part [PERSON_NAME]"
type textarea "x"
type textarea "students have part ti"
type textarea "x"
type textarea "students have part t"
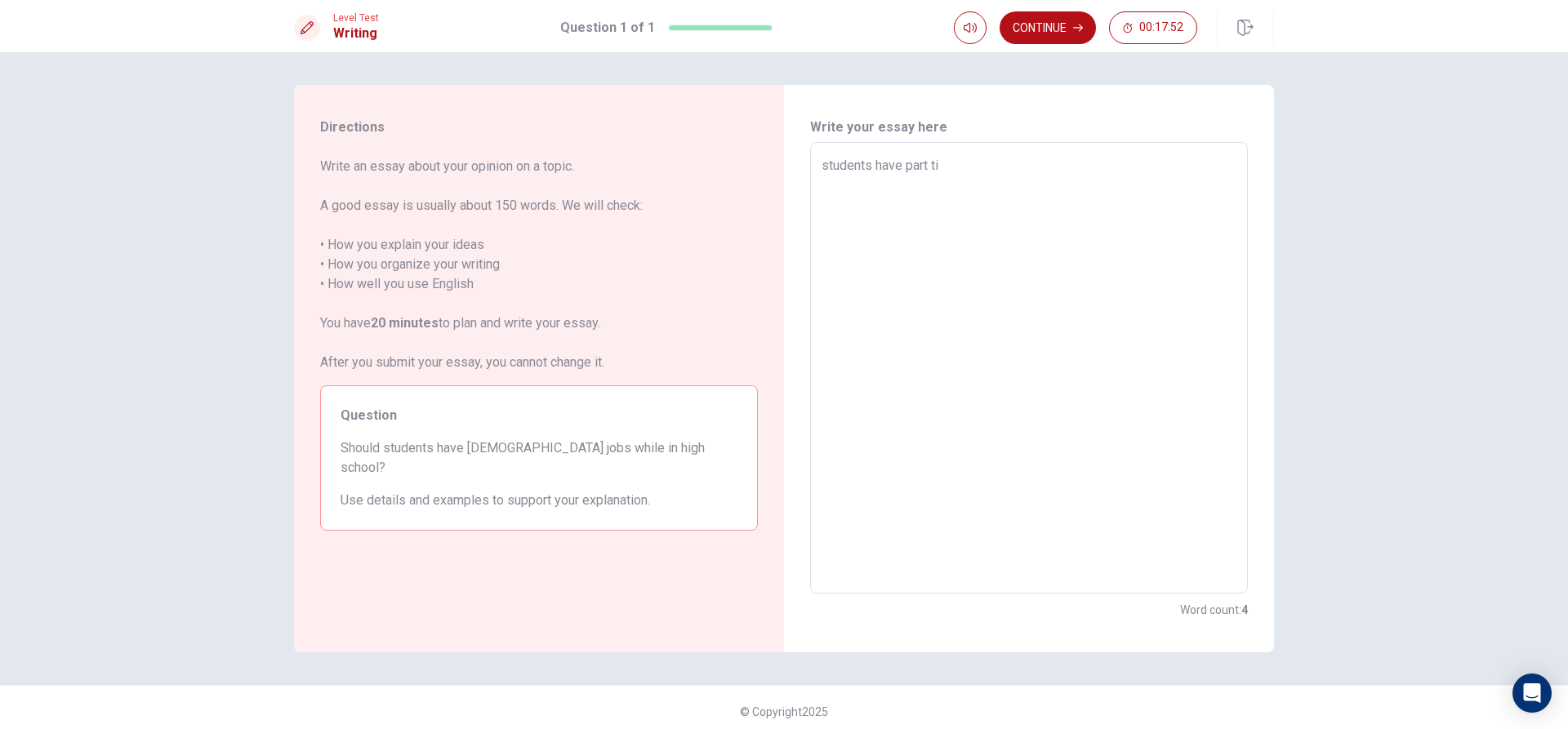
type textarea "x"
type textarea "students have part"
type textarea "x"
type textarea "students have part"
type textarea "x"
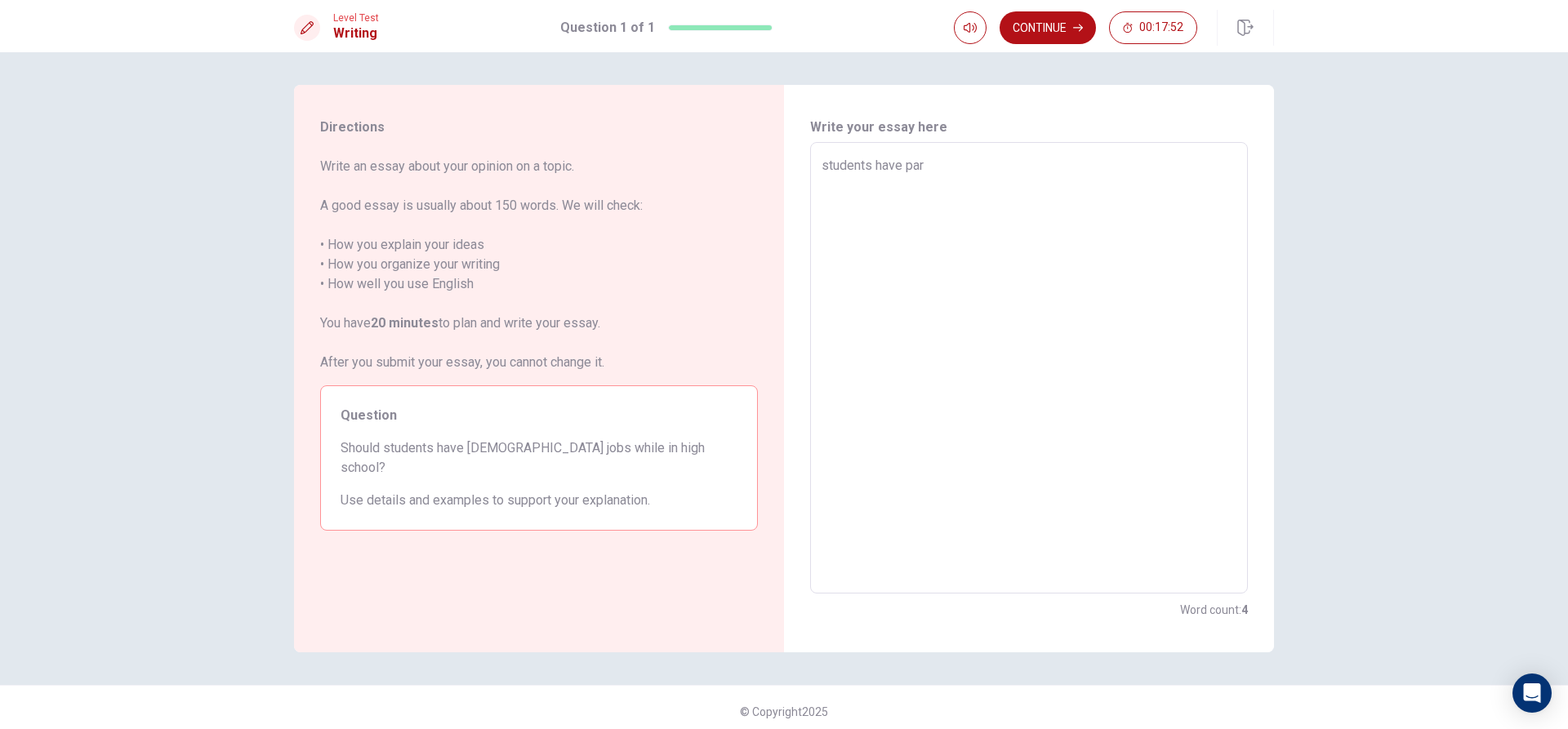
type textarea "students have pa"
type textarea "x"
type textarea "students have p"
type textarea "x"
type textarea "students have"
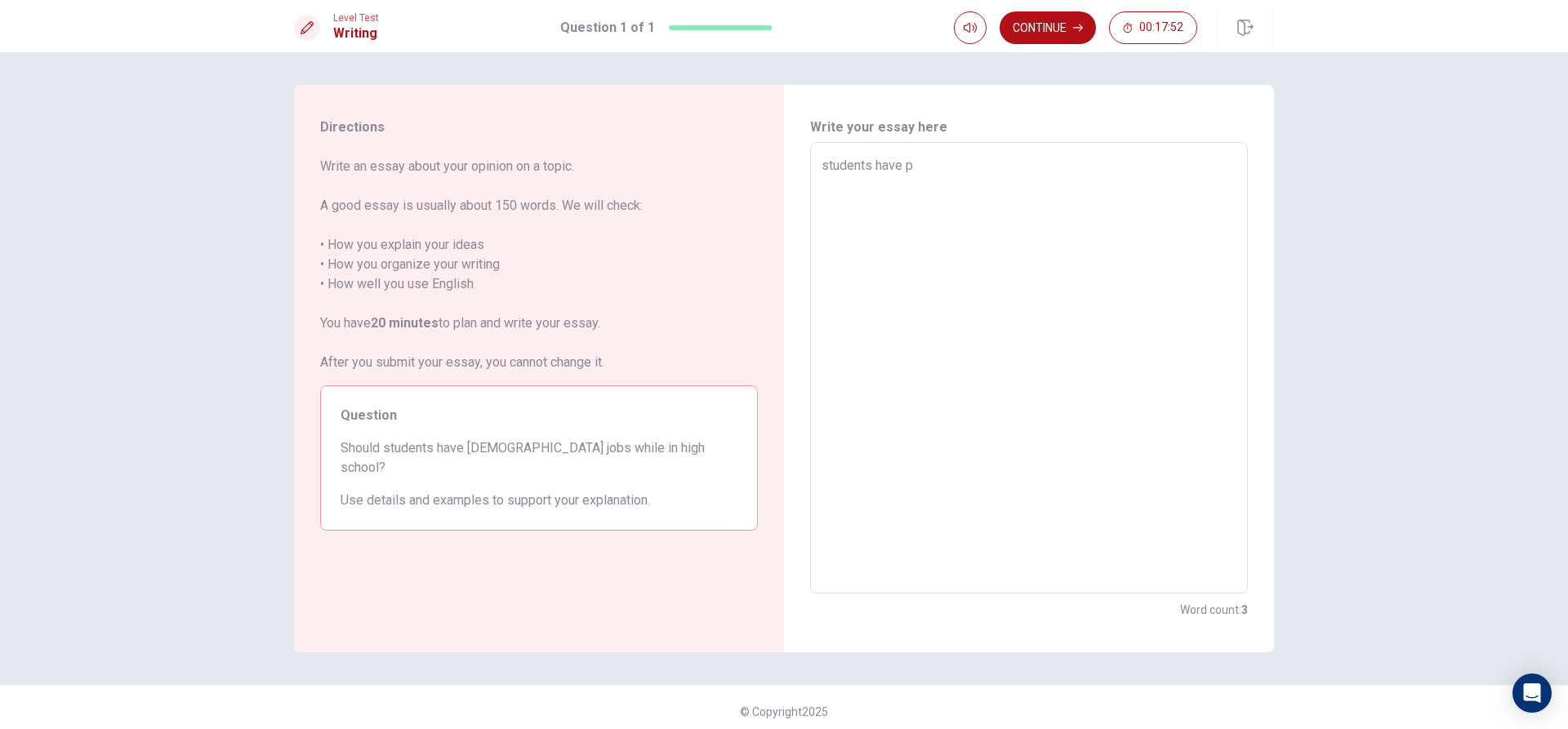
type textarea "x"
type textarea "students have"
type textarea "x"
type textarea "students hav"
type textarea "x"
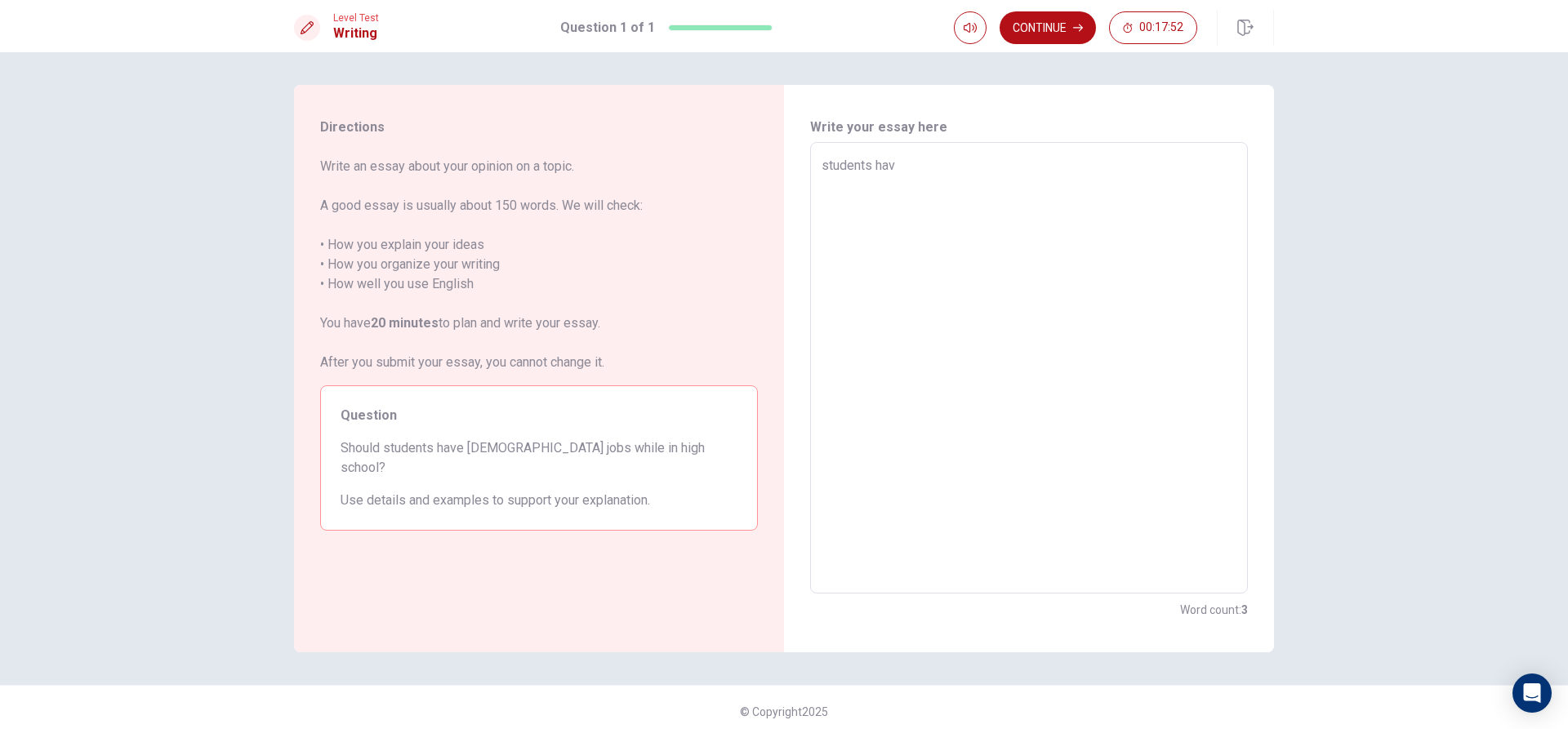
type textarea "students ha"
type textarea "x"
type textarea "students h"
type textarea "x"
type textarea "students"
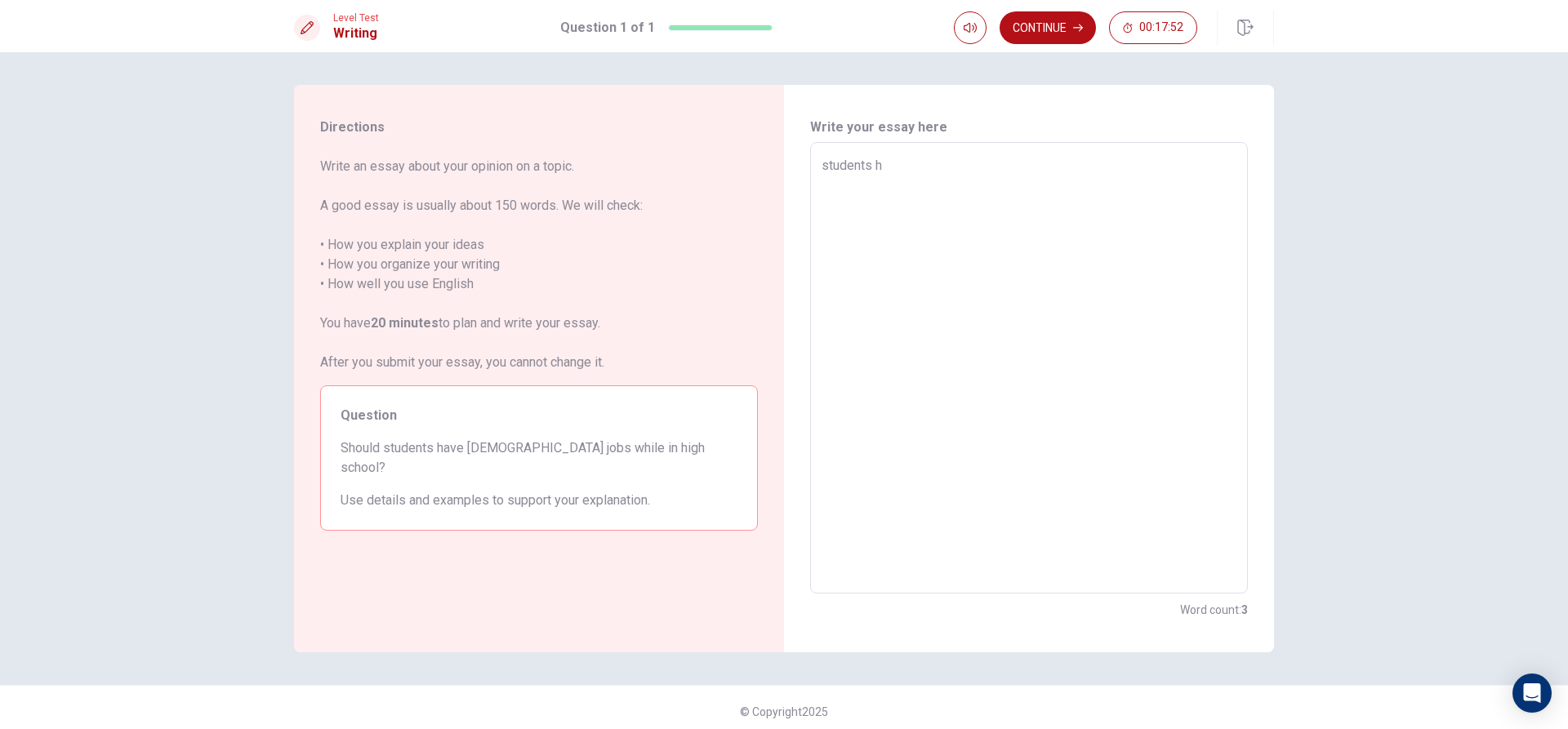
type textarea "x"
type textarea "student"
type textarea "x"
type textarea "studen"
type textarea "x"
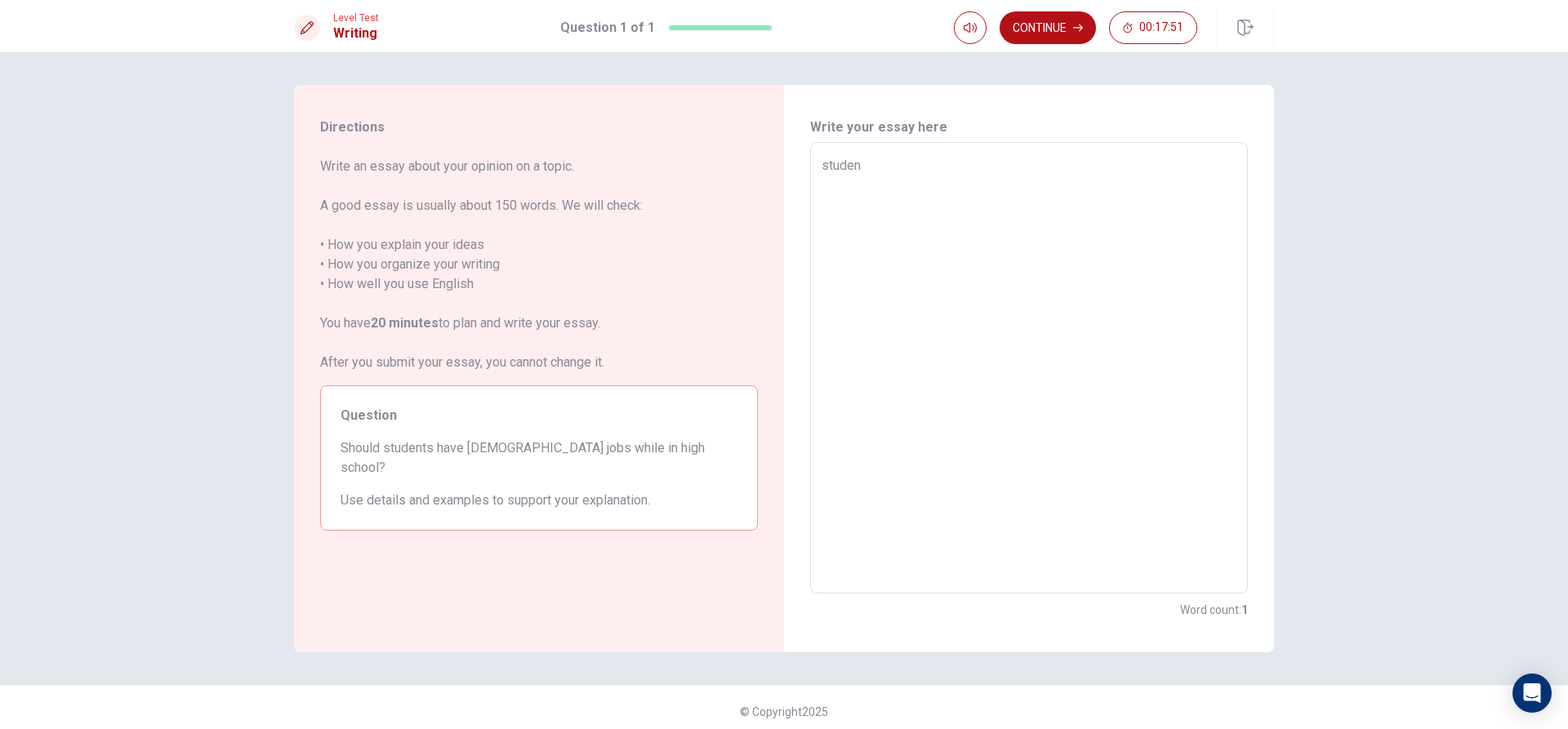
type textarea "stude"
type textarea "x"
type textarea "stud"
type textarea "x"
type textarea "stu"
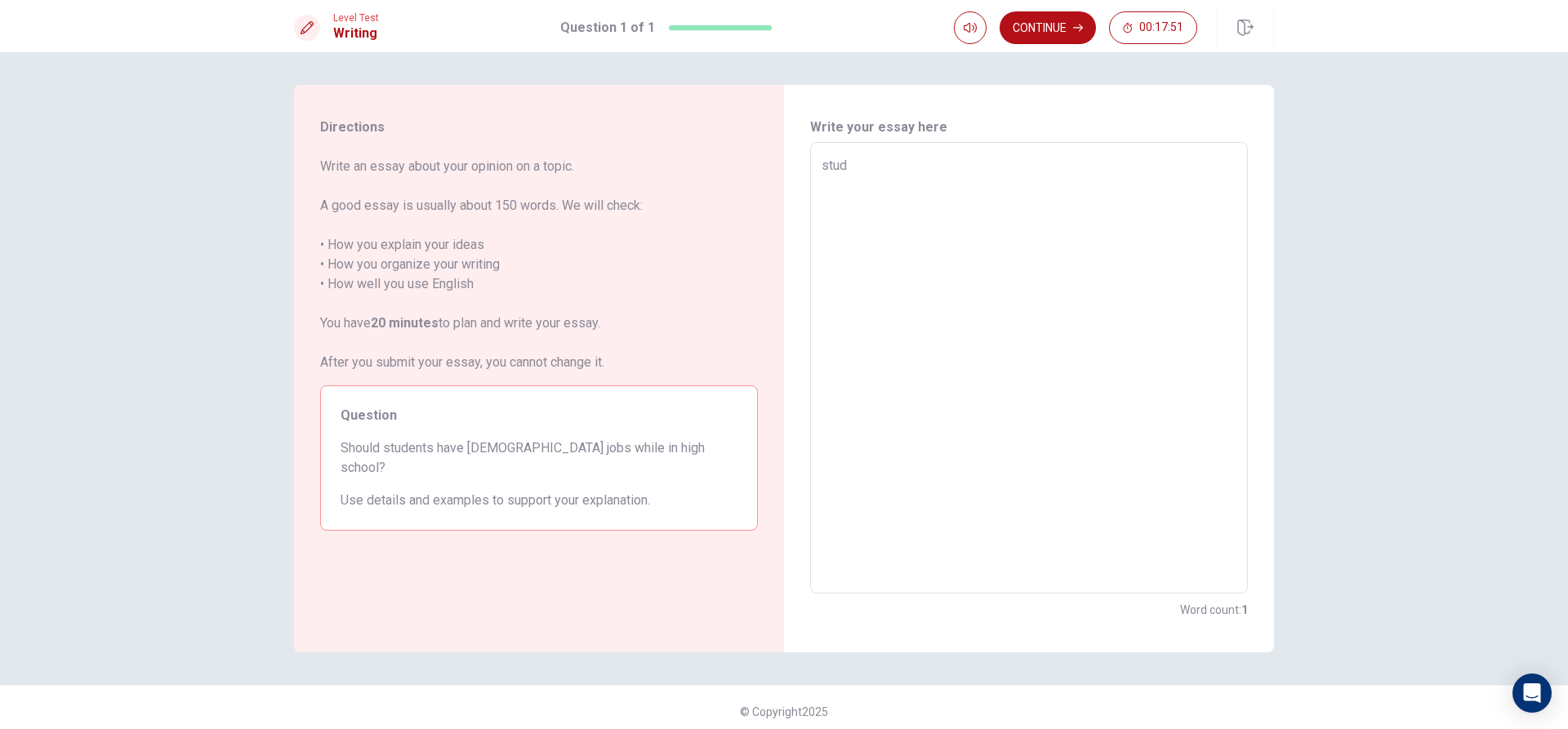
type textarea "x"
type textarea "st"
type textarea "x"
type textarea "s"
type textarea "x"
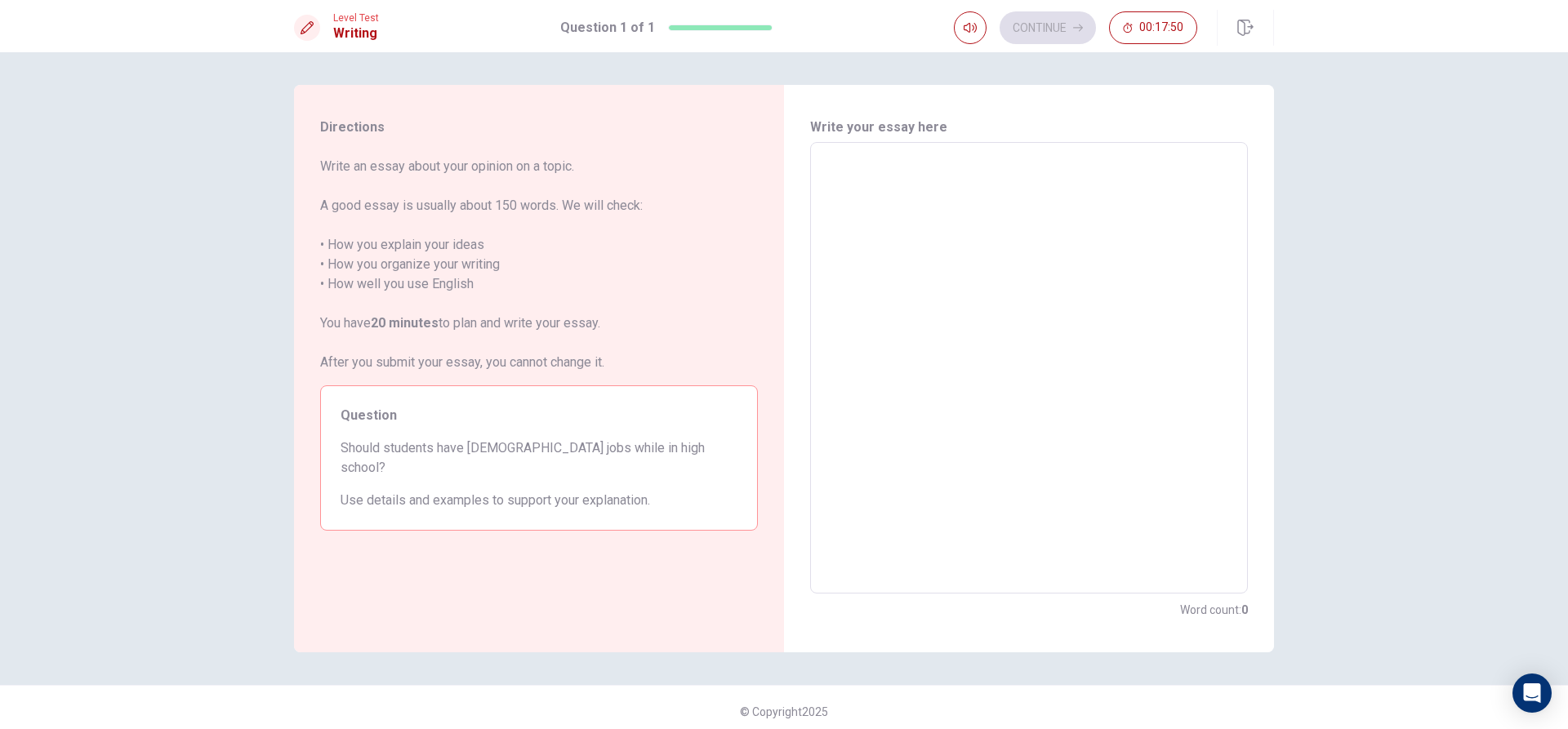
type textarea "s"
type textarea "x"
type textarea "st"
type textarea "x"
type textarea "stu"
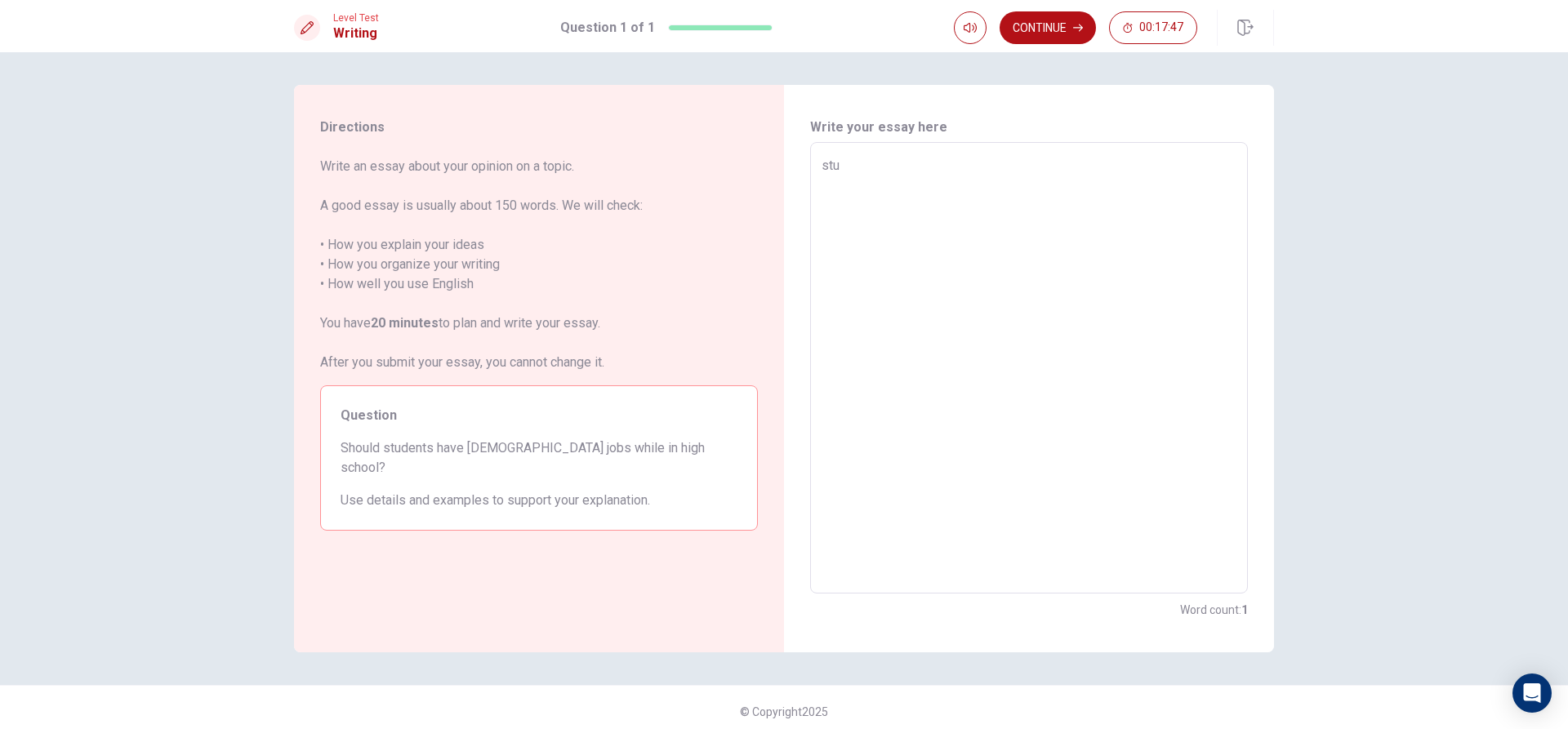
type textarea "x"
type textarea "stud"
type textarea "x"
type textarea "stude"
type textarea "x"
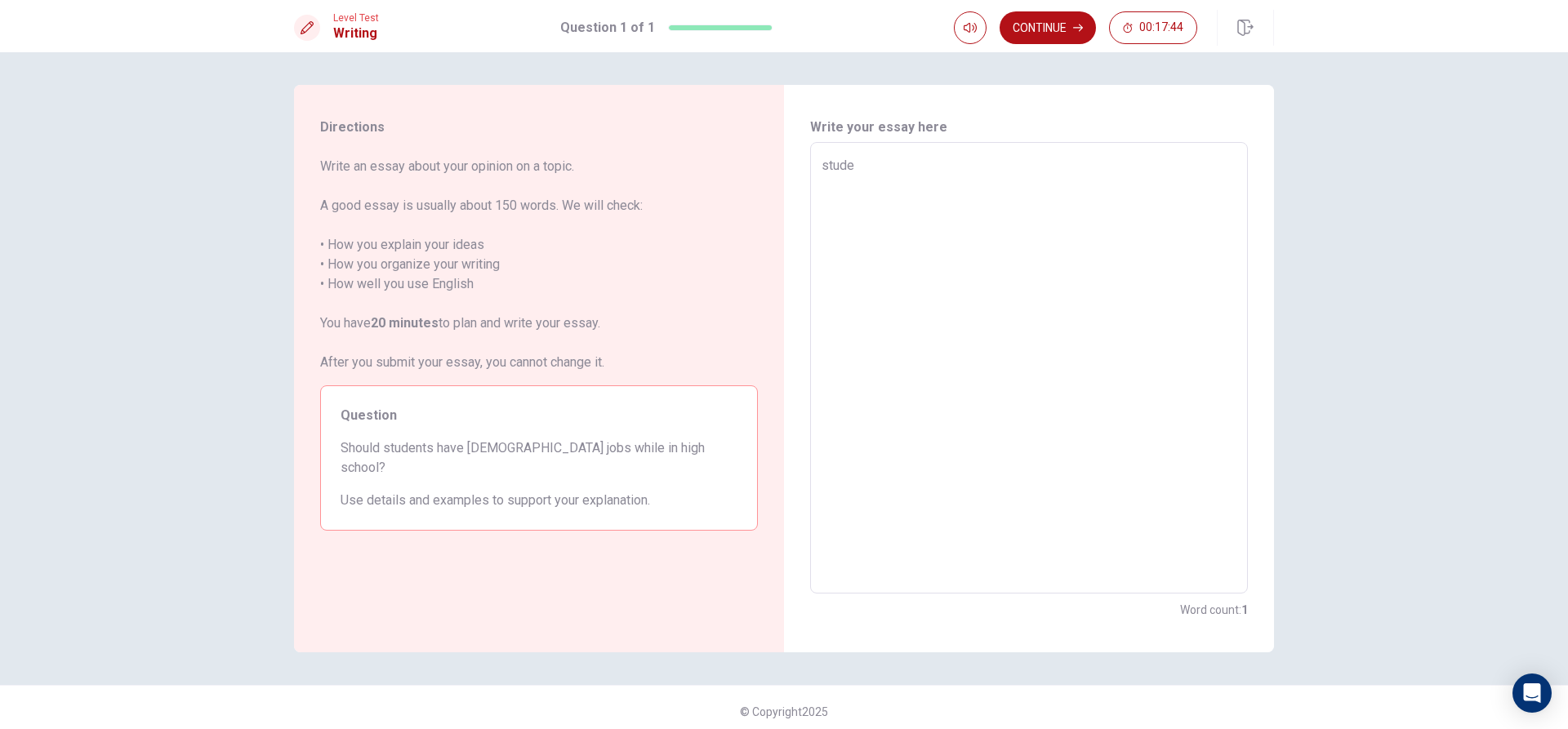
type textarea "studen"
type textarea "x"
type textarea "studens"
type textarea "x"
type textarea "studen"
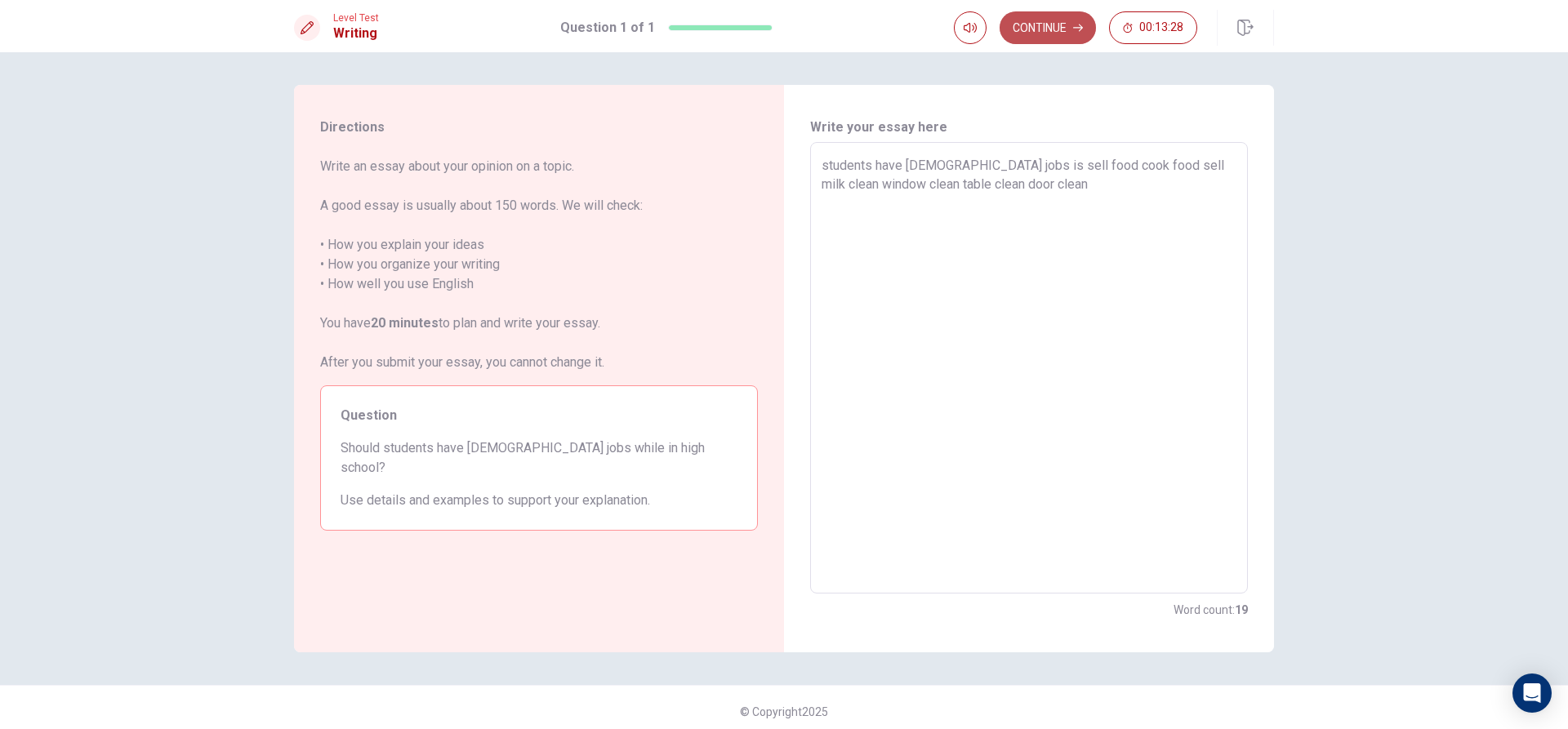
click at [1020, 31] on button "Continue" at bounding box center [1048, 28] width 96 height 32
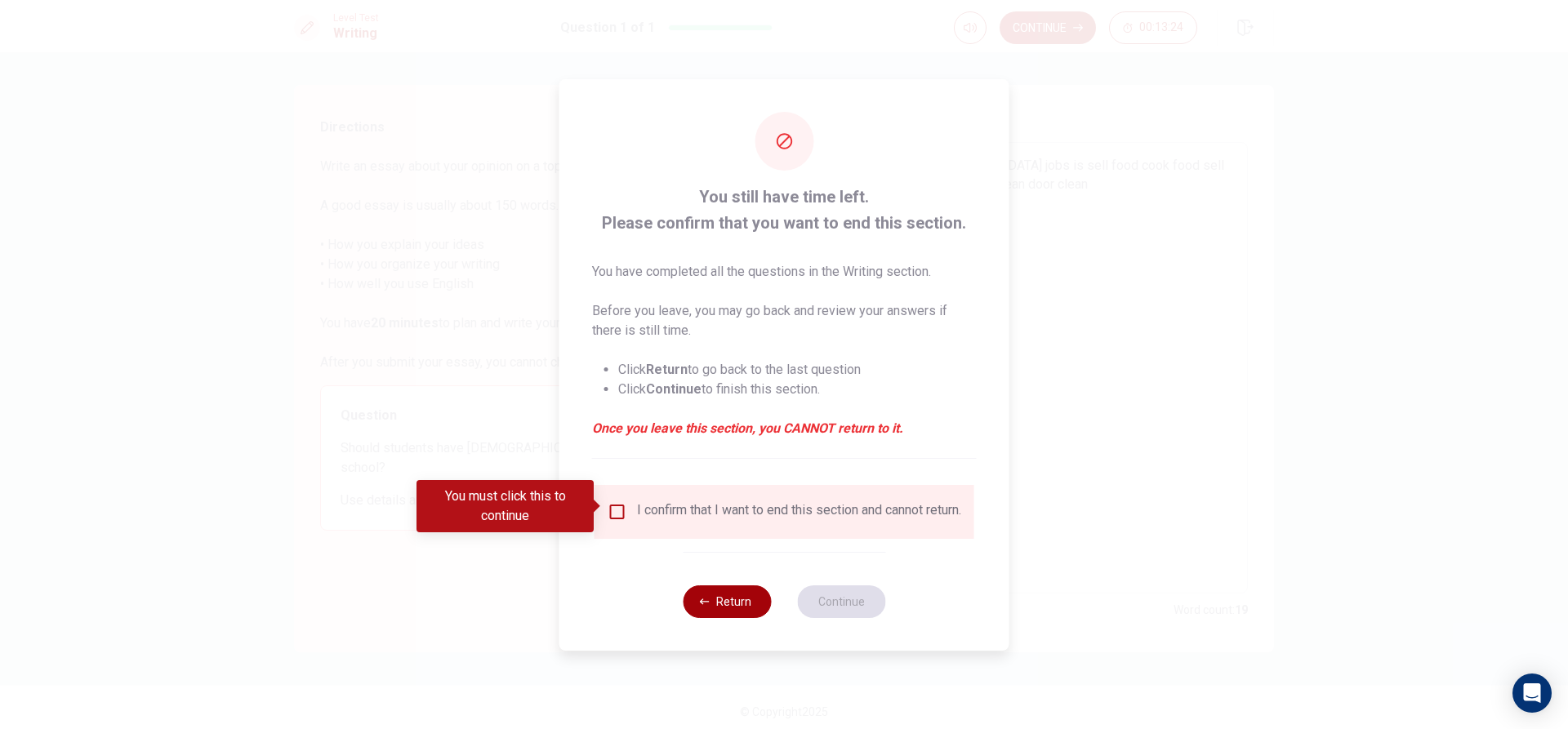
click at [703, 604] on icon "button" at bounding box center [705, 601] width 10 height 5
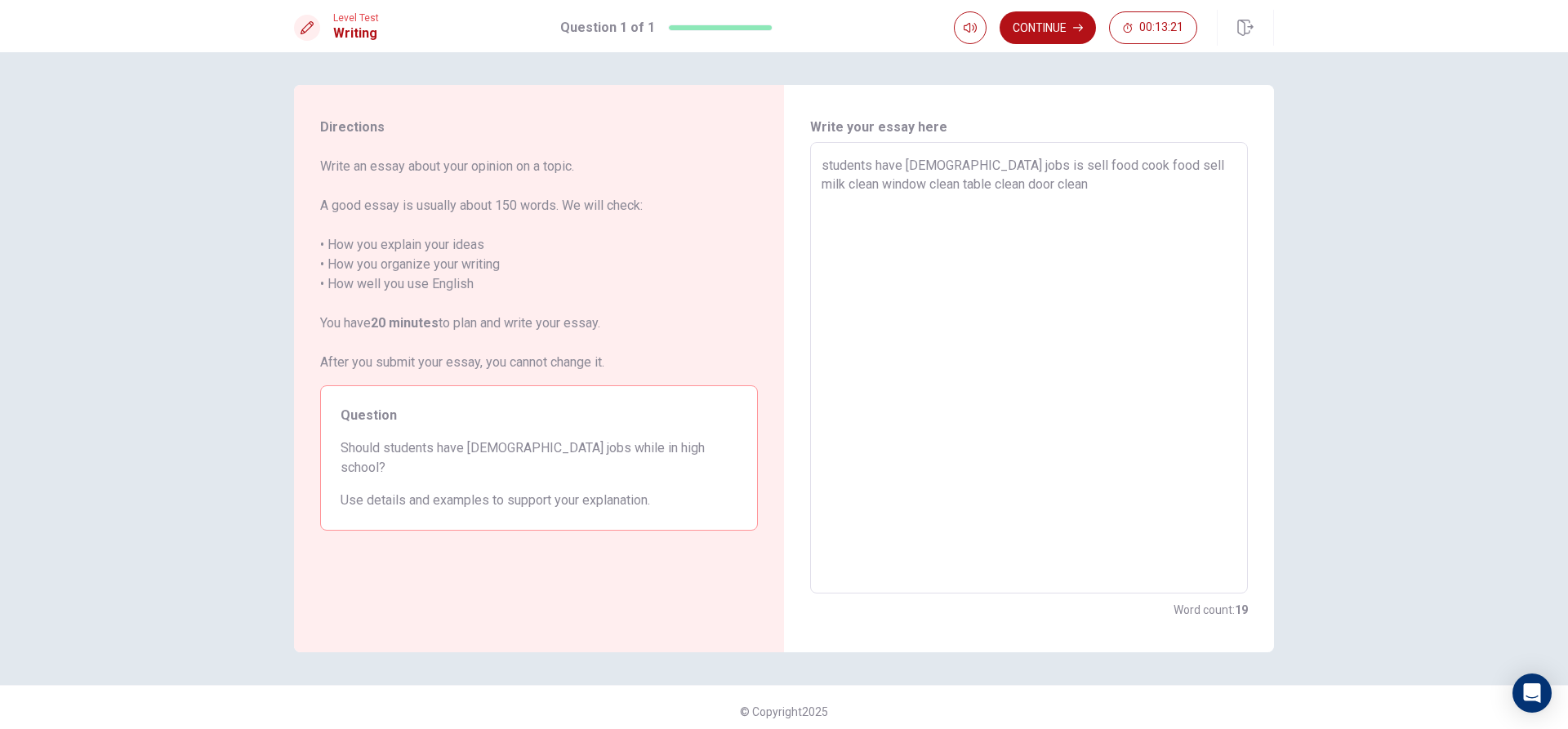
click at [1072, 188] on textarea "students have [DEMOGRAPHIC_DATA] jobs is sell food cook food sell milk clean wi…" at bounding box center [1029, 368] width 415 height 425
click at [1027, 41] on button "Continue" at bounding box center [1048, 28] width 96 height 32
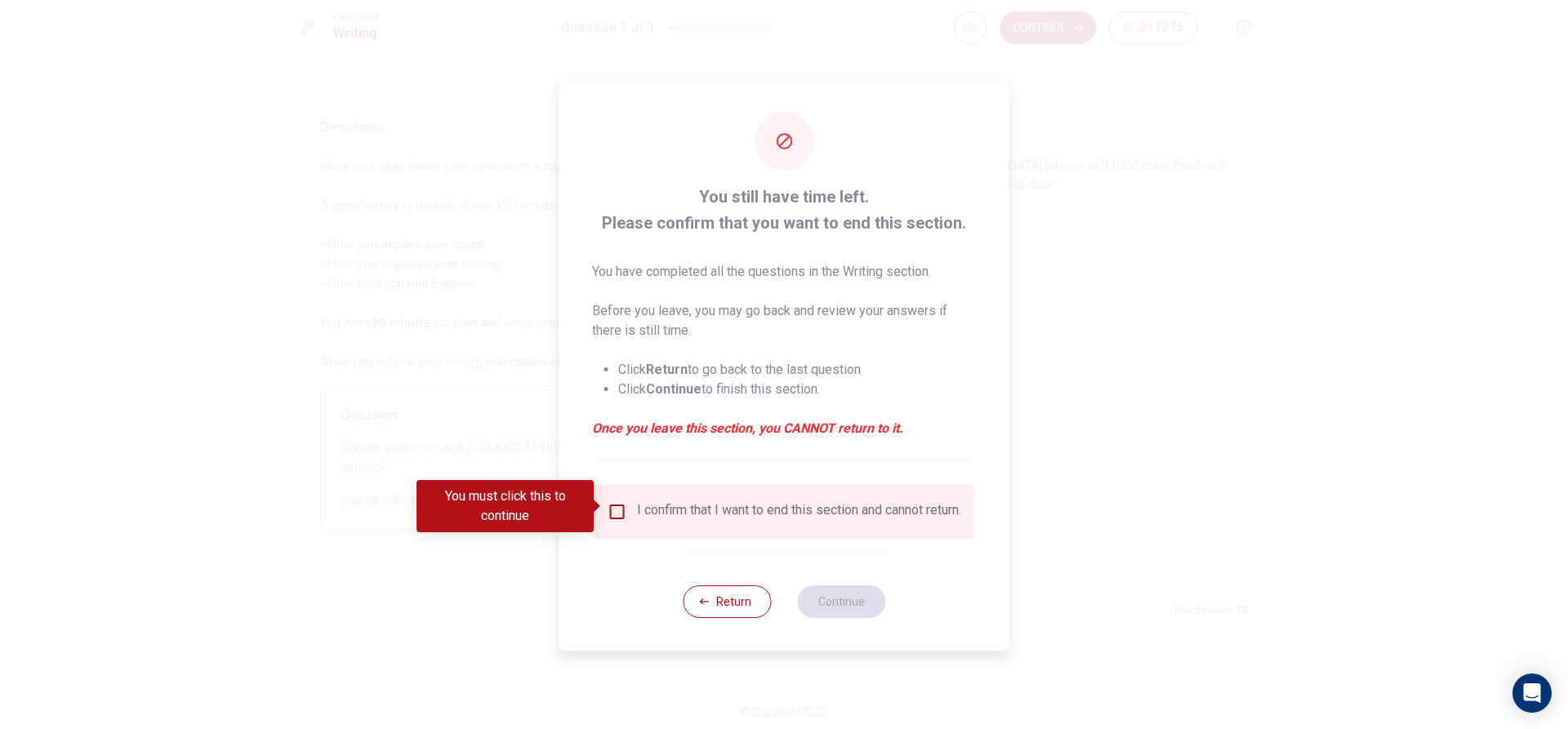
click at [608, 516] on div "I confirm that I want to end this section and cannot return." at bounding box center [784, 512] width 354 height 20
click at [616, 504] on input "You must click this to continue" at bounding box center [617, 512] width 20 height 20
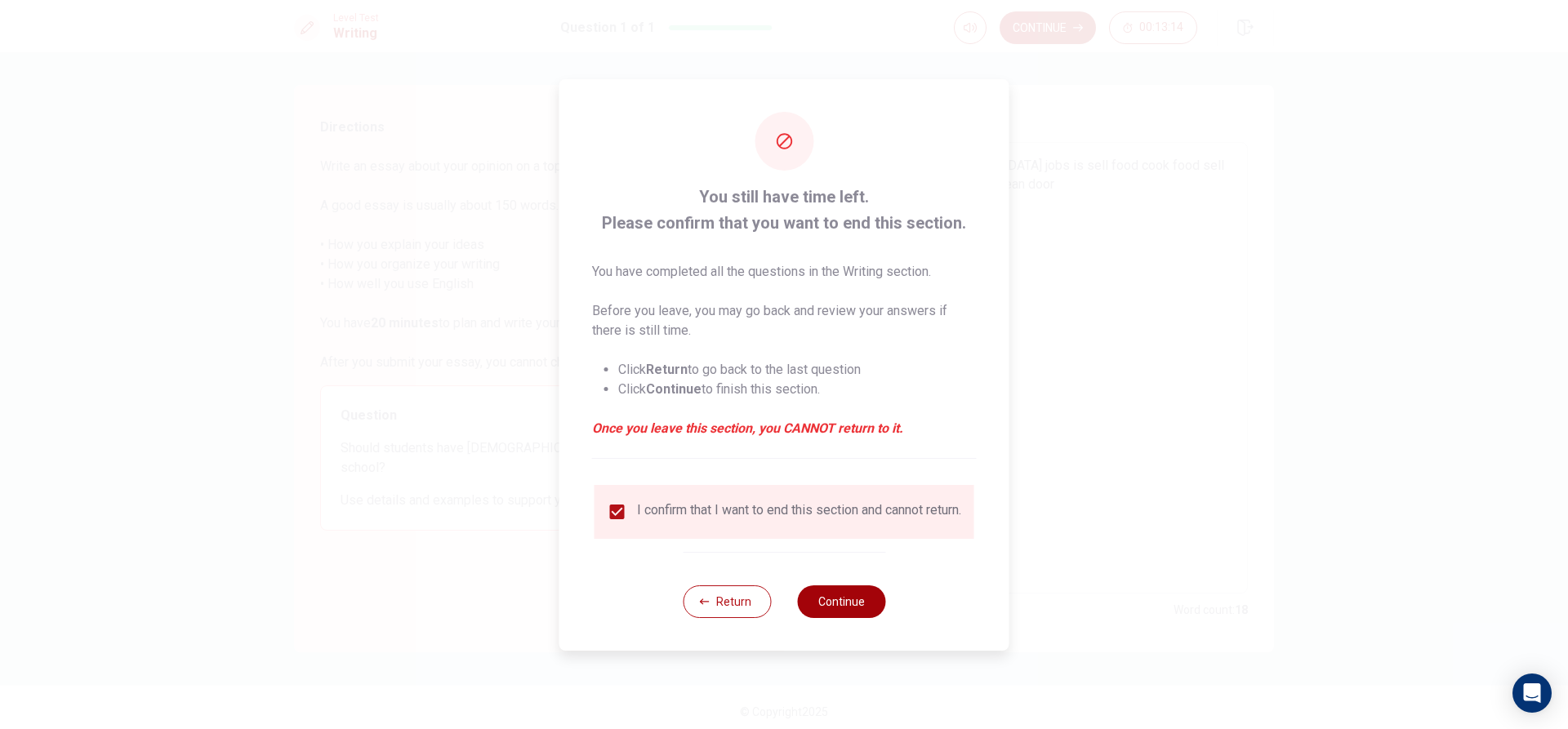
click at [851, 599] on button "Continue" at bounding box center [842, 602] width 88 height 32
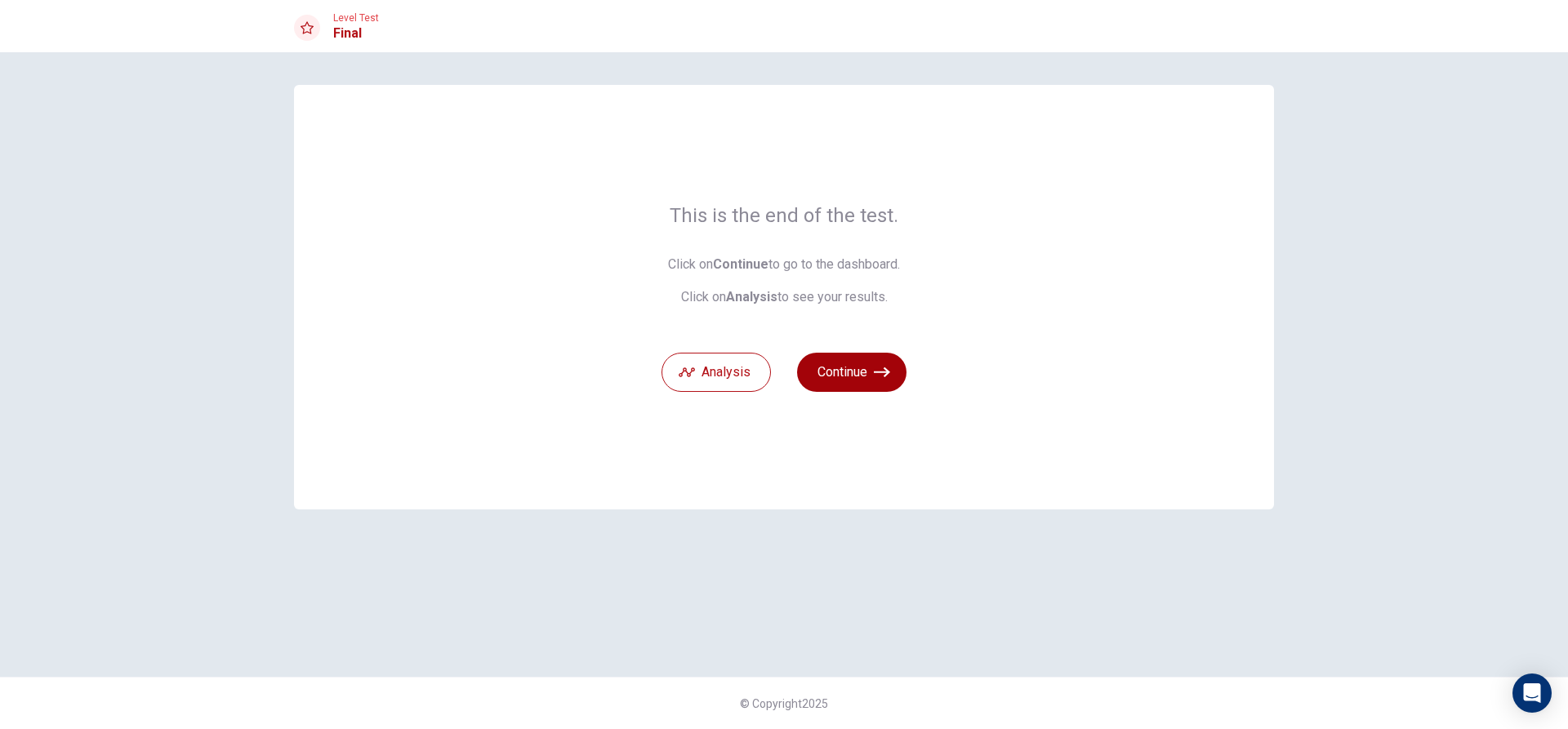
click at [876, 379] on icon "button" at bounding box center [882, 373] width 16 height 16
